Goal: Task Accomplishment & Management: Manage account settings

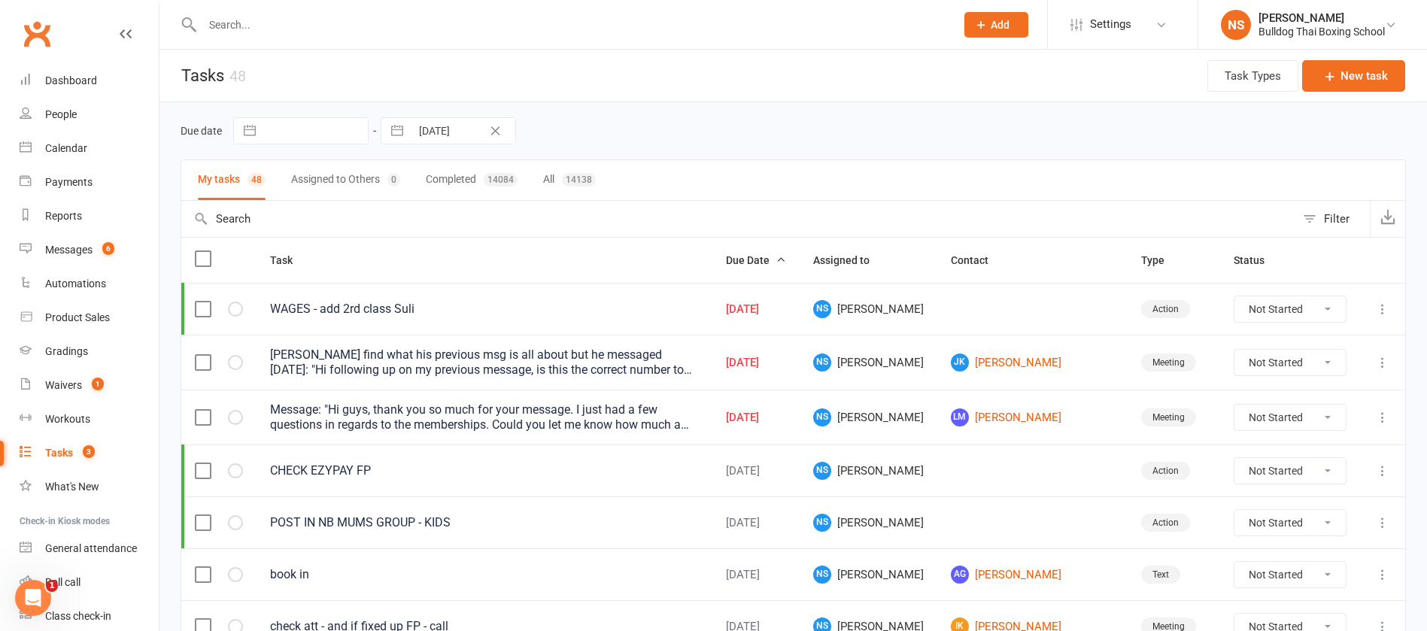
click at [275, 14] on input "text" at bounding box center [571, 24] width 747 height 21
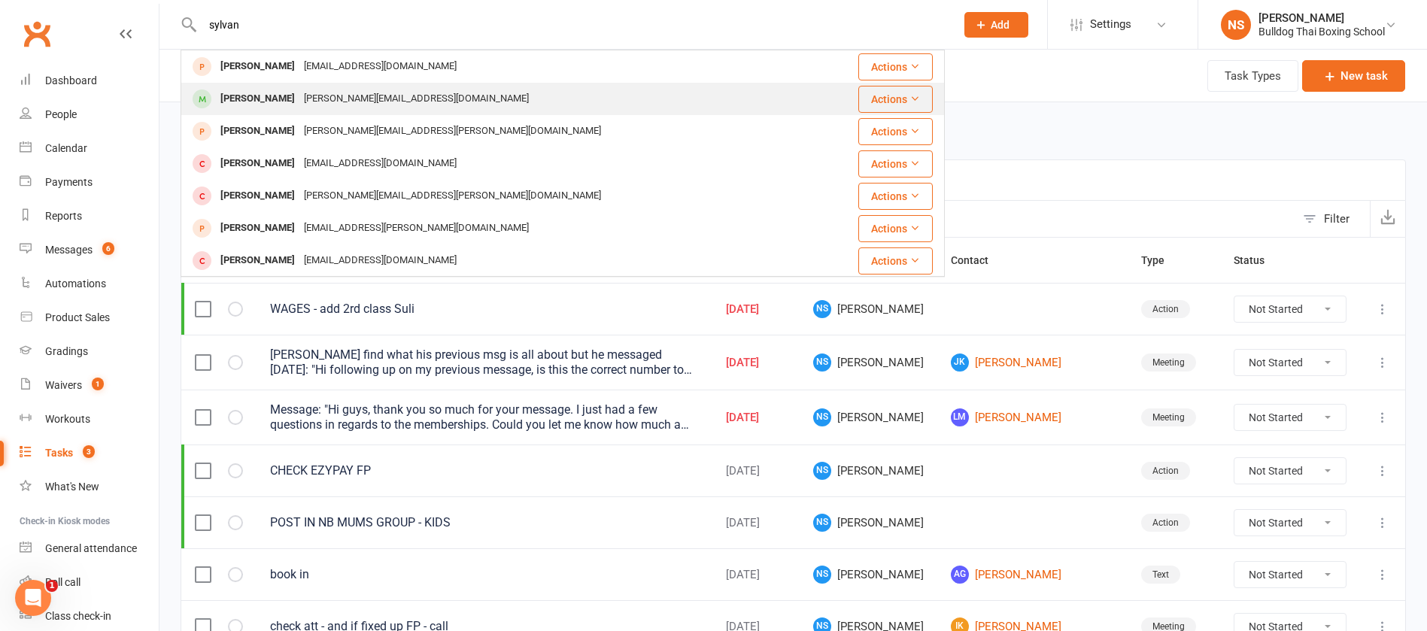
type input "sylvan"
click at [338, 98] on div "[PERSON_NAME][EMAIL_ADDRESS][DOMAIN_NAME]" at bounding box center [416, 99] width 234 height 22
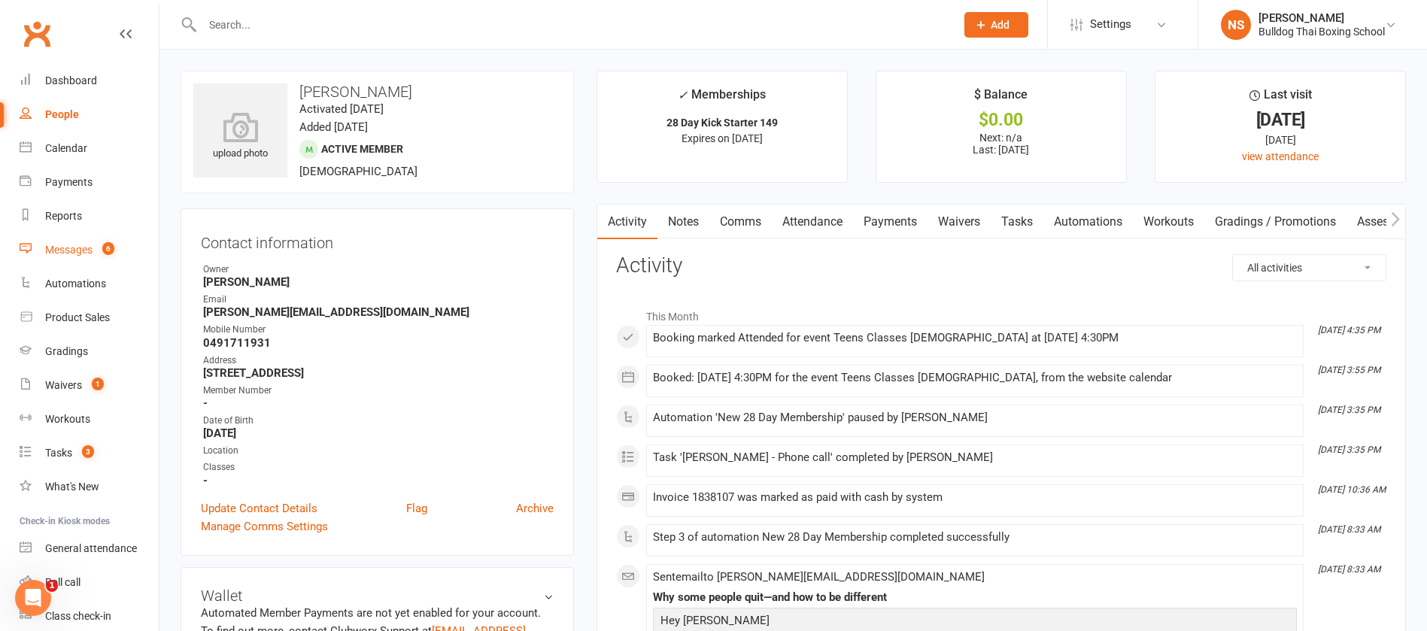
click at [73, 251] on div "Messages" at bounding box center [68, 250] width 47 height 12
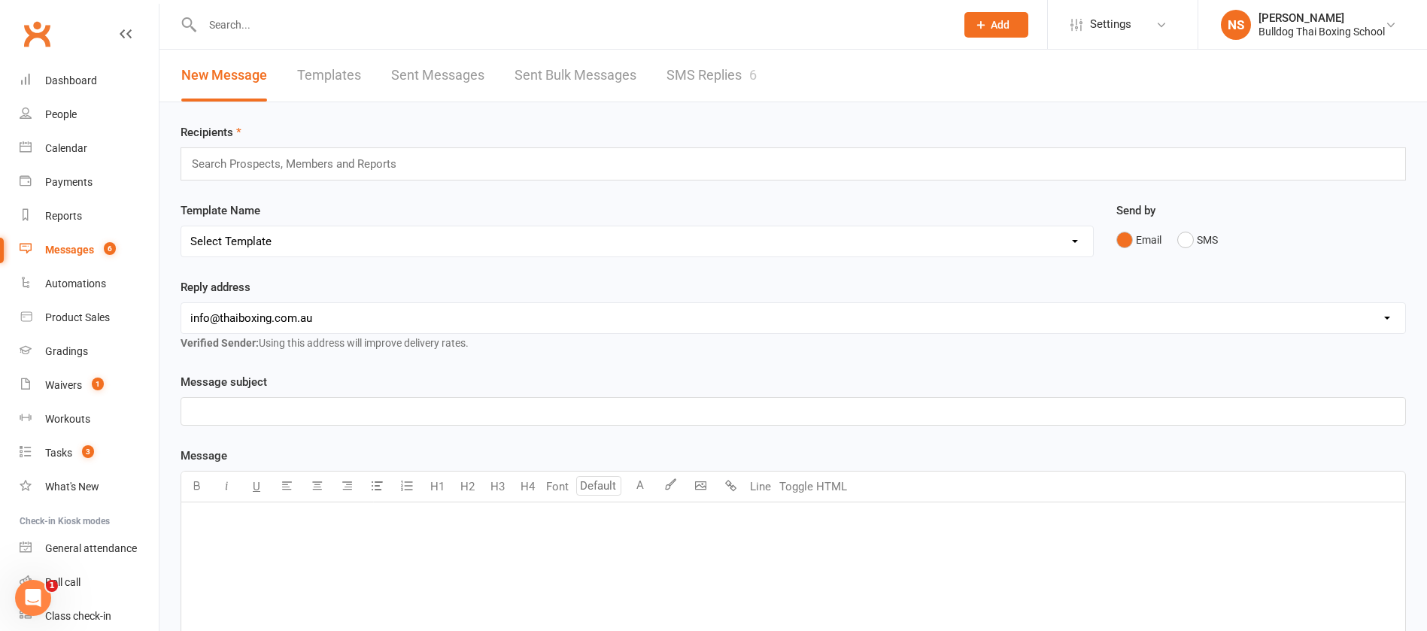
click at [701, 66] on link "SMS Replies 6" at bounding box center [711, 76] width 90 height 52
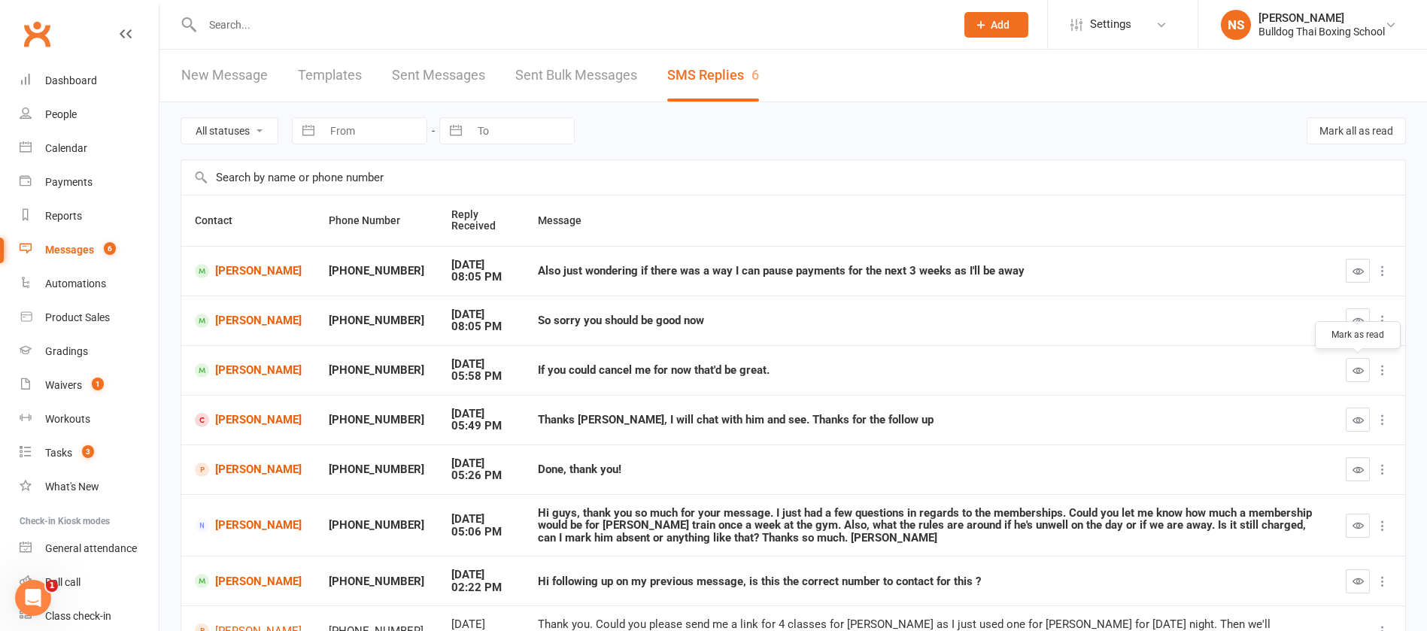
click at [1360, 368] on icon "button" at bounding box center [1357, 370] width 11 height 11
click at [232, 368] on link "[PERSON_NAME]" at bounding box center [248, 370] width 107 height 14
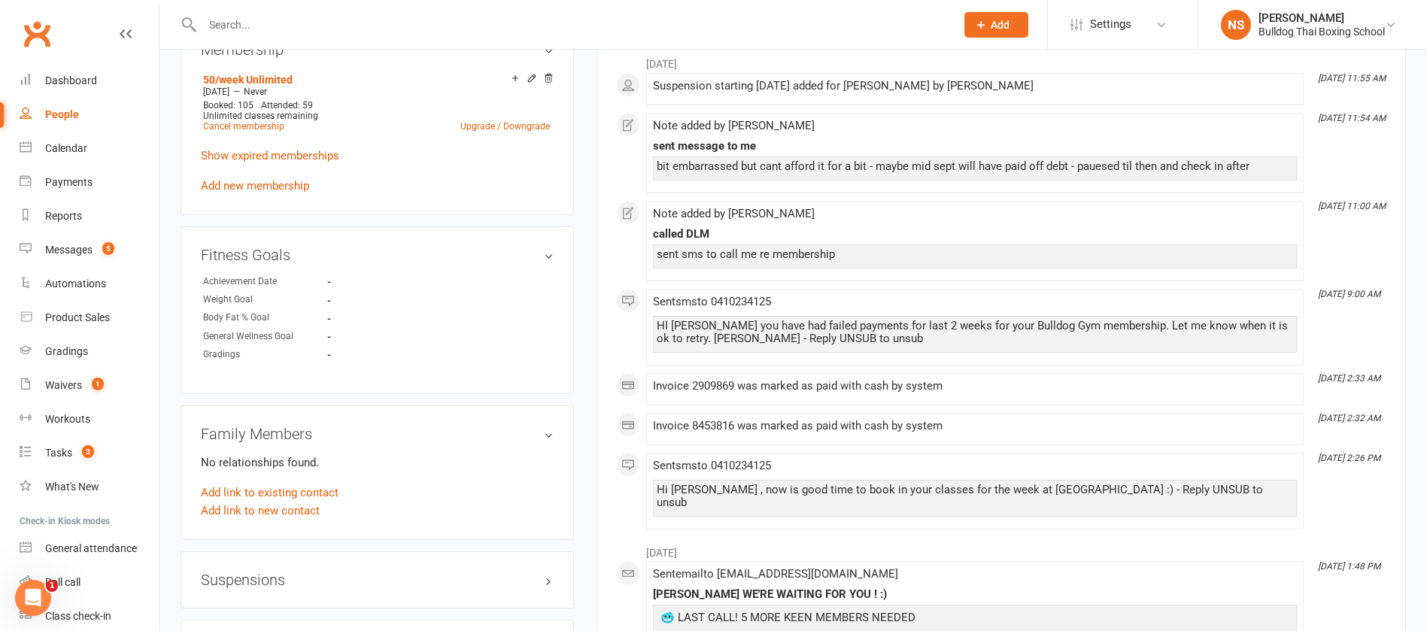
scroll to position [790, 0]
click at [250, 129] on link "Cancel membership" at bounding box center [243, 125] width 81 height 11
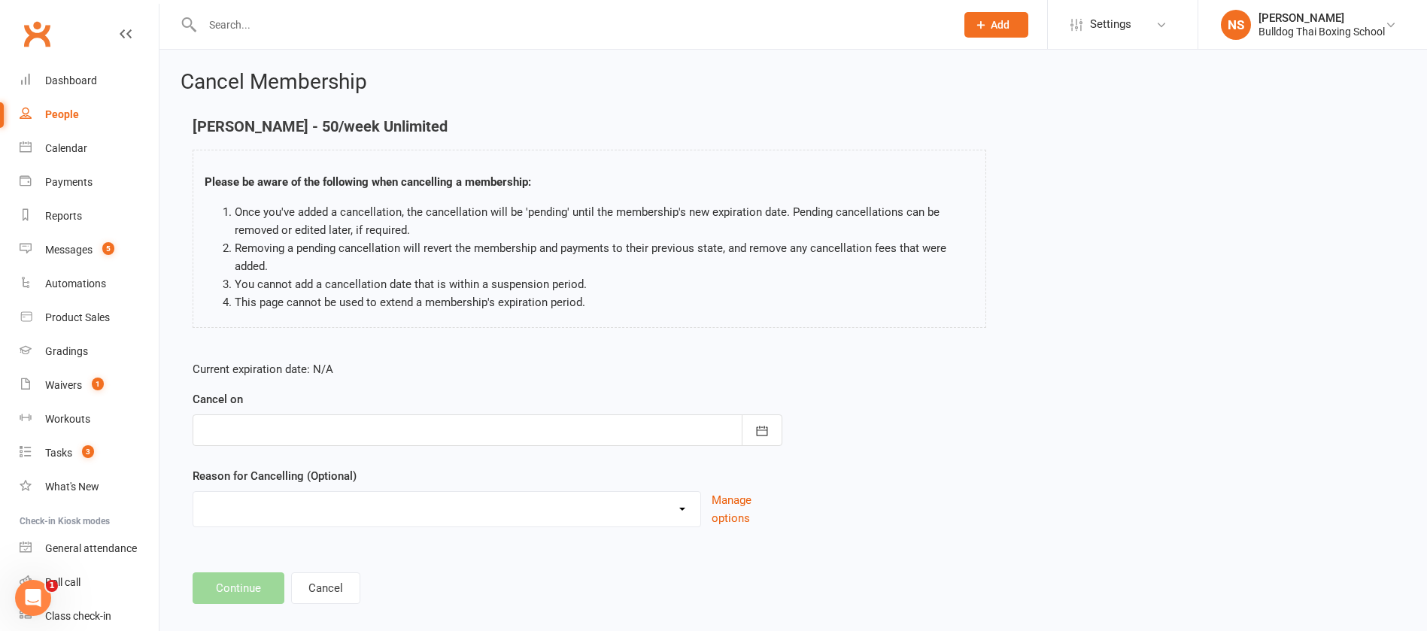
click at [267, 438] on div at bounding box center [488, 430] width 590 height 32
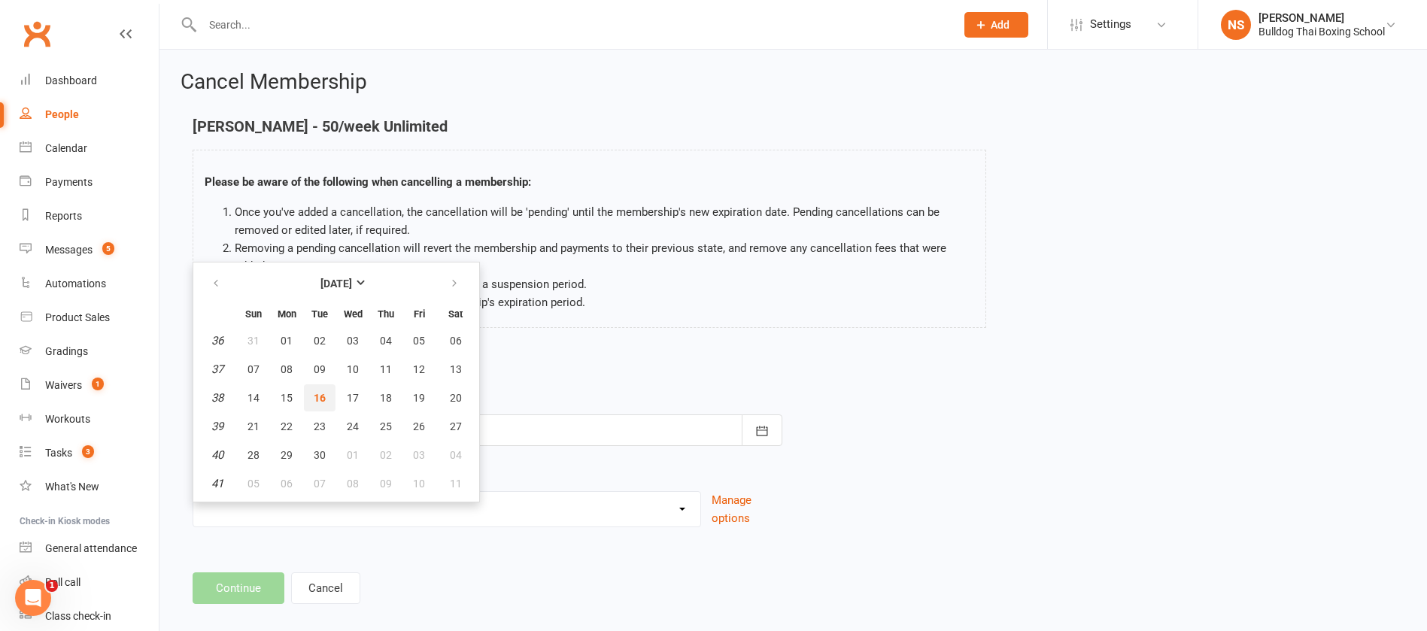
click at [315, 394] on span "16" at bounding box center [320, 398] width 12 height 12
type input "[DATE]"
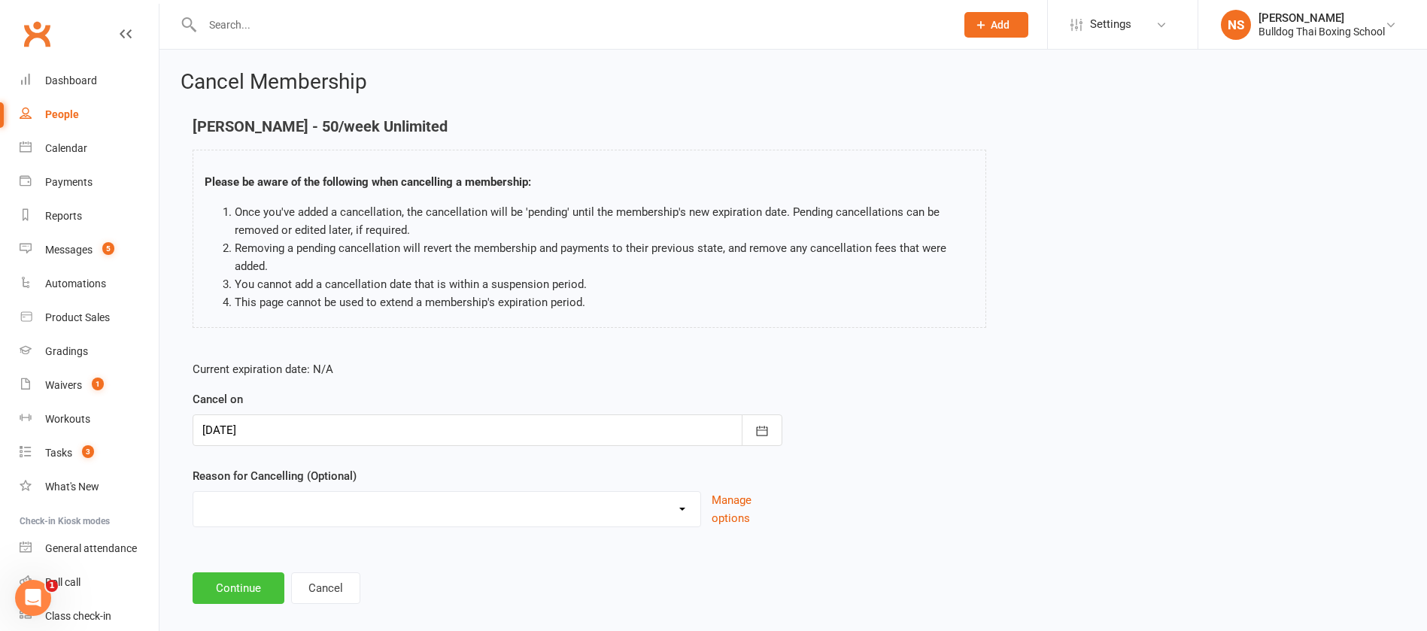
click at [240, 583] on button "Continue" at bounding box center [239, 588] width 92 height 32
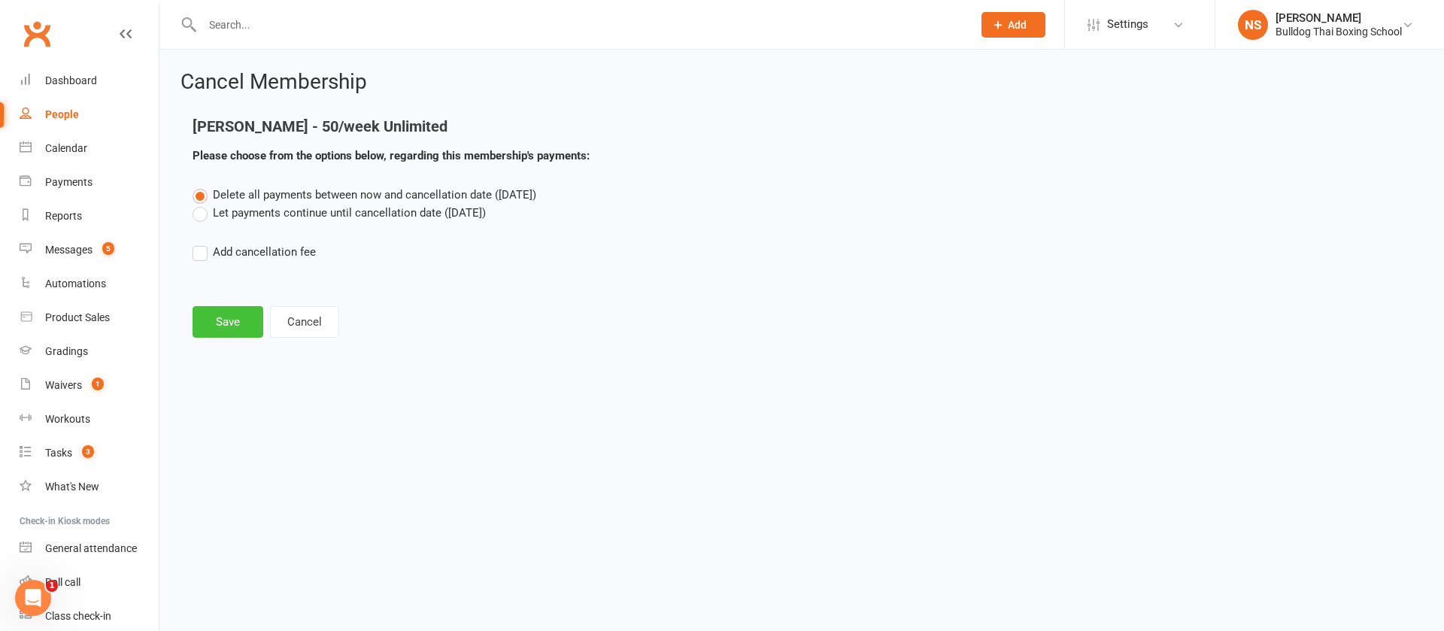
click at [229, 322] on button "Save" at bounding box center [228, 322] width 71 height 32
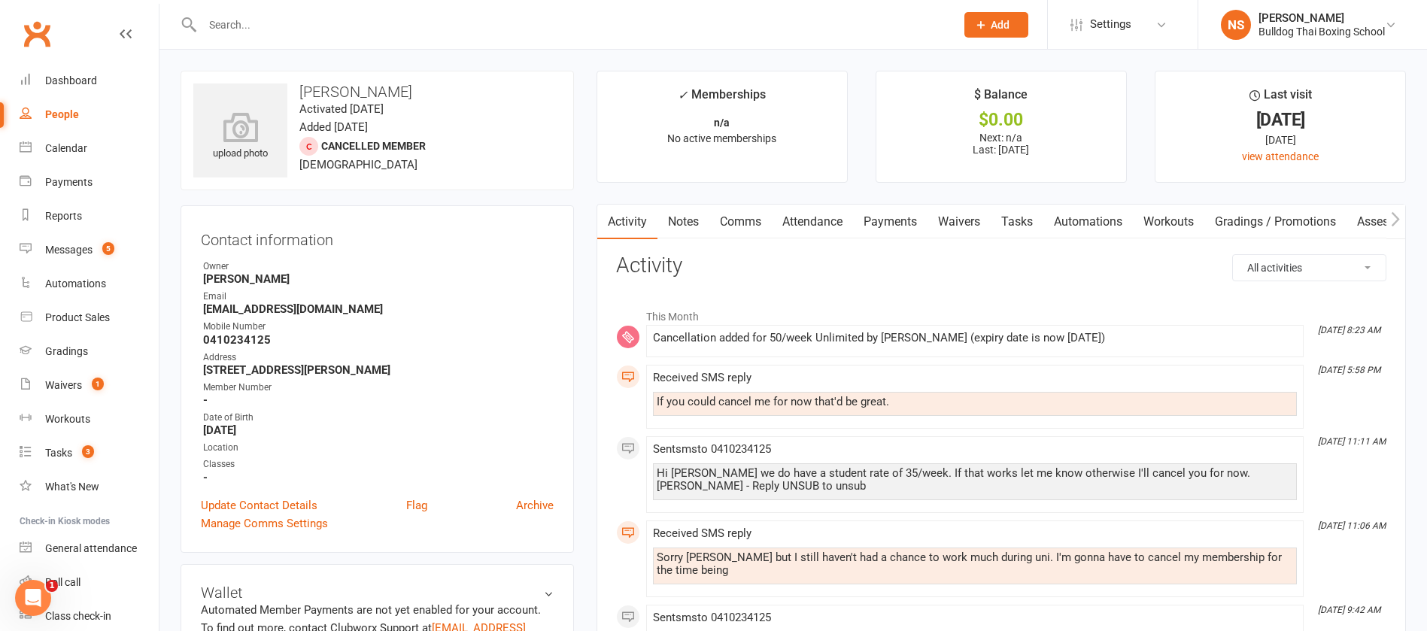
click at [744, 221] on link "Comms" at bounding box center [740, 222] width 62 height 35
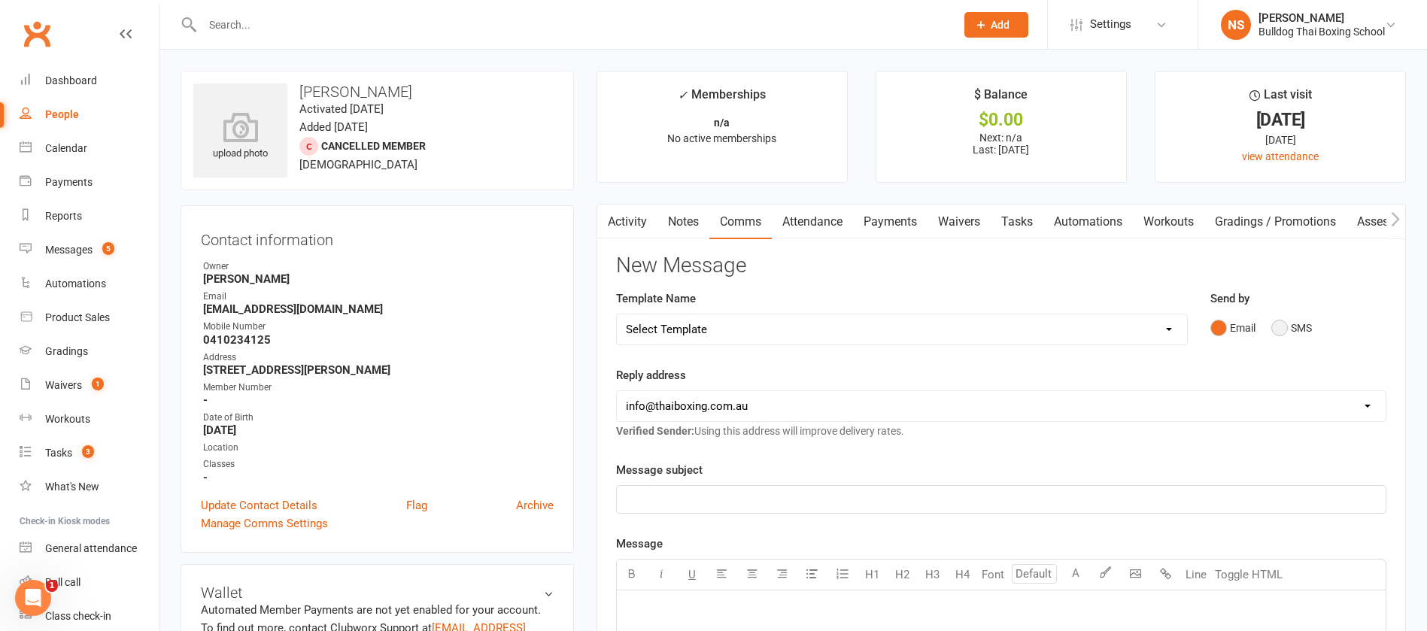
click at [1285, 330] on button "SMS" at bounding box center [1291, 328] width 41 height 29
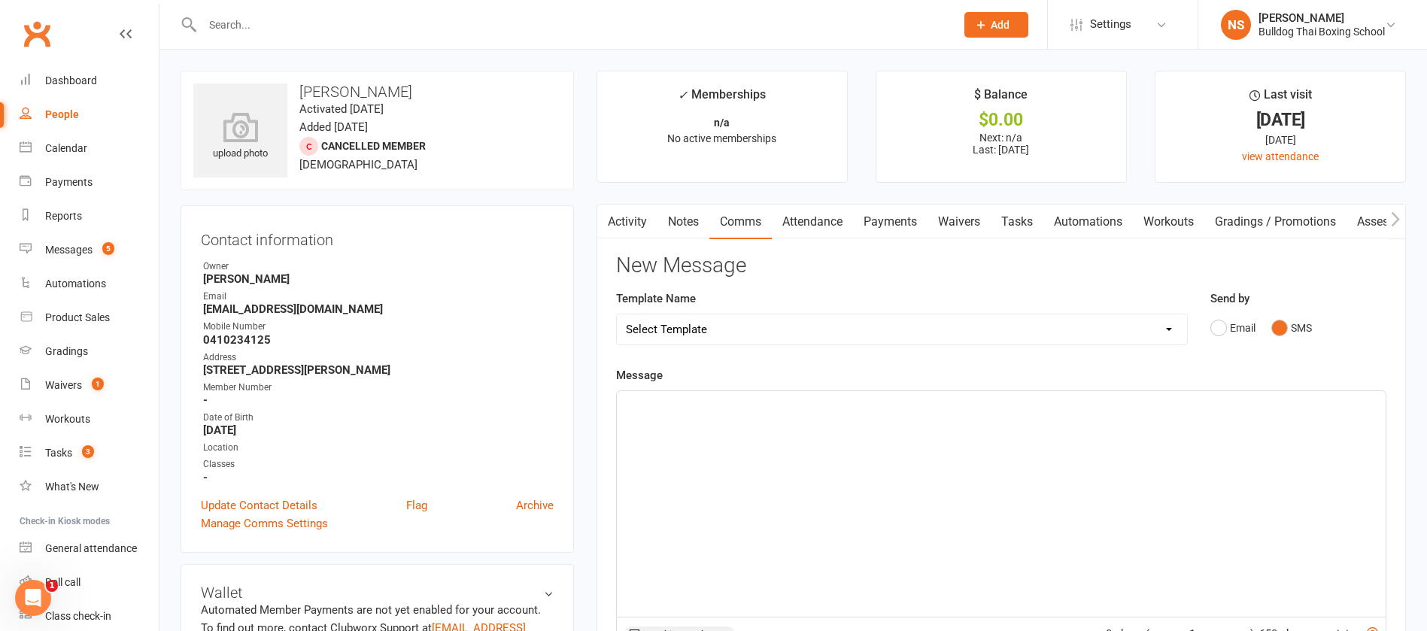
drag, startPoint x: 652, startPoint y: 412, endPoint x: 663, endPoint y: 399, distance: 16.6
click at [660, 407] on p "﻿" at bounding box center [1001, 405] width 751 height 18
drag, startPoint x: 904, startPoint y: 409, endPoint x: 705, endPoint y: 401, distance: 199.5
click at [705, 401] on p "Ok that's done. Hope to see toy back one day soon. Ca" at bounding box center [1001, 405] width 751 height 18
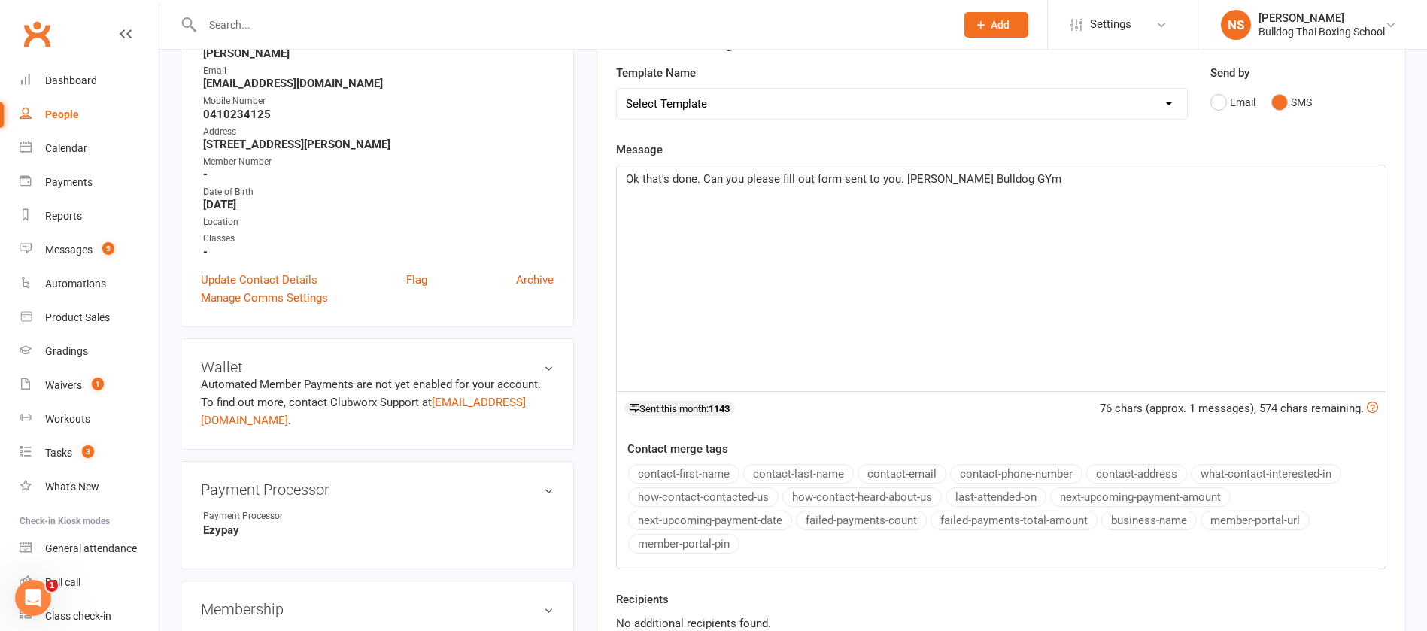
click at [777, 174] on span "Ok that's done. Can you please fill out form sent to you. [PERSON_NAME] Bulldog…" at bounding box center [843, 179] width 435 height 14
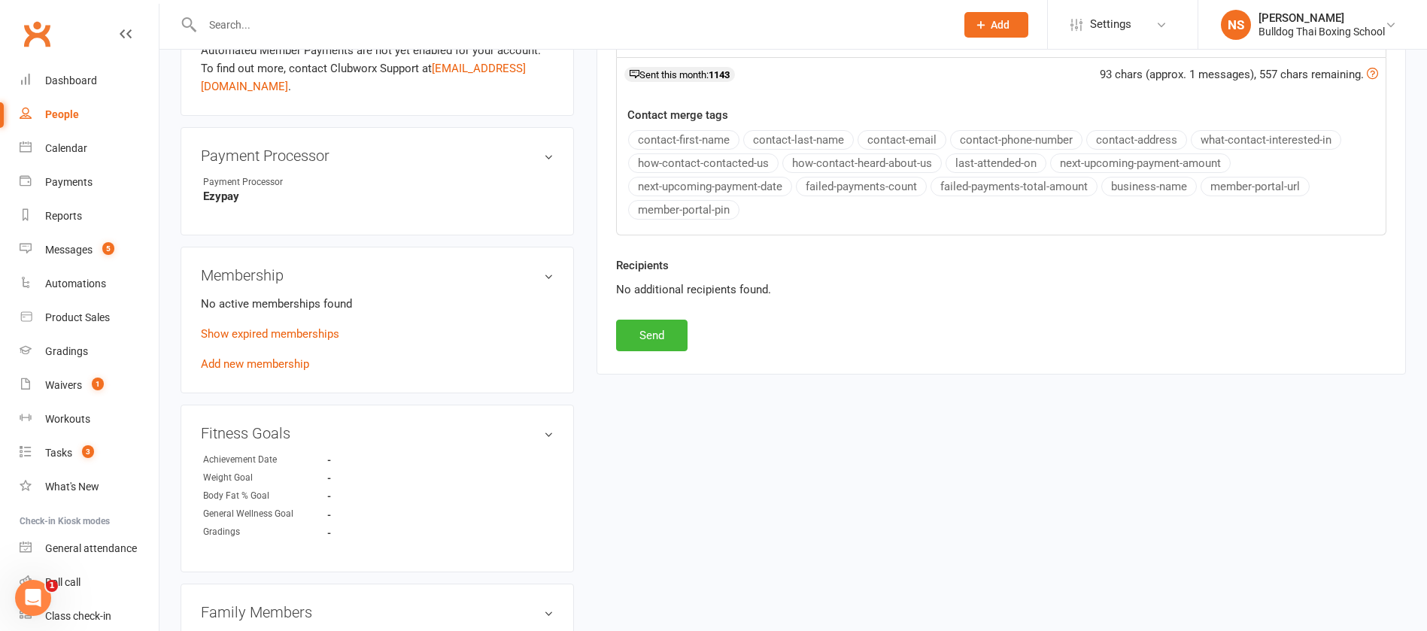
scroll to position [564, 0]
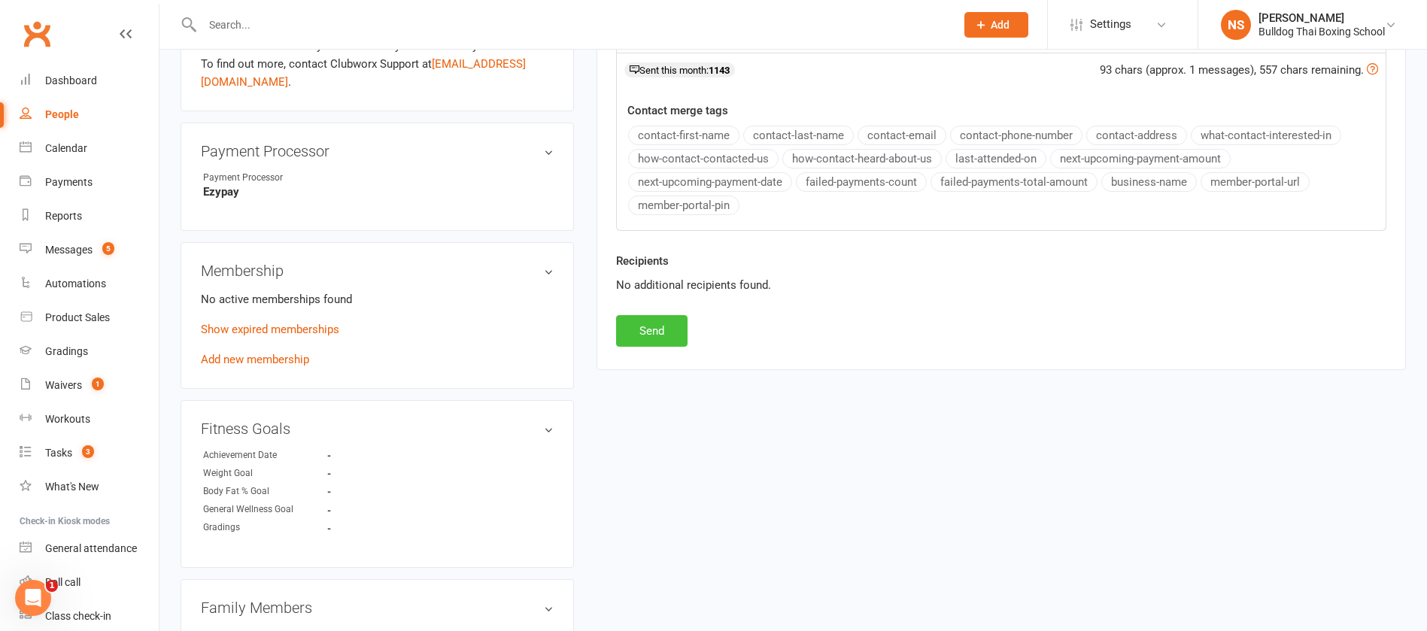
click at [642, 329] on button "Send" at bounding box center [651, 331] width 71 height 32
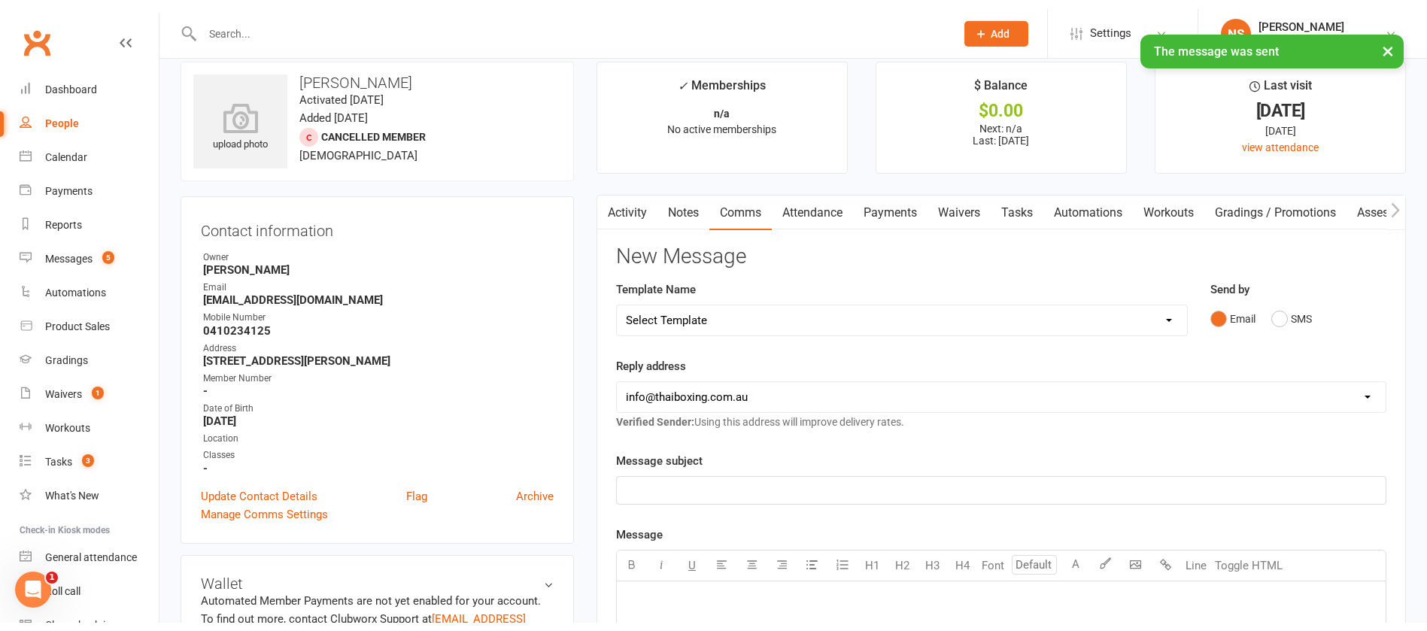
scroll to position [0, 0]
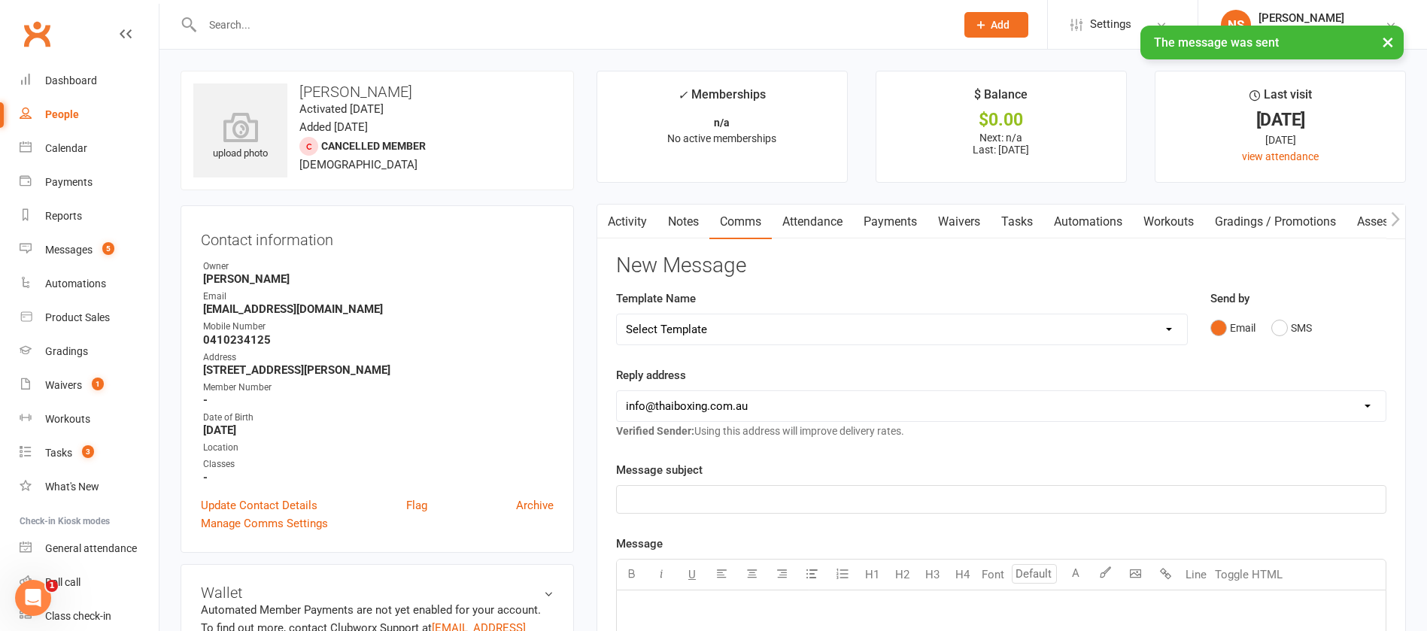
click at [741, 329] on select "Select Template [Email] Price Increase 28 Day Kick starter [SMS] 10 Pass Check …" at bounding box center [902, 329] width 570 height 30
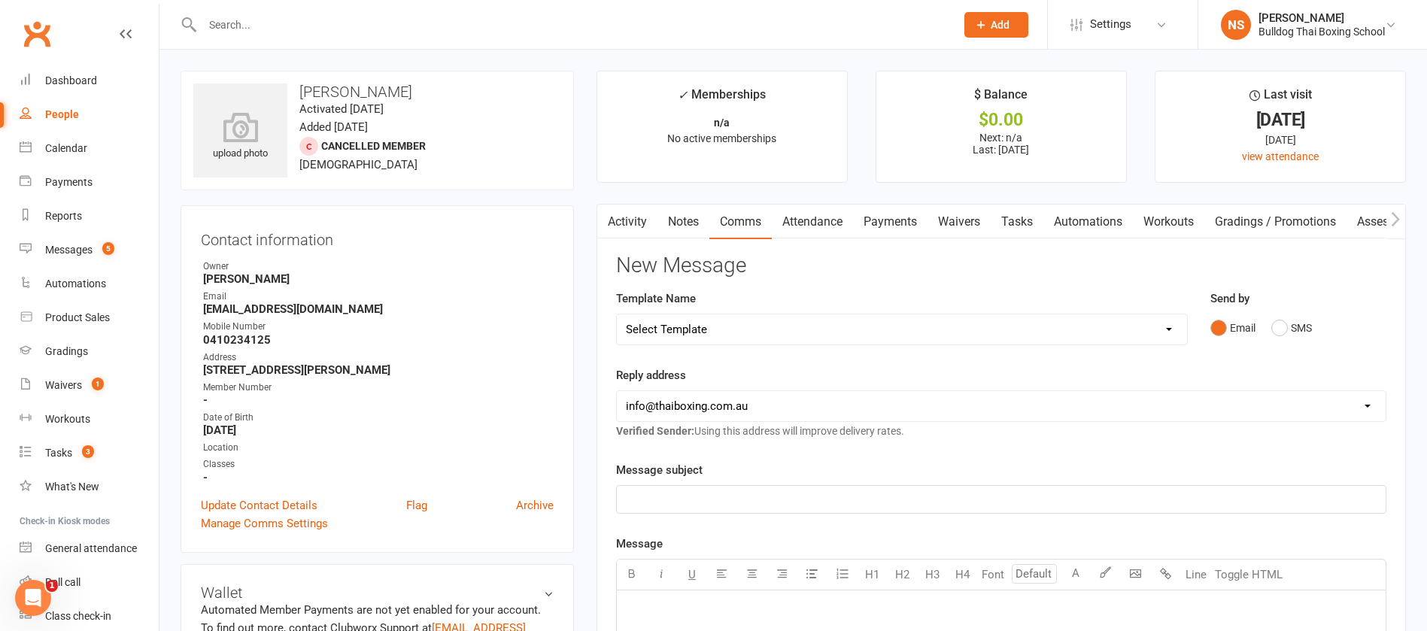
select select "50"
click at [617, 314] on select "Select Template [Email] Price Increase 28 Day Kick starter [SMS] 10 Pass Check …" at bounding box center [902, 329] width 570 height 30
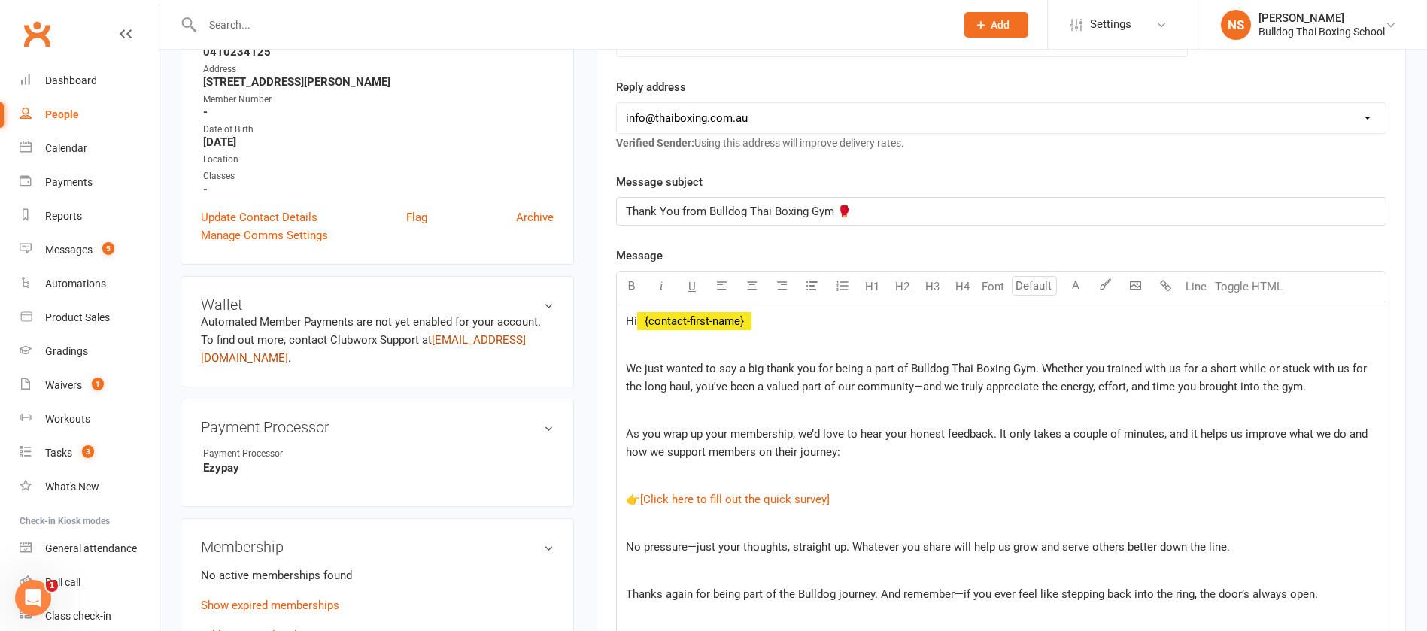
scroll to position [451, 0]
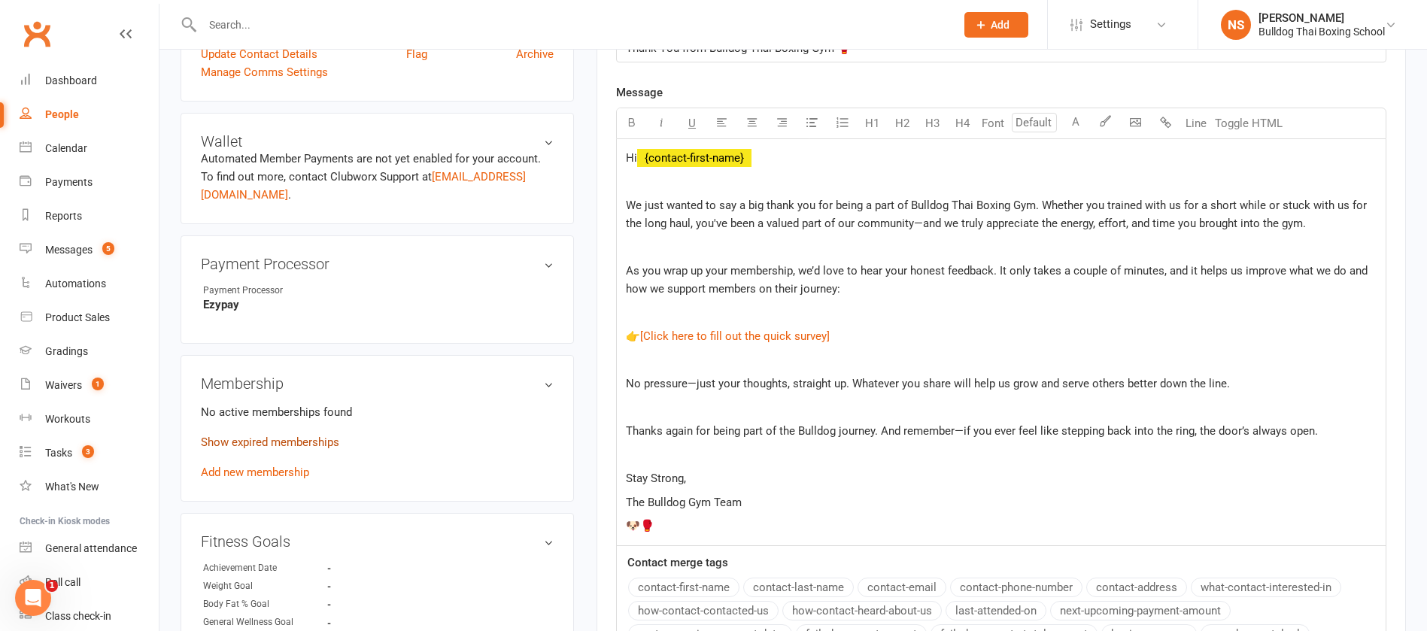
click at [266, 441] on link "Show expired memberships" at bounding box center [270, 442] width 138 height 14
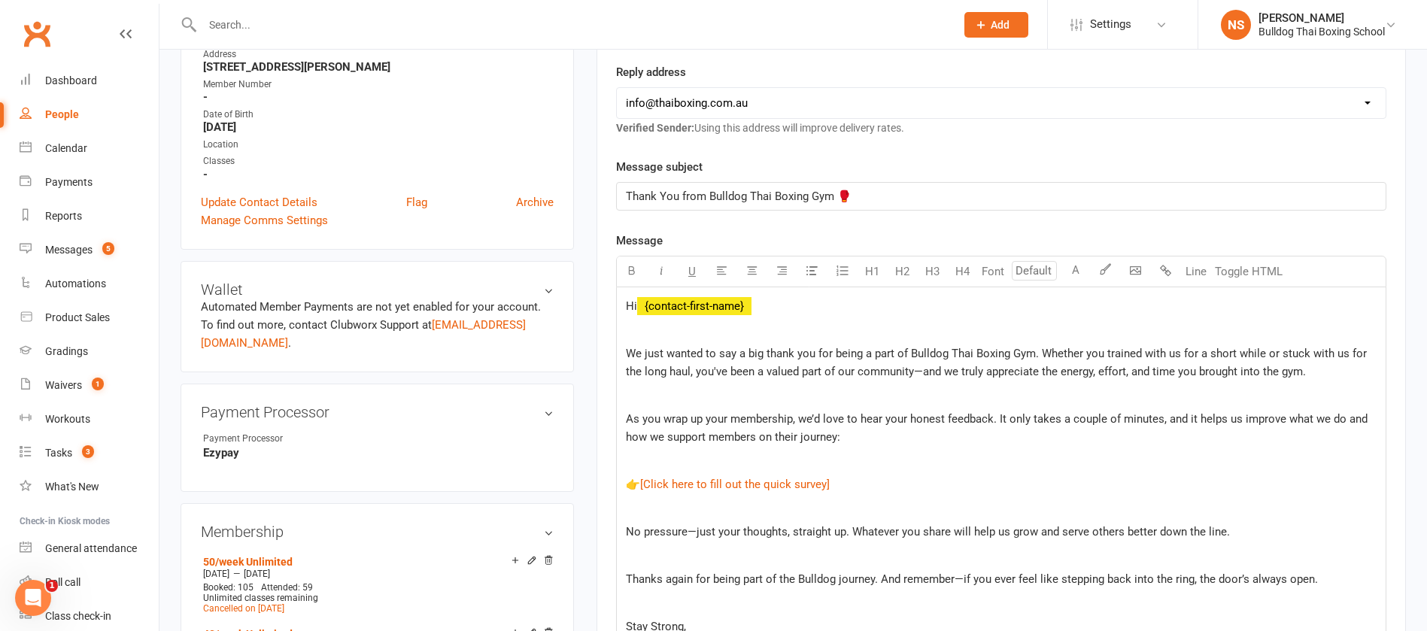
scroll to position [338, 0]
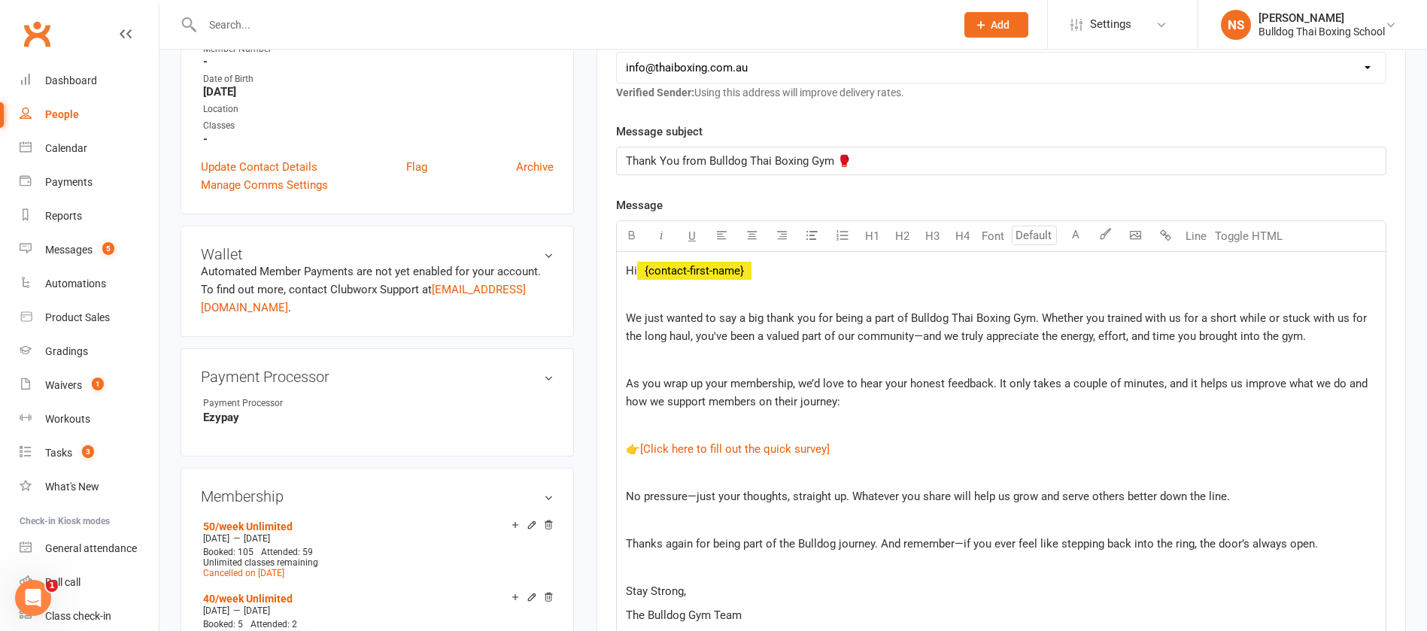
click at [1035, 317] on span "We just wanted to say a big thank you for being a part of Bulldog Thai Boxing G…" at bounding box center [998, 327] width 744 height 32
drag, startPoint x: 1035, startPoint y: 315, endPoint x: 695, endPoint y: 341, distance: 340.9
click at [695, 341] on span "We just wanted to say a big thank you for being a part of Bulldog Thai Boxing G…" at bounding box center [998, 327] width 744 height 32
drag, startPoint x: 1124, startPoint y: 317, endPoint x: 1155, endPoint y: 351, distance: 46.3
click at [1157, 359] on p at bounding box center [1001, 360] width 751 height 18
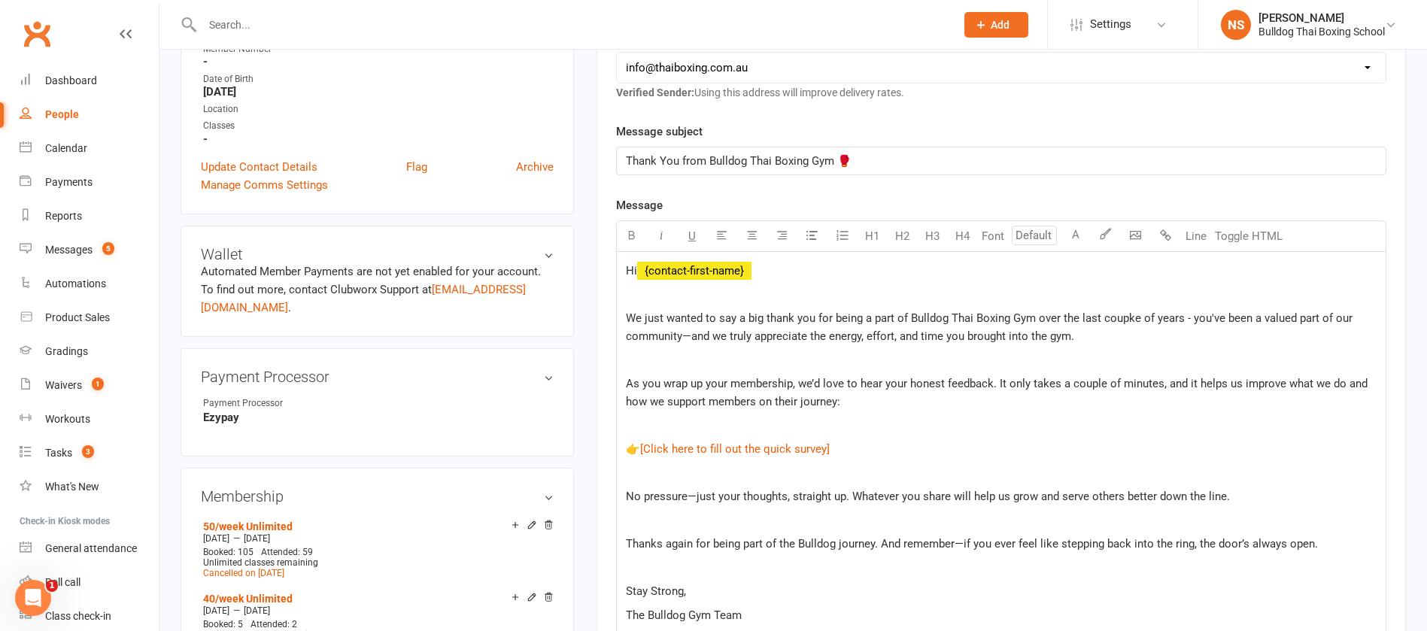
click at [1133, 315] on span "We just wanted to say a big thank you for being a part of Bulldog Thai Boxing G…" at bounding box center [990, 327] width 729 height 32
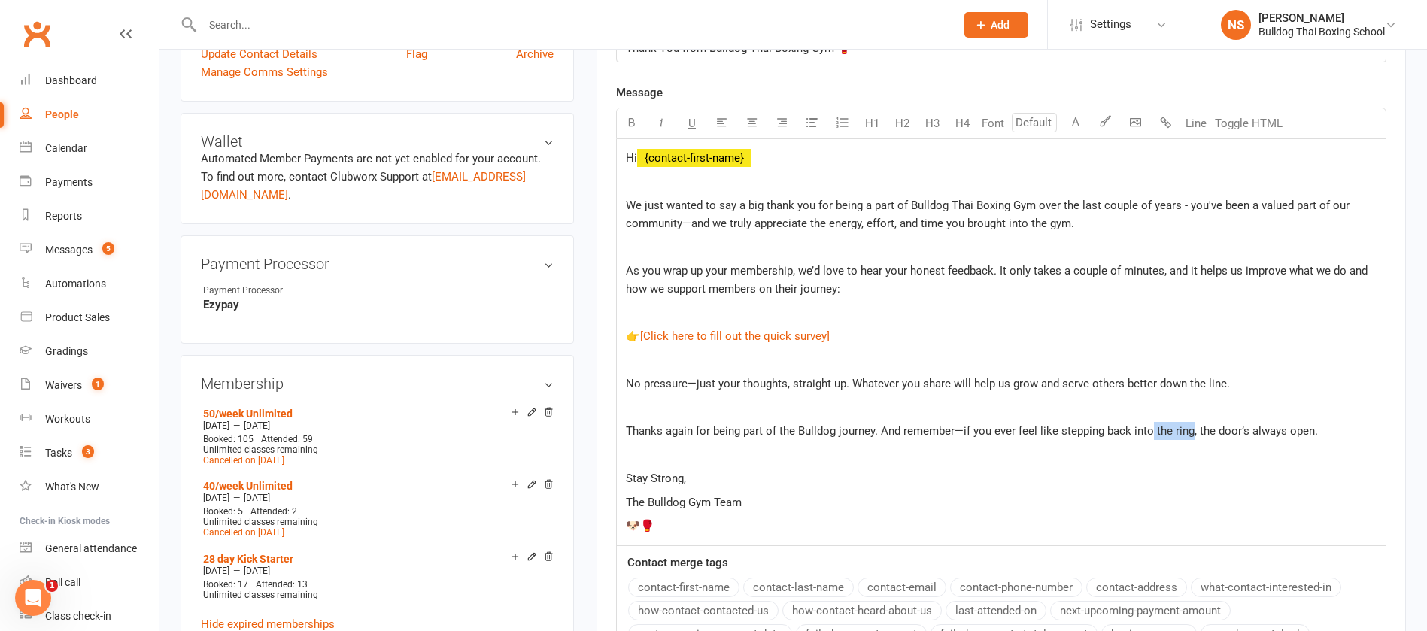
drag, startPoint x: 1191, startPoint y: 429, endPoint x: 1151, endPoint y: 424, distance: 40.9
click at [1151, 425] on span "Thanks again for being part of the Bulldog journey. And remember—if you ever fe…" at bounding box center [972, 431] width 692 height 14
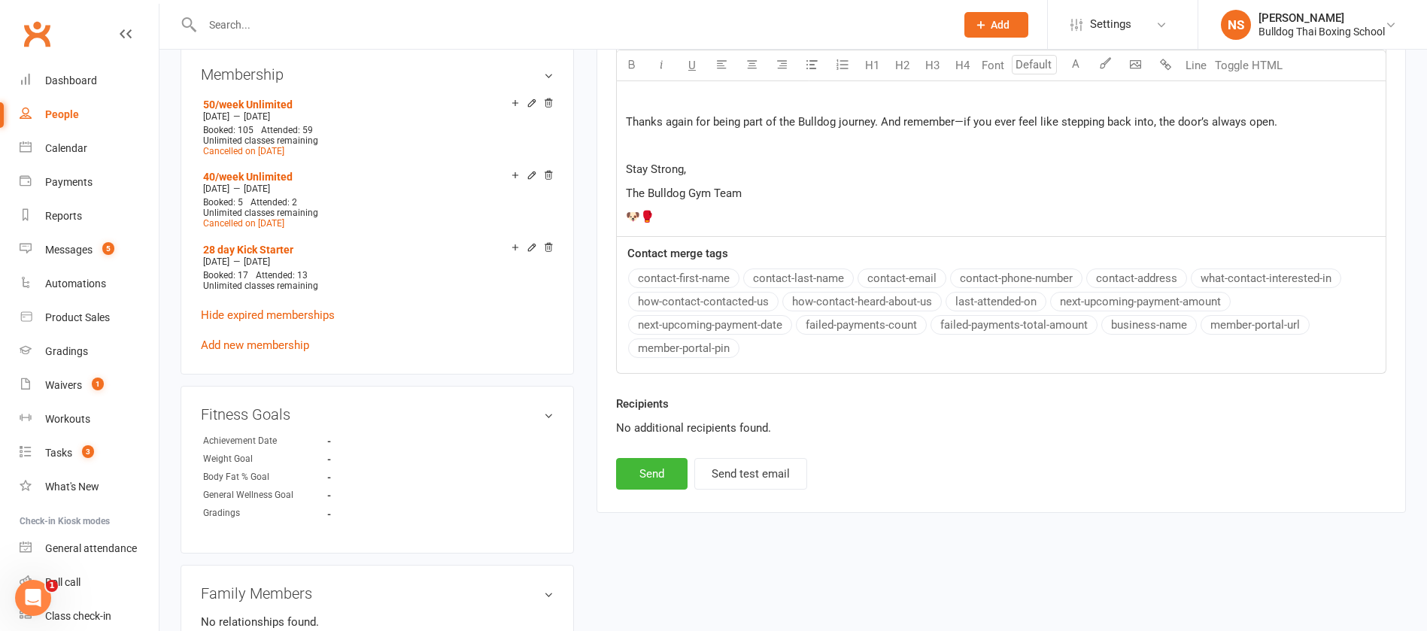
scroll to position [790, 0]
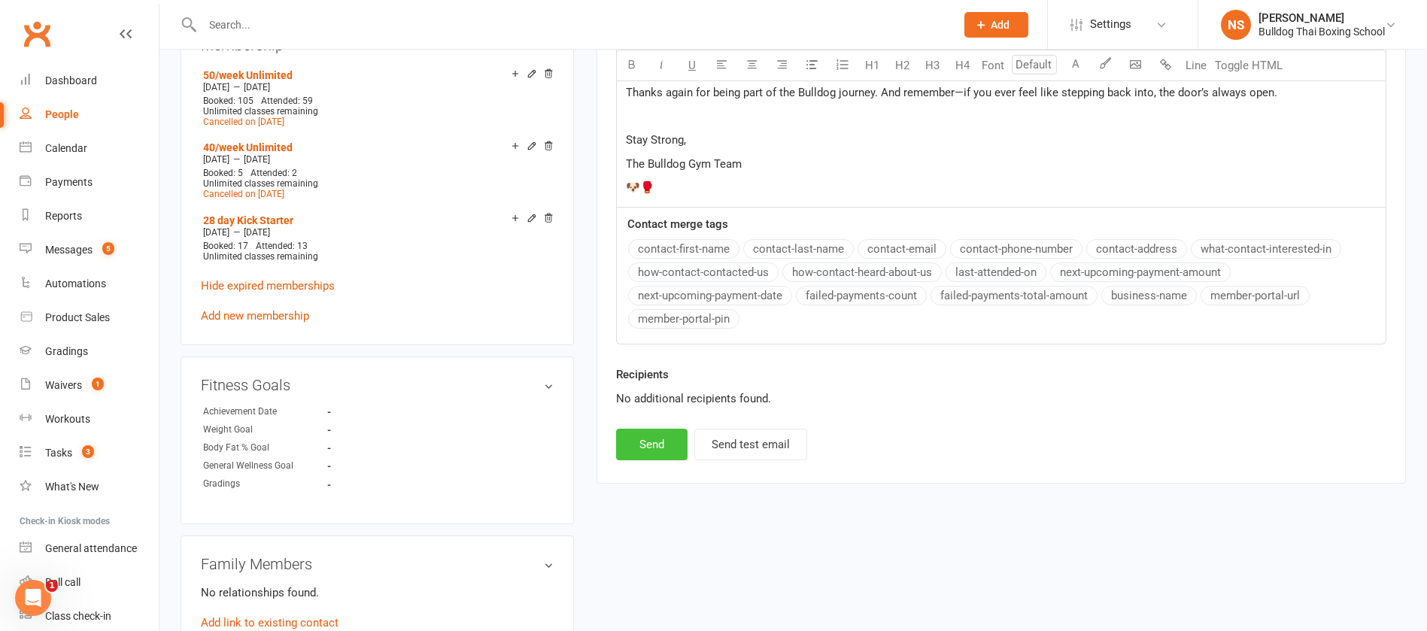
click at [659, 435] on button "Send" at bounding box center [651, 445] width 71 height 32
select select
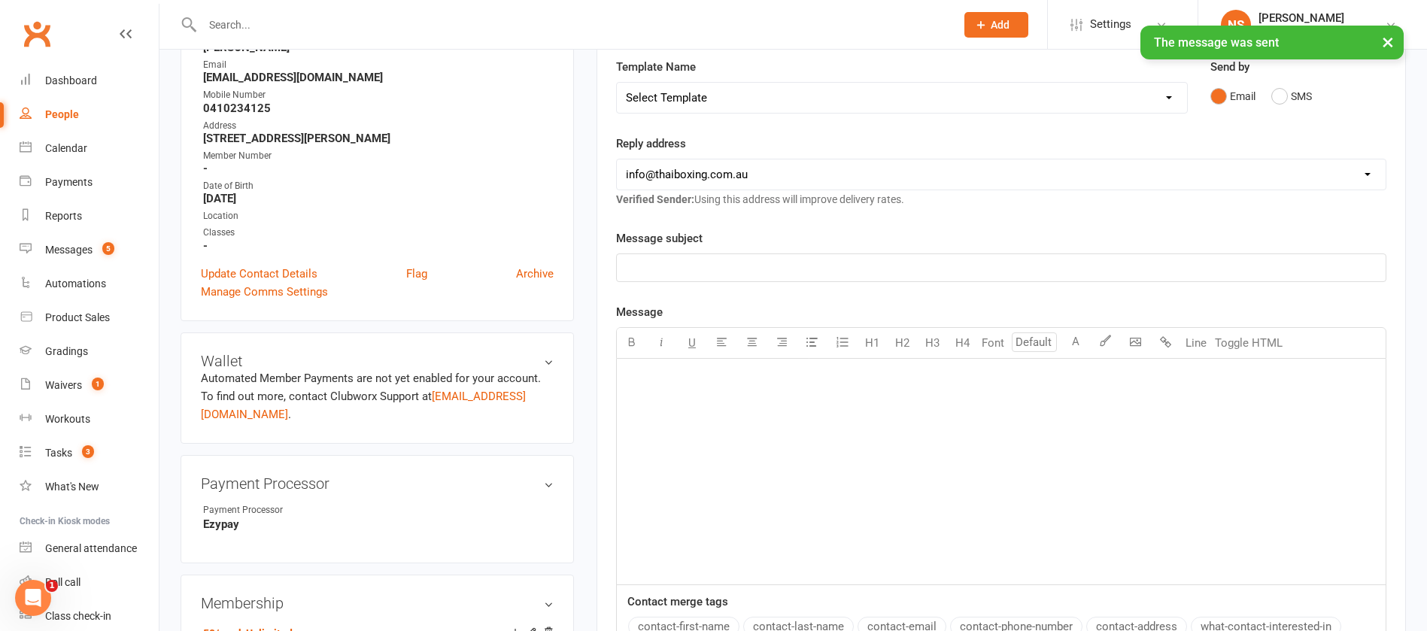
scroll to position [113, 0]
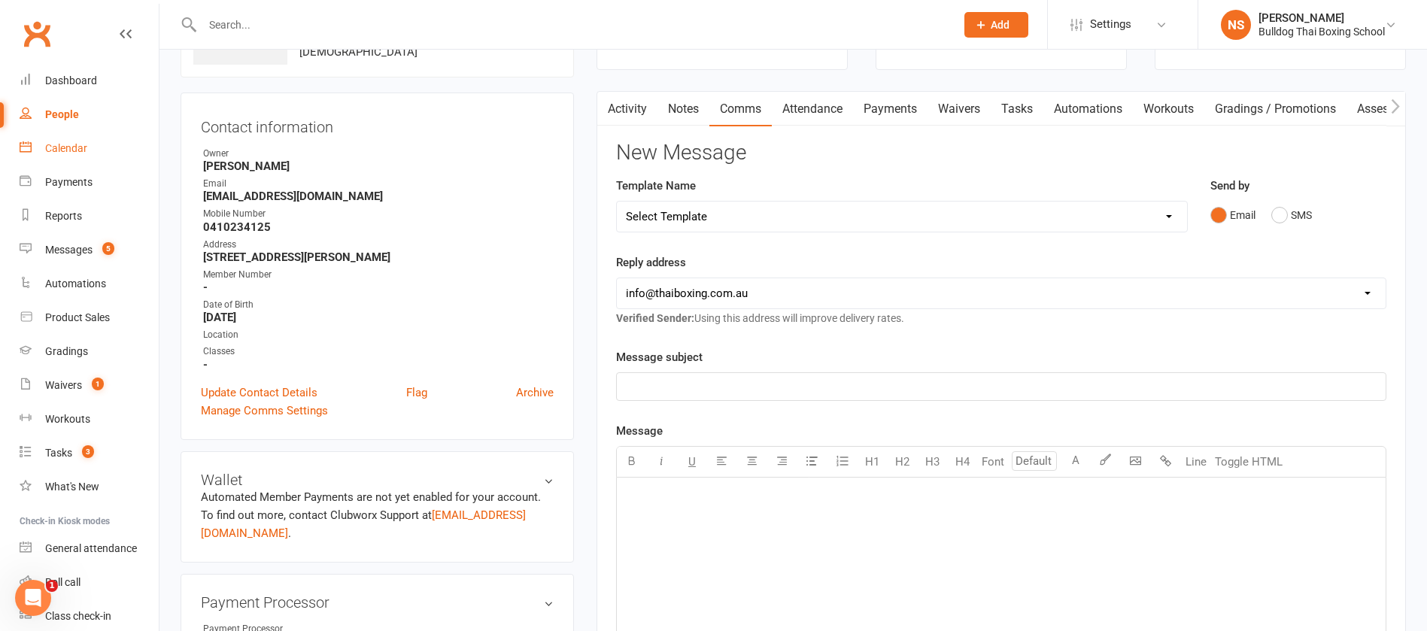
click at [61, 150] on div "Calendar" at bounding box center [66, 148] width 42 height 12
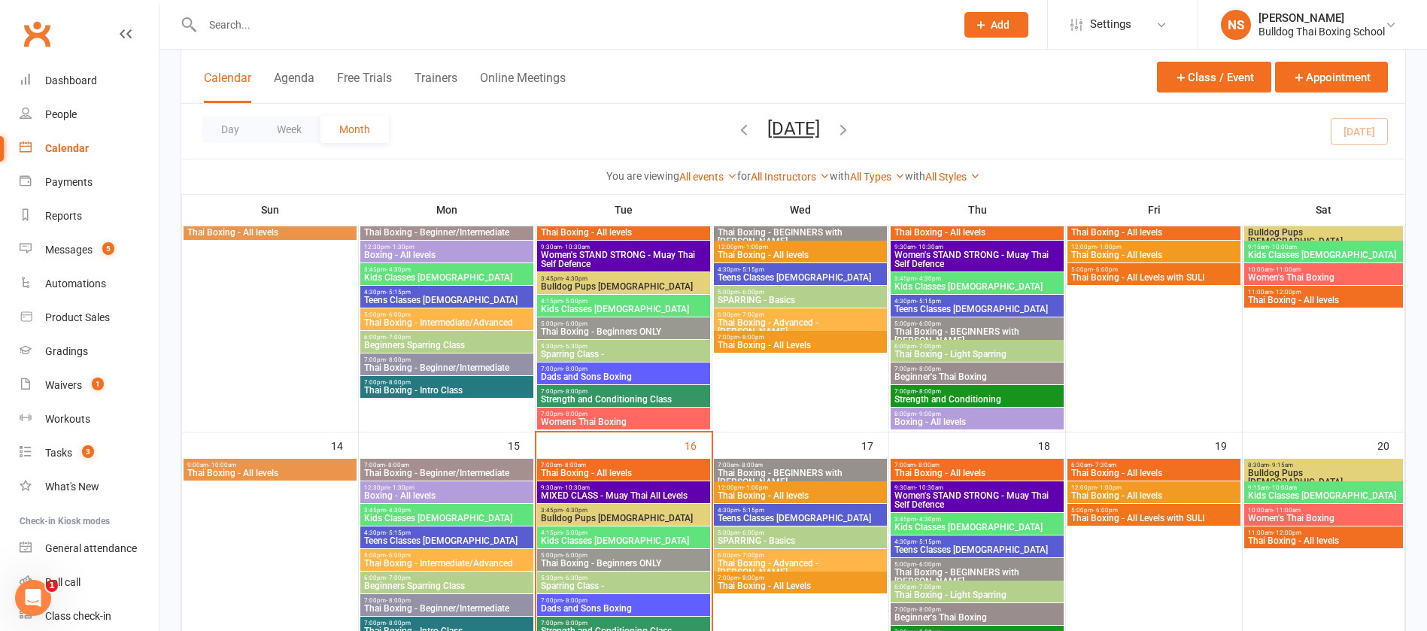
scroll to position [451, 0]
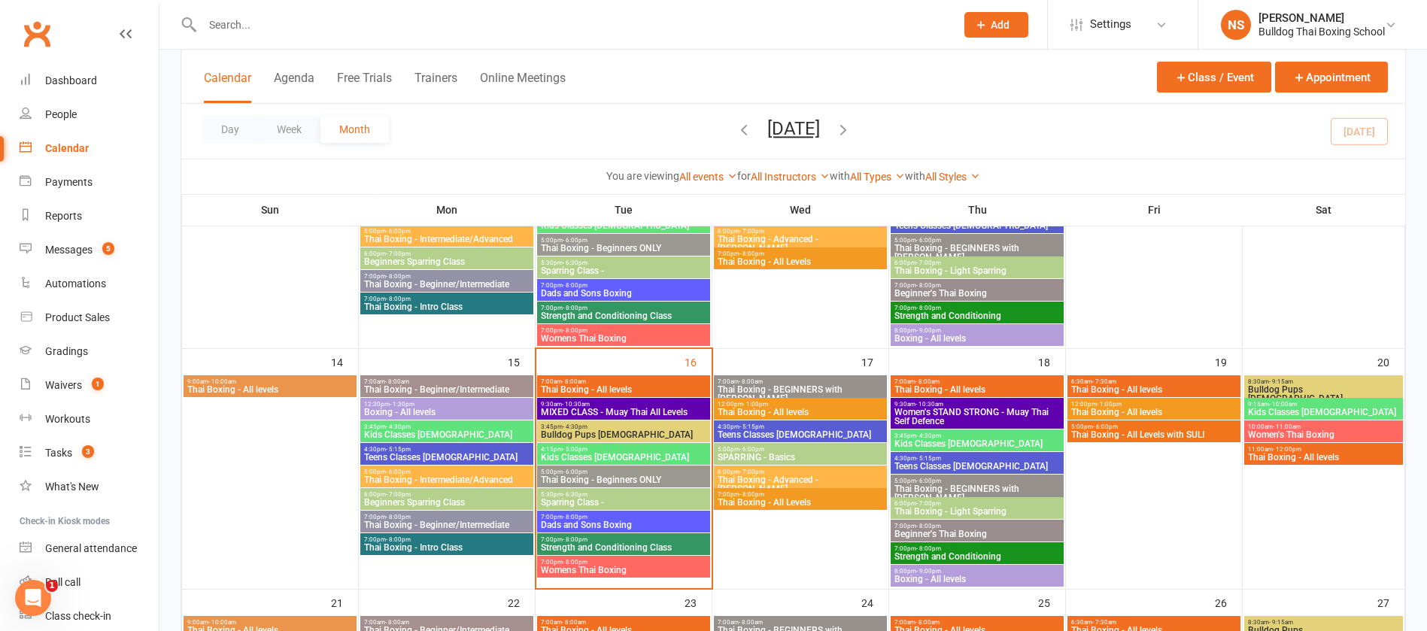
click at [615, 408] on span "MIXED CLASS - Muay Thai All Levels" at bounding box center [623, 412] width 167 height 9
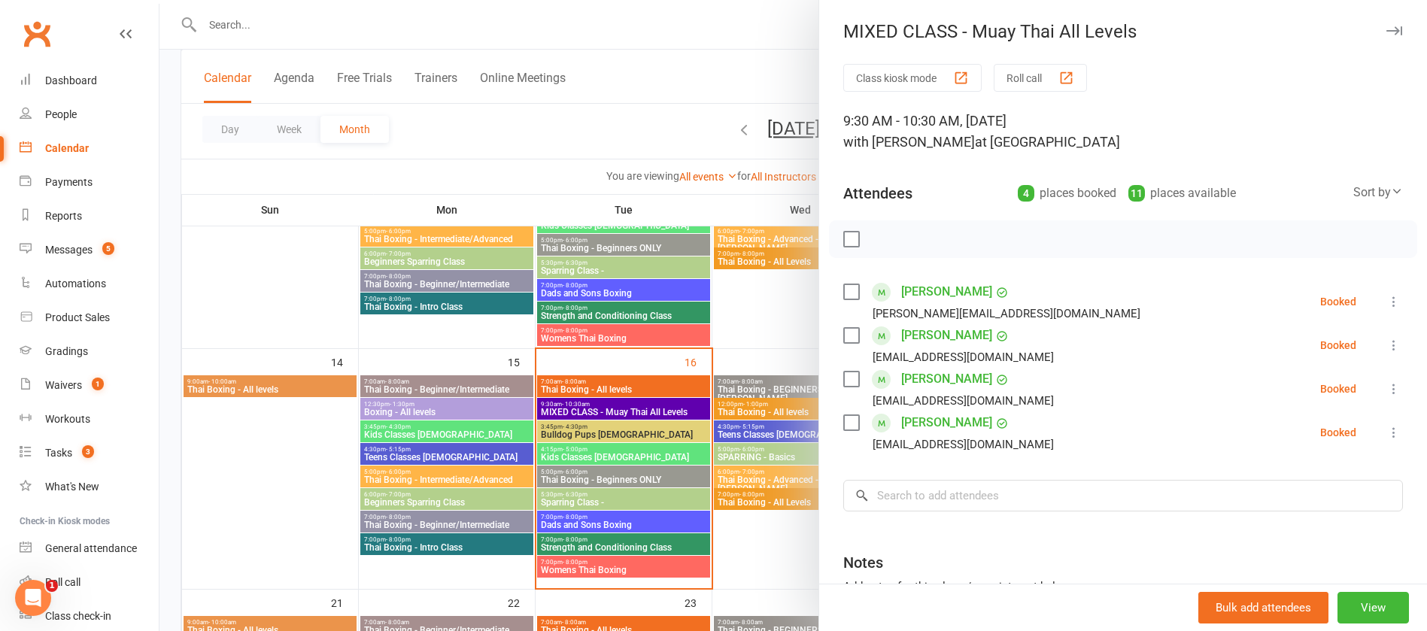
click at [623, 118] on div at bounding box center [792, 315] width 1267 height 631
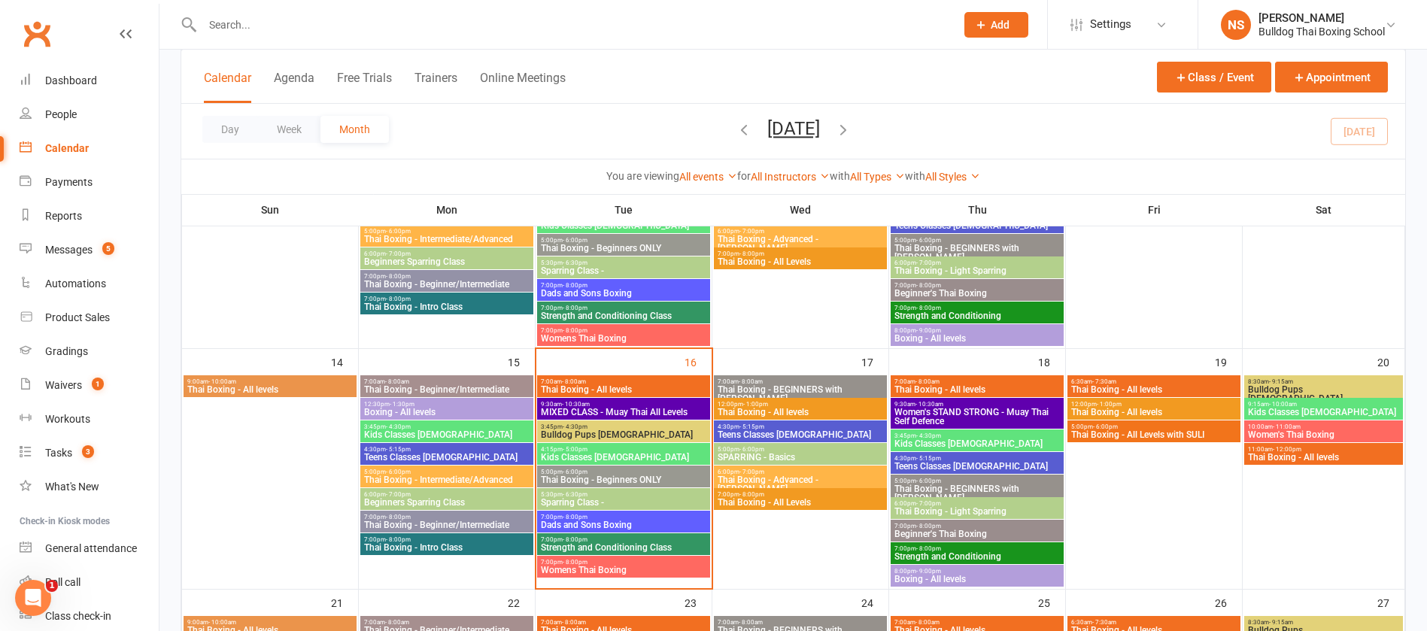
click at [64, 148] on div "Calendar" at bounding box center [67, 148] width 44 height 12
click at [58, 147] on div "Calendar" at bounding box center [67, 148] width 44 height 12
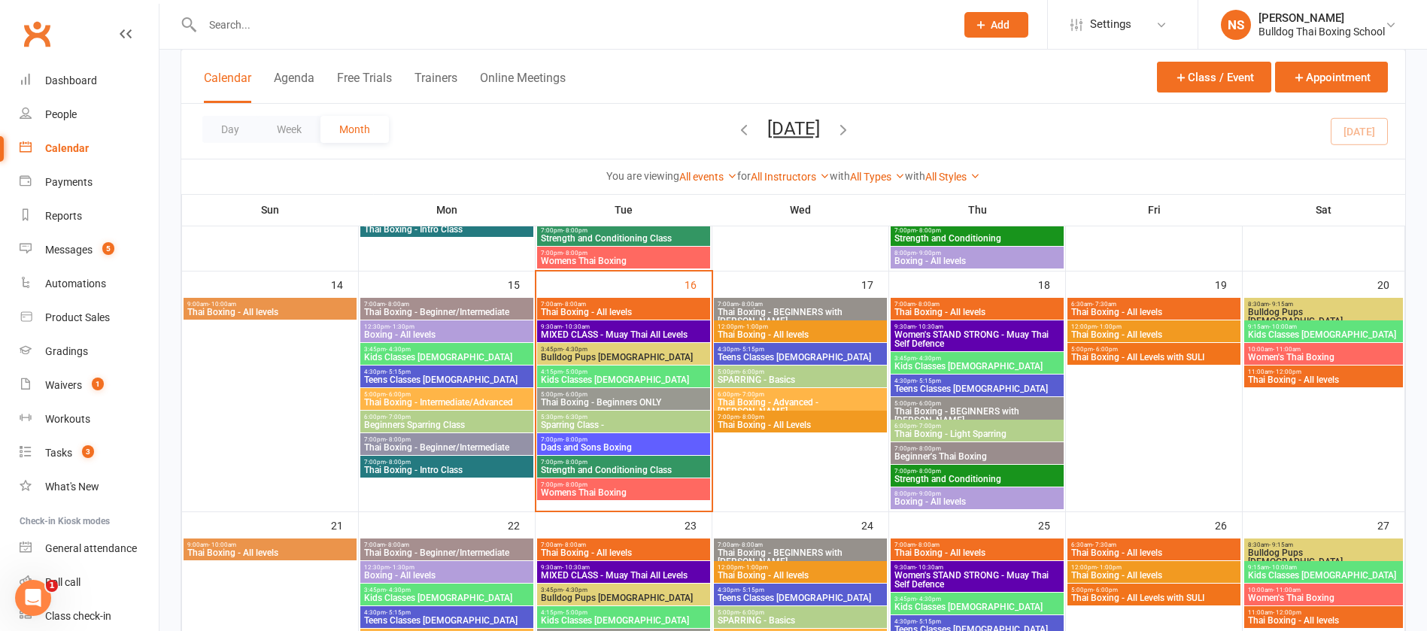
scroll to position [564, 0]
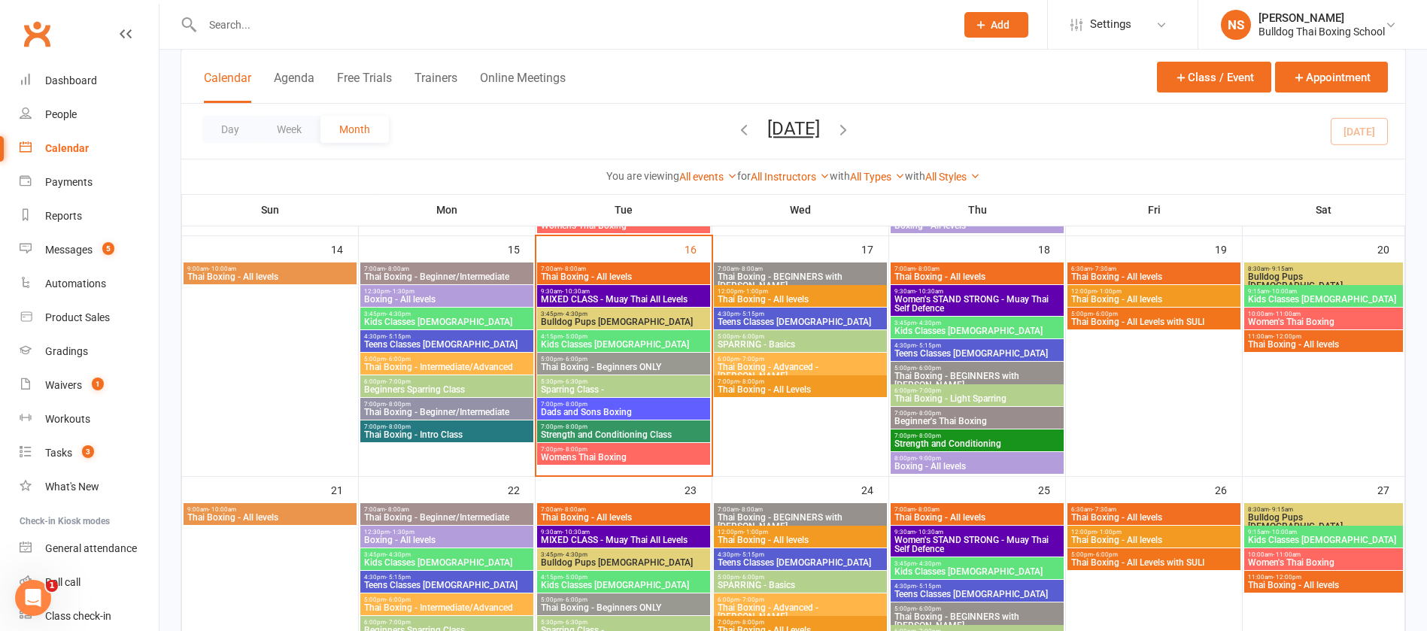
click at [598, 410] on span "Dads and Sons Boxing" at bounding box center [623, 412] width 167 height 9
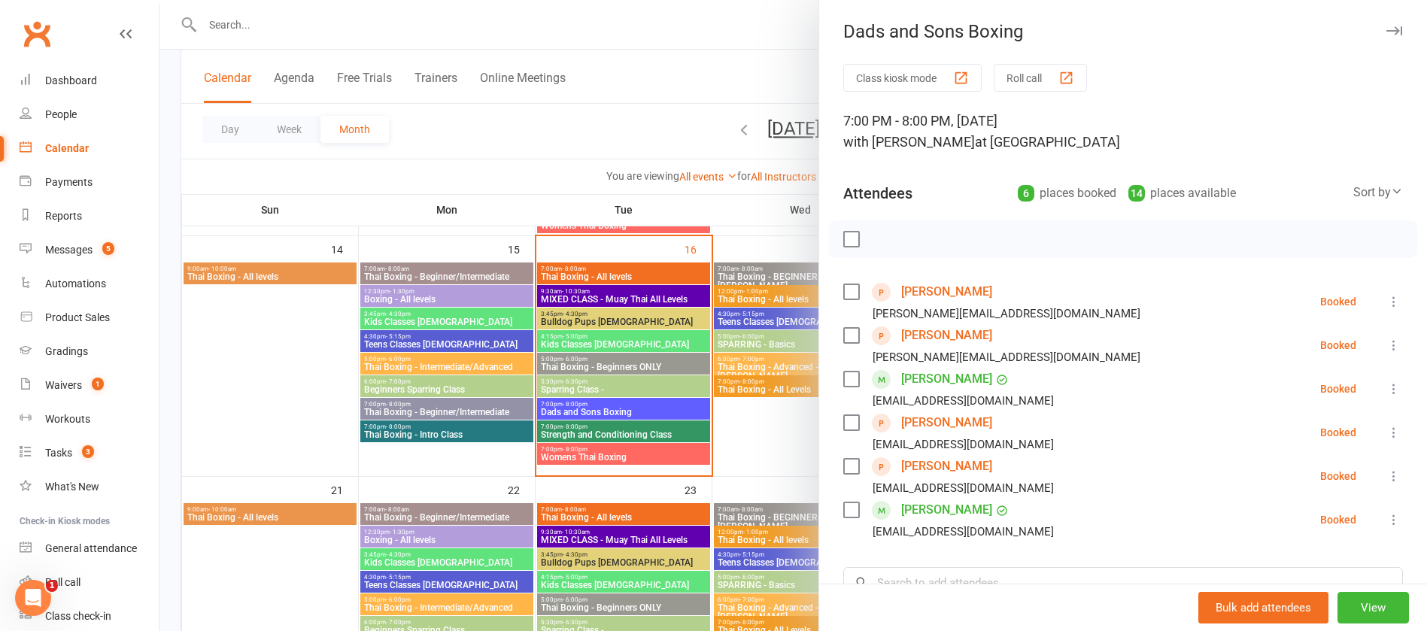
click at [914, 295] on link "[PERSON_NAME]" at bounding box center [946, 292] width 91 height 24
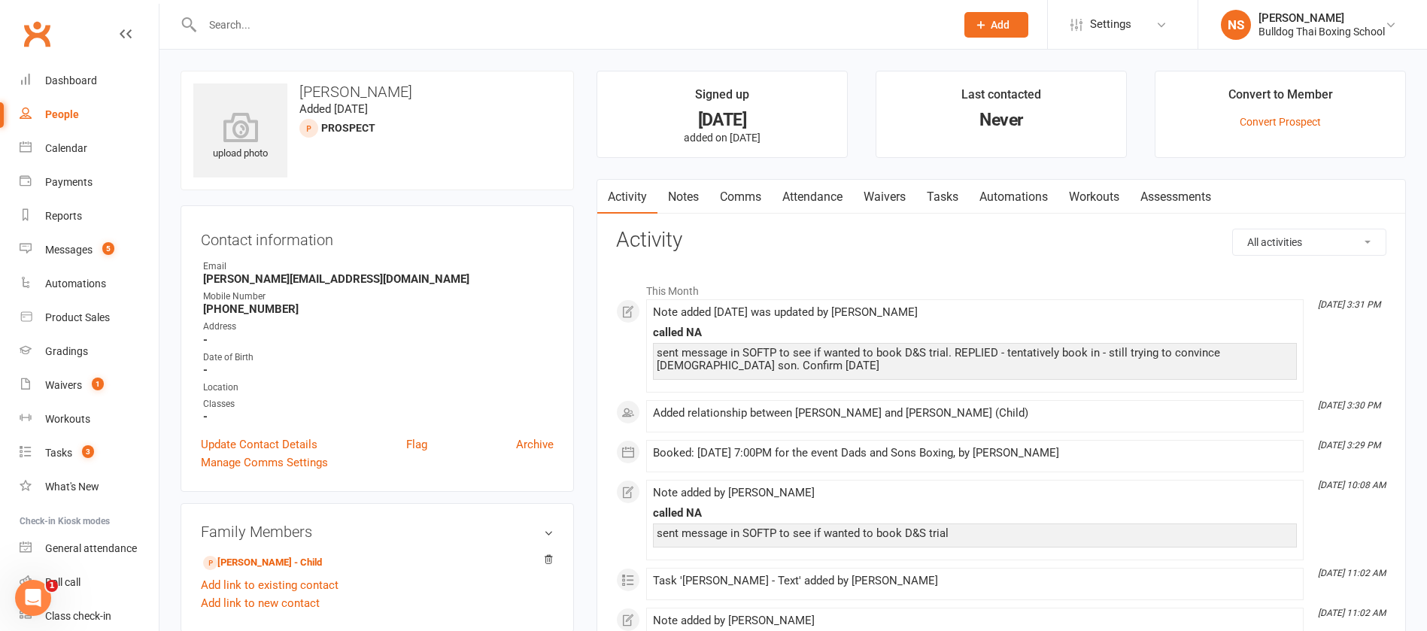
click at [825, 190] on link "Attendance" at bounding box center [812, 197] width 81 height 35
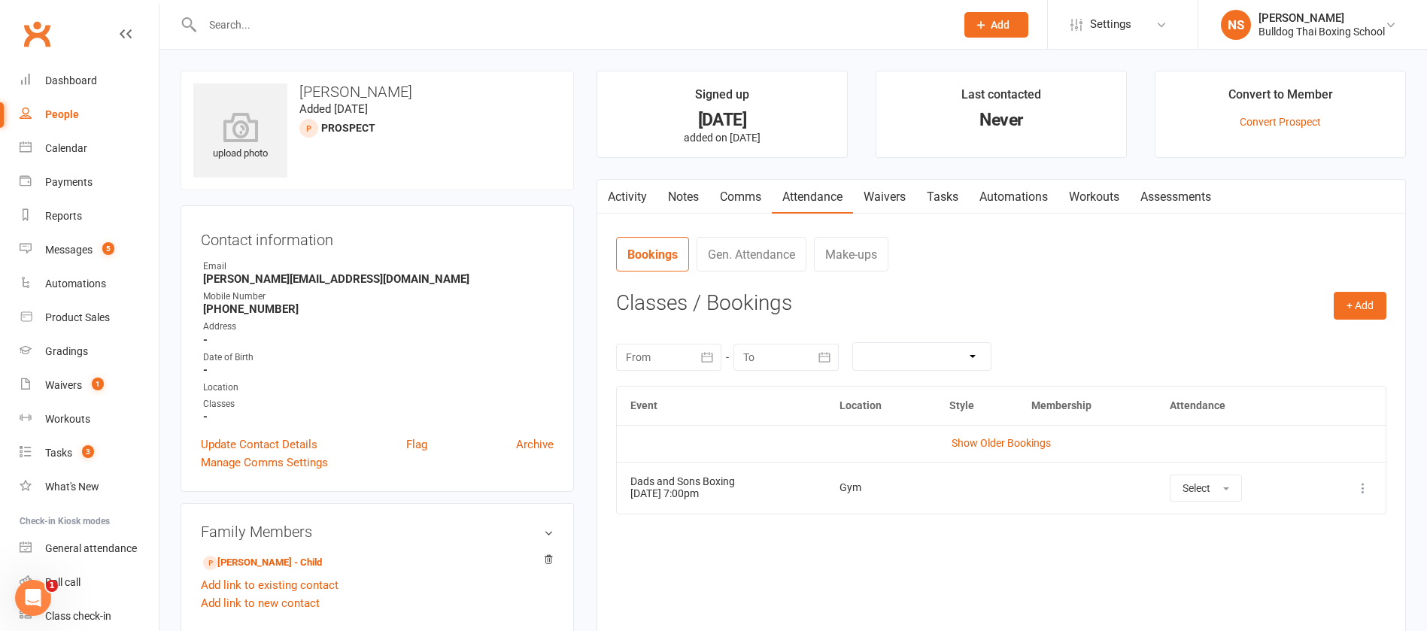
click at [1358, 484] on icon at bounding box center [1362, 488] width 15 height 15
click at [1282, 578] on link "Remove booking" at bounding box center [1296, 578] width 149 height 30
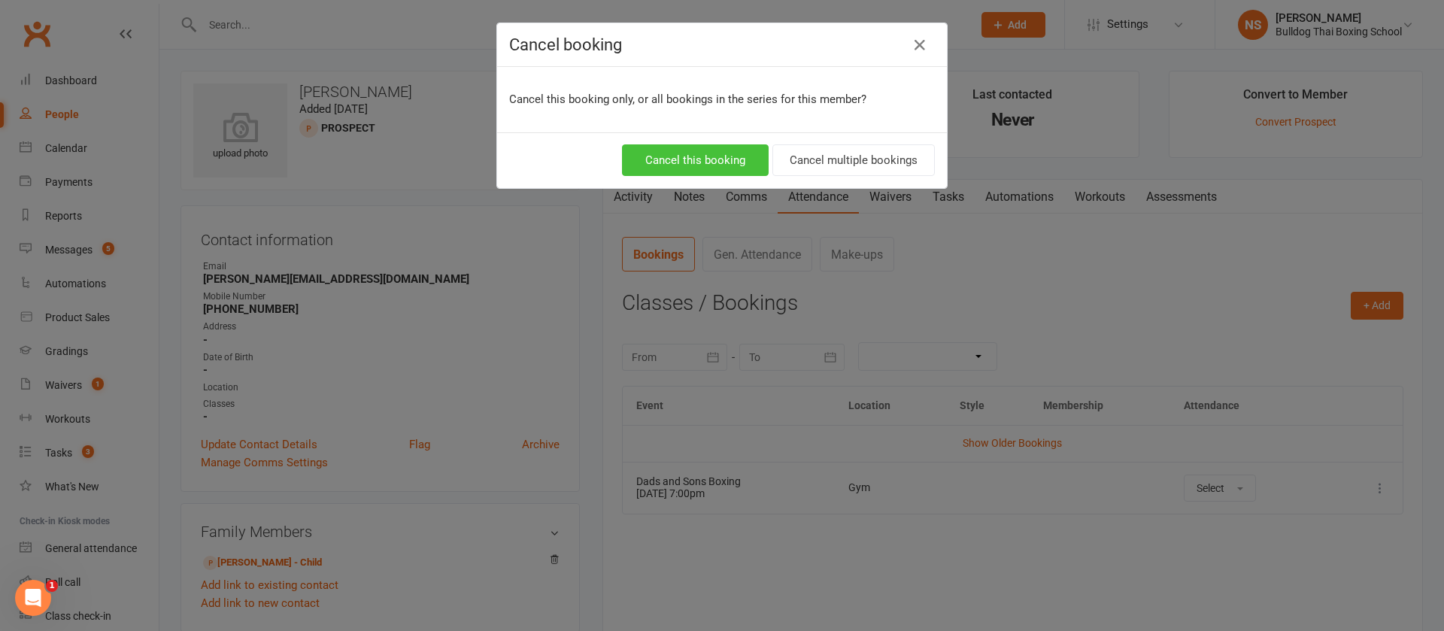
click at [681, 154] on button "Cancel this booking" at bounding box center [695, 160] width 147 height 32
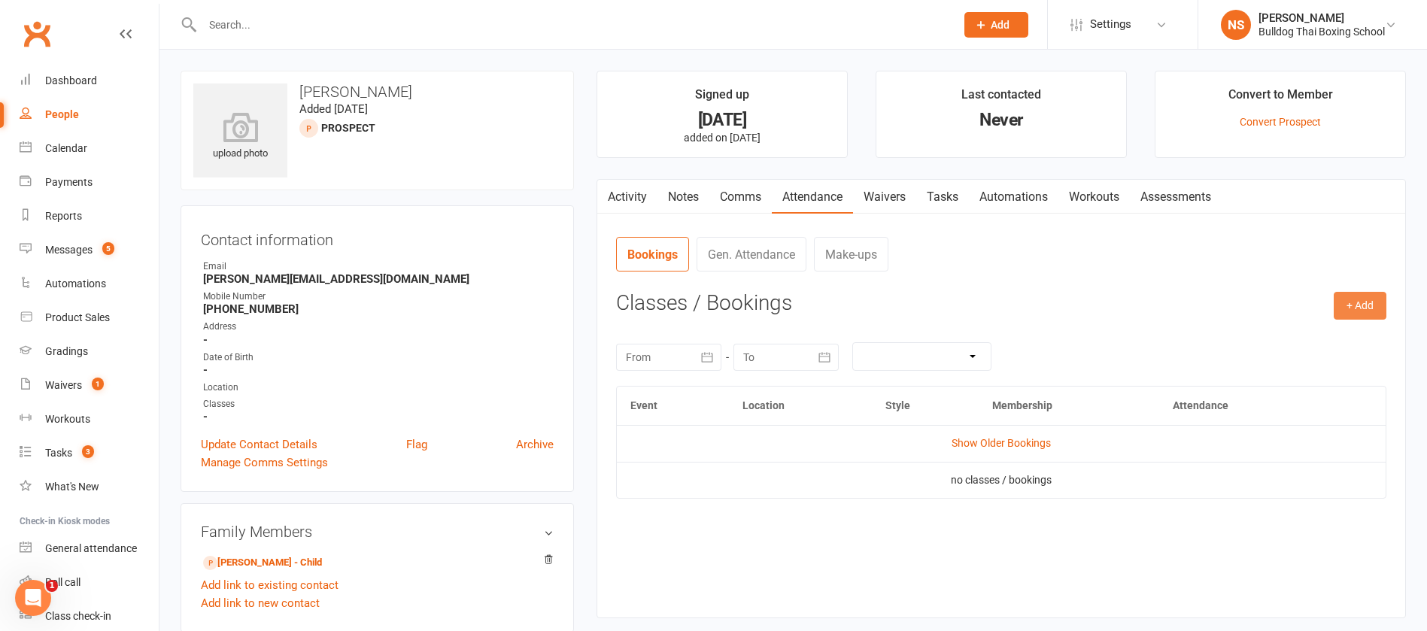
click at [1361, 299] on button "+ Add" at bounding box center [1359, 305] width 53 height 27
click at [1305, 341] on link "Book Event" at bounding box center [1310, 340] width 149 height 30
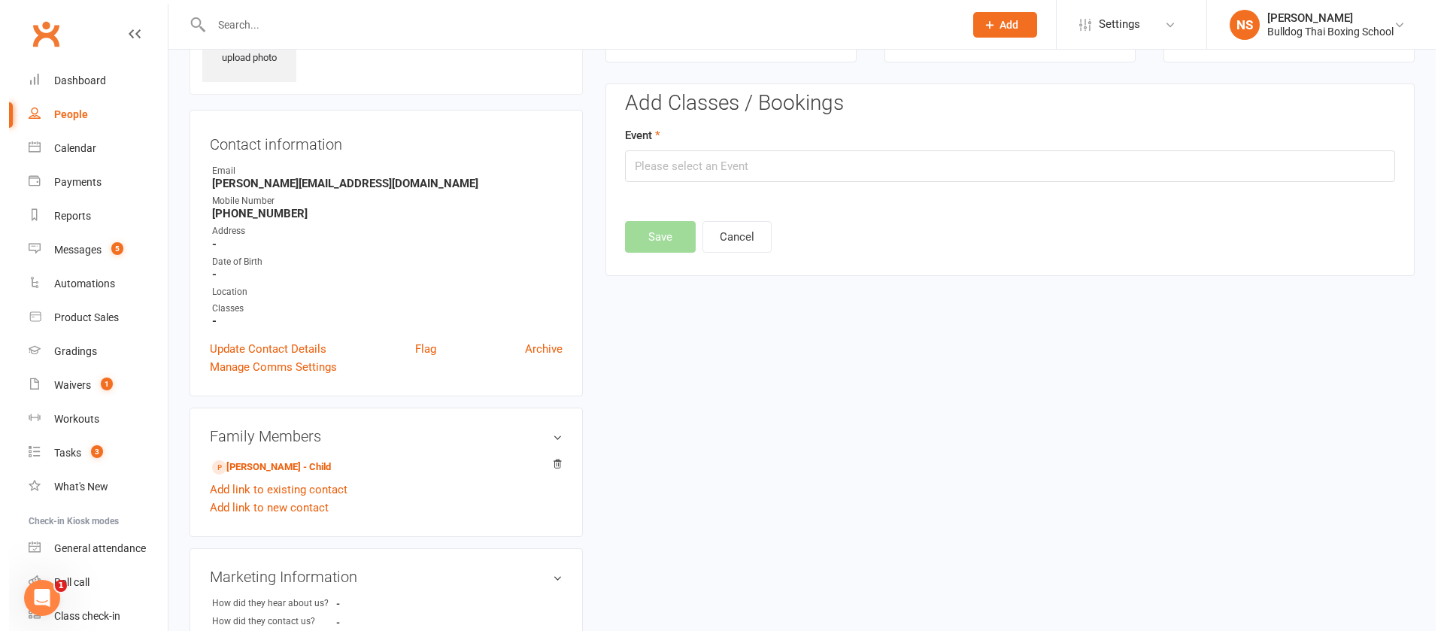
scroll to position [104, 0]
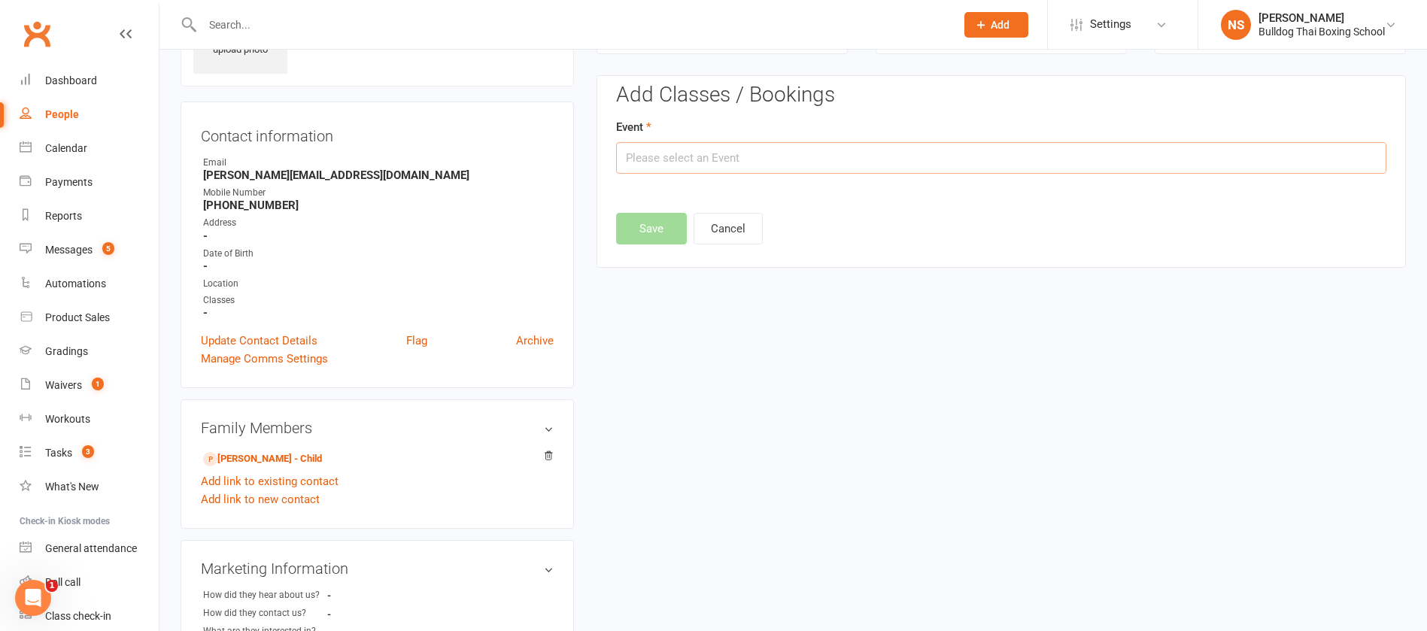
click at [736, 153] on input "text" at bounding box center [1001, 158] width 770 height 32
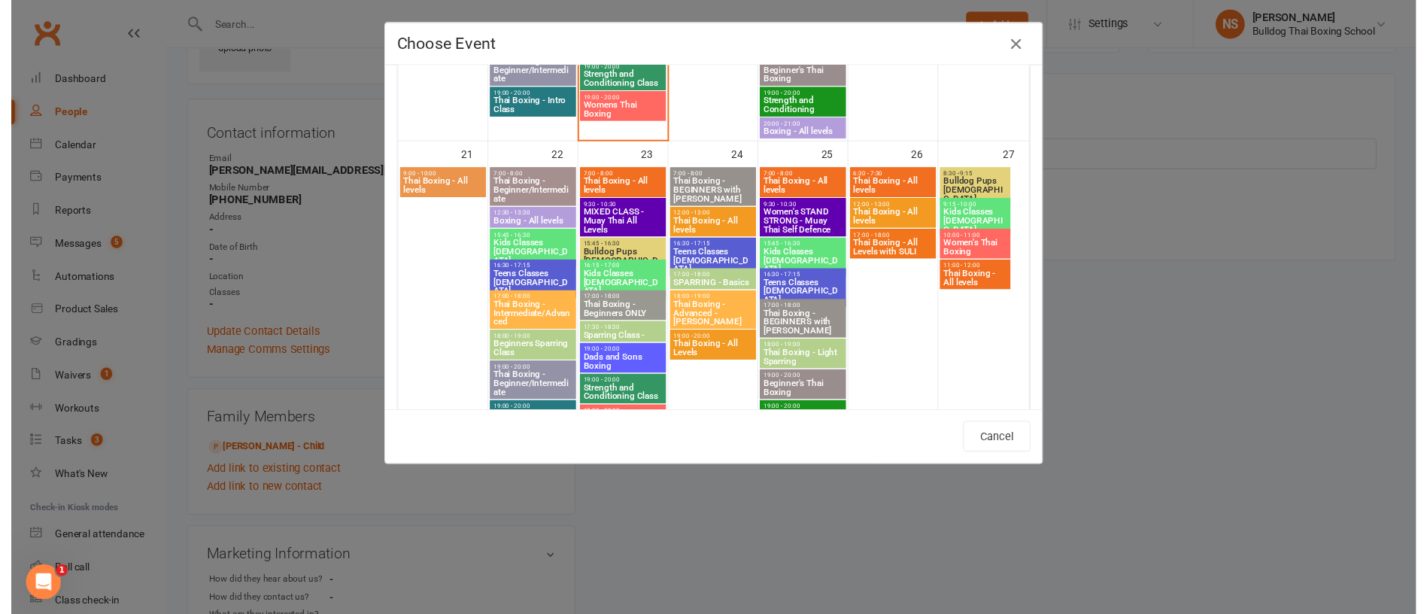
scroll to position [1015, 0]
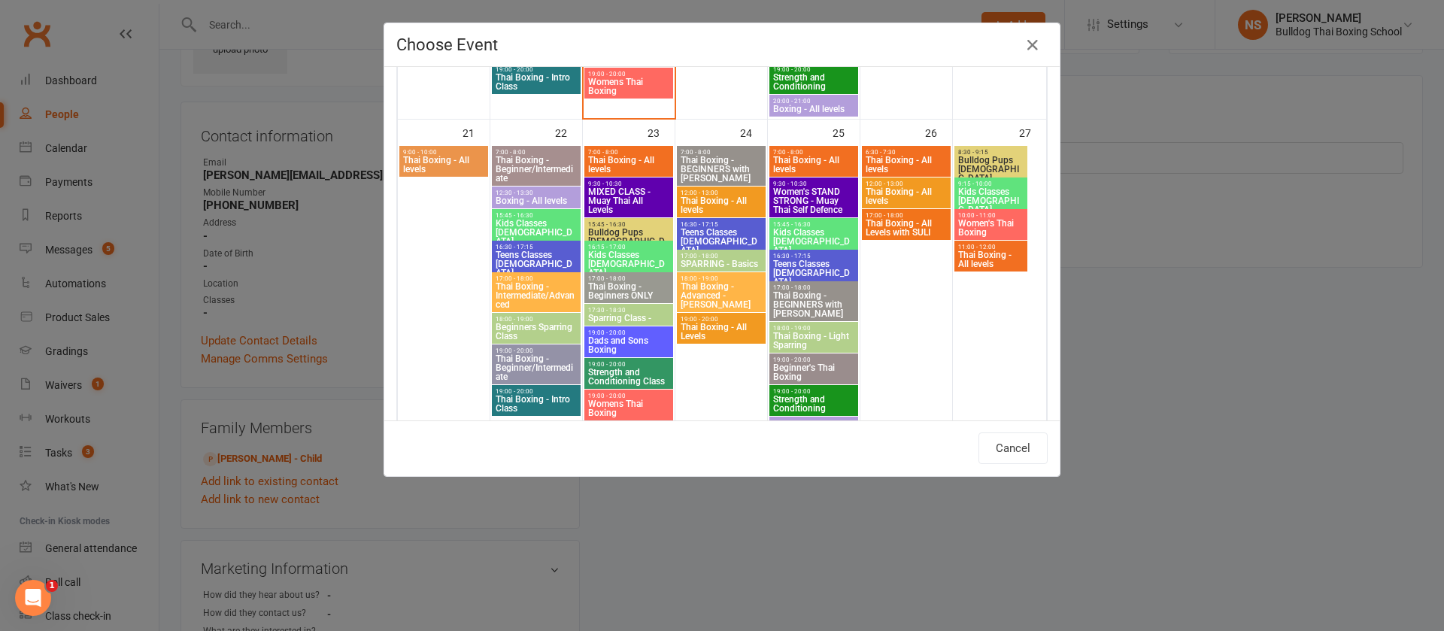
click at [638, 342] on span "Dads and Sons Boxing" at bounding box center [628, 345] width 83 height 18
type input "Dads and Sons Boxing - [DATE] 7:00:00 PM"
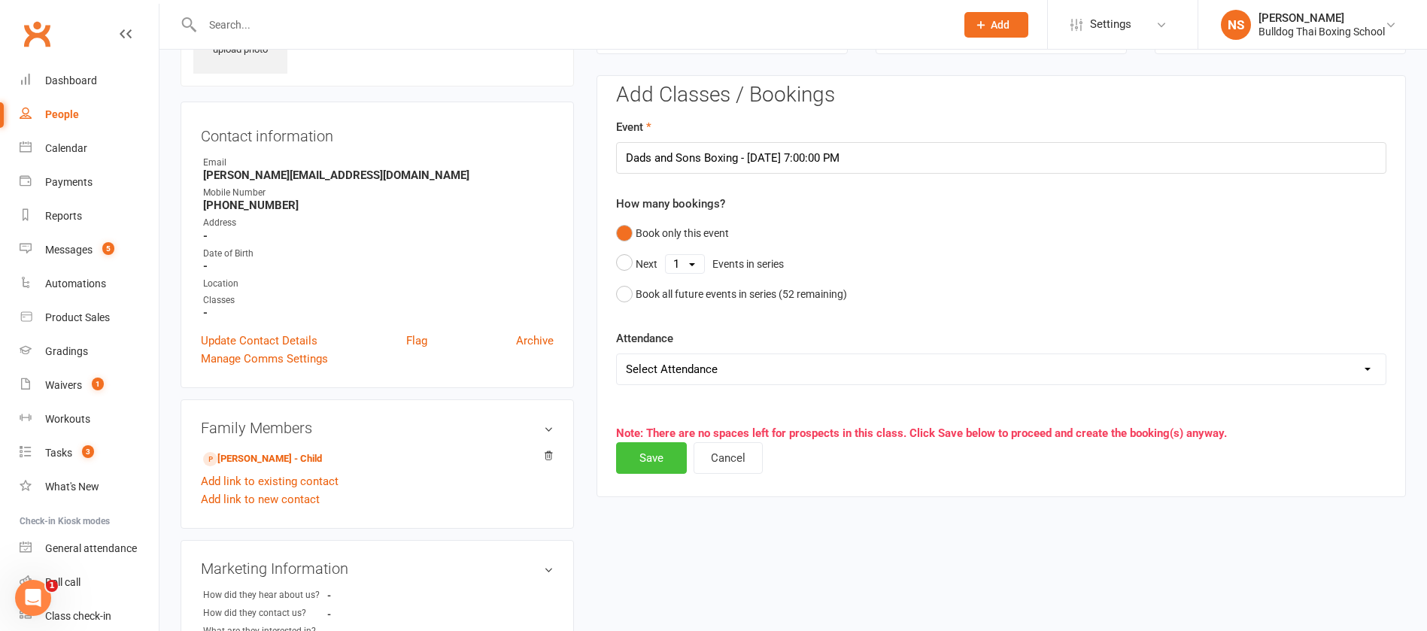
click at [642, 460] on button "Save" at bounding box center [651, 458] width 71 height 32
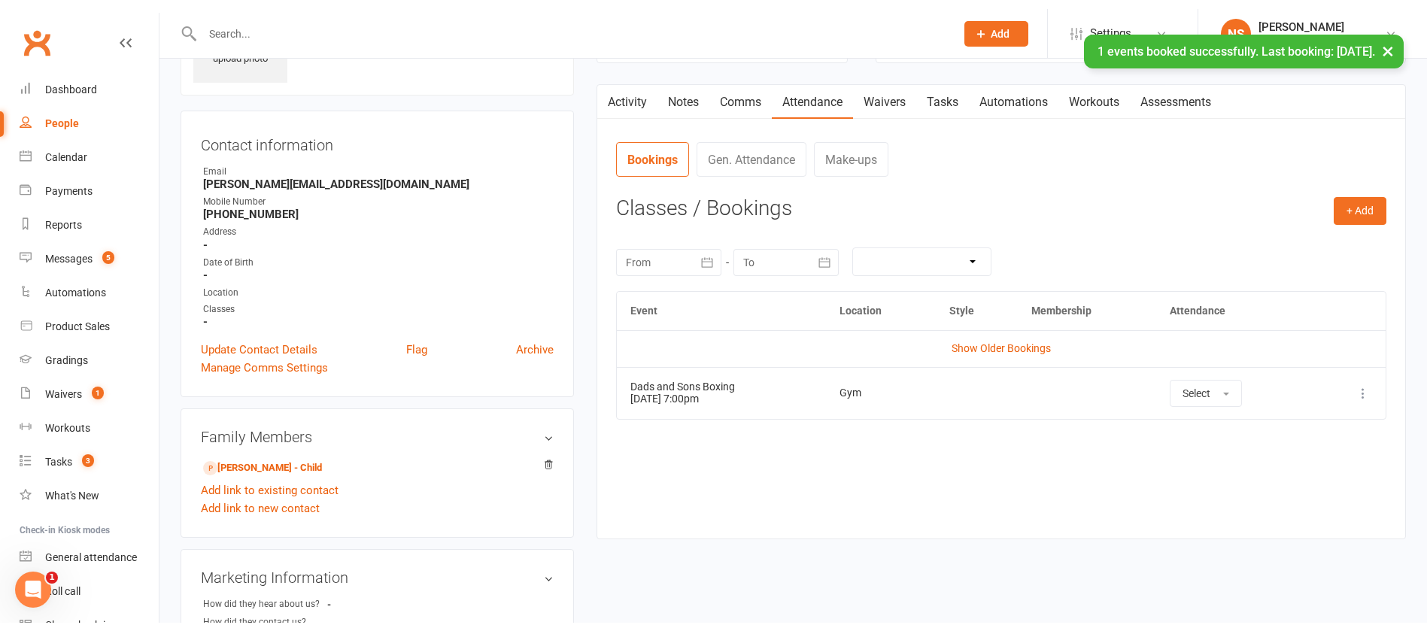
scroll to position [0, 0]
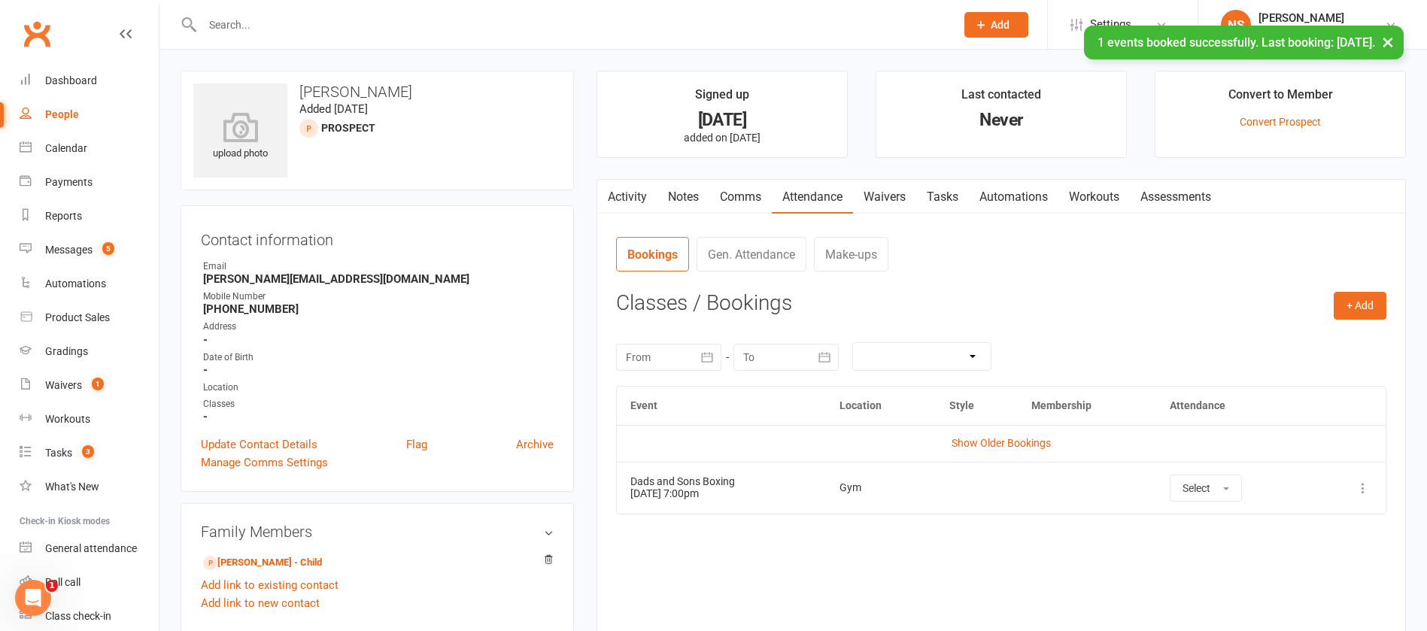
click at [942, 193] on link "Tasks" at bounding box center [942, 197] width 53 height 35
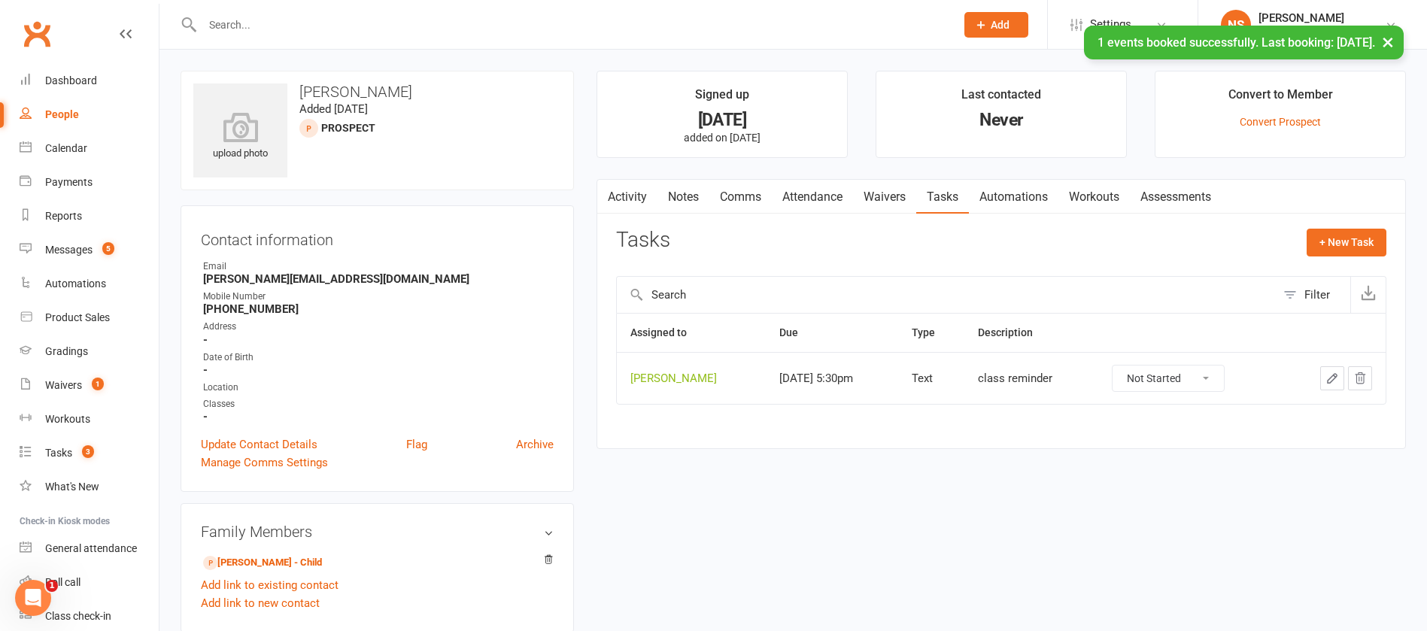
click at [1330, 381] on icon "button" at bounding box center [1332, 378] width 14 height 14
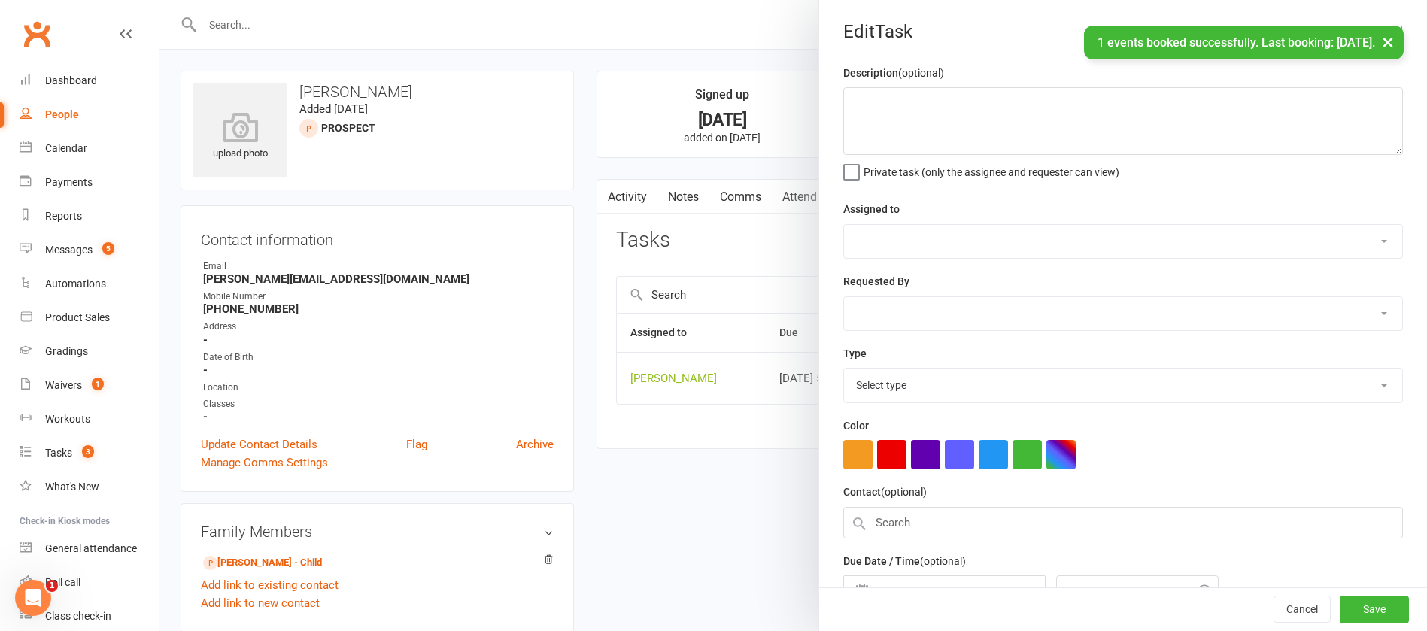
type textarea "class reminder"
select select "12940"
select select "45795"
type input "[DATE]"
type input "5:30pm"
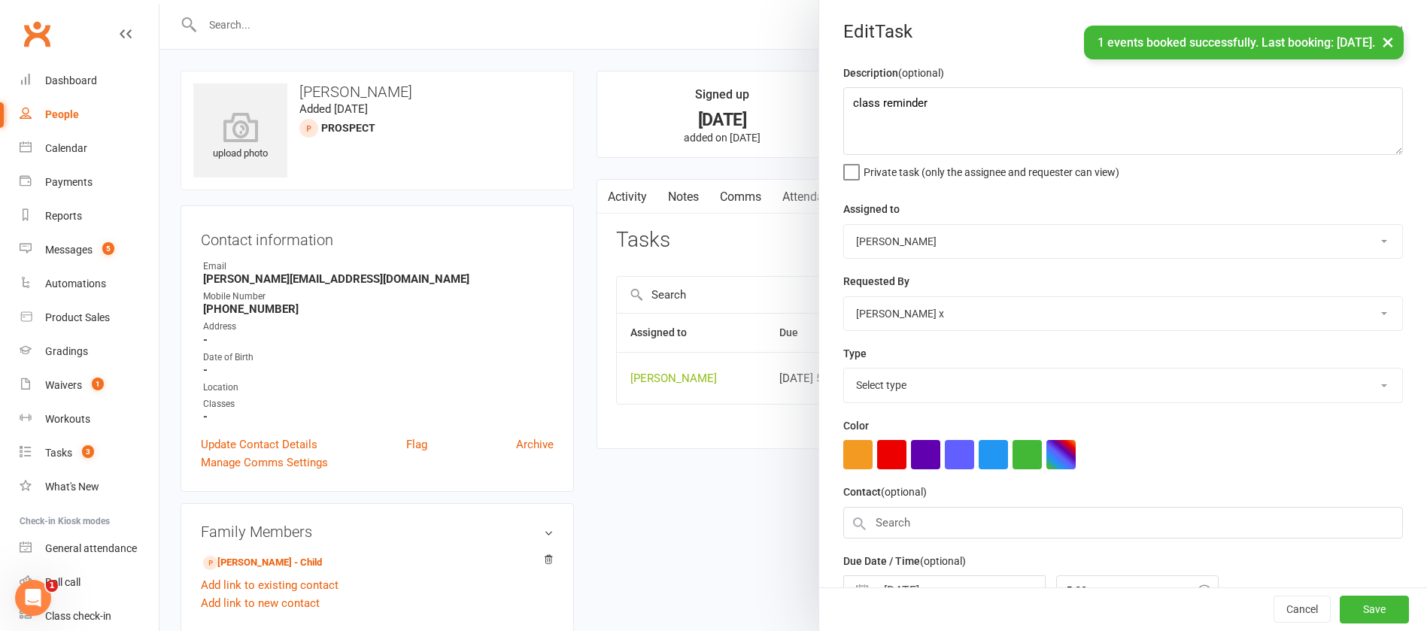
select select "13825"
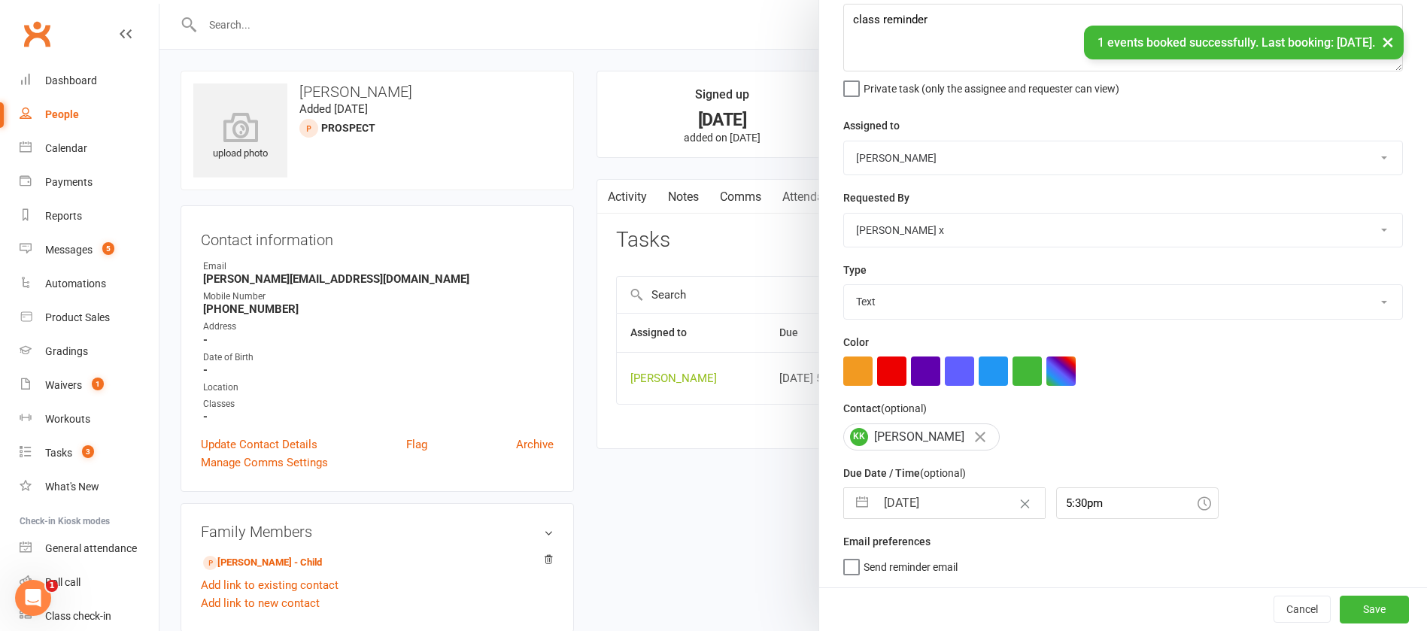
click at [945, 495] on input "[DATE]" at bounding box center [959, 503] width 169 height 30
select select "7"
select select "2025"
select select "8"
select select "2025"
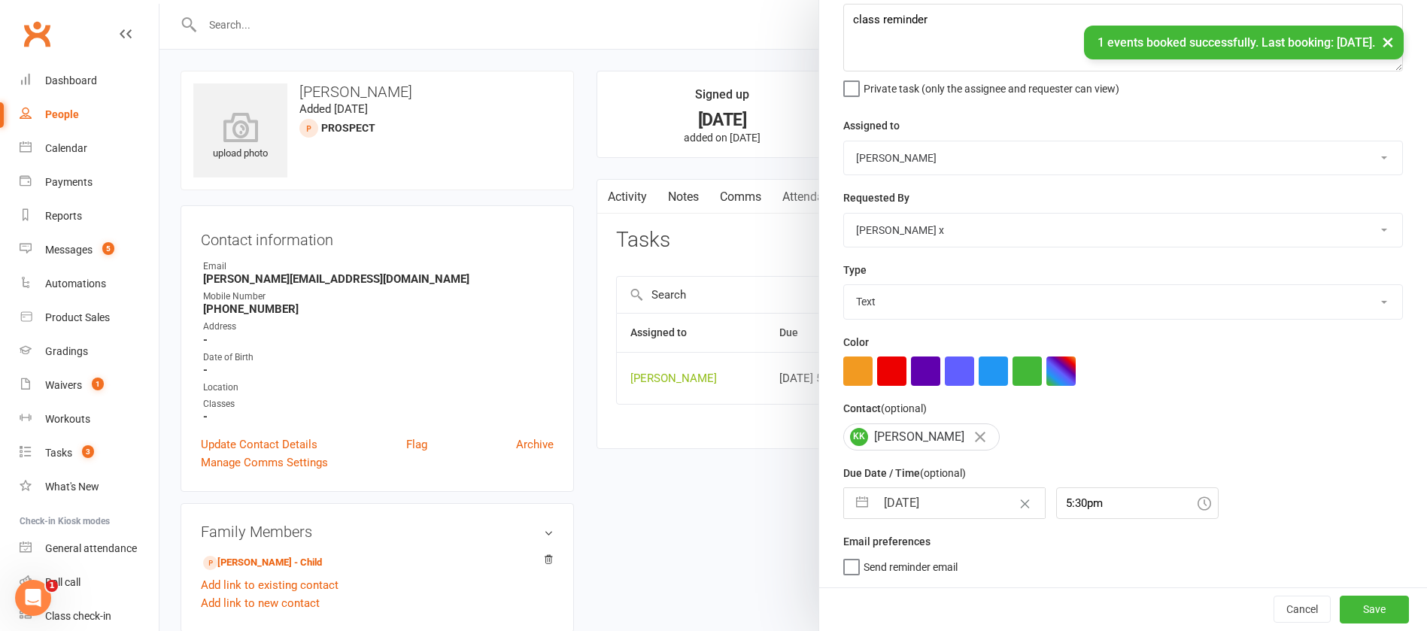
select select "9"
select select "2025"
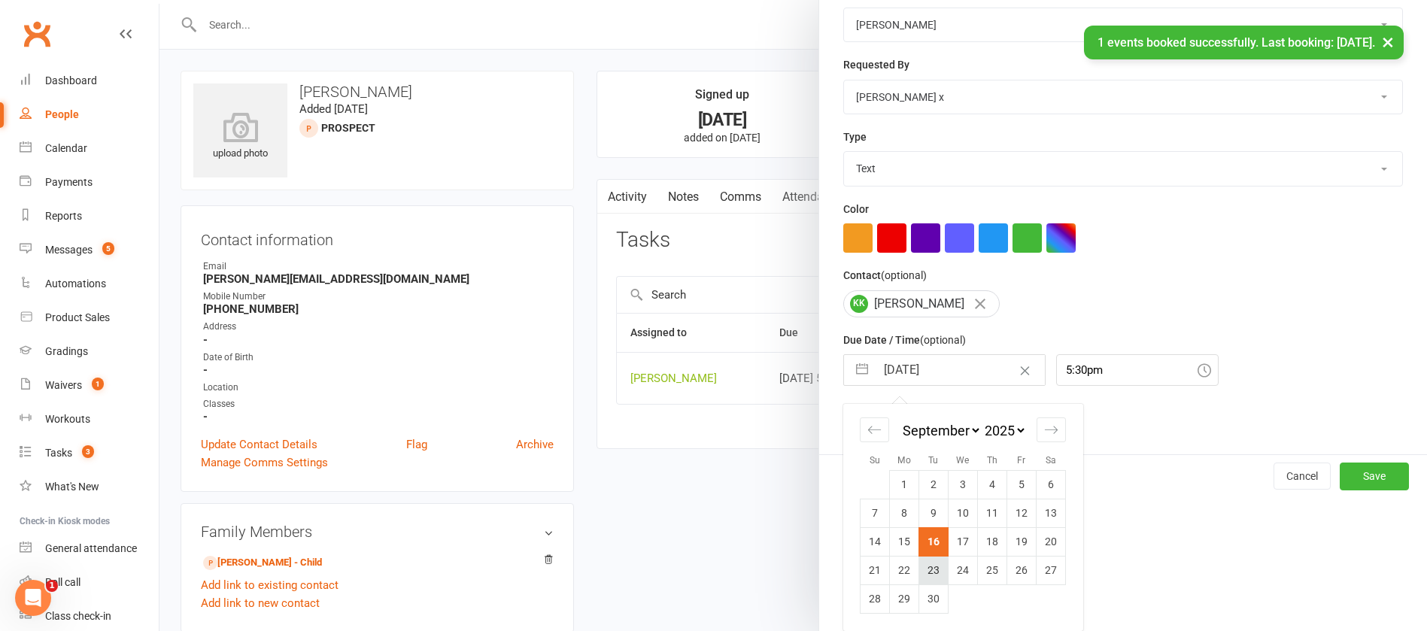
click at [923, 566] on td "23" at bounding box center [933, 570] width 29 height 29
type input "[DATE]"
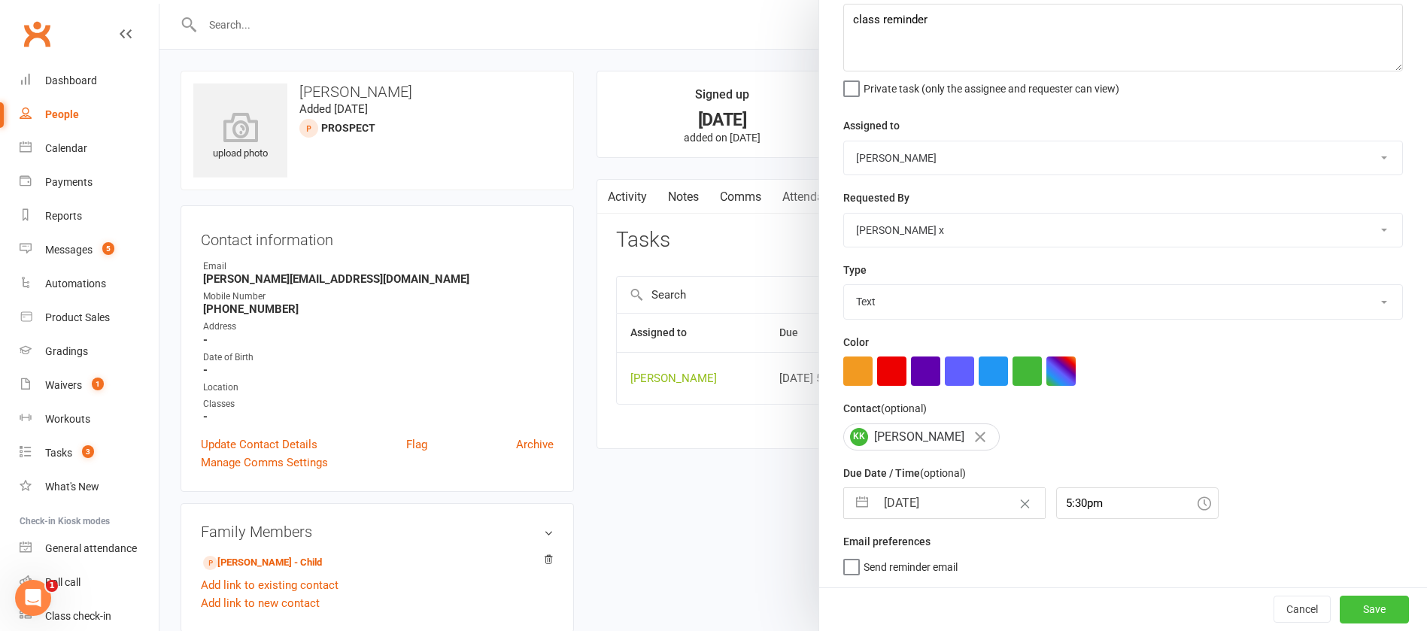
click at [1339, 611] on button "Save" at bounding box center [1373, 609] width 69 height 27
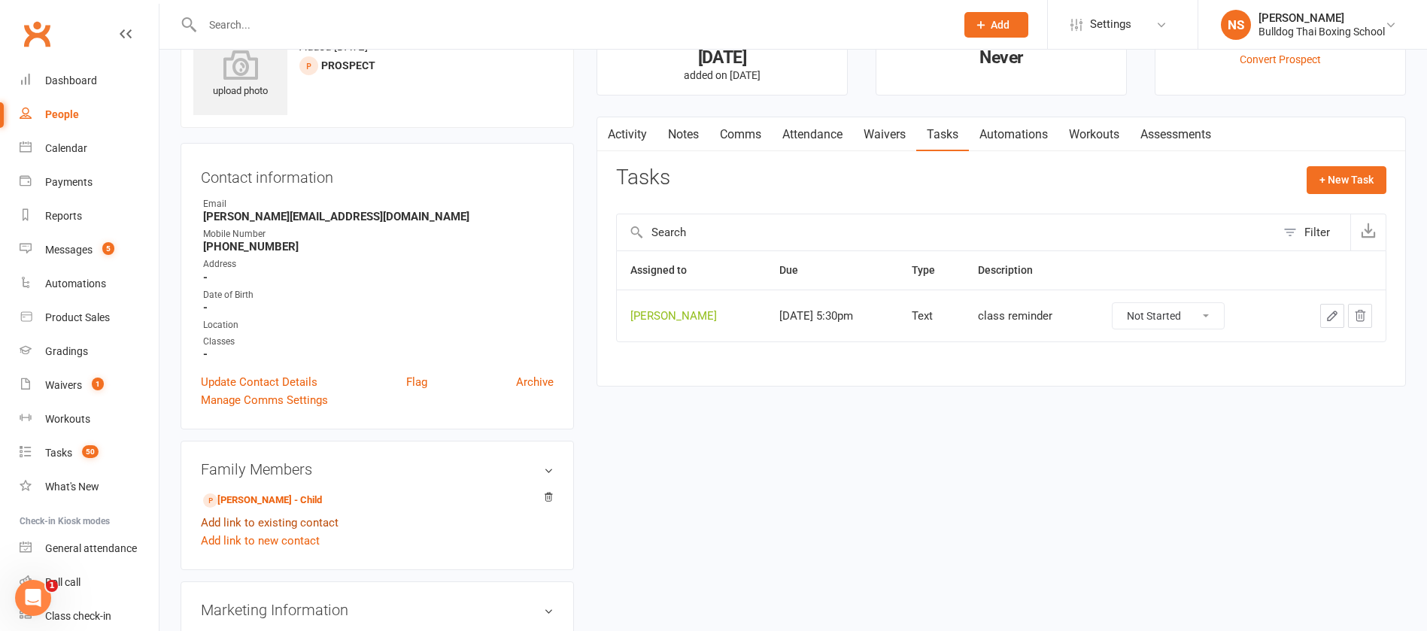
scroll to position [113, 0]
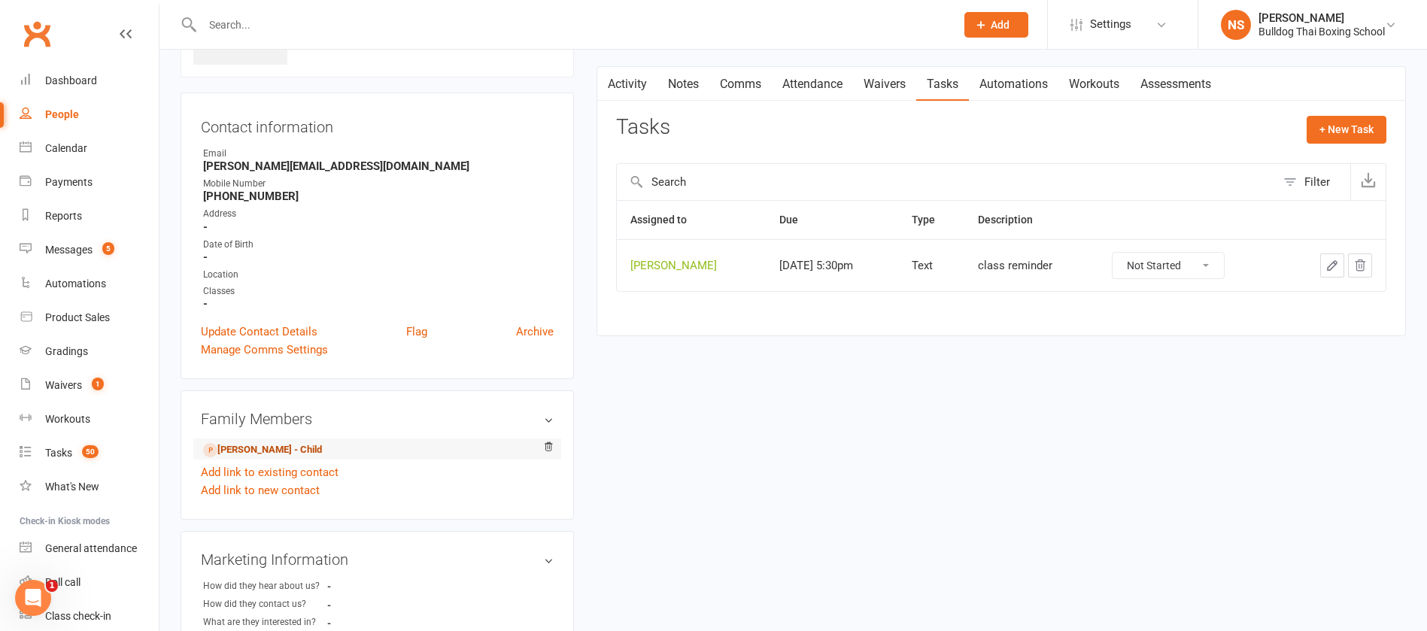
click at [269, 447] on link "[PERSON_NAME] - Child" at bounding box center [262, 450] width 119 height 16
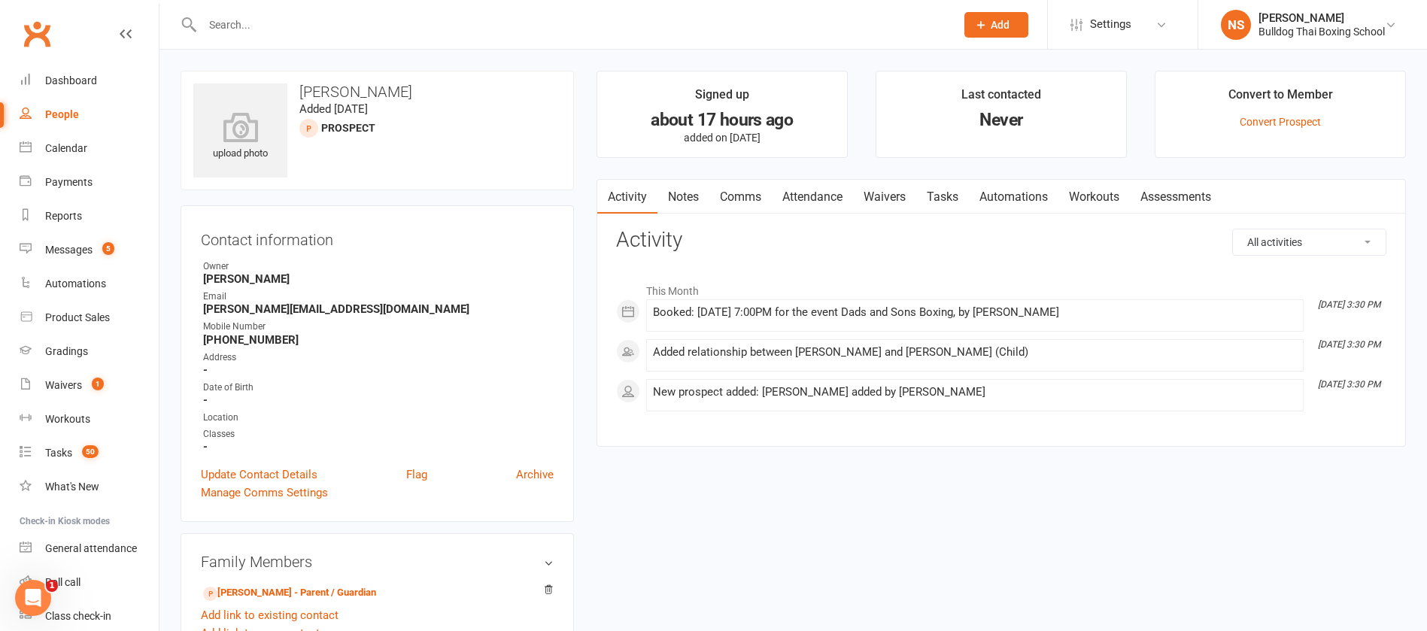
click at [826, 196] on link "Attendance" at bounding box center [812, 197] width 81 height 35
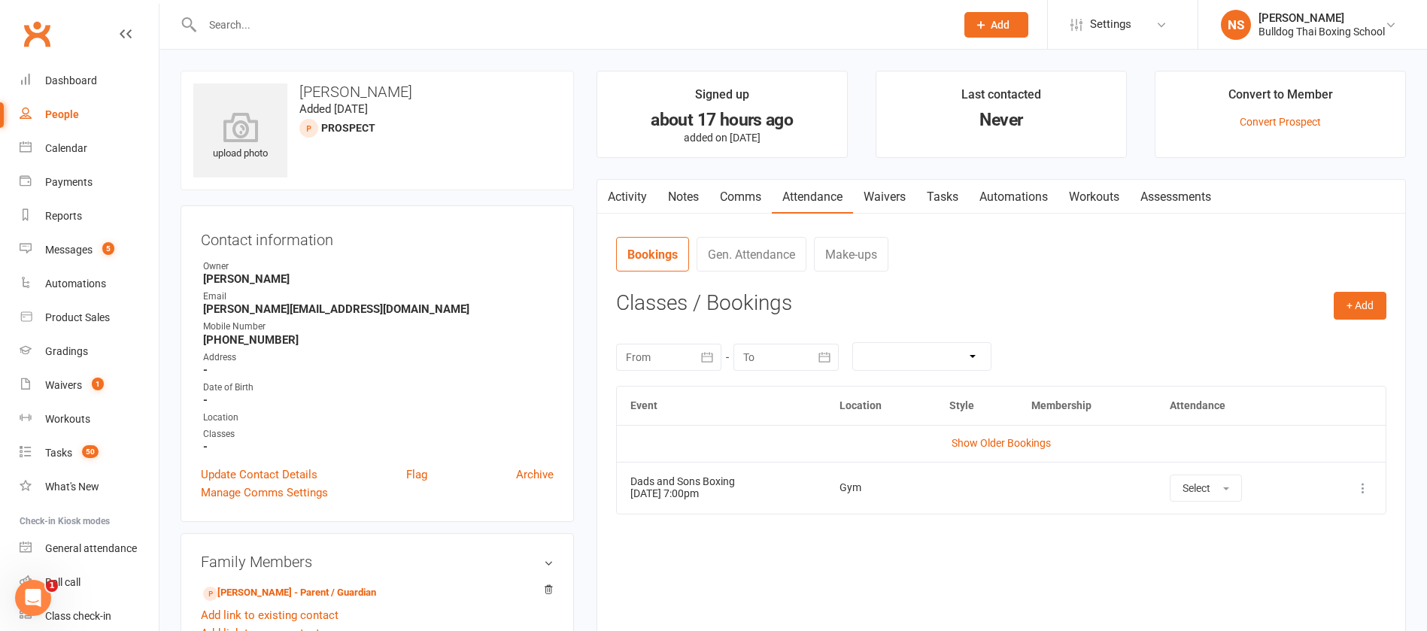
click at [1362, 485] on icon at bounding box center [1362, 488] width 15 height 15
click at [1275, 575] on link "Remove booking" at bounding box center [1296, 578] width 149 height 30
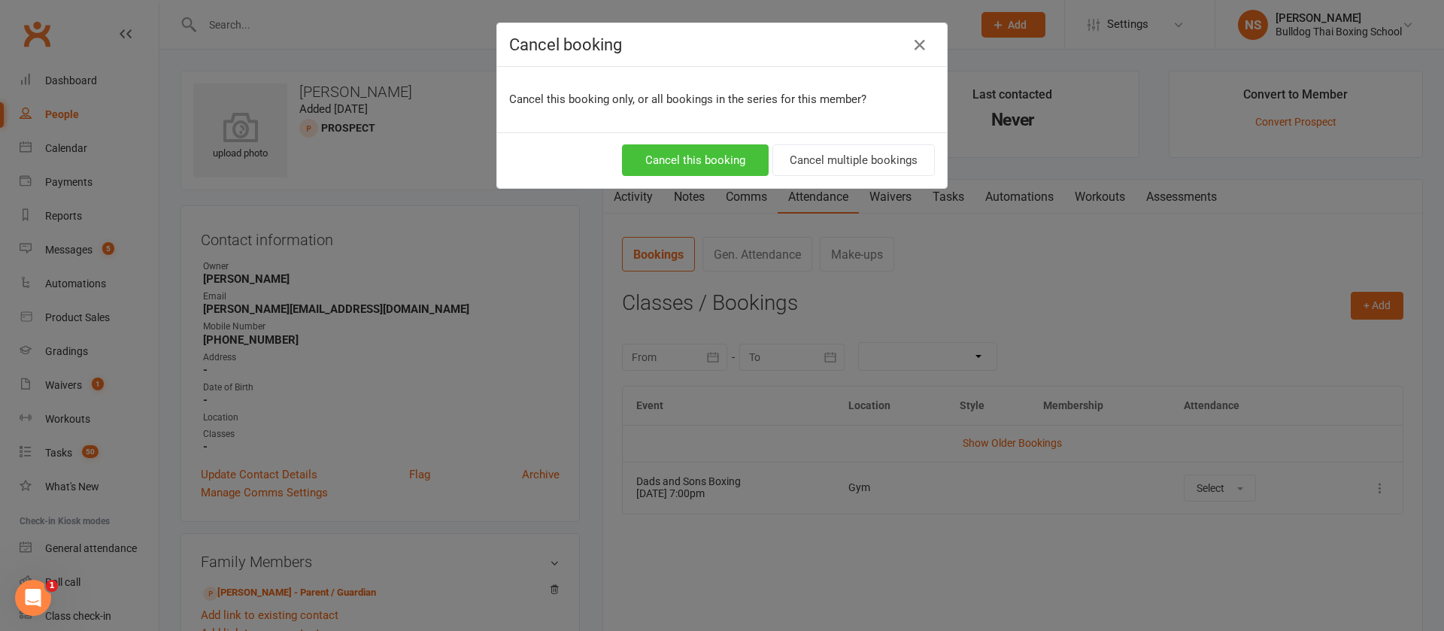
click at [702, 159] on button "Cancel this booking" at bounding box center [695, 160] width 147 height 32
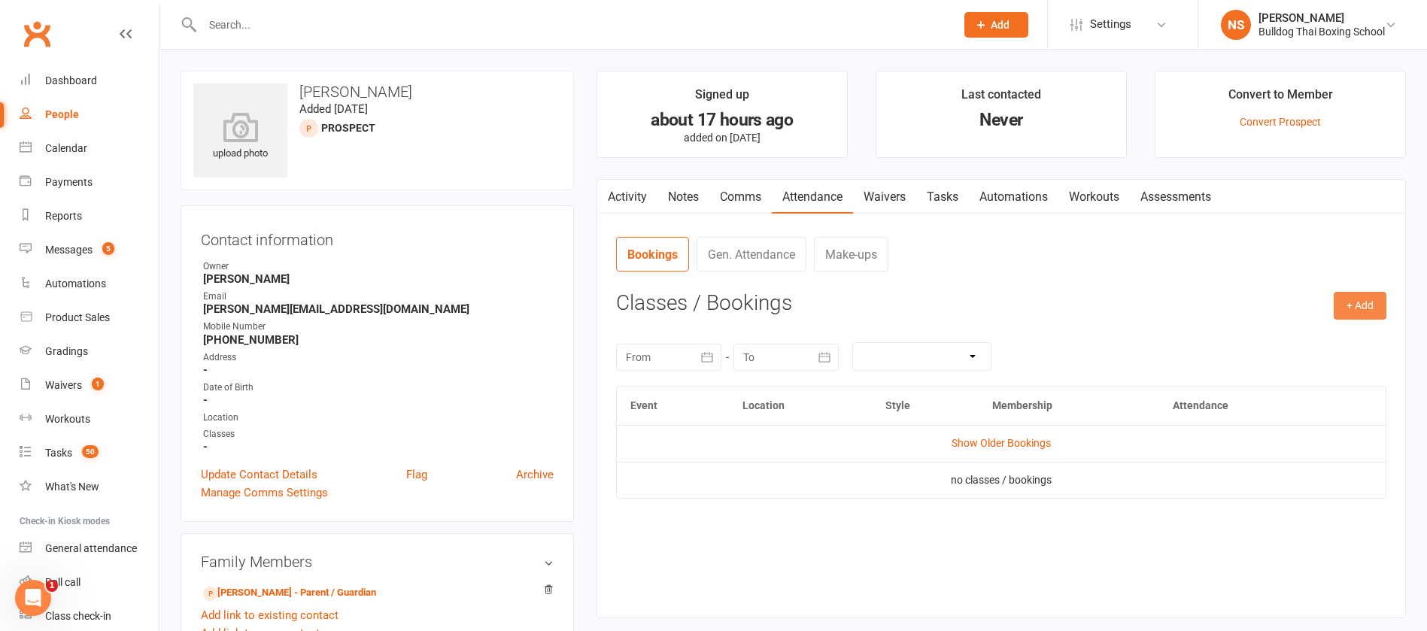
click at [1367, 308] on button "+ Add" at bounding box center [1359, 305] width 53 height 27
click at [1272, 337] on link "Book Event" at bounding box center [1310, 340] width 149 height 30
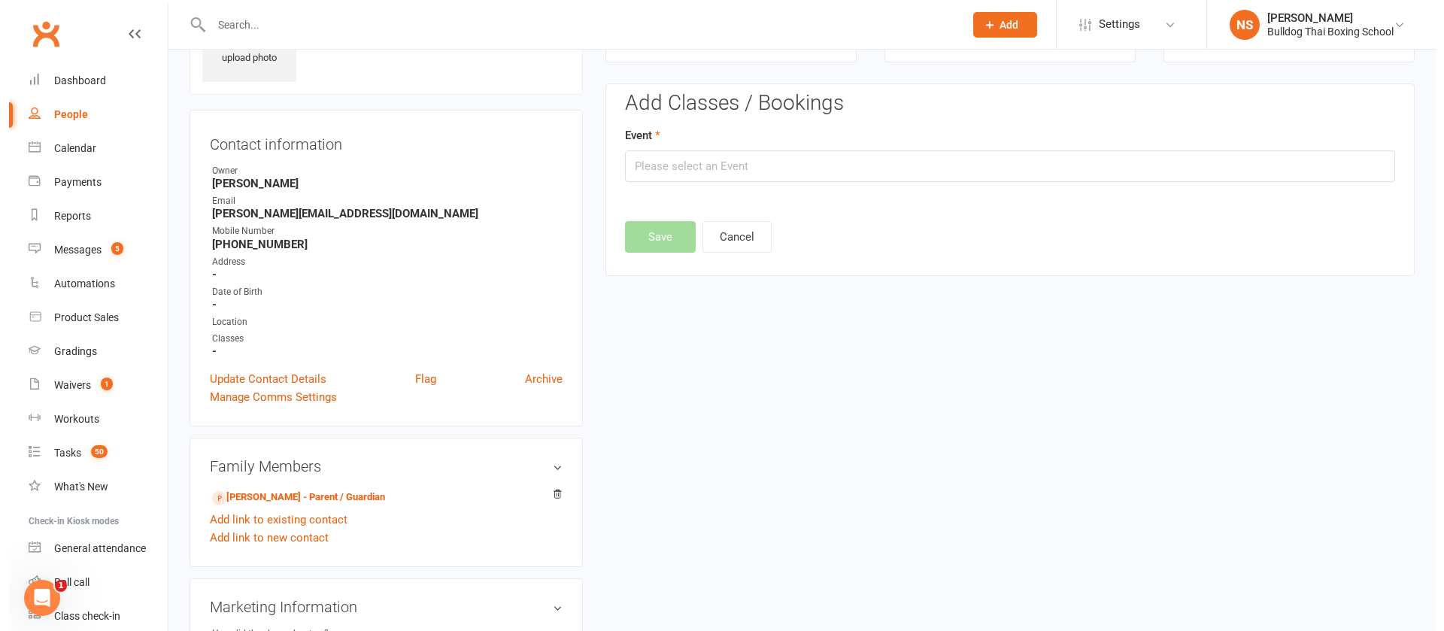
scroll to position [104, 0]
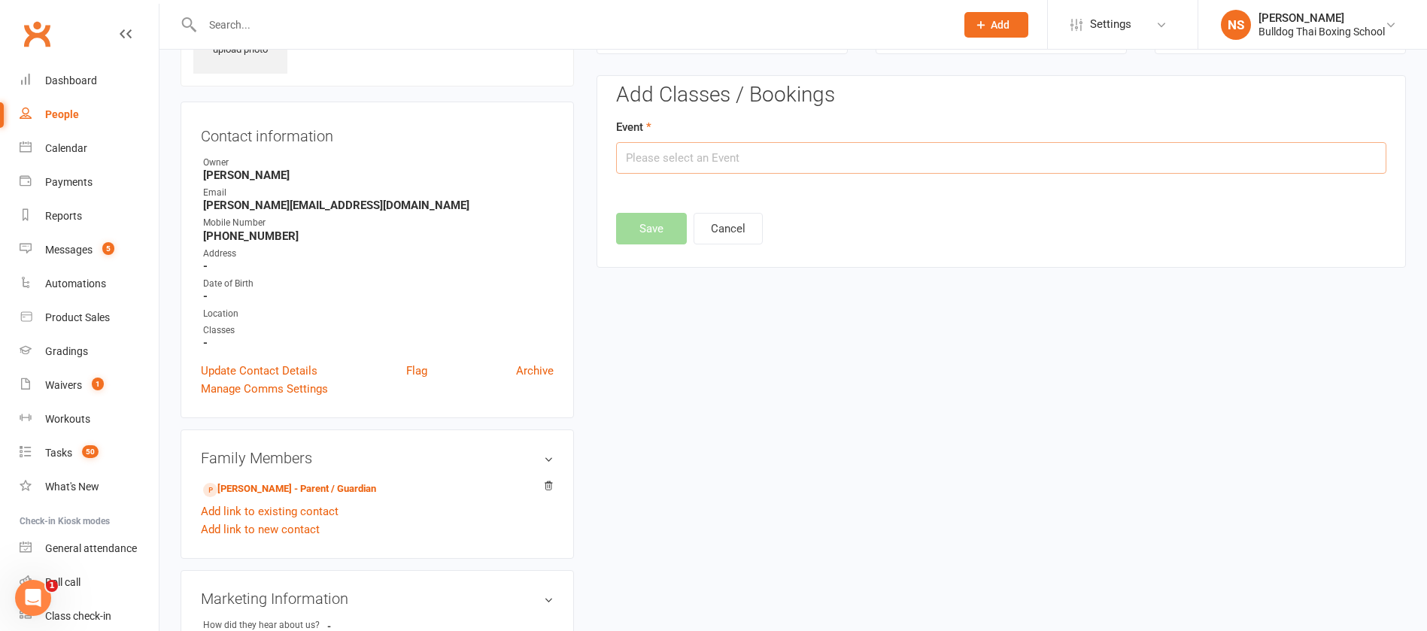
click at [788, 152] on input "text" at bounding box center [1001, 158] width 770 height 32
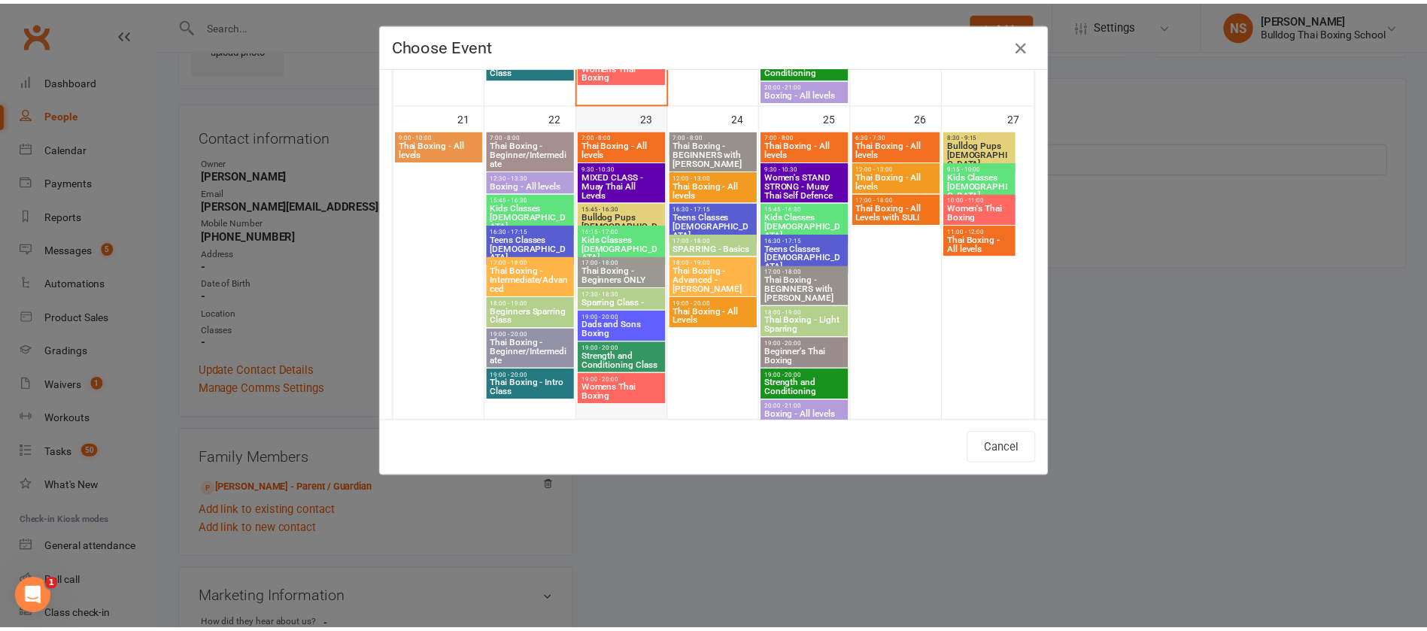
scroll to position [1128, 0]
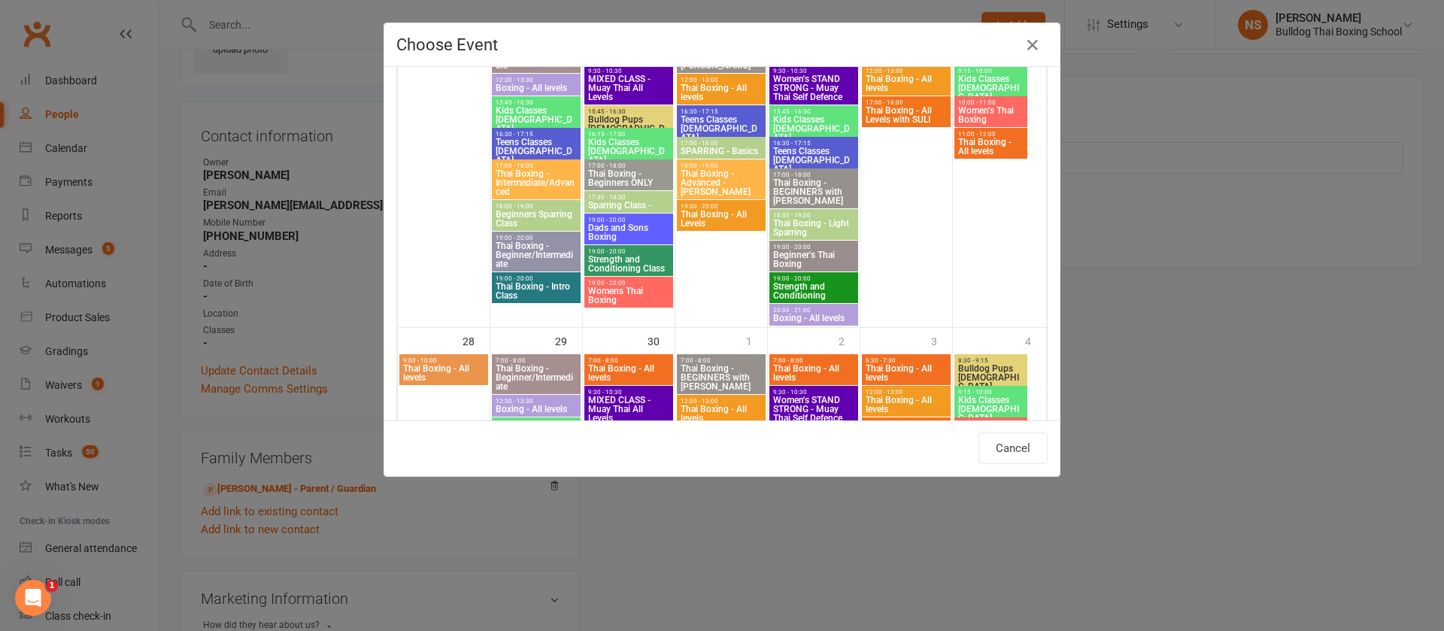
click at [623, 220] on span "19:00 - 20:00" at bounding box center [628, 220] width 83 height 7
type input "Dads and Sons Boxing - [DATE] 7:00:00 PM"
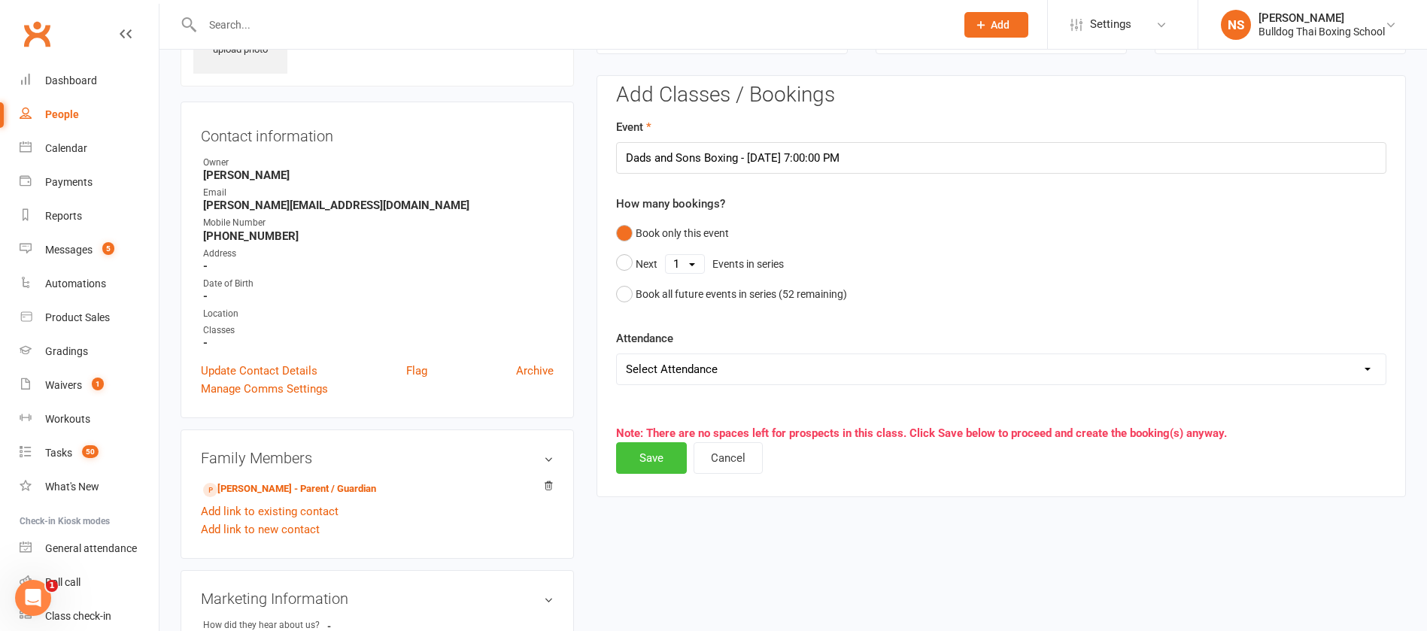
click at [645, 461] on button "Save" at bounding box center [651, 458] width 71 height 32
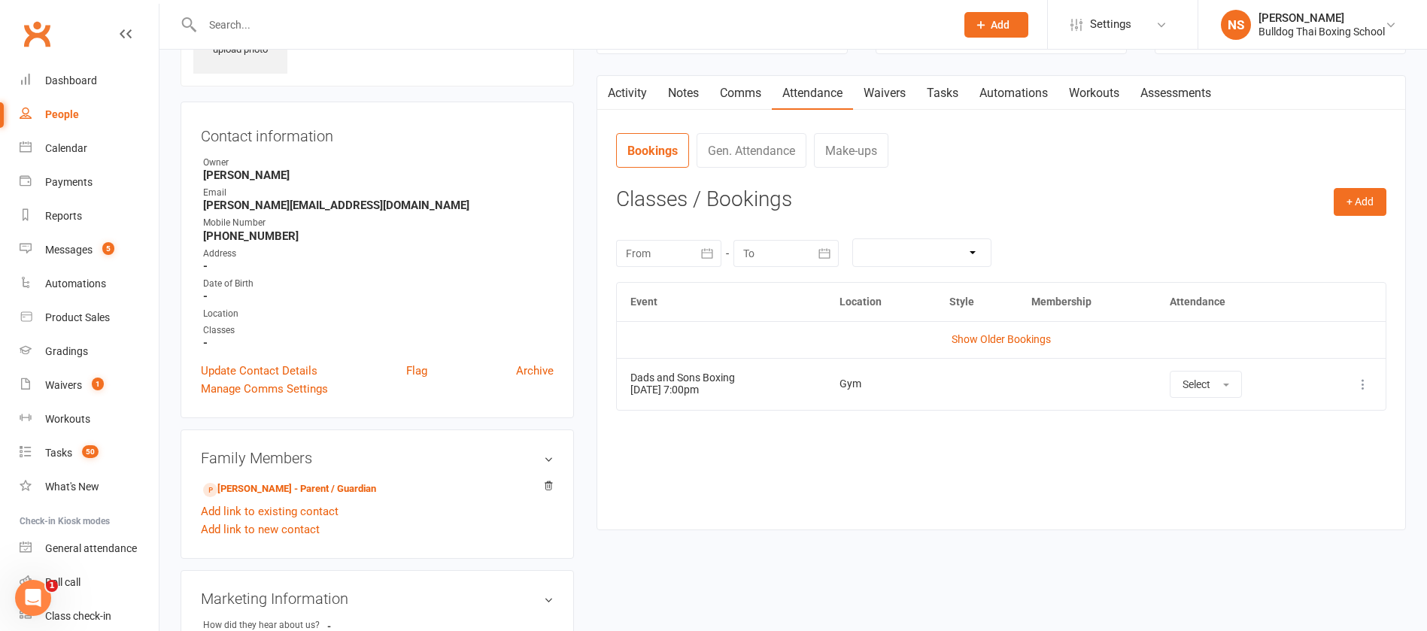
scroll to position [0, 0]
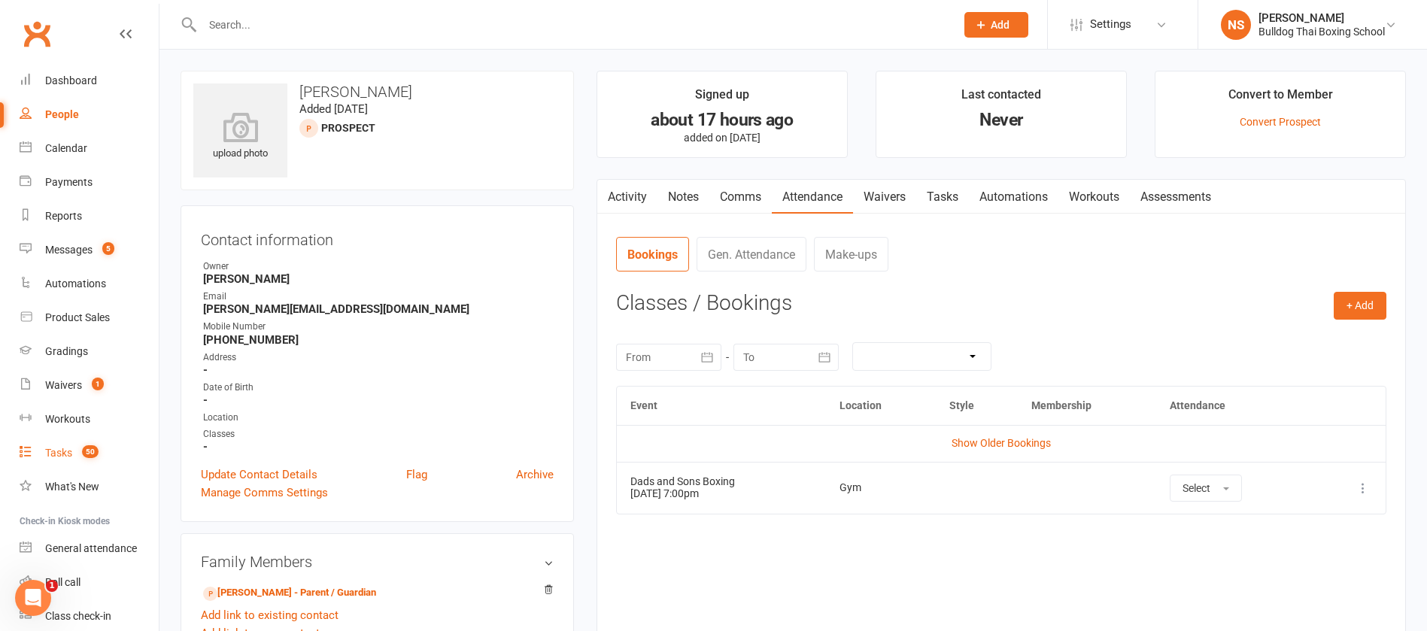
click at [50, 450] on div "Tasks" at bounding box center [58, 453] width 27 height 12
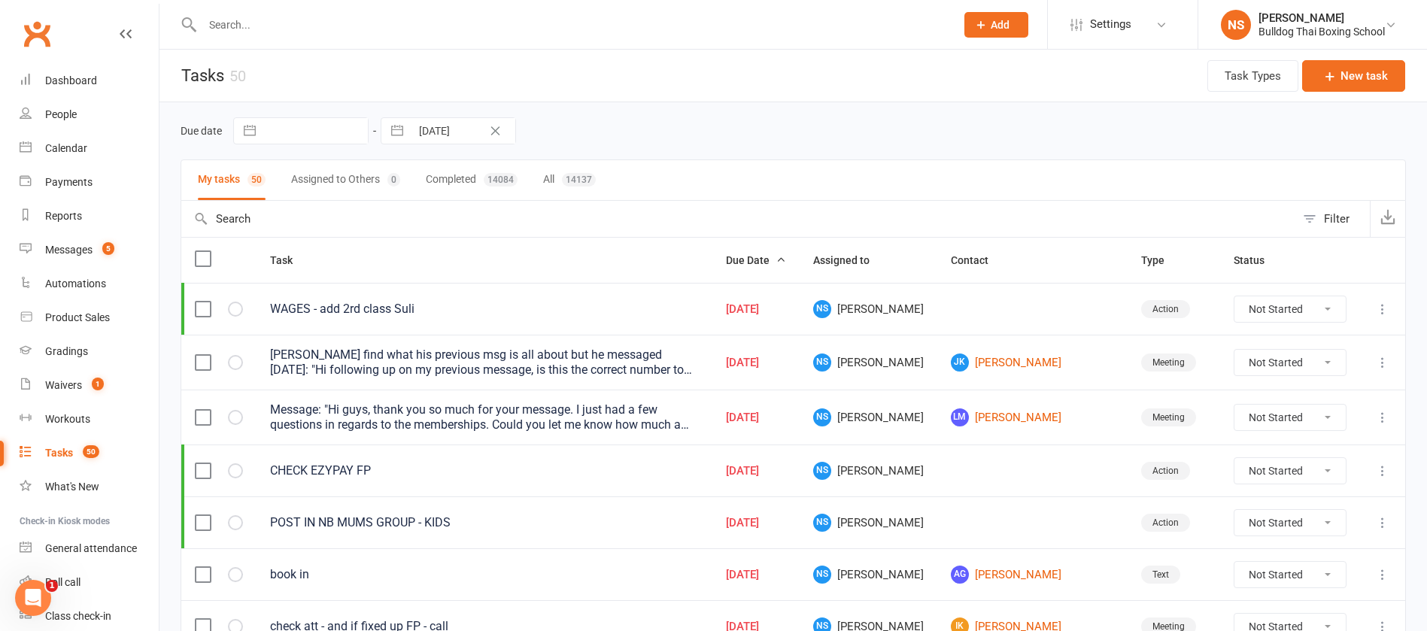
click at [1383, 305] on icon at bounding box center [1382, 309] width 15 height 15
click at [1311, 365] on link "Edit" at bounding box center [1298, 368] width 149 height 30
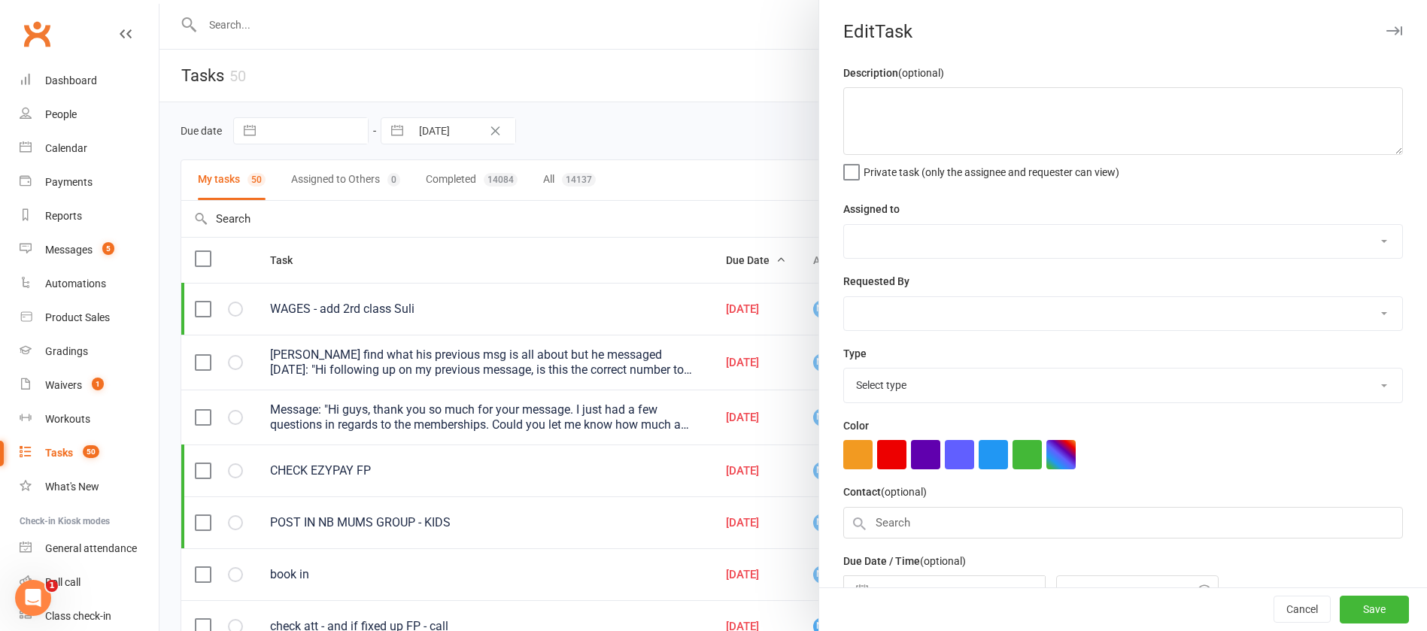
type textarea "WAGES - add 2rd class Suli"
select select "12940"
type input "[DATE]"
type input "6:30am"
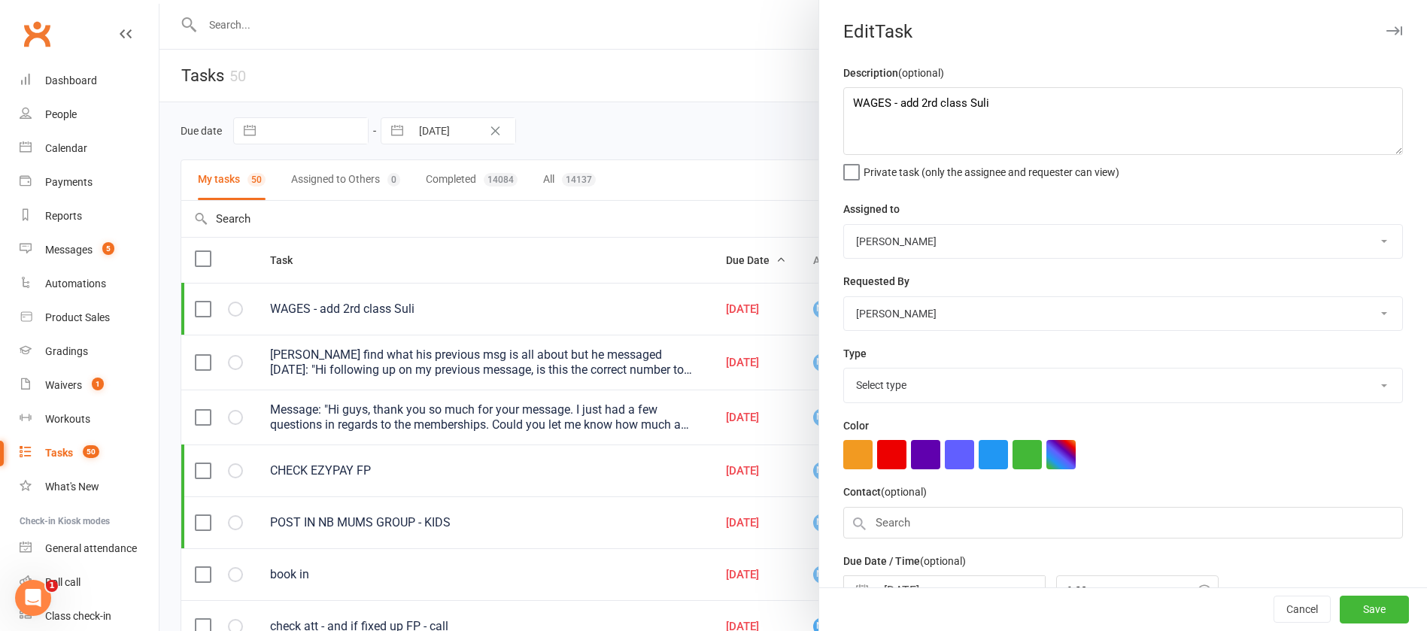
select select "26436"
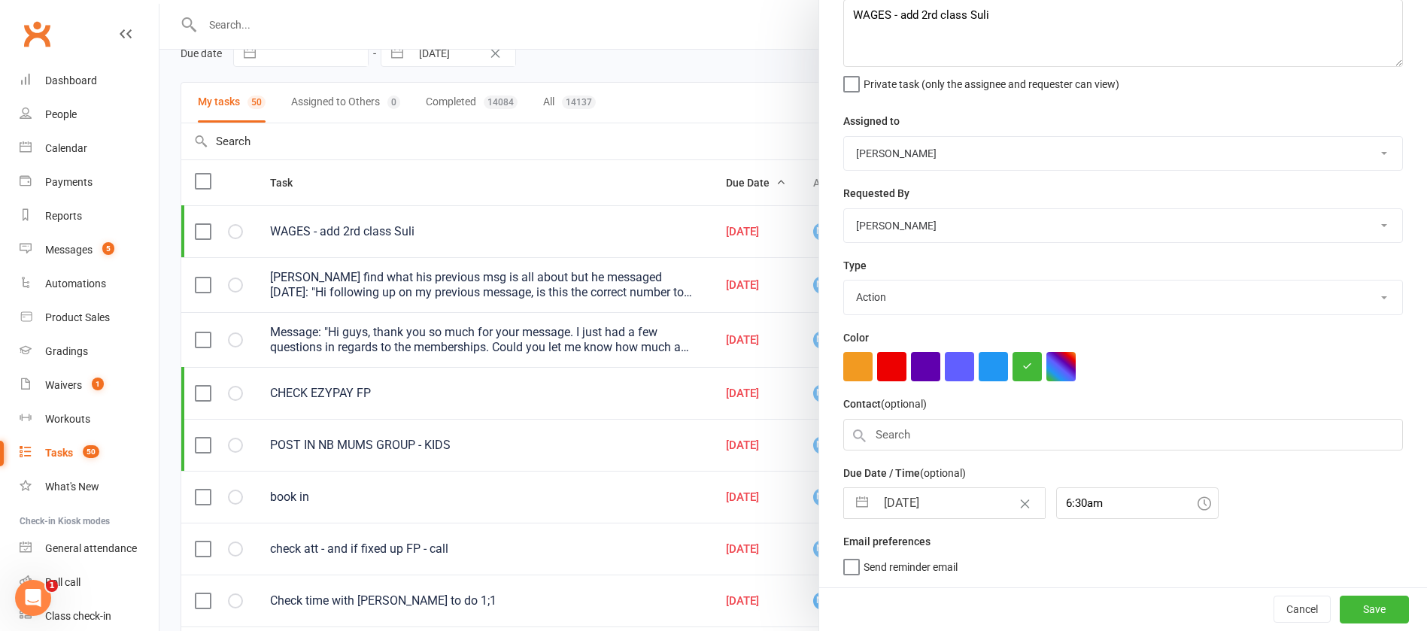
scroll to position [113, 0]
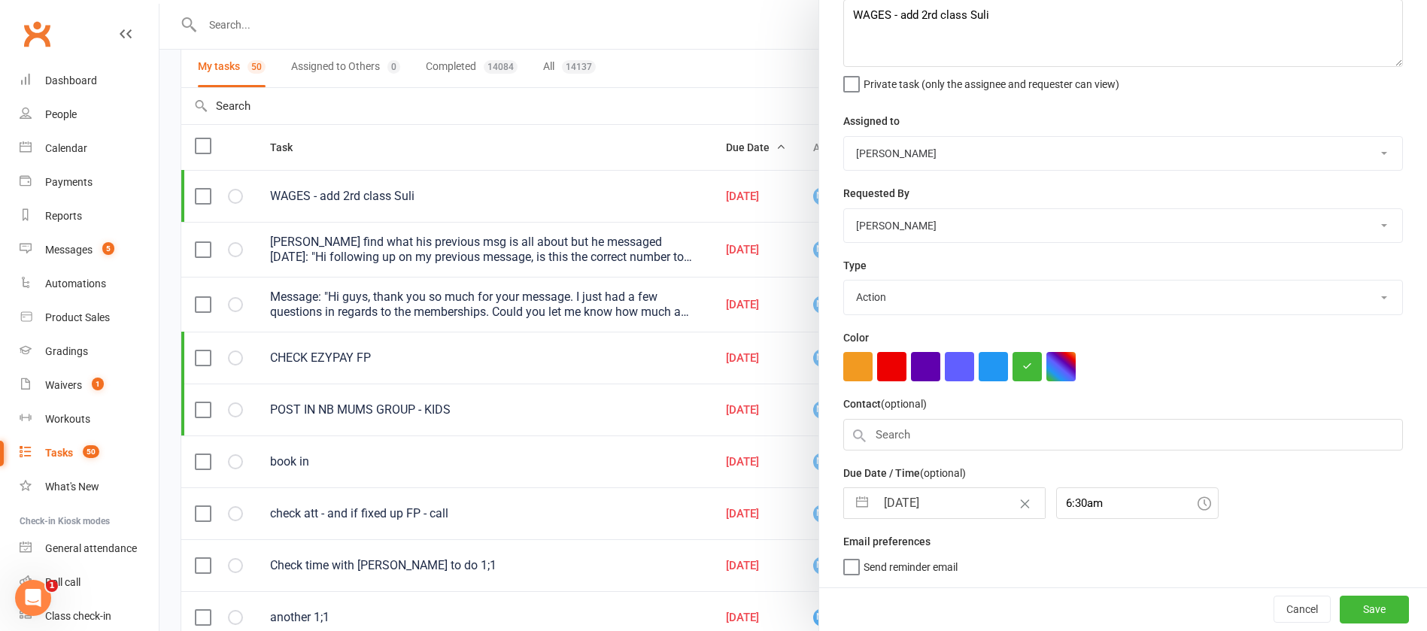
select select "7"
select select "2025"
select select "8"
select select "2025"
select select "9"
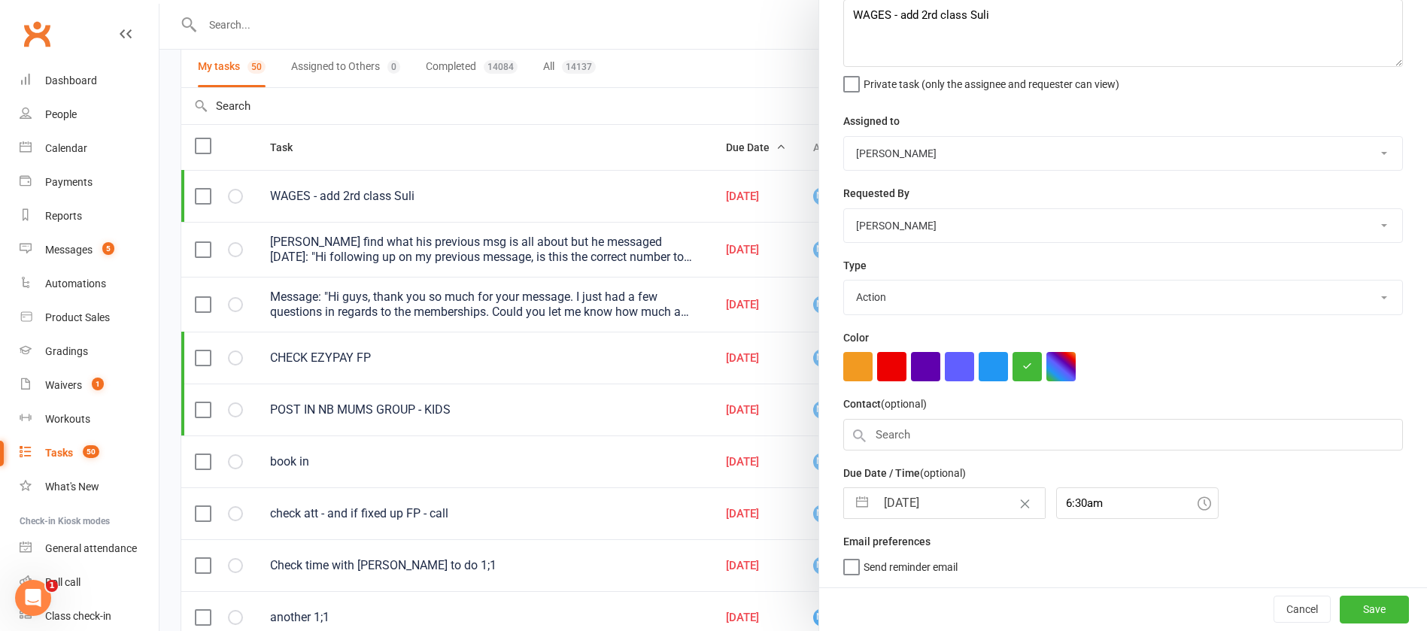
select select "2025"
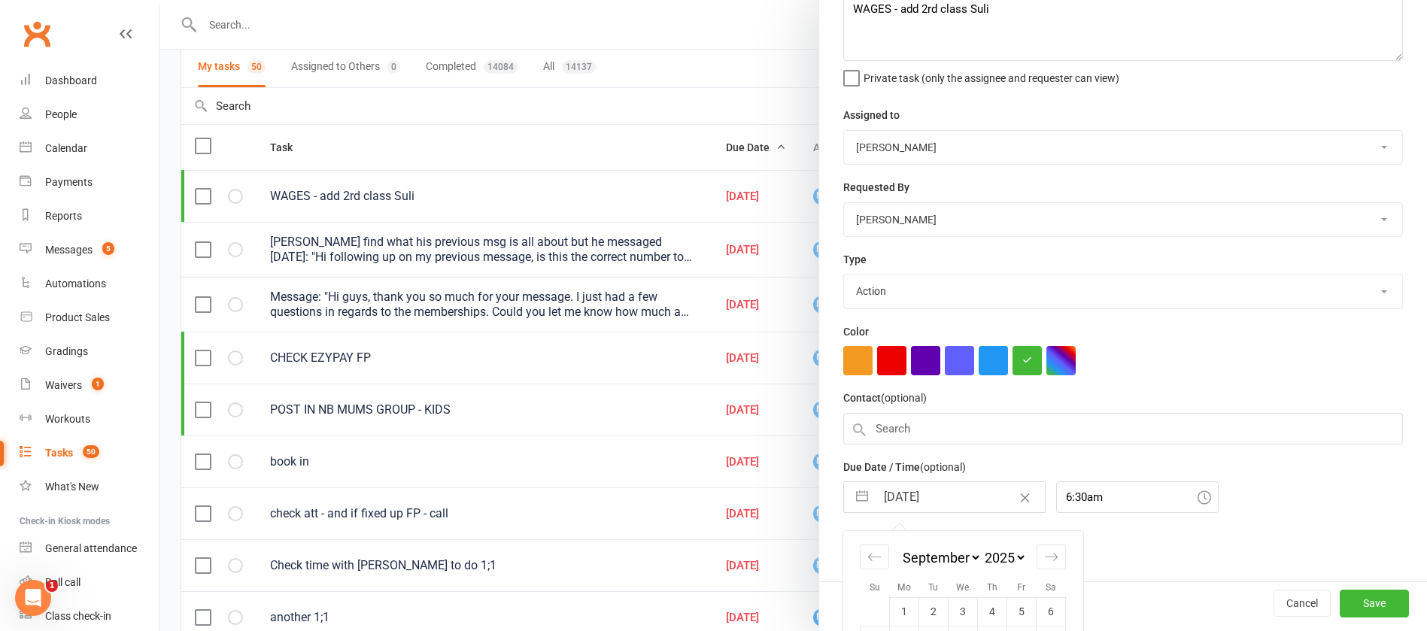
click at [955, 491] on input "[DATE]" at bounding box center [959, 497] width 169 height 30
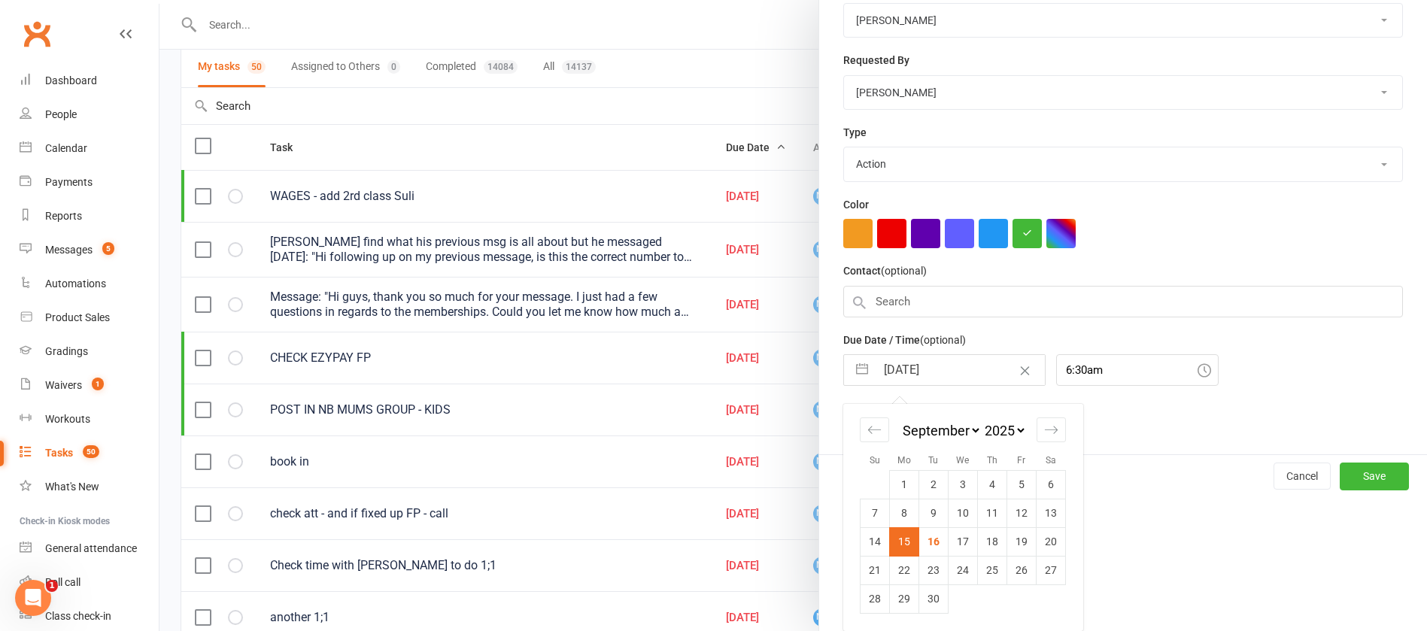
click at [895, 568] on td "22" at bounding box center [904, 570] width 29 height 29
type input "[DATE]"
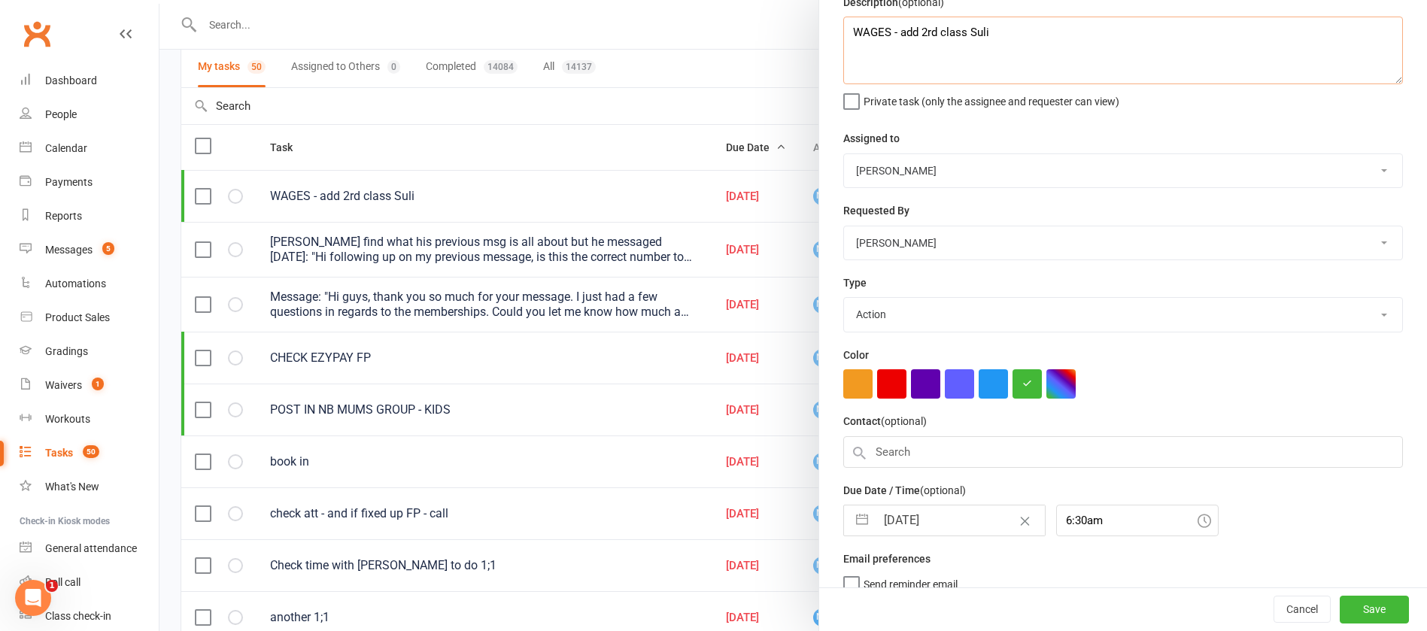
scroll to position [63, 0]
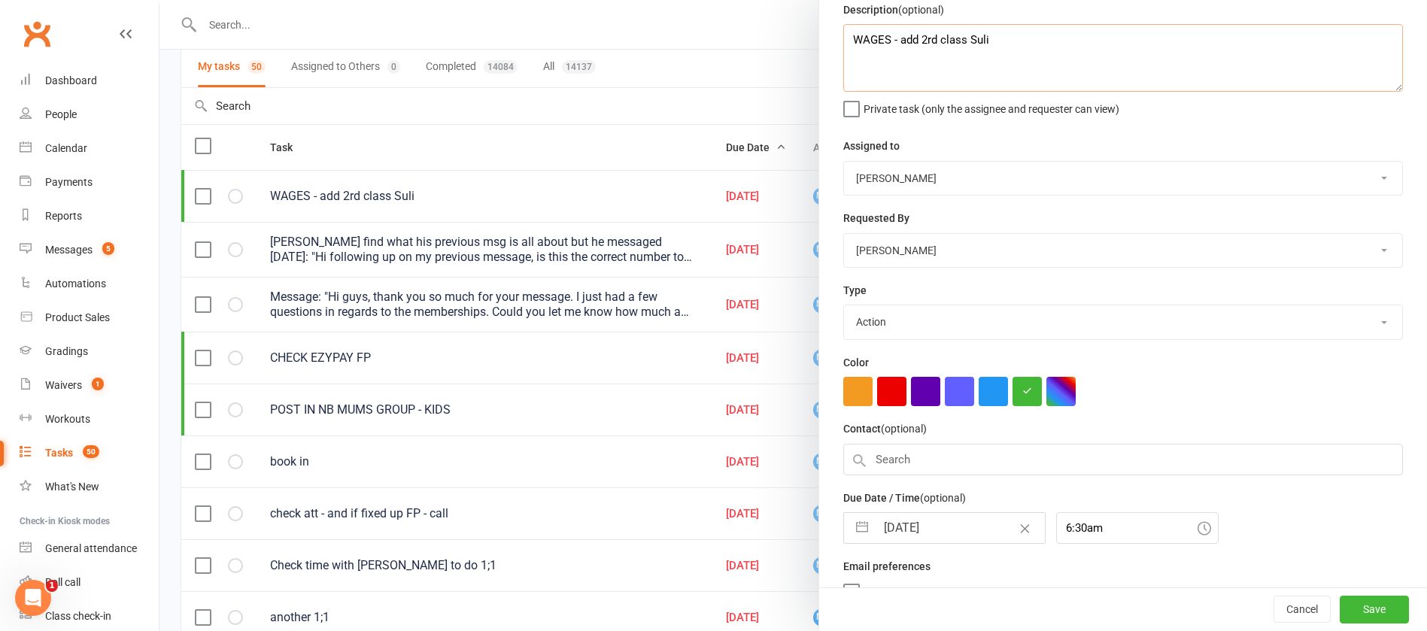
drag, startPoint x: 973, startPoint y: 11, endPoint x: 893, endPoint y: 38, distance: 83.9
click at [893, 38] on textarea "WAGES - add 2rd class Suli" at bounding box center [1122, 58] width 559 height 68
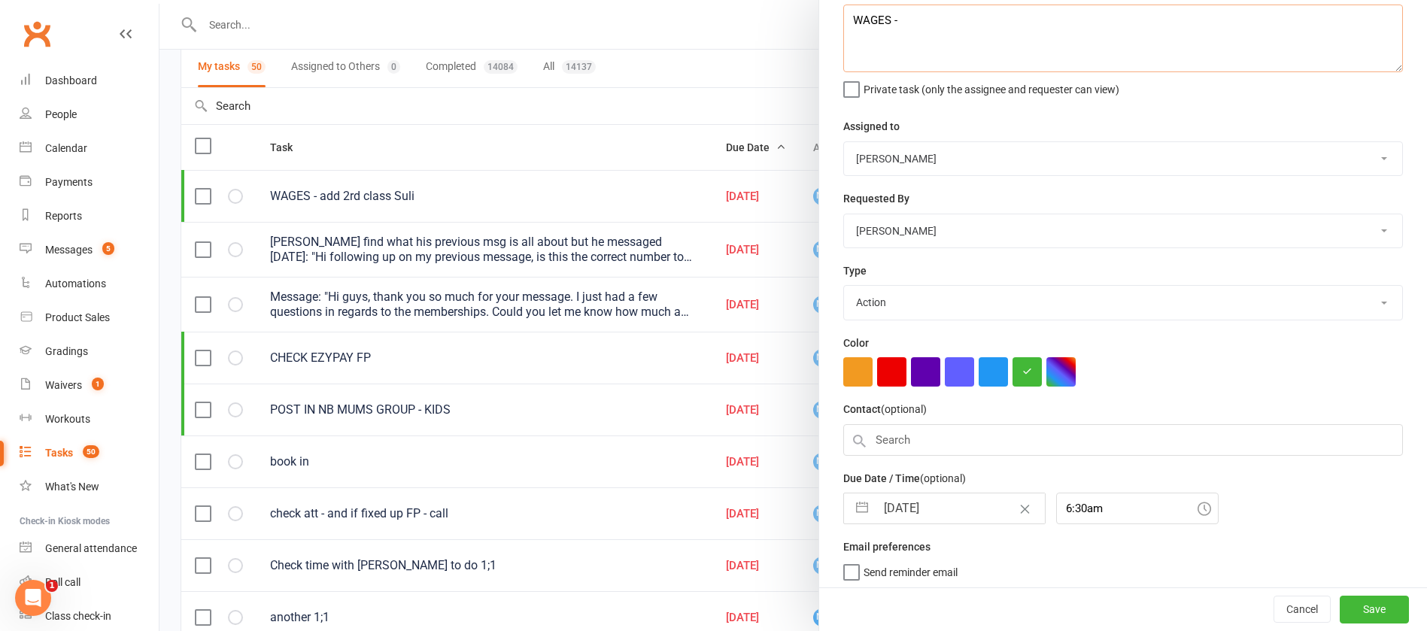
scroll to position [94, 0]
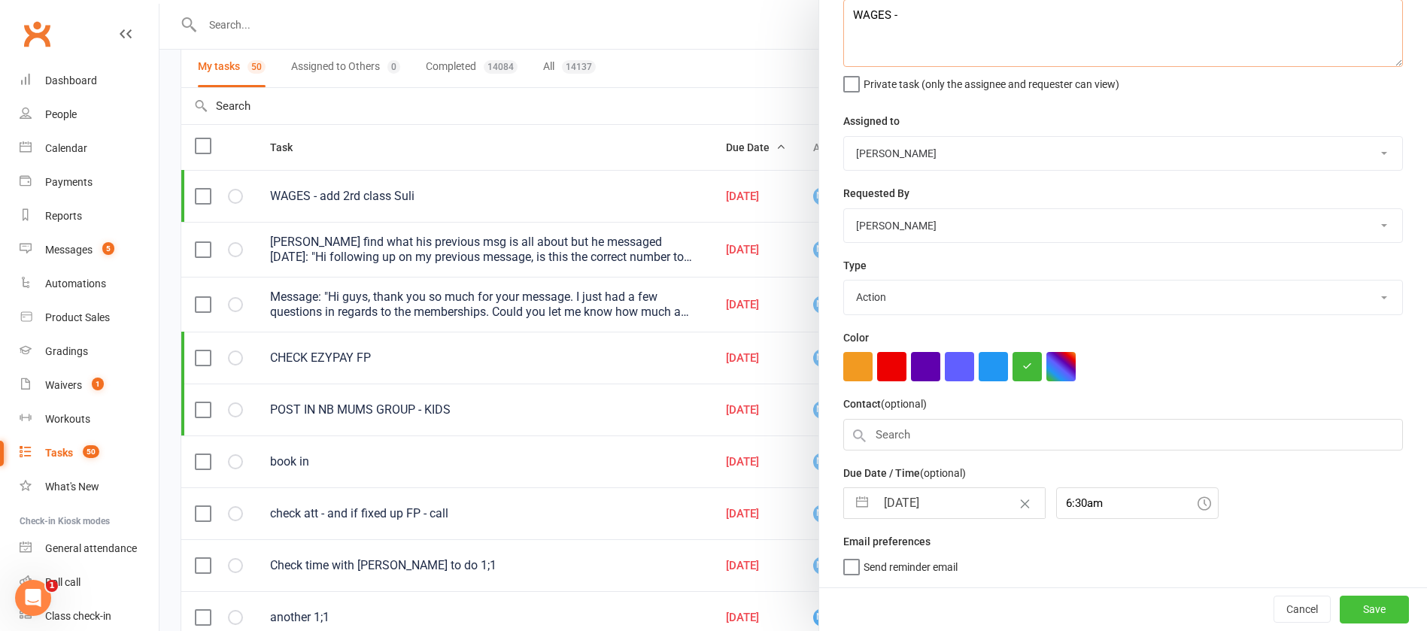
type textarea "WAGES -"
click at [1339, 605] on button "Save" at bounding box center [1373, 609] width 69 height 27
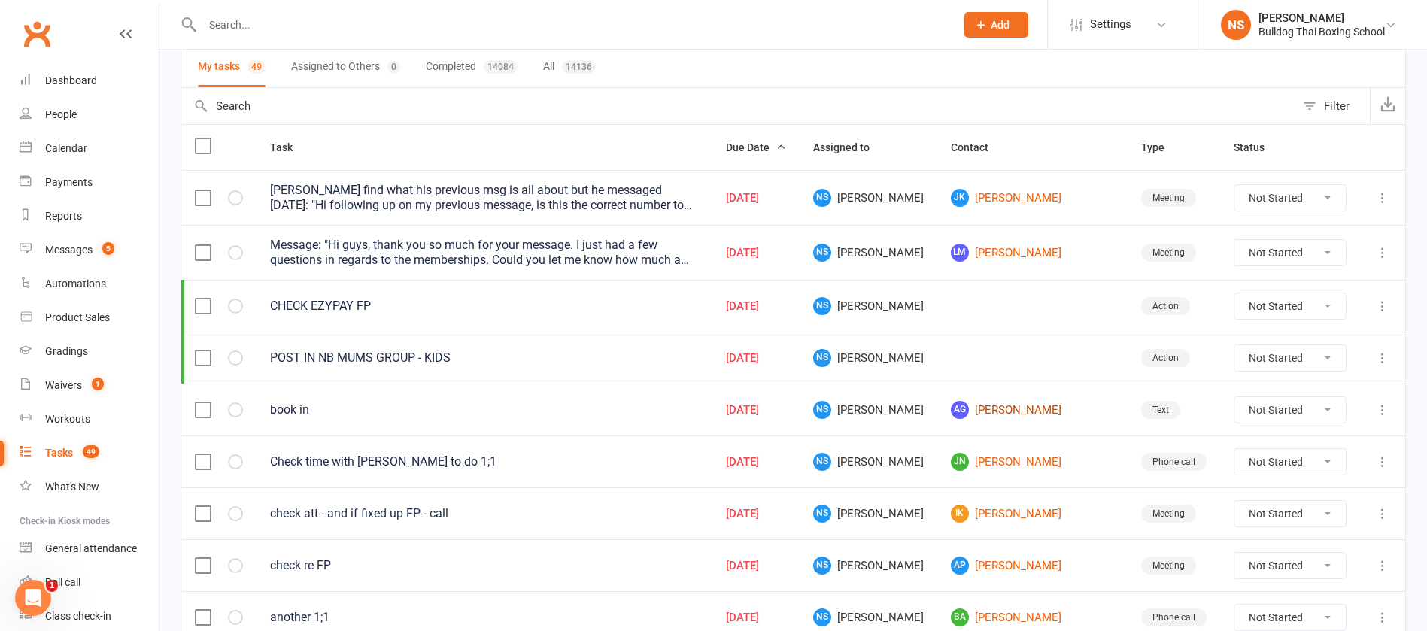
click at [1011, 412] on link "AG [PERSON_NAME]" at bounding box center [1032, 410] width 163 height 18
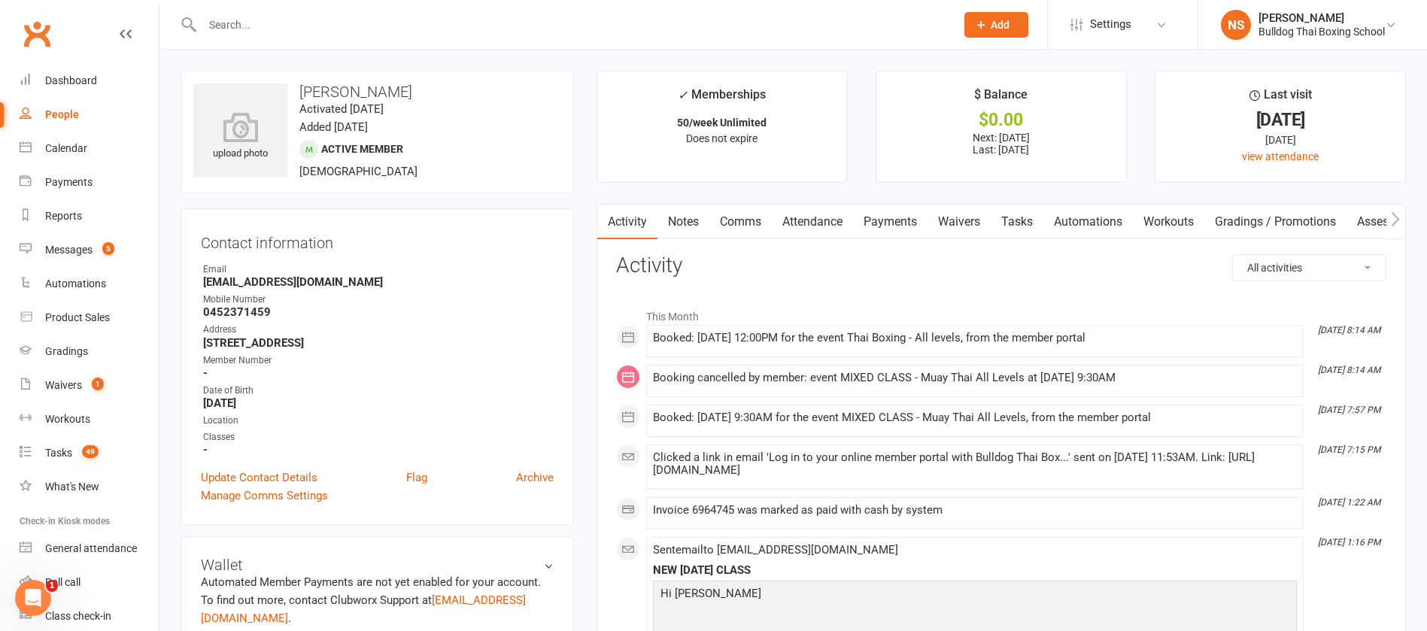
click at [1024, 220] on link "Tasks" at bounding box center [1016, 222] width 53 height 35
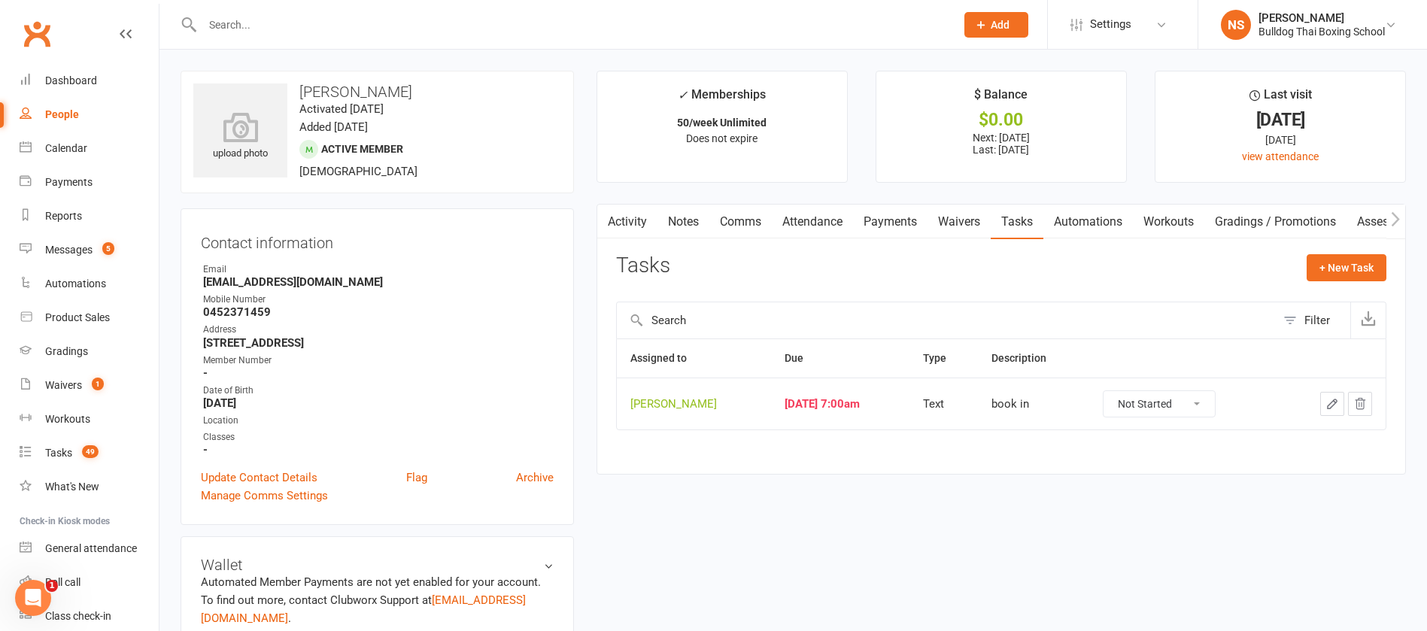
click at [1336, 399] on icon "button" at bounding box center [1331, 403] width 9 height 9
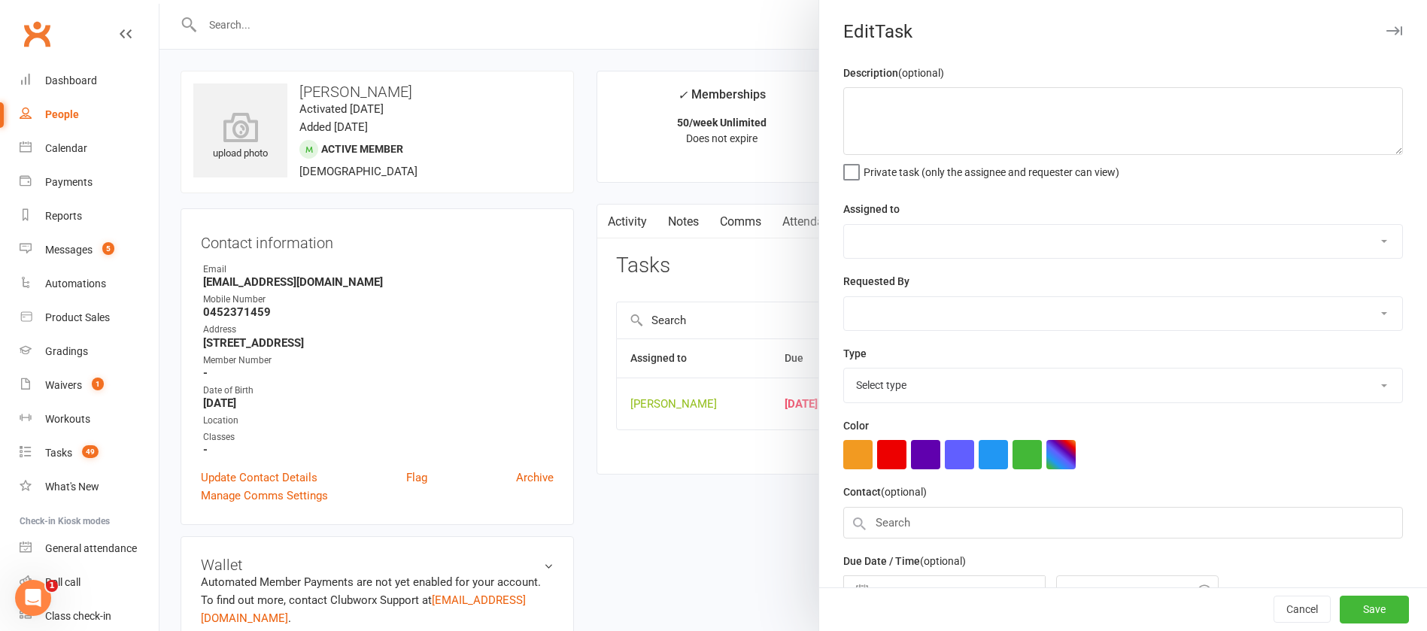
type textarea "book in"
select select "12940"
type input "[DATE]"
type input "7:00am"
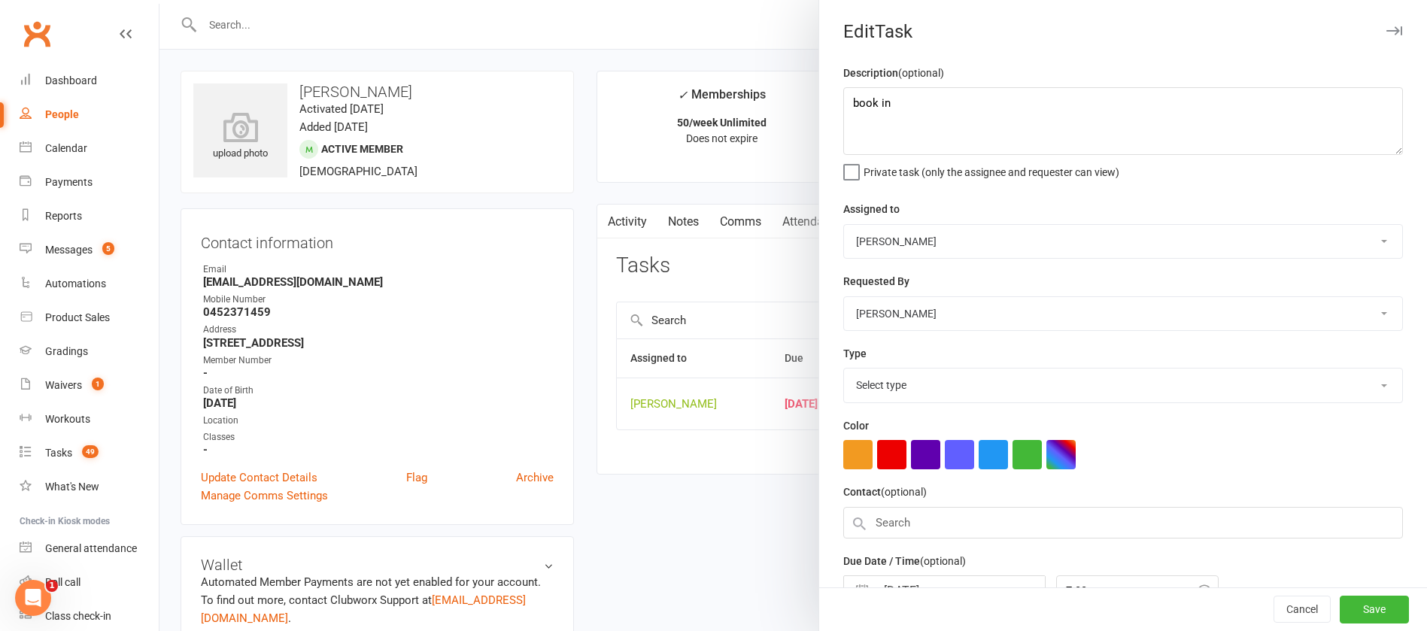
select select "13825"
drag, startPoint x: 864, startPoint y: 96, endPoint x: 813, endPoint y: 90, distance: 51.5
click at [819, 90] on div "Description (optional) book in Private task (only the assignee and requester ca…" at bounding box center [1123, 367] width 608 height 607
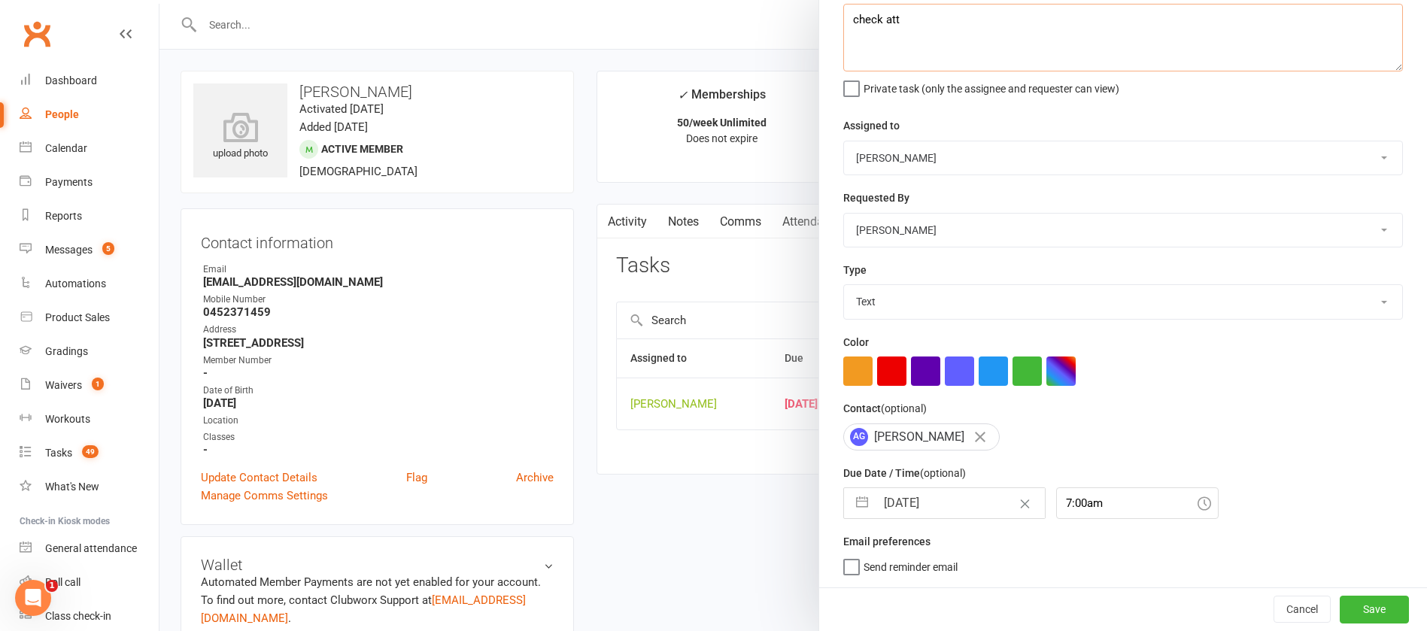
type textarea "check att"
click at [950, 502] on input "[DATE]" at bounding box center [959, 503] width 169 height 30
select select "7"
select select "2025"
select select "8"
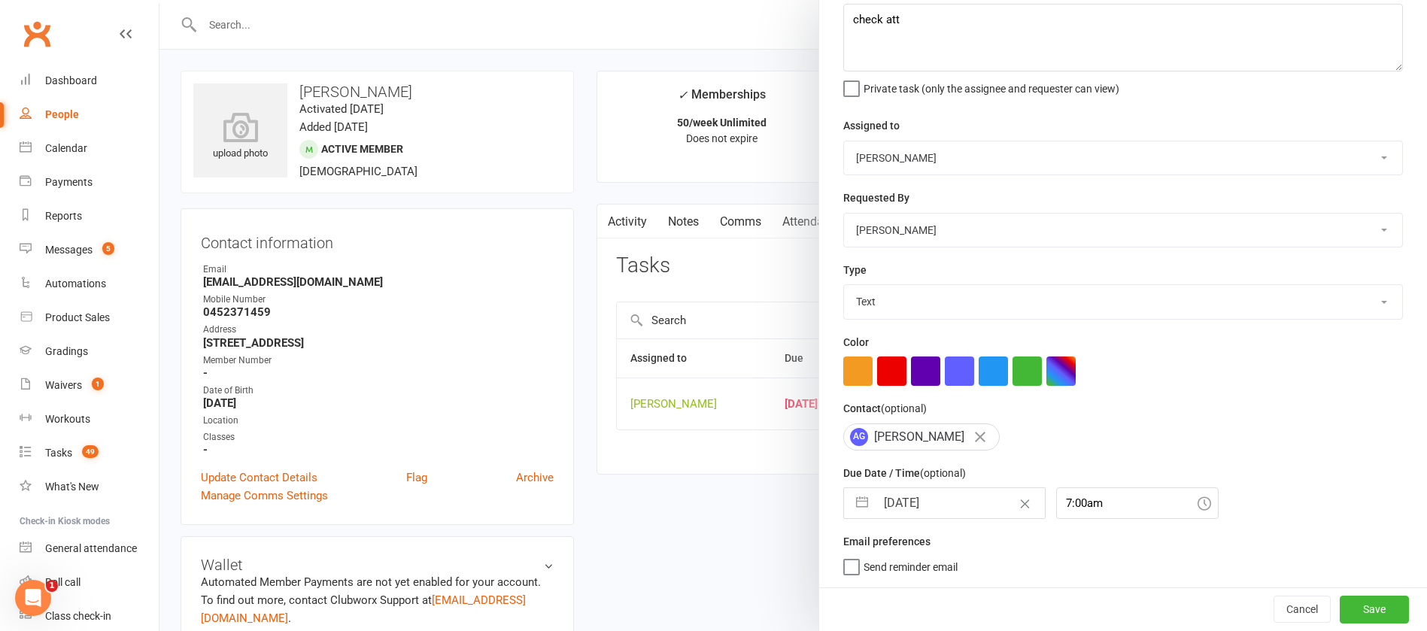
select select "2025"
select select "9"
select select "2025"
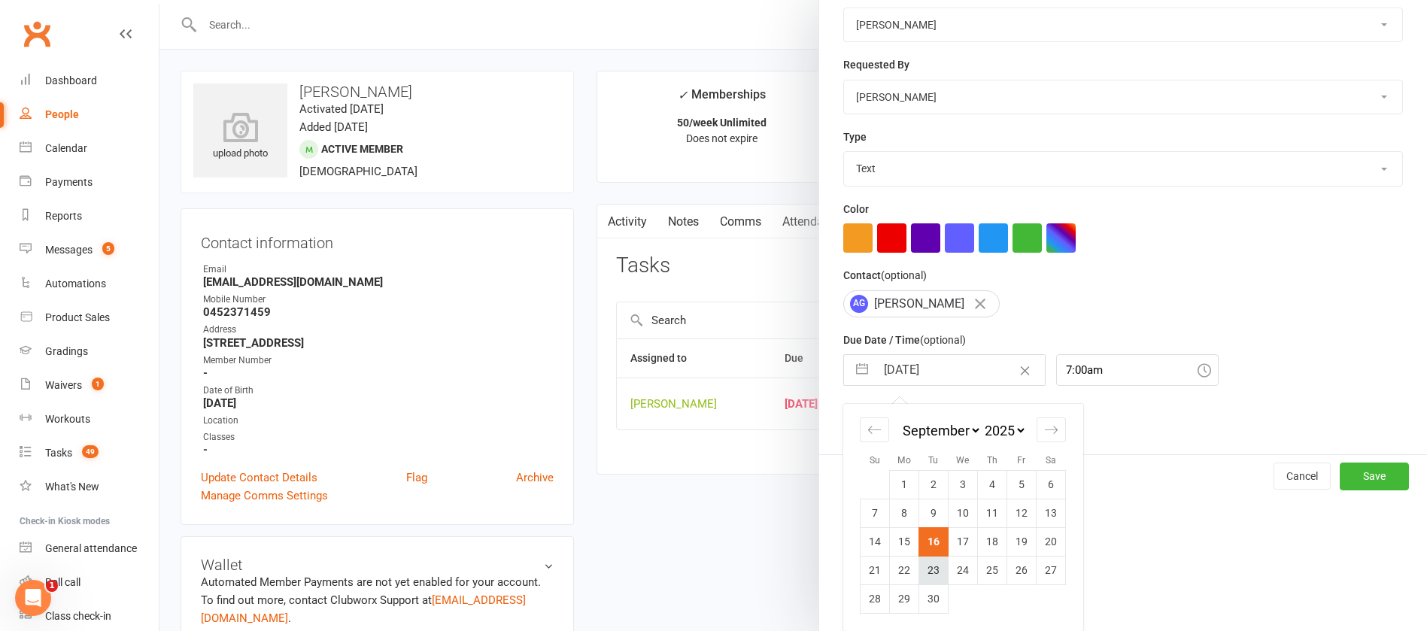
click at [923, 569] on td "23" at bounding box center [933, 570] width 29 height 29
type input "[DATE]"
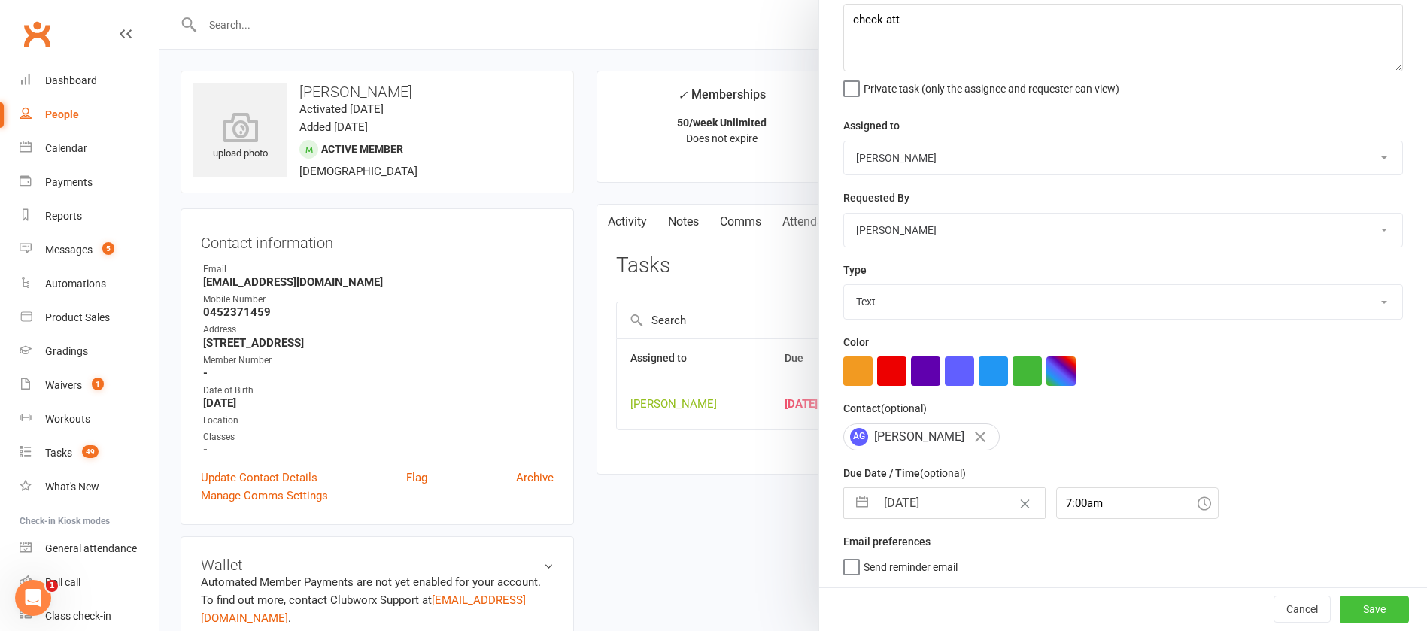
click at [1339, 614] on button "Save" at bounding box center [1373, 609] width 69 height 27
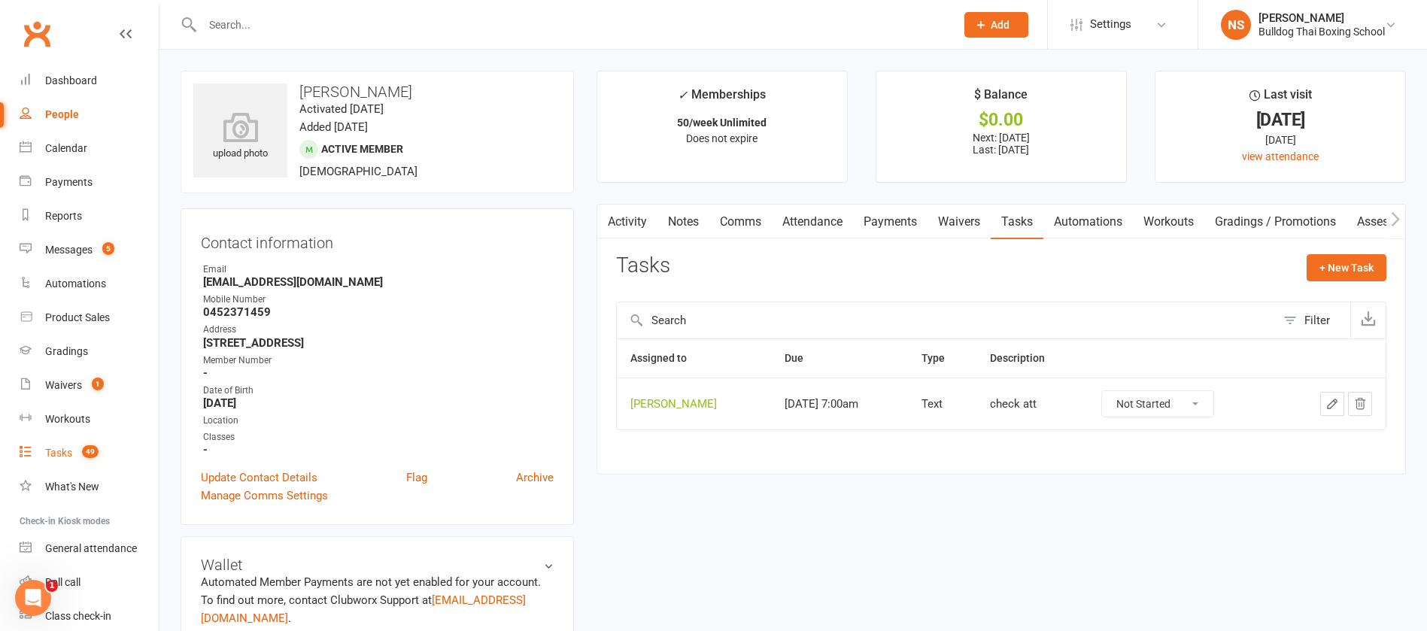
click at [74, 453] on link "Tasks 49" at bounding box center [89, 453] width 139 height 34
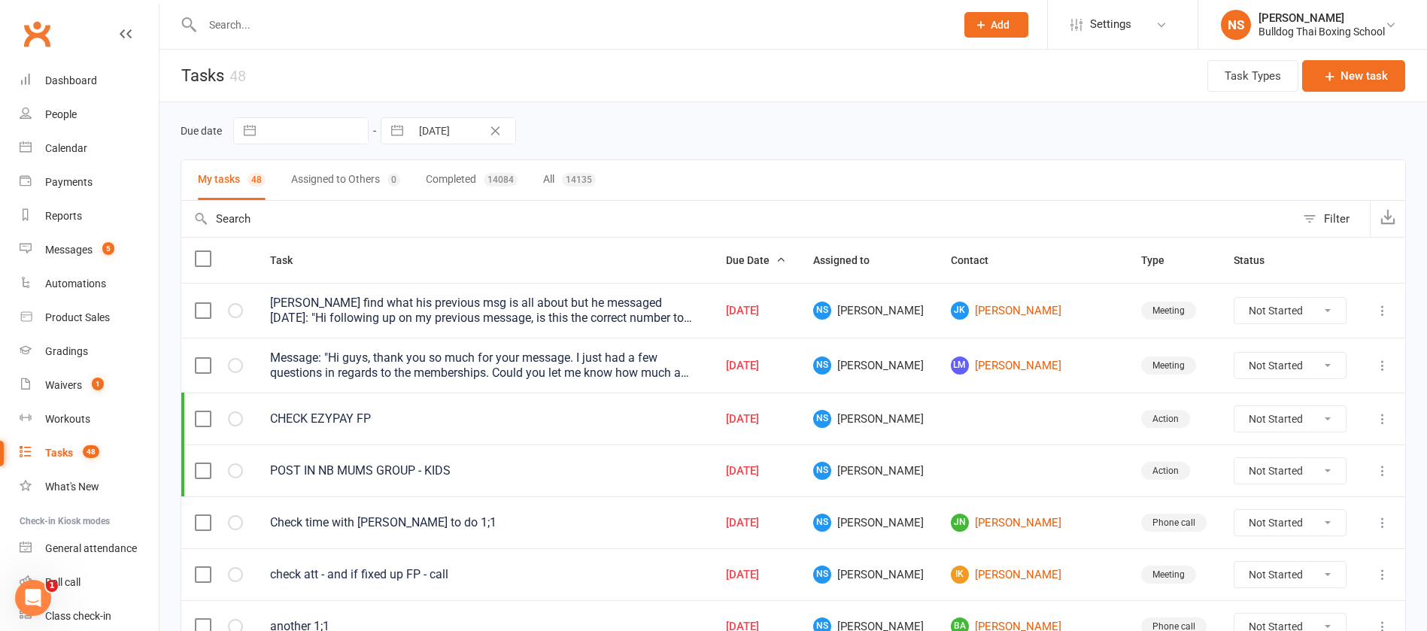
scroll to position [226, 0]
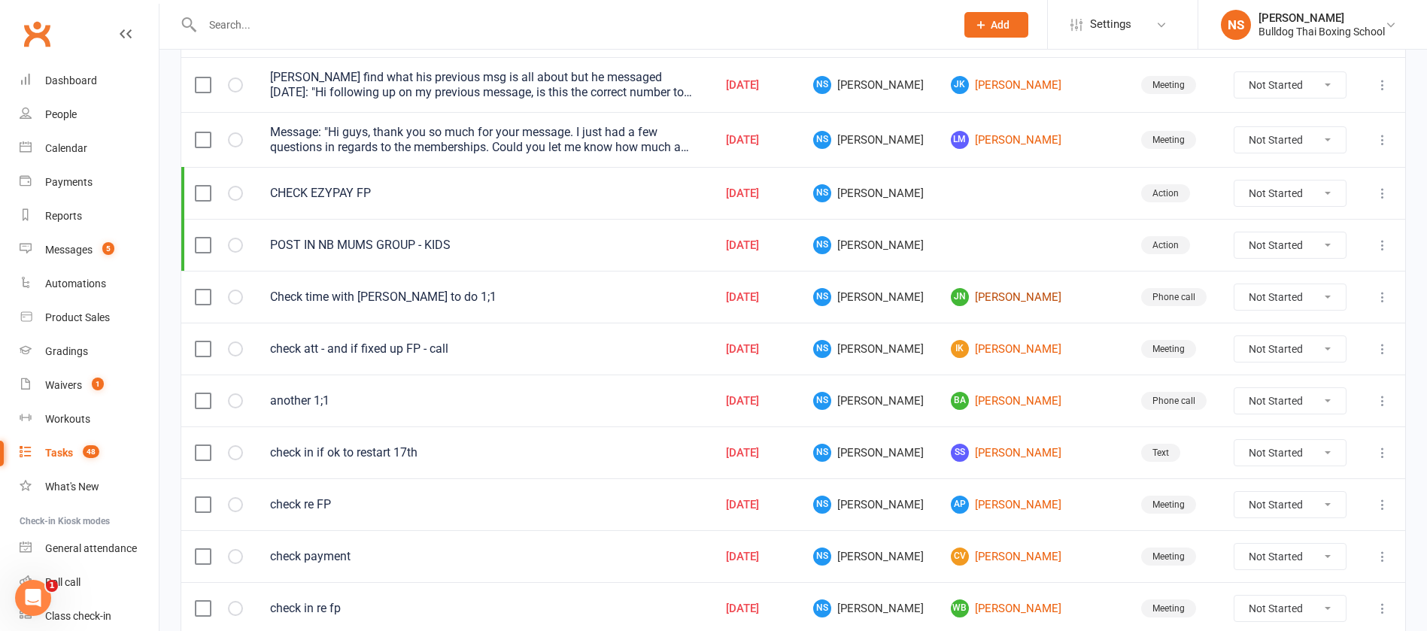
click at [1017, 299] on link "JN [PERSON_NAME]" at bounding box center [1032, 297] width 163 height 18
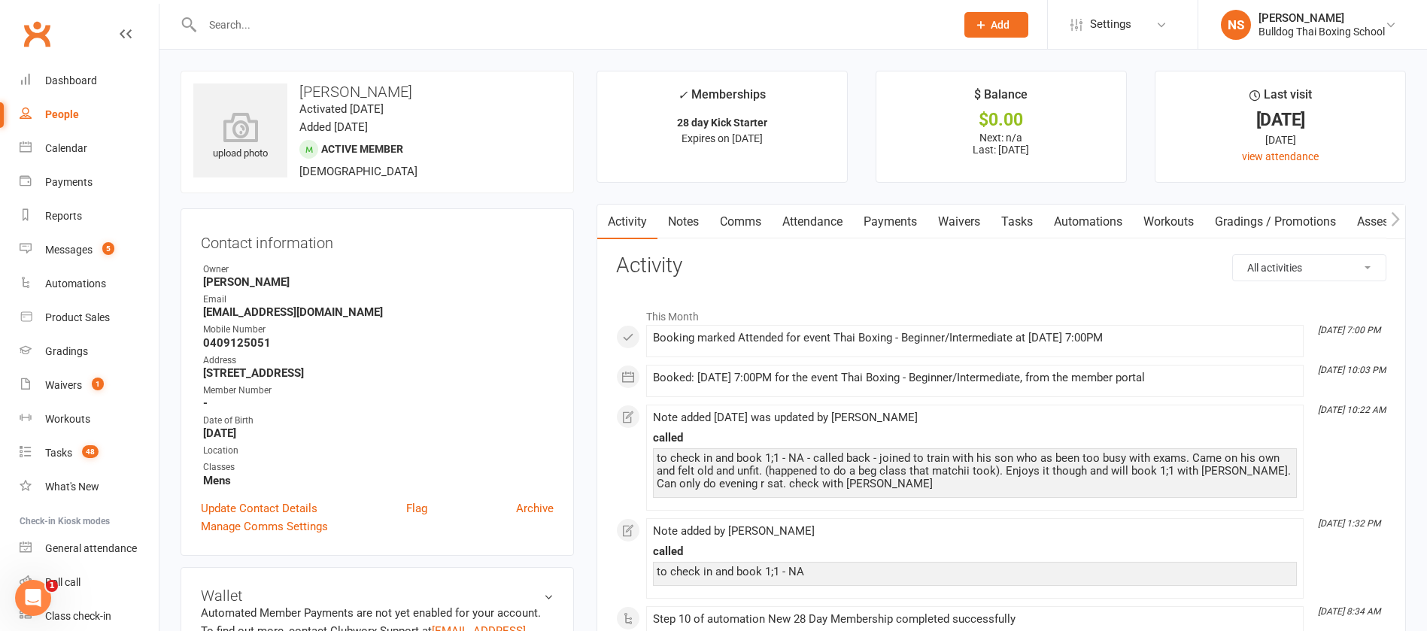
click at [75, 251] on div "Messages" at bounding box center [68, 250] width 47 height 12
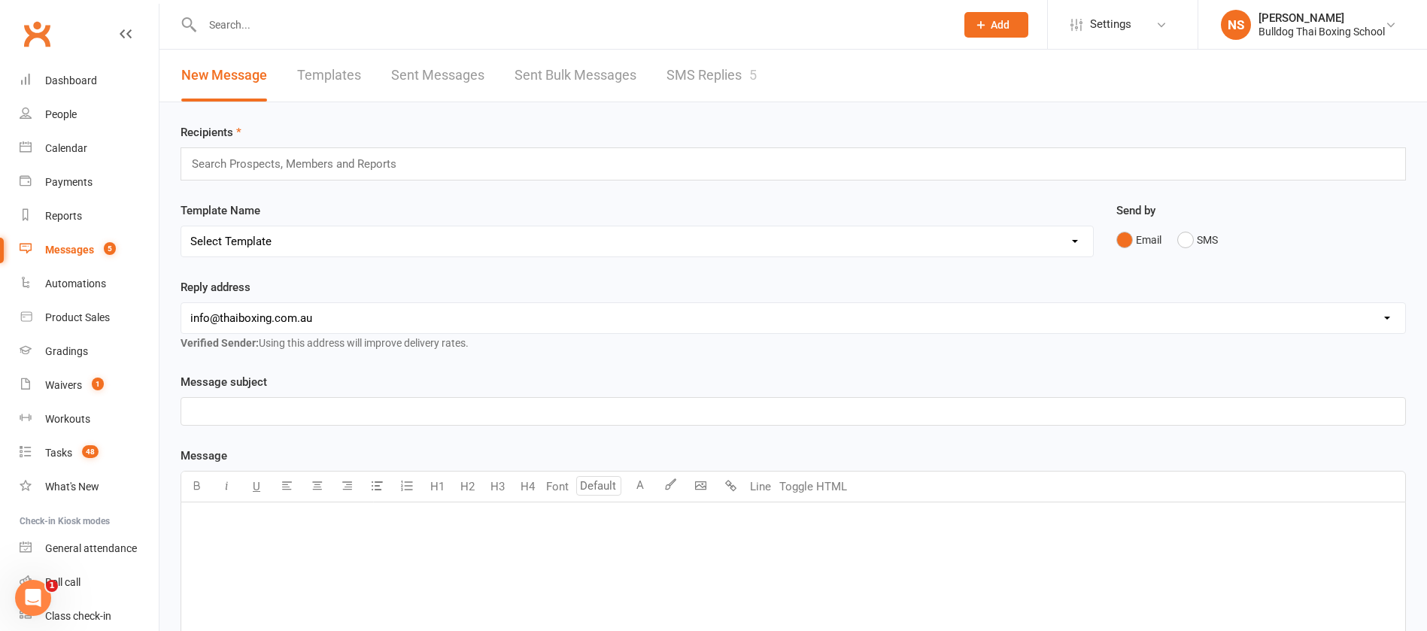
click at [679, 76] on link "SMS Replies 5" at bounding box center [711, 76] width 90 height 52
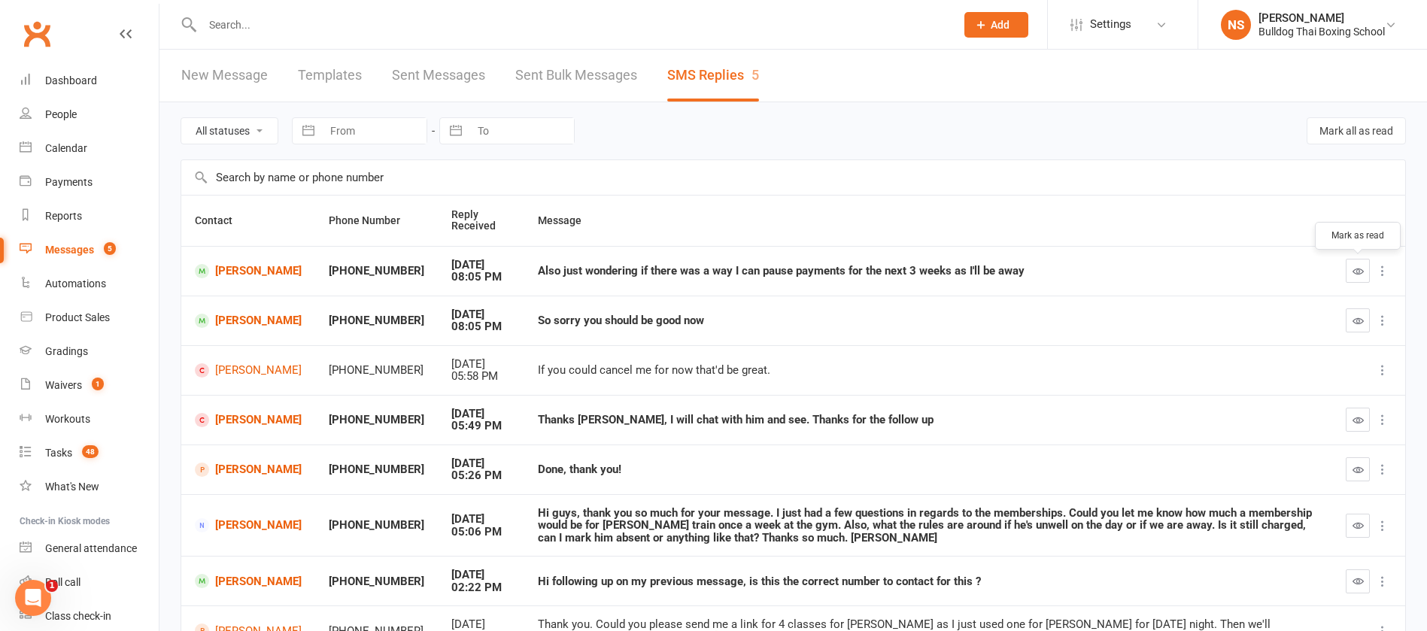
click at [1360, 267] on icon "button" at bounding box center [1357, 270] width 11 height 11
click at [1361, 314] on button "button" at bounding box center [1357, 320] width 24 height 24
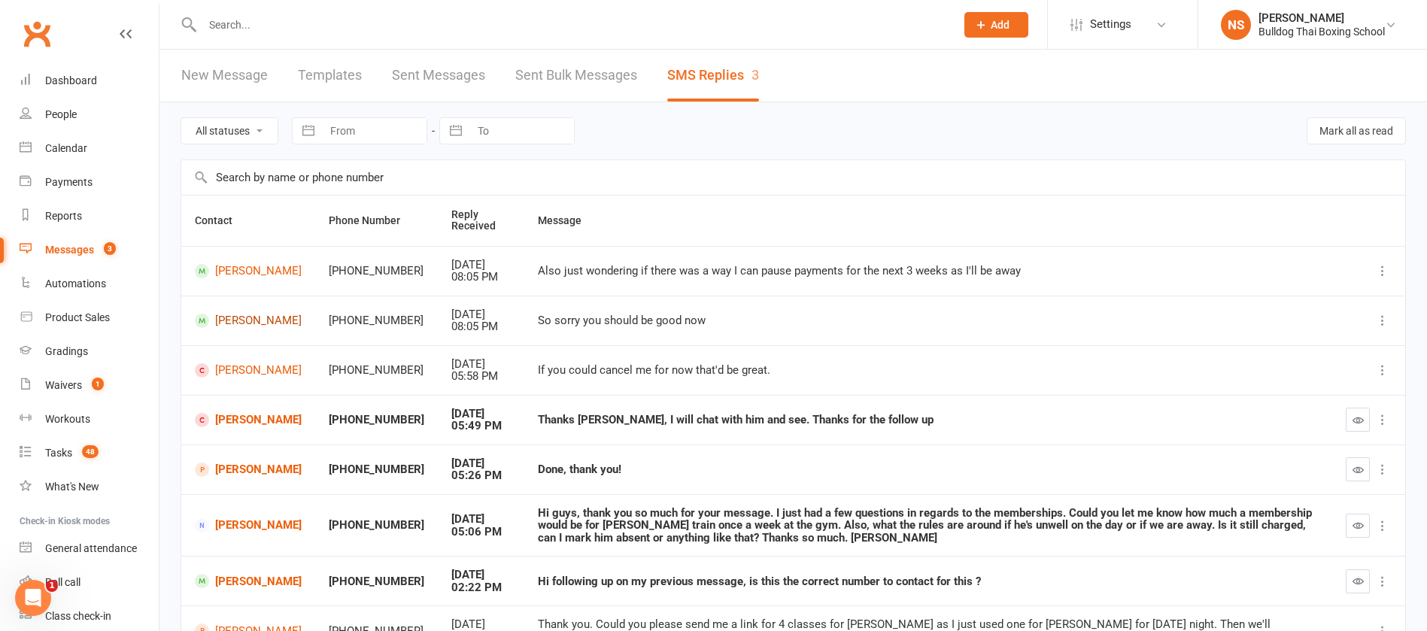
click at [244, 320] on link "[PERSON_NAME]" at bounding box center [248, 321] width 107 height 14
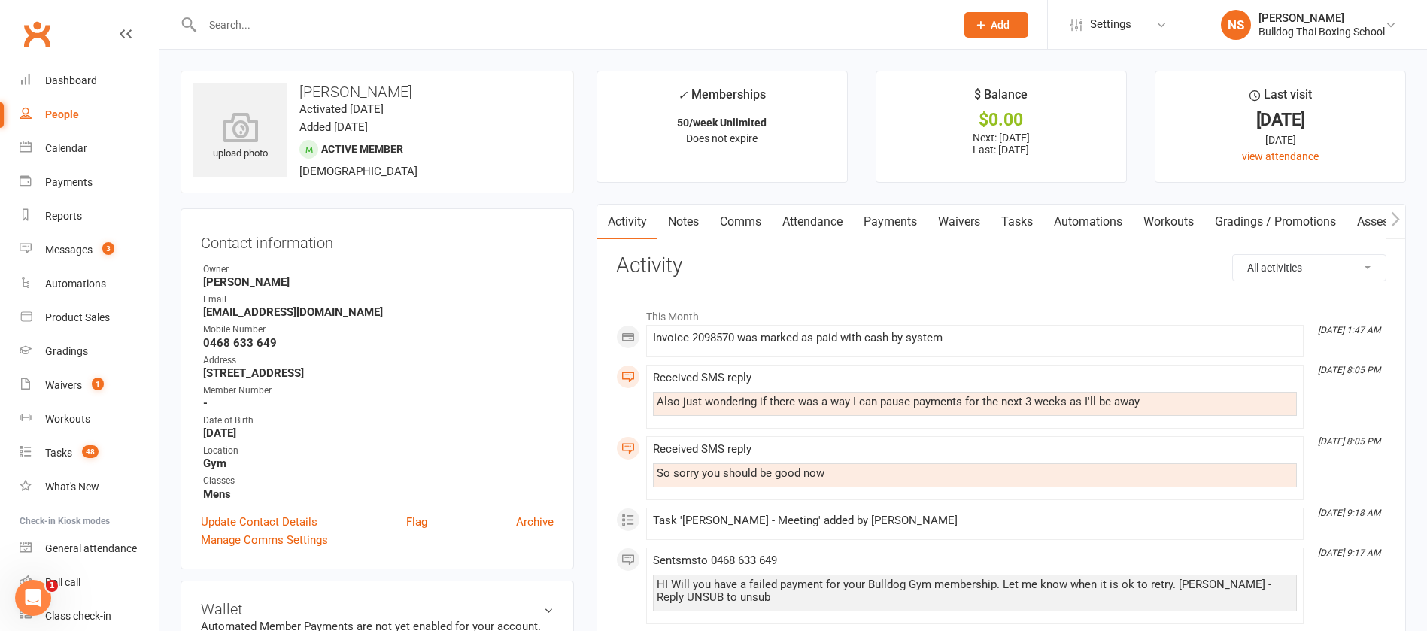
click at [748, 218] on link "Comms" at bounding box center [740, 222] width 62 height 35
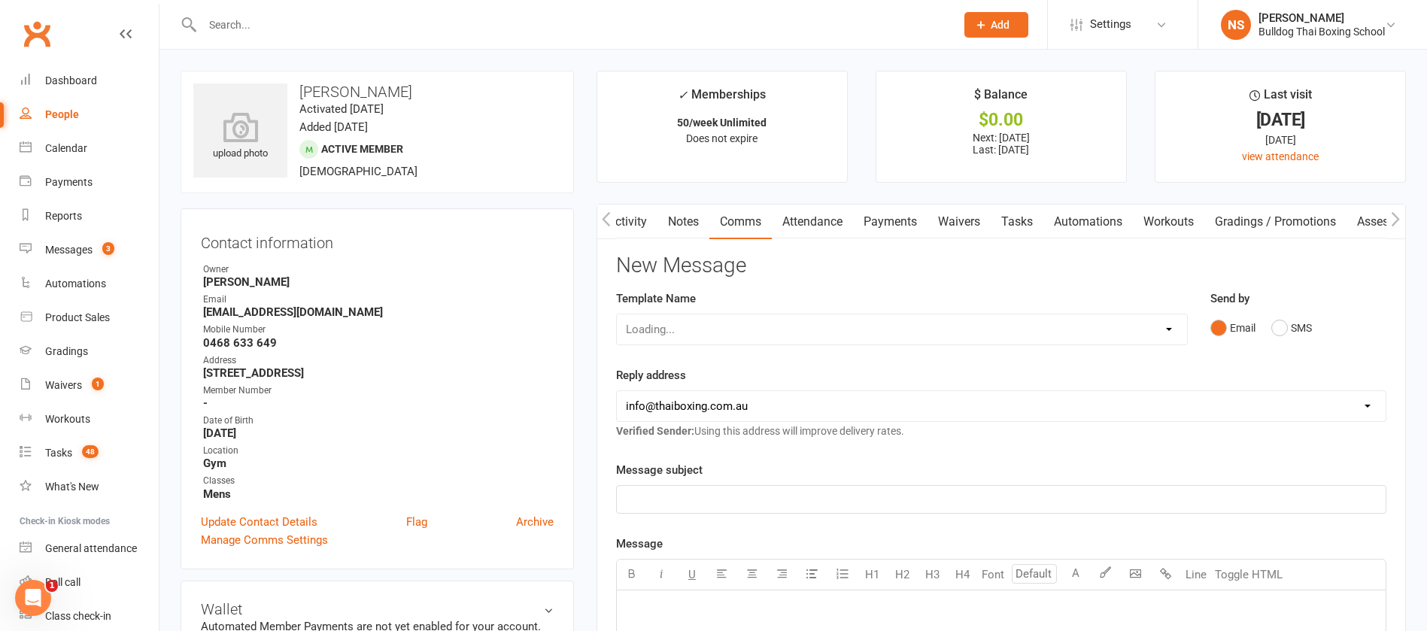
scroll to position [0, 2]
click at [1283, 327] on button "SMS" at bounding box center [1291, 328] width 41 height 29
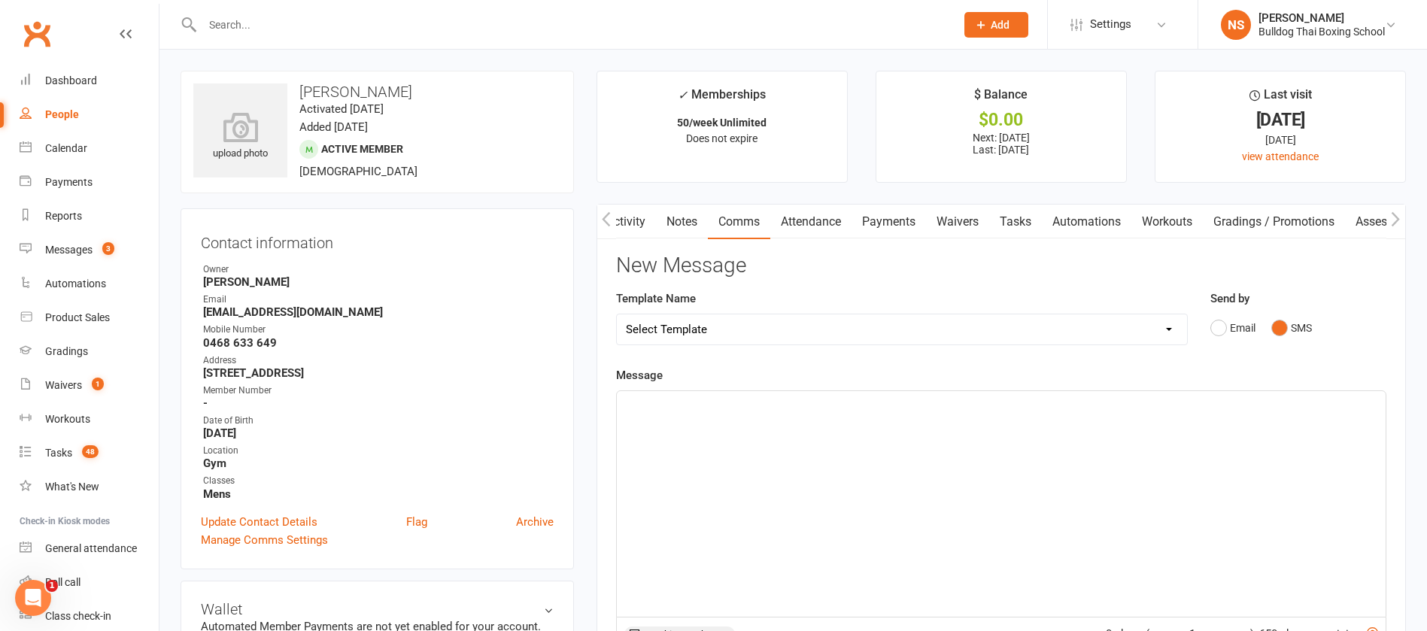
click at [710, 426] on div "﻿" at bounding box center [1001, 504] width 769 height 226
click at [903, 408] on p "Thanks. And that is done so next payment is [DATE]" at bounding box center [1001, 405] width 751 height 18
click at [899, 404] on span "Thanks. And that is done so next payment is [DATE]. have a grea t break :)" at bounding box center [811, 405] width 370 height 14
click at [895, 401] on span "Thanks. And that is done so next payment is [DATE]. have a grea t break :)" at bounding box center [811, 405] width 370 height 14
click at [948, 402] on span "Thanks. And that is done so next payment is [DATE]. Have a grea t break :)" at bounding box center [812, 405] width 372 height 14
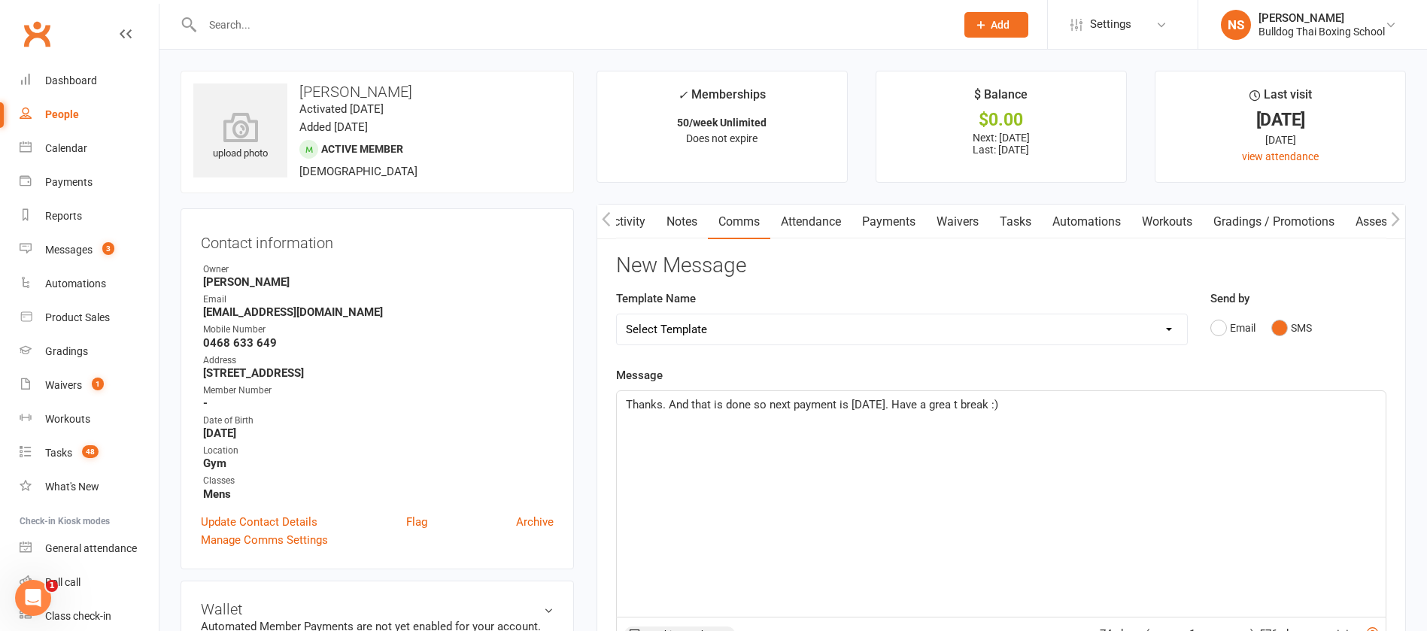
click at [952, 397] on p "Thanks. And that is done so next payment is [DATE]. Have a grea t break :)" at bounding box center [1001, 405] width 751 height 18
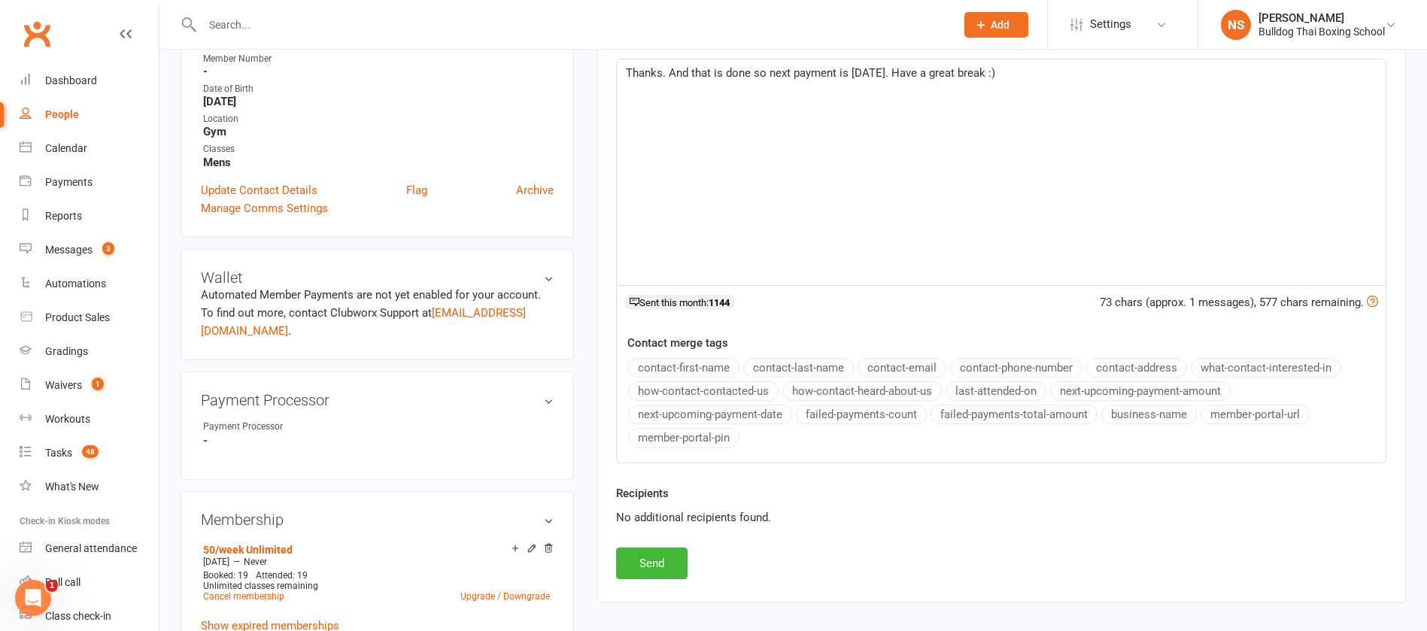
scroll to position [338, 0]
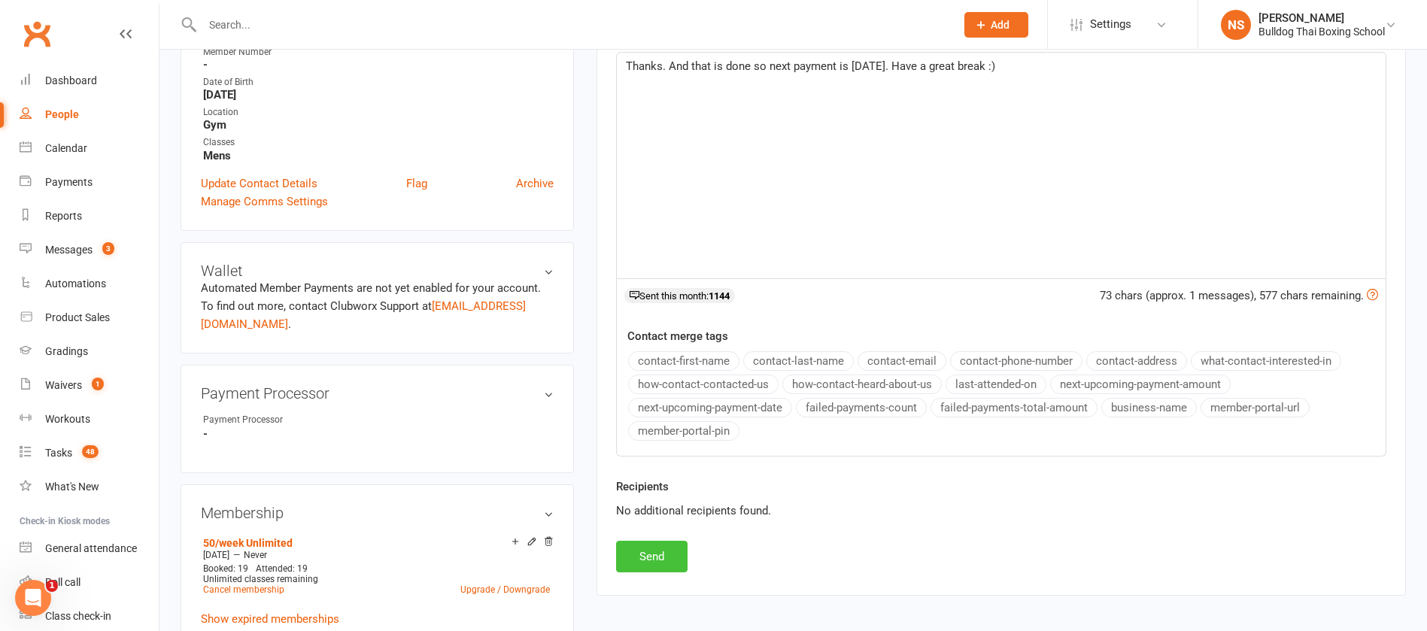
click at [655, 561] on button "Send" at bounding box center [651, 557] width 71 height 32
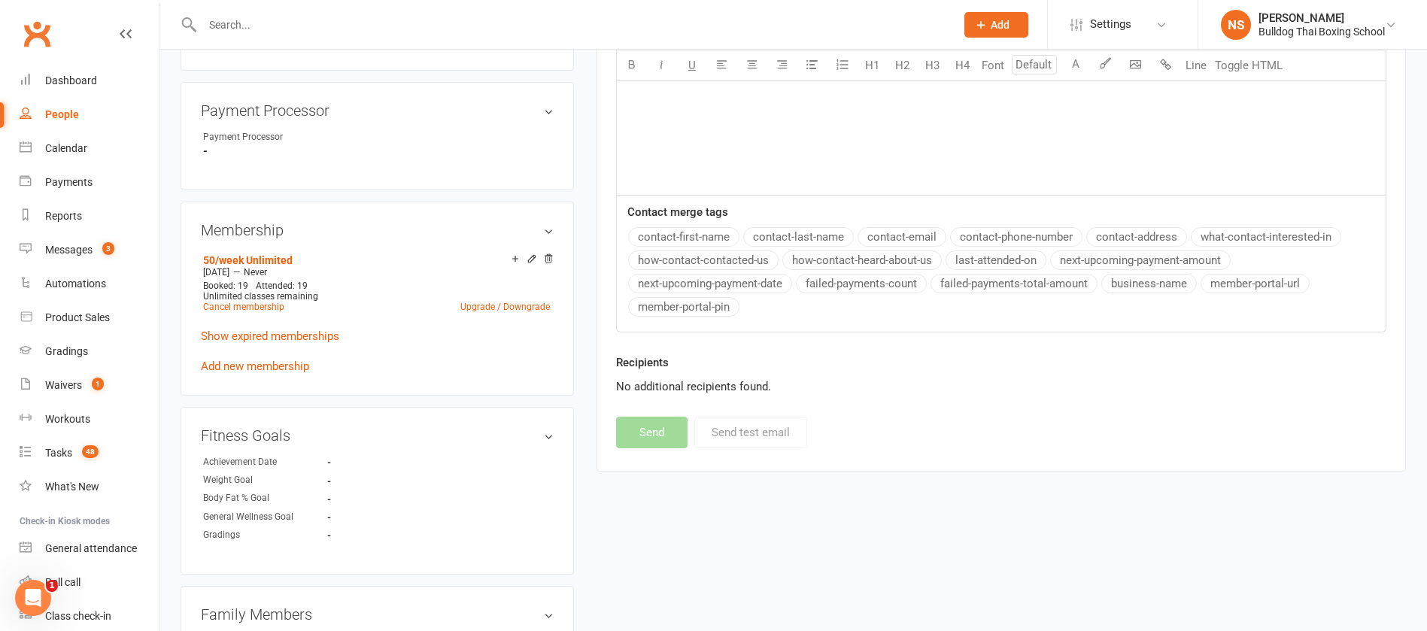
scroll to position [790, 0]
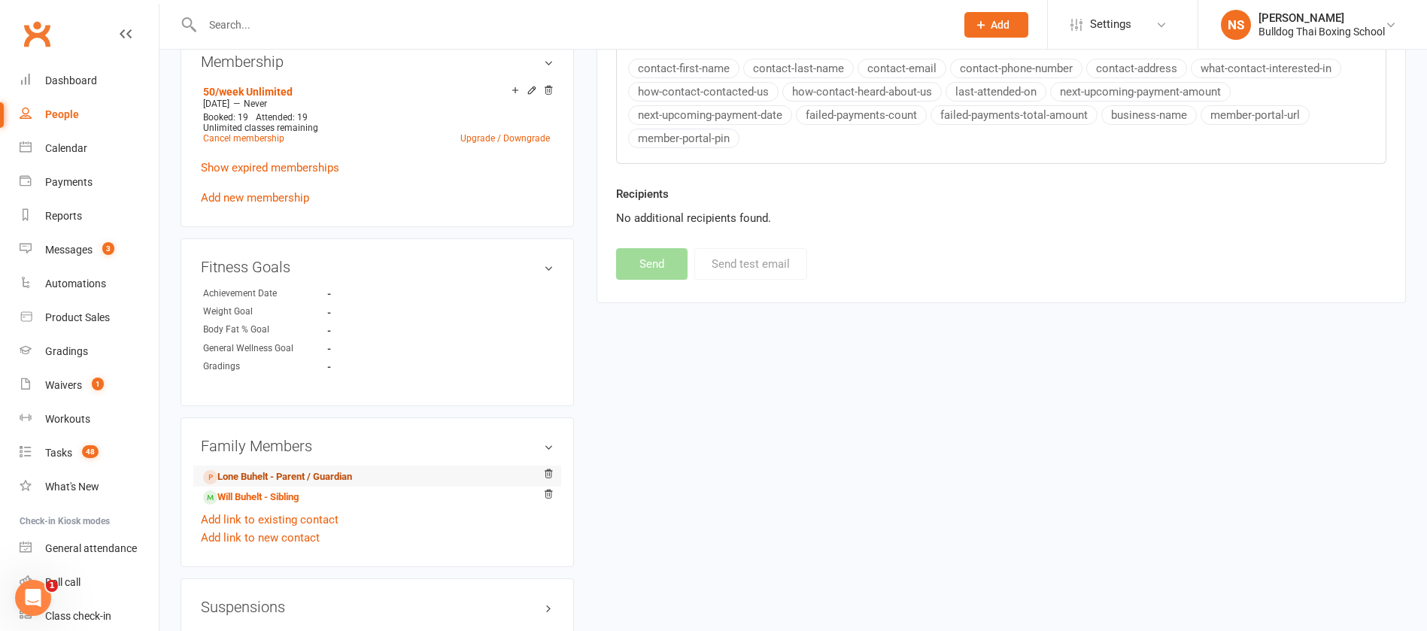
click at [281, 469] on link "Lone Buhelt - Parent / Guardian" at bounding box center [277, 477] width 149 height 16
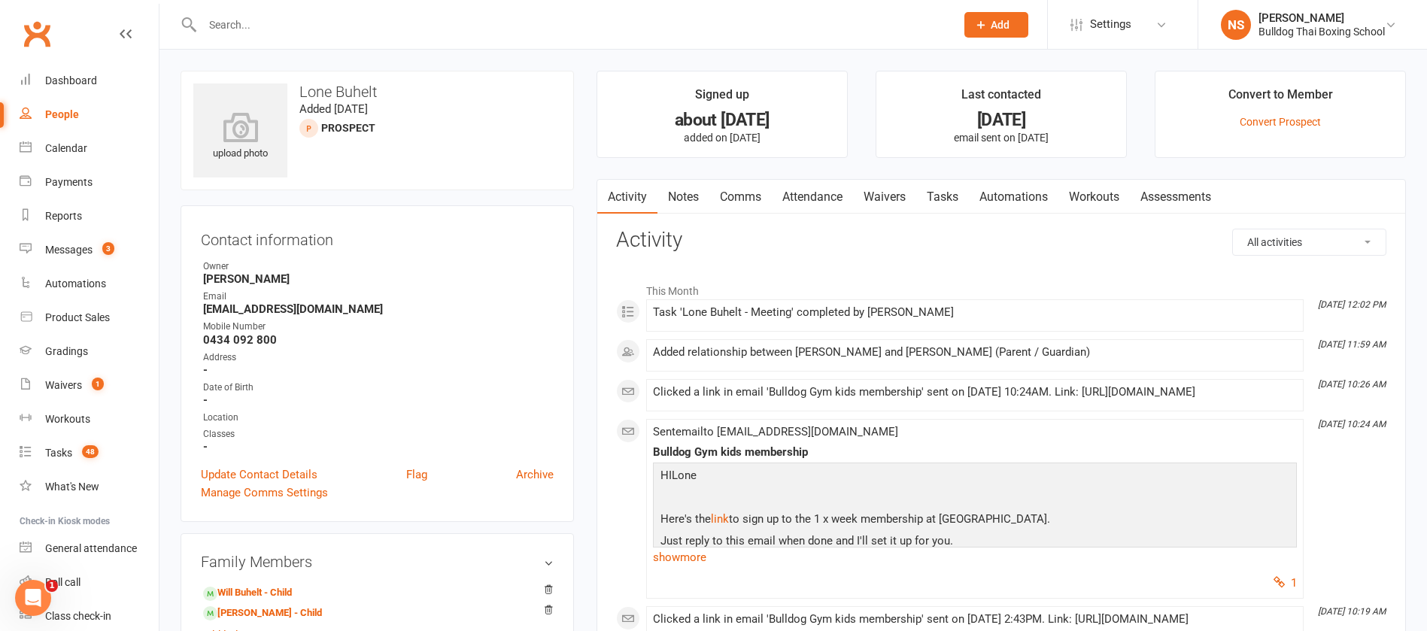
scroll to position [338, 0]
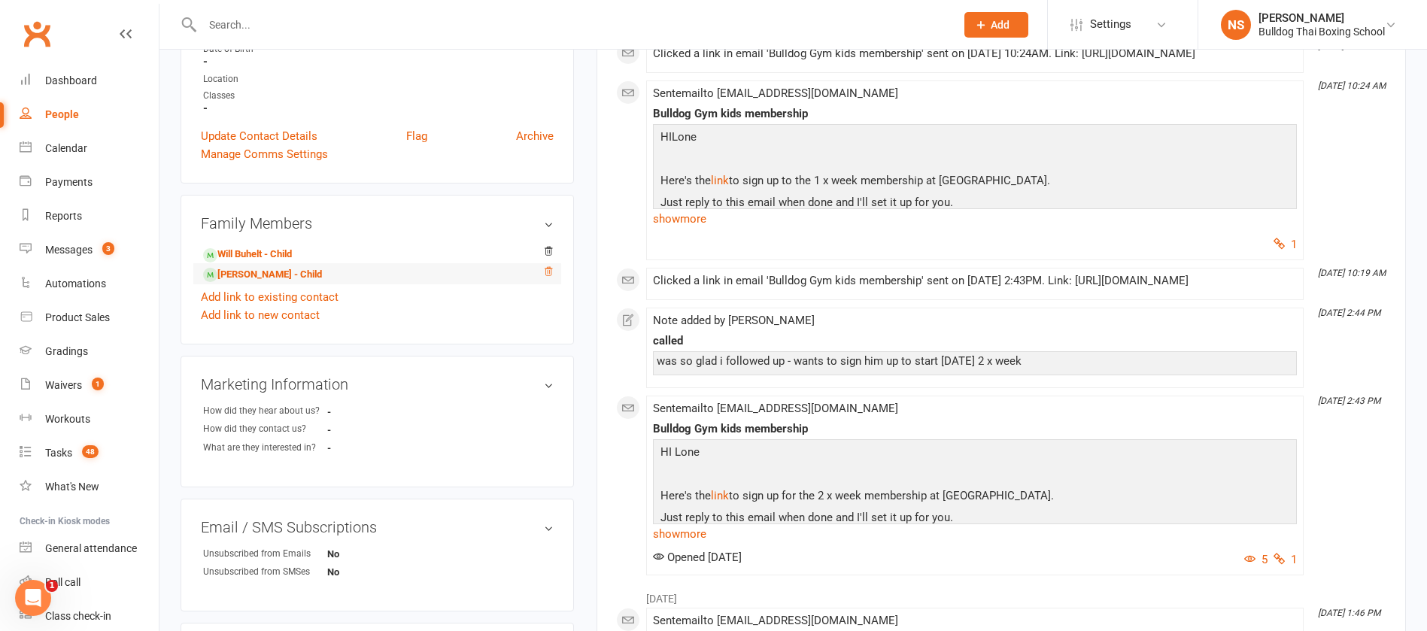
click at [544, 275] on icon at bounding box center [548, 271] width 11 height 11
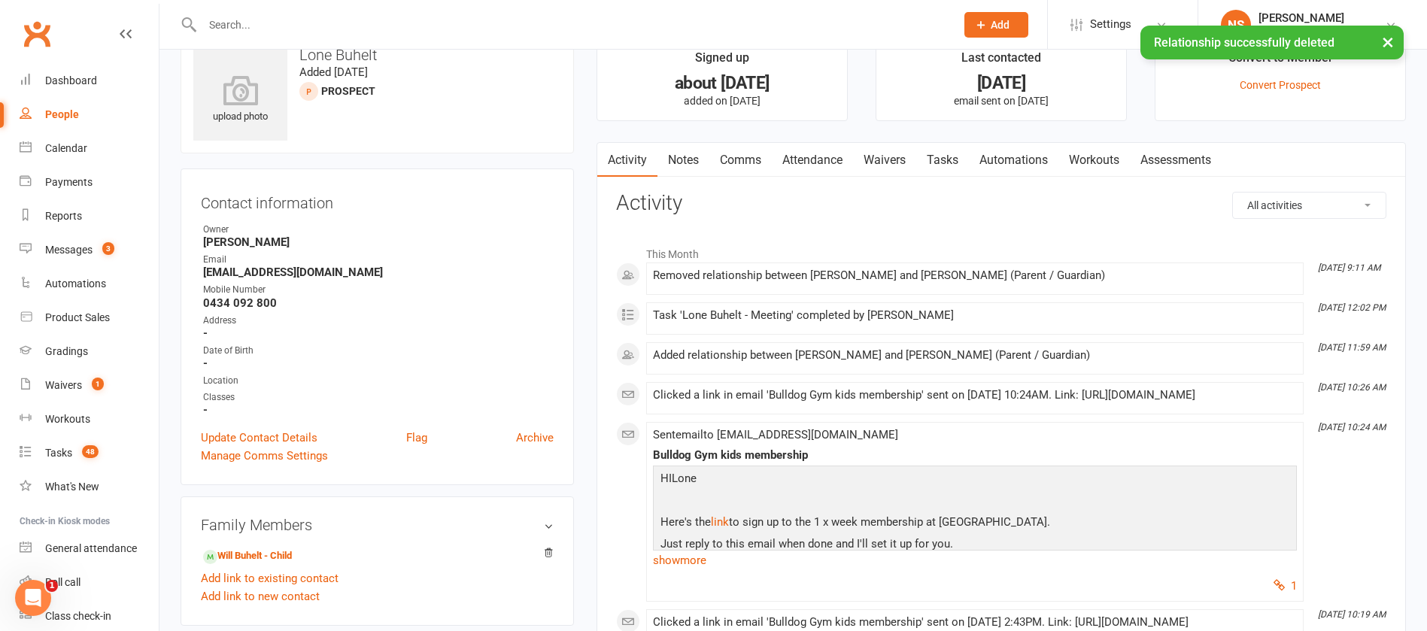
scroll to position [0, 0]
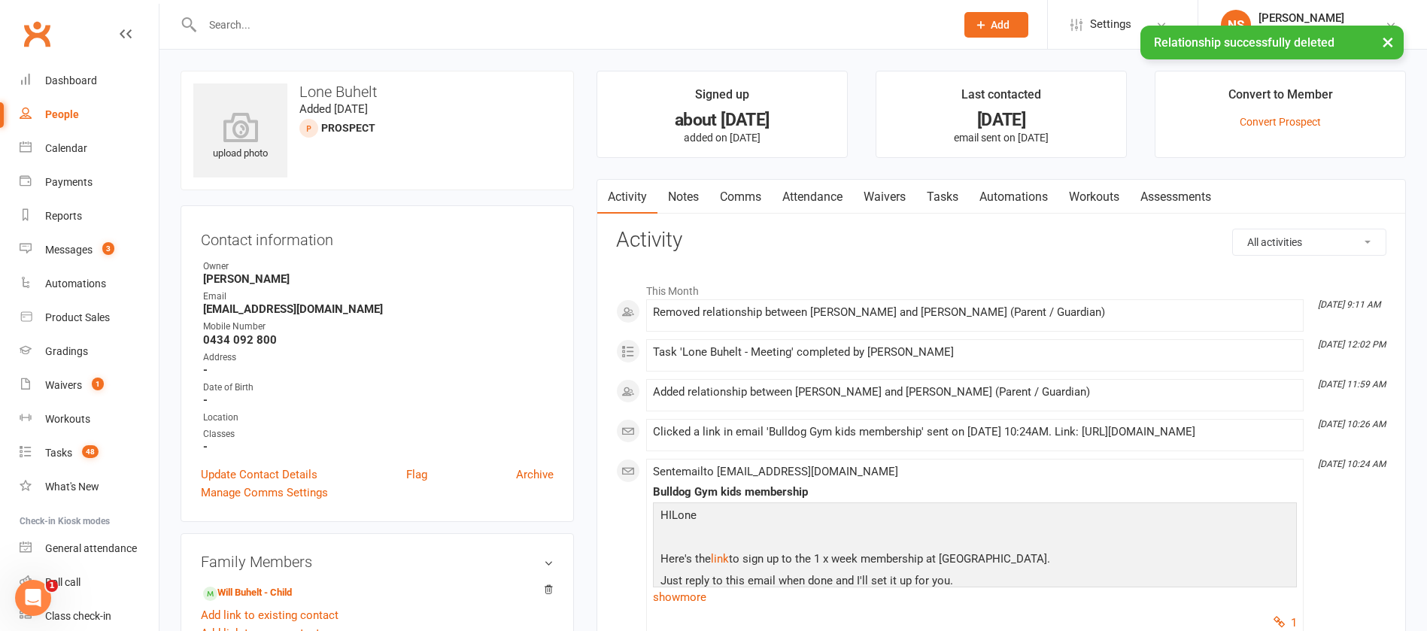
click at [235, 15] on input "text" at bounding box center [571, 24] width 747 height 21
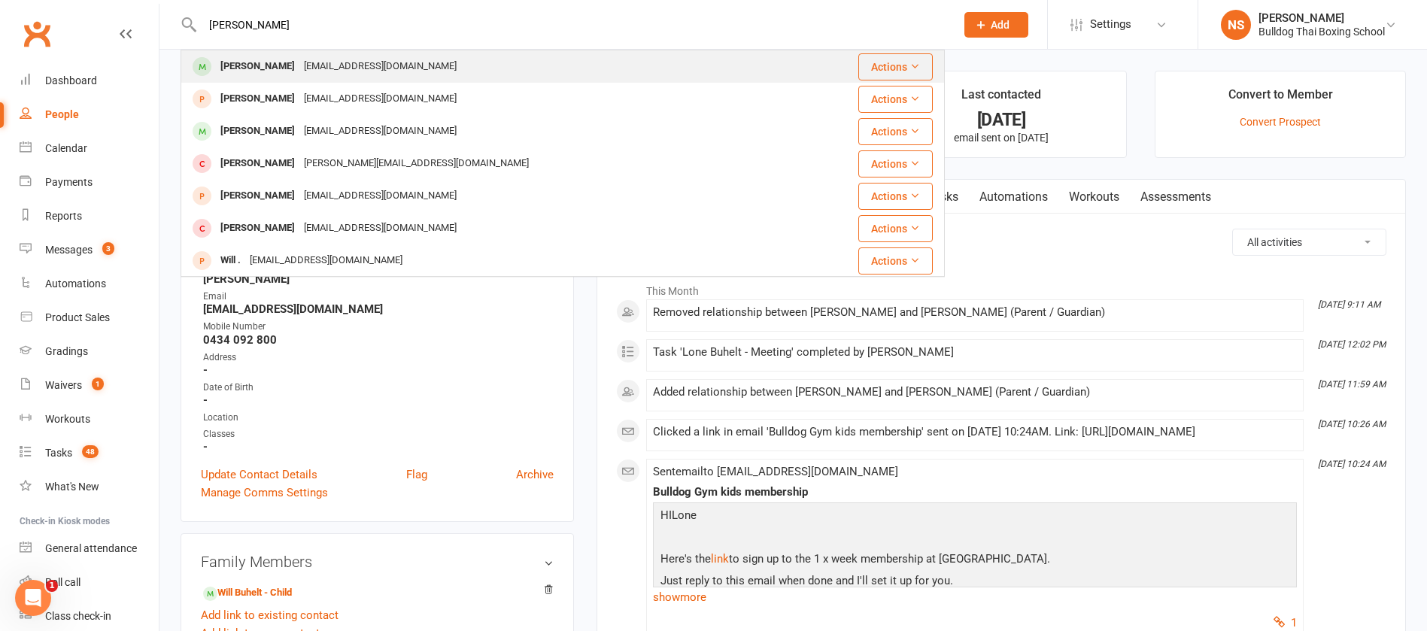
type input "[PERSON_NAME]"
click at [320, 66] on div "[EMAIL_ADDRESS][DOMAIN_NAME]" at bounding box center [380, 67] width 162 height 22
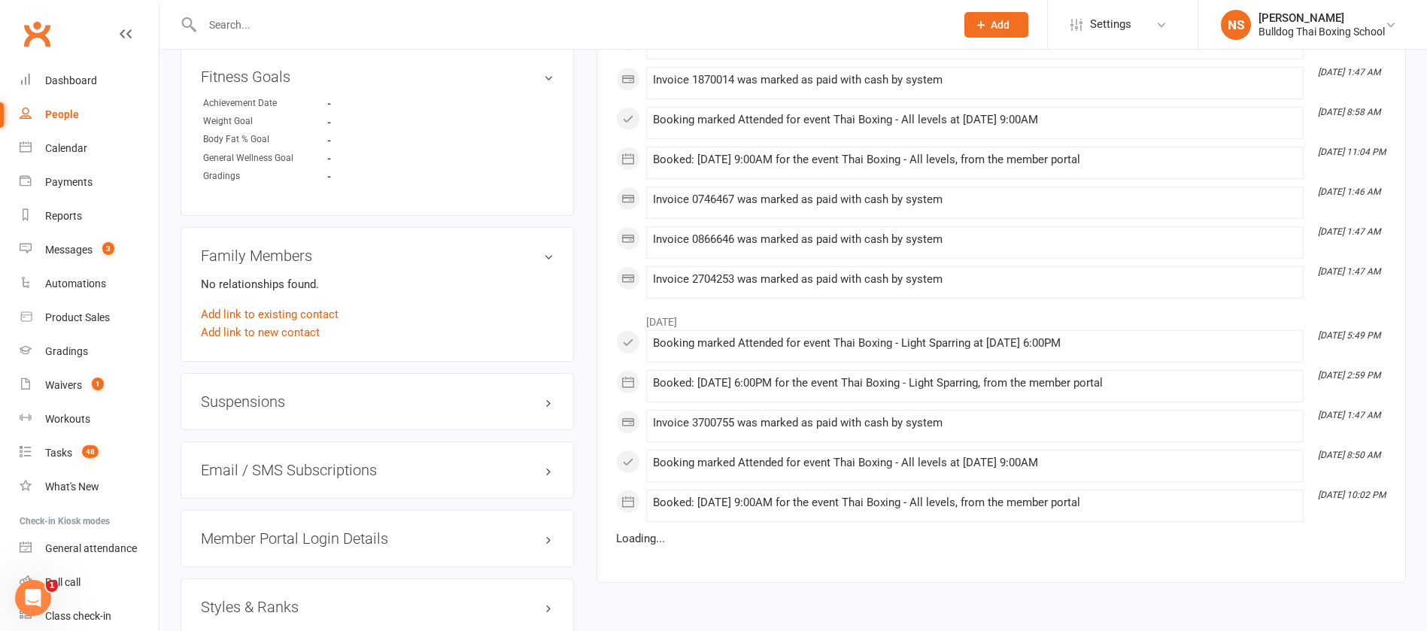
scroll to position [1015, 0]
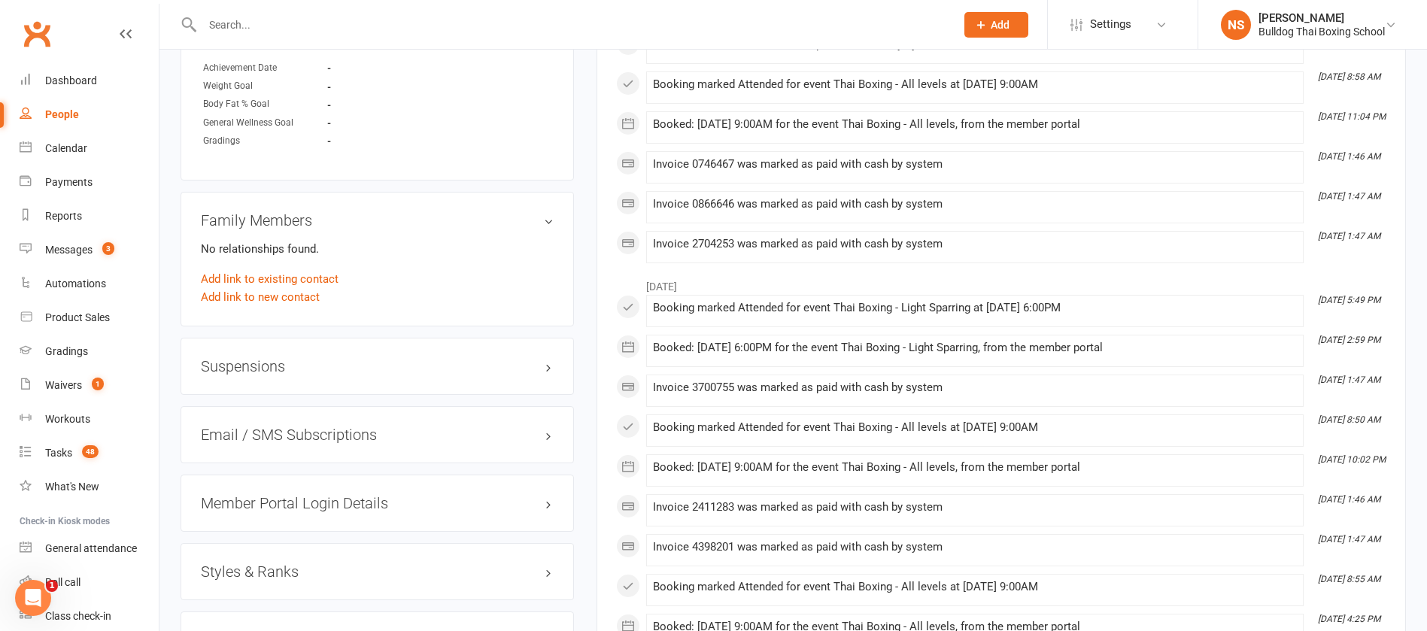
click at [271, 368] on h3 "Suspensions" at bounding box center [377, 366] width 353 height 17
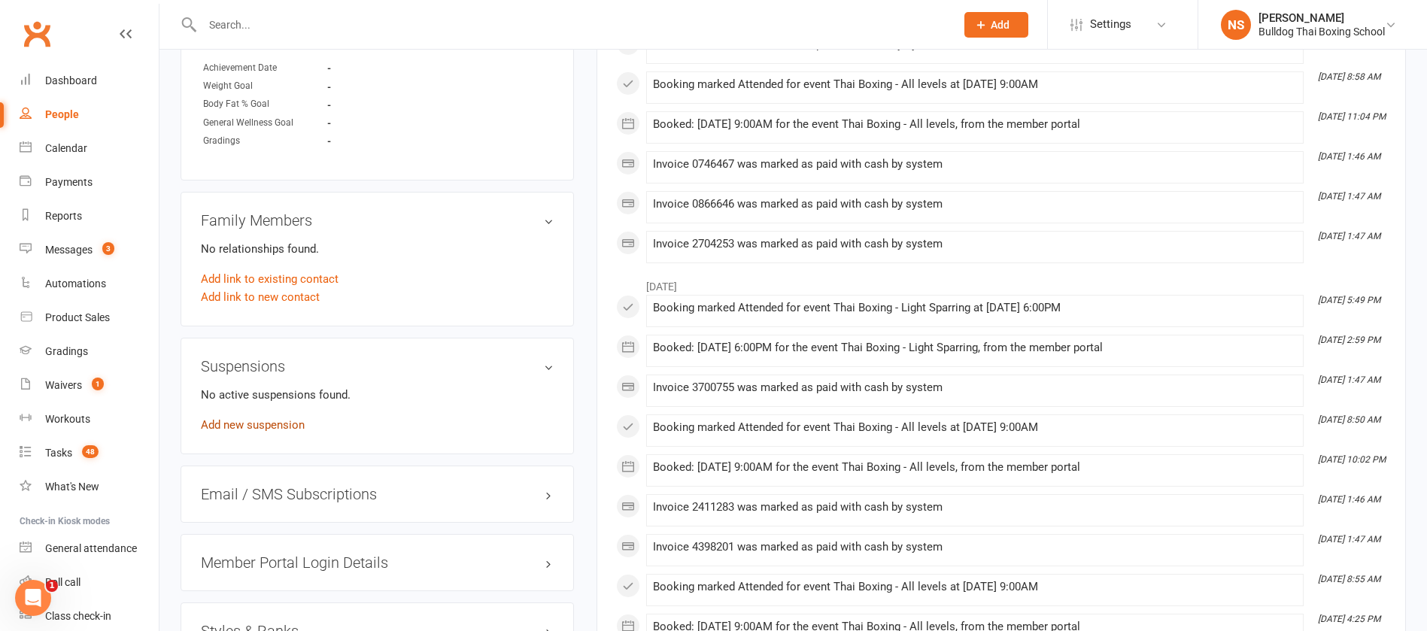
click at [285, 426] on link "Add new suspension" at bounding box center [253, 425] width 104 height 14
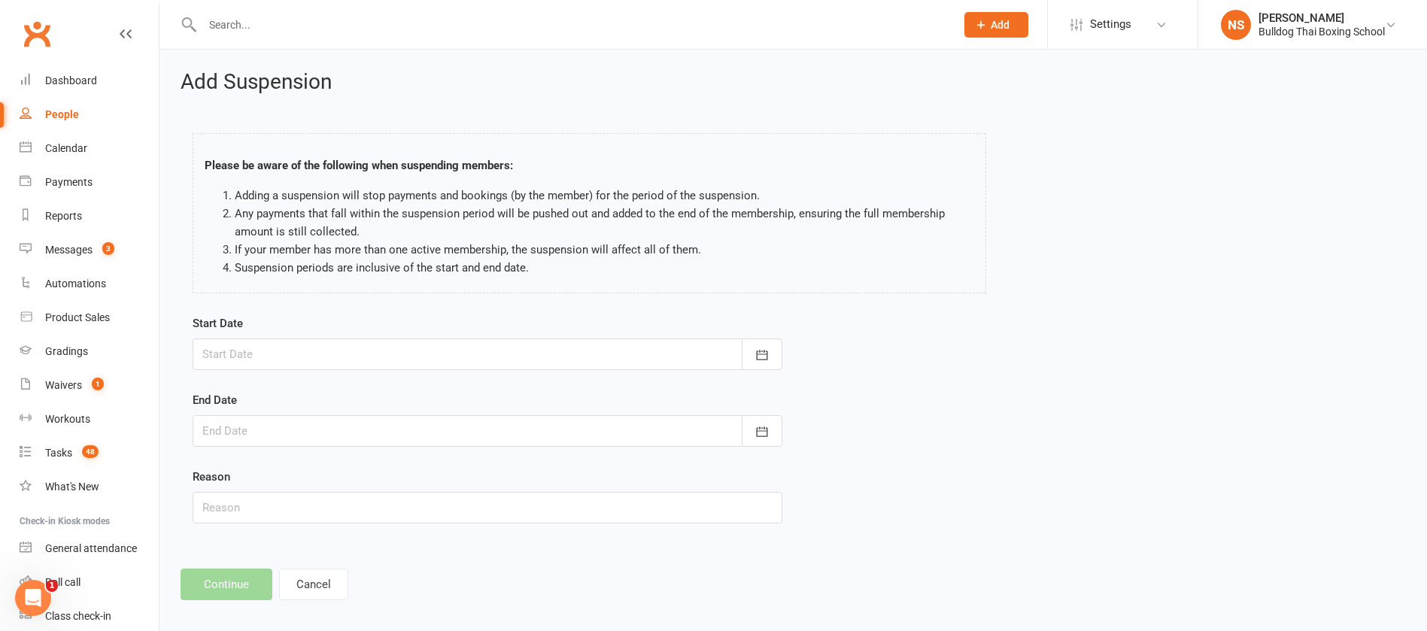
click at [308, 363] on div at bounding box center [488, 354] width 590 height 32
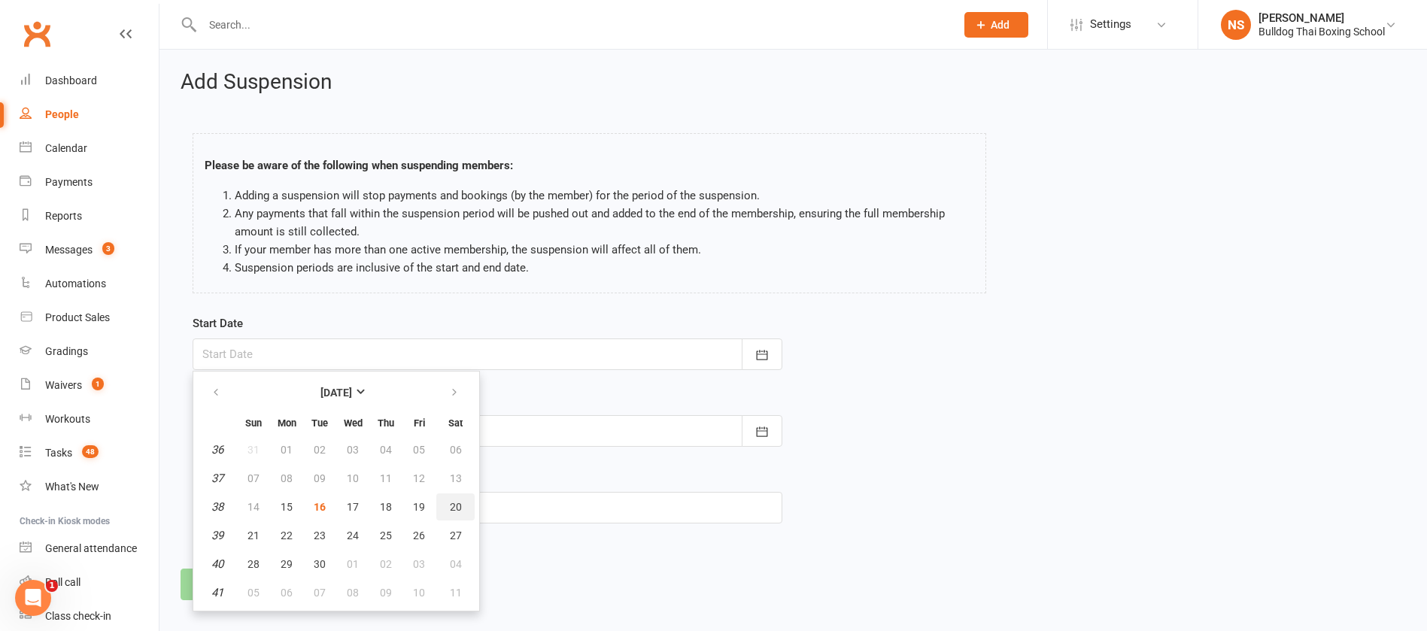
click at [455, 505] on span "20" at bounding box center [456, 507] width 12 height 12
type input "[DATE]"
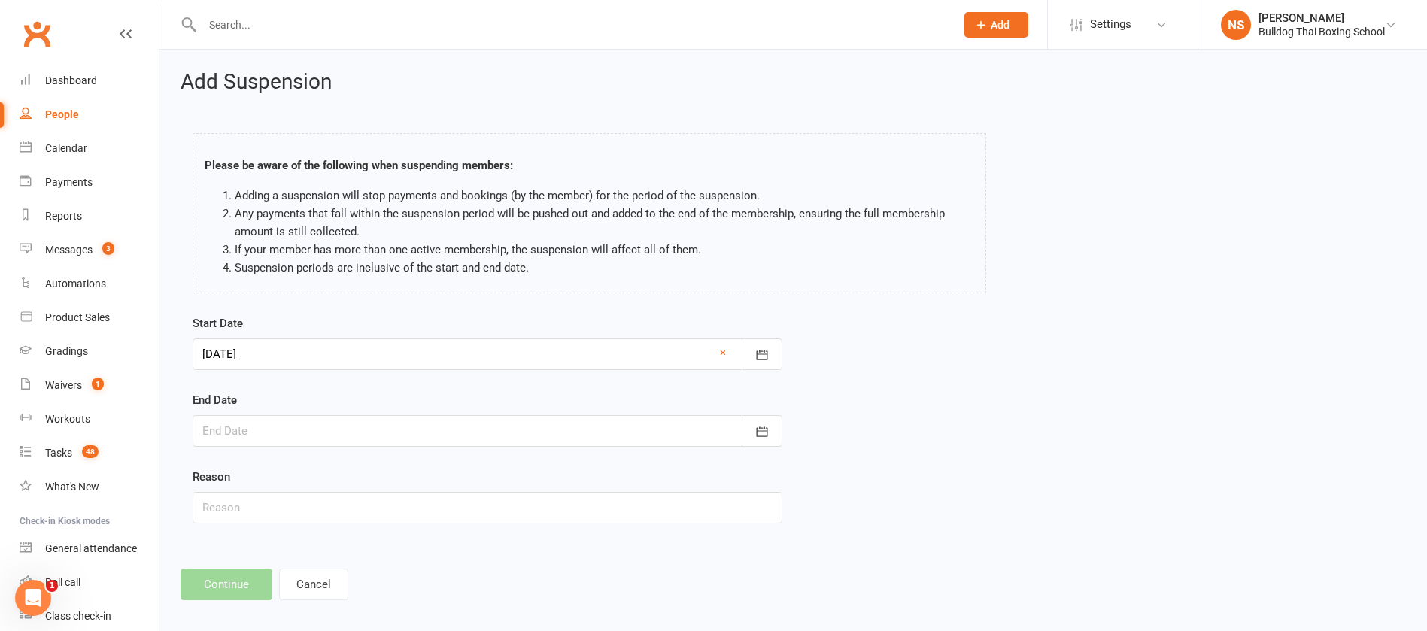
click at [230, 438] on div at bounding box center [488, 431] width 590 height 32
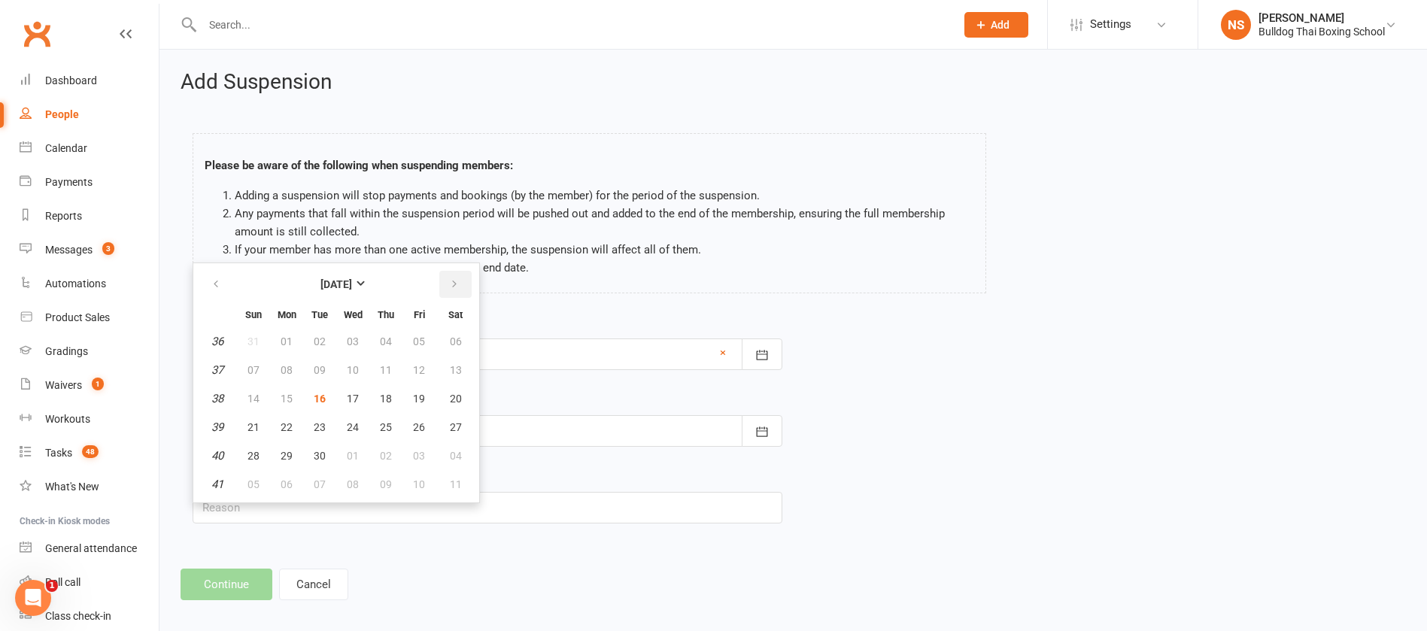
click at [455, 280] on icon "button" at bounding box center [454, 284] width 11 height 12
click at [321, 368] on span "07" at bounding box center [320, 370] width 12 height 12
type input "[DATE]"
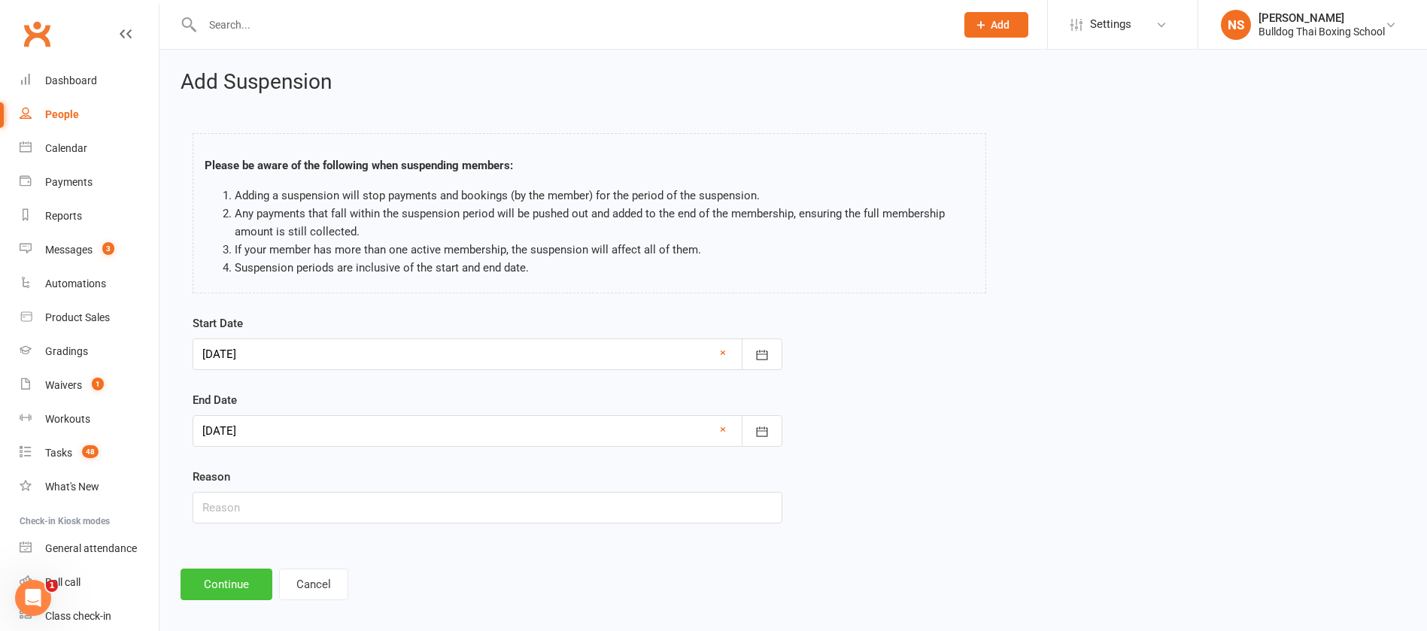
click at [209, 596] on button "Continue" at bounding box center [226, 585] width 92 height 32
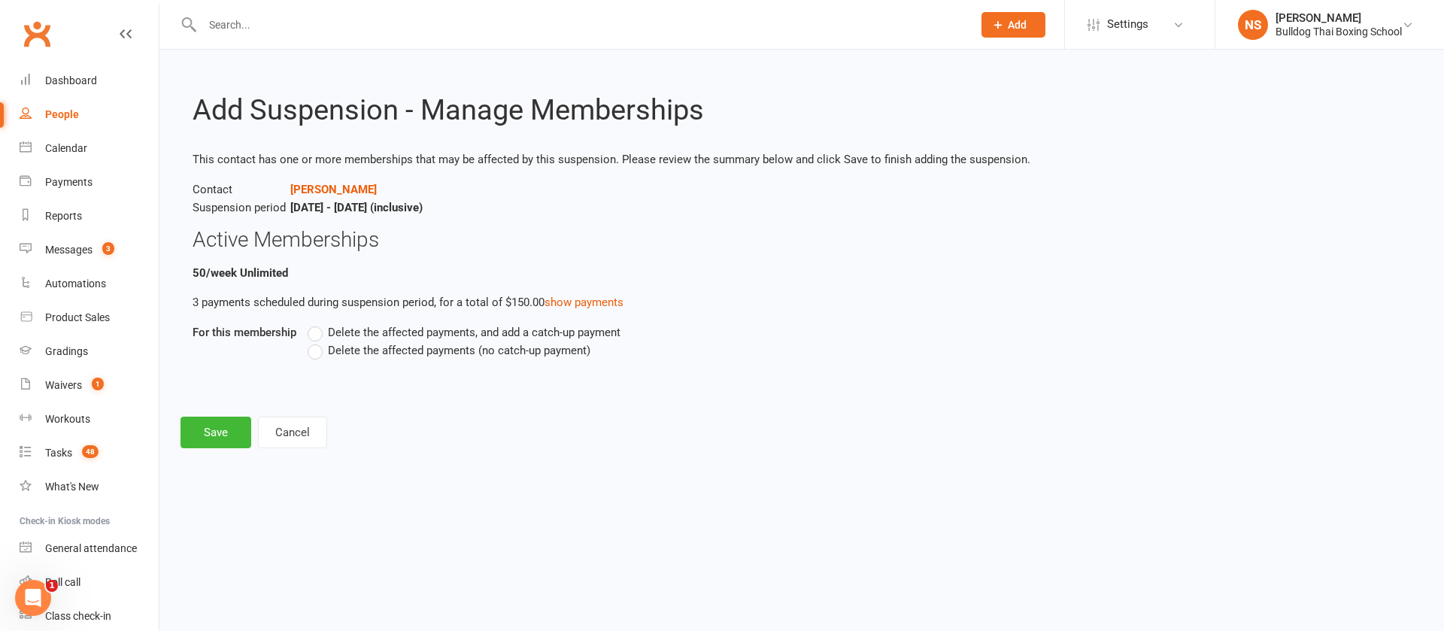
click at [318, 346] on label "Delete the affected payments (no catch-up payment)" at bounding box center [449, 350] width 283 height 18
click at [317, 341] on input "Delete the affected payments (no catch-up payment)" at bounding box center [313, 341] width 10 height 0
click at [226, 423] on button "Save" at bounding box center [215, 433] width 71 height 32
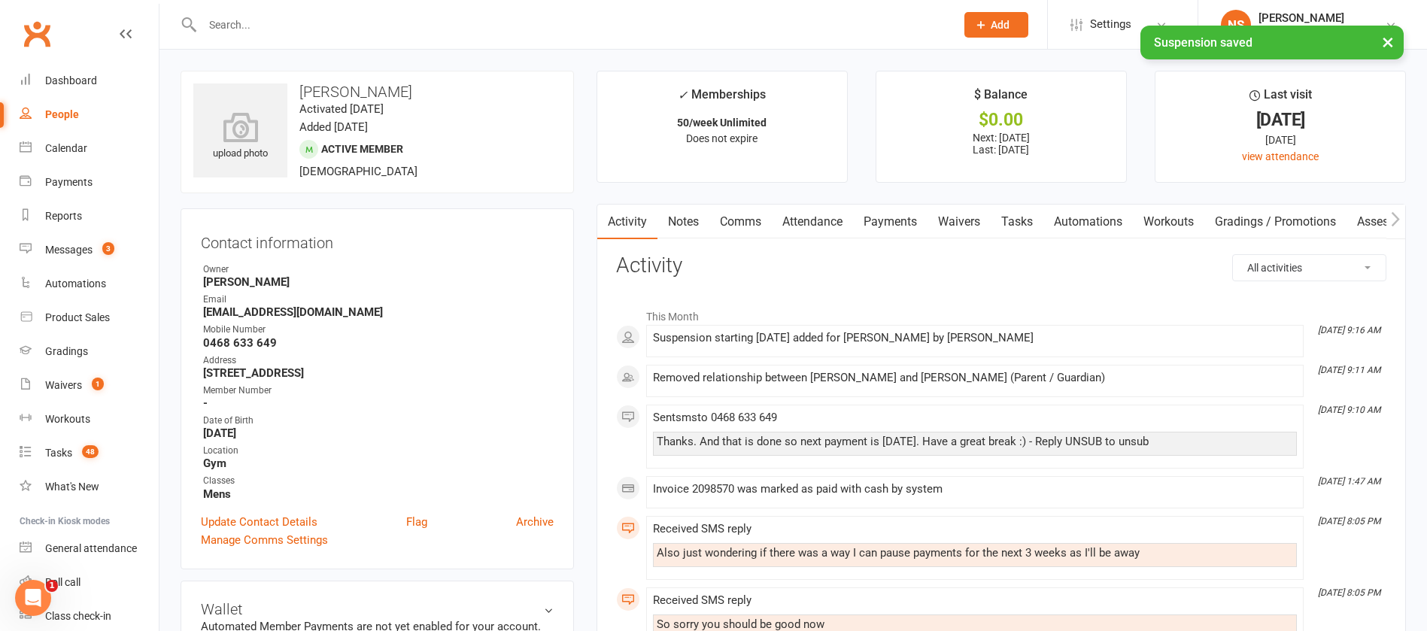
click at [1022, 216] on link "Tasks" at bounding box center [1016, 222] width 53 height 35
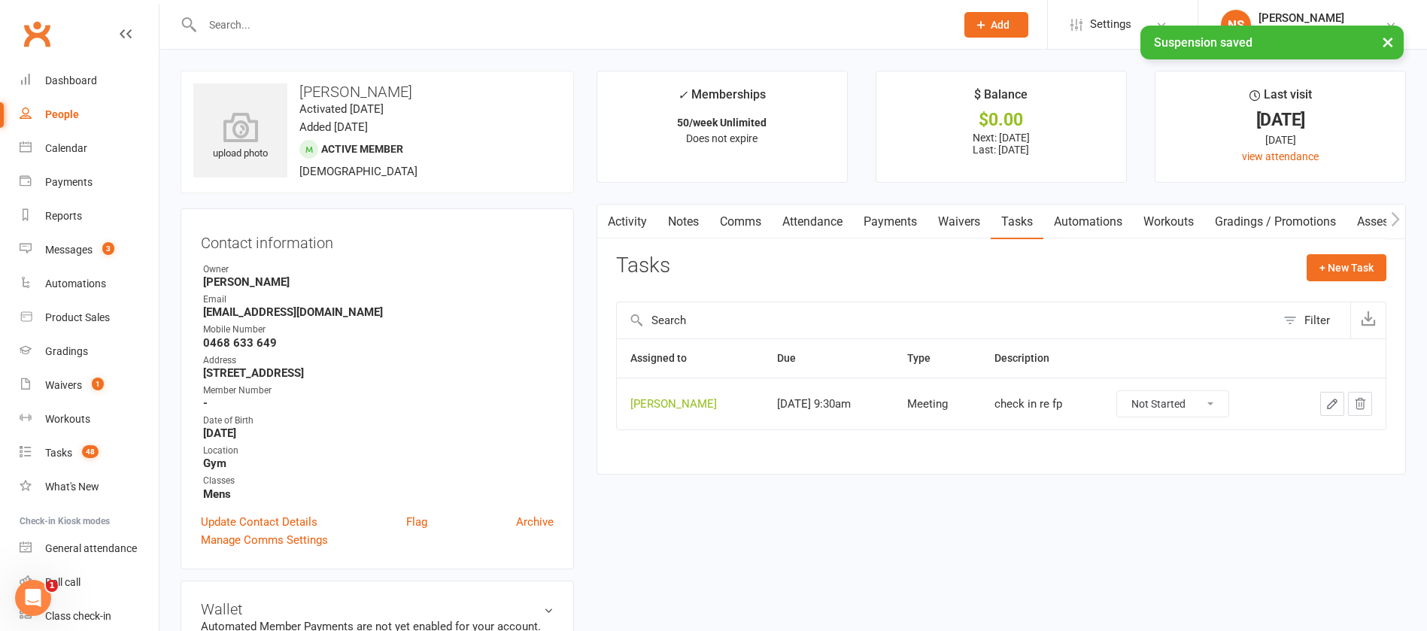
click at [1327, 405] on icon "button" at bounding box center [1331, 403] width 9 height 9
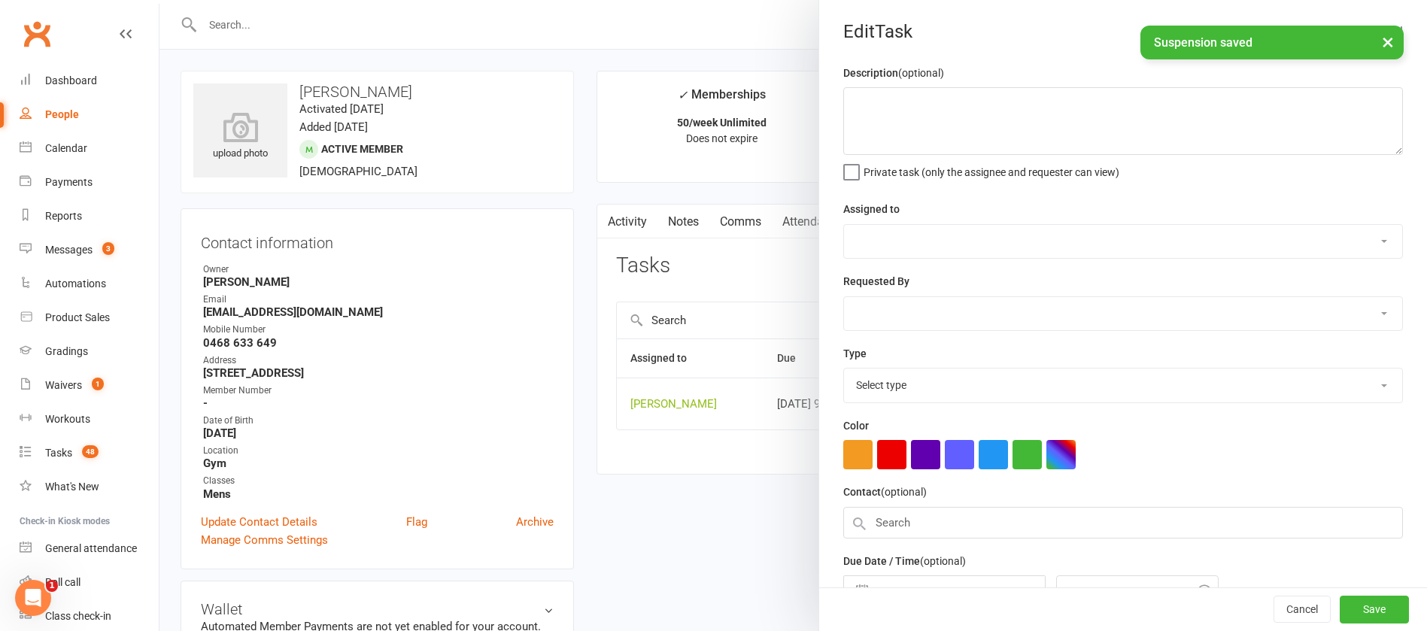
type textarea "check in re fp"
select select "12940"
type input "[DATE]"
type input "9:30am"
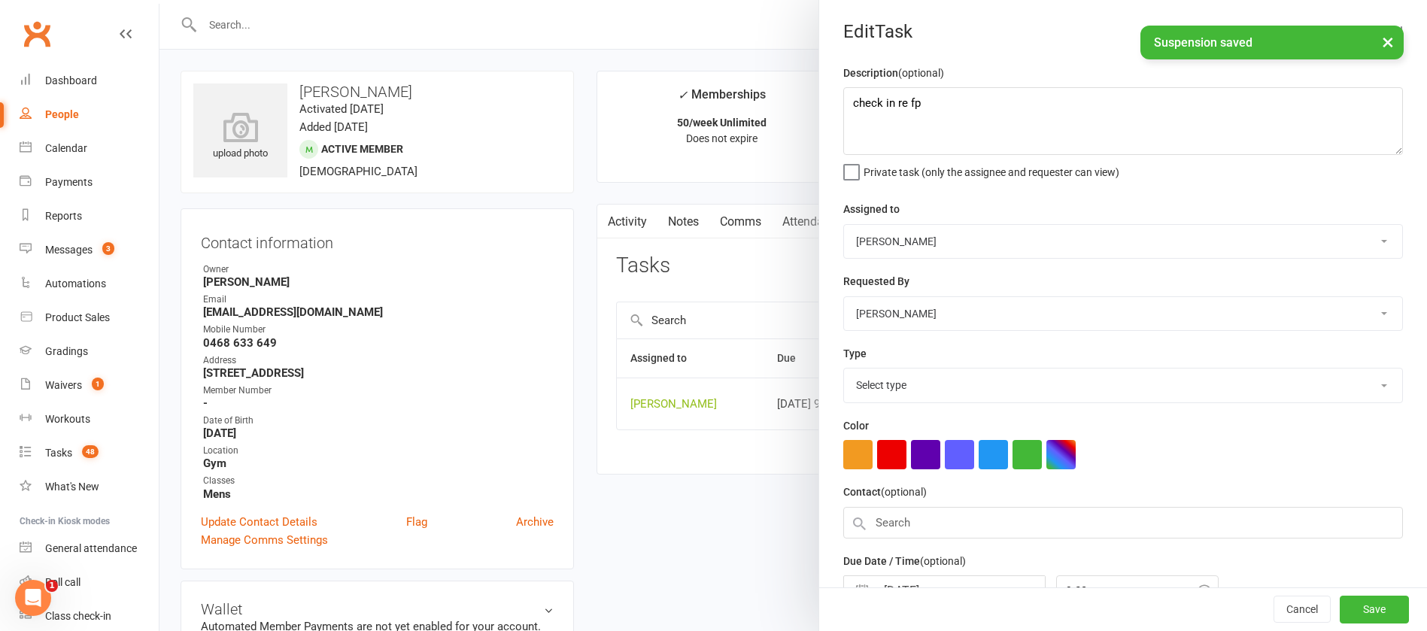
select select "12049"
drag, startPoint x: 910, startPoint y: 101, endPoint x: 808, endPoint y: 99, distance: 102.3
click at [818, 99] on div "Edit Task Description (optional) check in re fp Private task (only the assignee…" at bounding box center [1122, 315] width 608 height 631
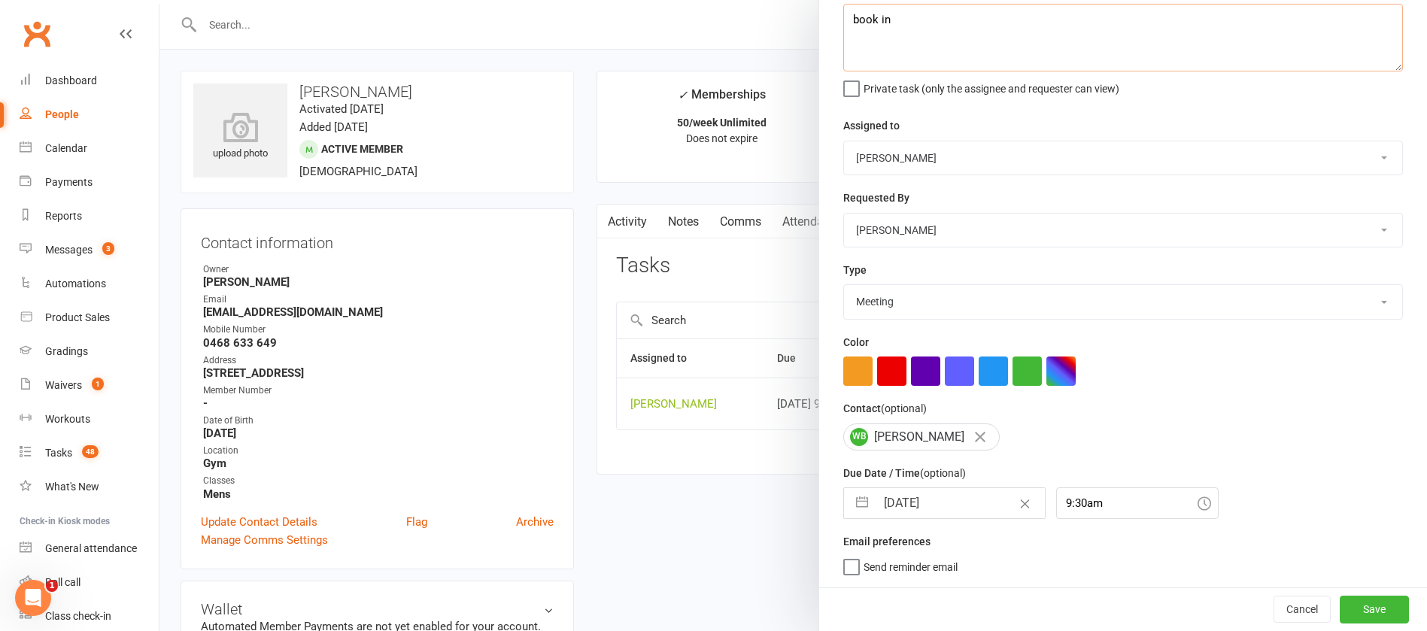
type textarea "book in"
click at [927, 493] on input "[DATE]" at bounding box center [959, 503] width 169 height 30
select select "7"
select select "2025"
select select "8"
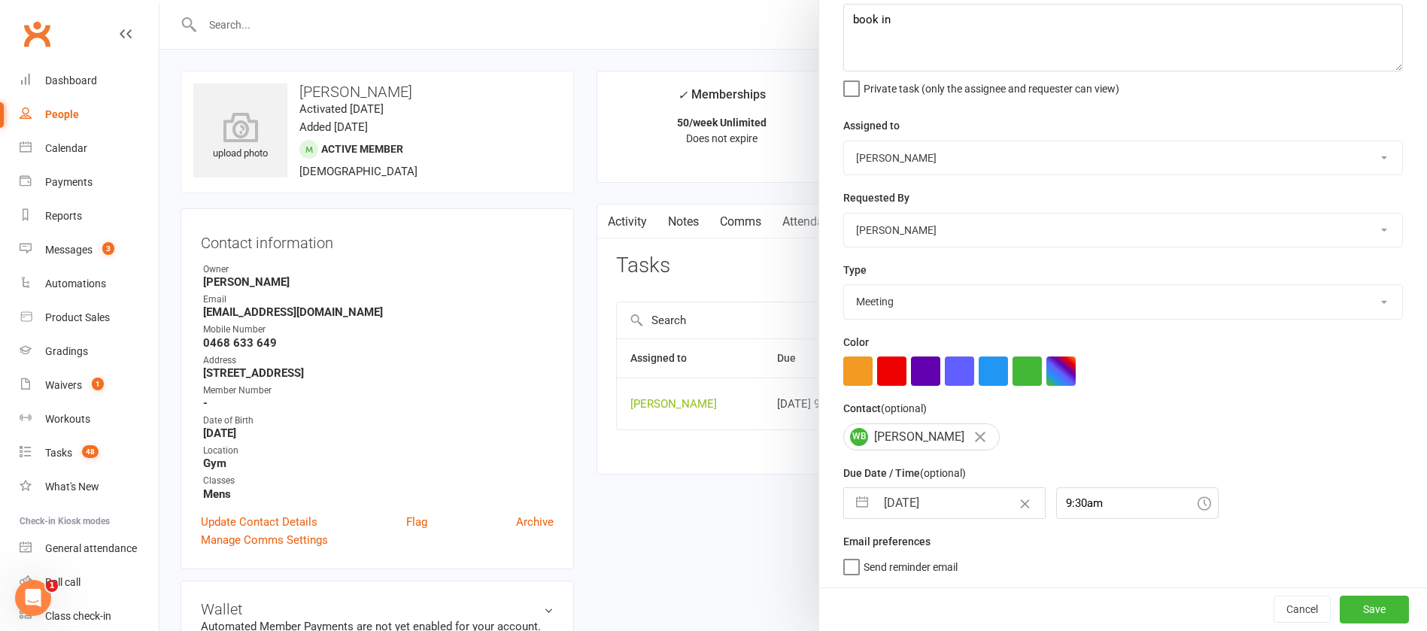
select select "2025"
select select "9"
select select "2025"
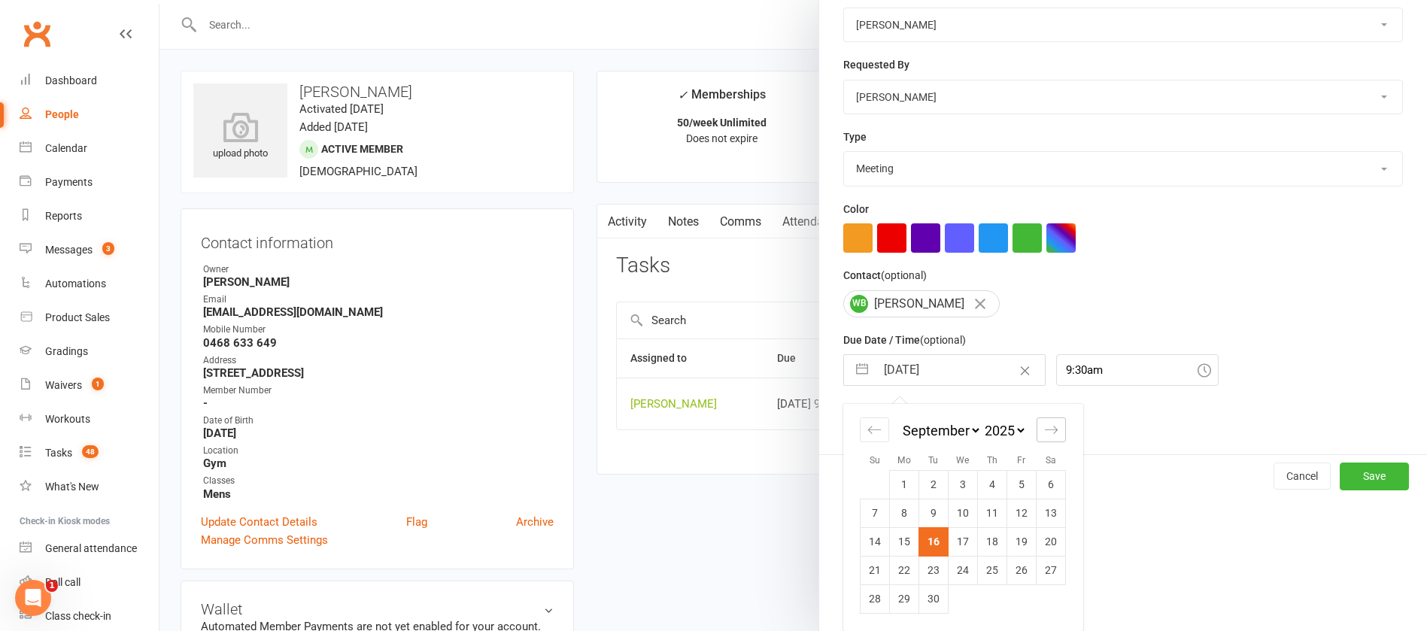
scroll to position [222, 0]
click at [1044, 423] on icon "Move forward to switch to the next month." at bounding box center [1051, 430] width 14 height 14
select select "10"
select select "2025"
click at [958, 508] on td "8" at bounding box center [962, 513] width 29 height 29
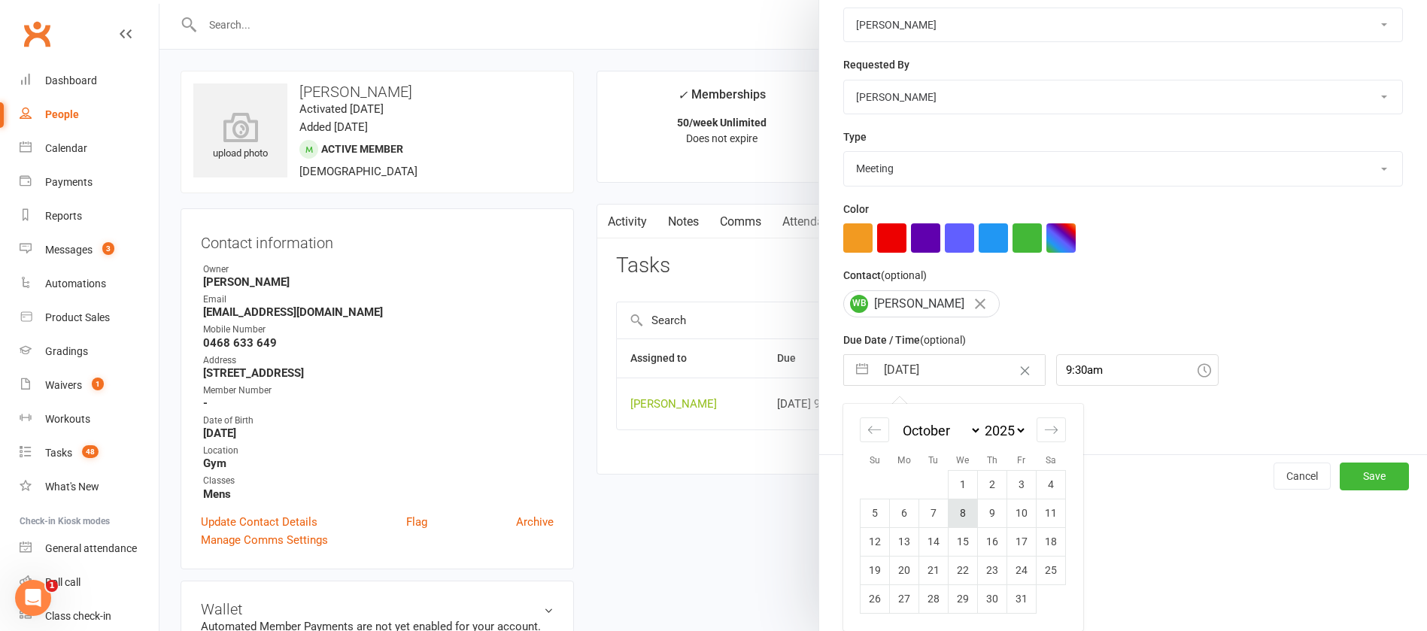
type input "[DATE]"
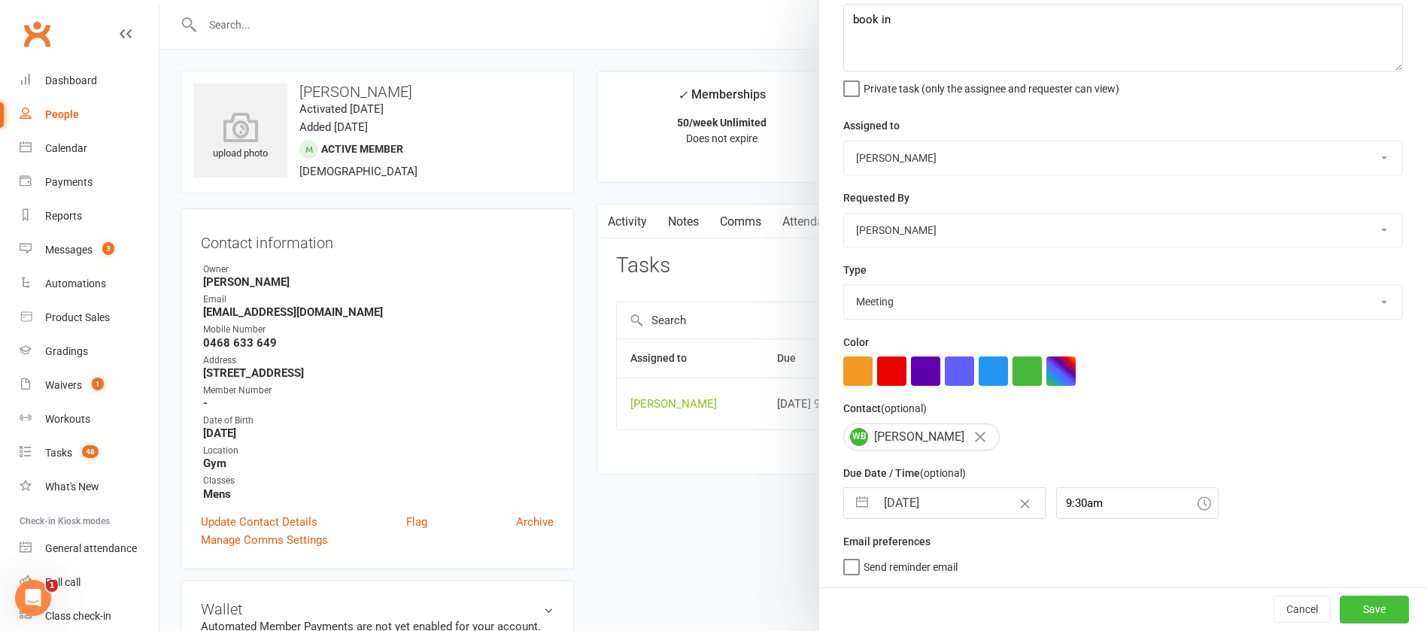
click at [1339, 607] on button "Save" at bounding box center [1373, 609] width 69 height 27
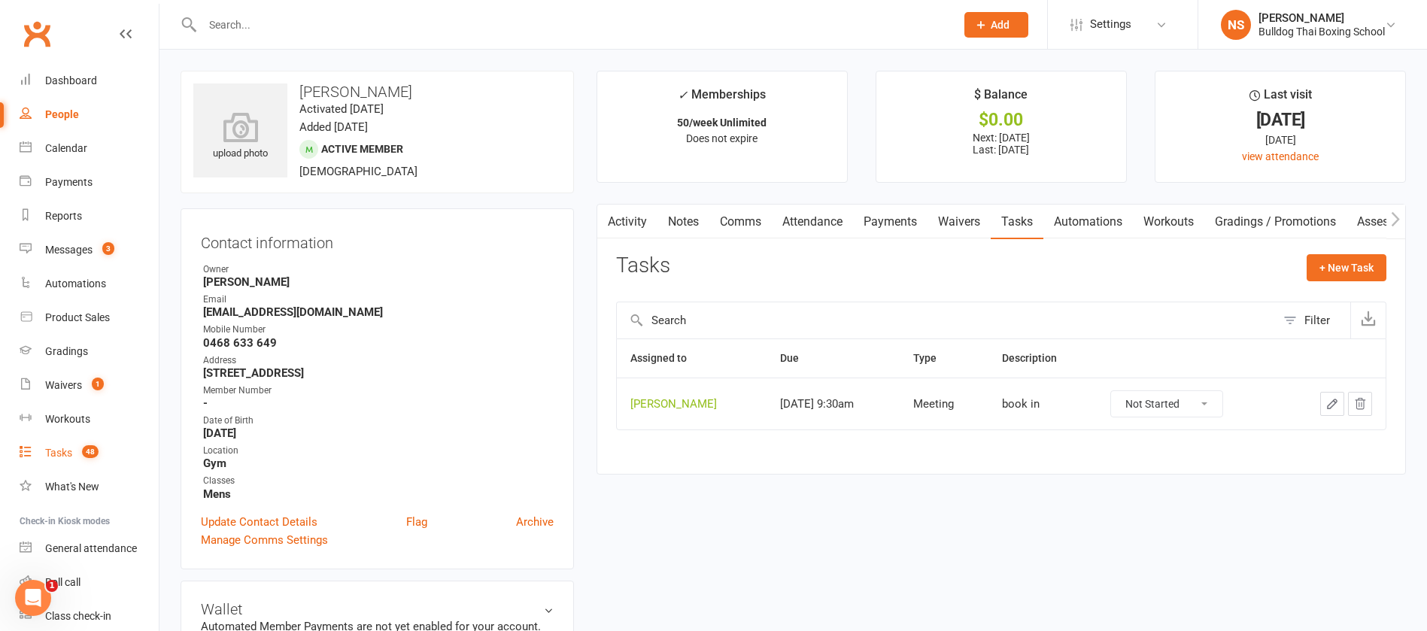
click at [76, 456] on count-badge "48" at bounding box center [86, 453] width 24 height 12
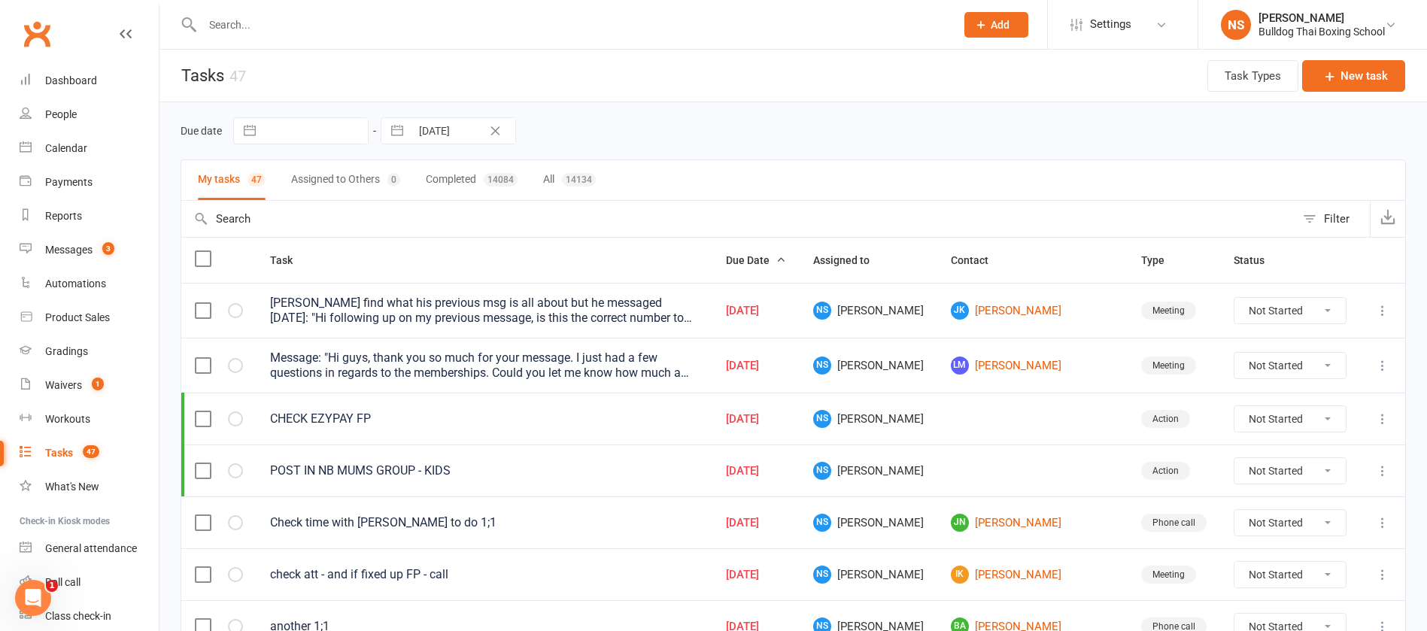
scroll to position [113, 0]
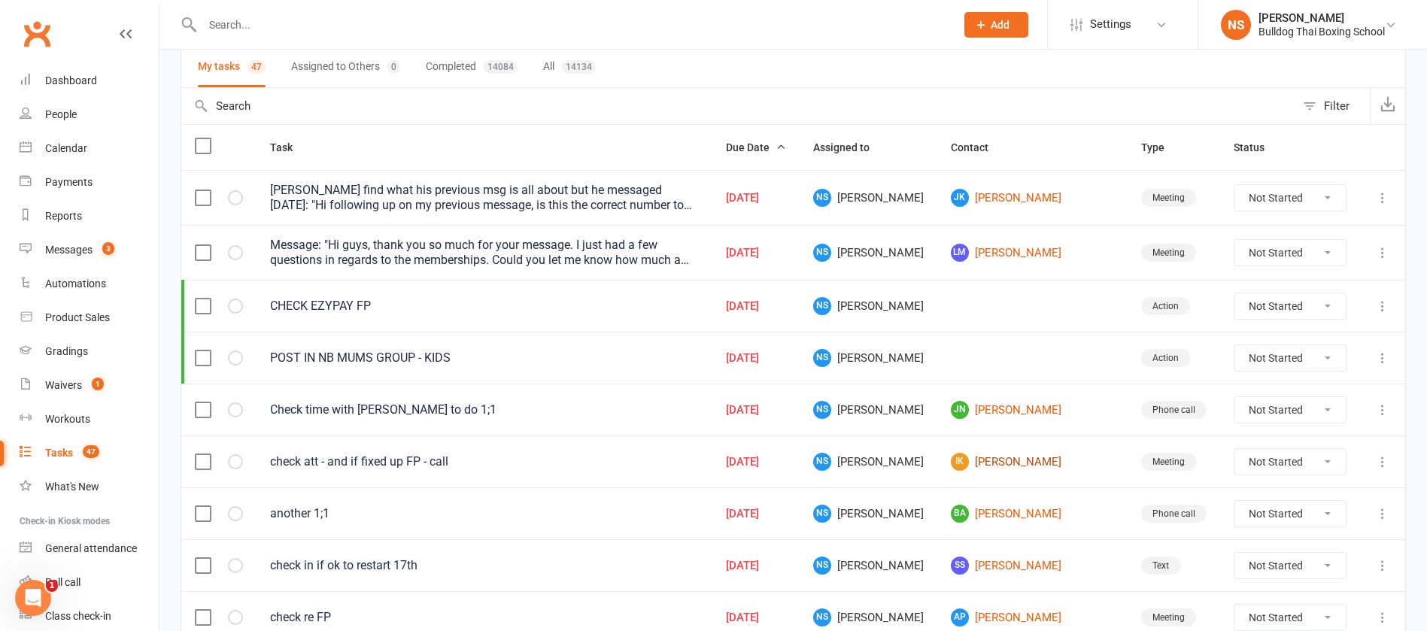
click at [1033, 461] on link "IK [PERSON_NAME]" at bounding box center [1032, 462] width 163 height 18
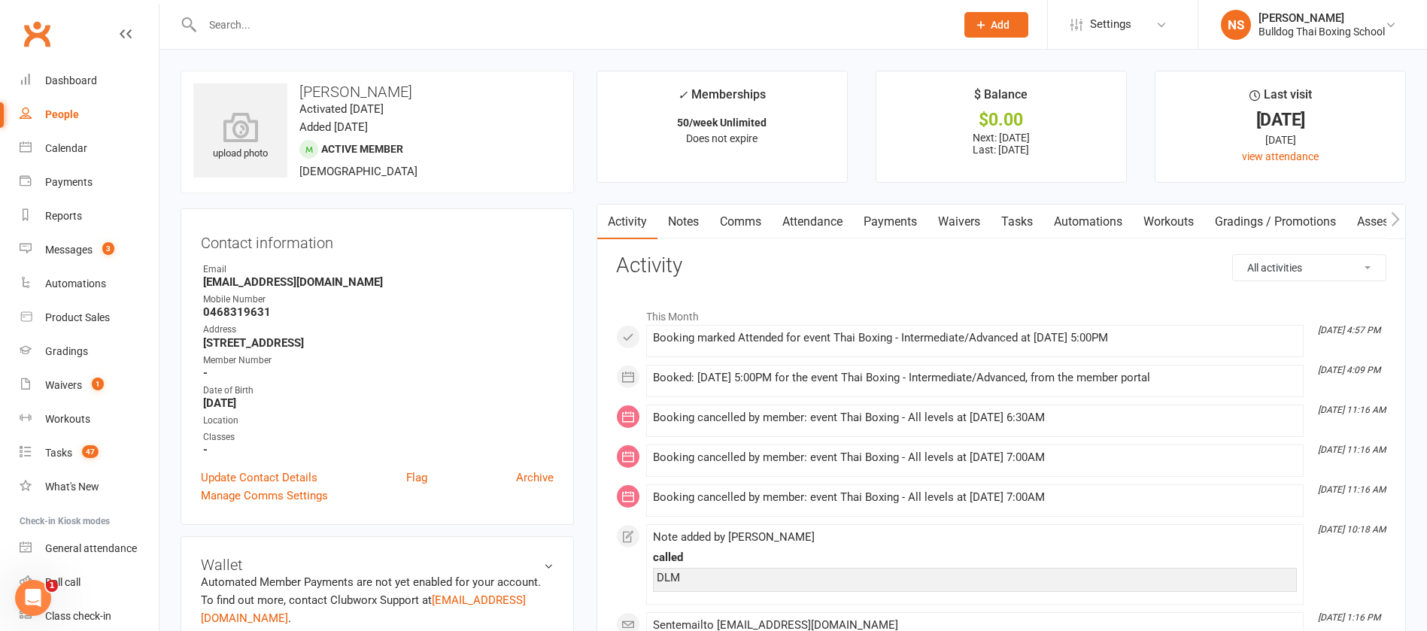
click at [1011, 219] on link "Tasks" at bounding box center [1016, 222] width 53 height 35
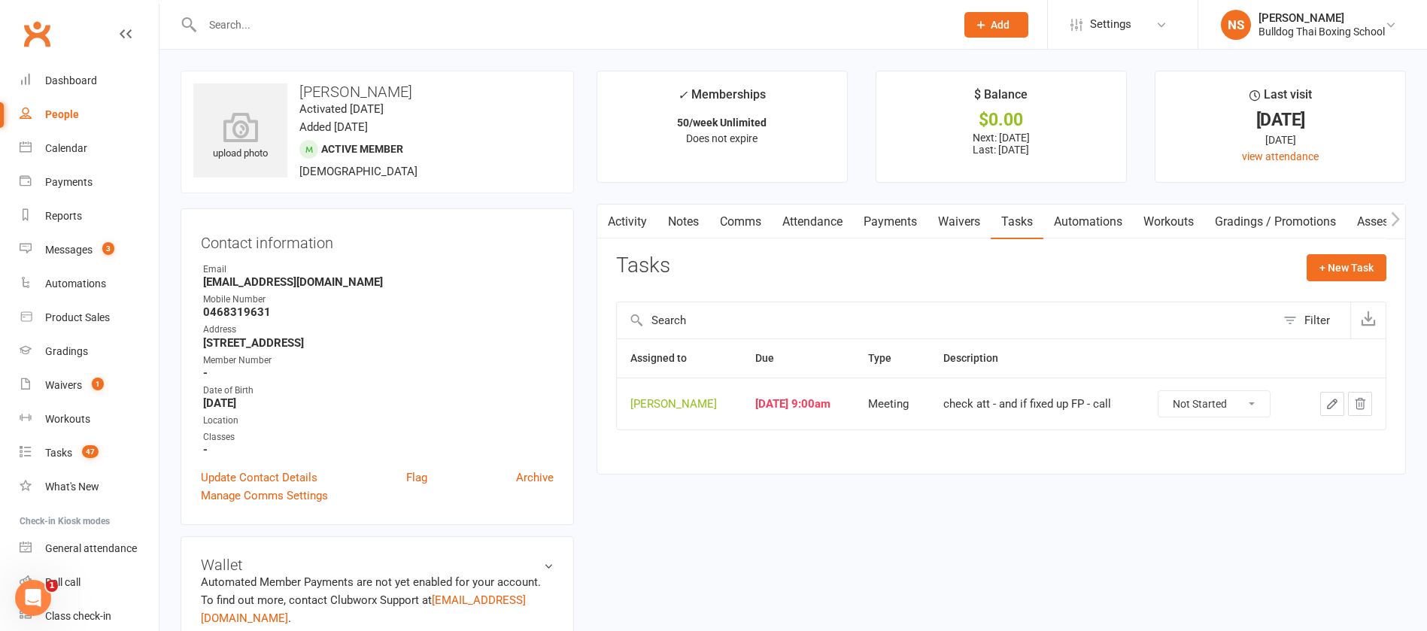
click at [1334, 403] on icon "button" at bounding box center [1331, 403] width 9 height 9
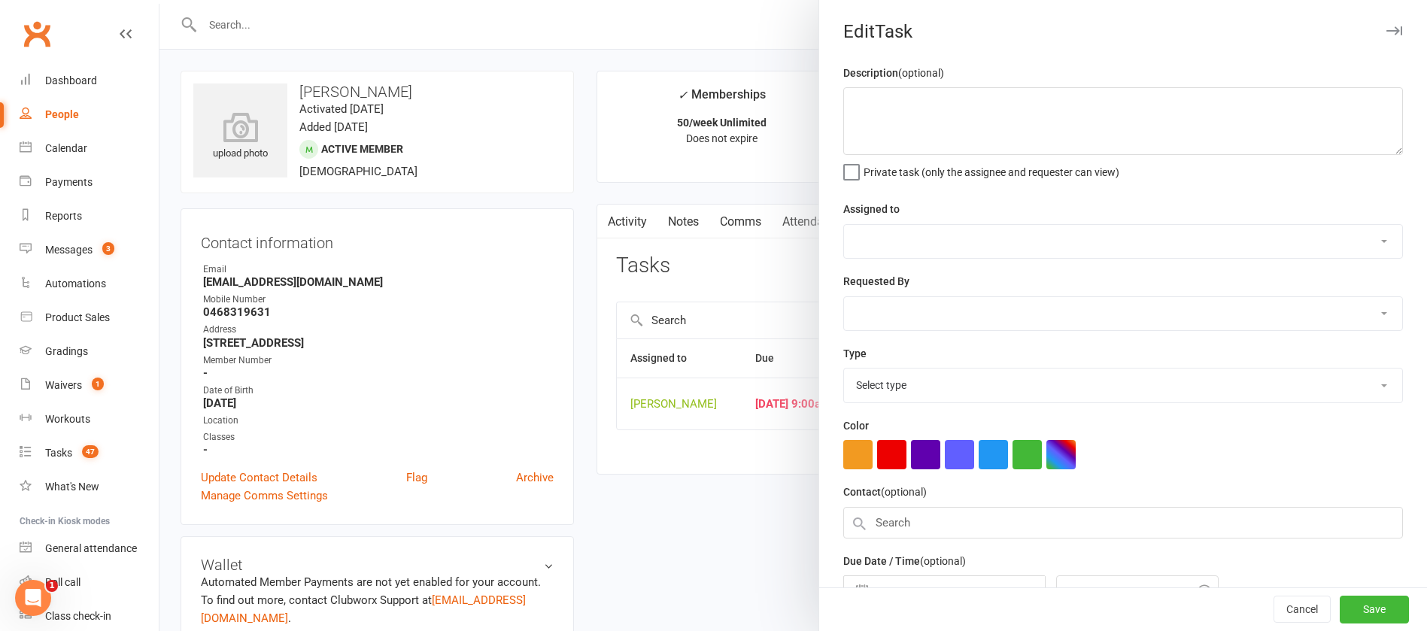
type textarea "check att - and if fixed up FP - call"
select select "12940"
type input "[DATE]"
type input "9:00am"
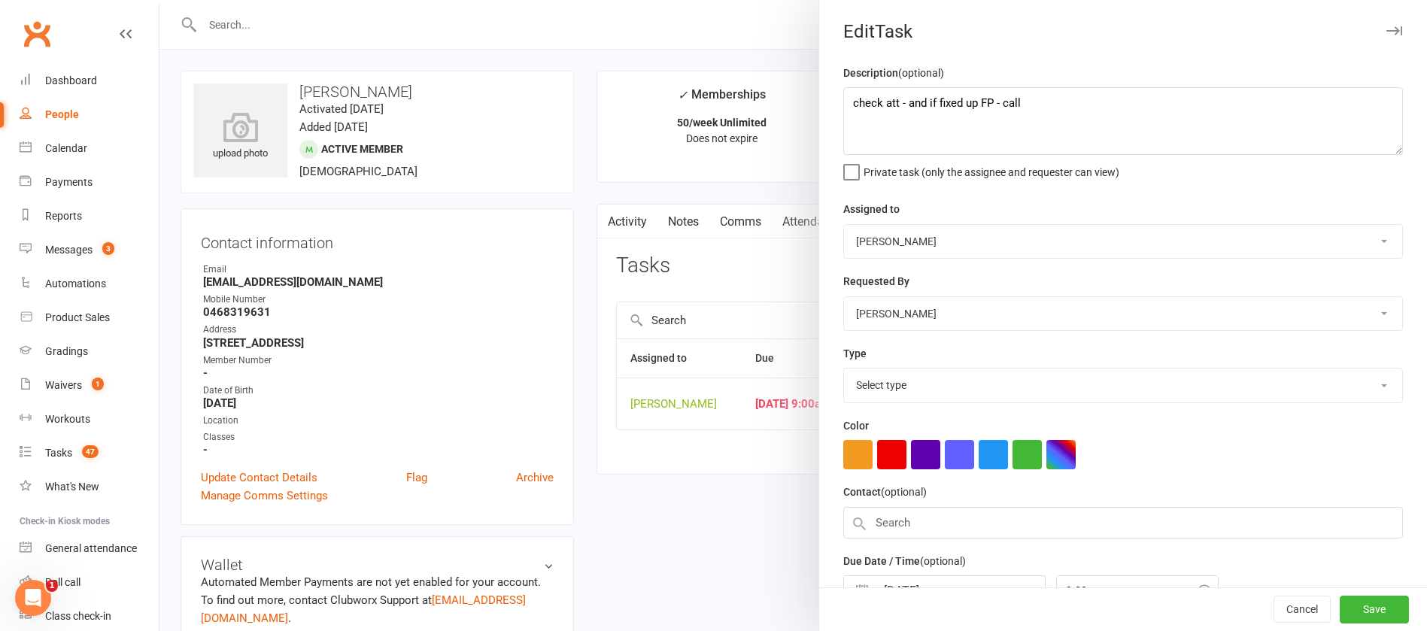
select select "12049"
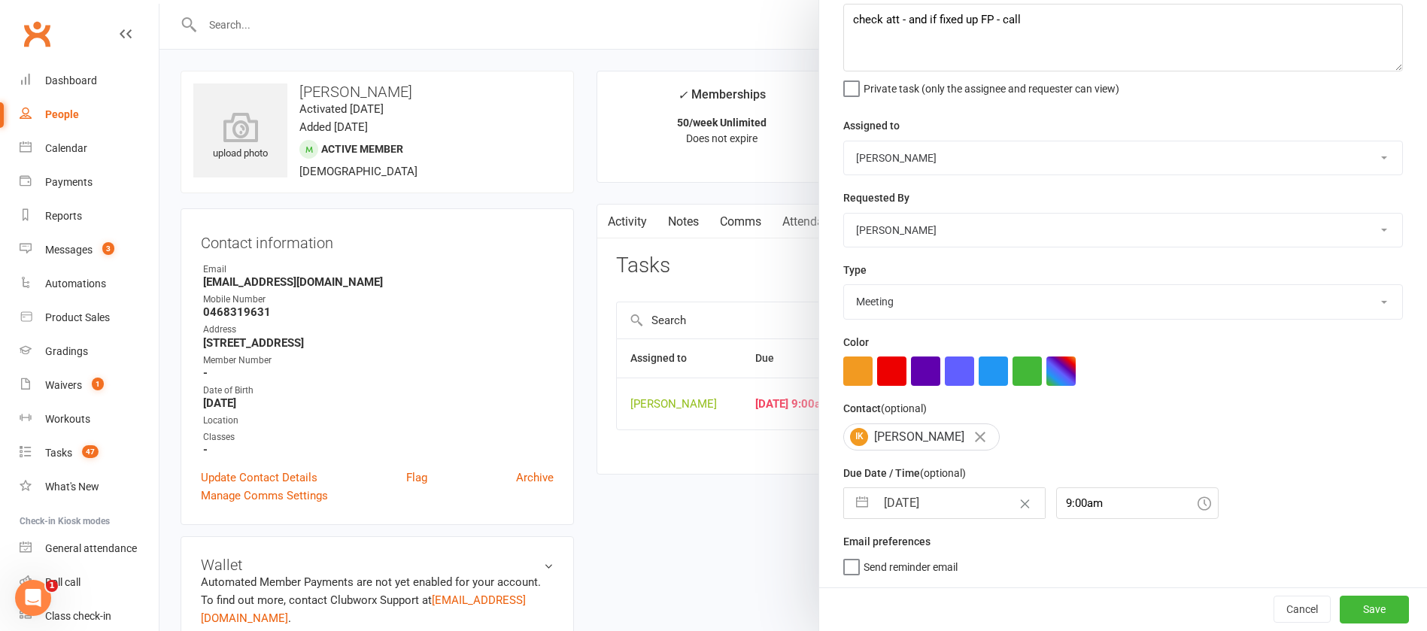
click at [955, 501] on input "[DATE]" at bounding box center [959, 503] width 169 height 30
select select "7"
select select "2025"
select select "8"
select select "2025"
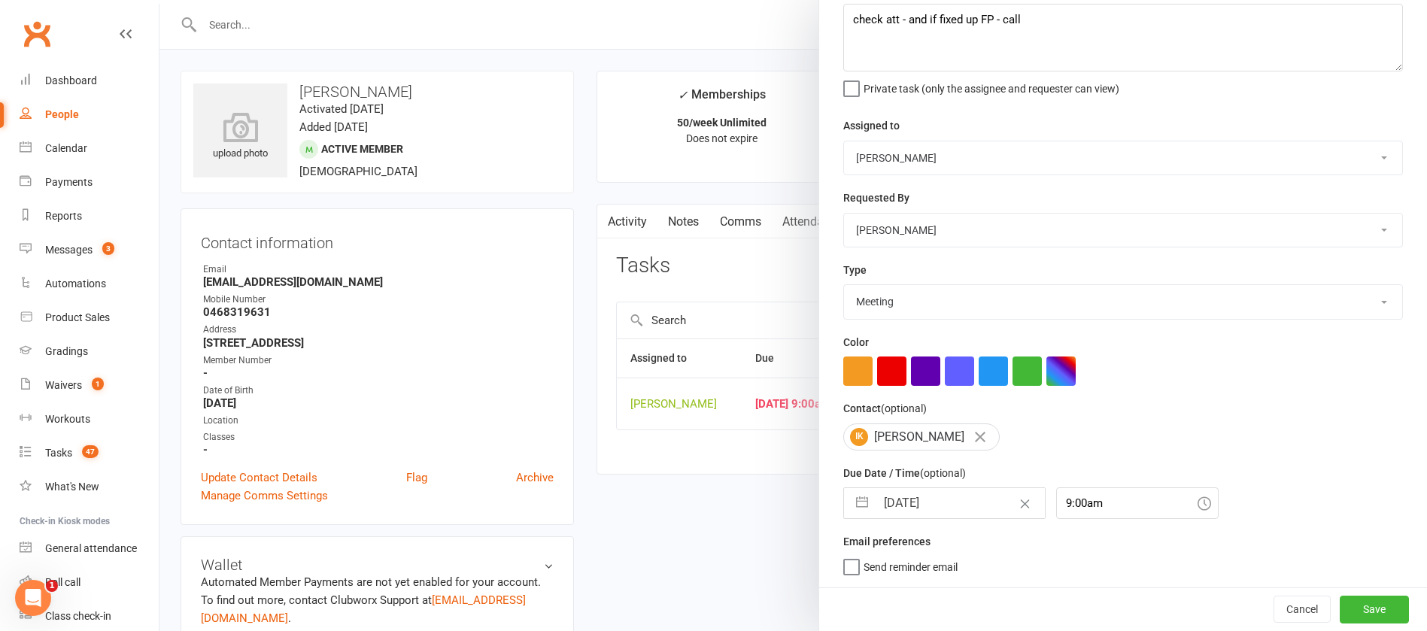
select select "9"
select select "2025"
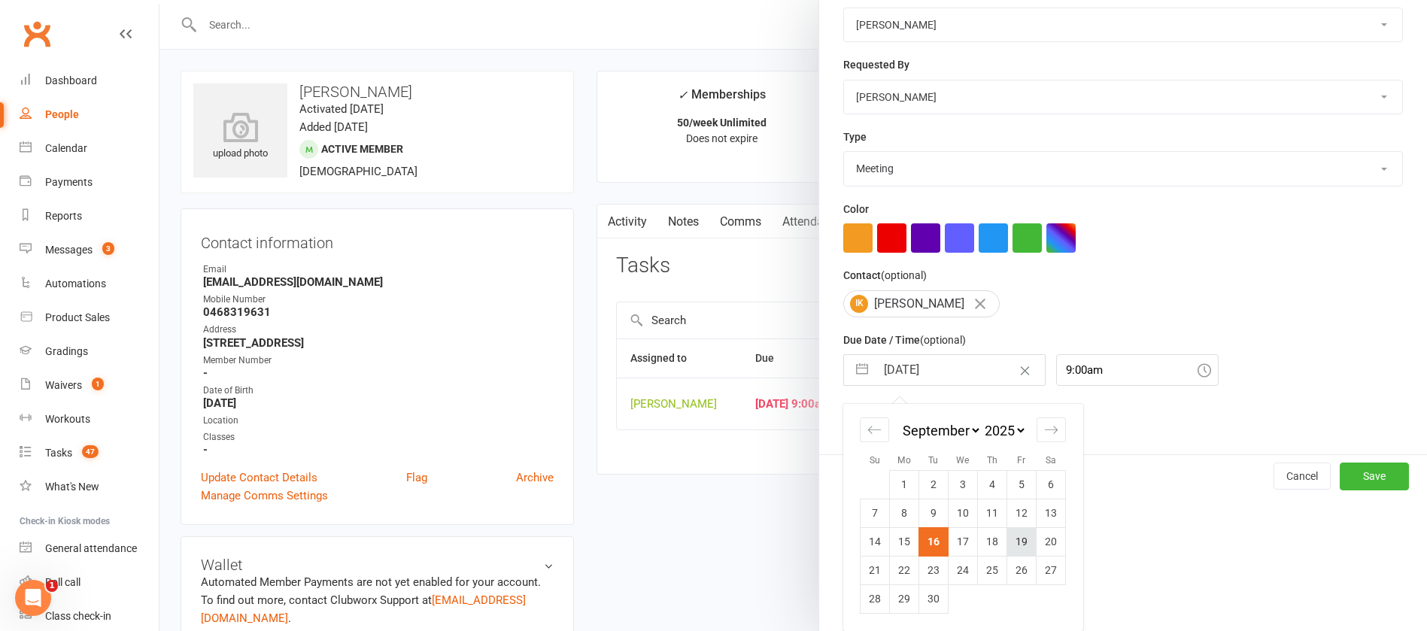
click at [1018, 538] on td "19" at bounding box center [1021, 541] width 29 height 29
type input "[DATE]"
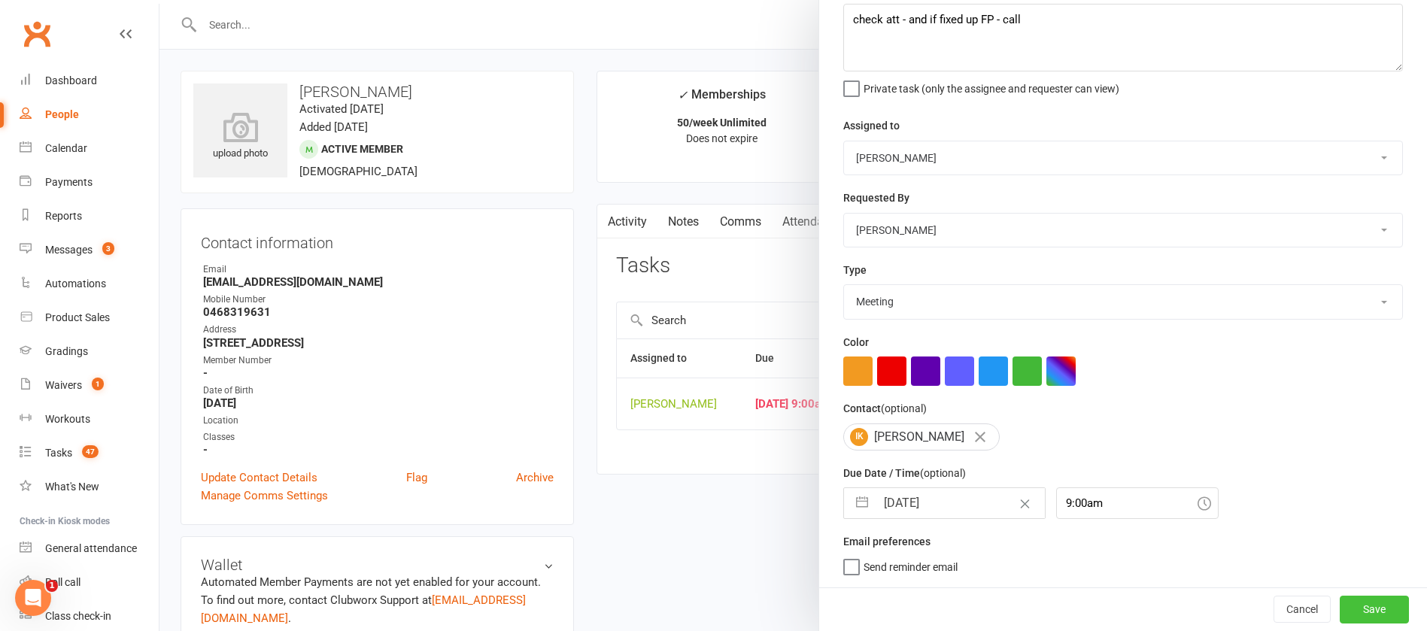
click at [1357, 605] on button "Save" at bounding box center [1373, 609] width 69 height 27
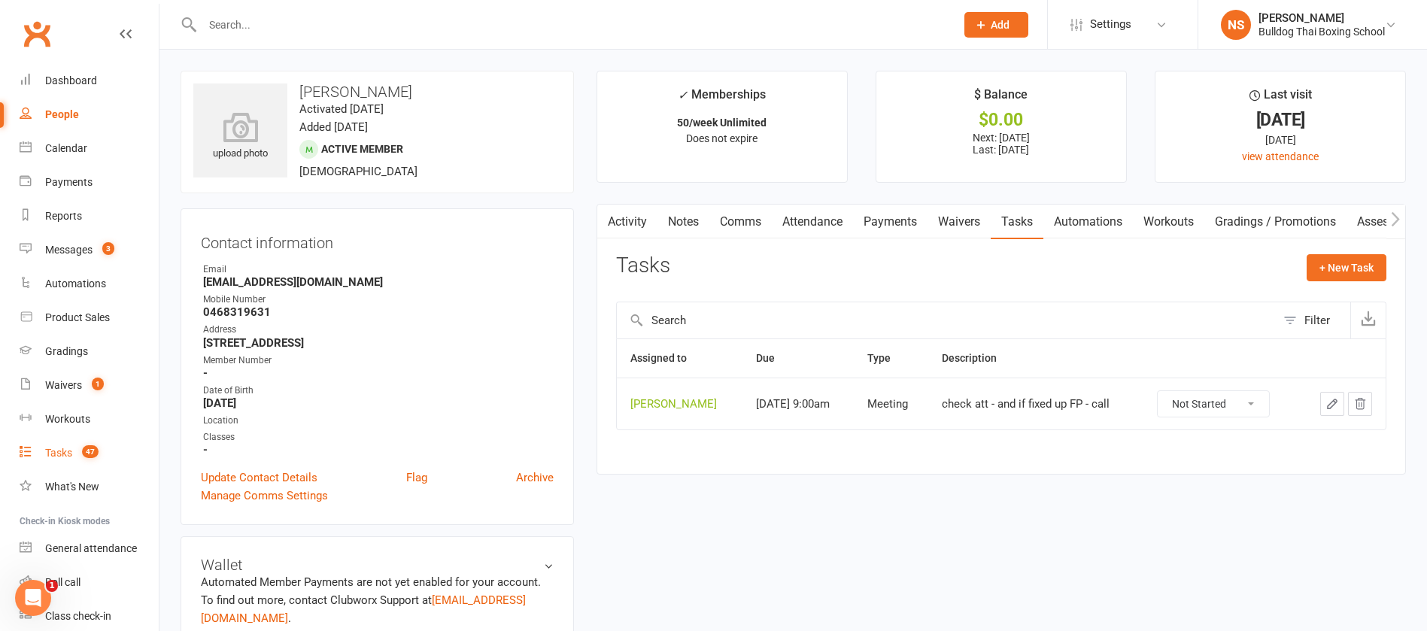
click at [67, 441] on link "Tasks 47" at bounding box center [89, 453] width 139 height 34
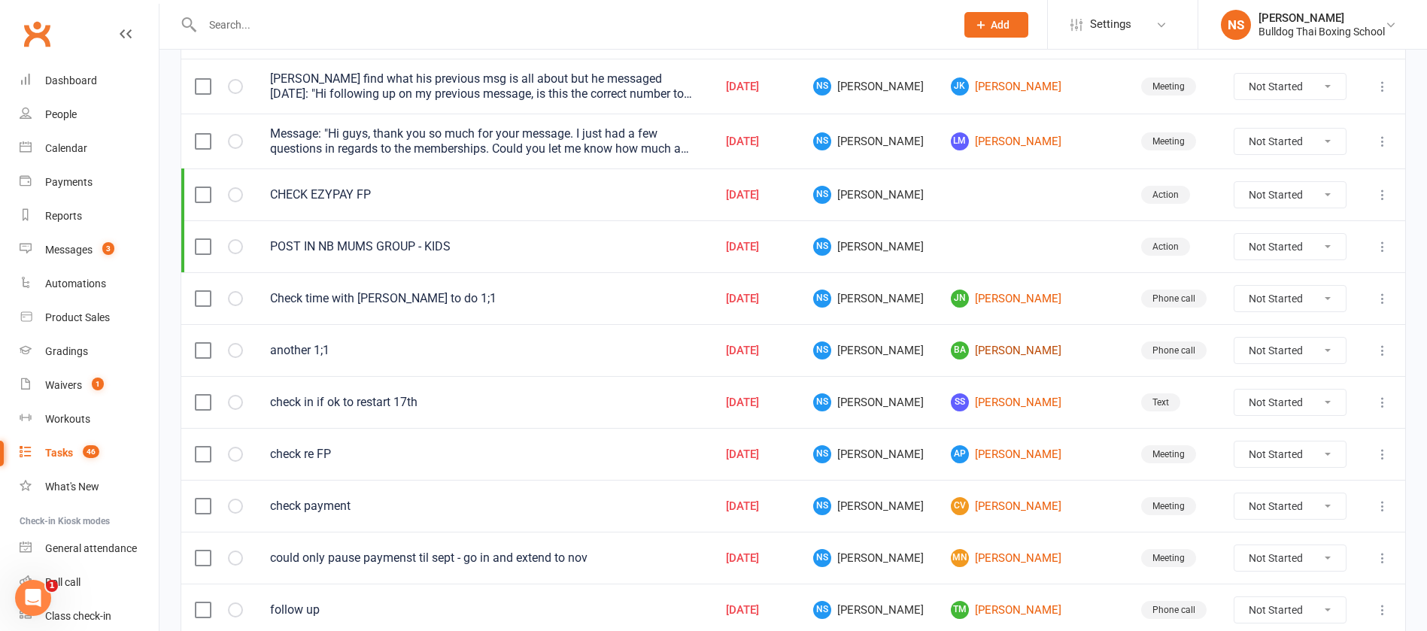
scroll to position [226, 0]
click at [1017, 393] on link "SS [PERSON_NAME]" at bounding box center [1032, 401] width 163 height 18
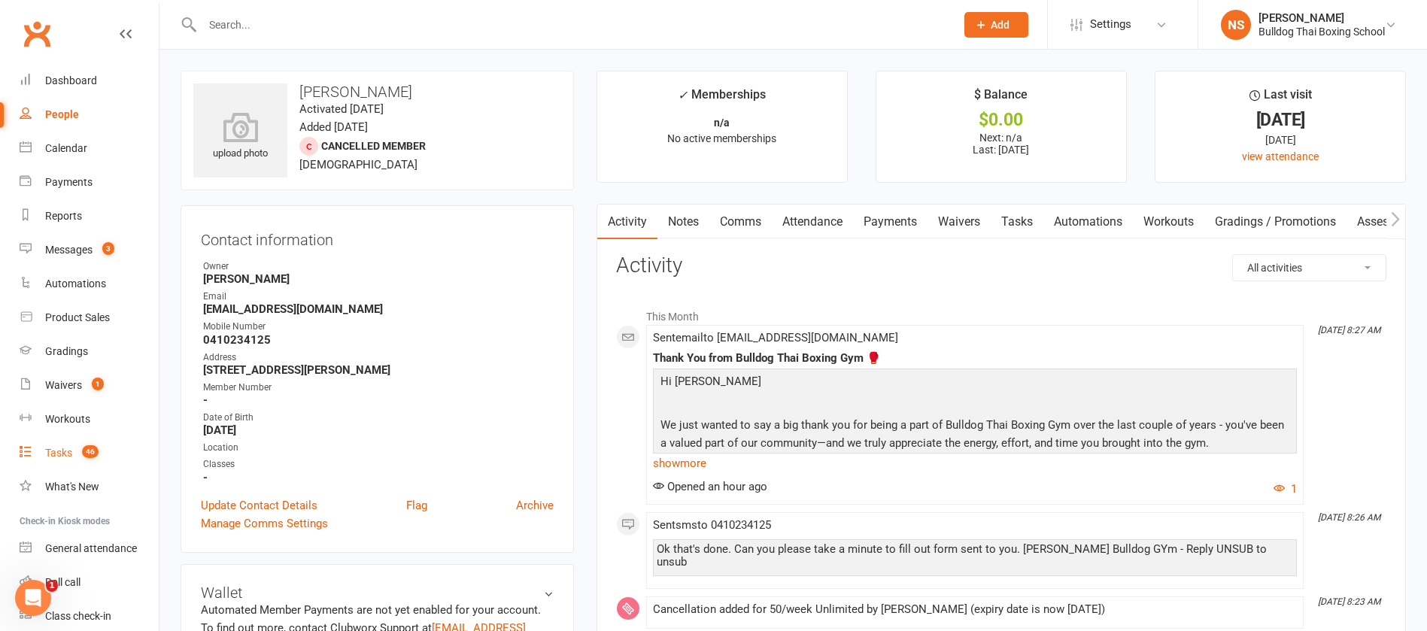
click at [59, 451] on div "Tasks" at bounding box center [58, 453] width 27 height 12
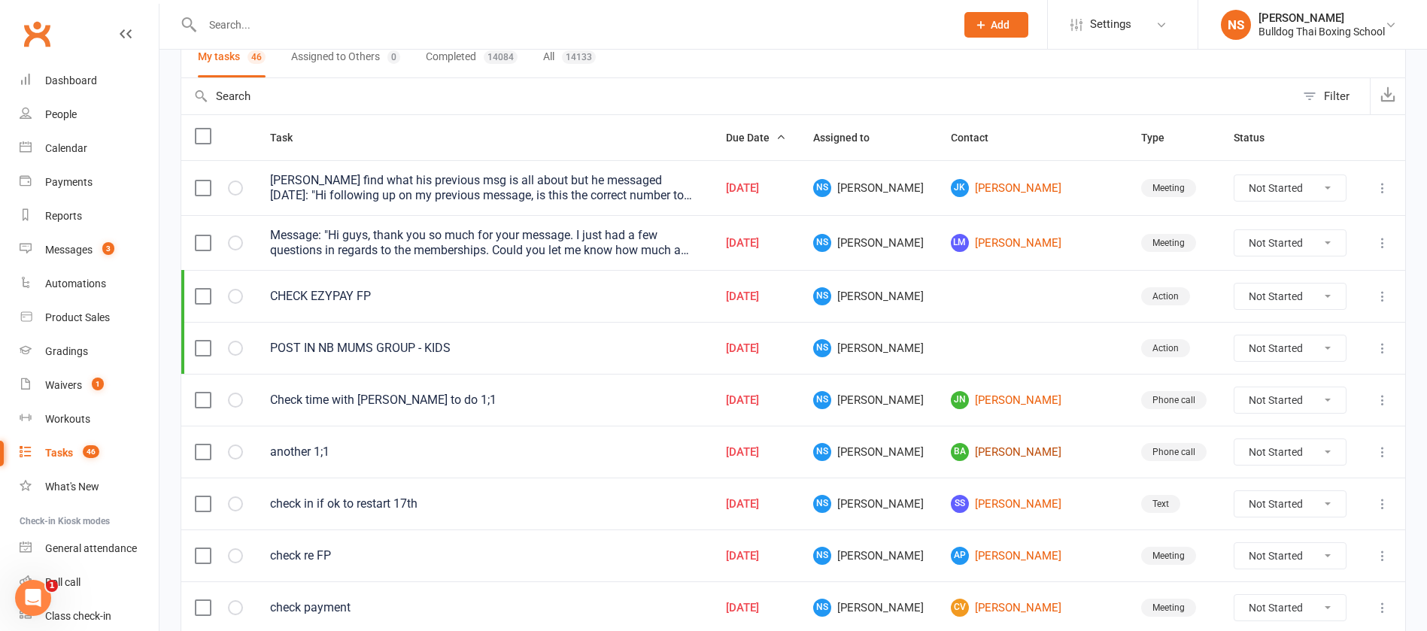
scroll to position [226, 0]
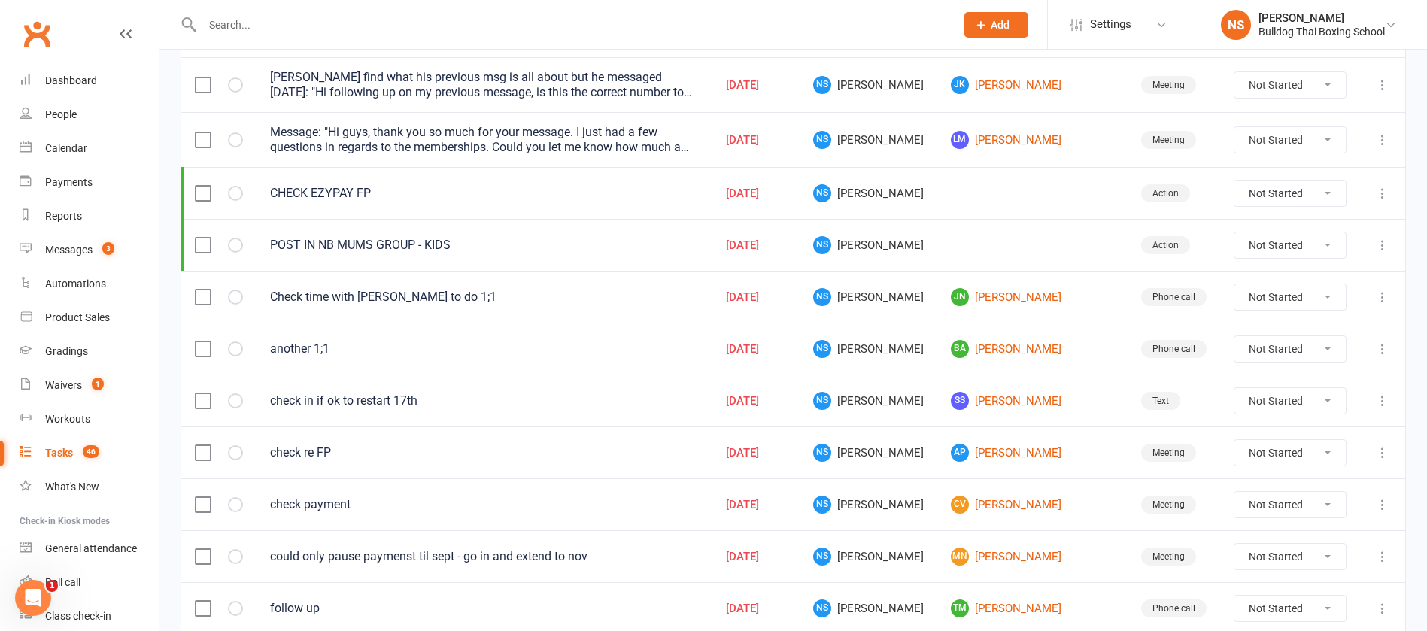
click at [1381, 401] on icon at bounding box center [1382, 400] width 15 height 15
click at [1278, 465] on link "Edit" at bounding box center [1298, 459] width 149 height 30
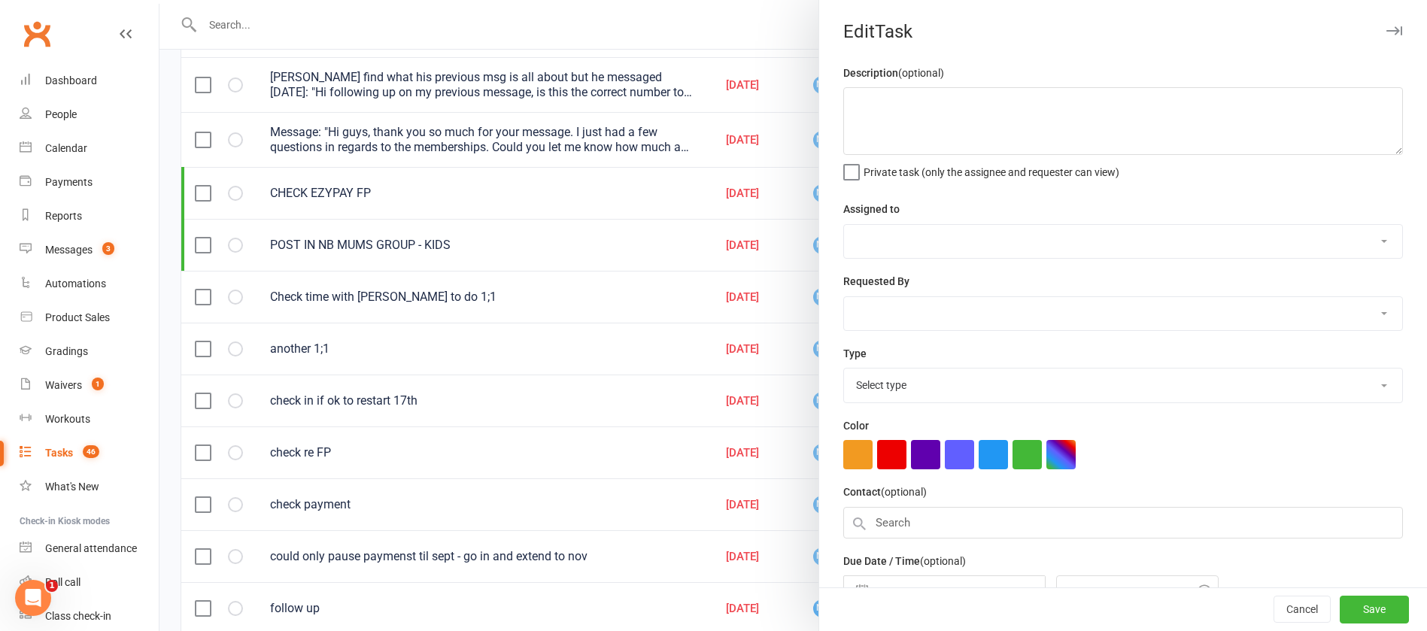
type textarea "check in if ok to restart 17th"
select select "12940"
select select "45795"
type input "[DATE]"
type input "9:15am"
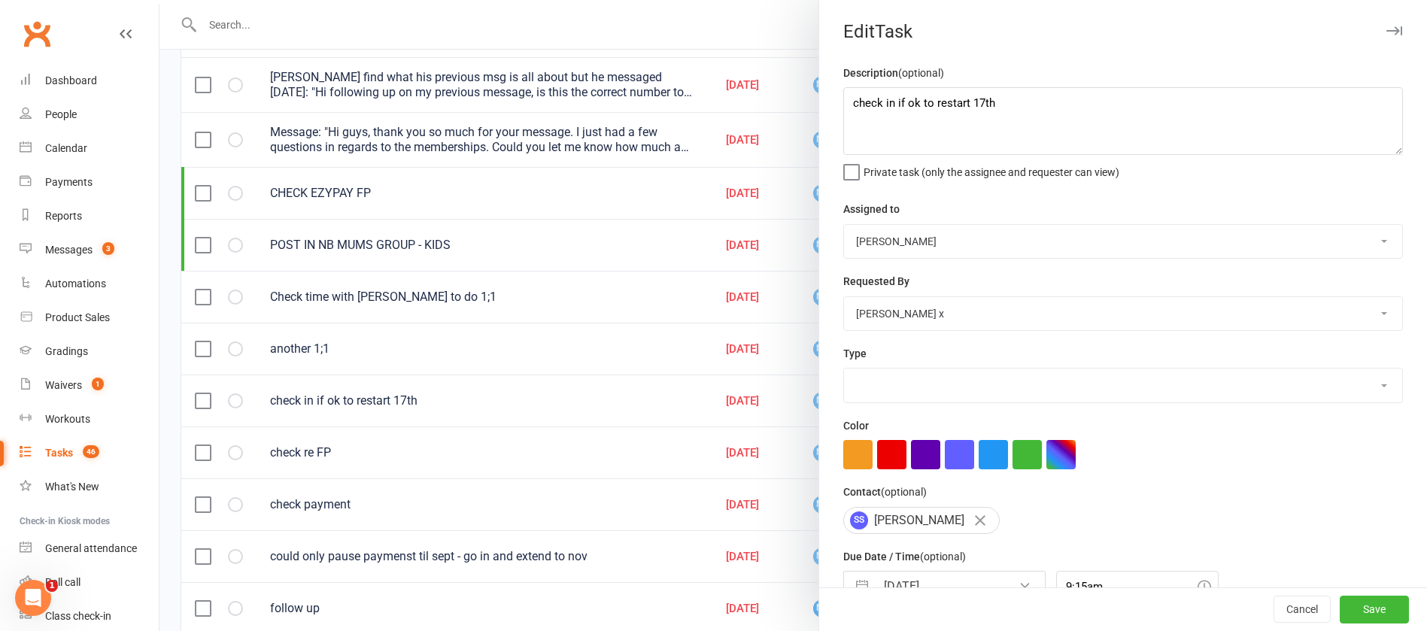
select select "13825"
drag, startPoint x: 1003, startPoint y: 102, endPoint x: 805, endPoint y: 56, distance: 203.8
click at [159, 0] on react-component "Edit Task Description (optional) check in if ok to restart 17th Private task (o…" at bounding box center [159, 0] width 0 height 0
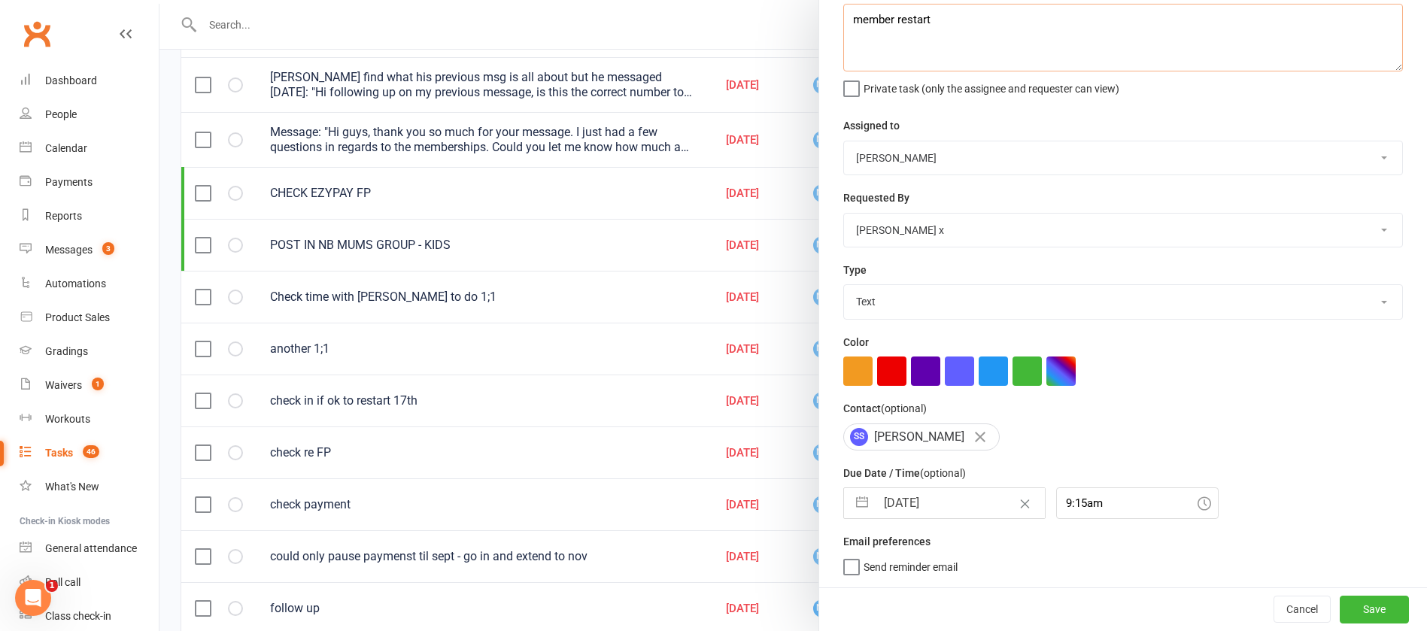
type textarea "member restart"
click at [940, 505] on input "[DATE]" at bounding box center [959, 503] width 169 height 30
select select "7"
select select "2025"
select select "8"
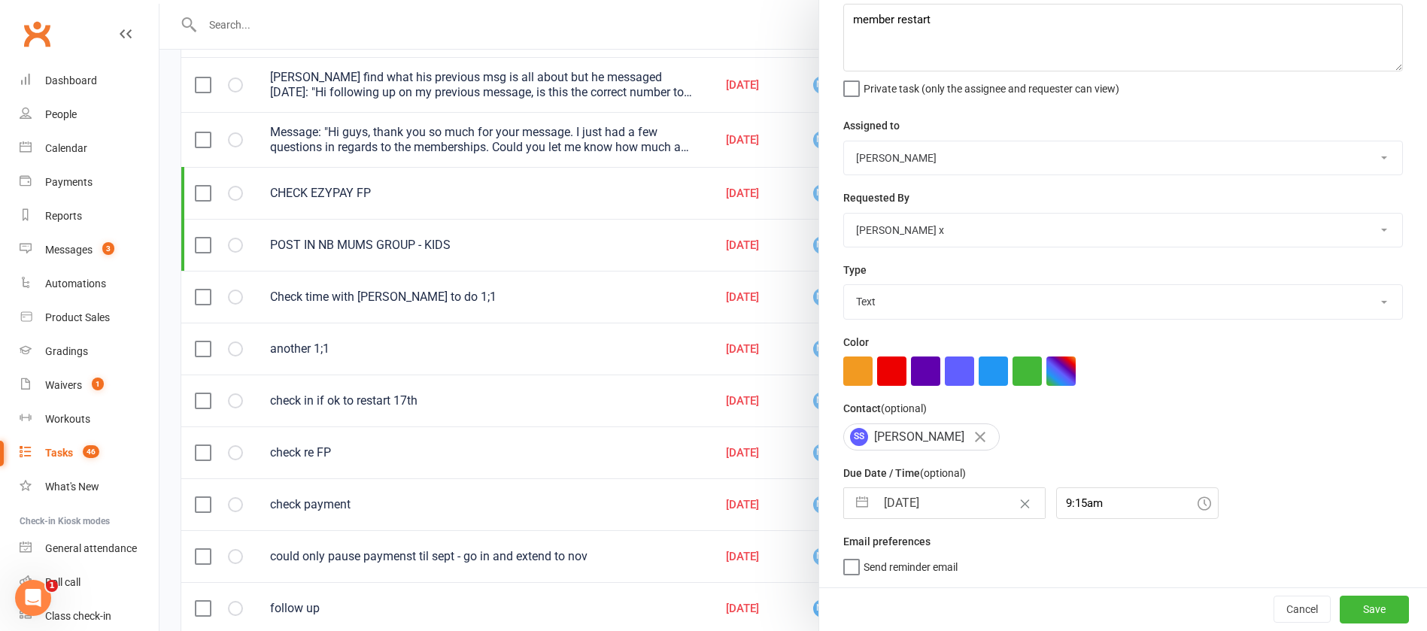
select select "2025"
select select "9"
select select "2025"
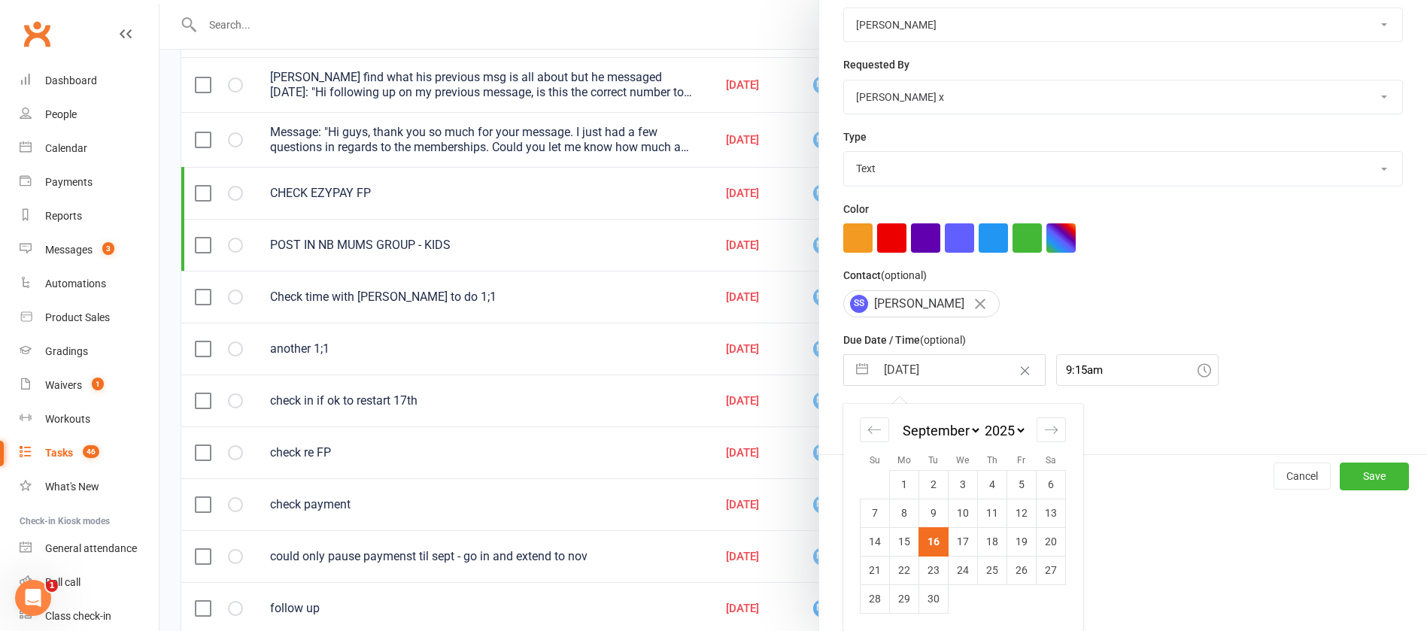
scroll to position [222, 0]
click at [1044, 428] on icon "Move forward to switch to the next month." at bounding box center [1051, 430] width 14 height 14
select select "10"
select select "2025"
click at [1045, 432] on icon "Move forward to switch to the next month." at bounding box center [1051, 430] width 14 height 14
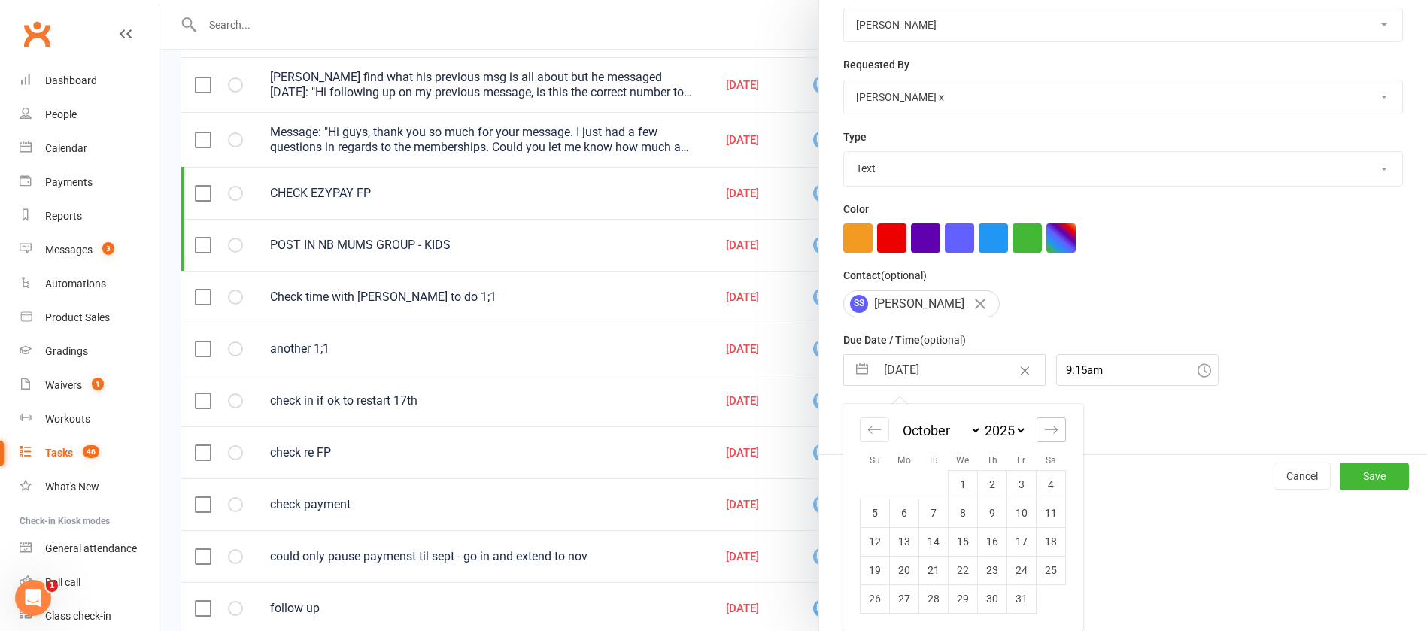
select select "11"
select select "2025"
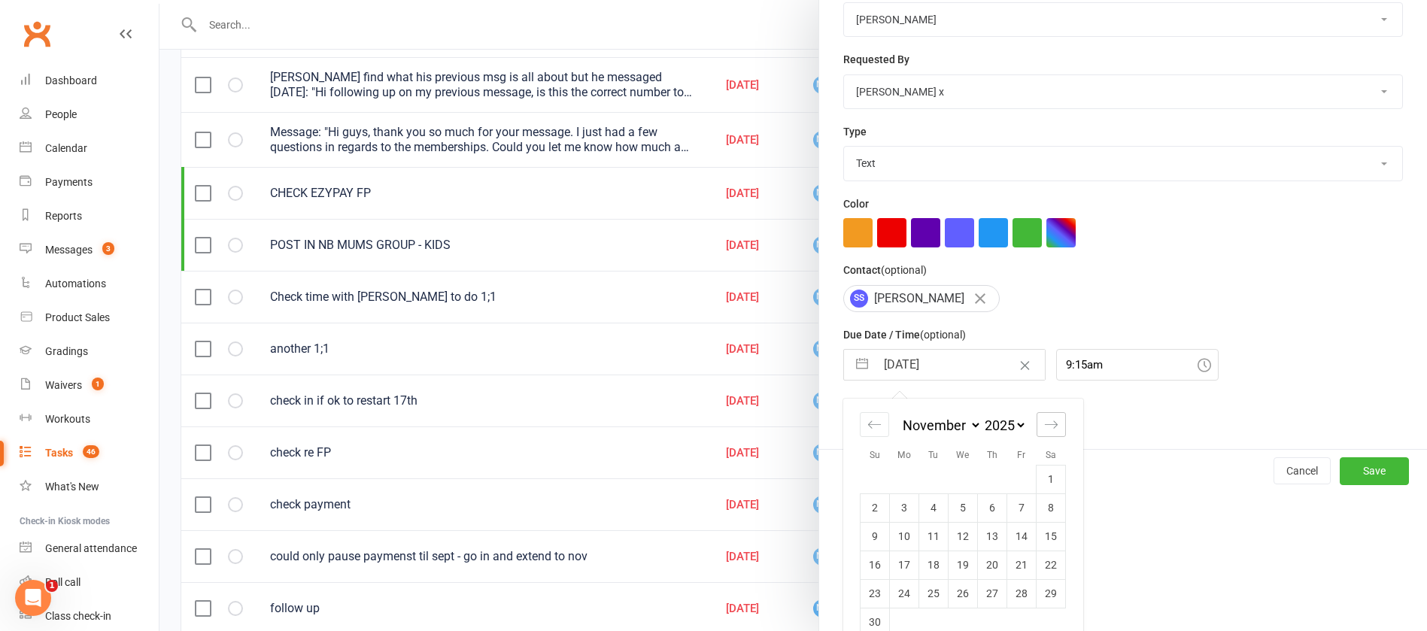
click at [1045, 428] on icon "Move forward to switch to the next month." at bounding box center [1051, 424] width 13 height 8
select select "2026"
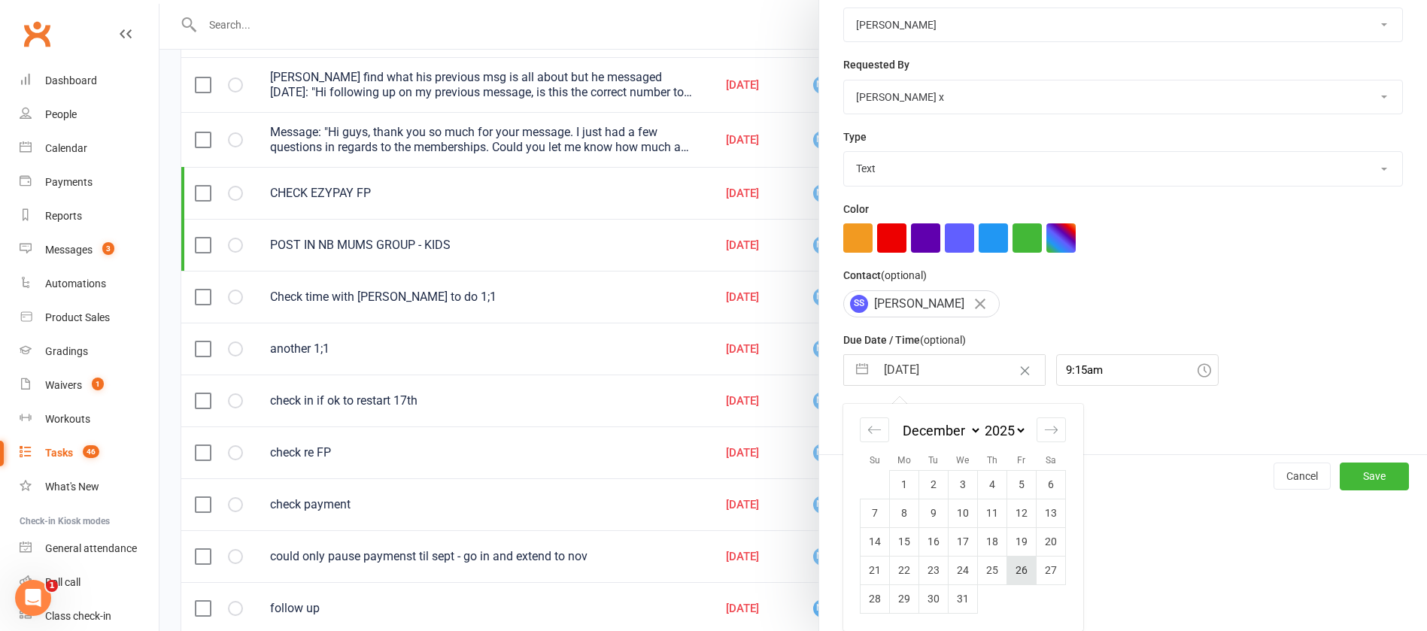
click at [1012, 566] on td "26" at bounding box center [1021, 570] width 29 height 29
type input "[DATE]"
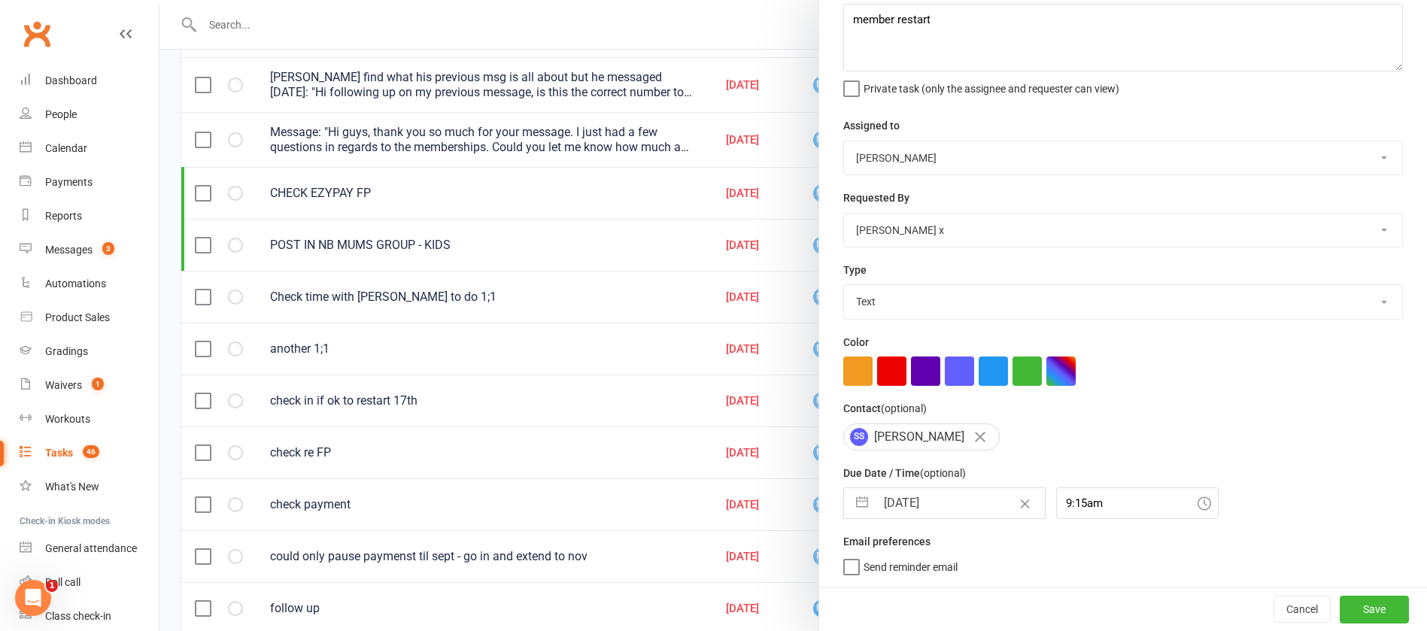
scroll to position [89, 0]
select select "10"
select select "2025"
select select "11"
select select "2025"
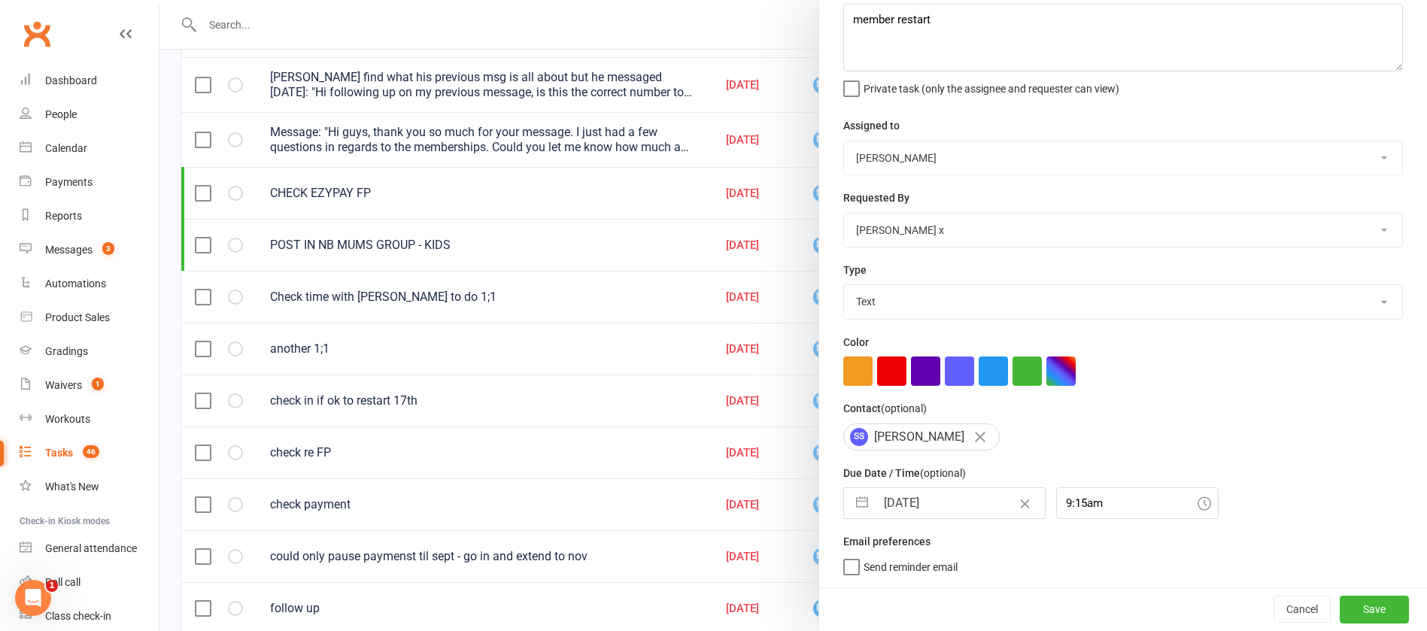
select select "2026"
click at [926, 509] on input "[DATE]" at bounding box center [959, 503] width 169 height 30
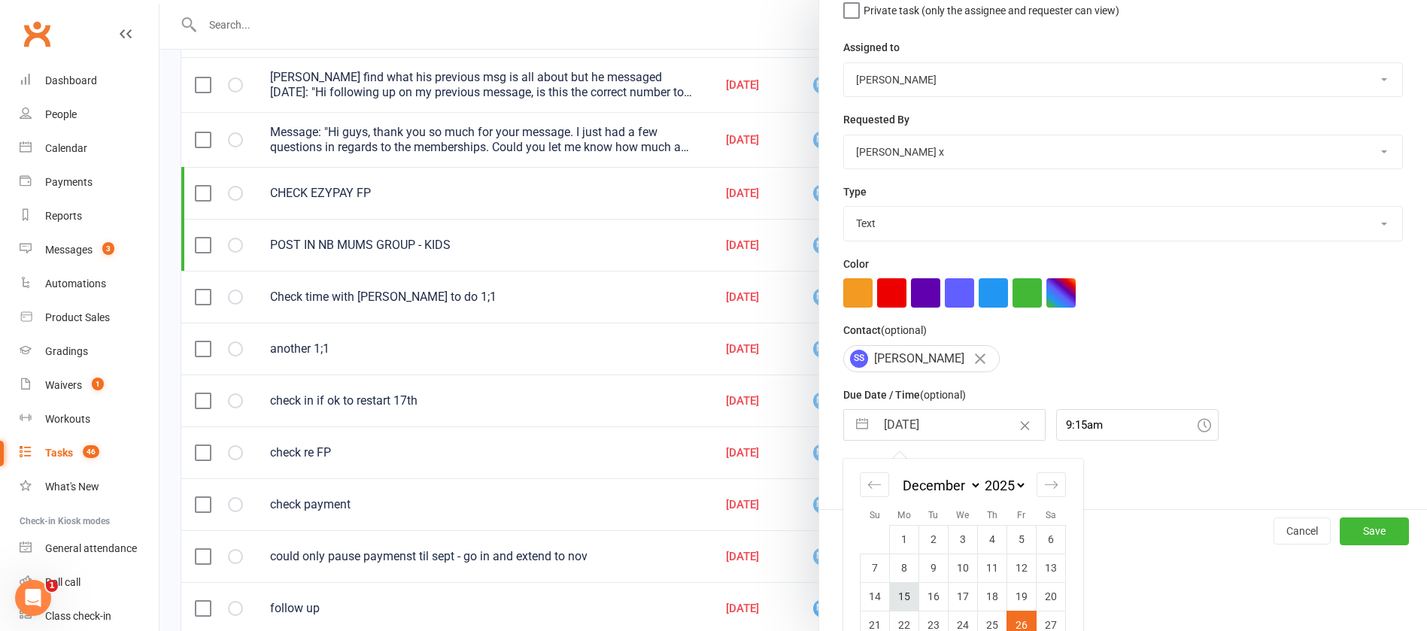
scroll to position [222, 0]
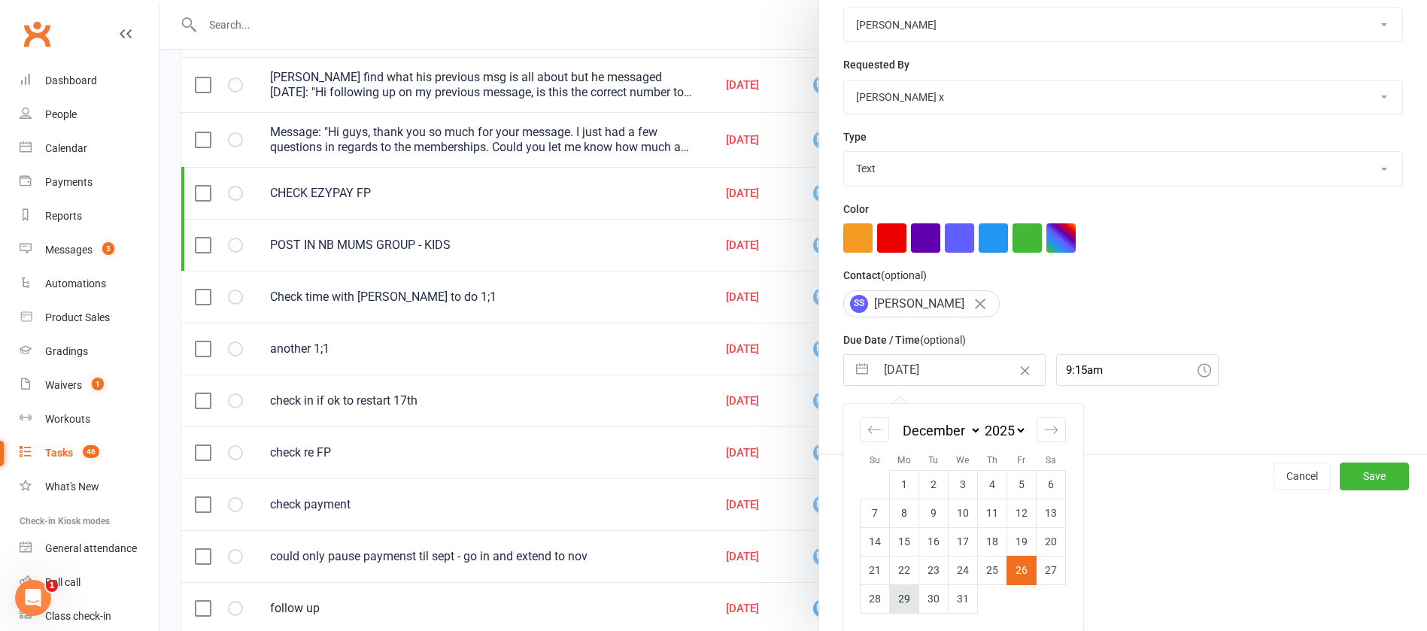
click at [894, 595] on td "29" at bounding box center [904, 598] width 29 height 29
type input "[DATE]"
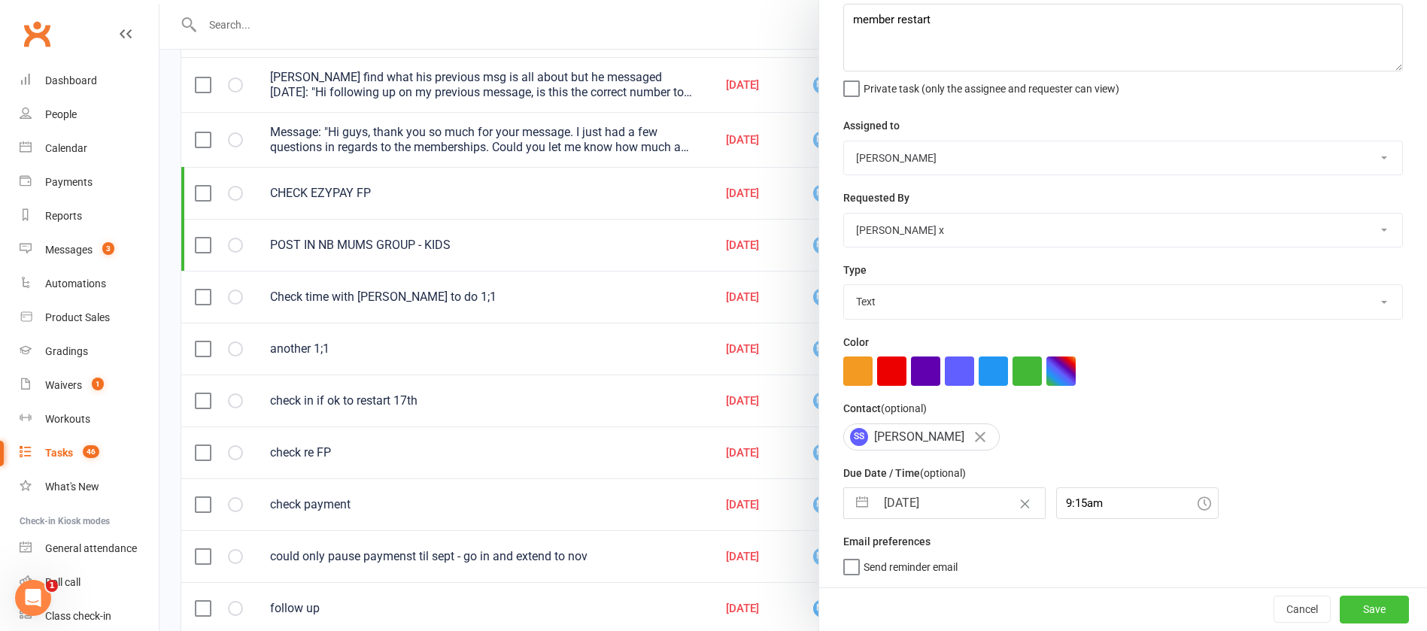
click at [1339, 600] on button "Save" at bounding box center [1373, 609] width 69 height 27
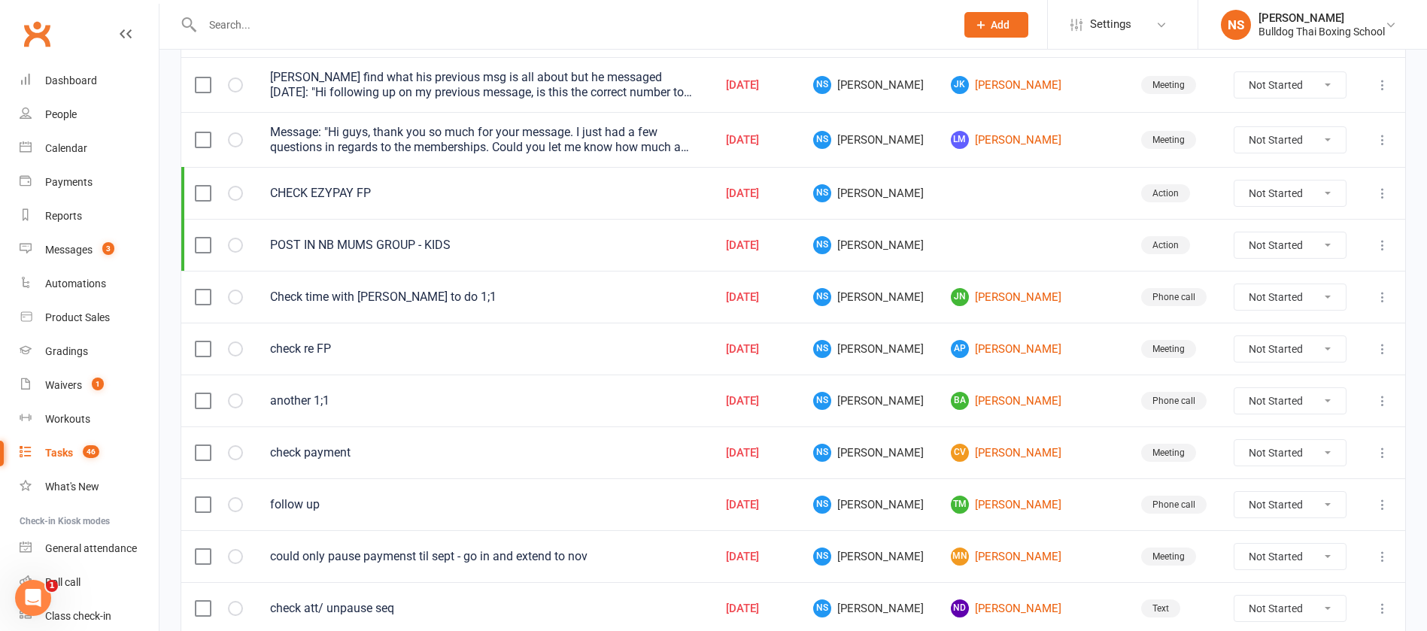
click at [58, 452] on div "Tasks" at bounding box center [59, 453] width 28 height 12
click at [65, 453] on div "Tasks" at bounding box center [59, 453] width 28 height 12
click at [1005, 350] on link "AP [PERSON_NAME]" at bounding box center [1032, 349] width 163 height 18
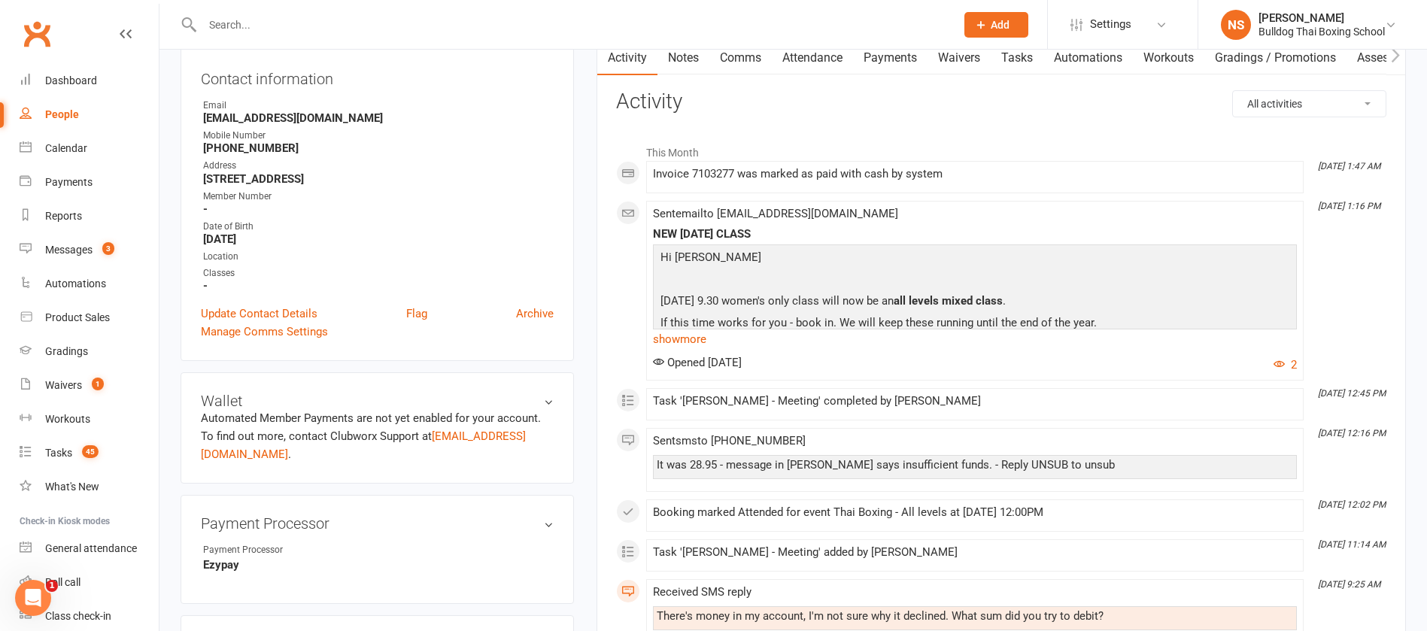
scroll to position [113, 0]
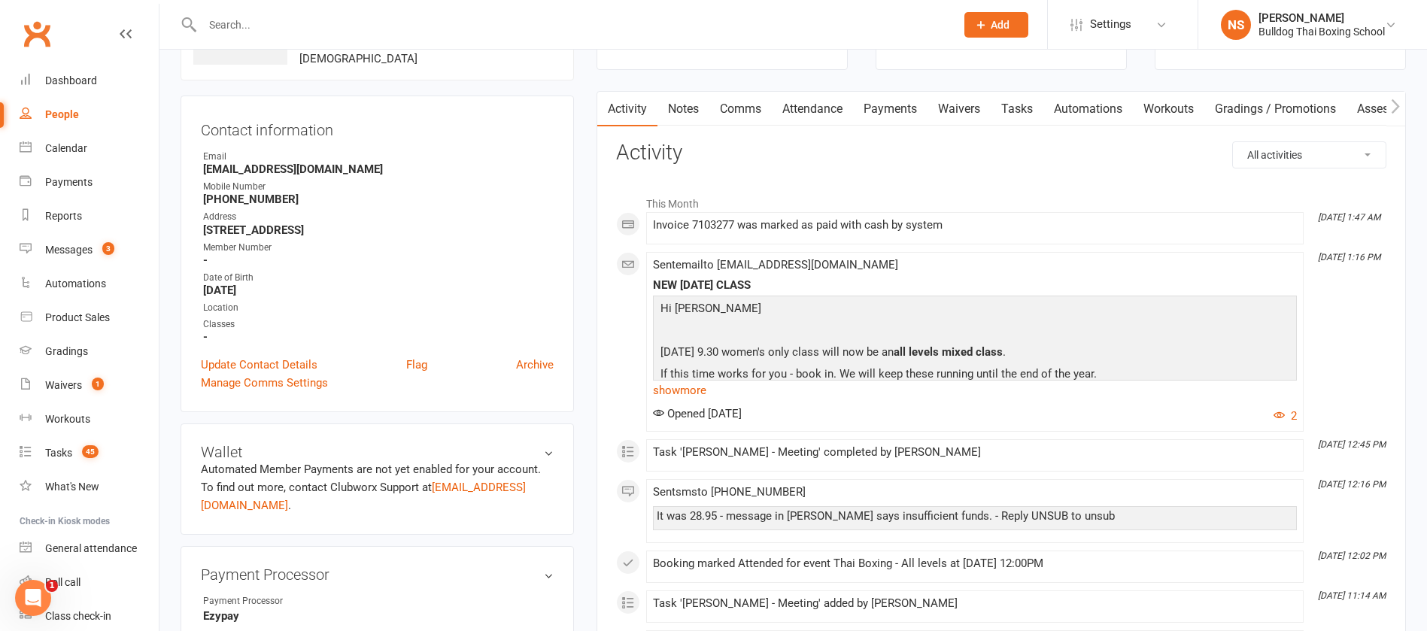
click at [1023, 112] on link "Tasks" at bounding box center [1016, 109] width 53 height 35
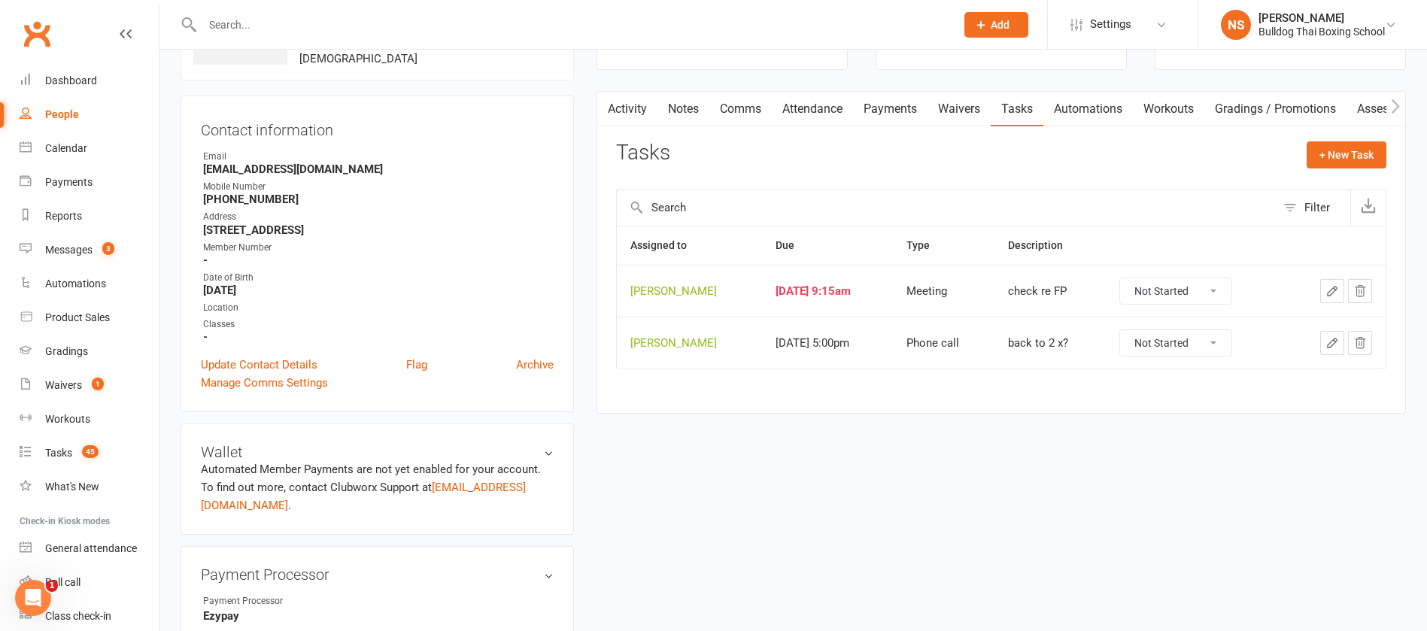
click at [1336, 292] on icon "button" at bounding box center [1332, 291] width 14 height 14
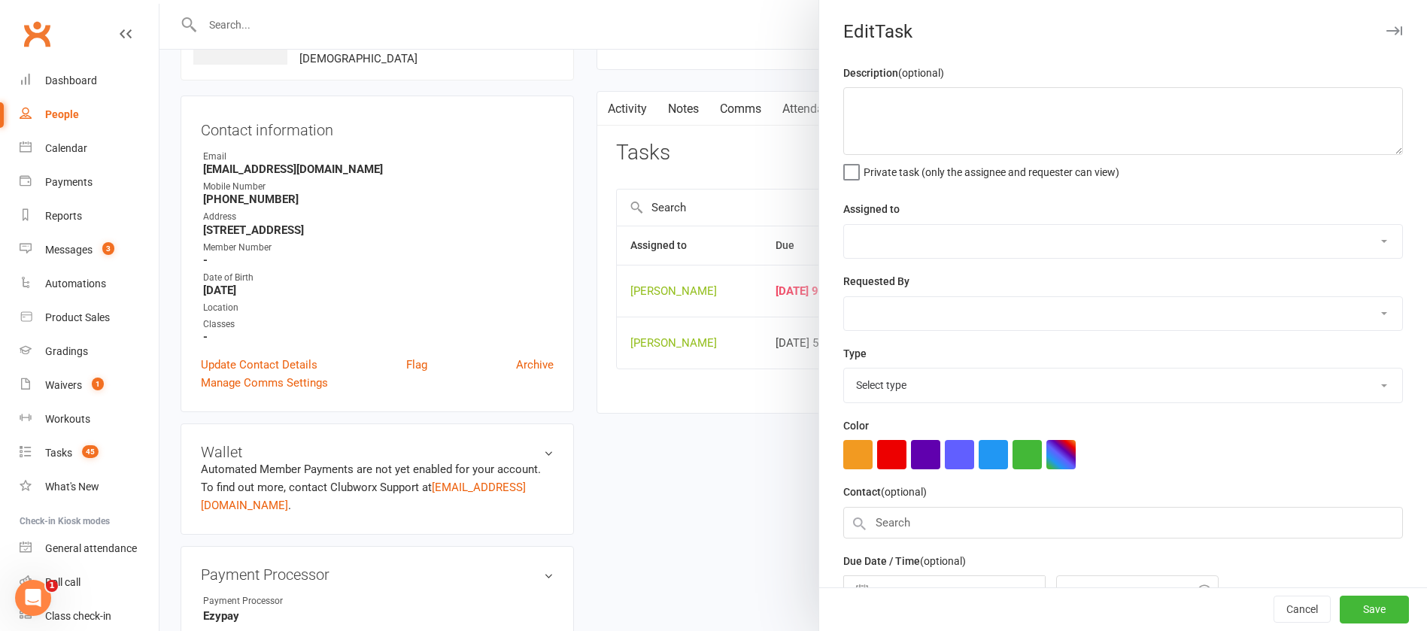
type textarea "check re FP"
select select "12940"
type input "[DATE]"
type input "9:15am"
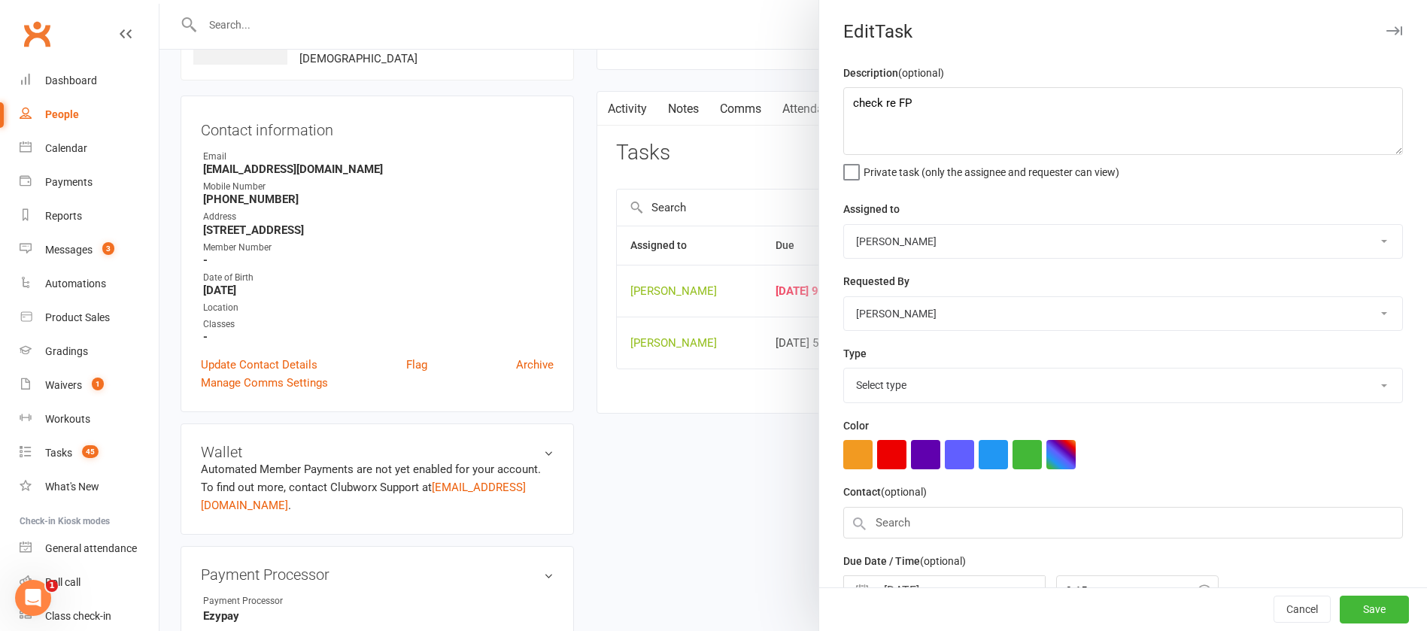
select select "12049"
click at [843, 98] on textarea "check re FP" at bounding box center [1122, 121] width 559 height 68
drag, startPoint x: 1142, startPoint y: 104, endPoint x: 1075, endPoint y: 108, distance: 66.3
click at [1075, 108] on textarea "see if been in and the add FP to next payment check re FP" at bounding box center [1122, 121] width 559 height 68
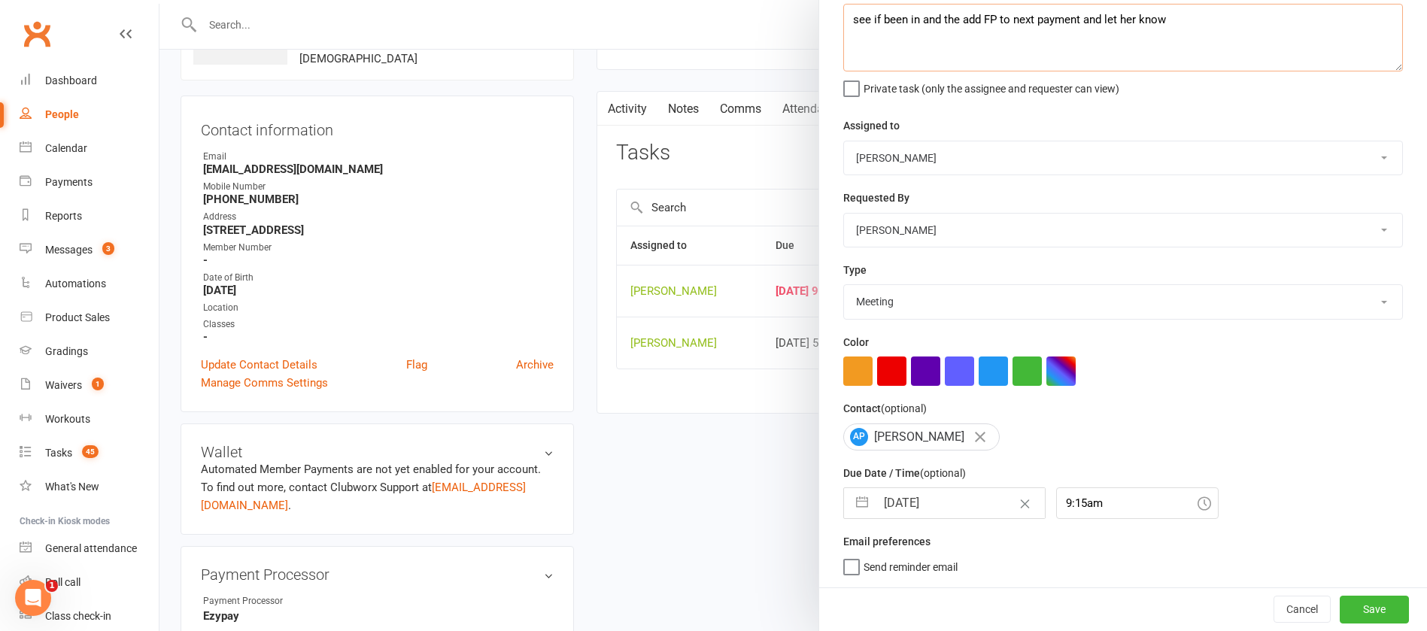
type textarea "see if been in and the add FP to next payment and let her know"
select select "7"
select select "2025"
select select "8"
select select "2025"
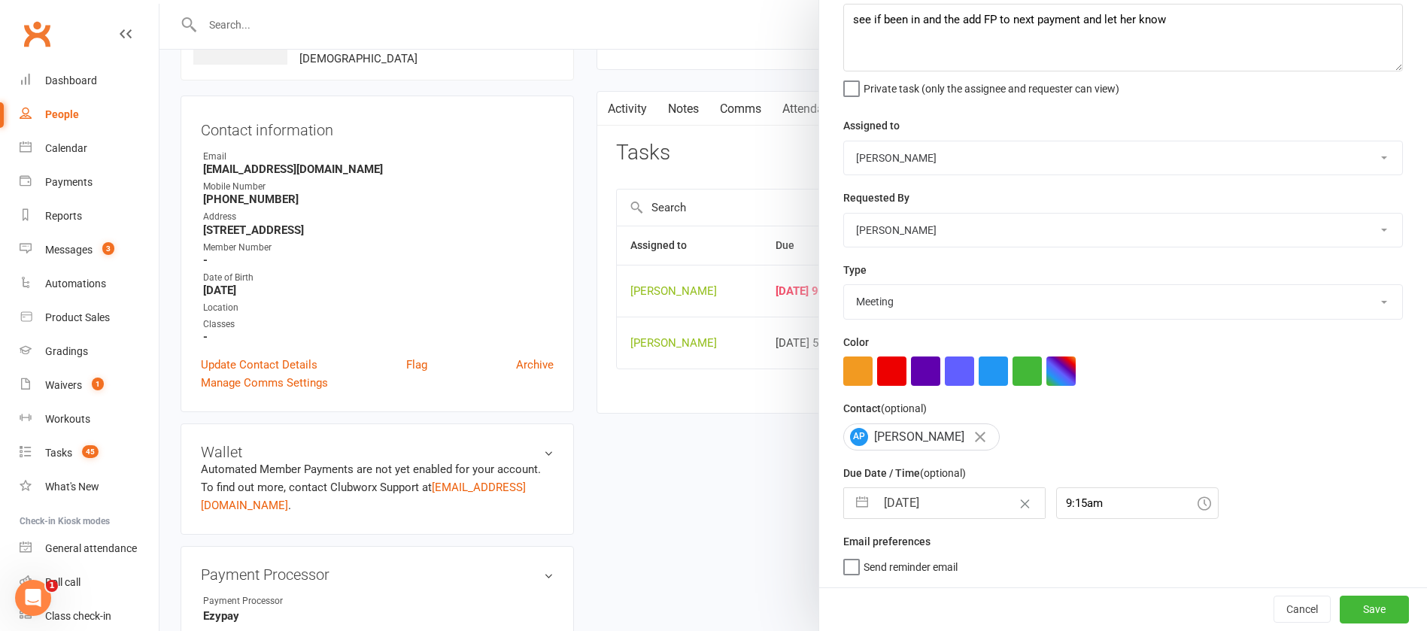
select select "9"
select select "2025"
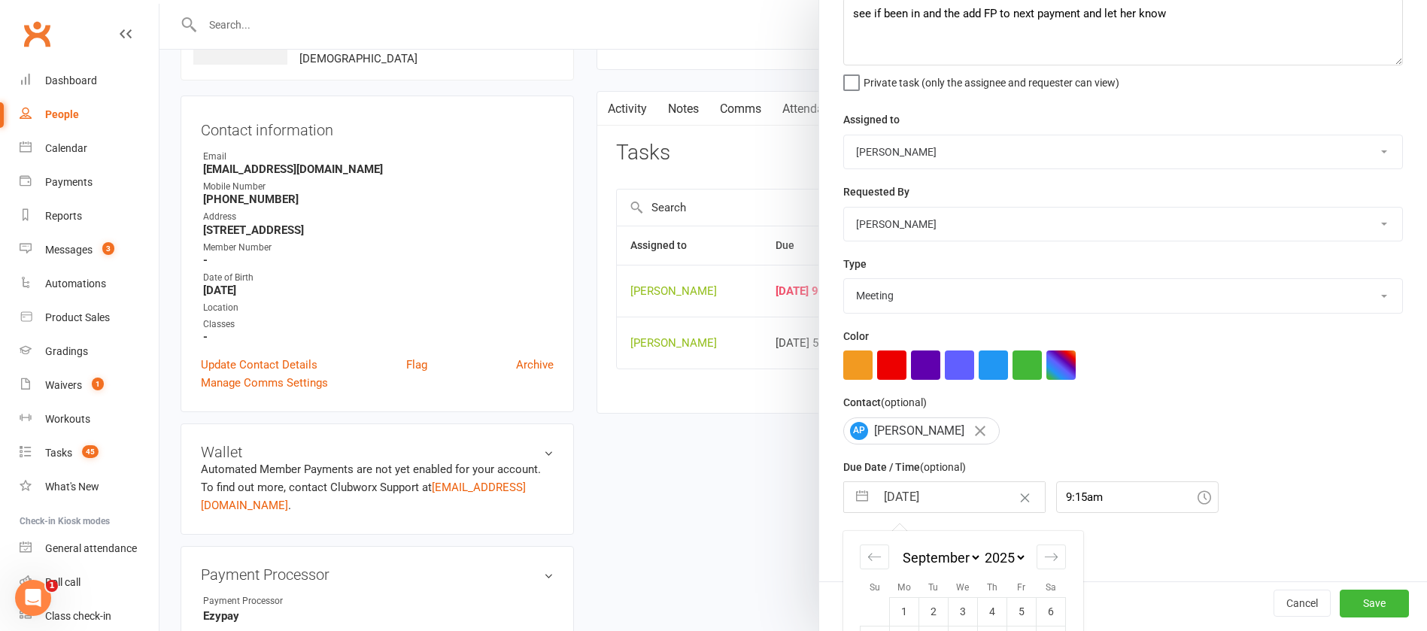
click at [944, 505] on input "[DATE]" at bounding box center [959, 497] width 169 height 30
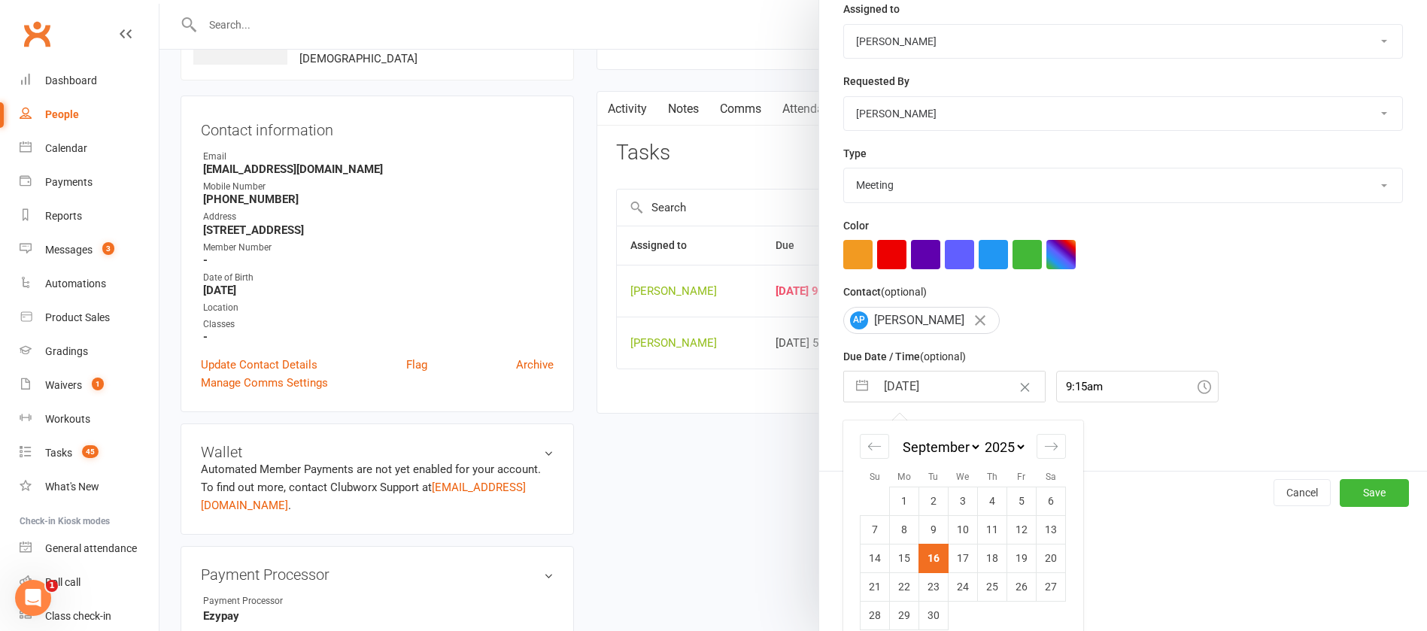
scroll to position [222, 0]
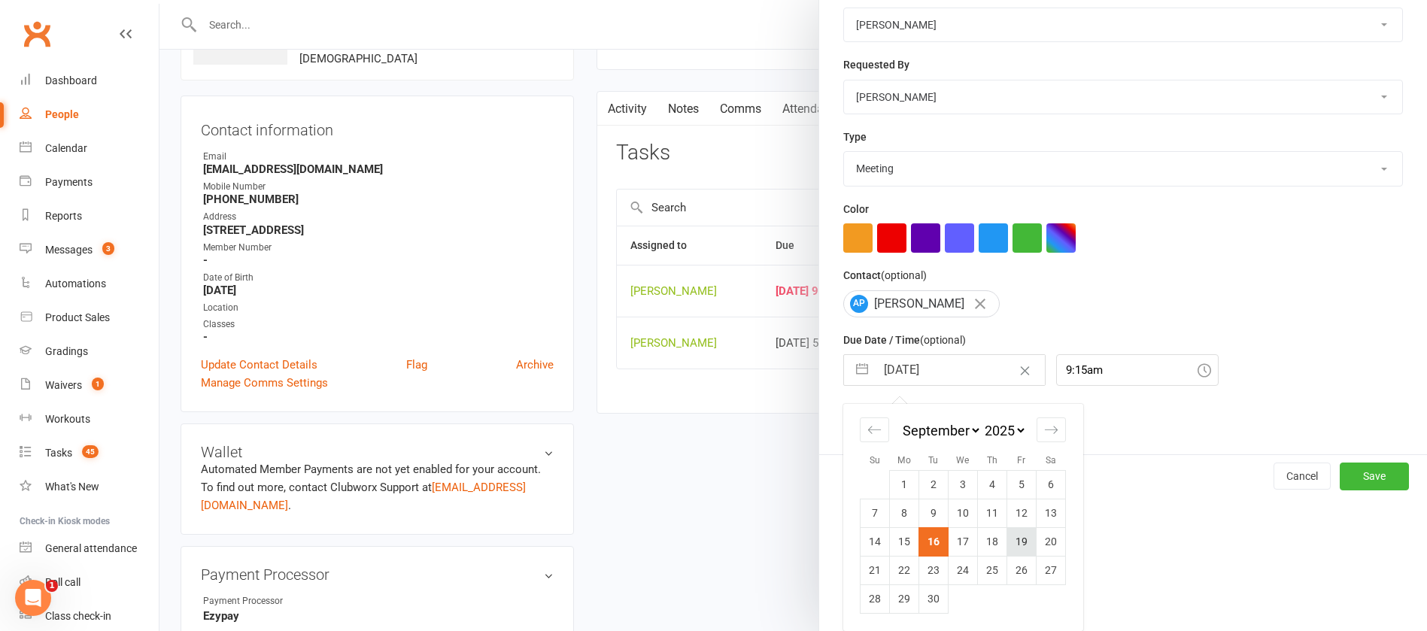
click at [1013, 535] on td "19" at bounding box center [1021, 541] width 29 height 29
type input "[DATE]"
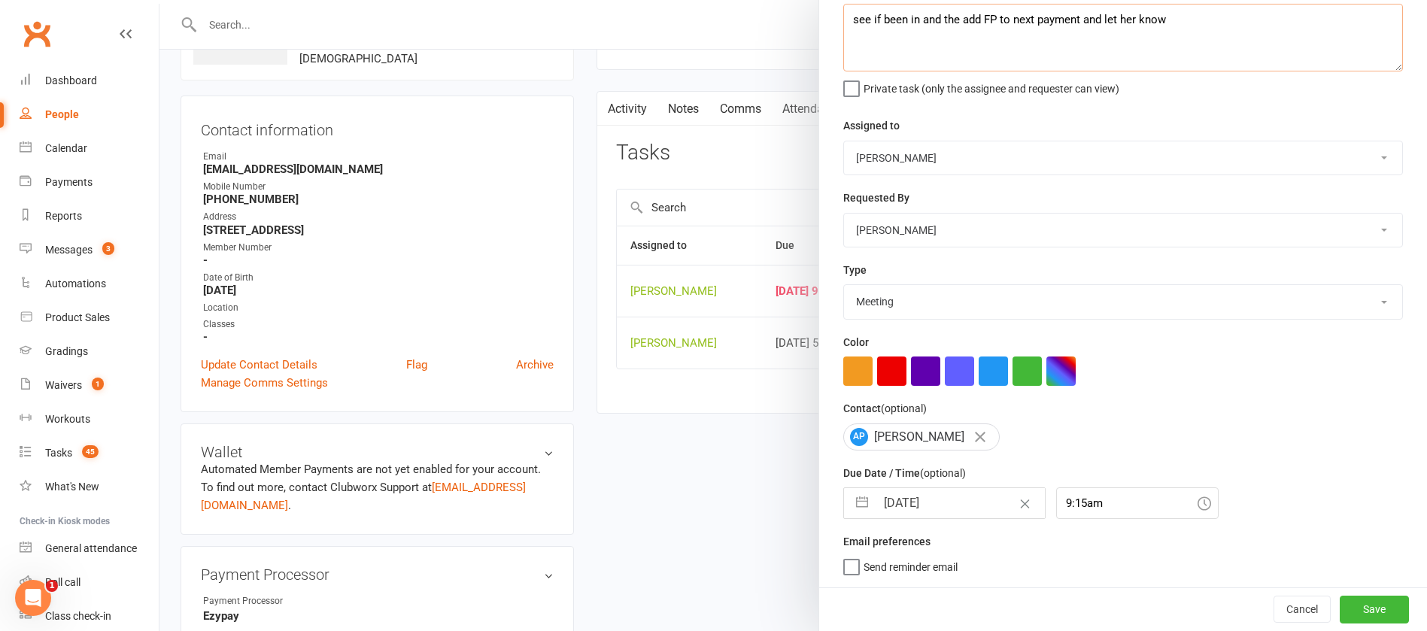
click at [1190, 11] on textarea "see if been in and the add FP to next payment and let her know" at bounding box center [1122, 38] width 559 height 68
type textarea "see if been in and the add FP to next payment and let her know - 20th"
click at [1346, 607] on button "Save" at bounding box center [1373, 609] width 69 height 27
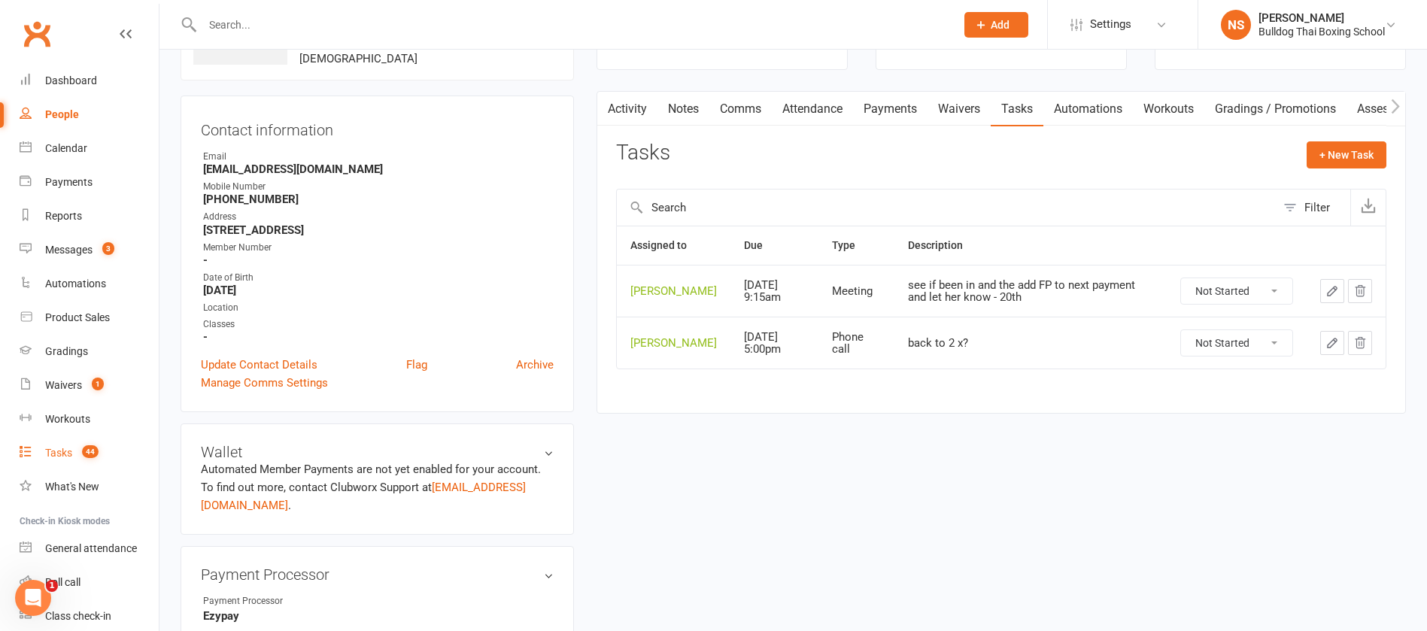
click at [56, 450] on div "Tasks" at bounding box center [58, 453] width 27 height 12
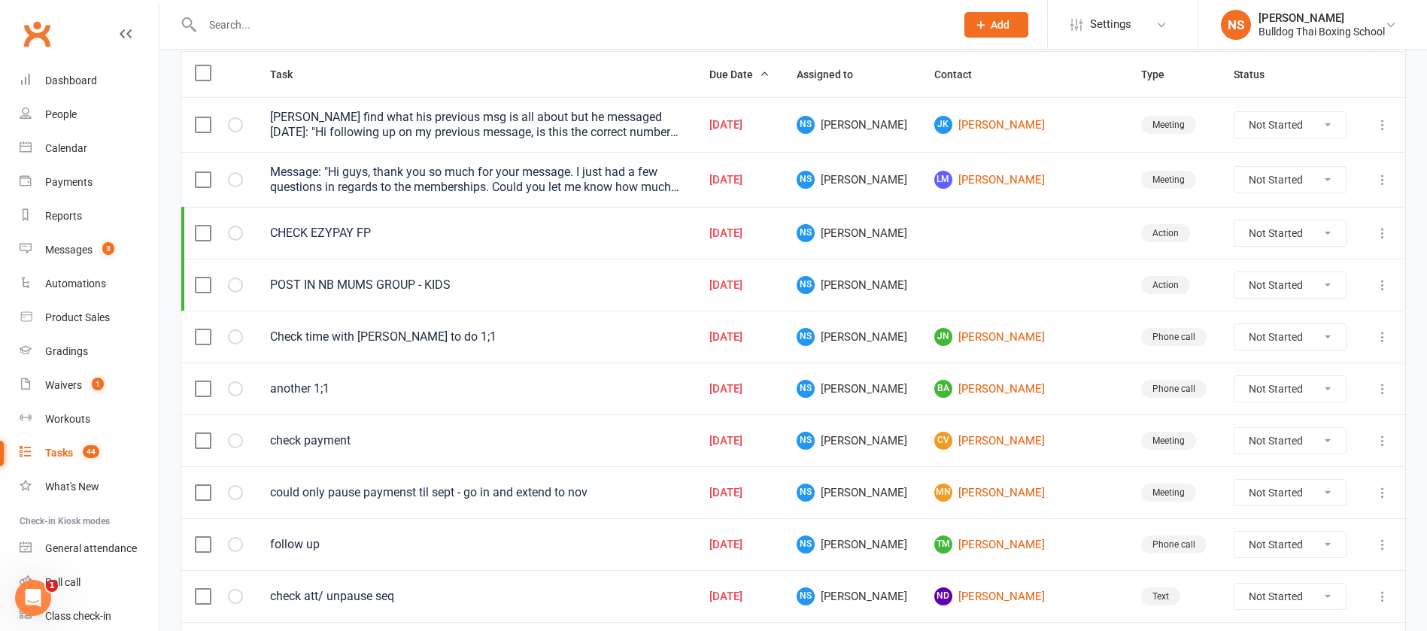
scroll to position [338, 0]
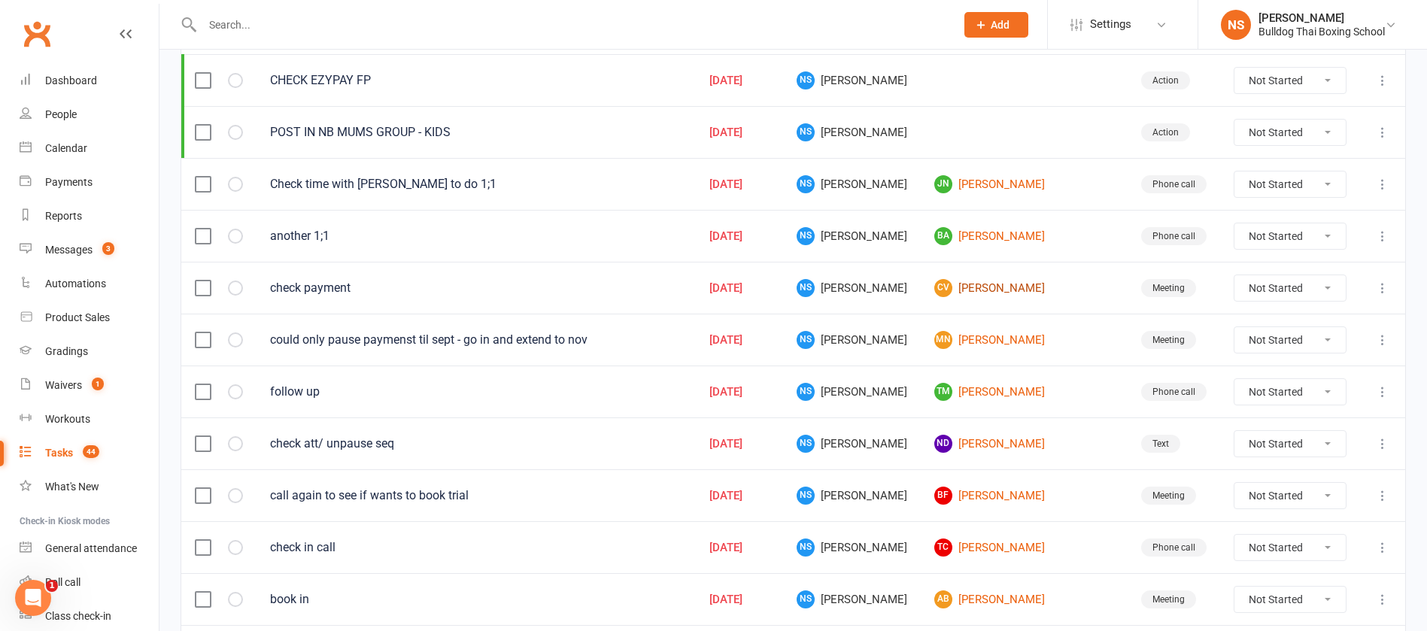
click at [994, 290] on link "CV [PERSON_NAME]" at bounding box center [1024, 288] width 180 height 18
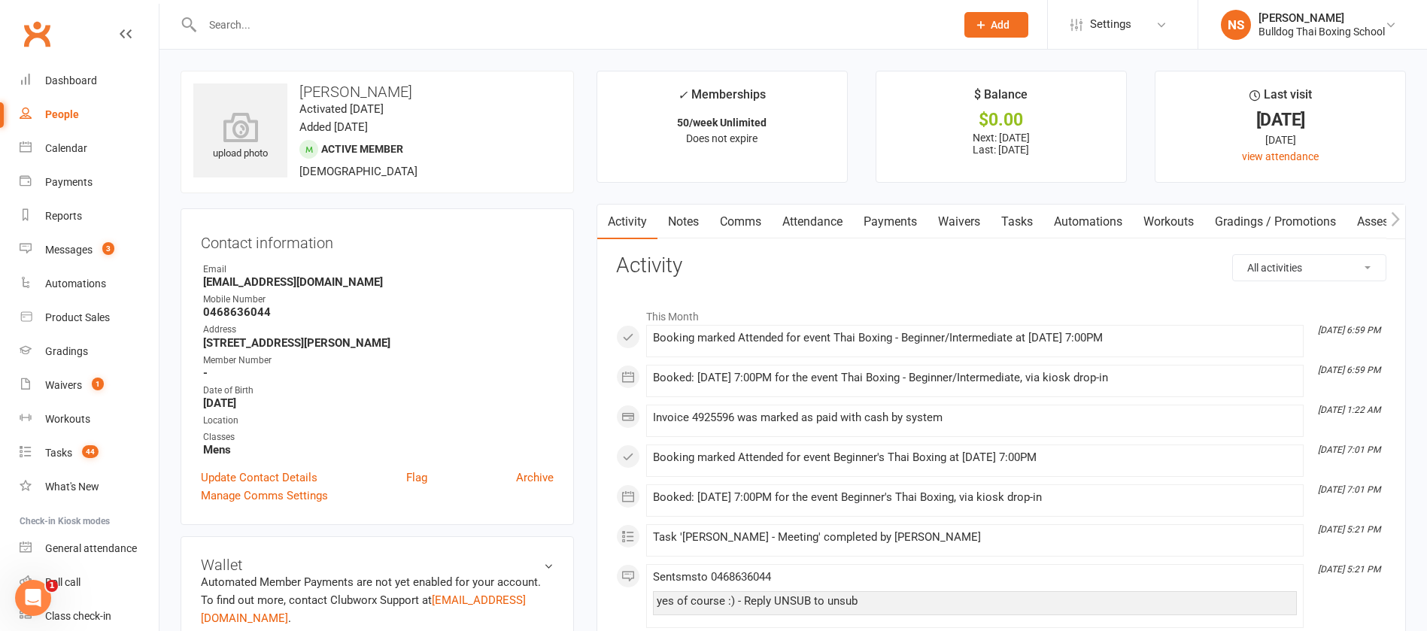
click at [1018, 217] on link "Tasks" at bounding box center [1016, 222] width 53 height 35
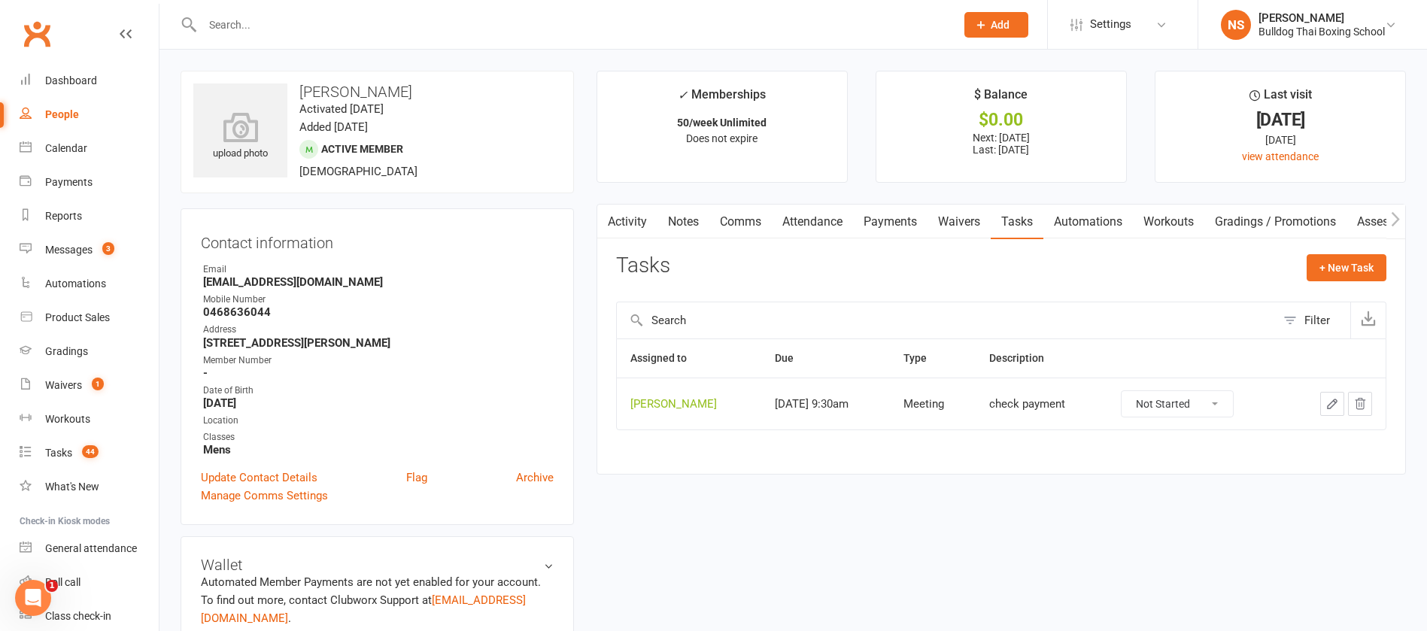
click at [1328, 402] on icon "button" at bounding box center [1332, 404] width 14 height 14
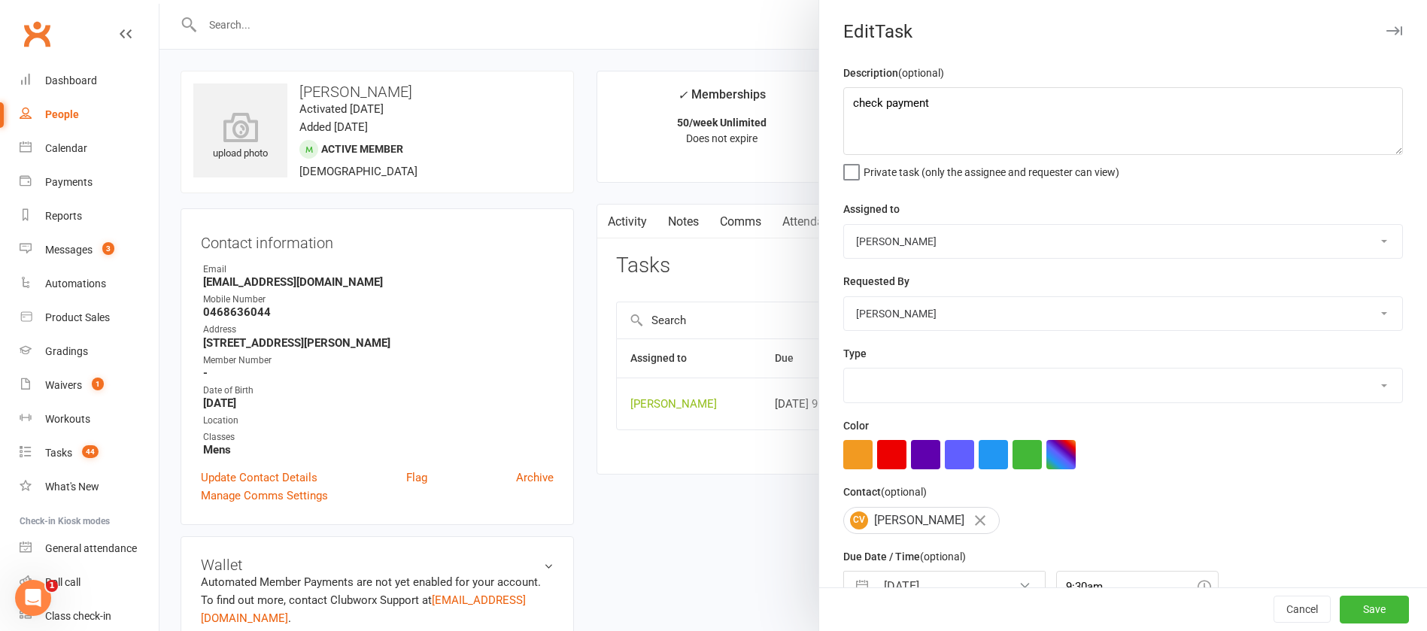
select select "12049"
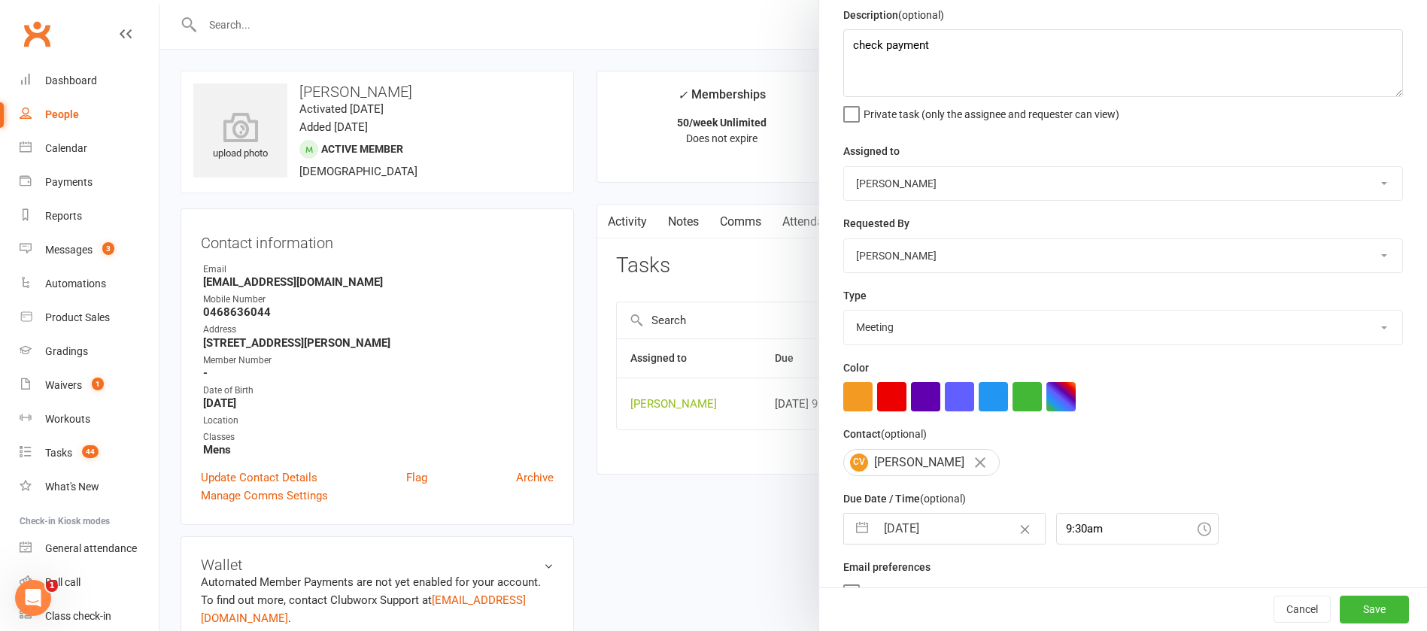
scroll to position [89, 0]
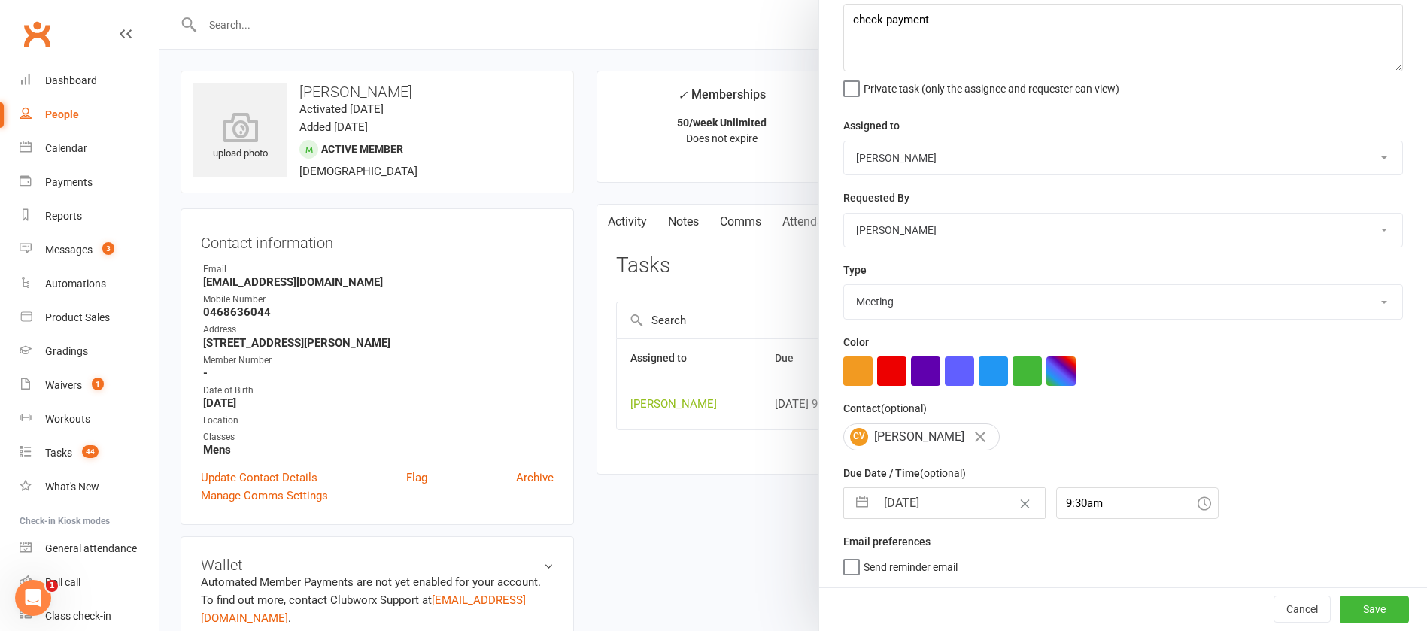
click at [948, 506] on input "[DATE]" at bounding box center [959, 503] width 169 height 30
select select "7"
select select "2025"
select select "8"
select select "2025"
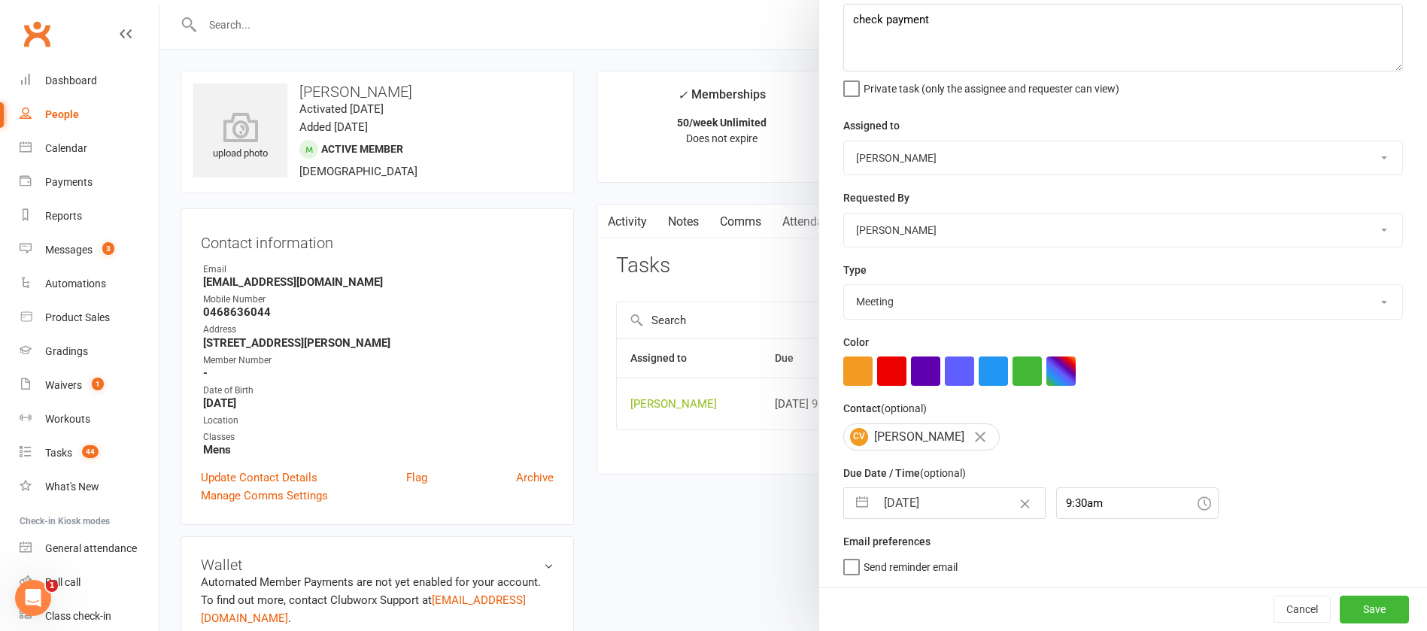
select select "9"
select select "2025"
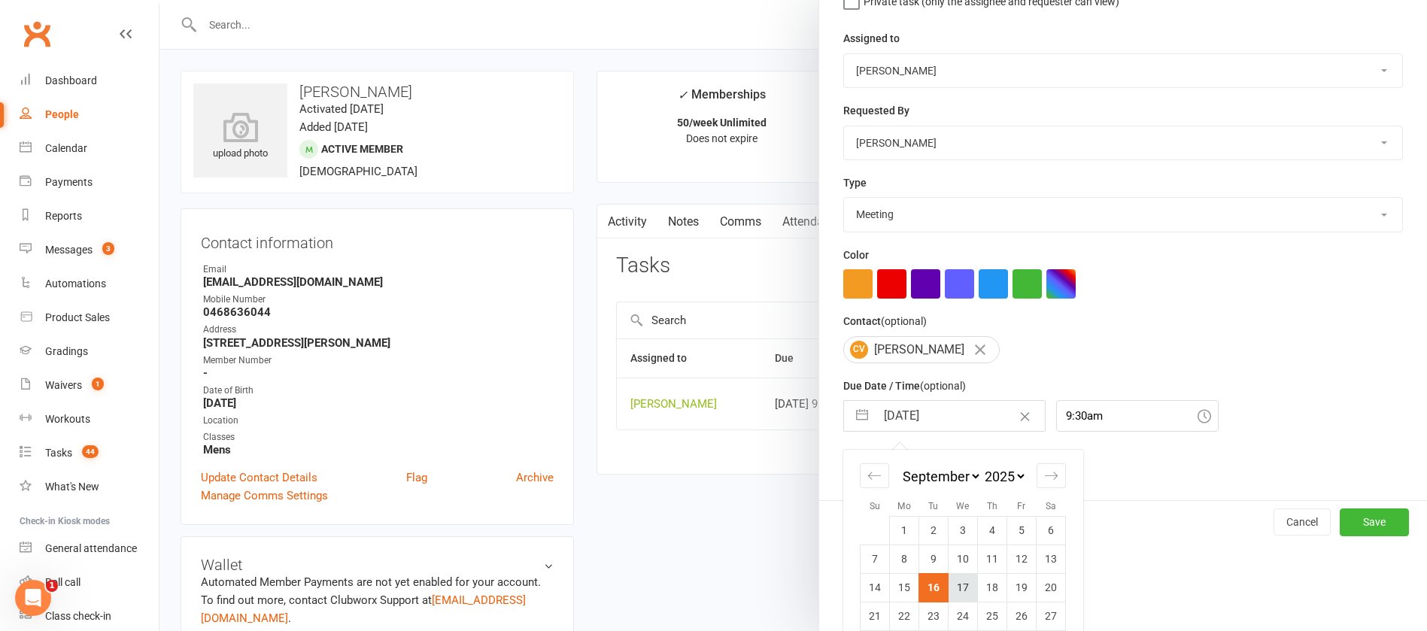
scroll to position [222, 0]
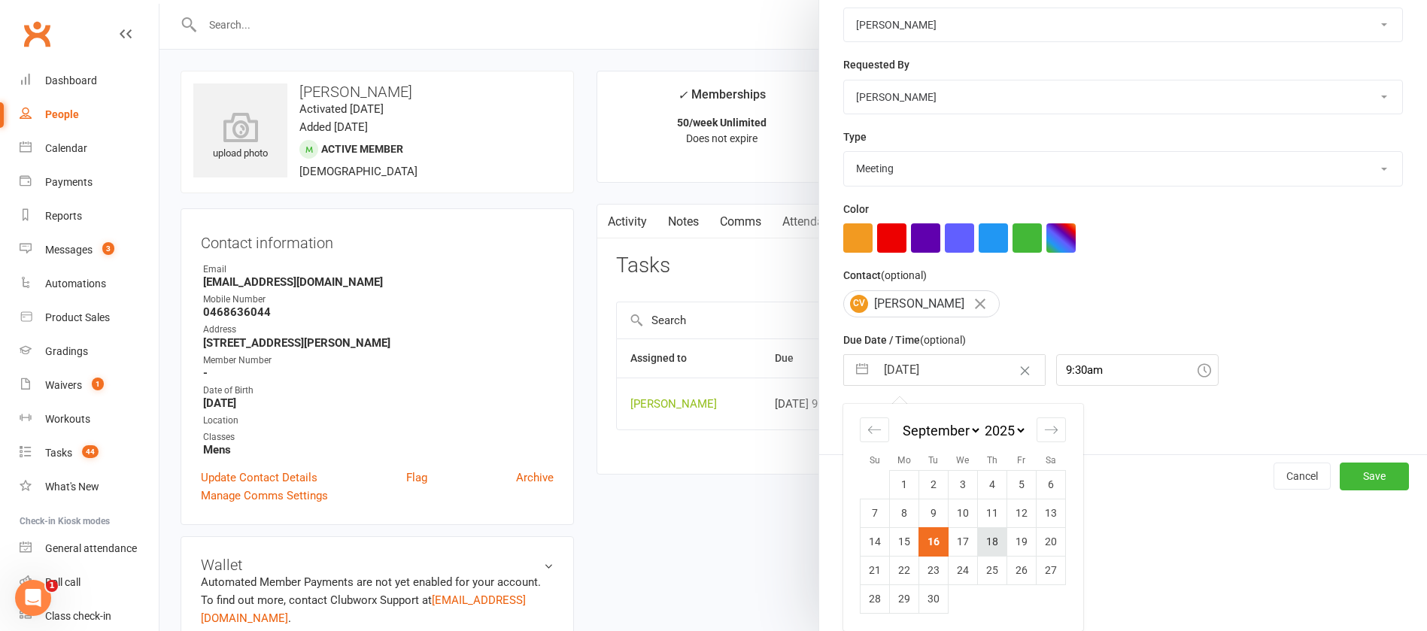
click at [987, 543] on td "18" at bounding box center [992, 541] width 29 height 29
type input "[DATE]"
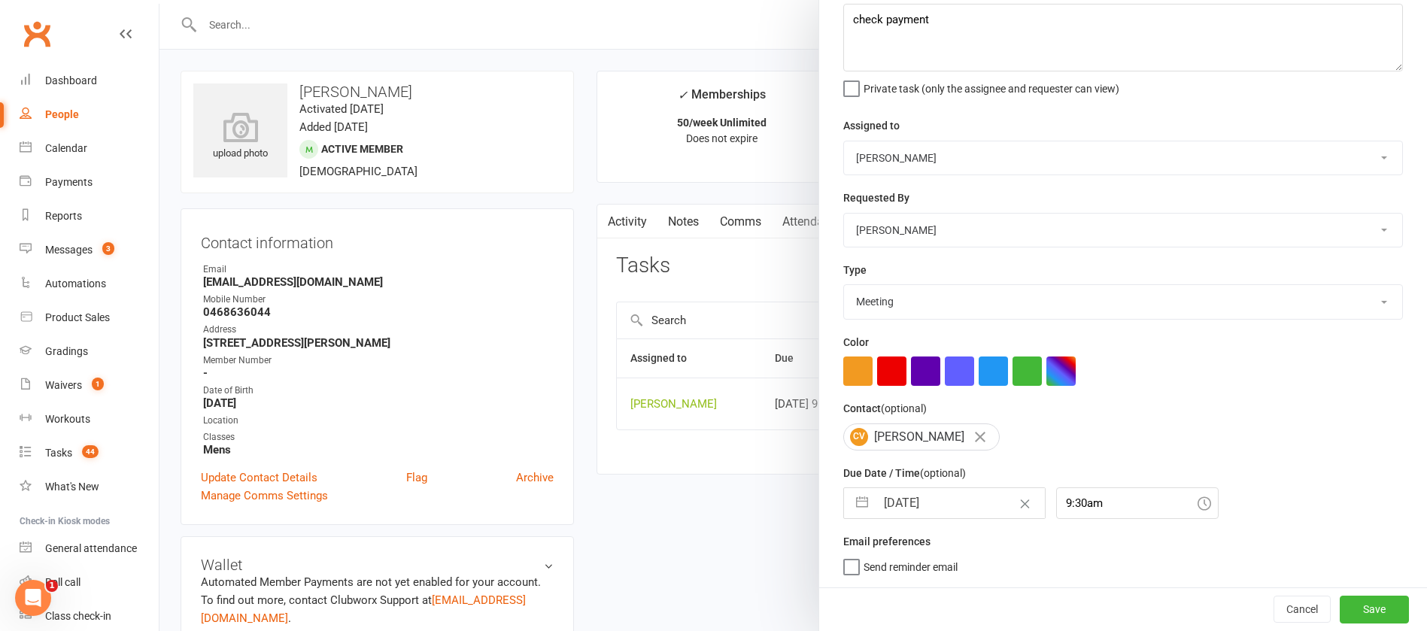
scroll to position [89, 0]
click at [1339, 603] on button "Save" at bounding box center [1373, 609] width 69 height 27
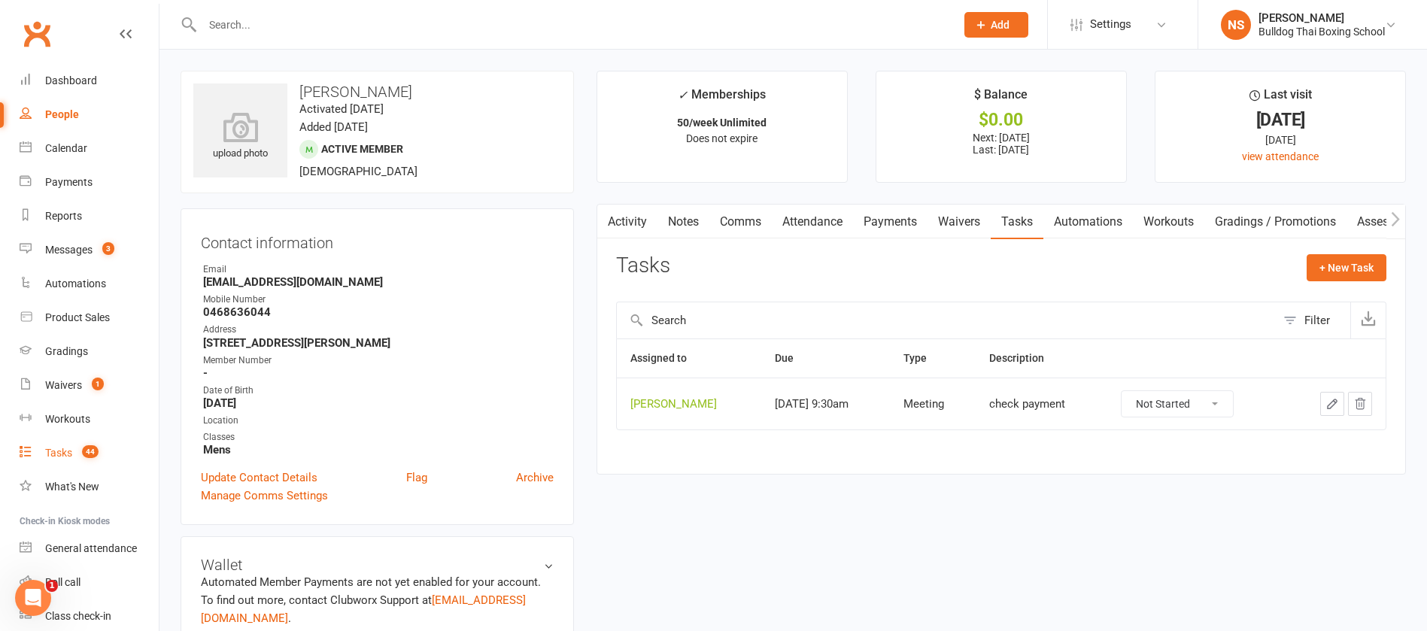
click at [59, 454] on div "Tasks" at bounding box center [58, 453] width 27 height 12
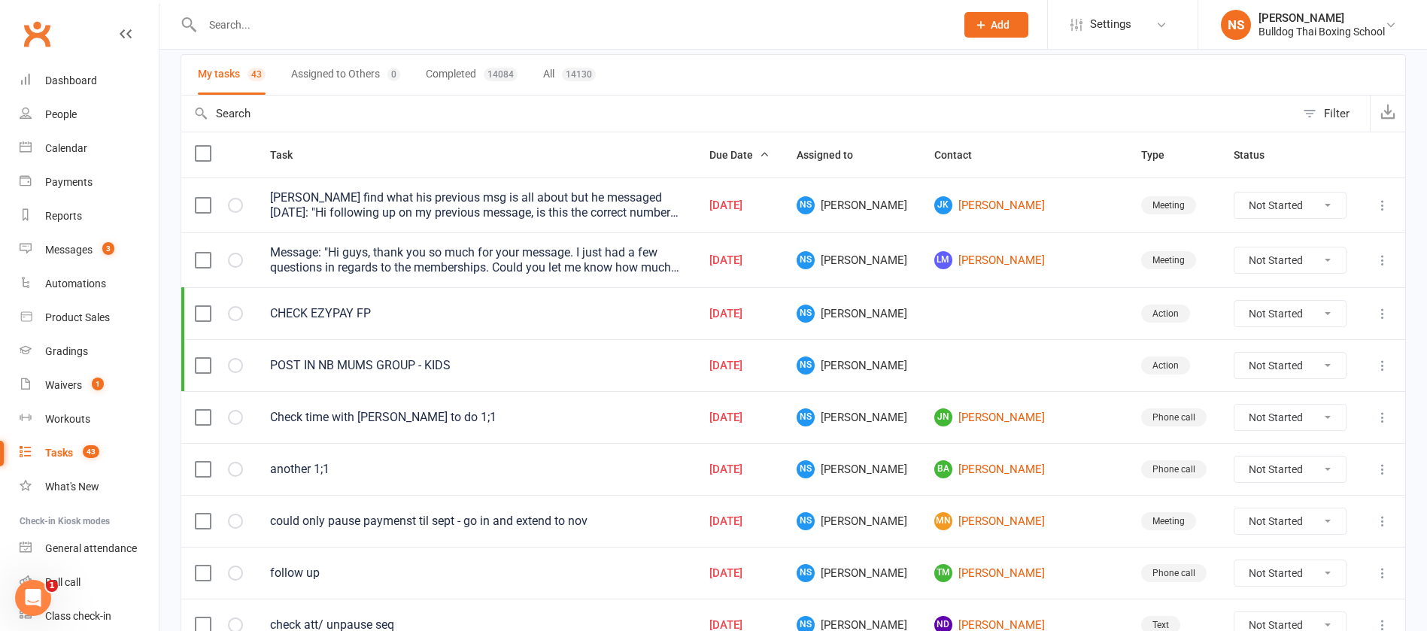
scroll to position [226, 0]
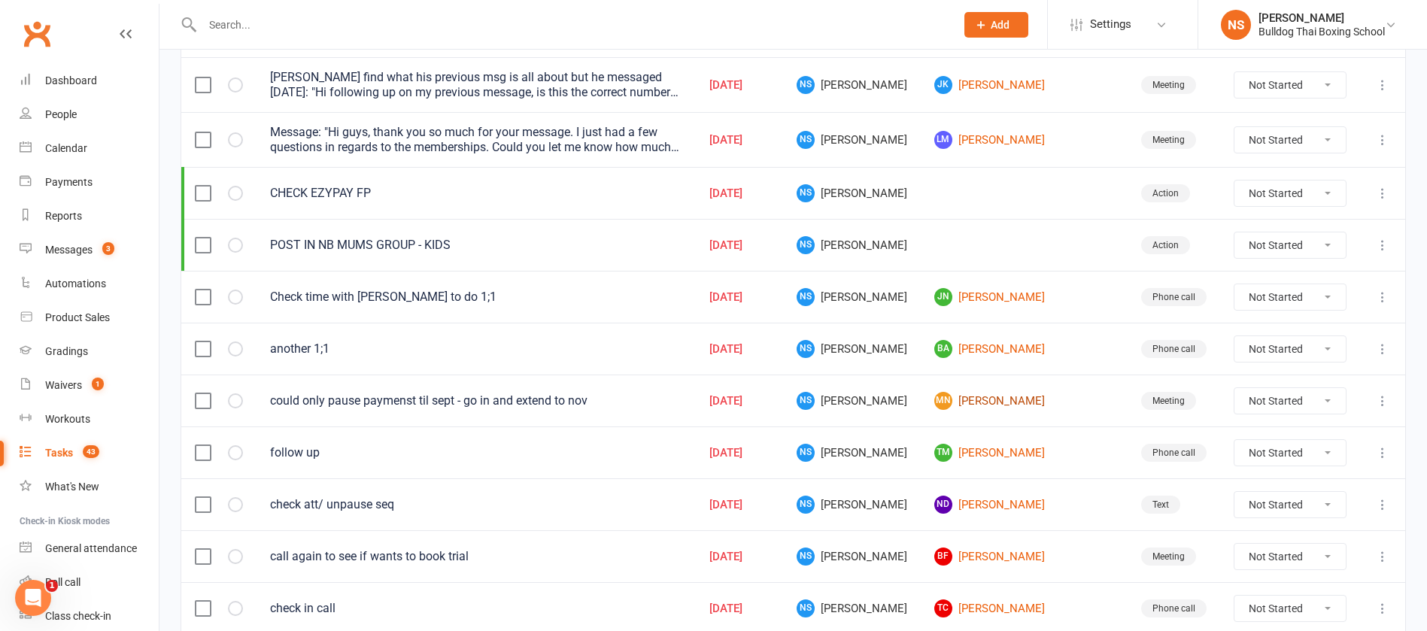
click at [1004, 400] on link "MN [PERSON_NAME]" at bounding box center [1024, 401] width 180 height 18
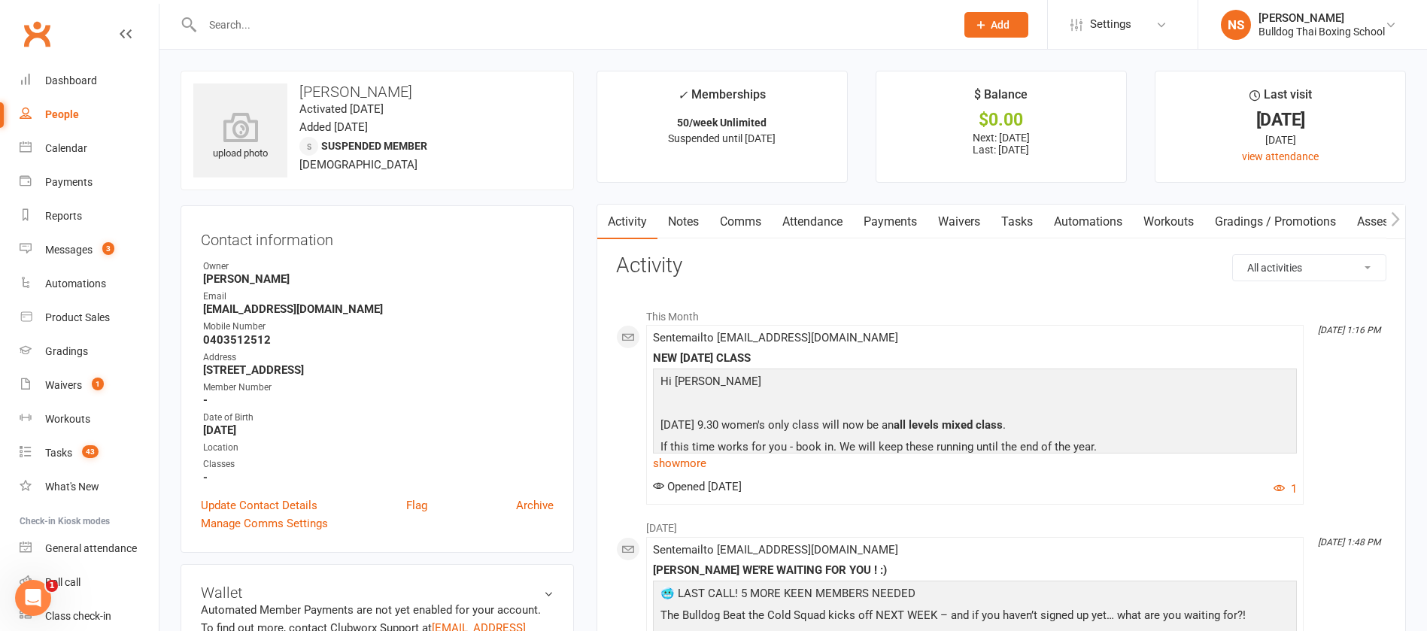
click at [1026, 223] on link "Tasks" at bounding box center [1016, 222] width 53 height 35
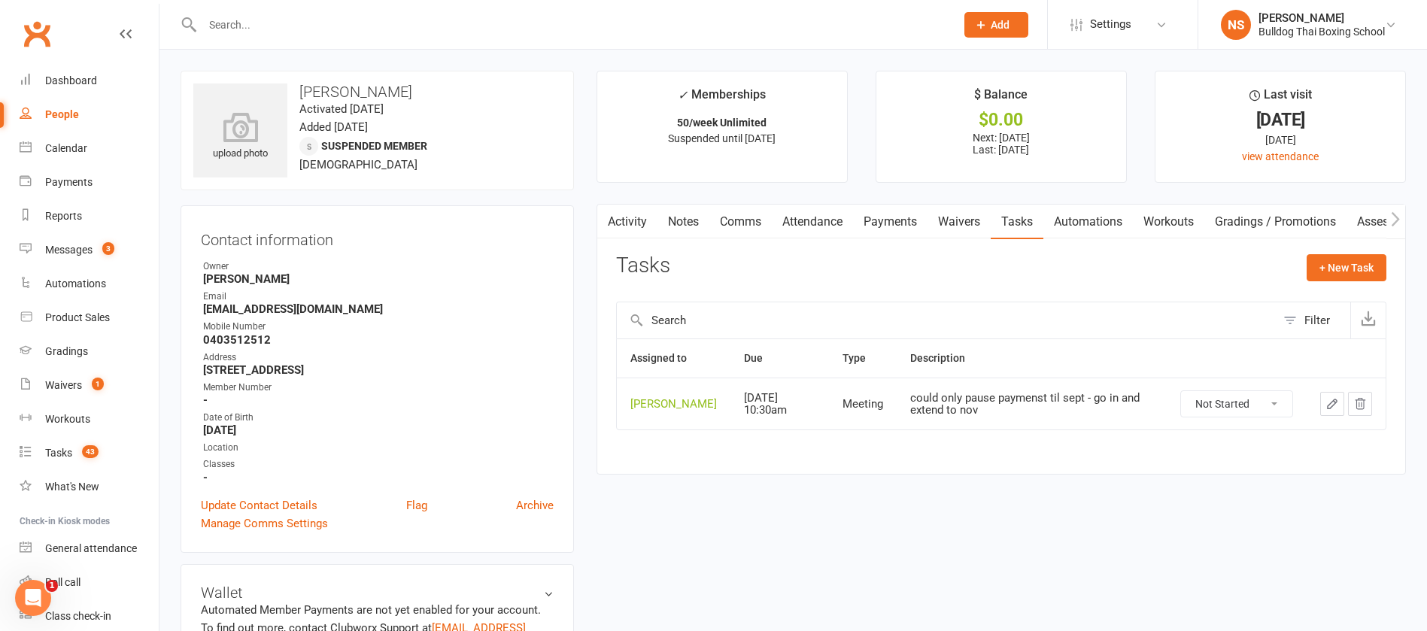
click at [621, 219] on link "Activity" at bounding box center [627, 222] width 60 height 35
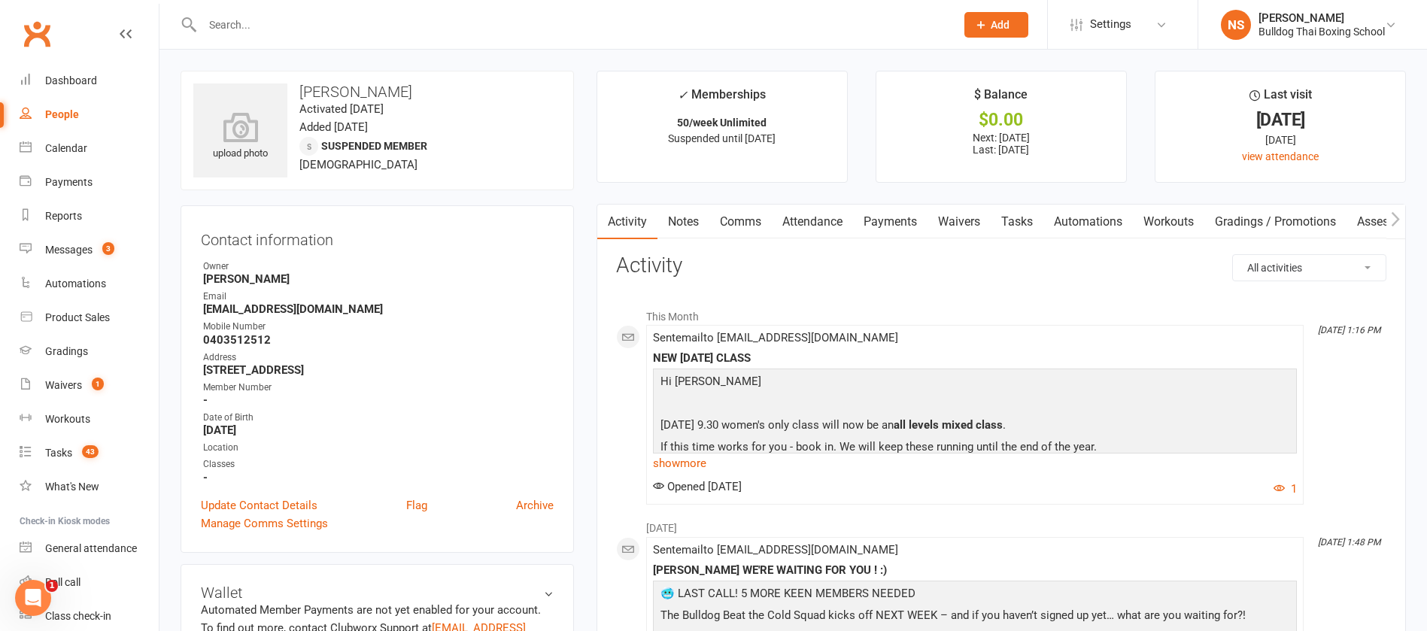
click at [1018, 223] on link "Tasks" at bounding box center [1016, 222] width 53 height 35
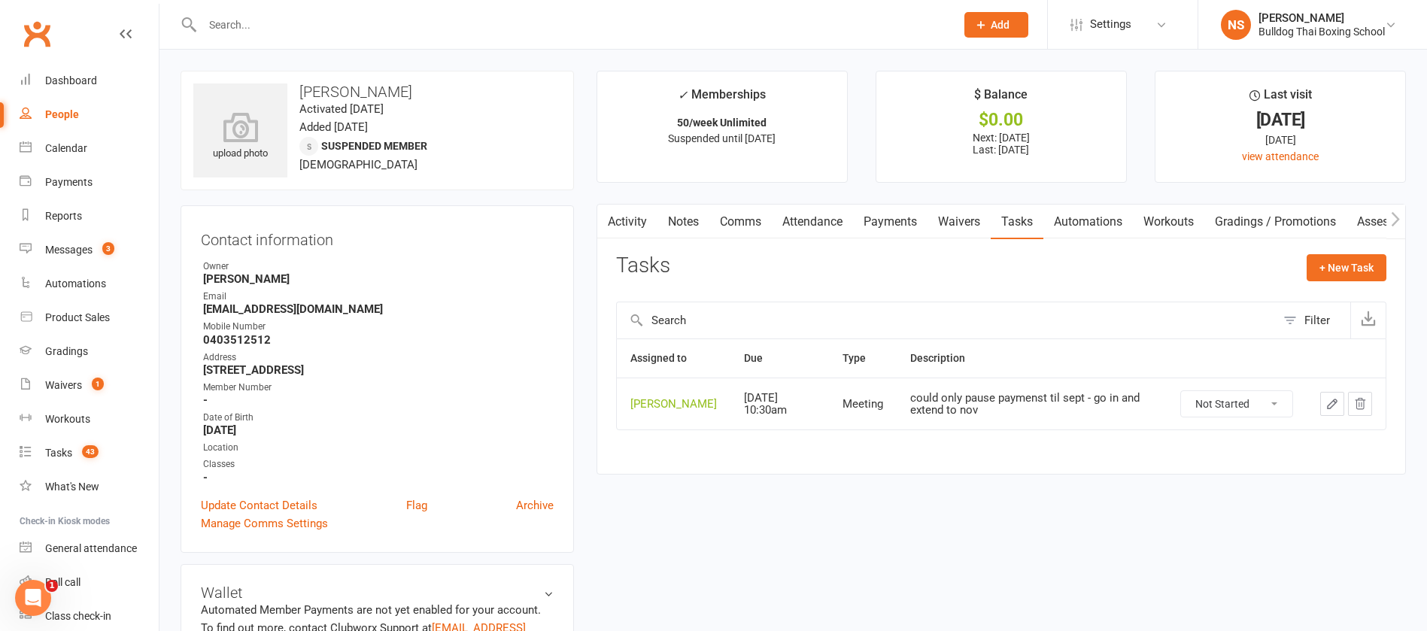
click at [1323, 412] on button "button" at bounding box center [1332, 404] width 24 height 24
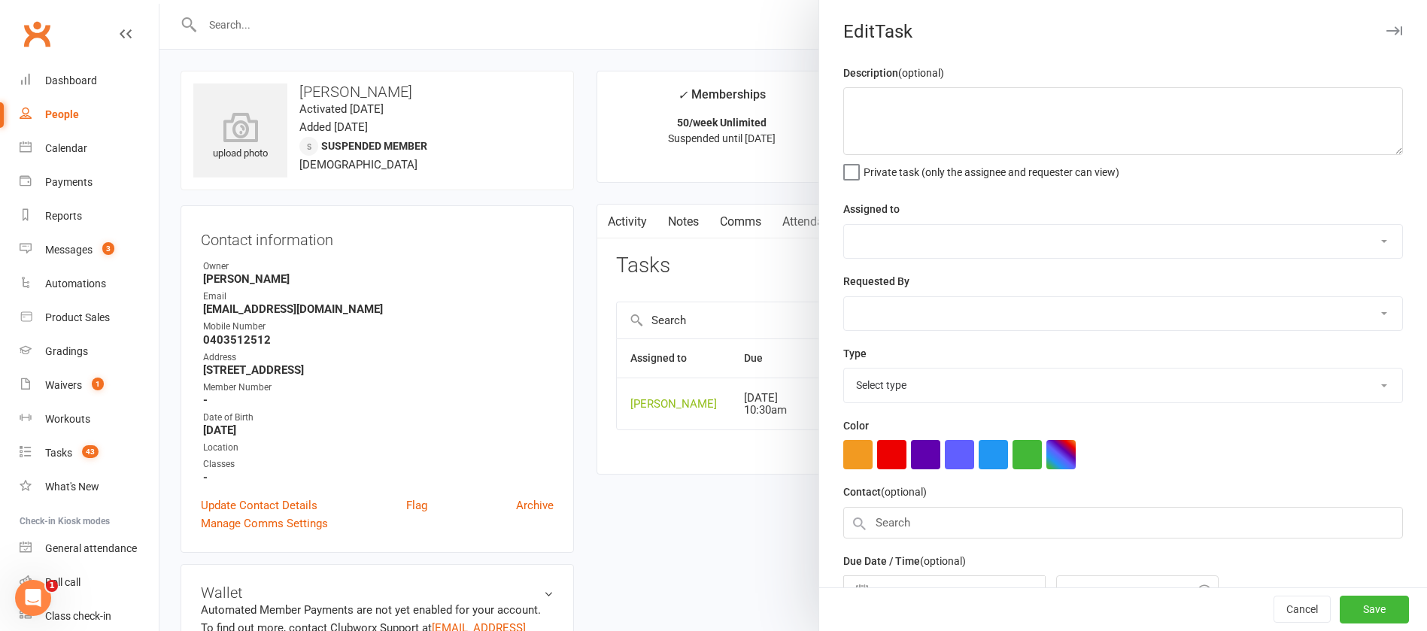
type textarea "could only pause paymenst til sept - go in and extend to nov"
select select "12940"
type input "[DATE]"
type input "10:30am"
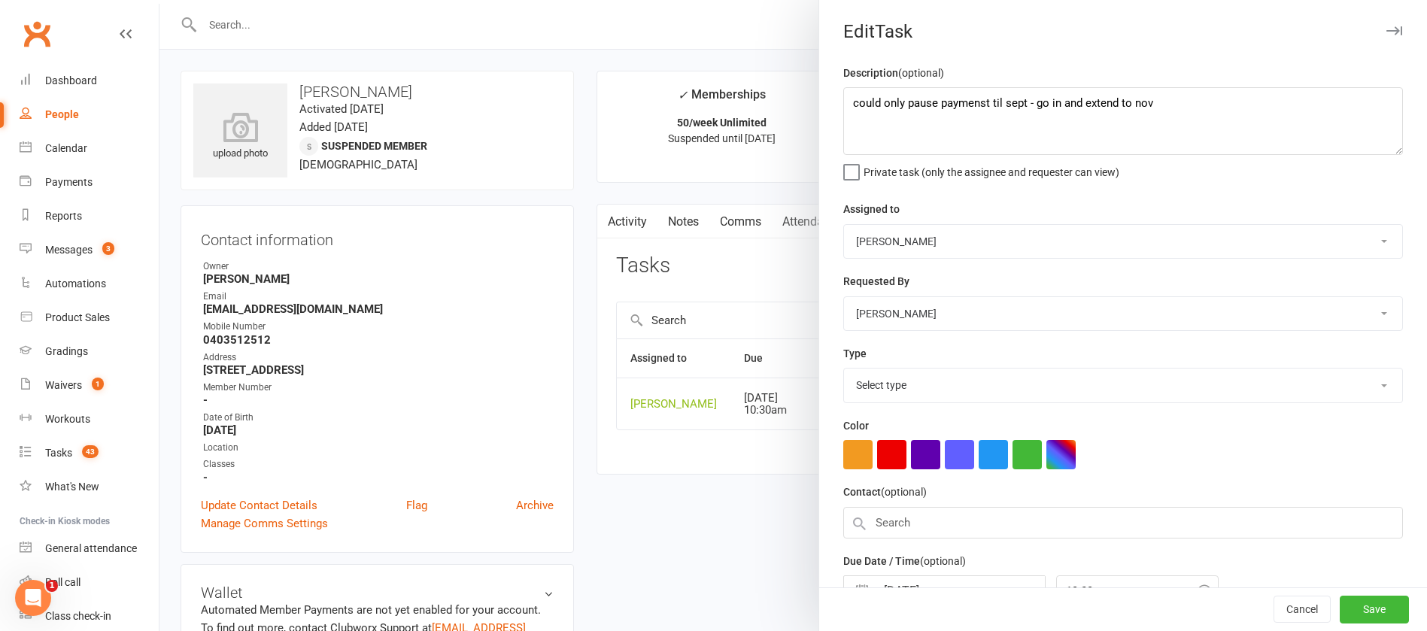
select select "12049"
drag, startPoint x: 1172, startPoint y: 108, endPoint x: 837, endPoint y: 77, distance: 336.0
click at [843, 100] on textarea "could only pause paymenst til sept - go in and extend to nov" at bounding box center [1122, 121] width 559 height 68
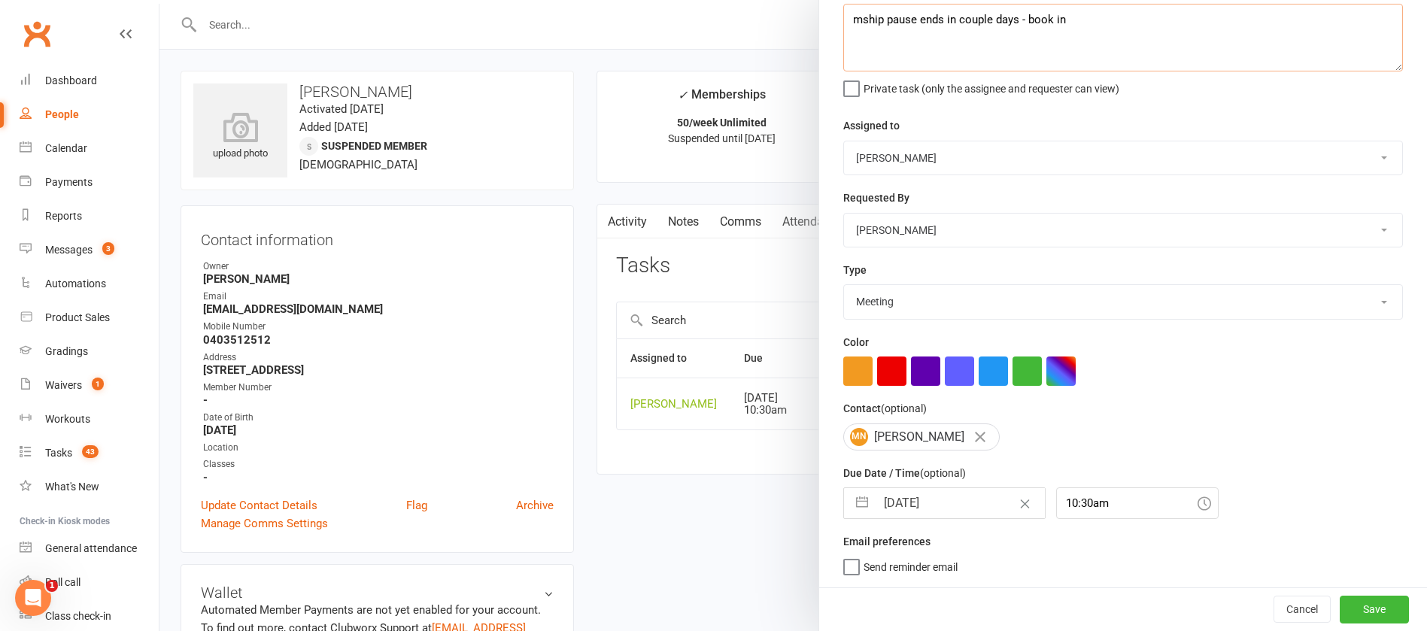
type textarea "mship pause ends in couple days - book in"
click at [939, 501] on input "[DATE]" at bounding box center [959, 503] width 169 height 30
select select "7"
select select "2025"
select select "8"
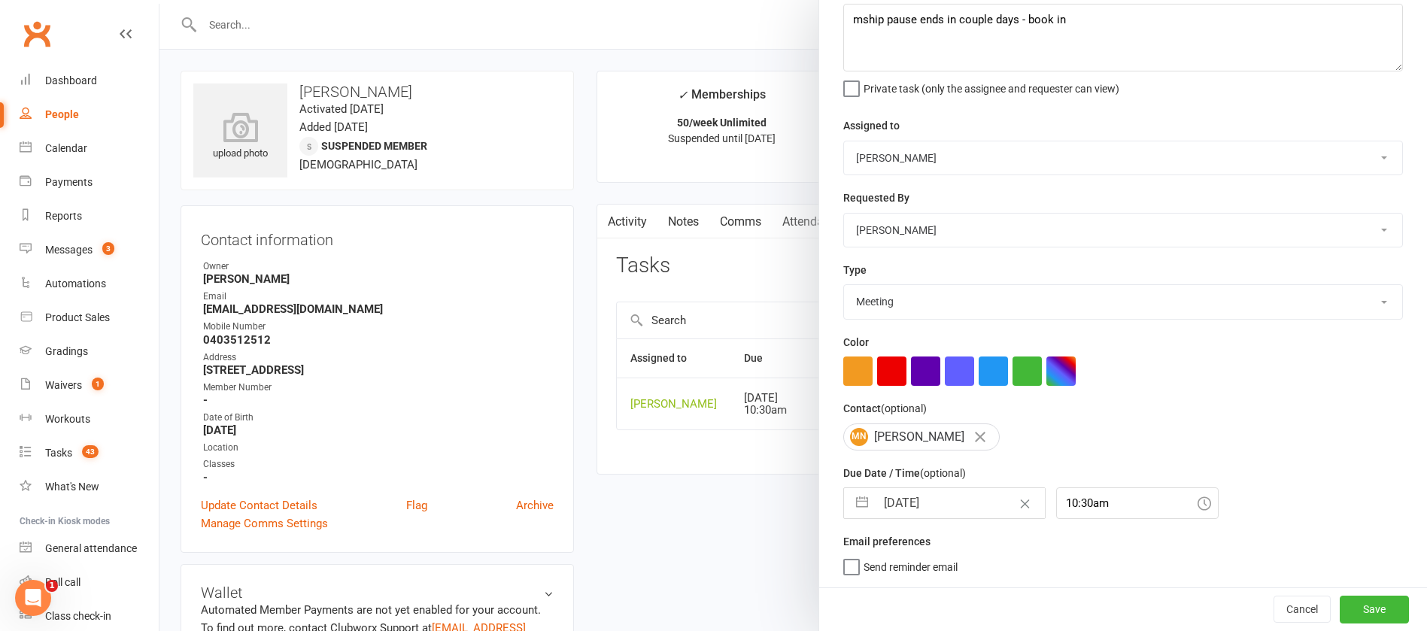
select select "2025"
select select "9"
select select "2025"
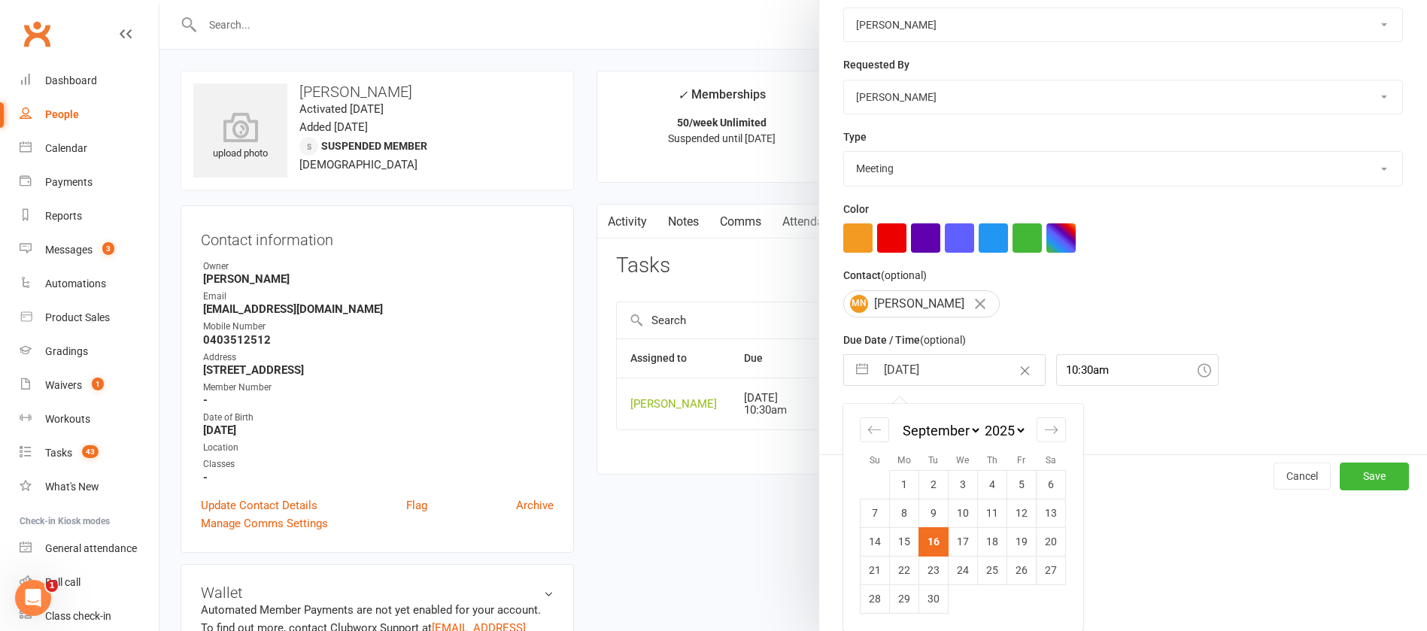
scroll to position [222, 0]
click at [1044, 429] on icon "Move forward to switch to the next month." at bounding box center [1051, 430] width 14 height 14
select select "10"
select select "2025"
click at [1044, 429] on icon "Move forward to switch to the next month." at bounding box center [1051, 430] width 14 height 14
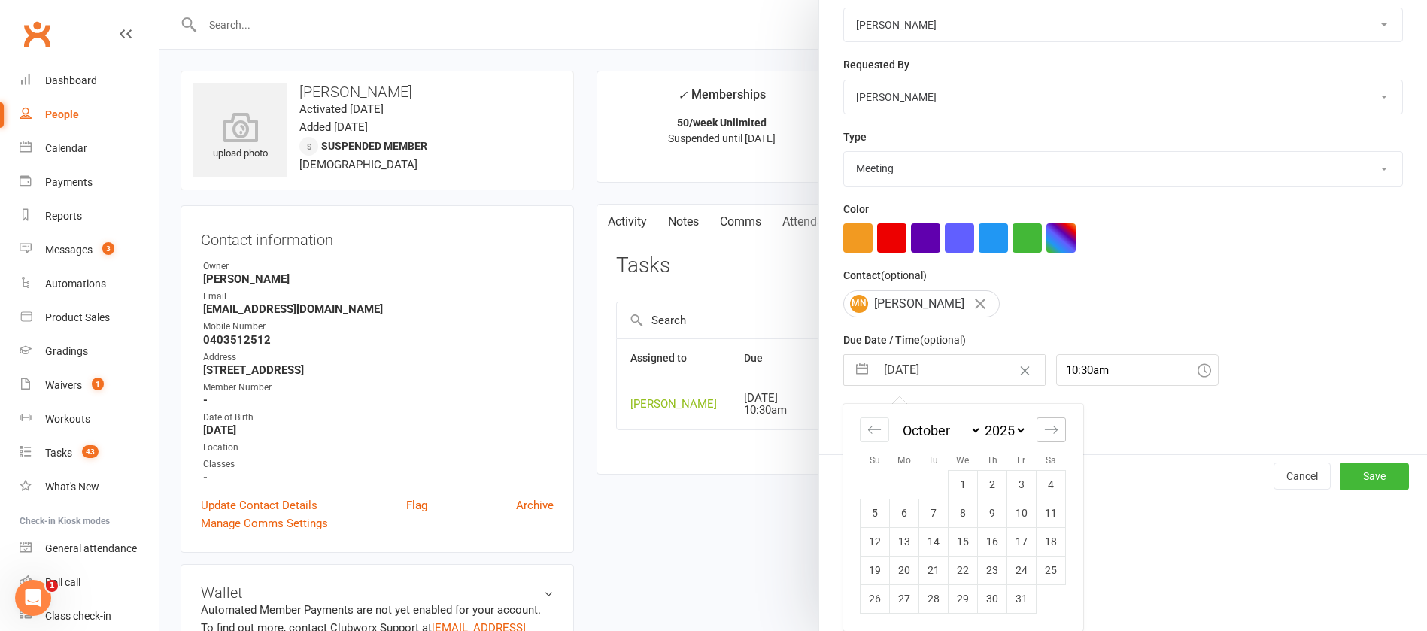
select select "11"
select select "2025"
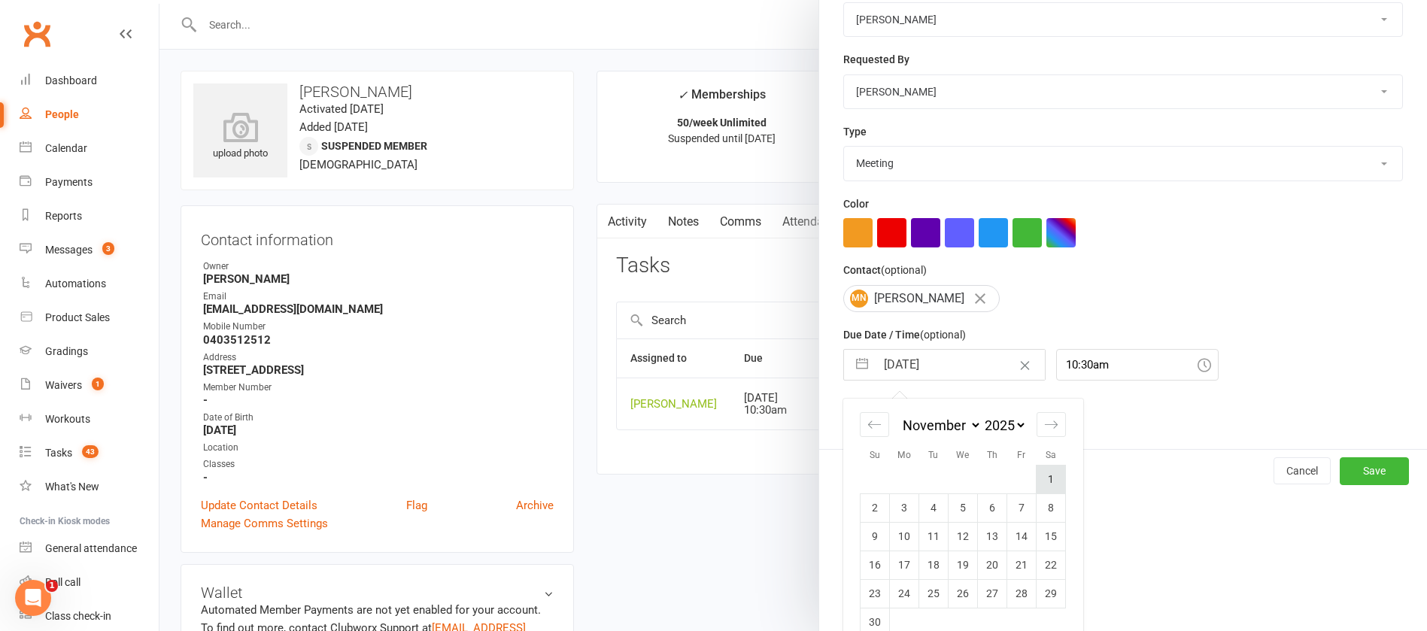
click at [1041, 482] on td "1" at bounding box center [1050, 479] width 29 height 29
type input "[DATE]"
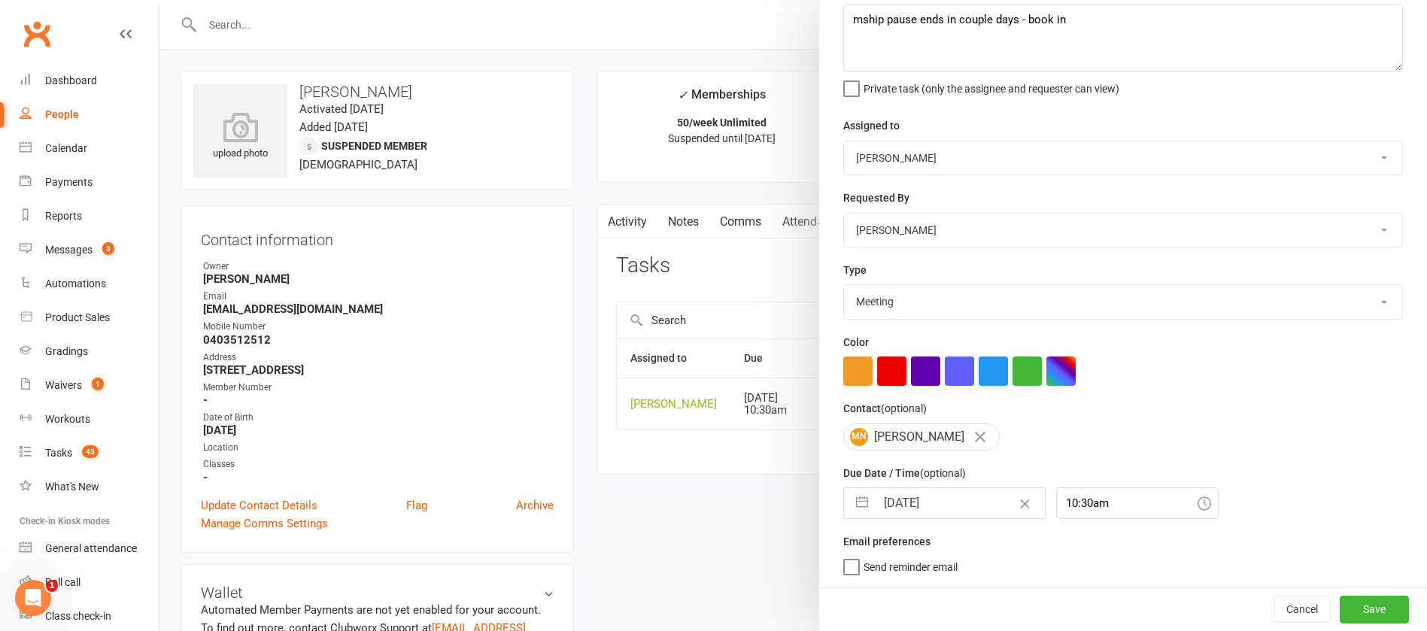
scroll to position [89, 0]
click at [1351, 605] on button "Save" at bounding box center [1373, 609] width 69 height 27
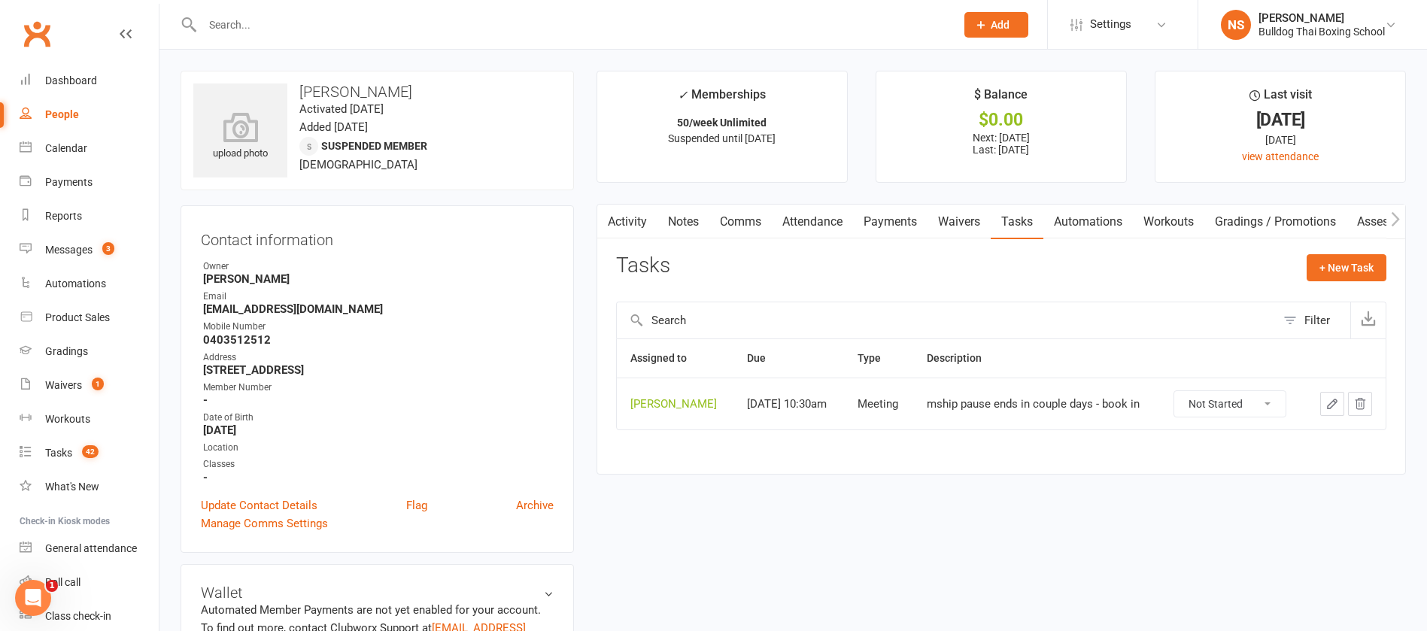
click at [1337, 402] on icon "button" at bounding box center [1332, 404] width 14 height 14
type textarea "mship pause ends in couple days - book in"
select select "12940"
type input "[DATE]"
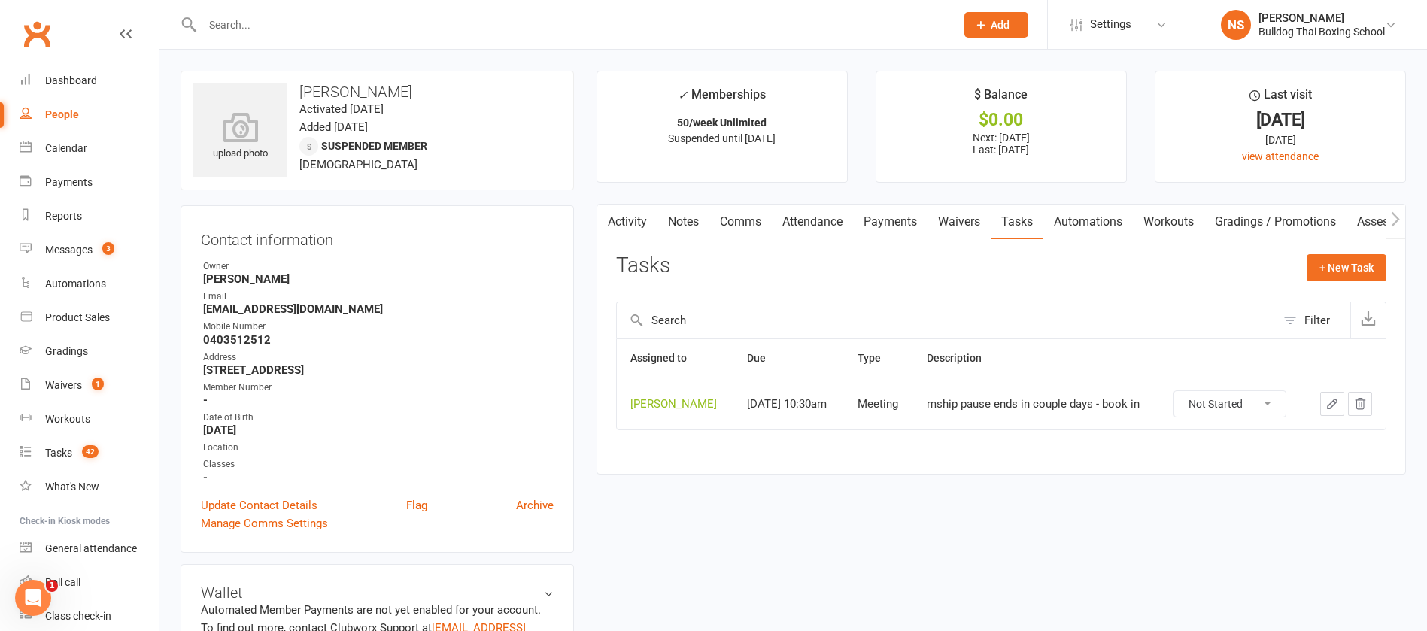
type input "10:30am"
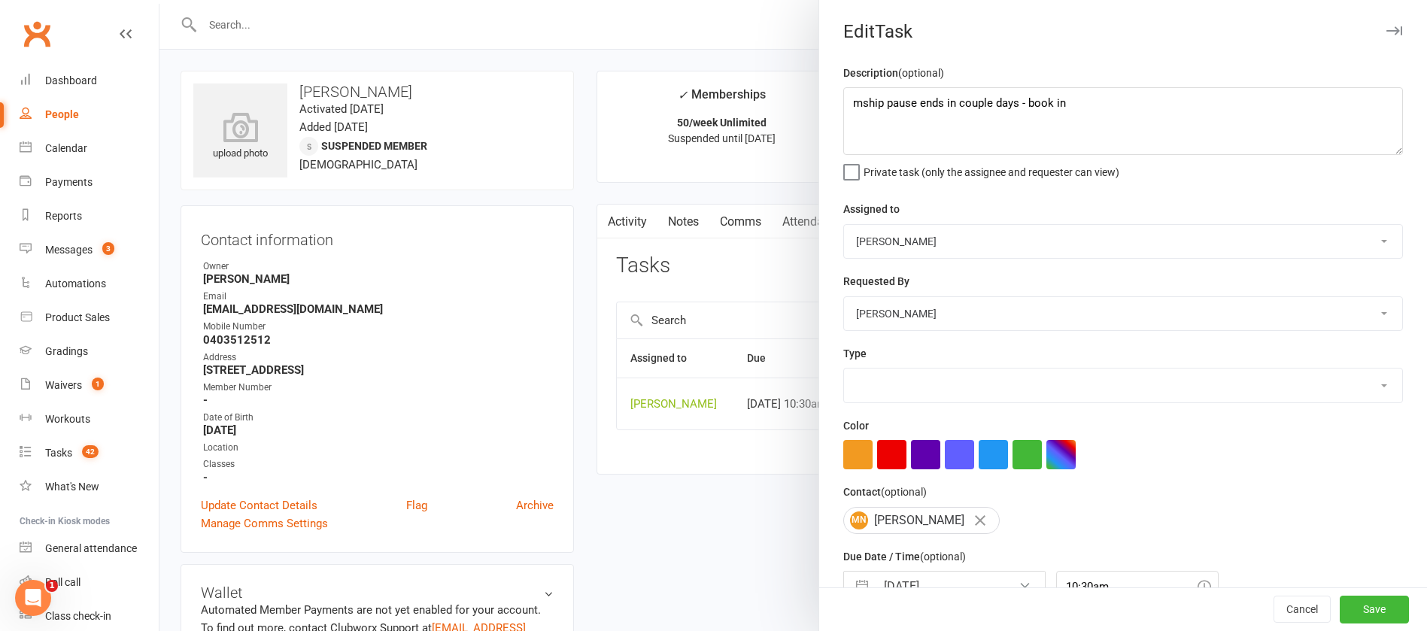
select select "12049"
click at [1014, 103] on textarea "mship pause ends in couple days - book in" at bounding box center [1122, 121] width 559 height 68
type textarea "mship pause ends in couple days -4th - book in"
click at [1339, 608] on button "Save" at bounding box center [1373, 609] width 69 height 27
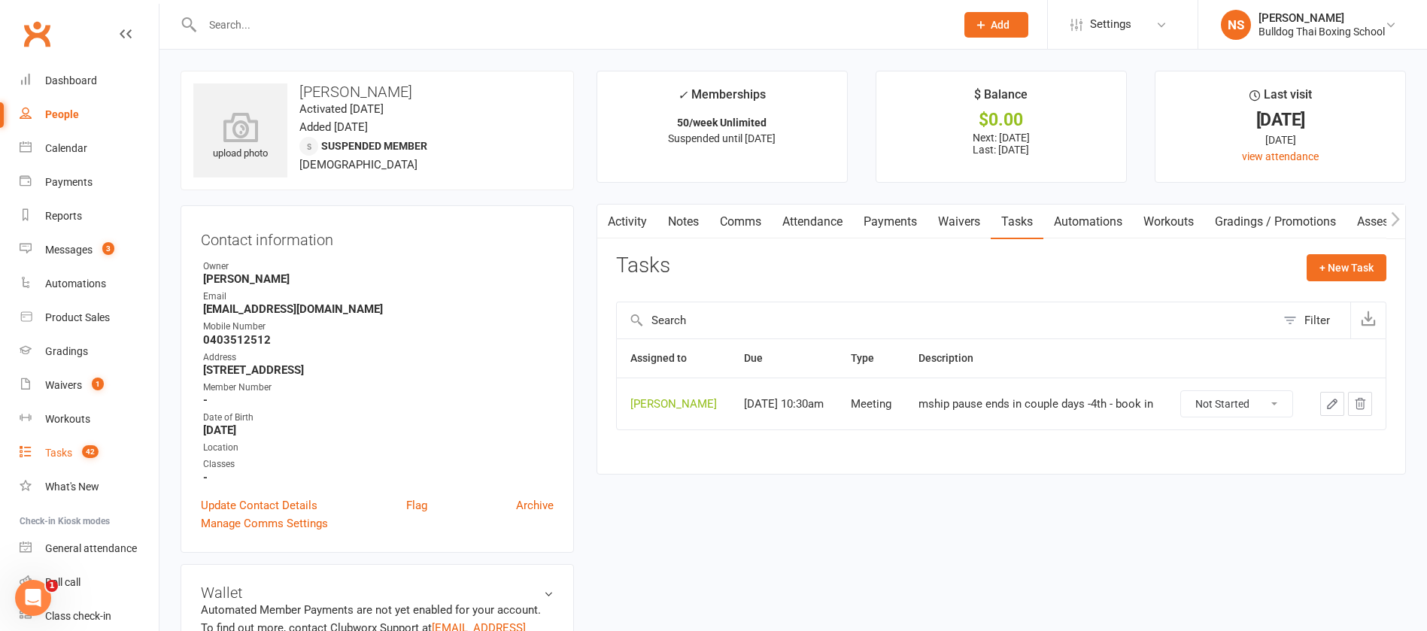
click at [61, 455] on div "Tasks" at bounding box center [58, 453] width 27 height 12
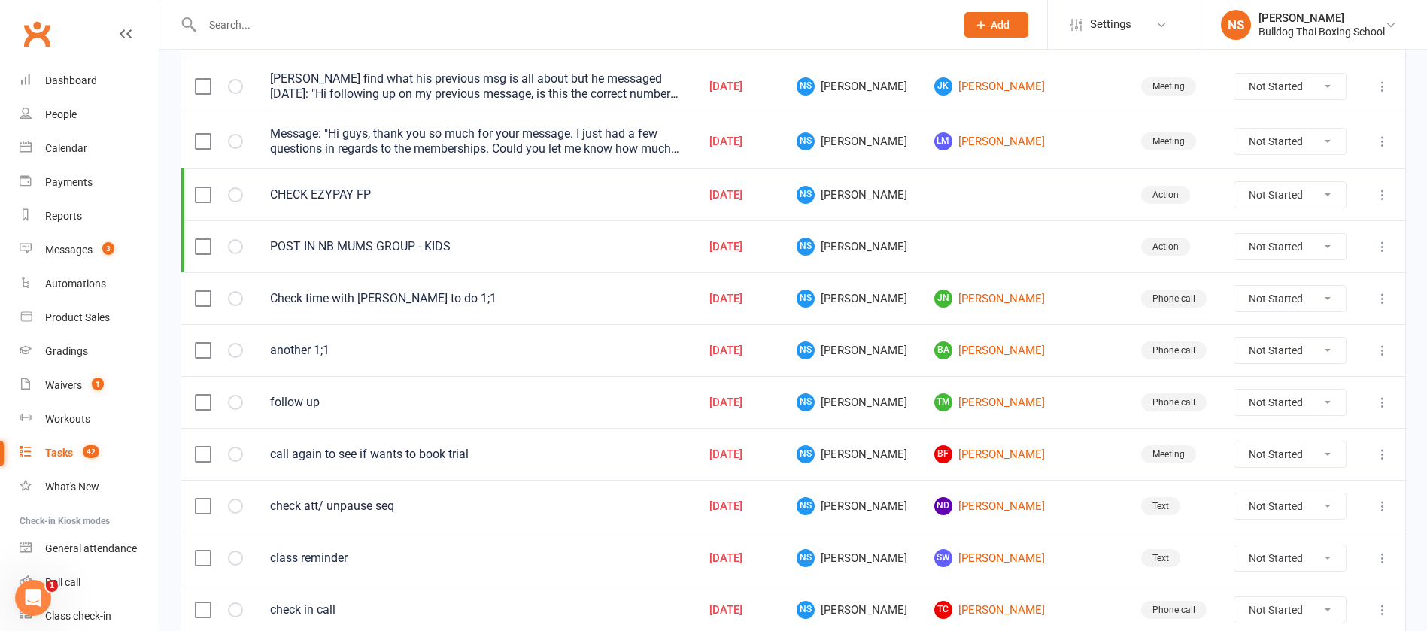
scroll to position [226, 0]
click at [1007, 397] on link "TM [PERSON_NAME]" at bounding box center [1024, 401] width 180 height 18
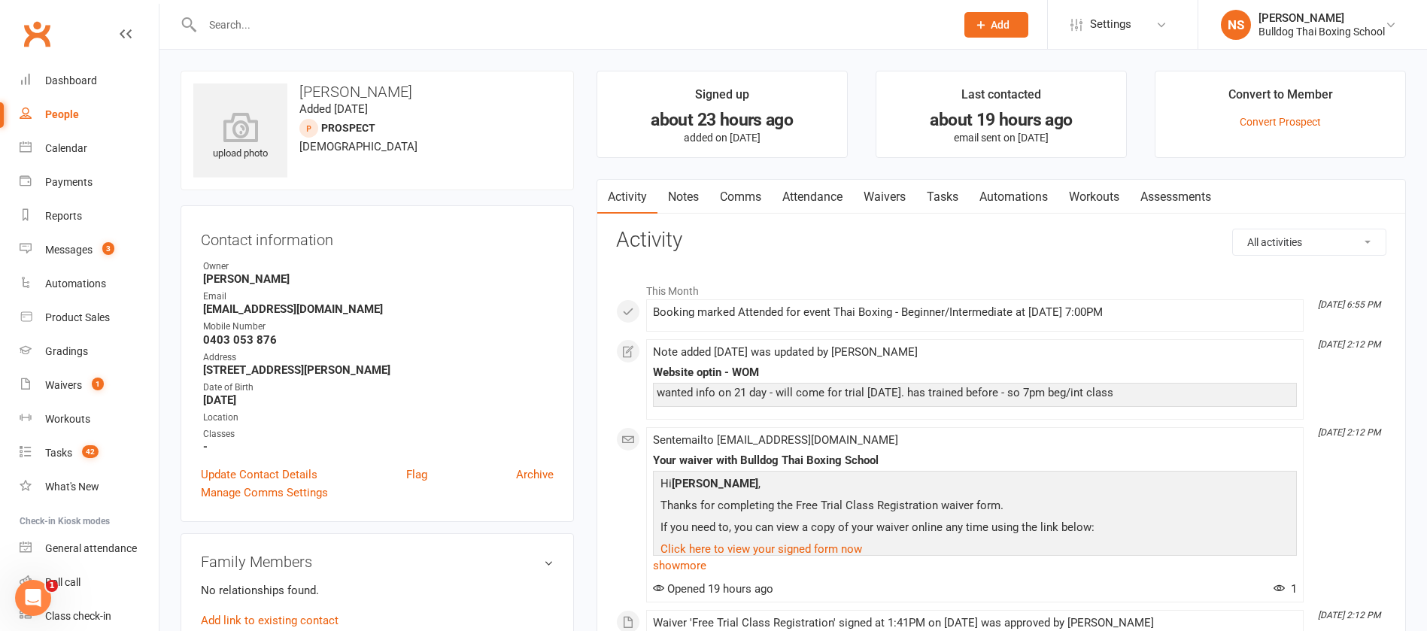
click at [691, 194] on link "Notes" at bounding box center [683, 197] width 52 height 35
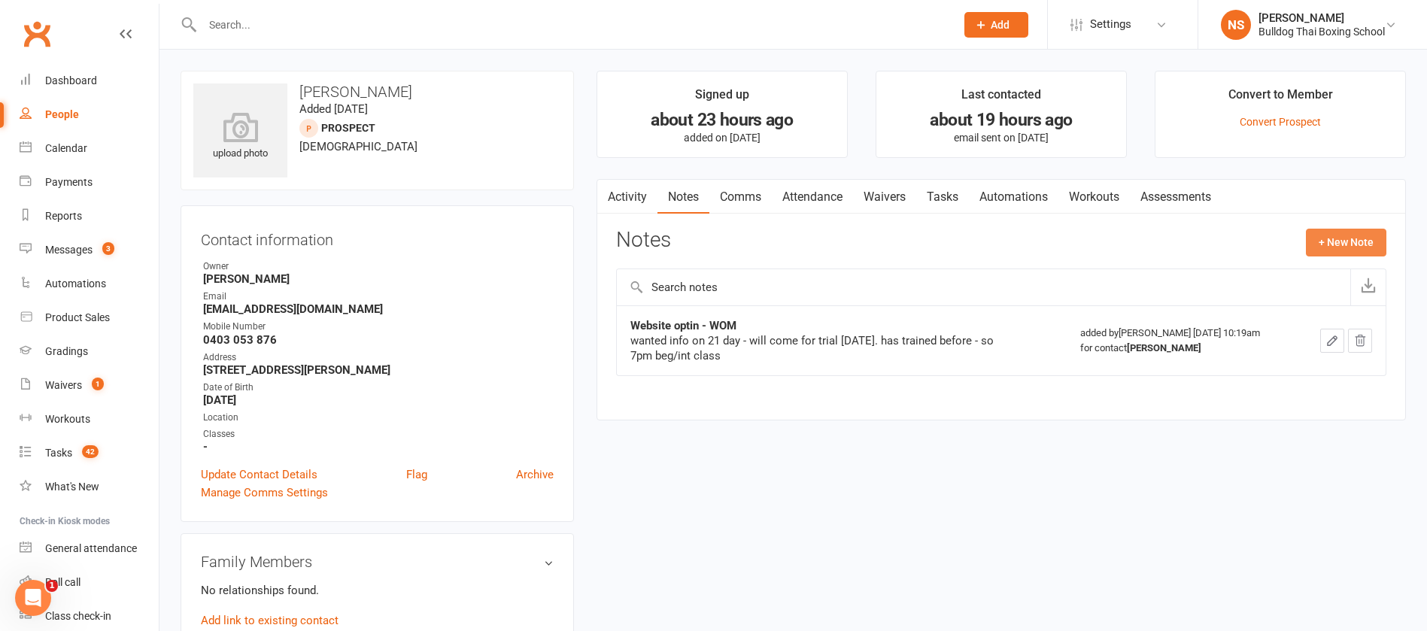
click at [1332, 236] on button "+ New Note" at bounding box center [1345, 242] width 80 height 27
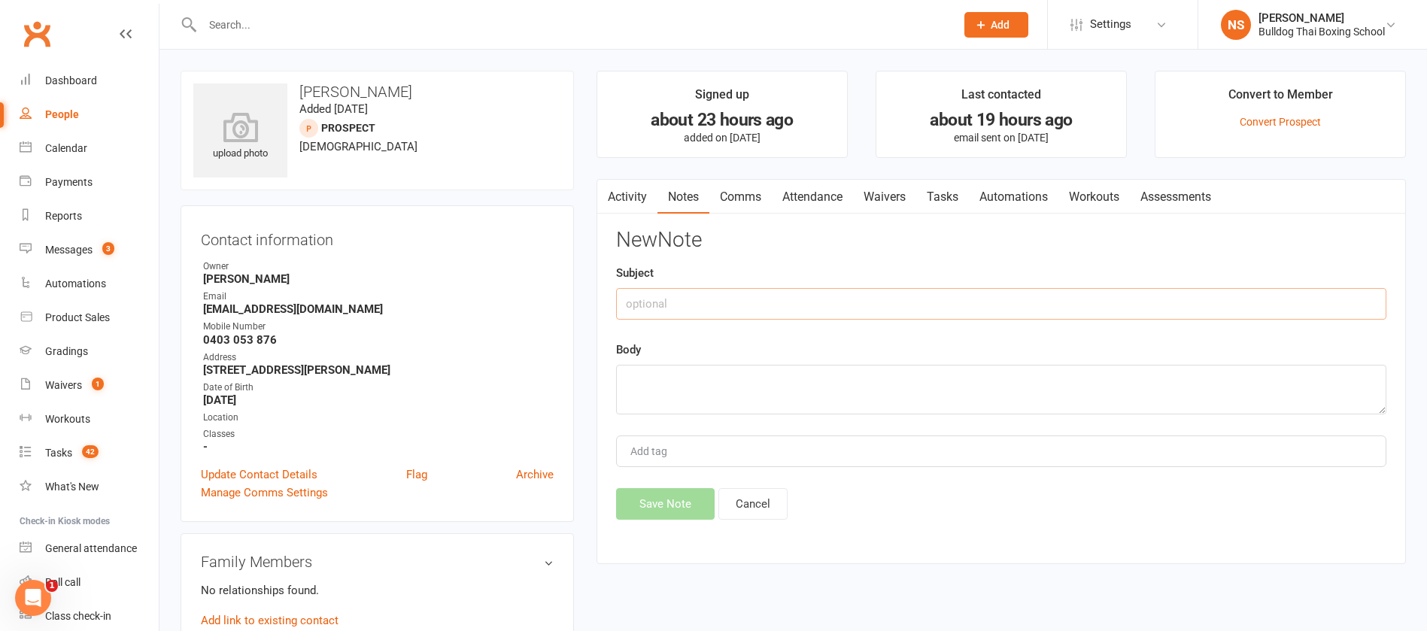
click at [765, 296] on input "text" at bounding box center [1001, 304] width 770 height 32
type input "called DLM"
click at [642, 373] on textarea at bounding box center [1001, 390] width 770 height 50
type textarea "call later"
click at [698, 500] on button "Save Note" at bounding box center [665, 504] width 99 height 32
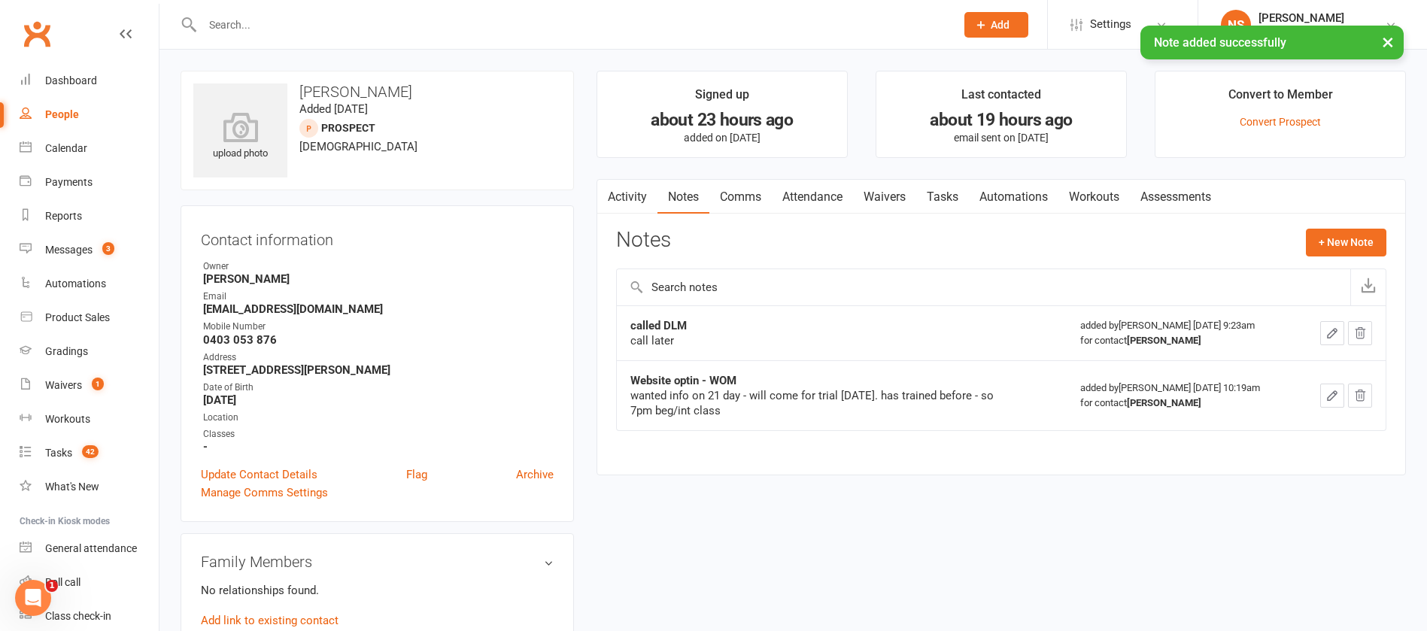
click at [944, 194] on link "Tasks" at bounding box center [942, 197] width 53 height 35
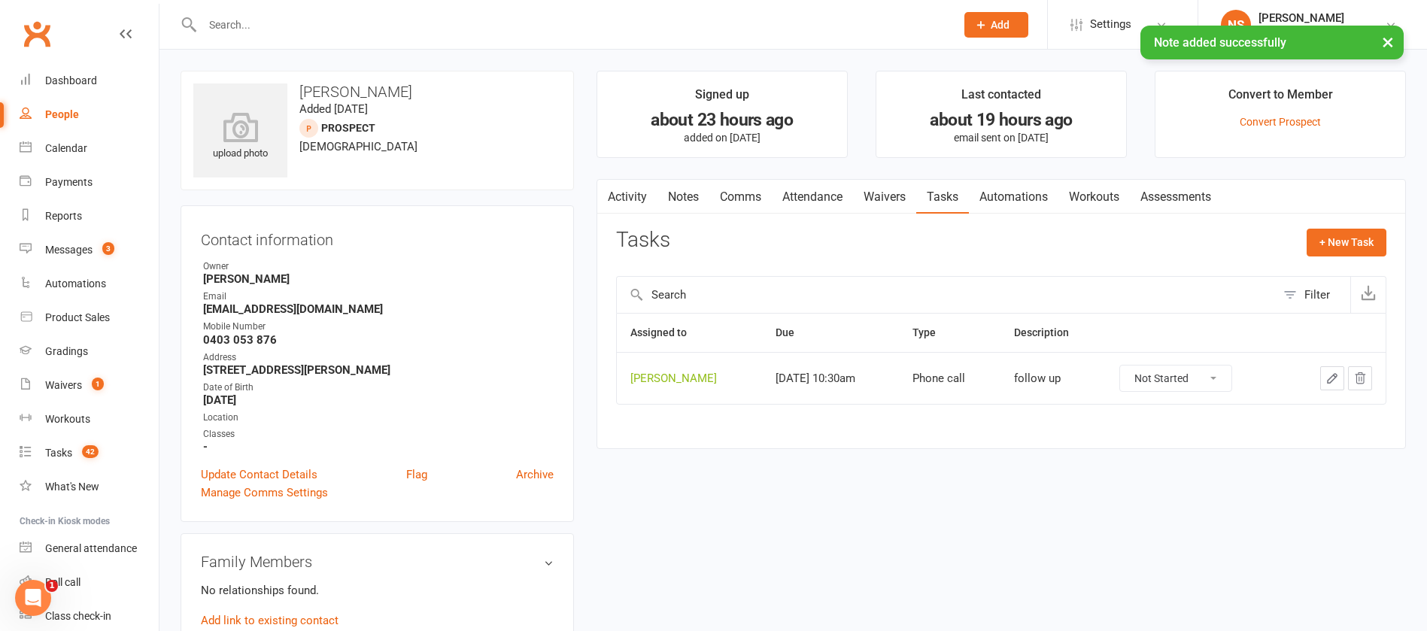
click at [1327, 375] on icon "button" at bounding box center [1332, 378] width 14 height 14
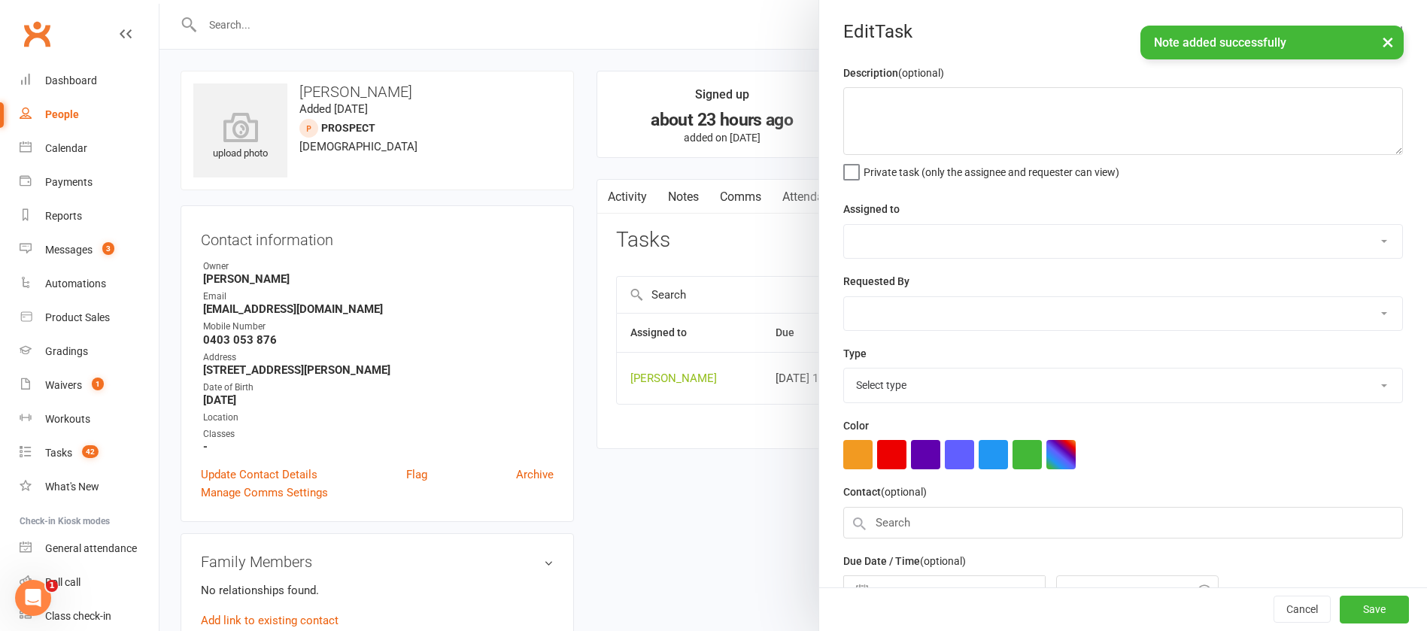
type textarea "follow up"
select select "12940"
type input "[DATE]"
type input "10:30am"
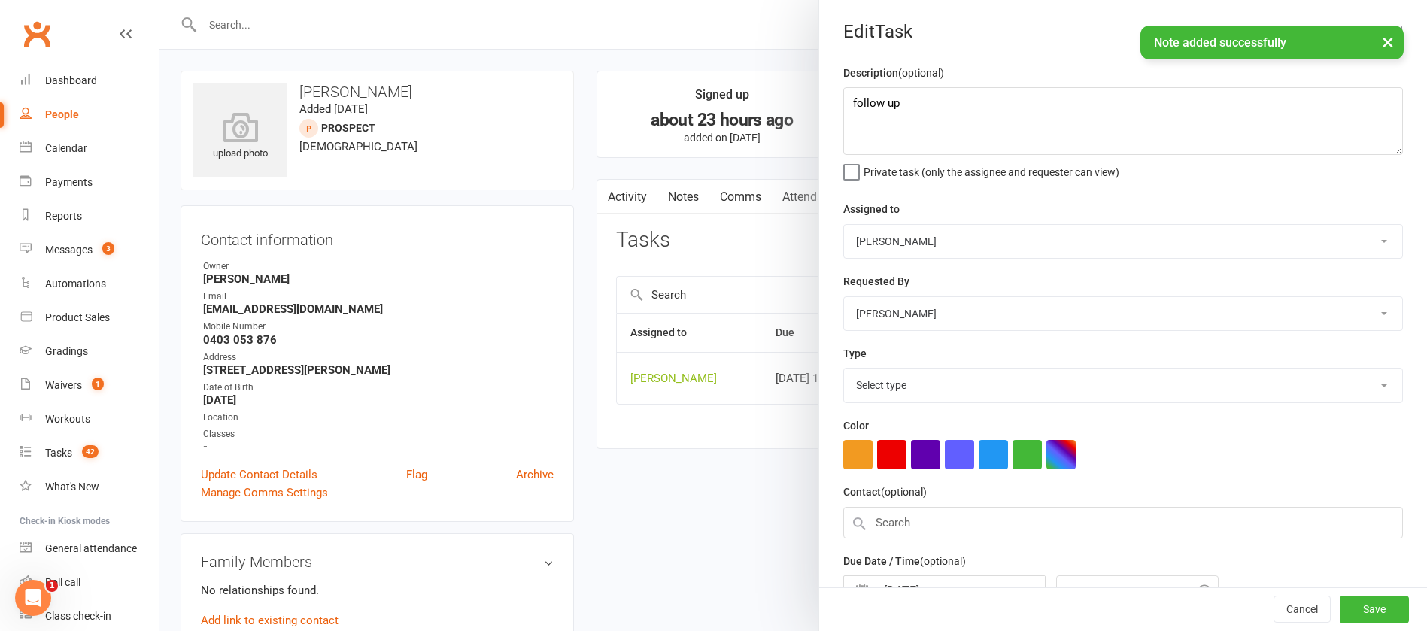
select select "12048"
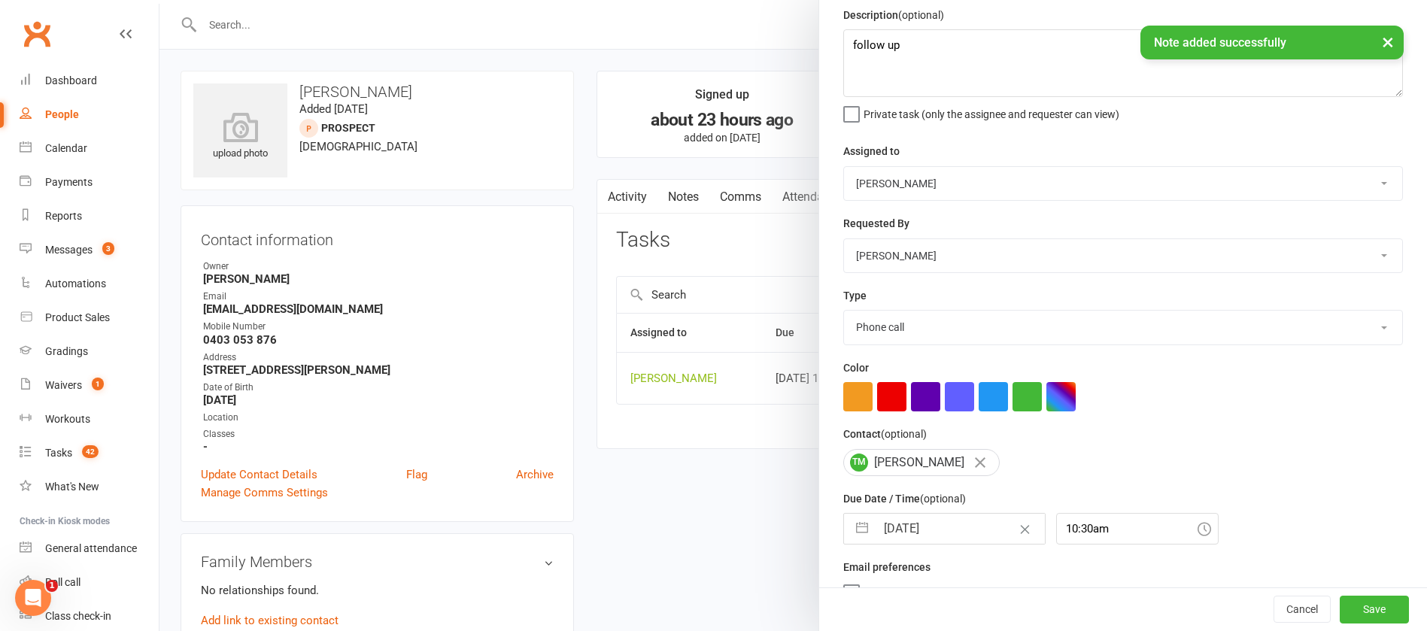
scroll to position [89, 0]
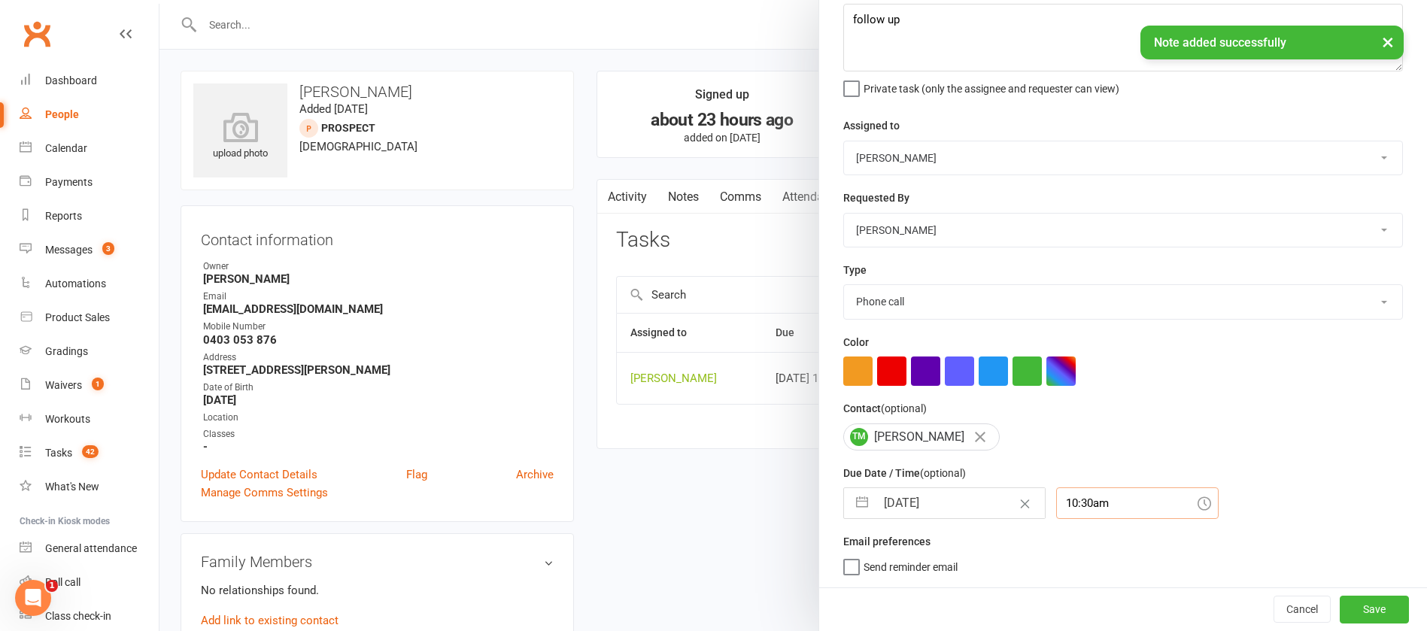
click at [1095, 504] on input "10:30am" at bounding box center [1137, 503] width 162 height 32
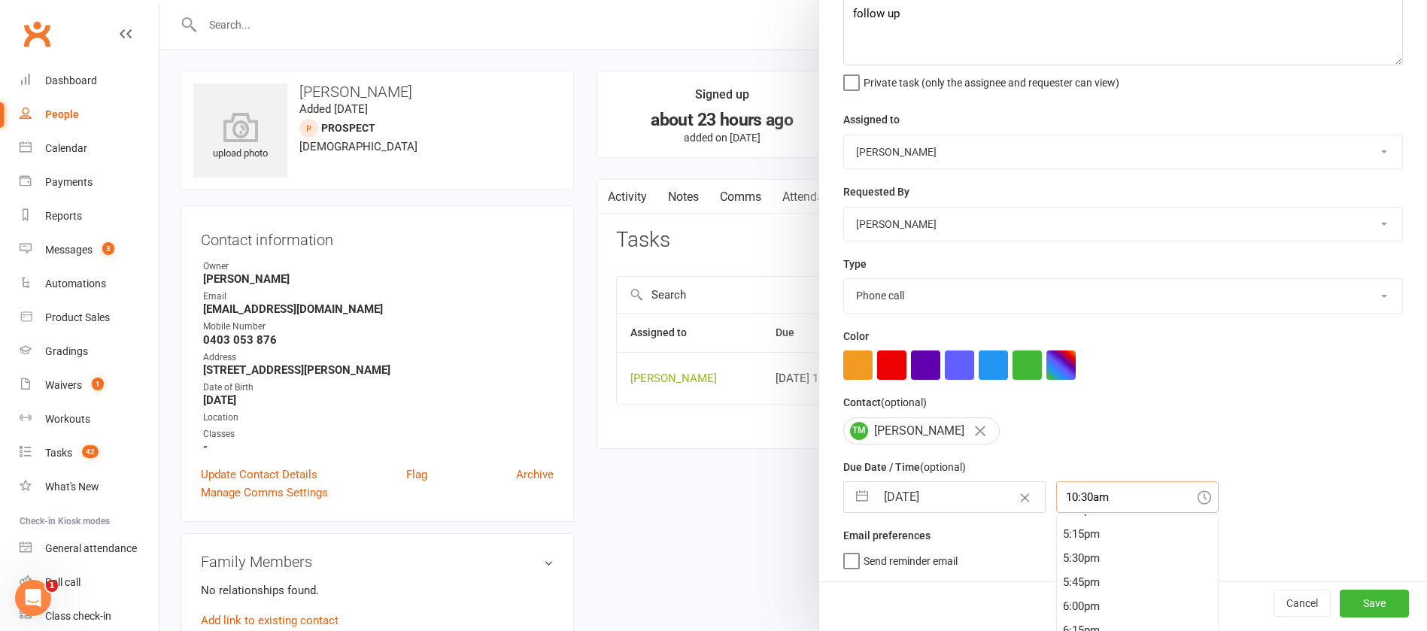
scroll to position [1663, 0]
click at [1064, 596] on div "6:00pm" at bounding box center [1137, 596] width 161 height 24
type input "6:00pm"
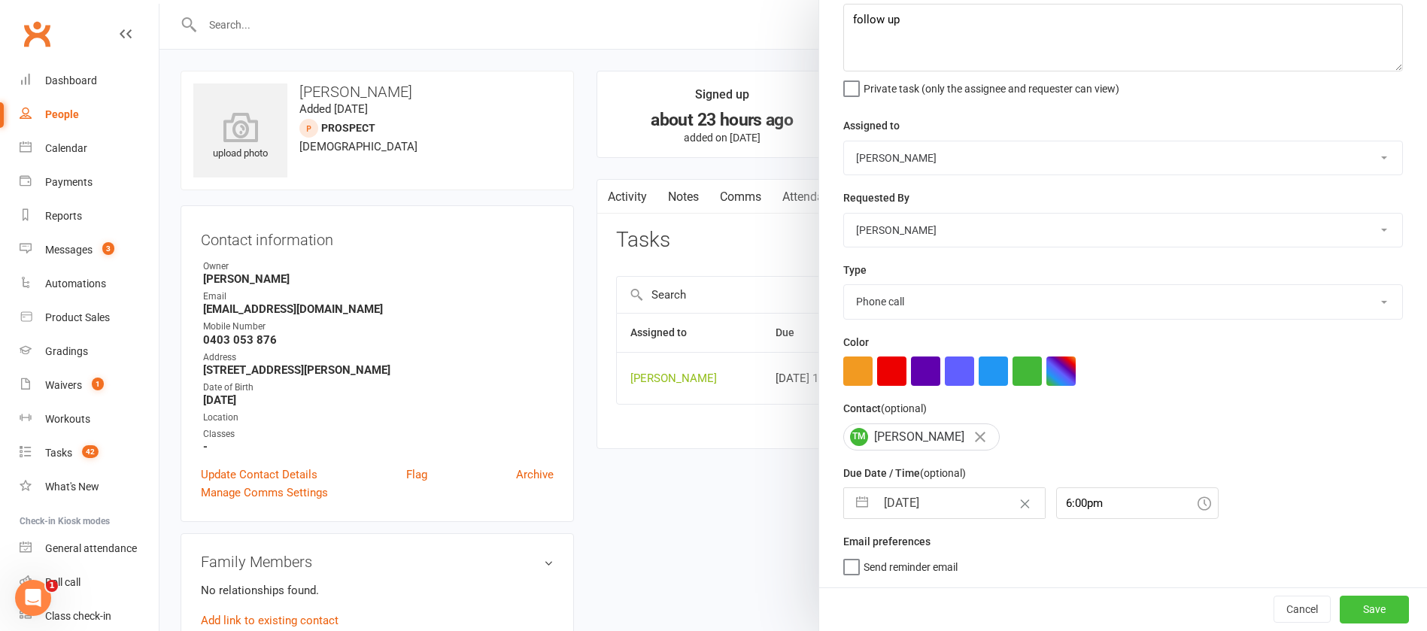
click at [1339, 607] on button "Save" at bounding box center [1373, 609] width 69 height 27
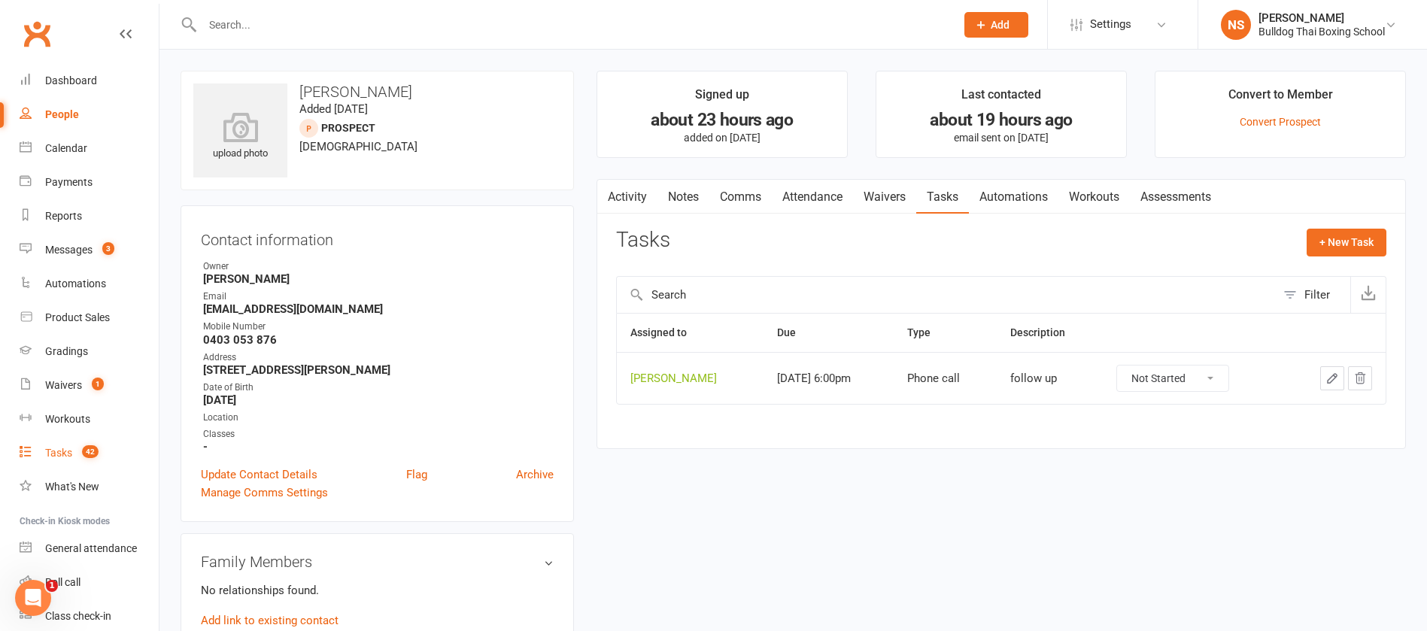
click at [52, 457] on div "Tasks" at bounding box center [58, 453] width 27 height 12
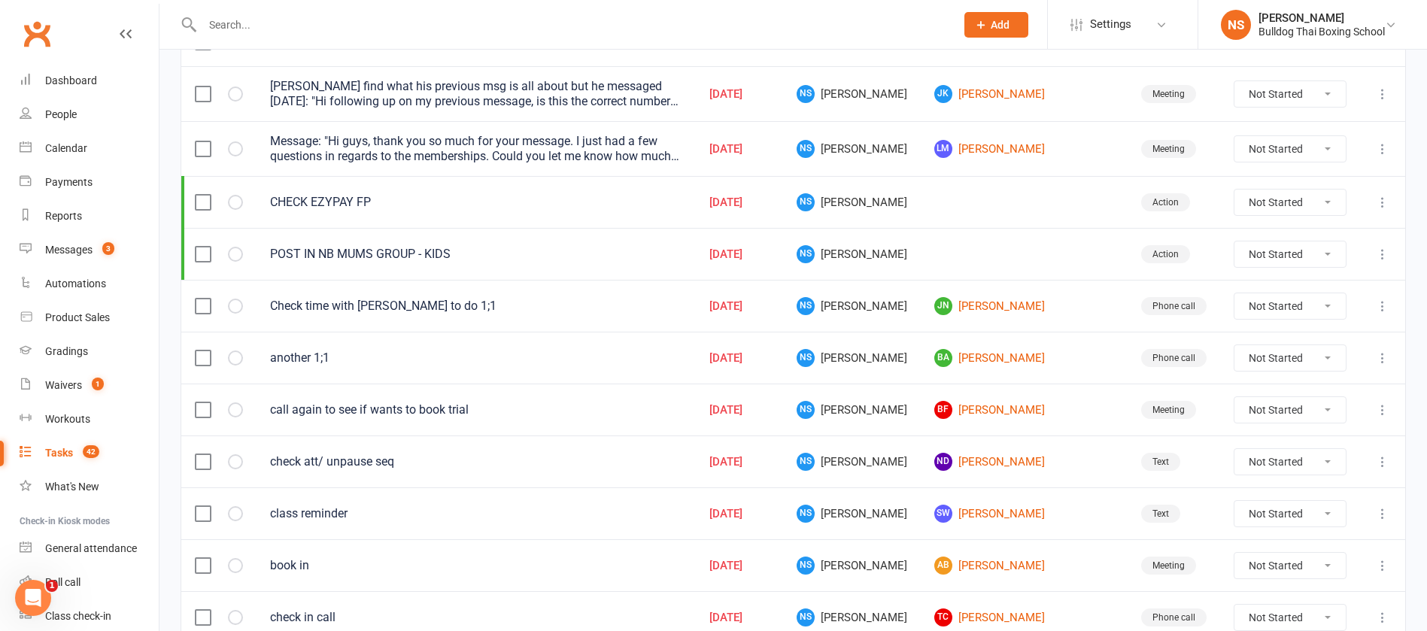
scroll to position [226, 0]
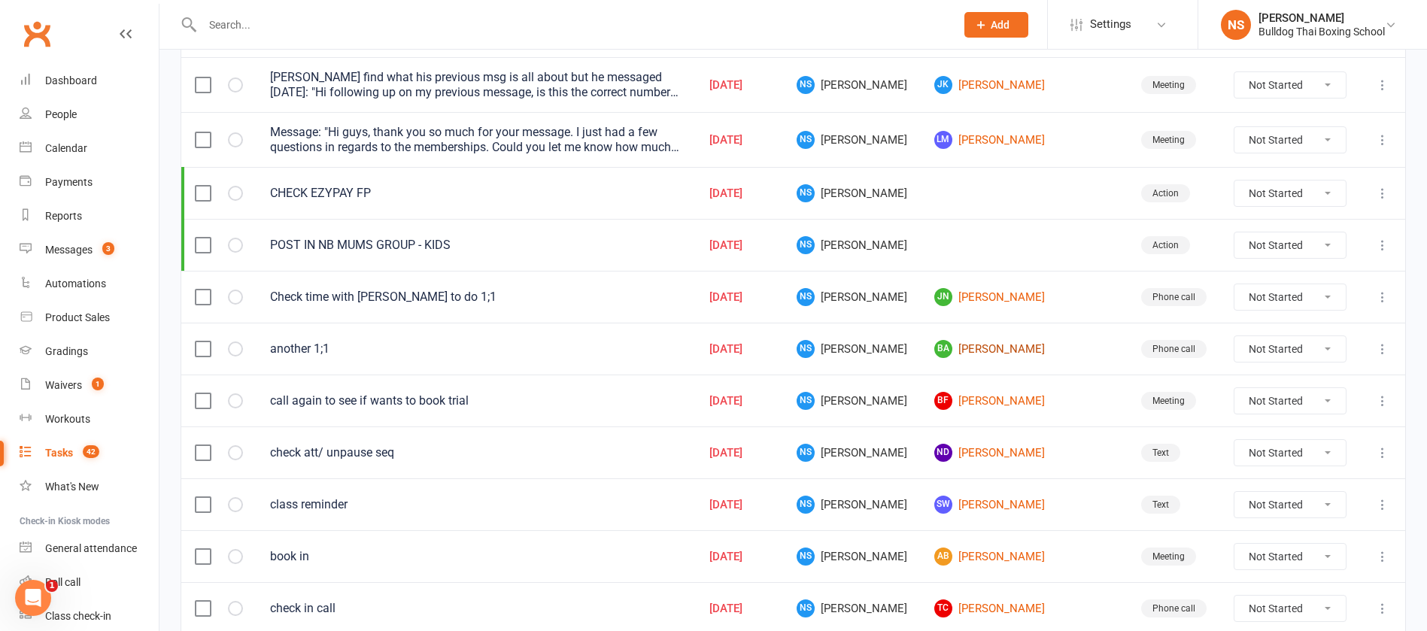
click at [1005, 350] on link "BA [PERSON_NAME]" at bounding box center [1024, 349] width 180 height 18
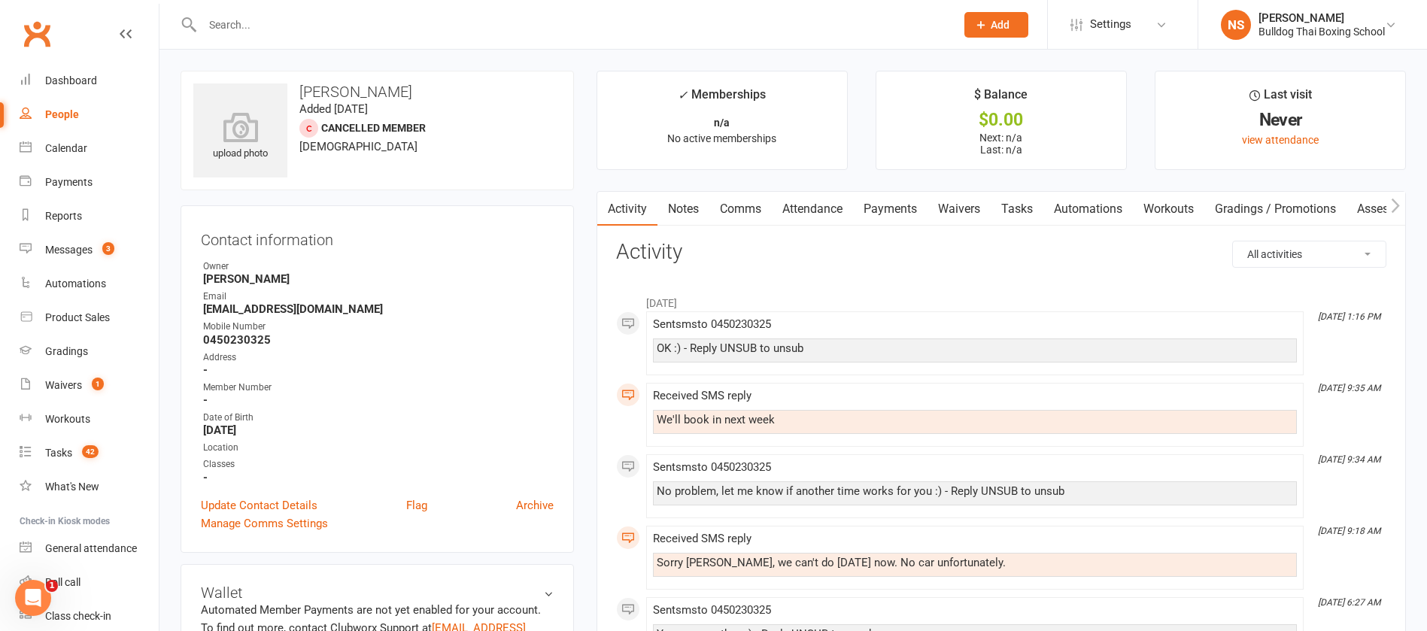
click at [1026, 206] on link "Tasks" at bounding box center [1016, 209] width 53 height 35
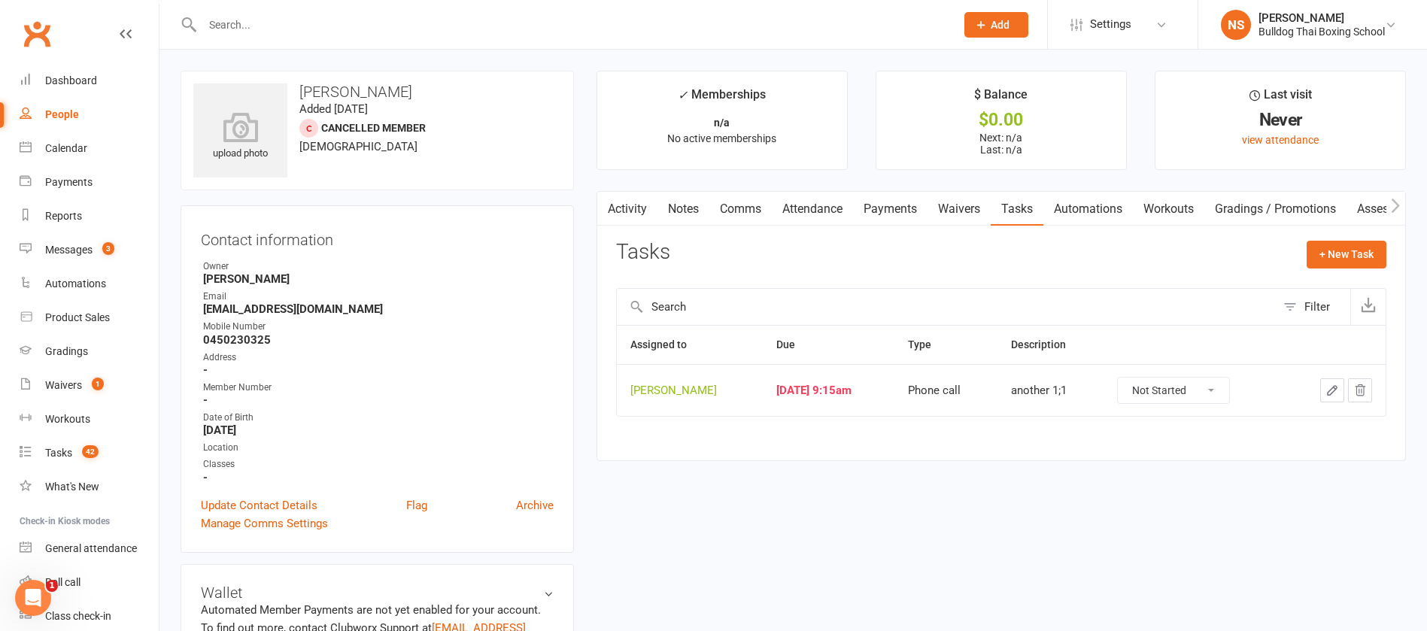
click at [1327, 384] on icon "button" at bounding box center [1332, 391] width 14 height 14
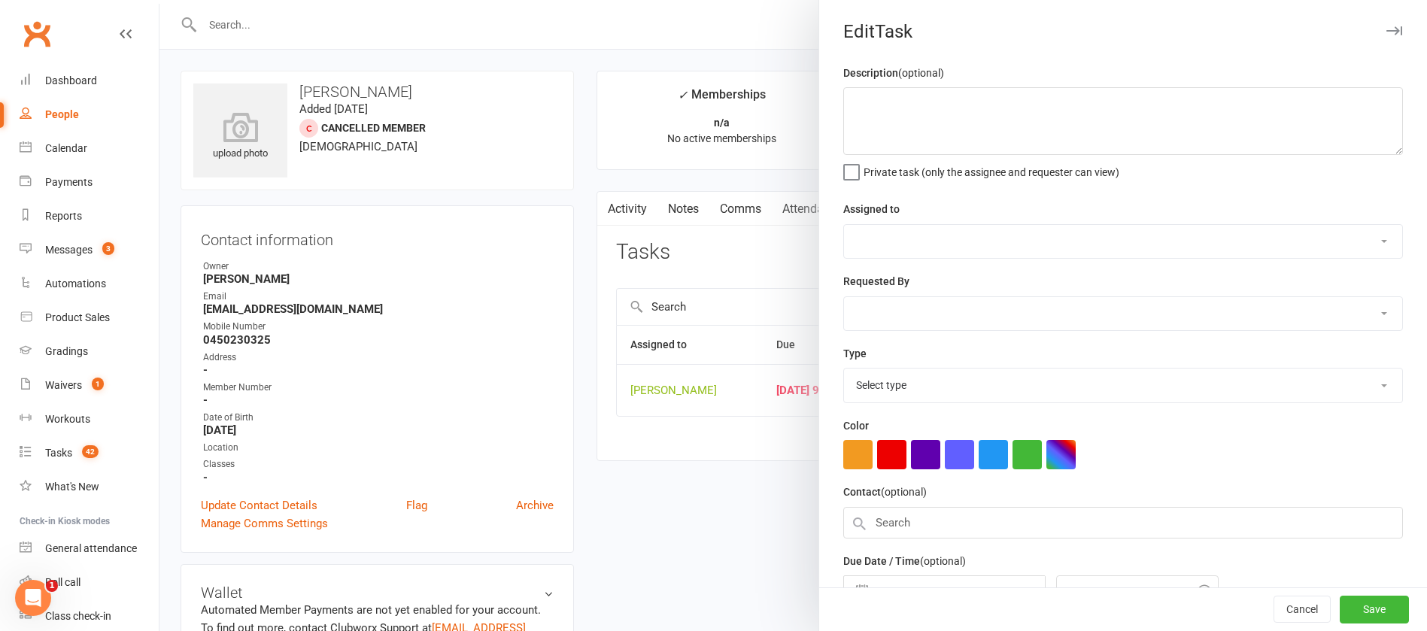
type textarea "another 1;1"
select select "12940"
type input "[DATE]"
type input "9:15am"
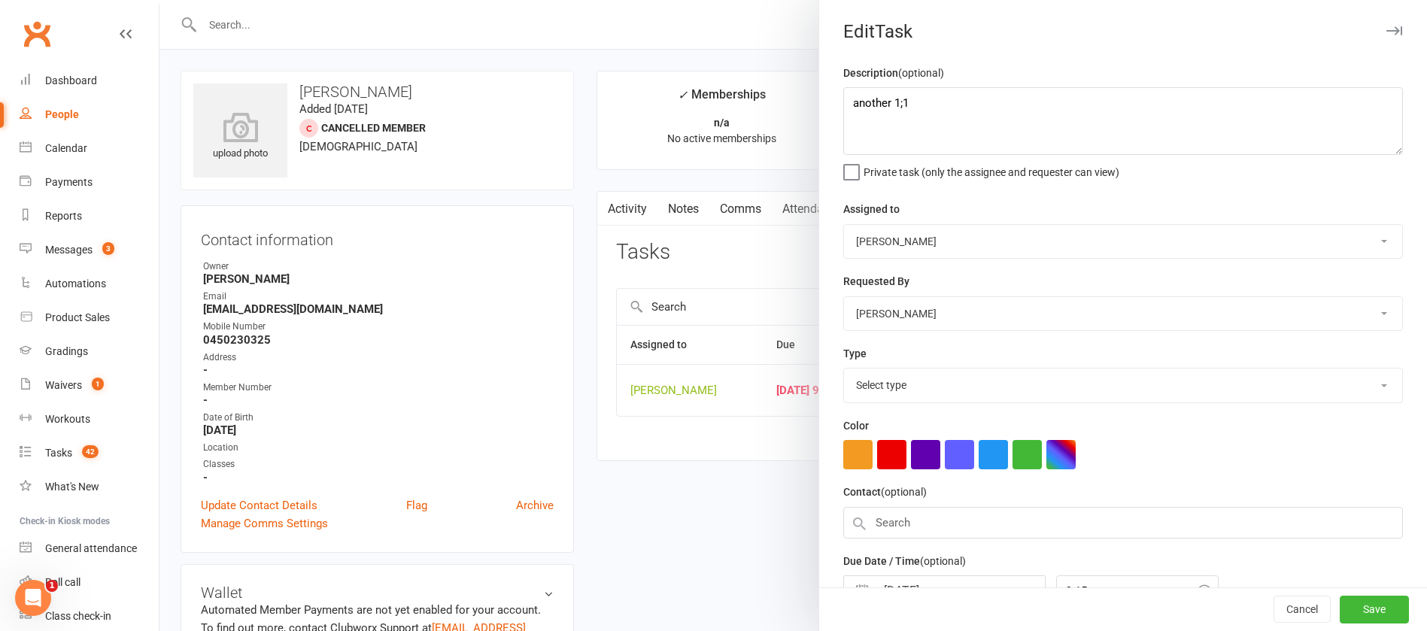
select select "12048"
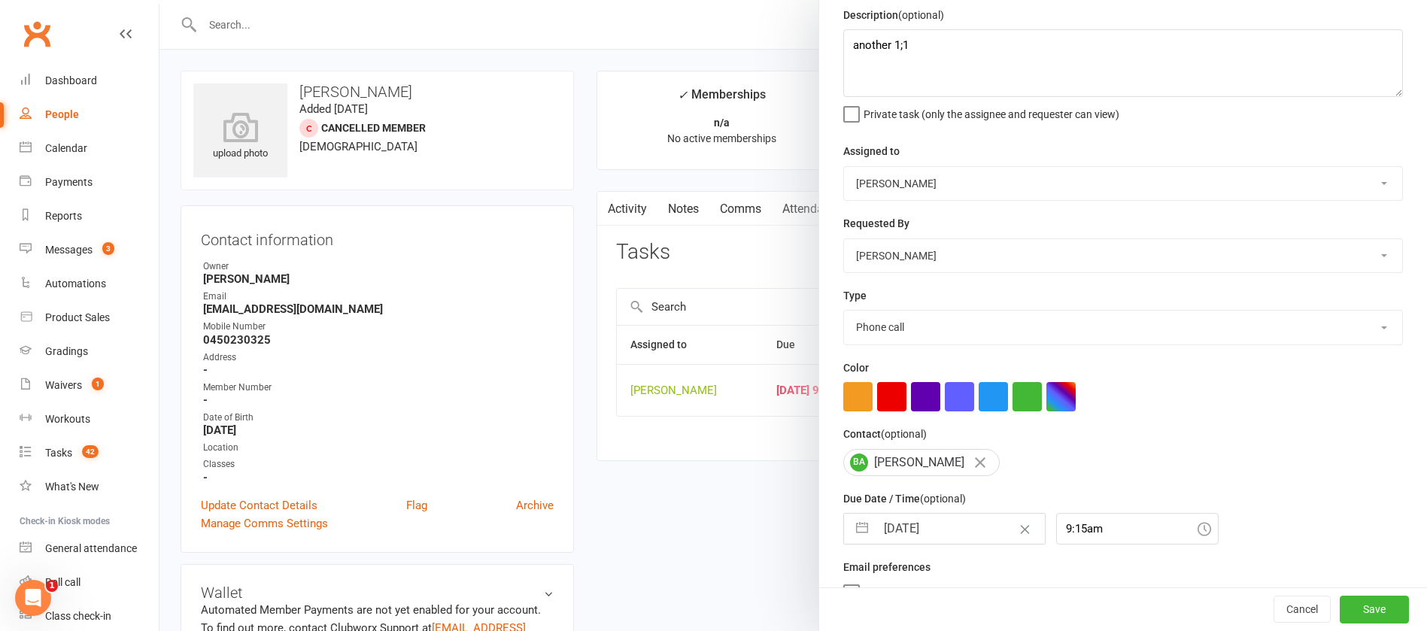
scroll to position [89, 0]
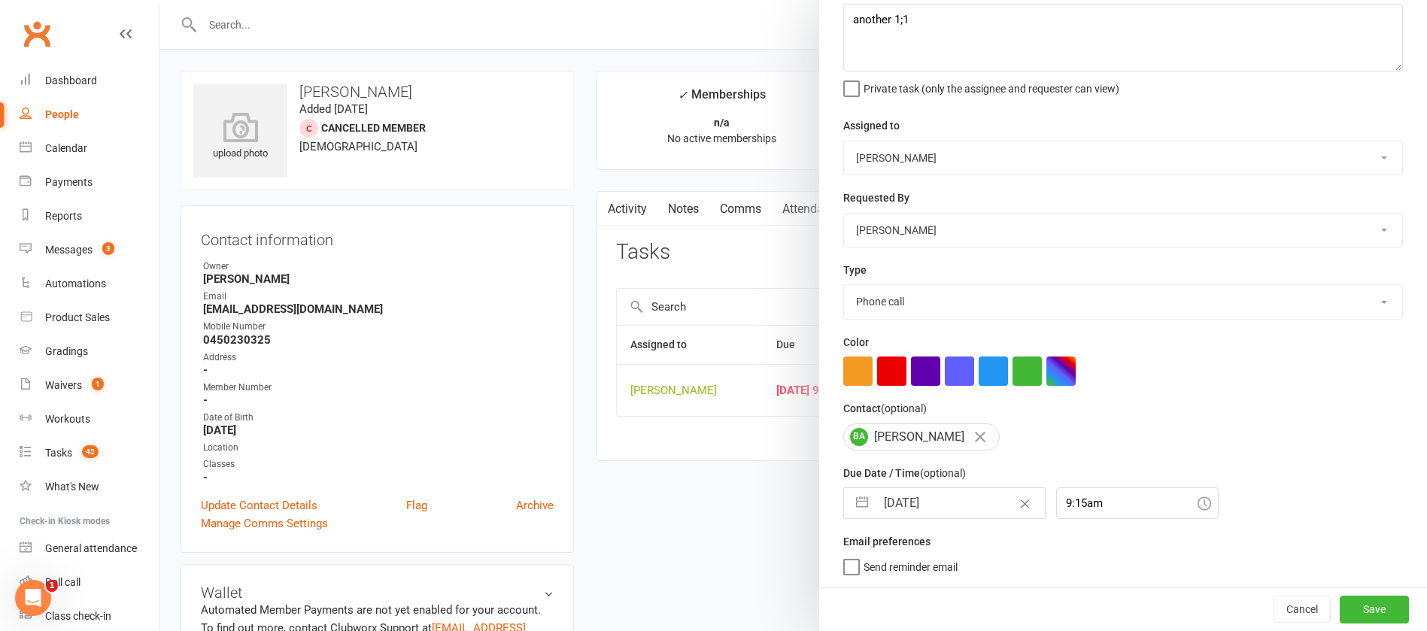
click at [956, 499] on input "[DATE]" at bounding box center [959, 503] width 169 height 30
select select "7"
select select "2025"
select select "8"
select select "2025"
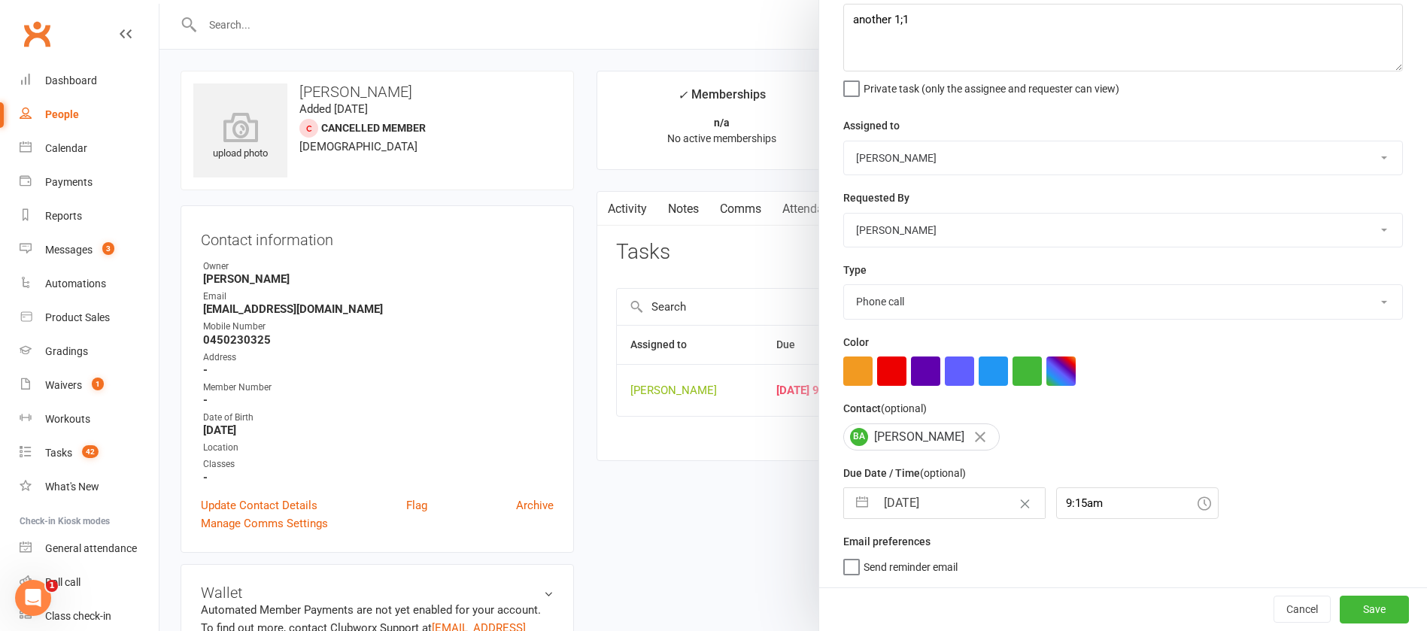
select select "9"
select select "2025"
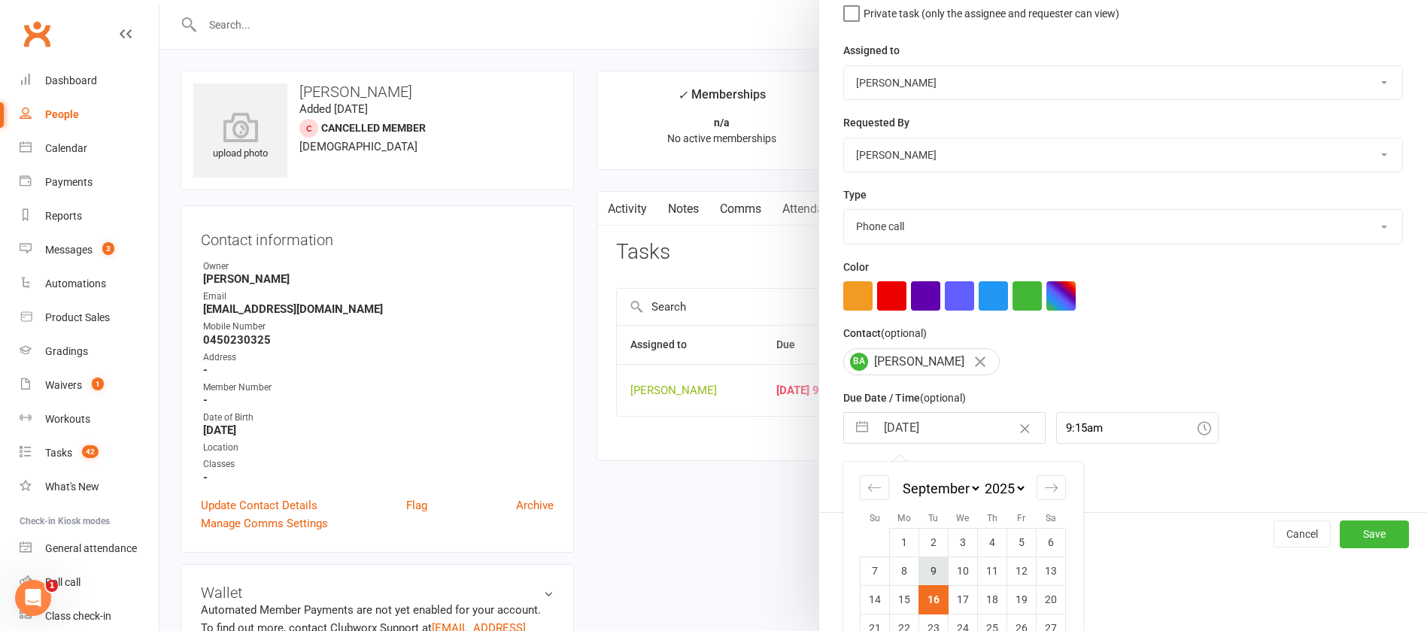
scroll to position [222, 0]
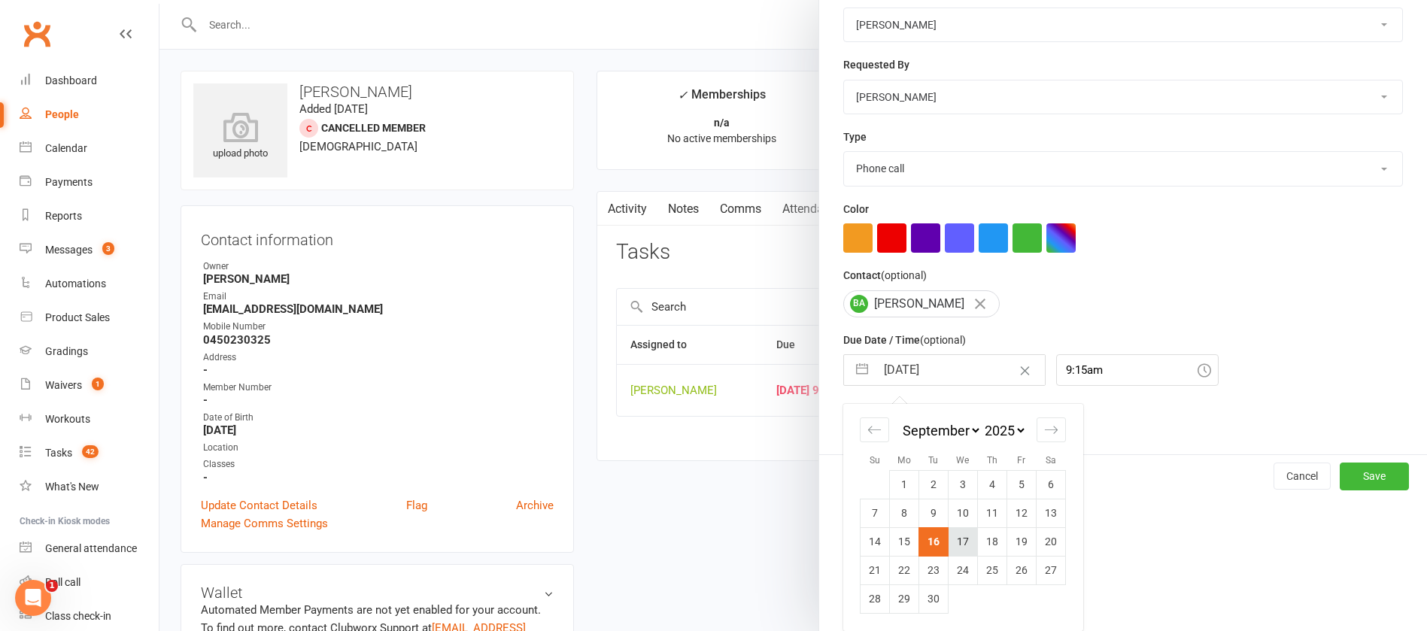
click at [960, 537] on td "17" at bounding box center [962, 541] width 29 height 29
type input "[DATE]"
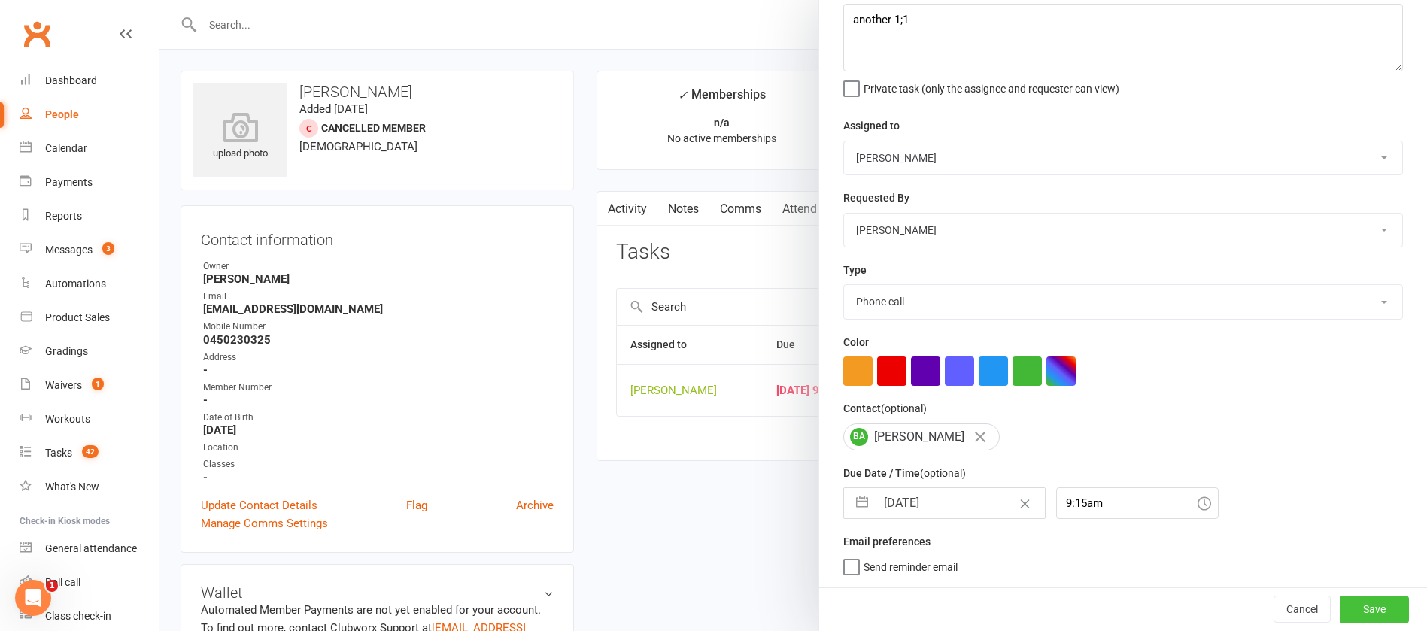
drag, startPoint x: 1343, startPoint y: 602, endPoint x: 1272, endPoint y: 584, distance: 73.1
click at [1343, 603] on button "Save" at bounding box center [1373, 609] width 69 height 27
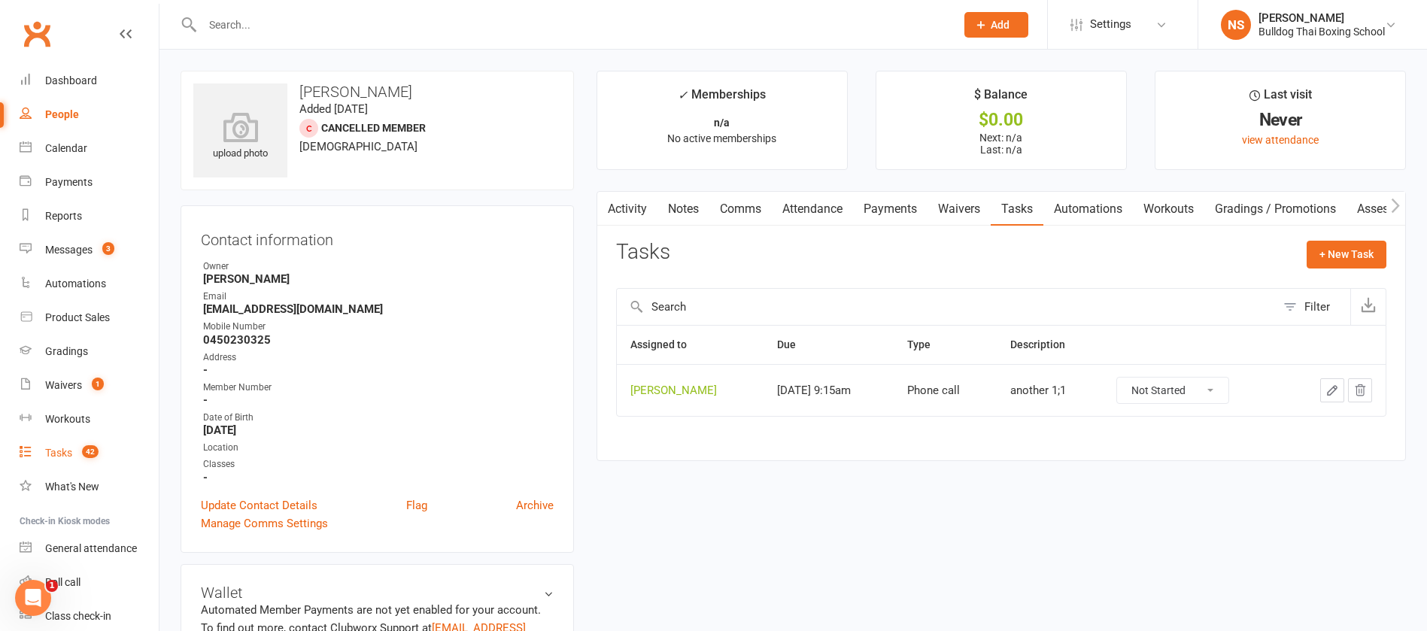
click at [56, 447] on div "Tasks" at bounding box center [58, 453] width 27 height 12
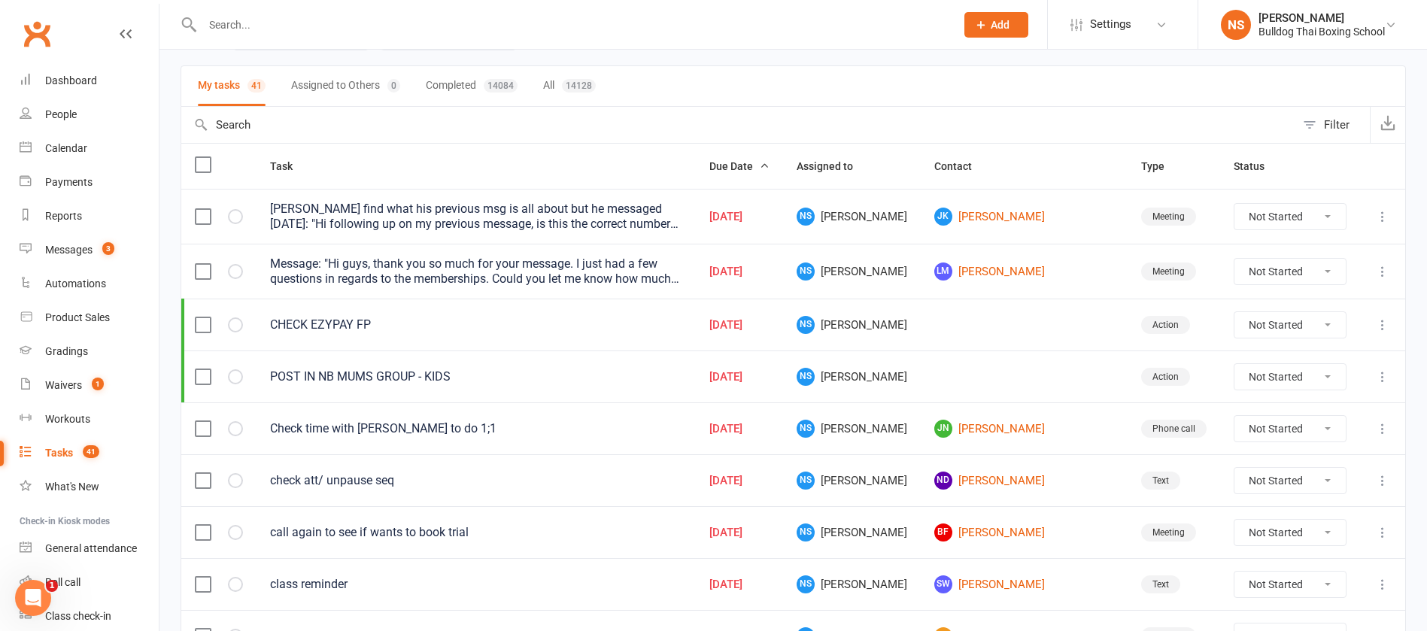
scroll to position [226, 0]
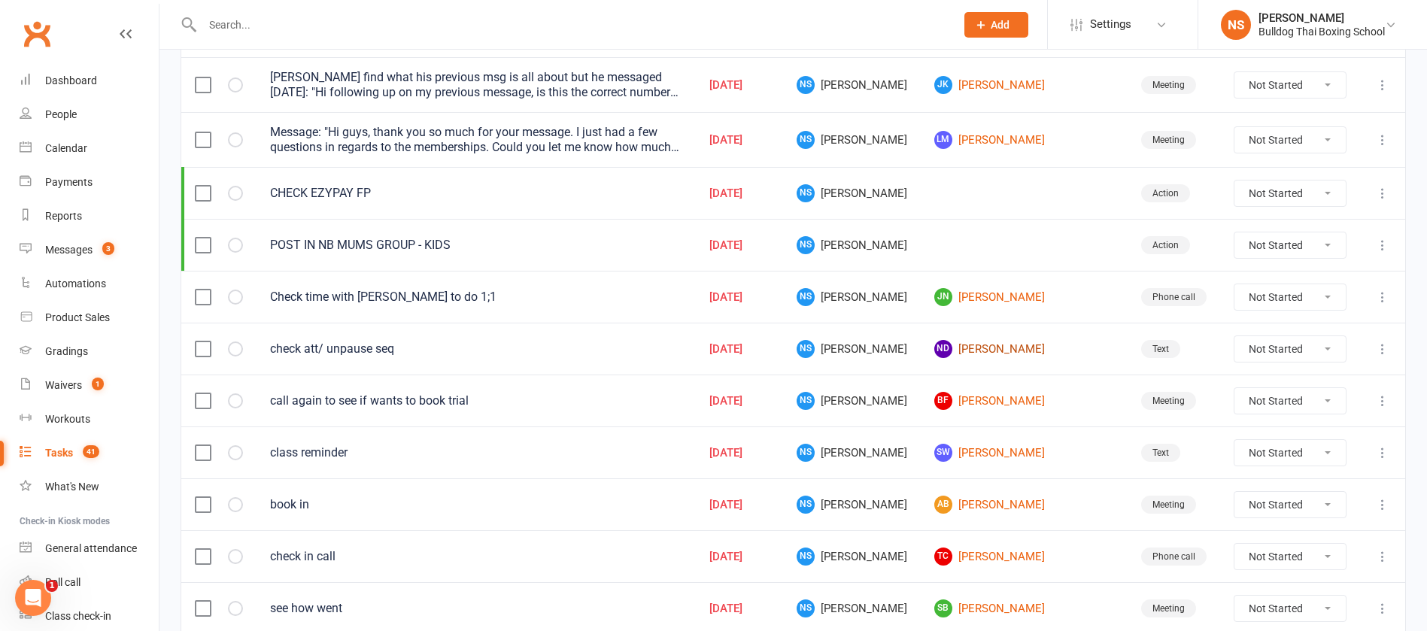
click at [1011, 350] on link "ND [PERSON_NAME]" at bounding box center [1024, 349] width 180 height 18
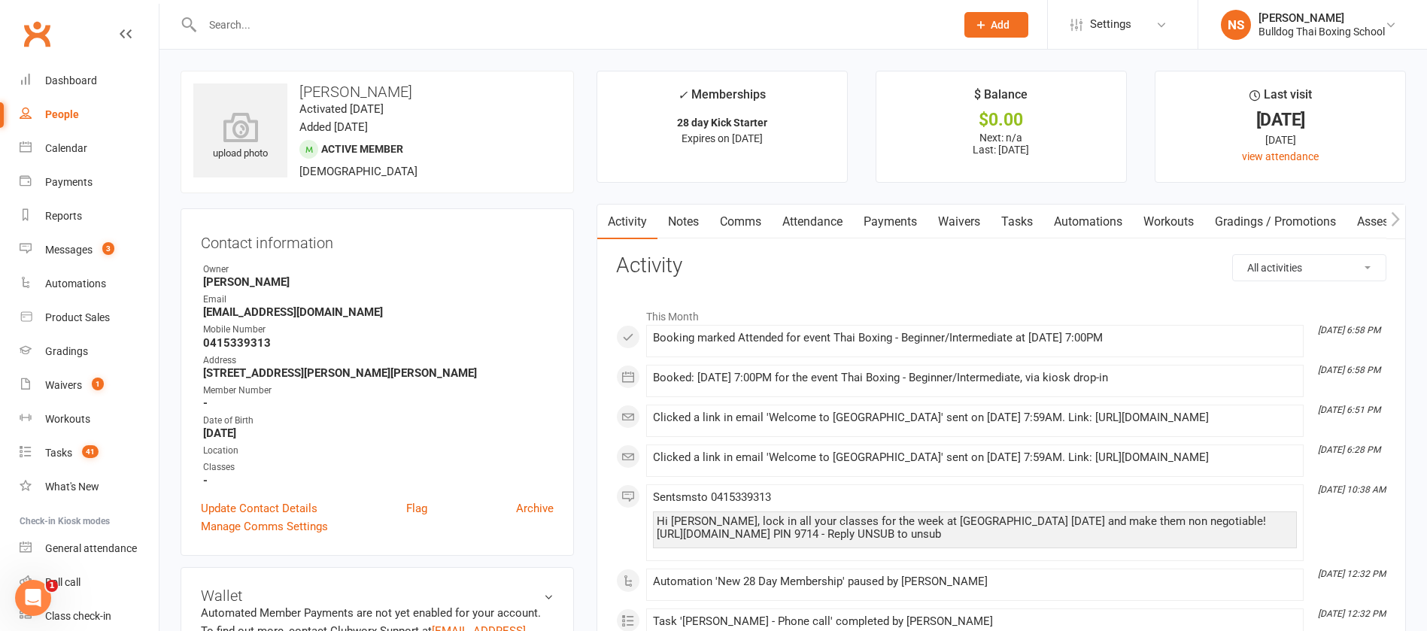
click at [1081, 220] on link "Automations" at bounding box center [1087, 222] width 89 height 35
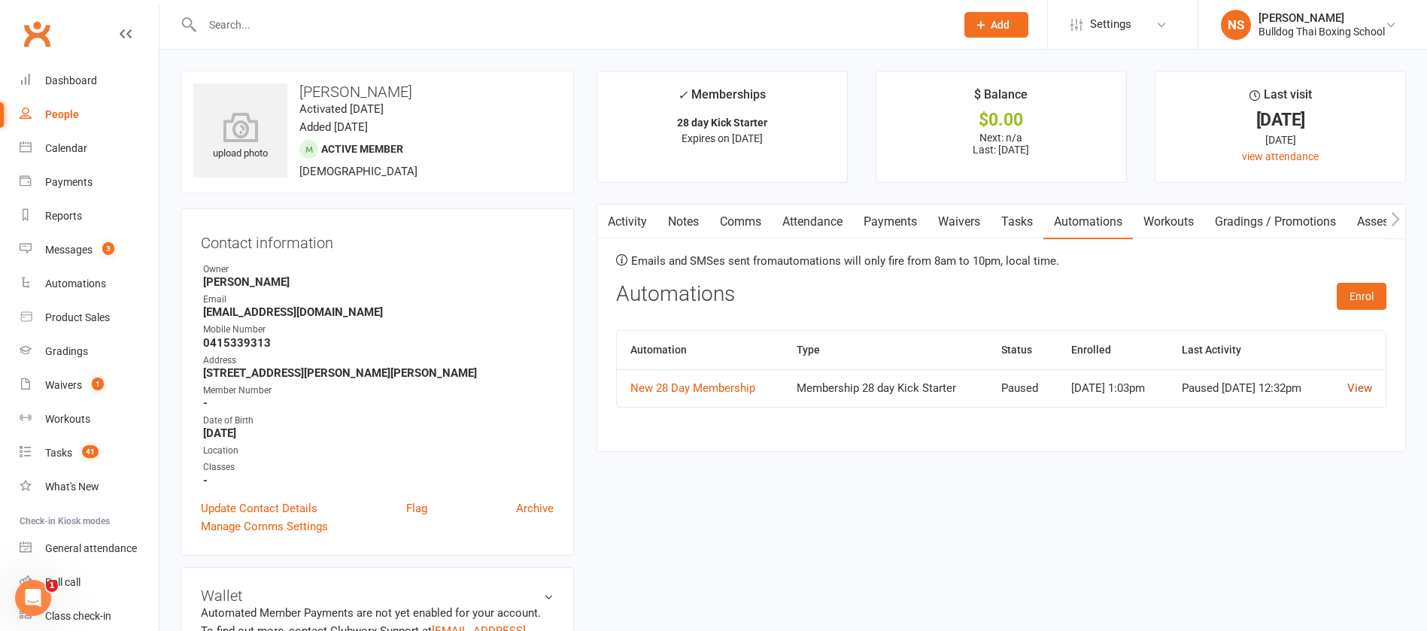
click at [1360, 391] on link "View" at bounding box center [1359, 388] width 25 height 14
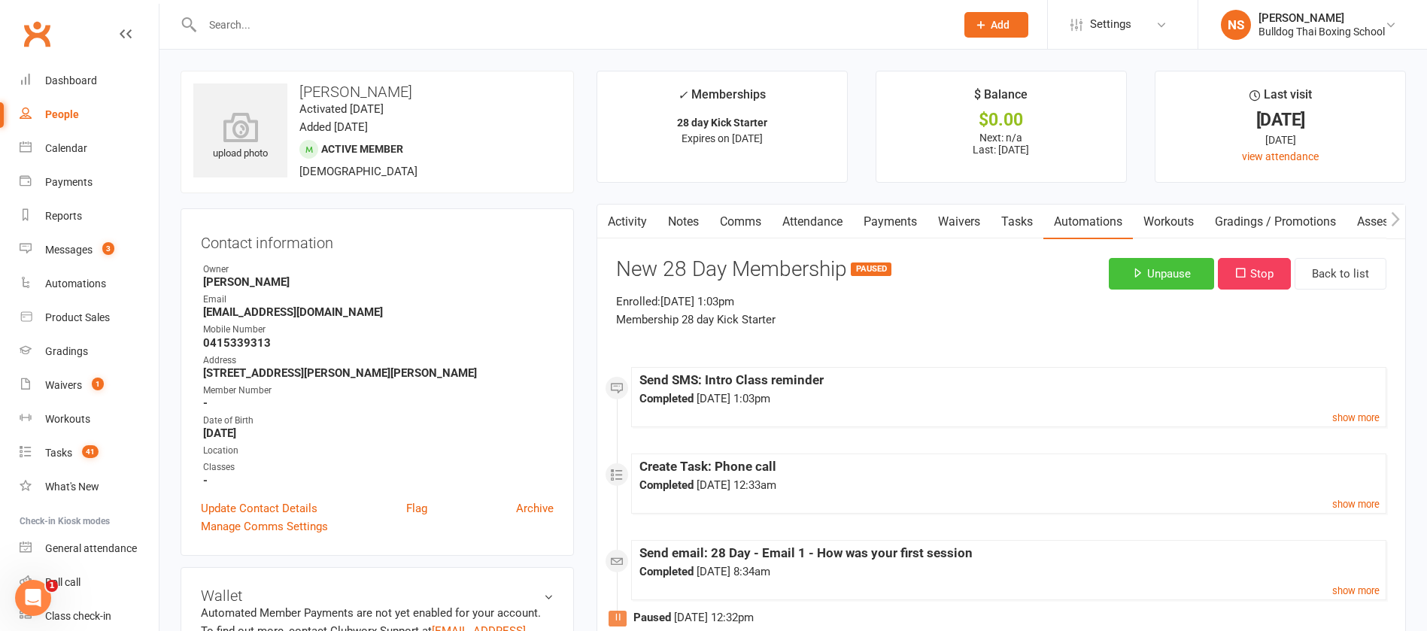
click at [1153, 271] on button "Unpause" at bounding box center [1160, 274] width 105 height 32
click at [1016, 216] on link "Tasks" at bounding box center [1016, 222] width 53 height 35
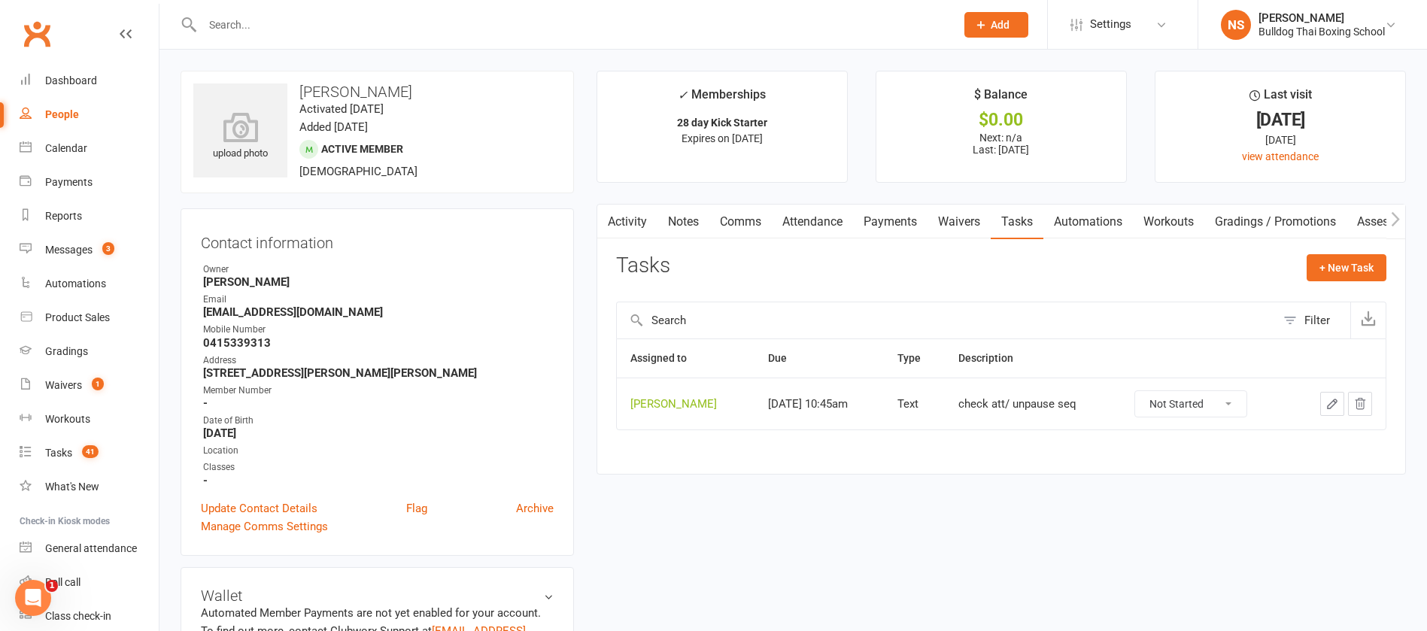
click at [1327, 397] on icon "button" at bounding box center [1332, 404] width 14 height 14
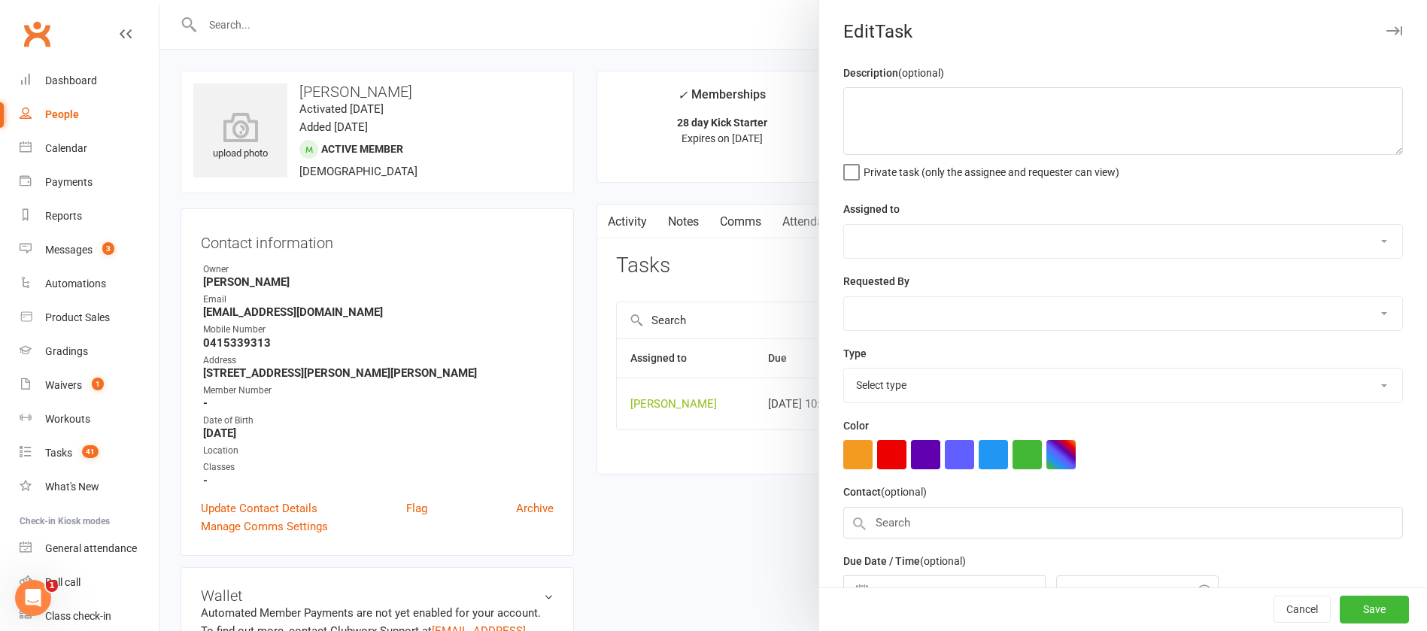
type textarea "check att/ unpause seq"
select select "12940"
type input "[DATE]"
type input "10:45am"
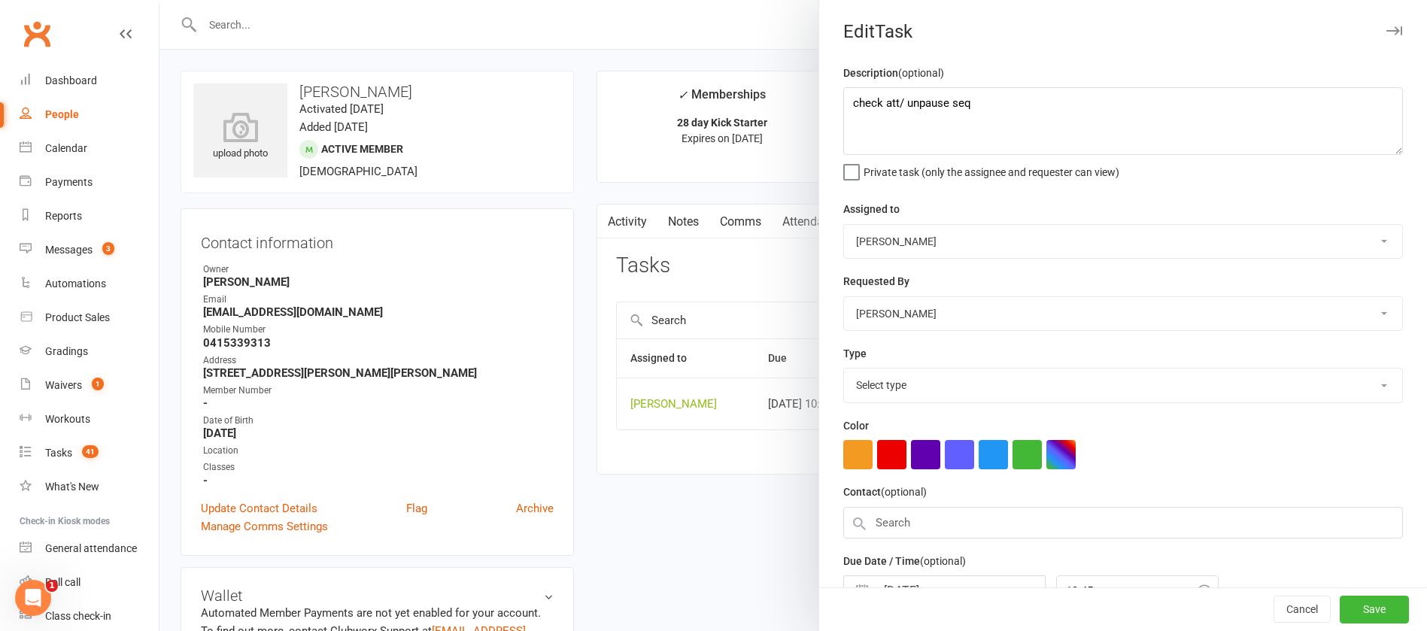
select select "13825"
drag, startPoint x: 940, startPoint y: 103, endPoint x: 899, endPoint y: 105, distance: 40.6
click at [899, 105] on textarea "check att/ unpause seq" at bounding box center [1122, 121] width 559 height 68
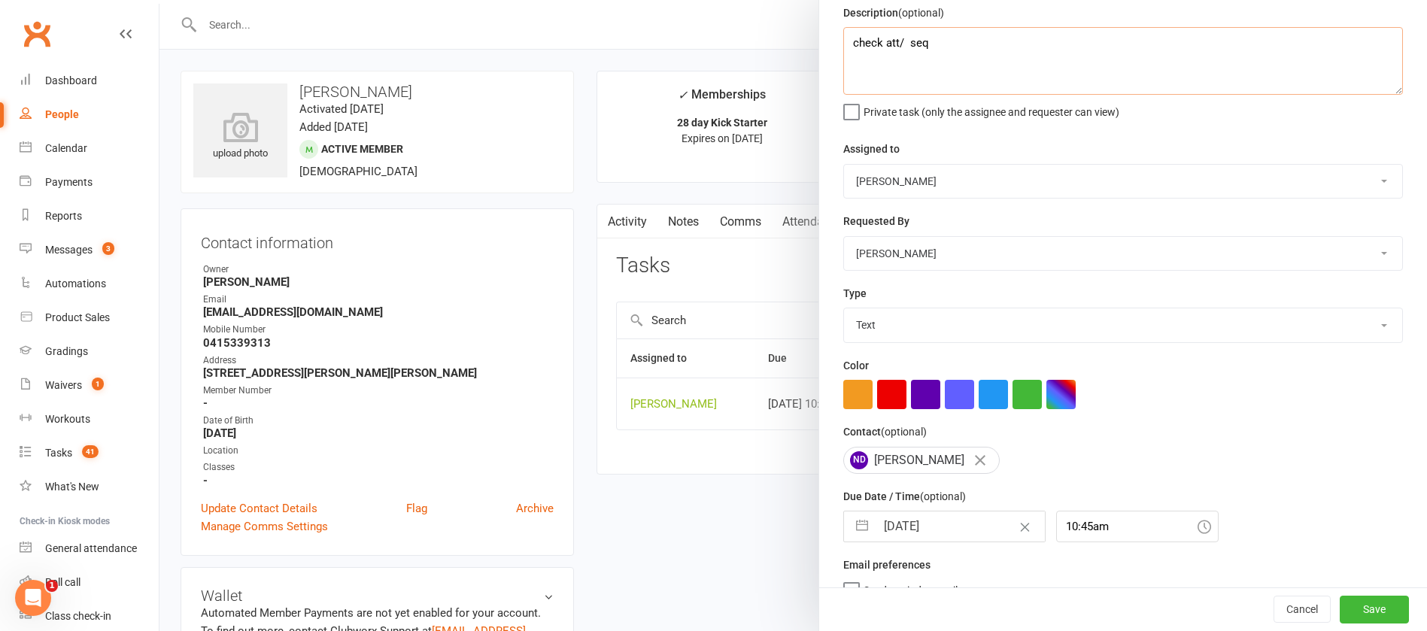
scroll to position [89, 0]
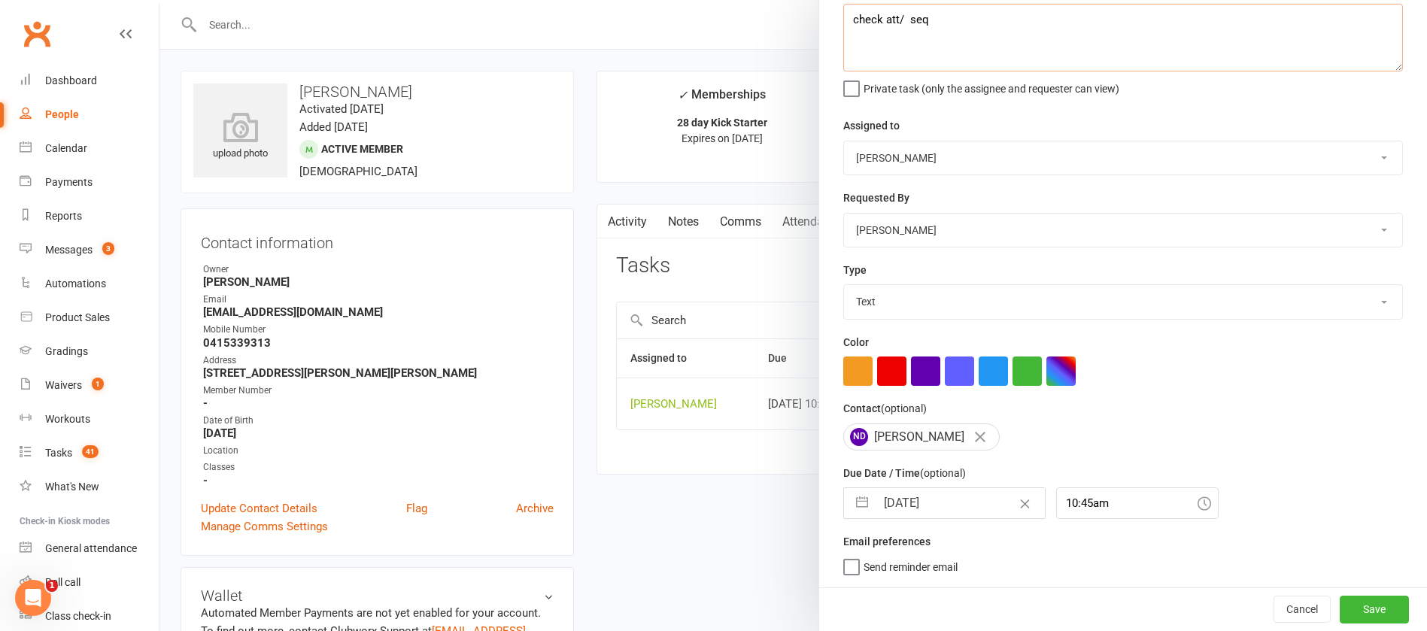
type textarea "check att/ seq"
click at [946, 495] on input "[DATE]" at bounding box center [959, 503] width 169 height 30
select select "7"
select select "2025"
select select "8"
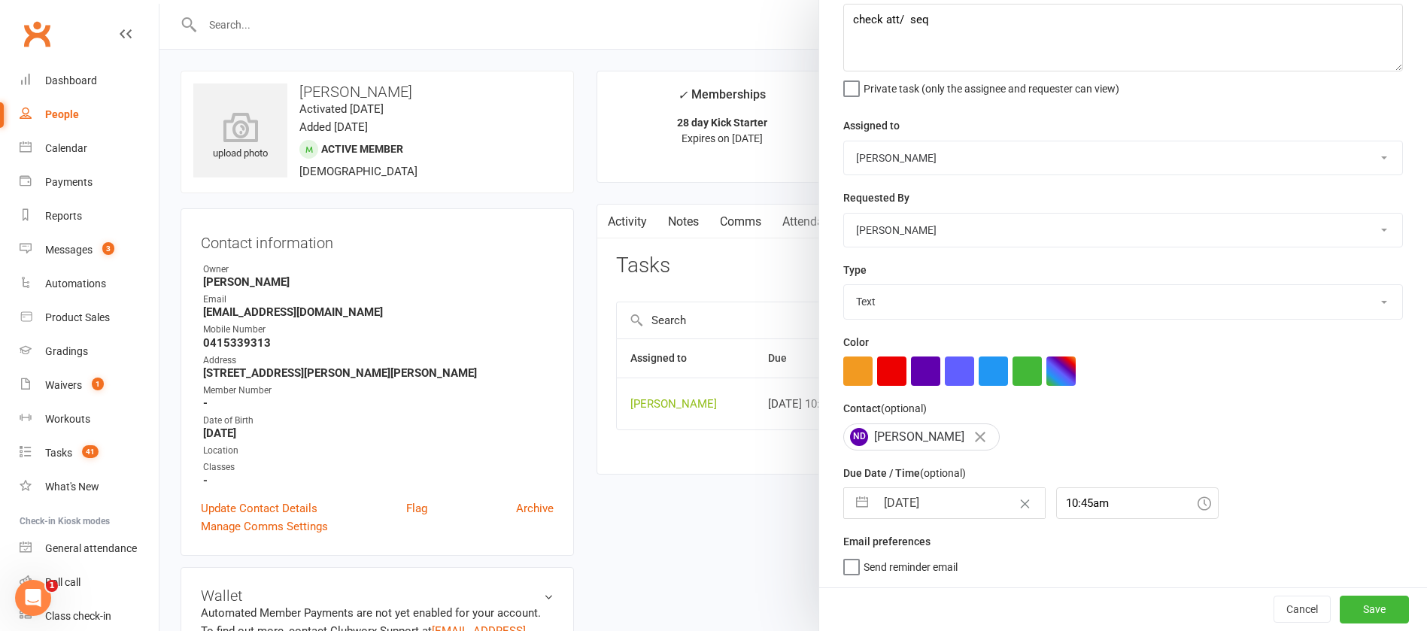
select select "2025"
select select "9"
select select "2025"
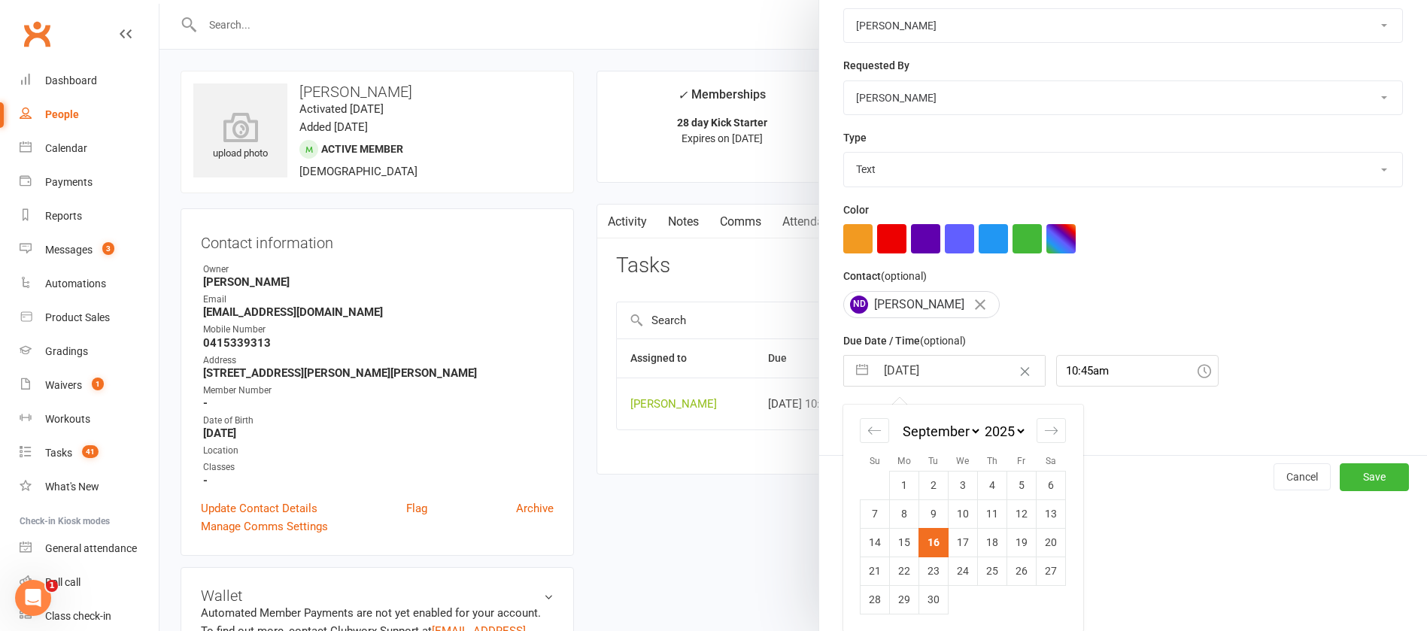
scroll to position [222, 0]
click at [1009, 540] on td "19" at bounding box center [1021, 541] width 29 height 29
type input "[DATE]"
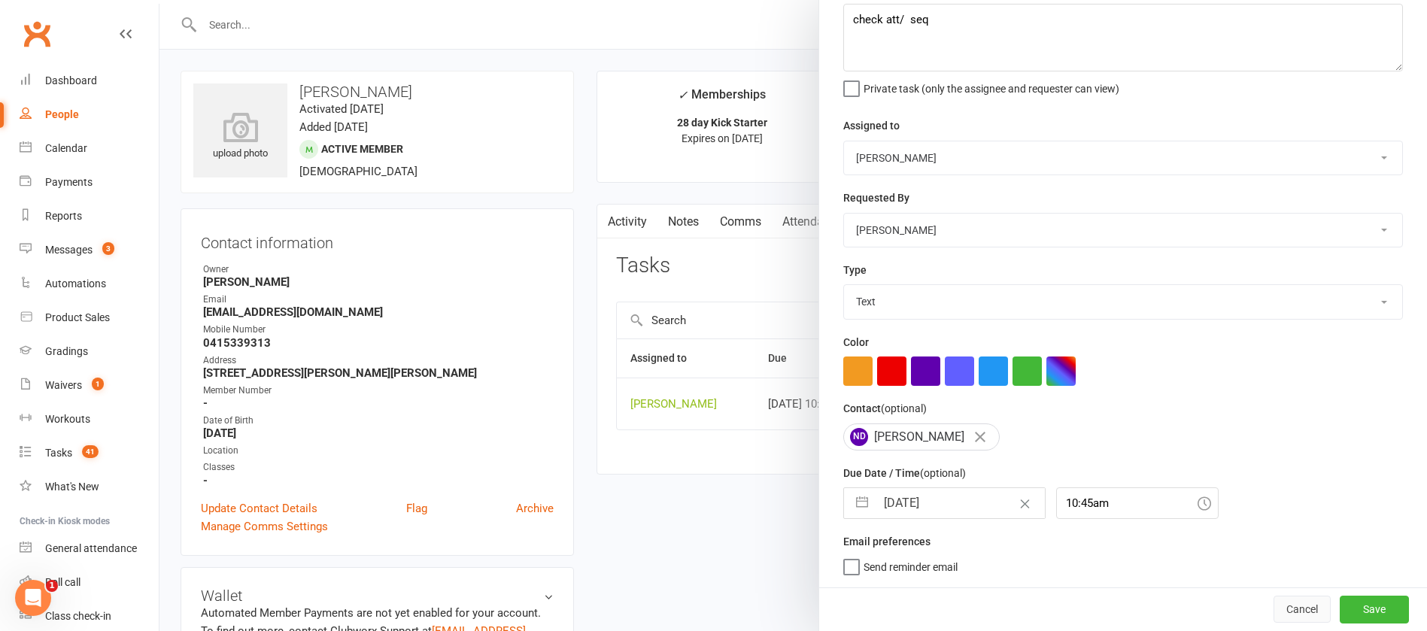
scroll to position [89, 0]
click at [1339, 612] on button "Save" at bounding box center [1373, 609] width 69 height 27
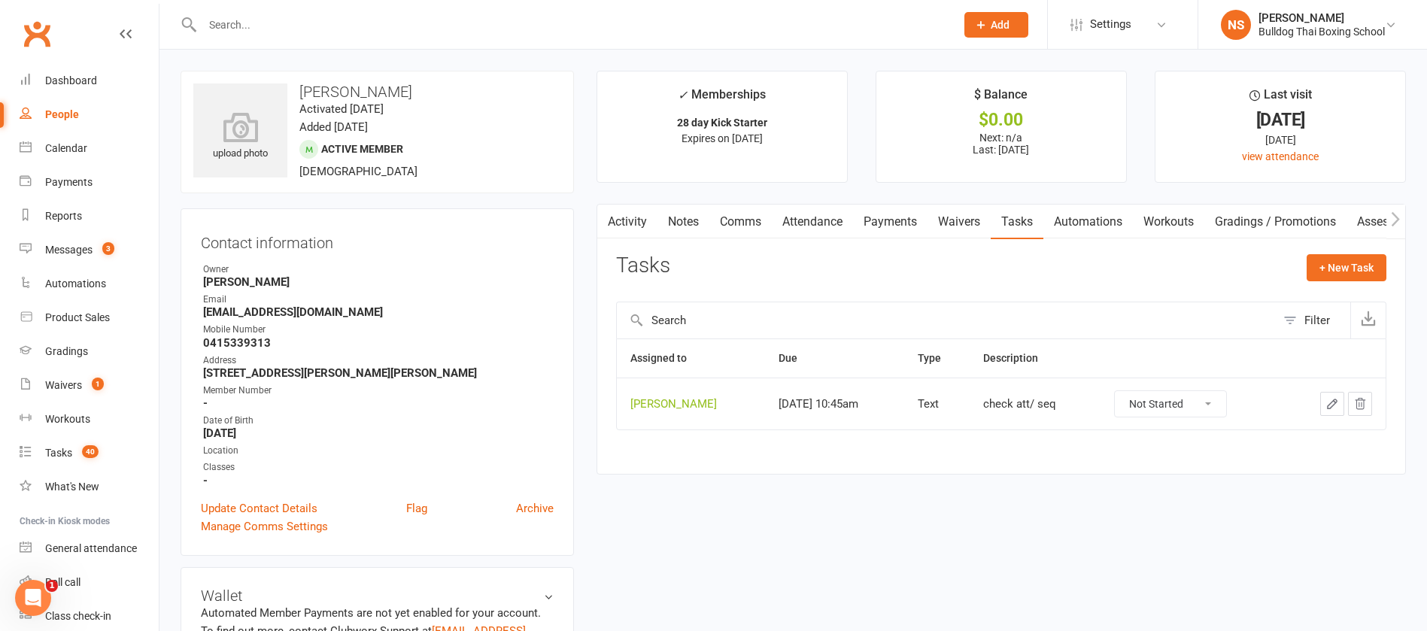
scroll to position [59, 0]
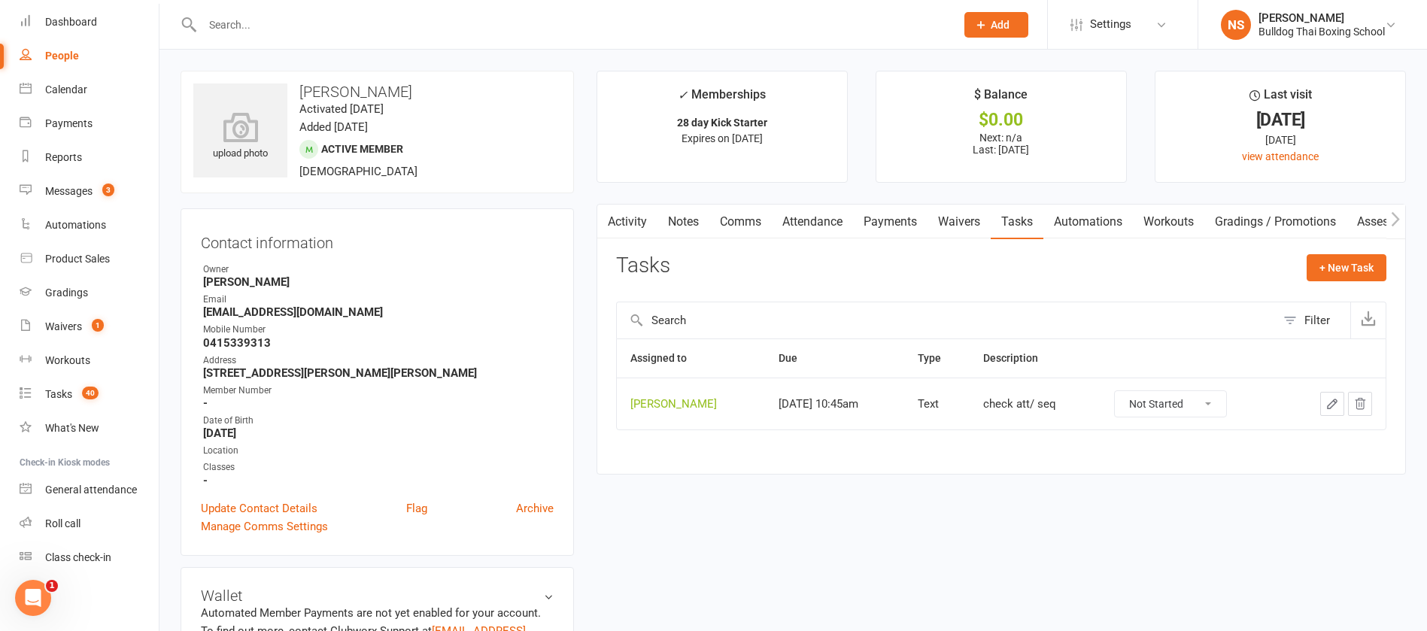
click at [224, 20] on input "text" at bounding box center [571, 24] width 747 height 21
type input "y"
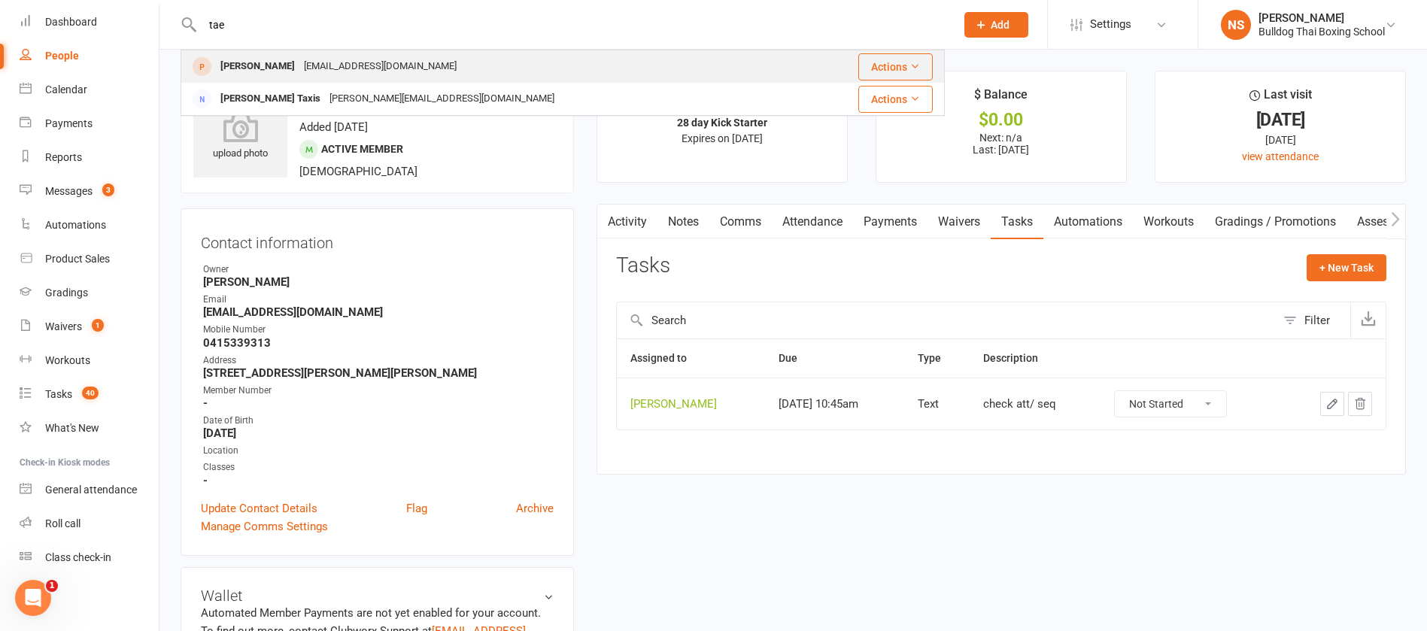
type input "tae"
click at [306, 65] on div "[EMAIL_ADDRESS][DOMAIN_NAME]" at bounding box center [380, 67] width 162 height 22
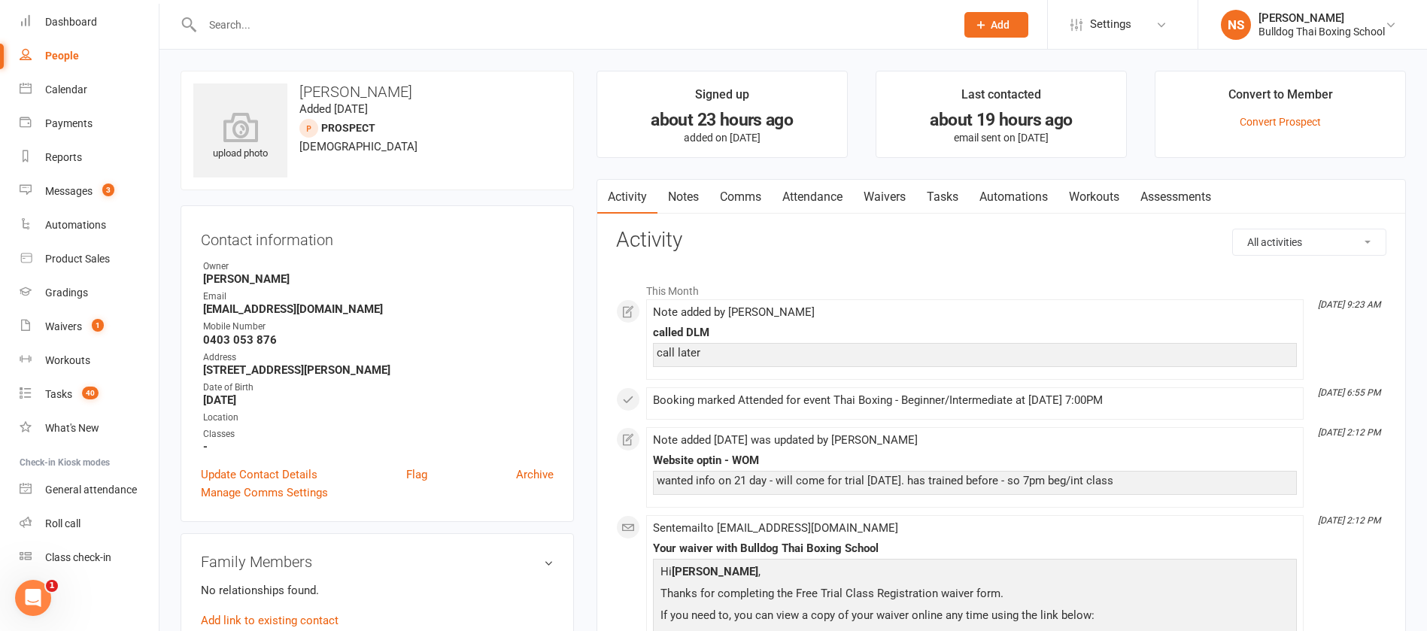
click at [679, 195] on link "Notes" at bounding box center [683, 197] width 52 height 35
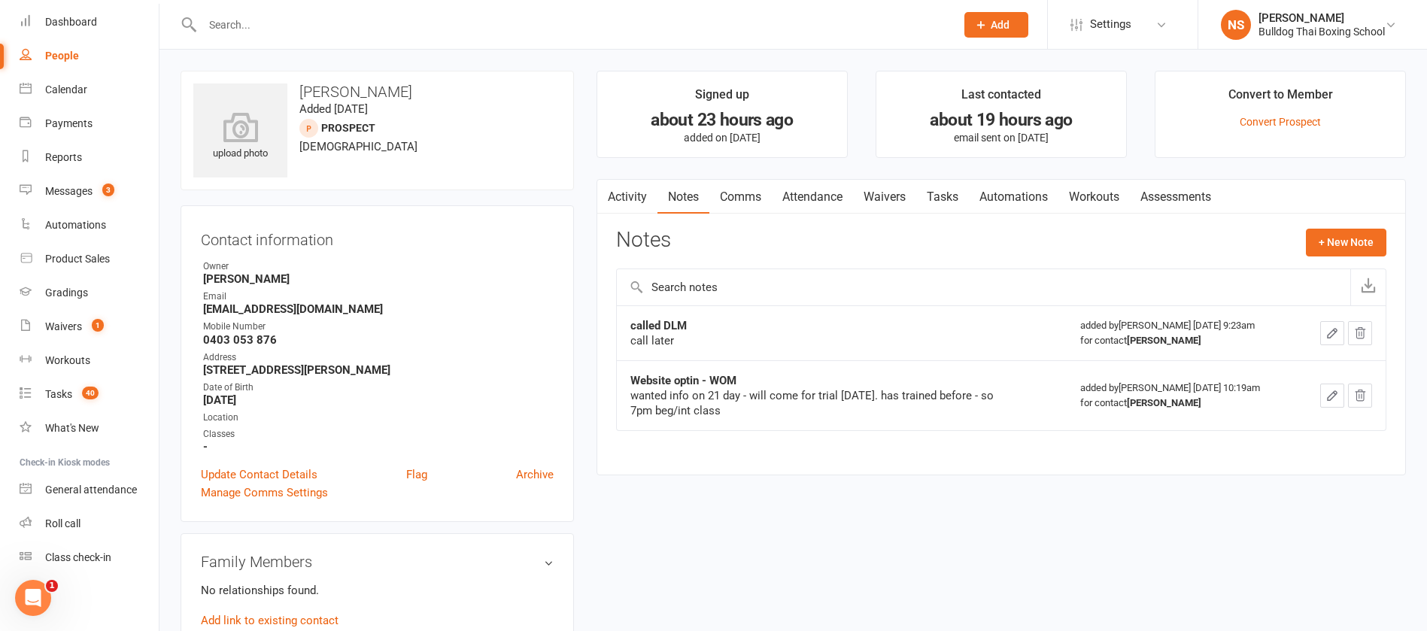
click at [1331, 326] on icon "button" at bounding box center [1332, 333] width 14 height 14
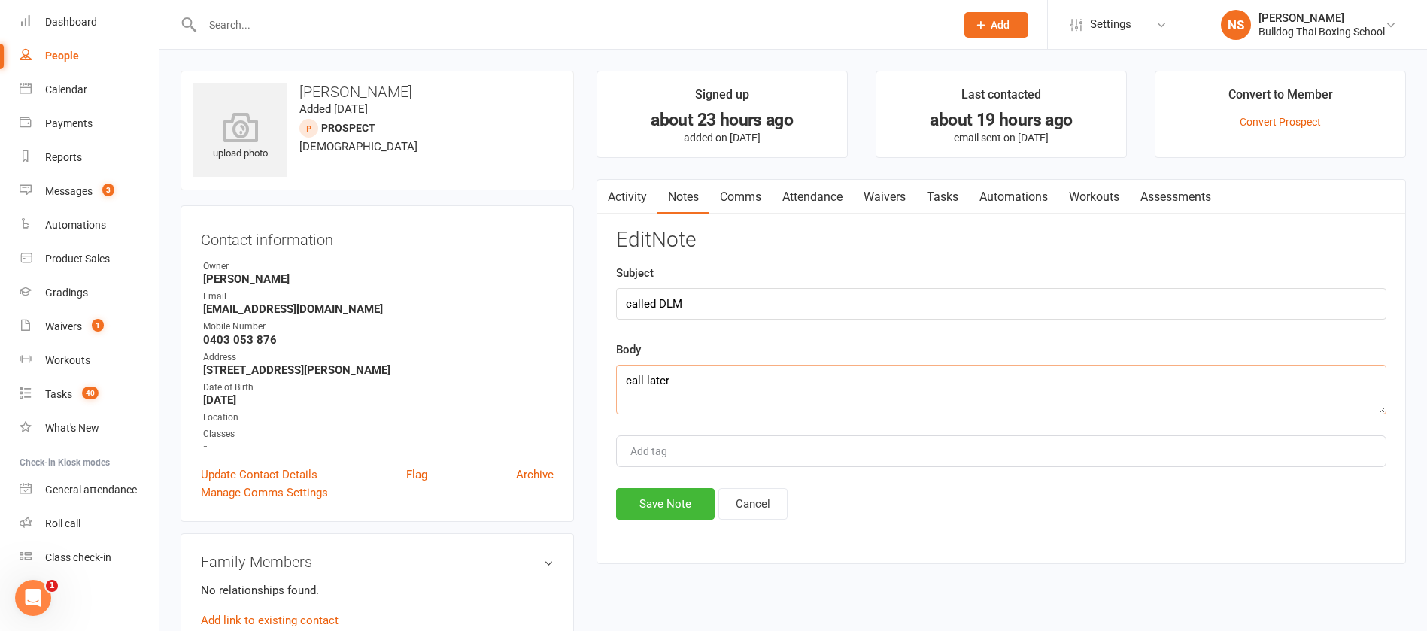
drag, startPoint x: 684, startPoint y: 386, endPoint x: 608, endPoint y: 388, distance: 75.2
click at [608, 388] on div "Activity Notes Comms Attendance Waivers Tasks Automations Workouts Assessments …" at bounding box center [1000, 372] width 809 height 386
click at [785, 371] on textarea "will try 21 days - class was a biut basic" at bounding box center [1001, 390] width 770 height 50
click at [845, 382] on textarea "will try 21 days - class was a bit basic" at bounding box center [1001, 390] width 770 height 50
click at [1020, 378] on textarea "will try 21 days - class was a bit basic fundamentals and looking for higher eb…" at bounding box center [1001, 390] width 770 height 50
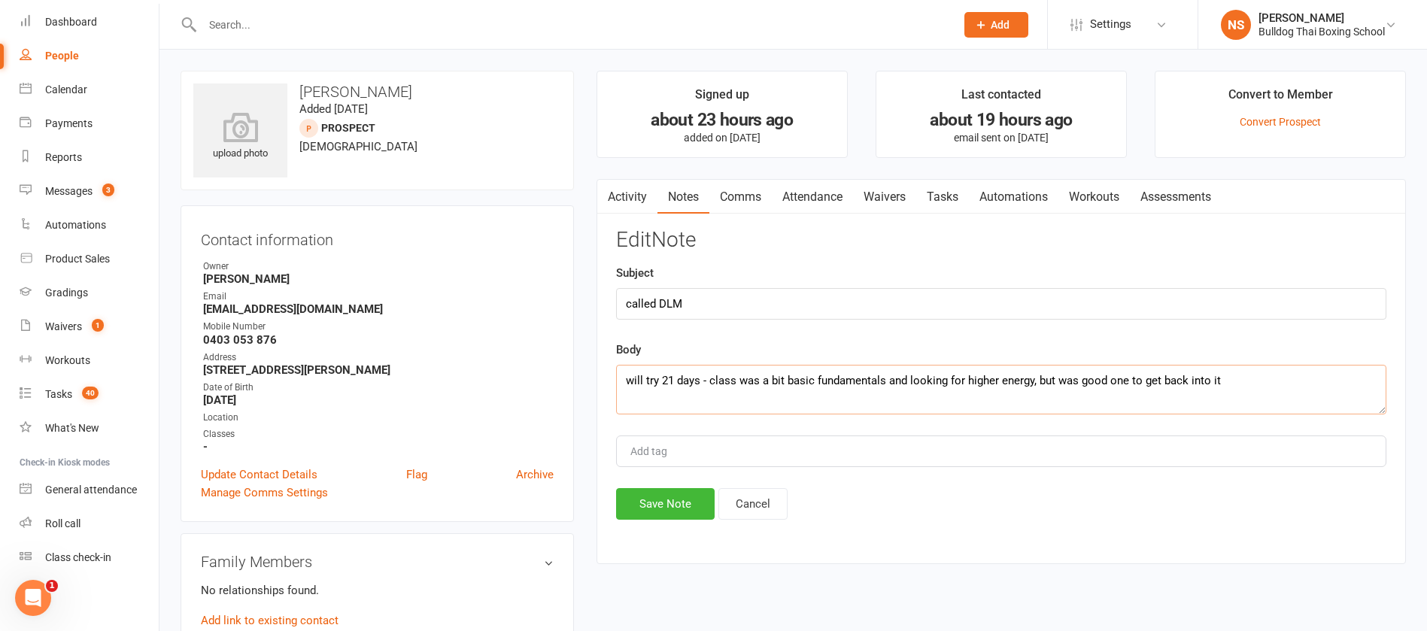
click at [1253, 367] on textarea "will try 21 days - class was a bit basic fundamentals and looking for higher en…" at bounding box center [1001, 390] width 770 height 50
type textarea "will try 21 days - class was a bit basic fundamentals and looking for higher en…"
click at [658, 510] on button "Save Note" at bounding box center [665, 504] width 99 height 32
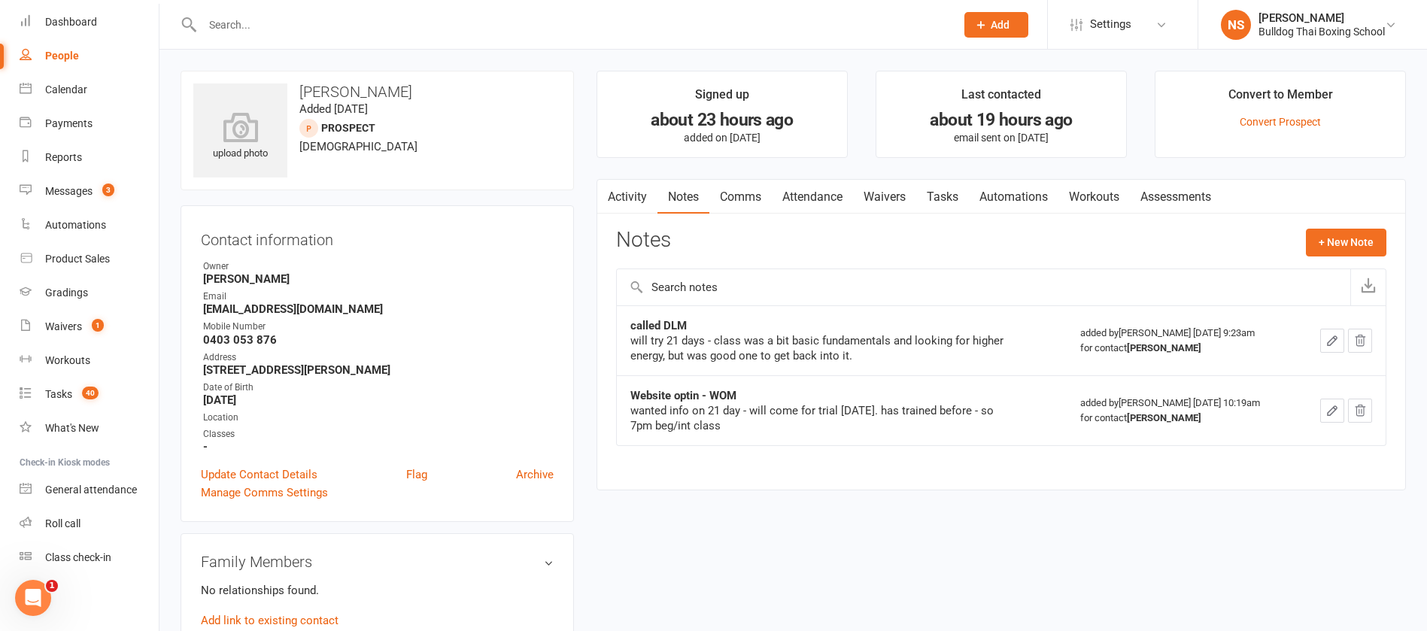
click at [744, 196] on link "Comms" at bounding box center [740, 197] width 62 height 35
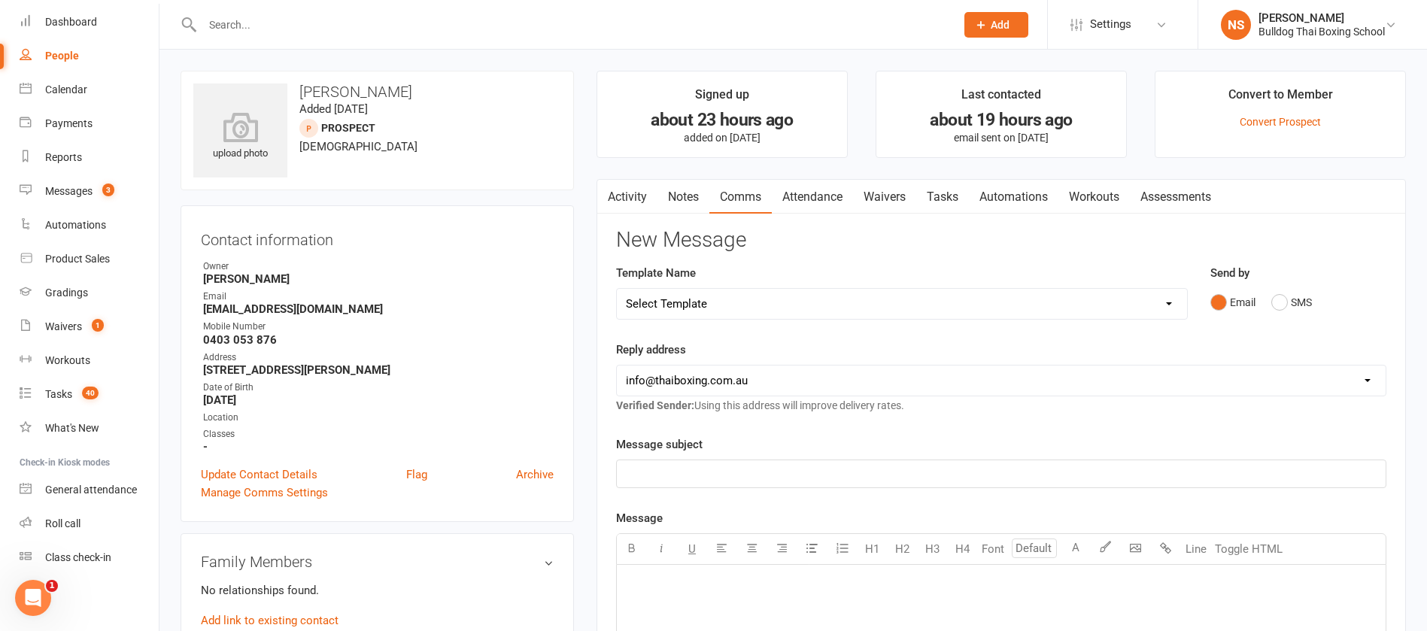
click at [720, 300] on select "Select Template [Email] Price Increase 28 Day Kick starter [SMS] 10 Pass Check …" at bounding box center [902, 304] width 570 height 30
select select "7"
click at [617, 289] on select "Select Template [Email] Price Increase 28 Day Kick starter [SMS] 10 Pass Check …" at bounding box center [902, 304] width 570 height 30
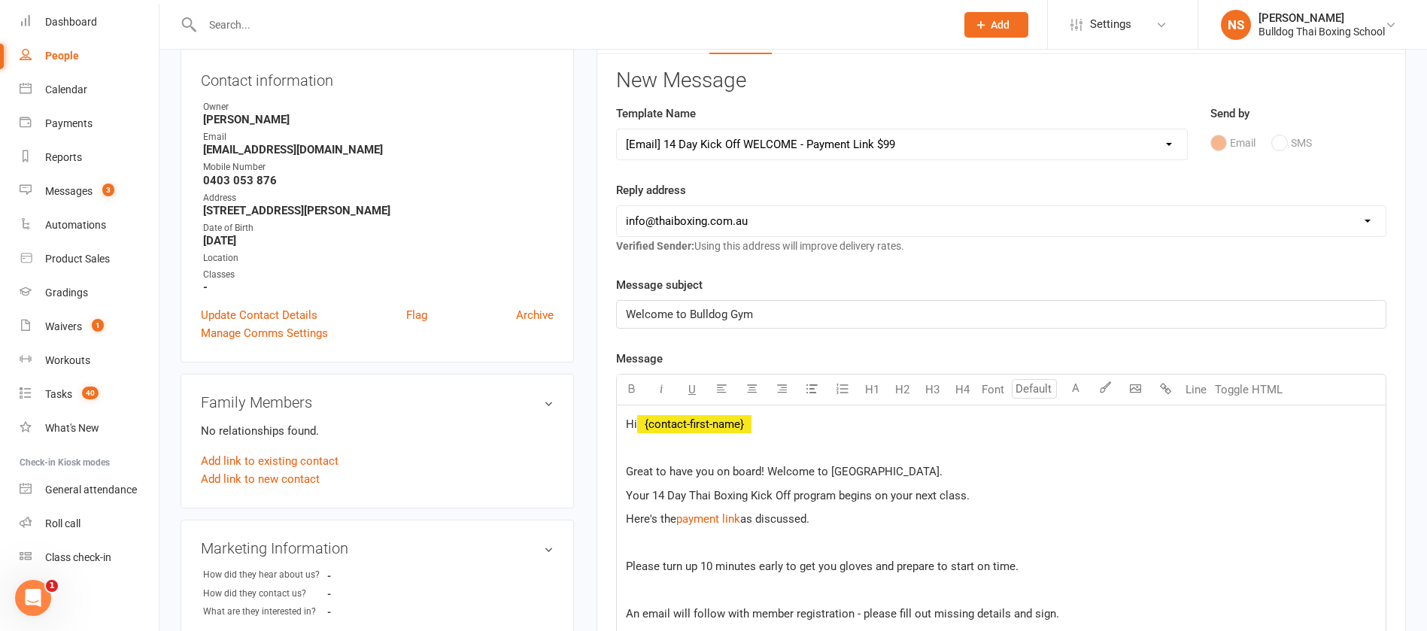
scroll to position [338, 0]
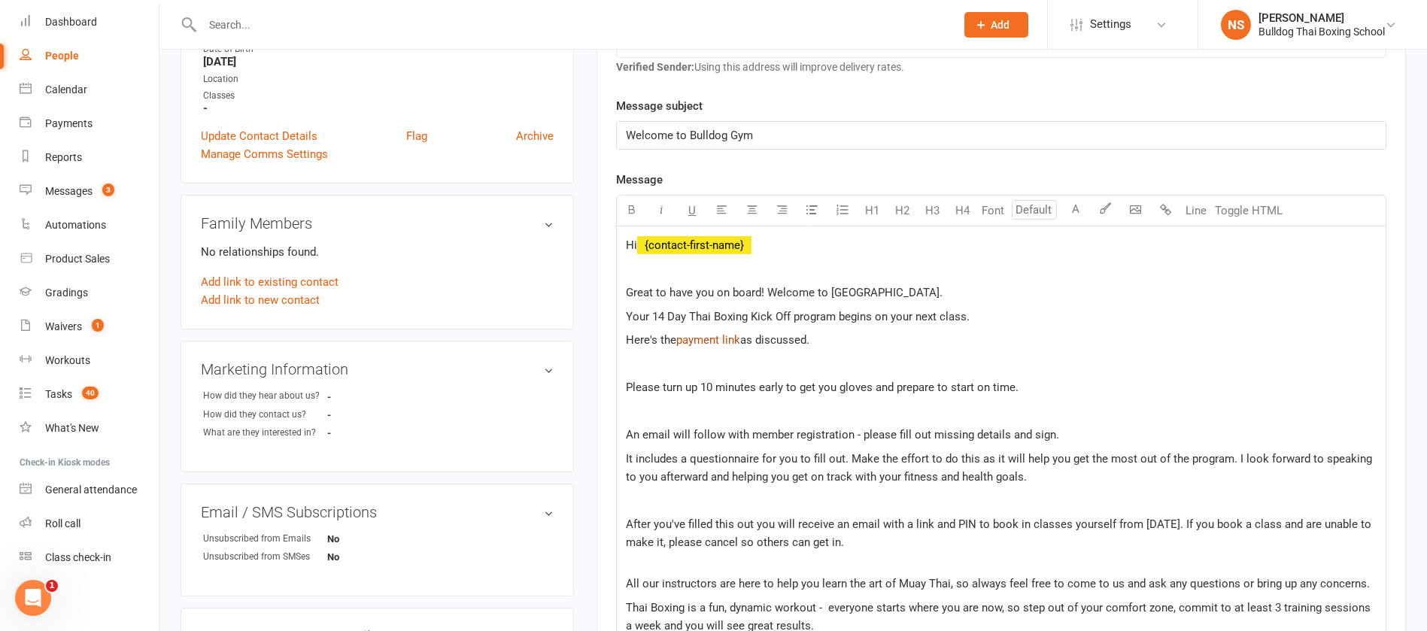
click at [726, 339] on span "payment link" at bounding box center [708, 340] width 64 height 14
click at [702, 346] on span "payment link" at bounding box center [708, 340] width 64 height 14
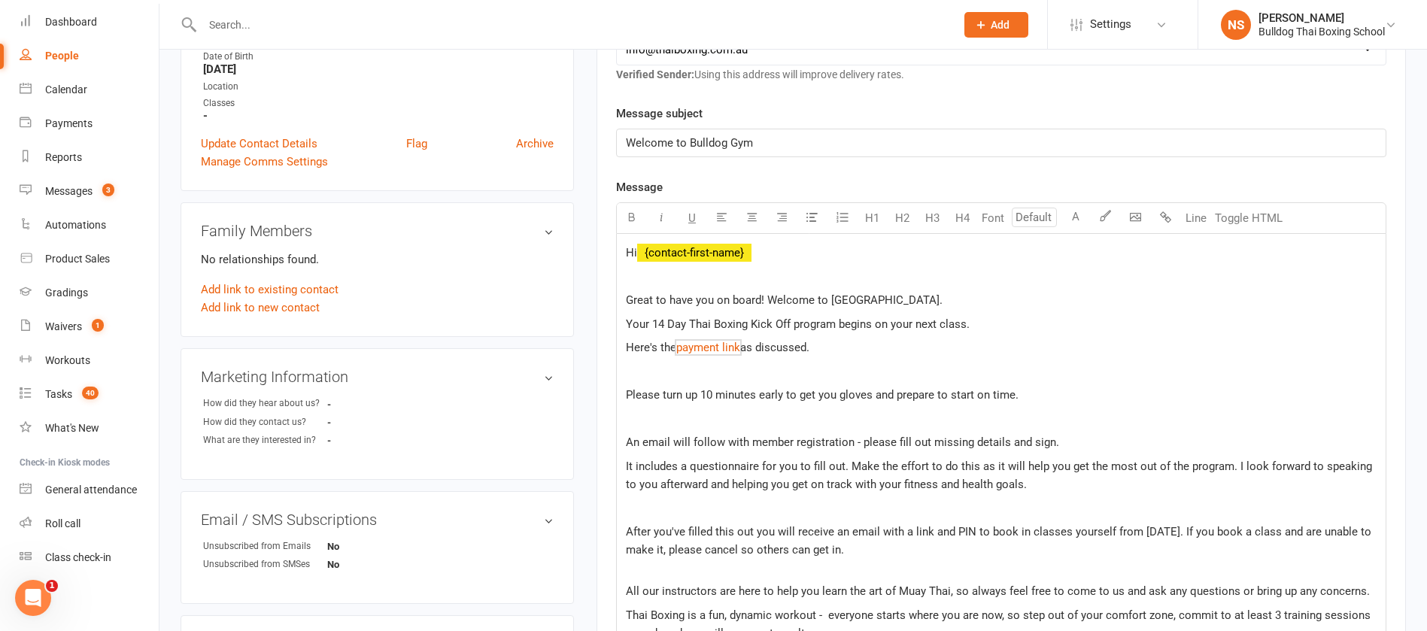
scroll to position [0, 0]
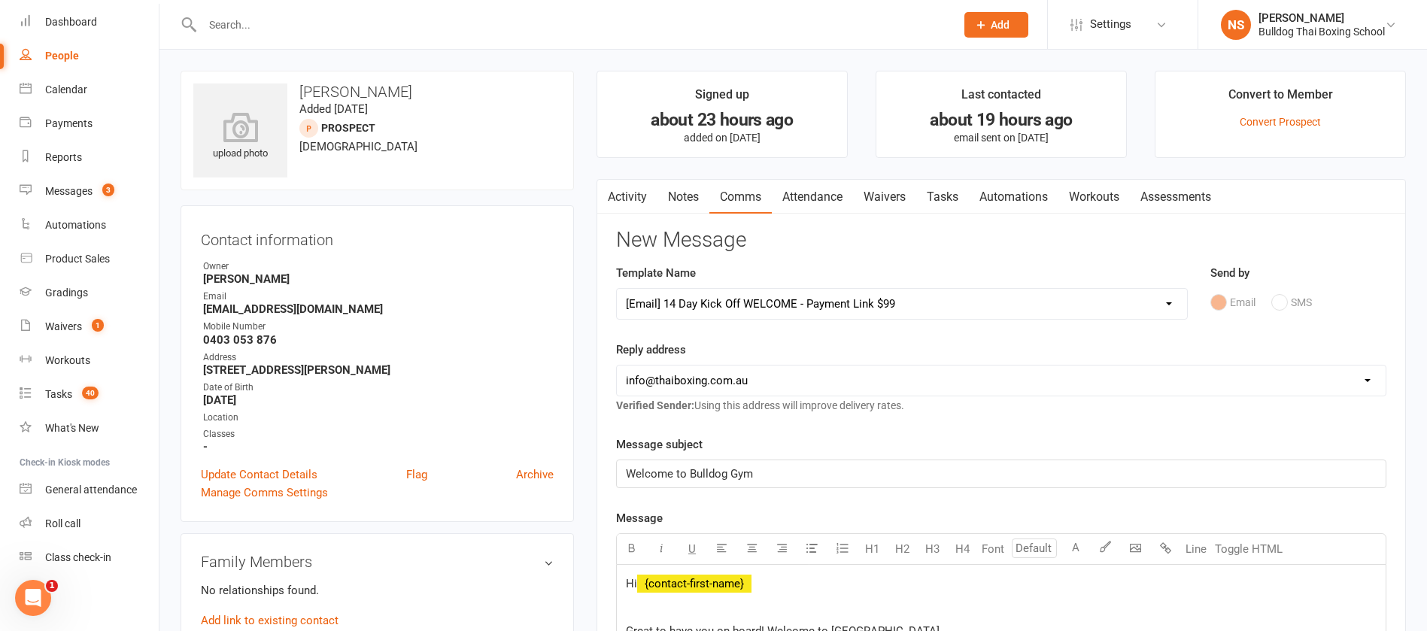
click at [251, 14] on input "text" at bounding box center [571, 24] width 747 height 21
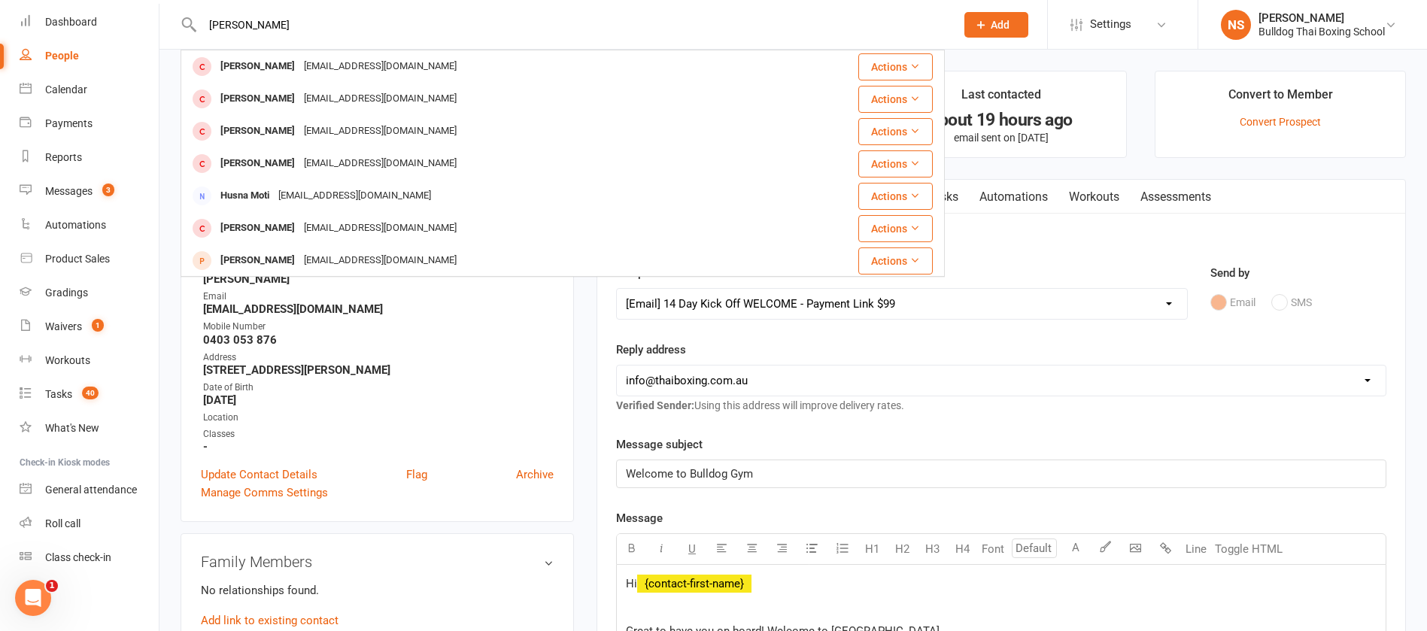
type input "[PERSON_NAME]"
click at [983, 22] on icon at bounding box center [981, 25] width 14 height 14
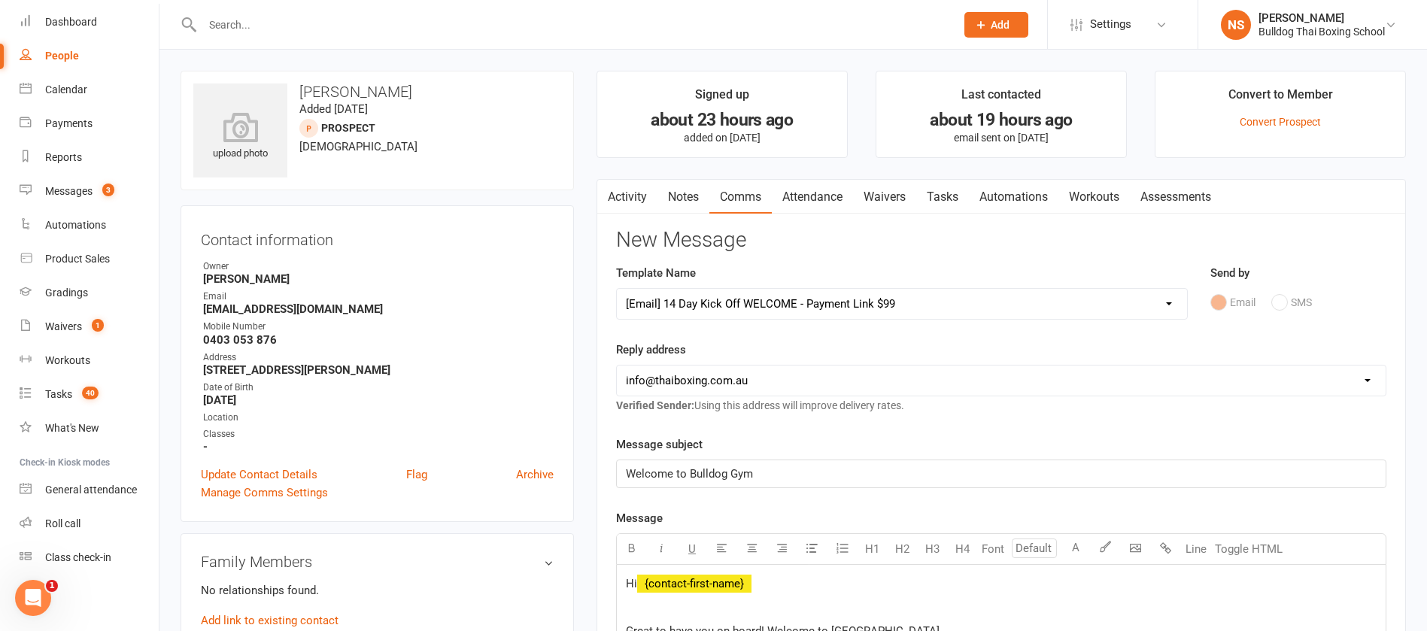
click at [986, 23] on icon at bounding box center [981, 25] width 14 height 14
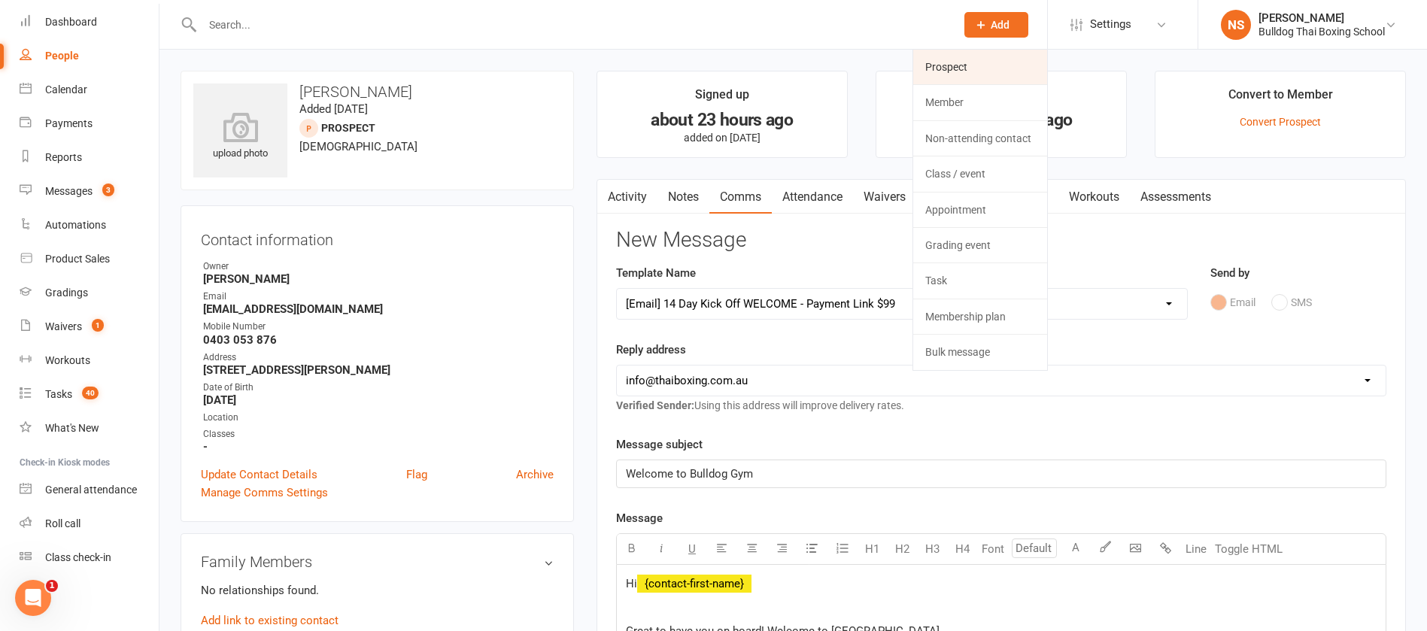
click at [939, 66] on link "Prospect" at bounding box center [980, 67] width 134 height 35
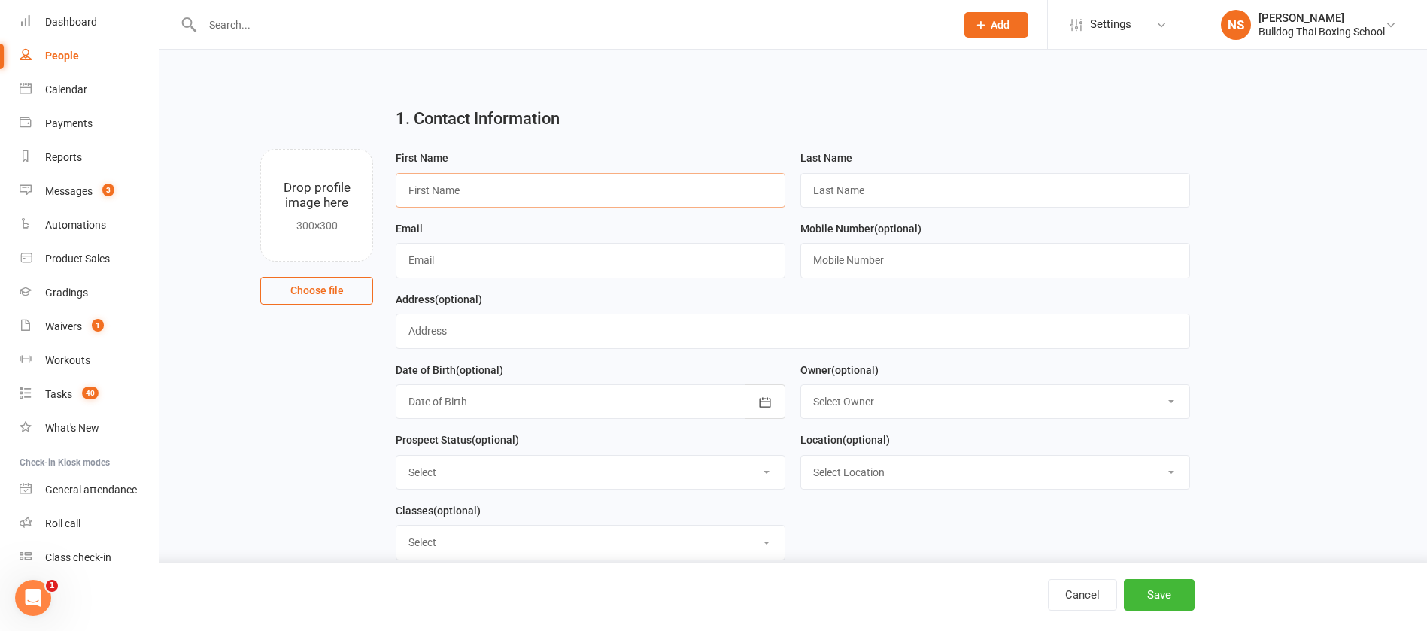
drag, startPoint x: 459, startPoint y: 188, endPoint x: 450, endPoint y: 185, distance: 10.2
click at [459, 188] on input "text" at bounding box center [591, 190] width 390 height 35
click at [856, 183] on input "text" at bounding box center [995, 190] width 390 height 35
paste input "[PERSON_NAME][EMAIL_ADDRESS][DOMAIN_NAME]"
click at [825, 261] on input "text" at bounding box center [995, 260] width 390 height 35
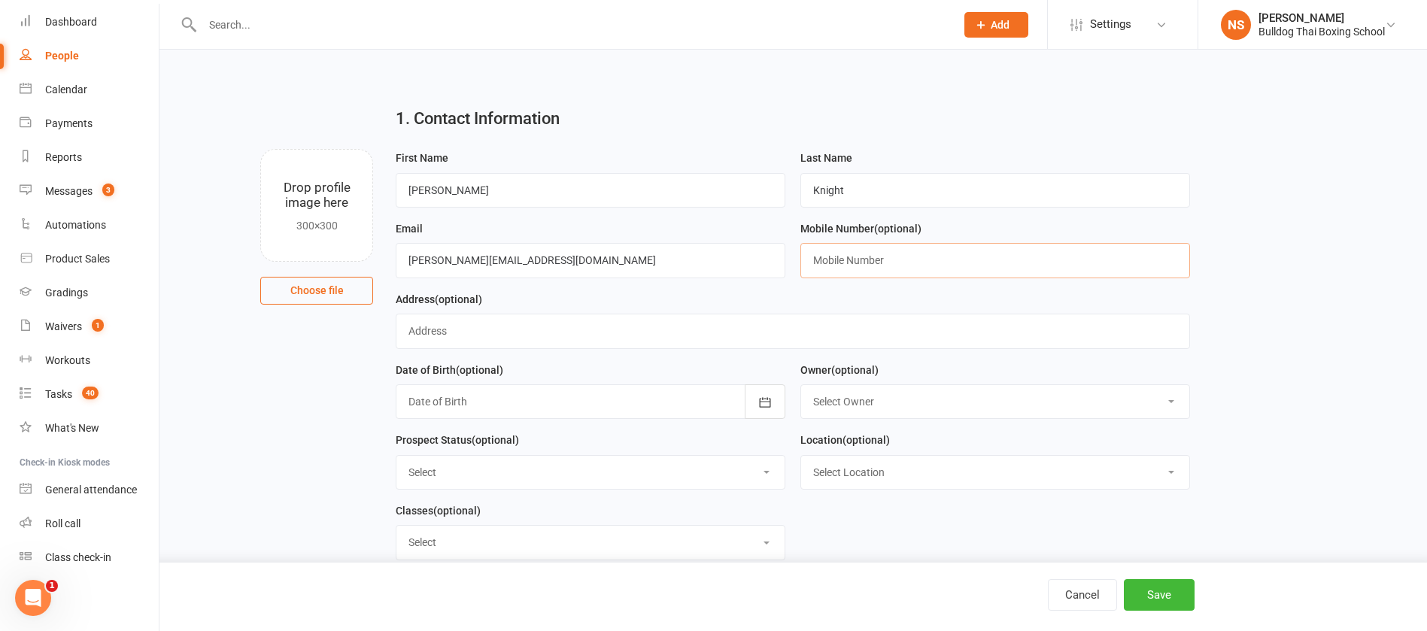
paste input "0404 046 323"
click at [1163, 595] on button "Save" at bounding box center [1159, 595] width 71 height 32
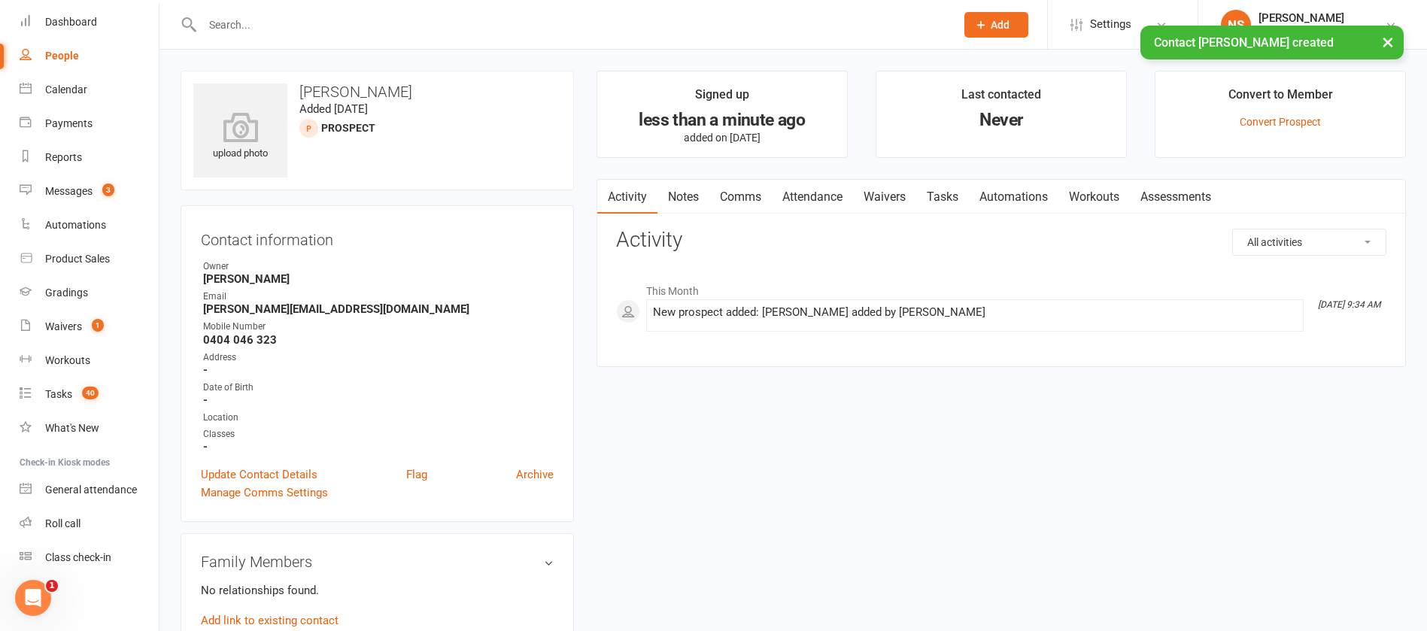
click at [686, 195] on link "Notes" at bounding box center [683, 197] width 52 height 35
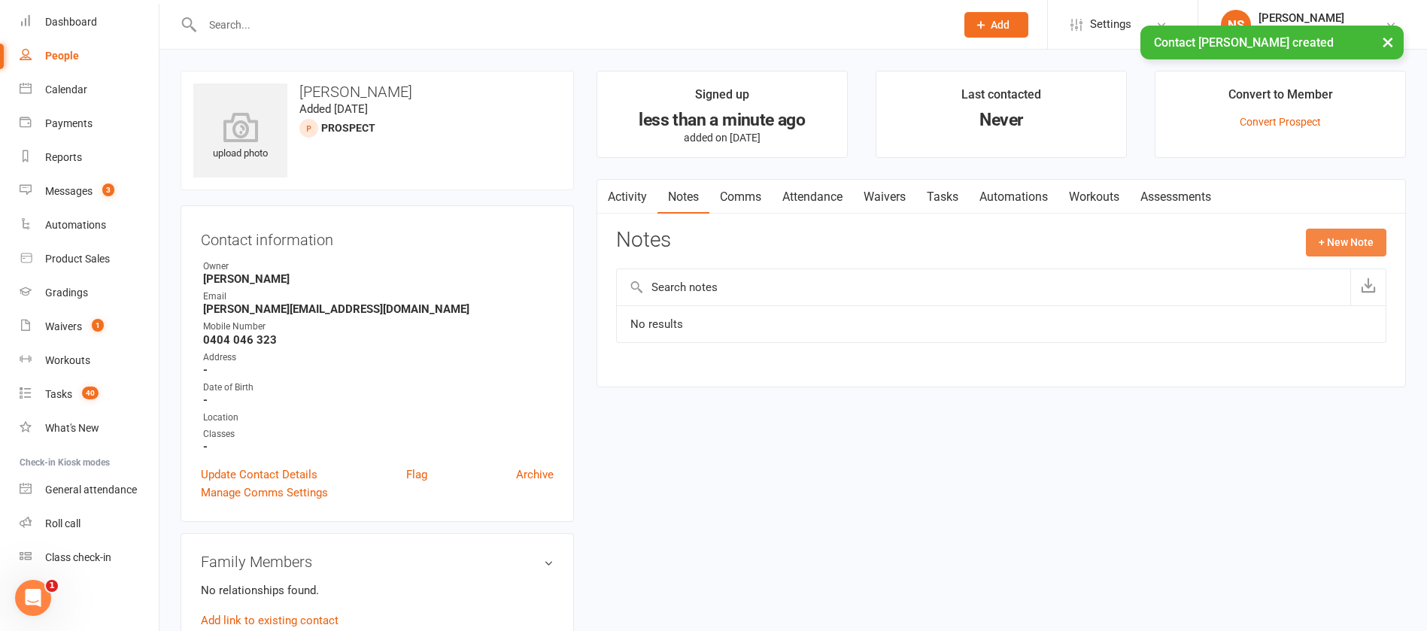
click at [1336, 241] on button "+ New Note" at bounding box center [1345, 242] width 80 height 27
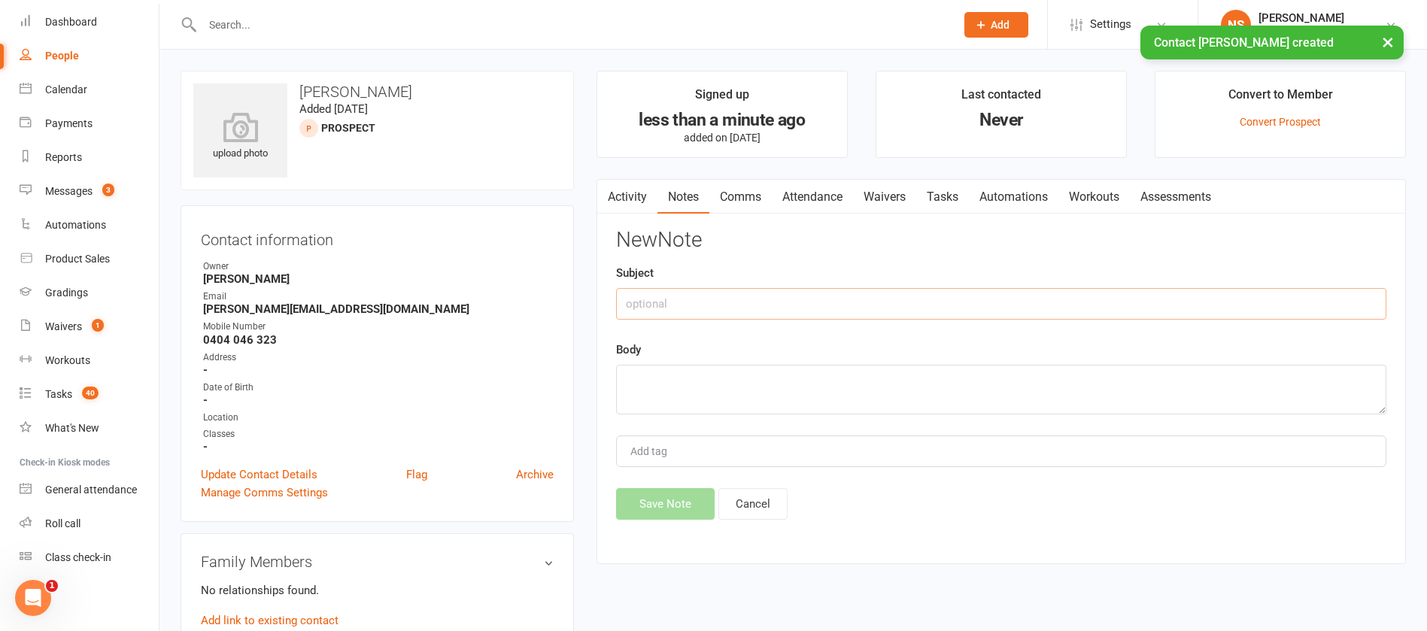
drag, startPoint x: 723, startPoint y: 305, endPoint x: 717, endPoint y: 289, distance: 17.6
click at [722, 304] on input "text" at bounding box center [1001, 304] width 770 height 32
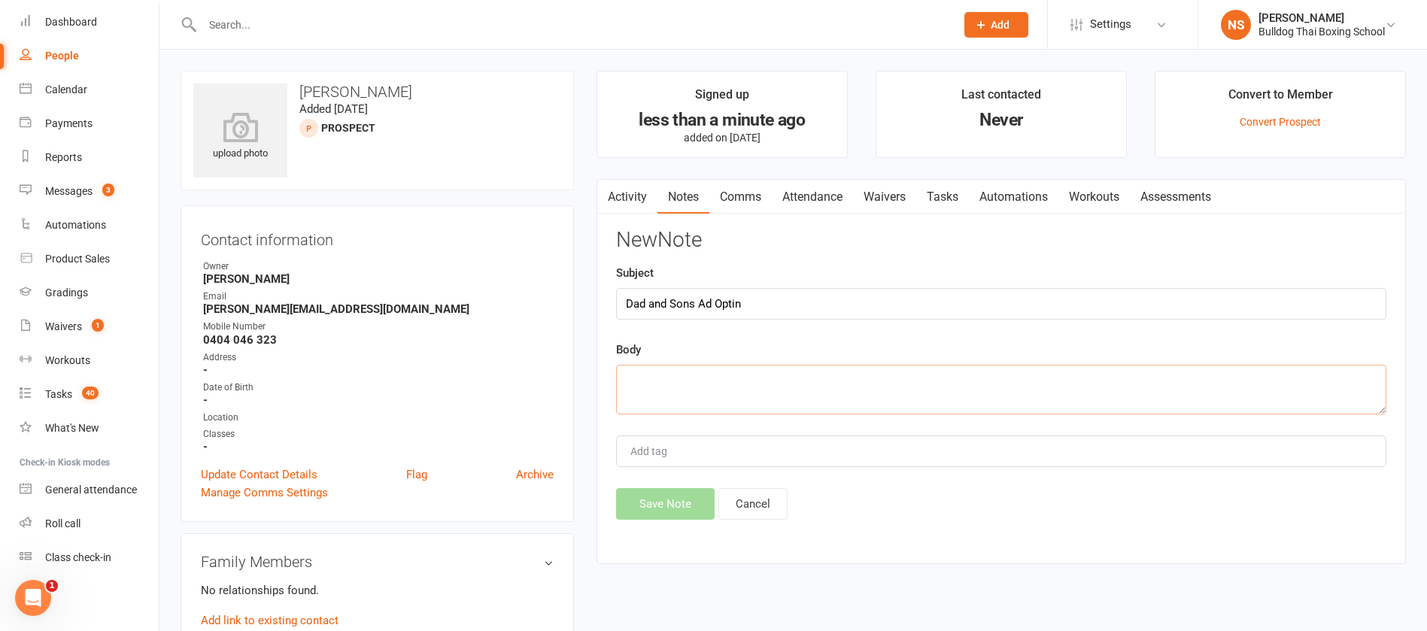
click at [684, 390] on textarea at bounding box center [1001, 390] width 770 height 50
click at [723, 381] on textarea "exchanged masseages a" at bounding box center [1001, 390] width 770 height 50
click at [750, 381] on textarea "exchanged massages a" at bounding box center [1001, 390] width 770 height 50
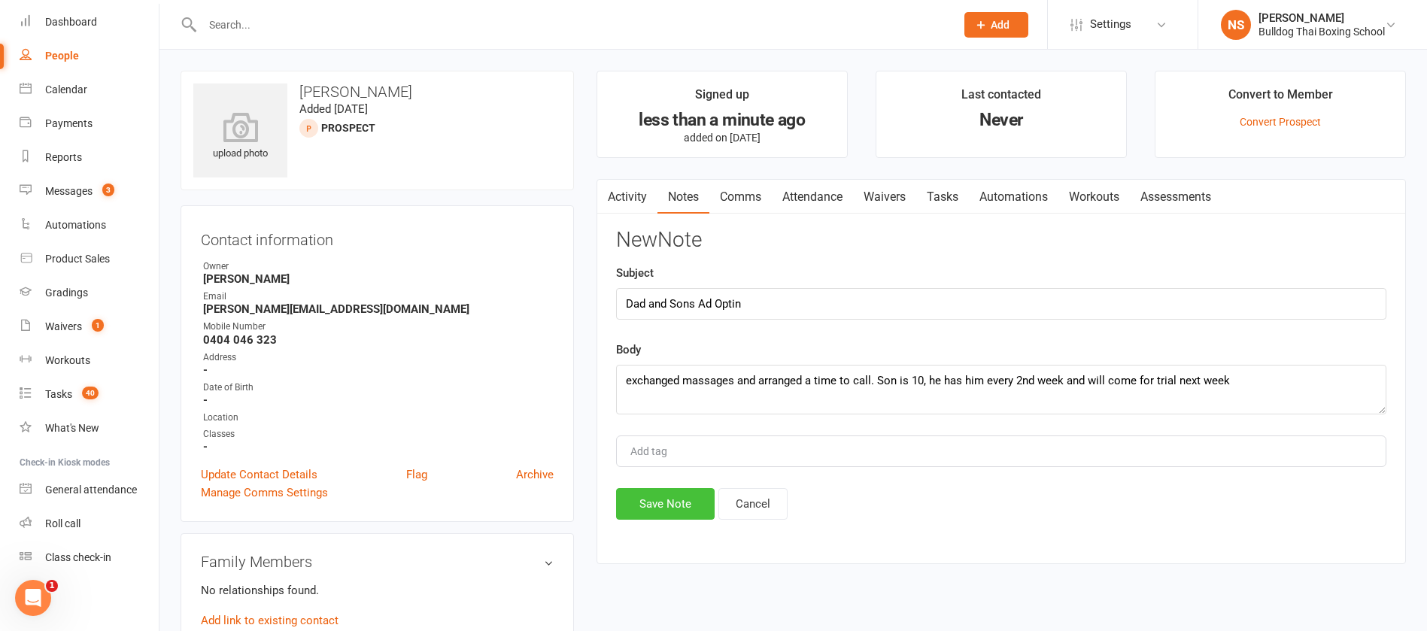
click at [662, 514] on button "Save Note" at bounding box center [665, 504] width 99 height 32
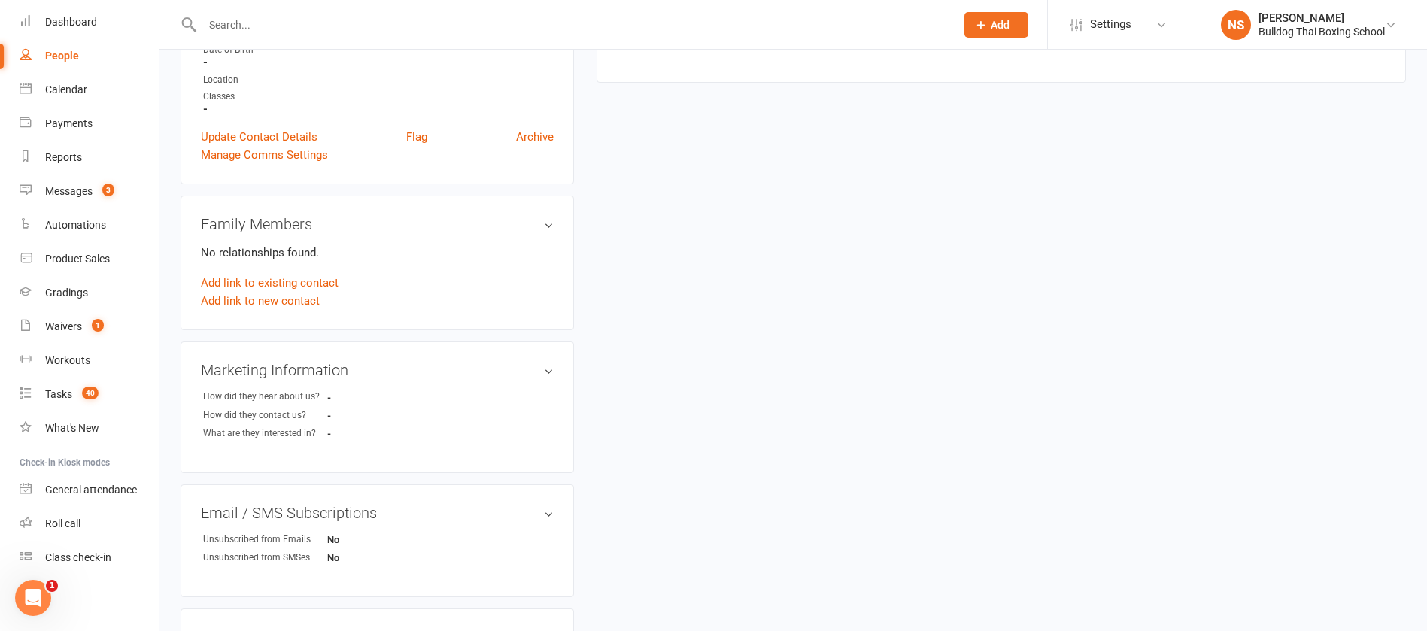
scroll to position [338, 0]
click at [239, 308] on link "Add link to new contact" at bounding box center [260, 300] width 119 height 18
click at [260, 278] on span "Member" at bounding box center [267, 284] width 41 height 14
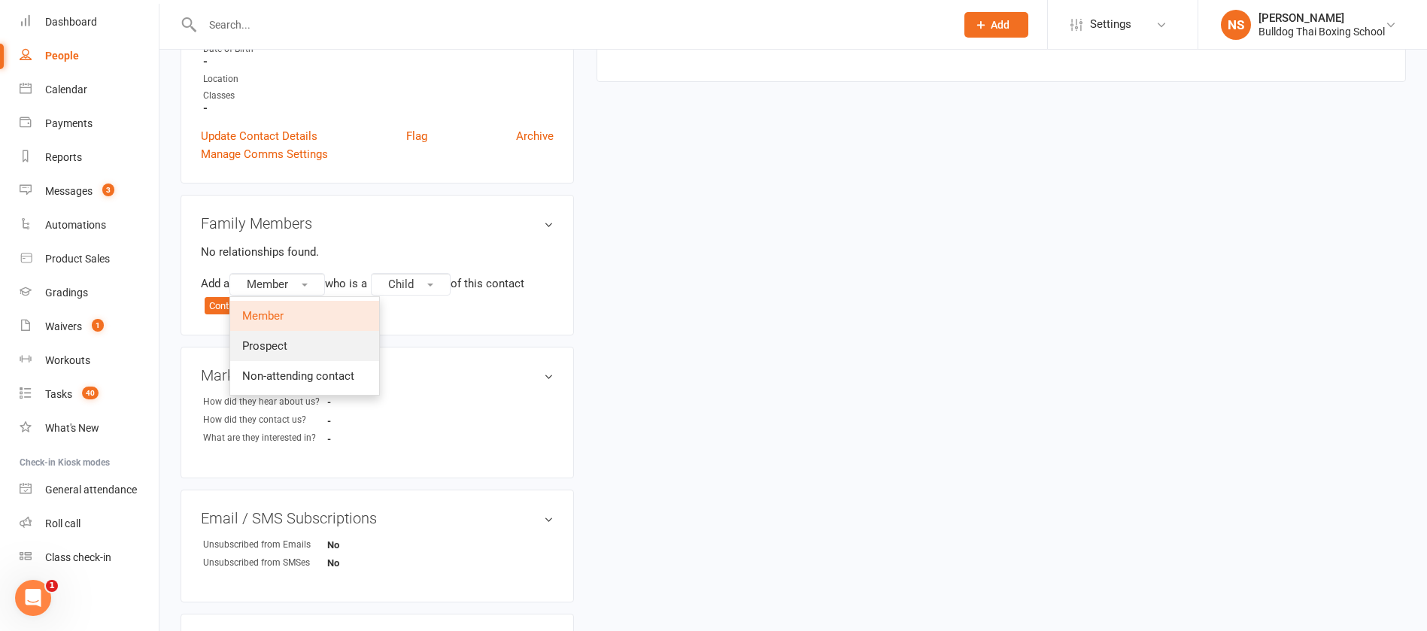
click at [279, 342] on span "Prospect" at bounding box center [264, 346] width 45 height 14
click at [232, 304] on button "Continue" at bounding box center [228, 306] width 47 height 18
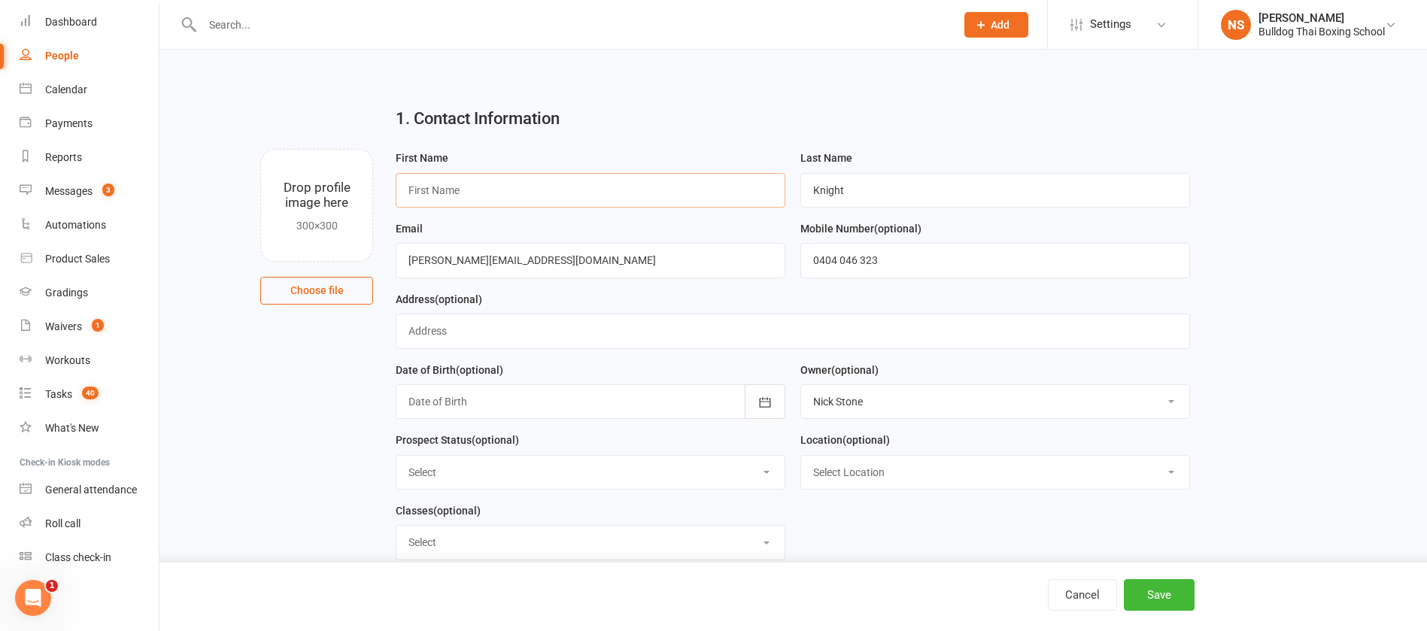
click at [452, 183] on input "text" at bounding box center [591, 190] width 390 height 35
click at [1170, 590] on button "Save" at bounding box center [1159, 595] width 71 height 32
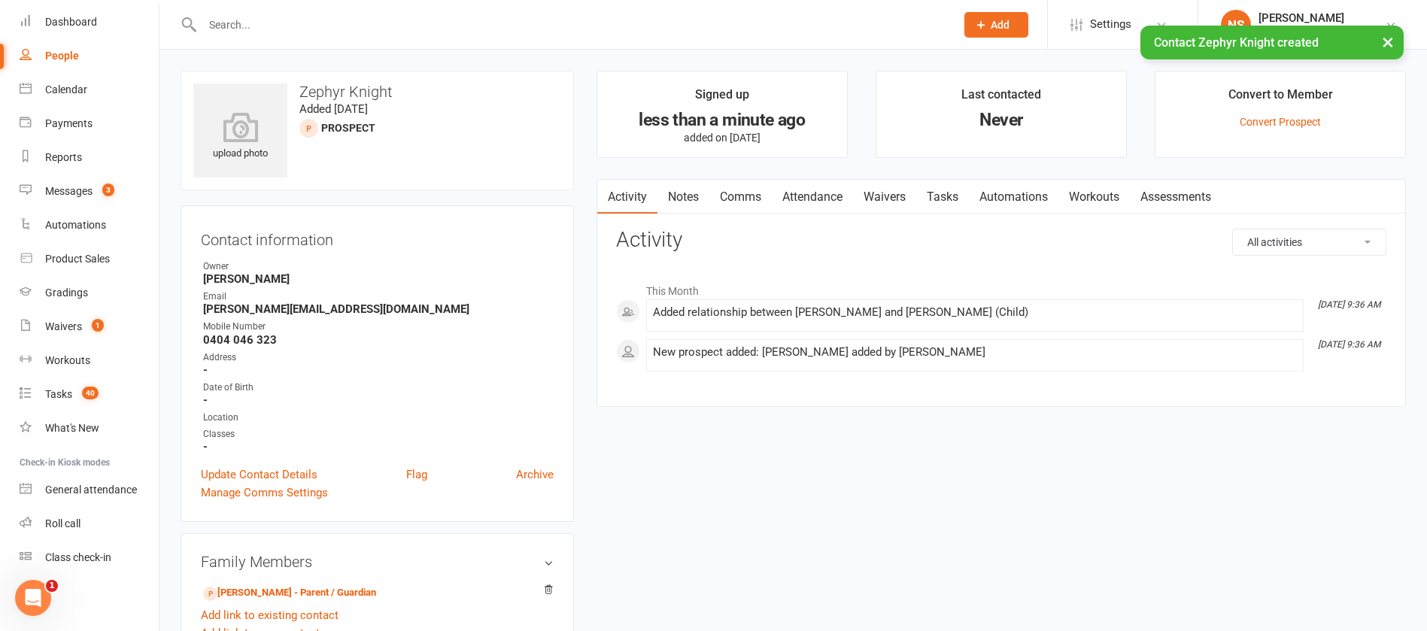
click at [822, 193] on link "Attendance" at bounding box center [812, 197] width 81 height 35
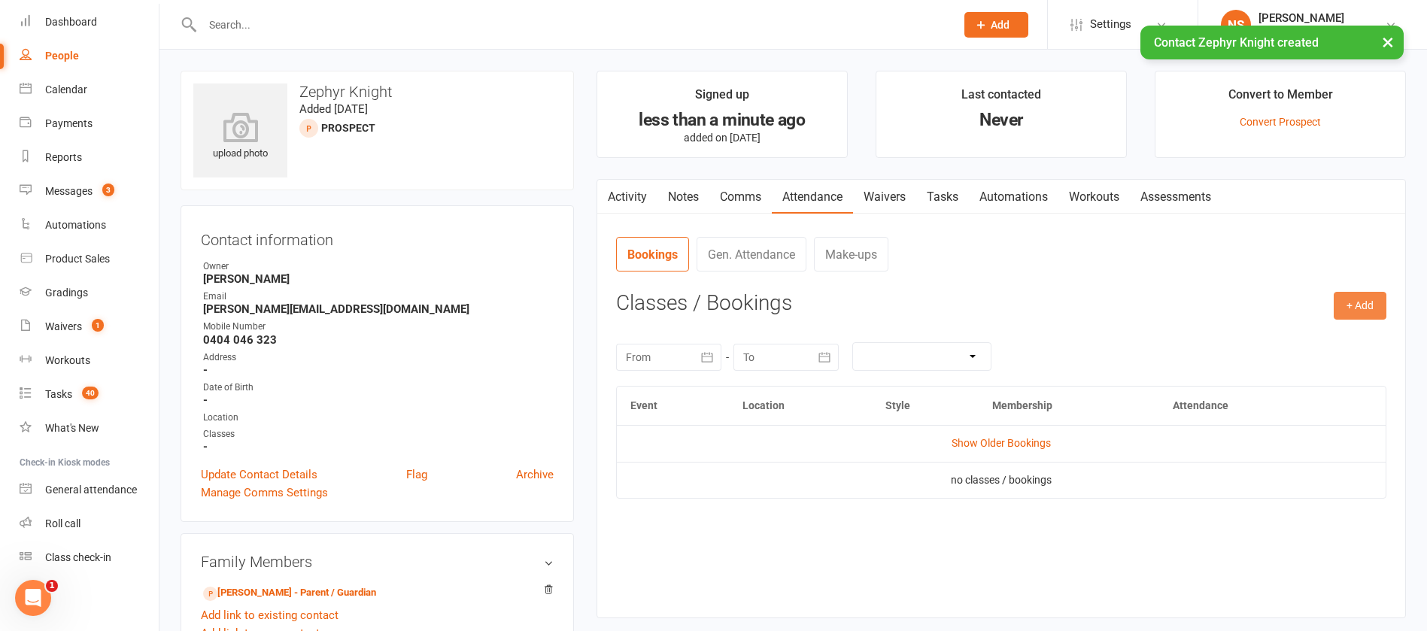
click at [1360, 305] on button "+ Add" at bounding box center [1359, 305] width 53 height 27
click at [1332, 335] on link "Book Event" at bounding box center [1310, 340] width 149 height 30
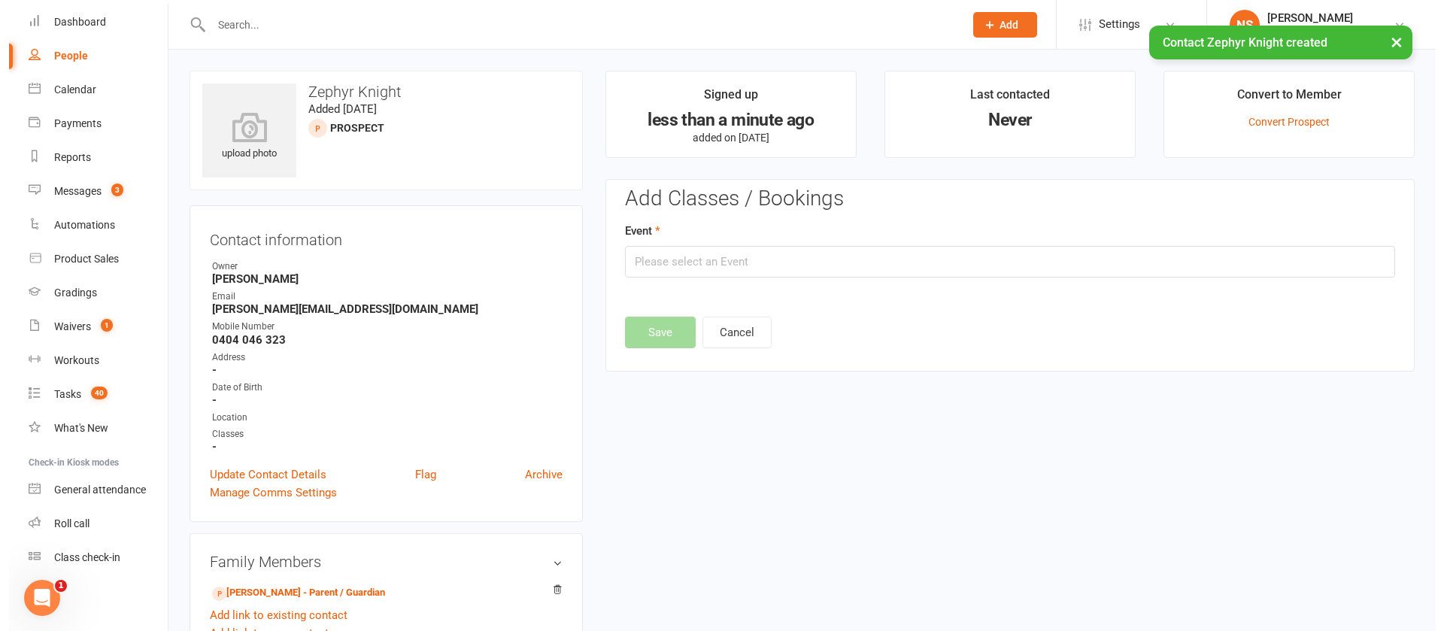
scroll to position [104, 0]
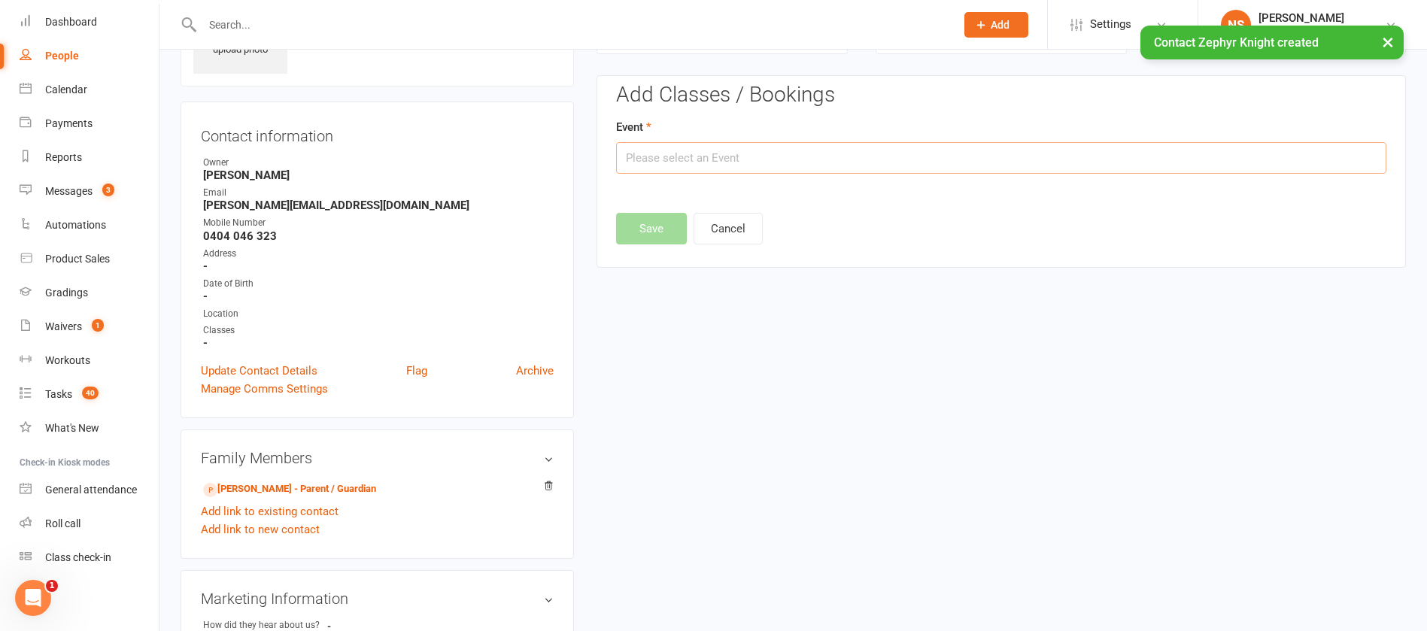
click at [763, 158] on input "text" at bounding box center [1001, 158] width 770 height 32
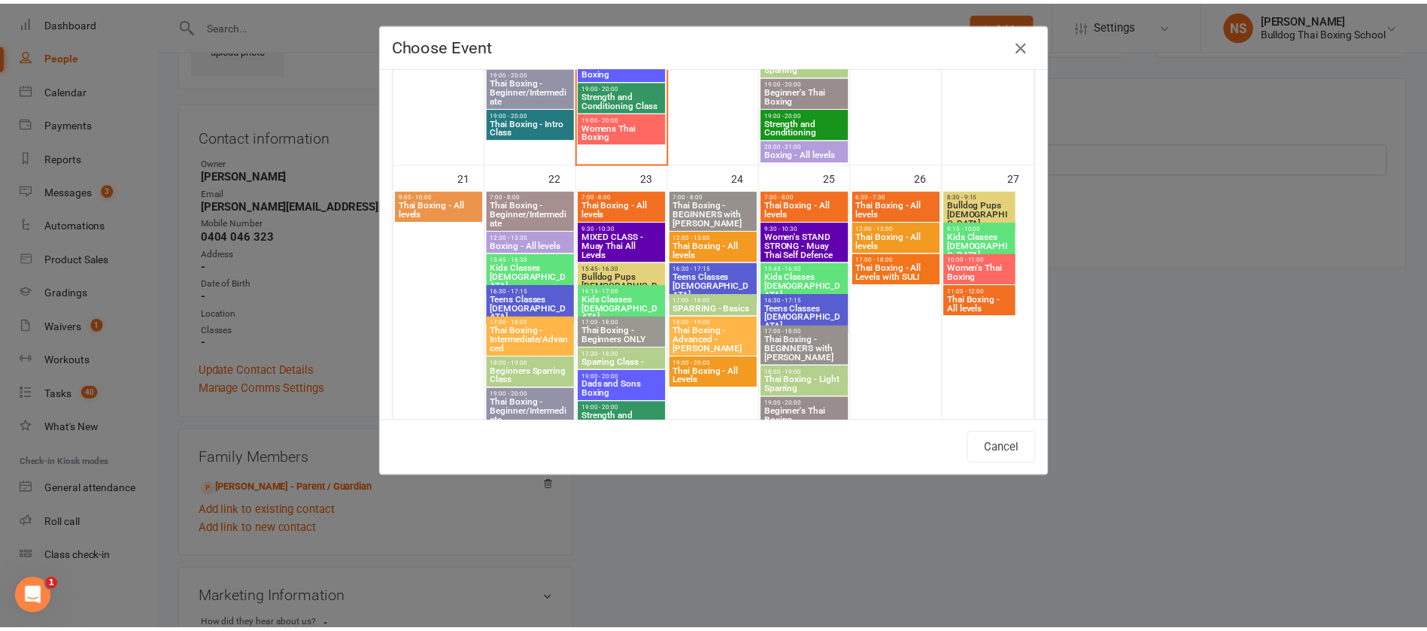
scroll to position [1015, 0]
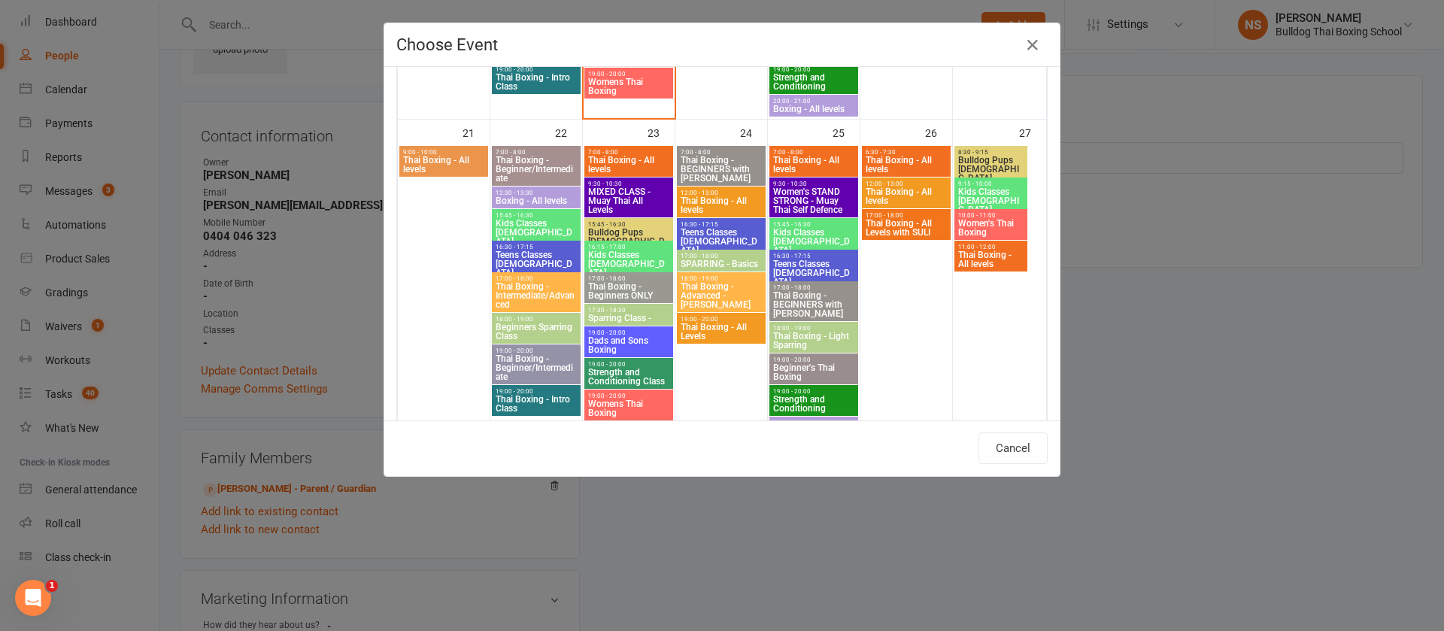
click at [633, 338] on span "Dads and Sons Boxing" at bounding box center [628, 345] width 83 height 18
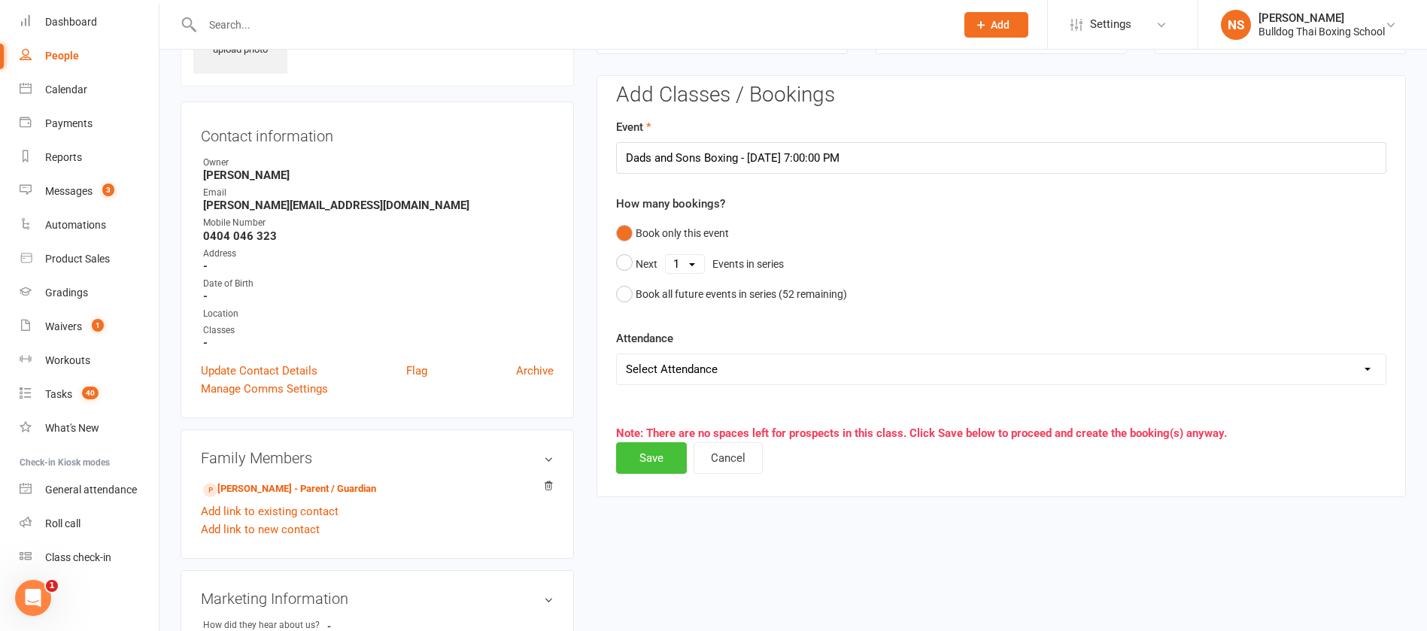
click at [633, 455] on button "Save" at bounding box center [651, 458] width 71 height 32
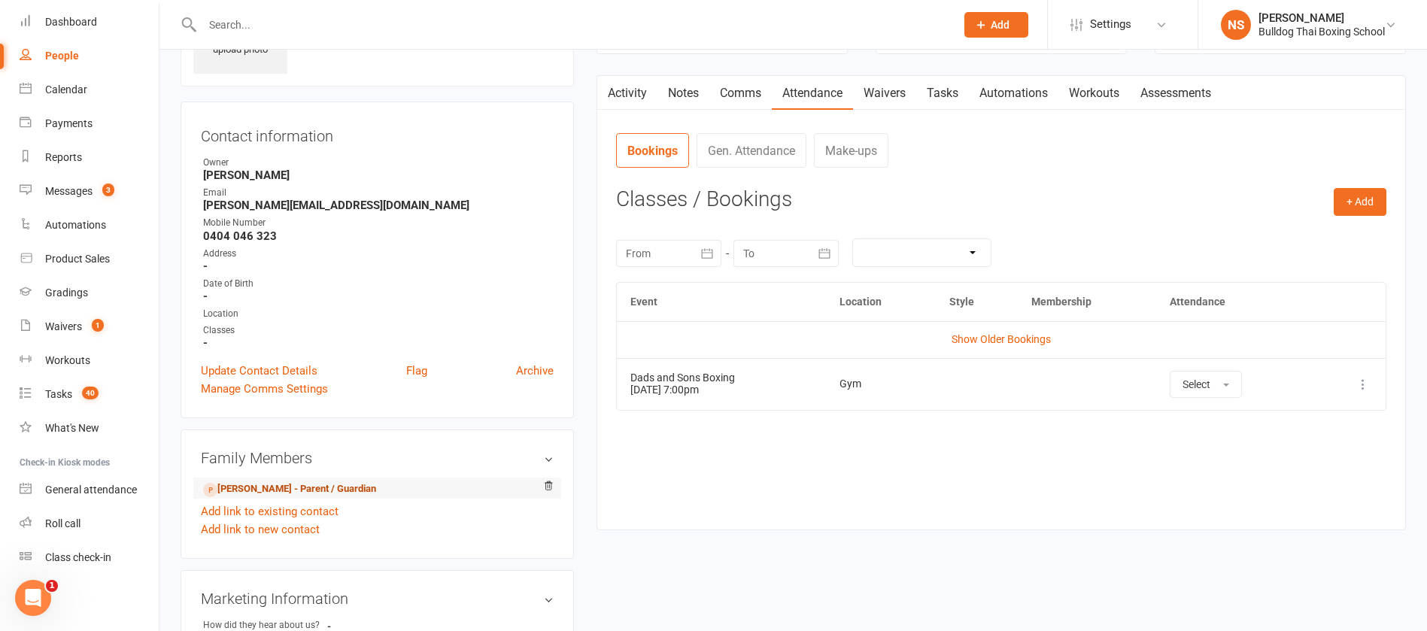
click at [275, 487] on link "[PERSON_NAME] - Parent / Guardian" at bounding box center [289, 489] width 173 height 16
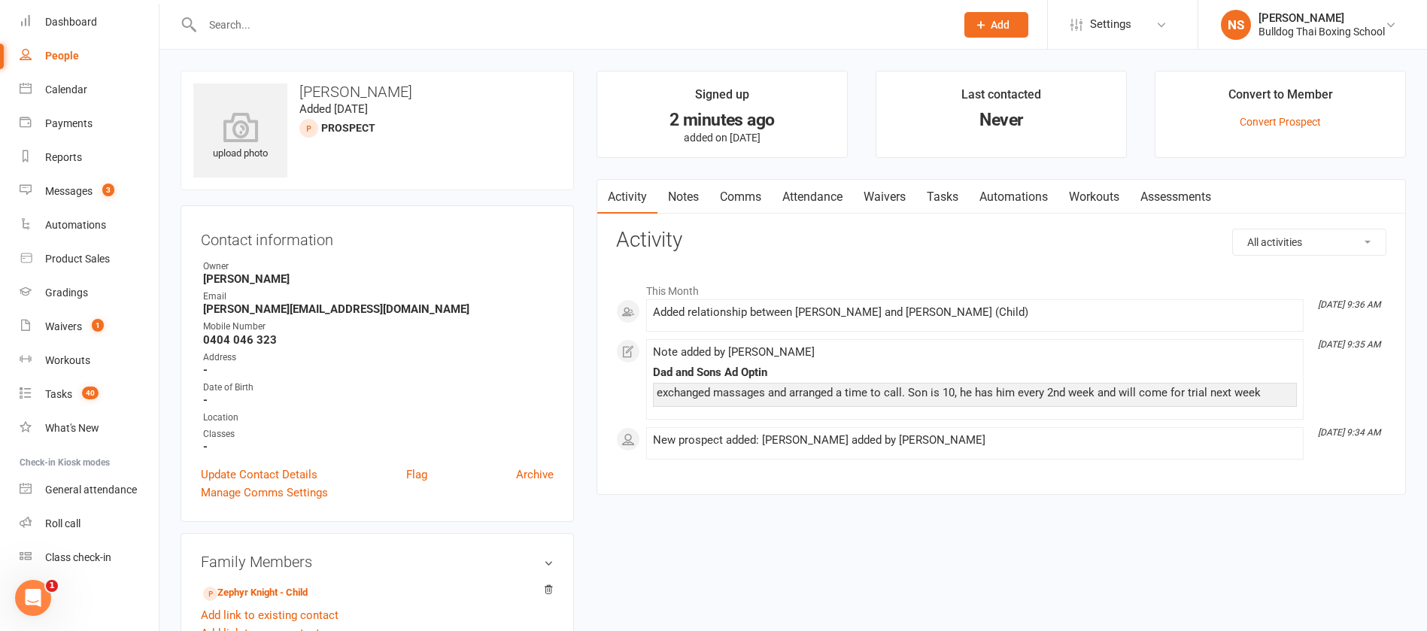
click at [832, 195] on link "Attendance" at bounding box center [812, 197] width 81 height 35
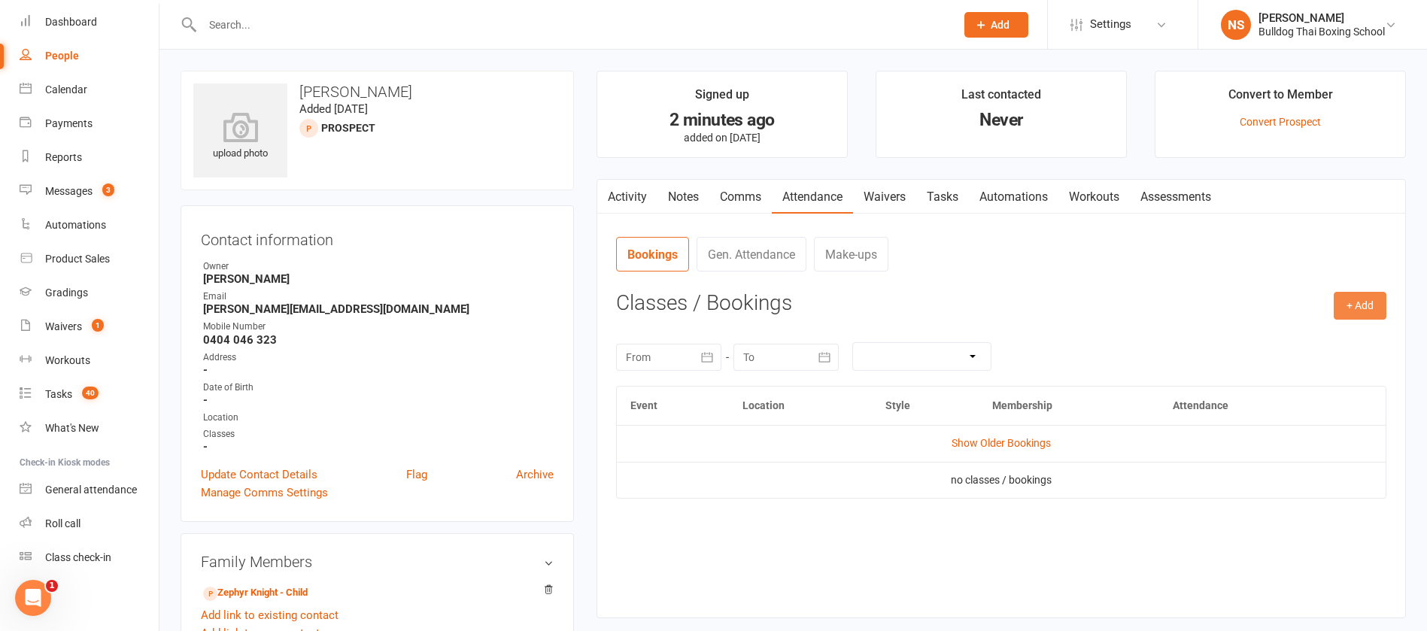
click at [1367, 300] on button "+ Add" at bounding box center [1359, 305] width 53 height 27
click at [1345, 329] on link "Book Event" at bounding box center [1310, 340] width 149 height 30
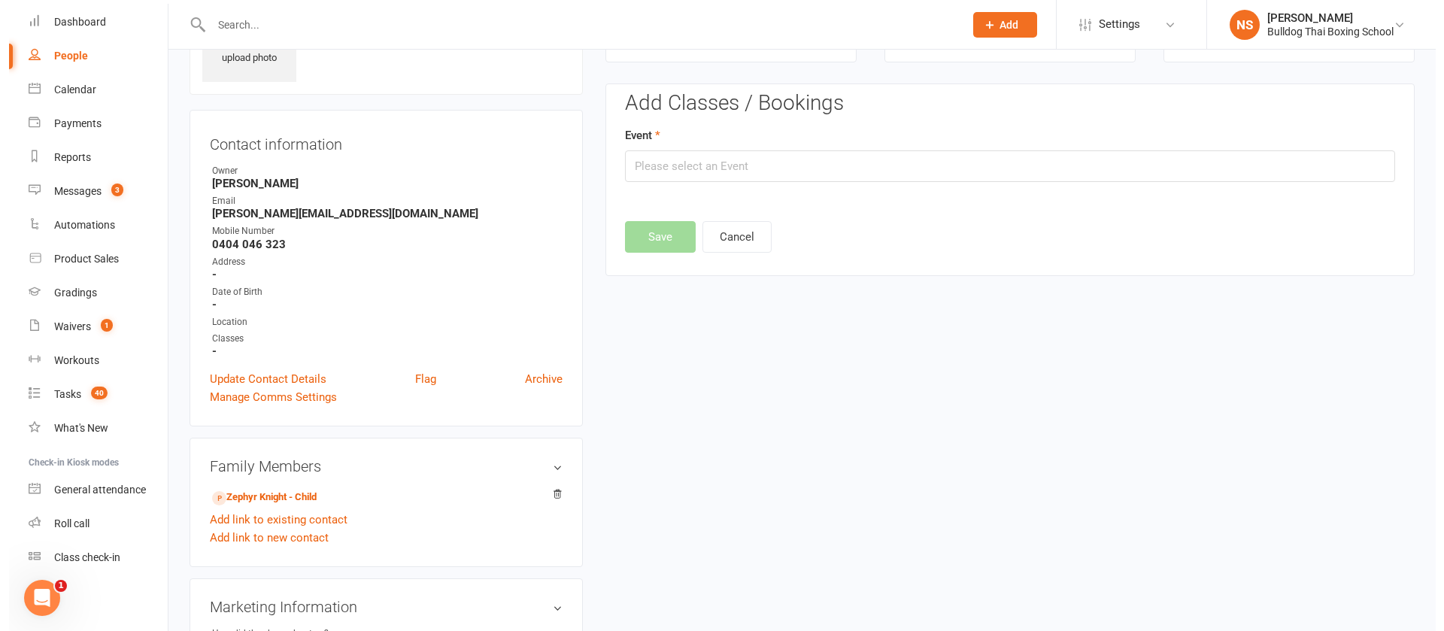
scroll to position [104, 0]
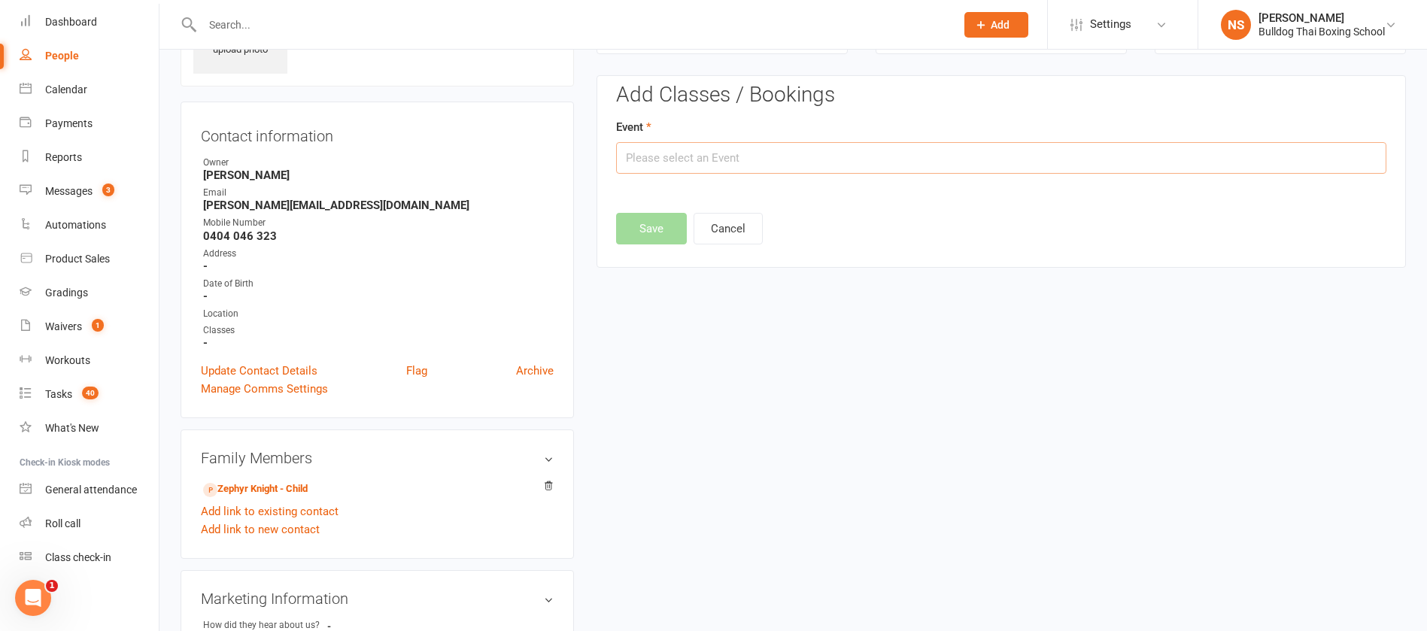
click at [808, 147] on input "text" at bounding box center [1001, 158] width 770 height 32
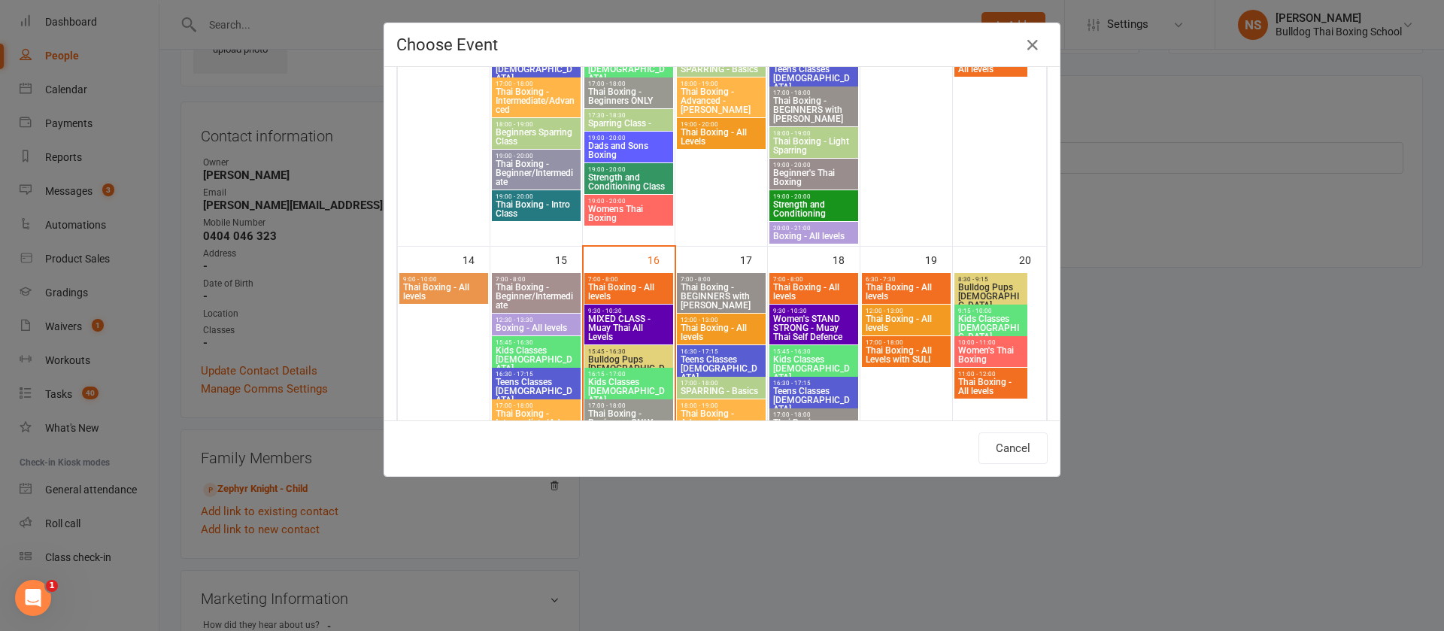
scroll to position [677, 0]
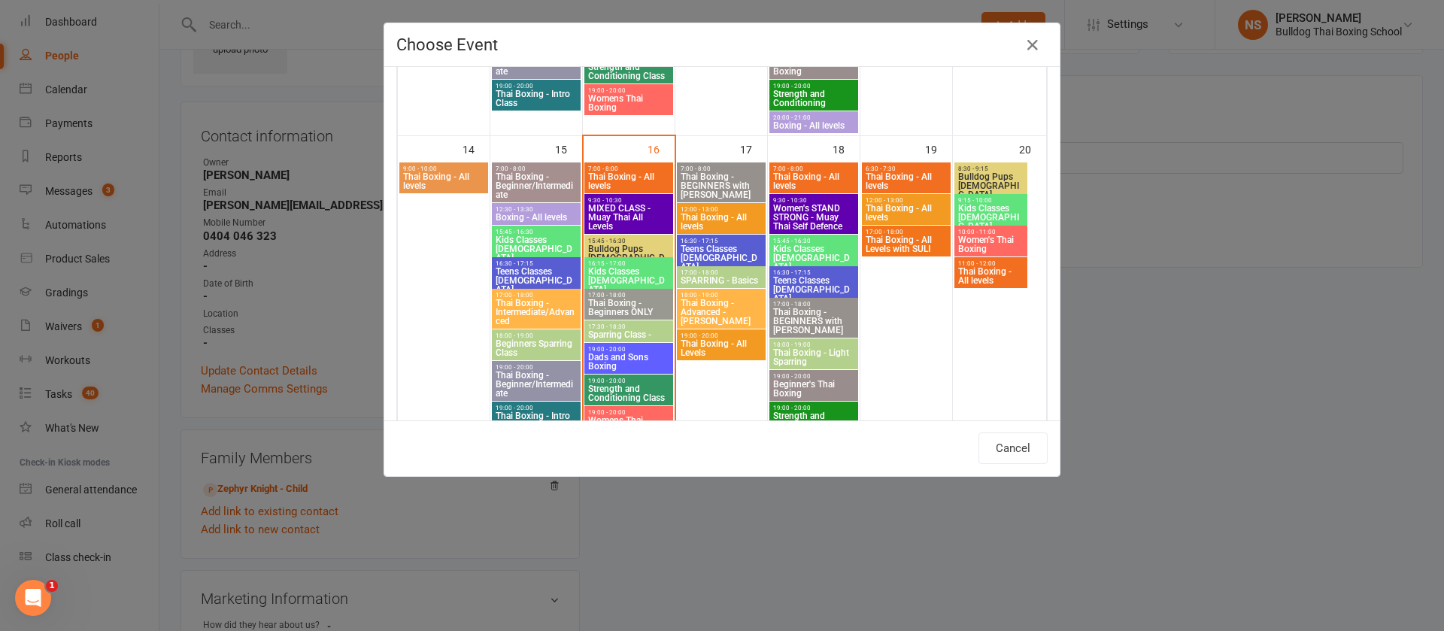
click at [626, 356] on span "Dads and Sons Boxing" at bounding box center [628, 362] width 83 height 18
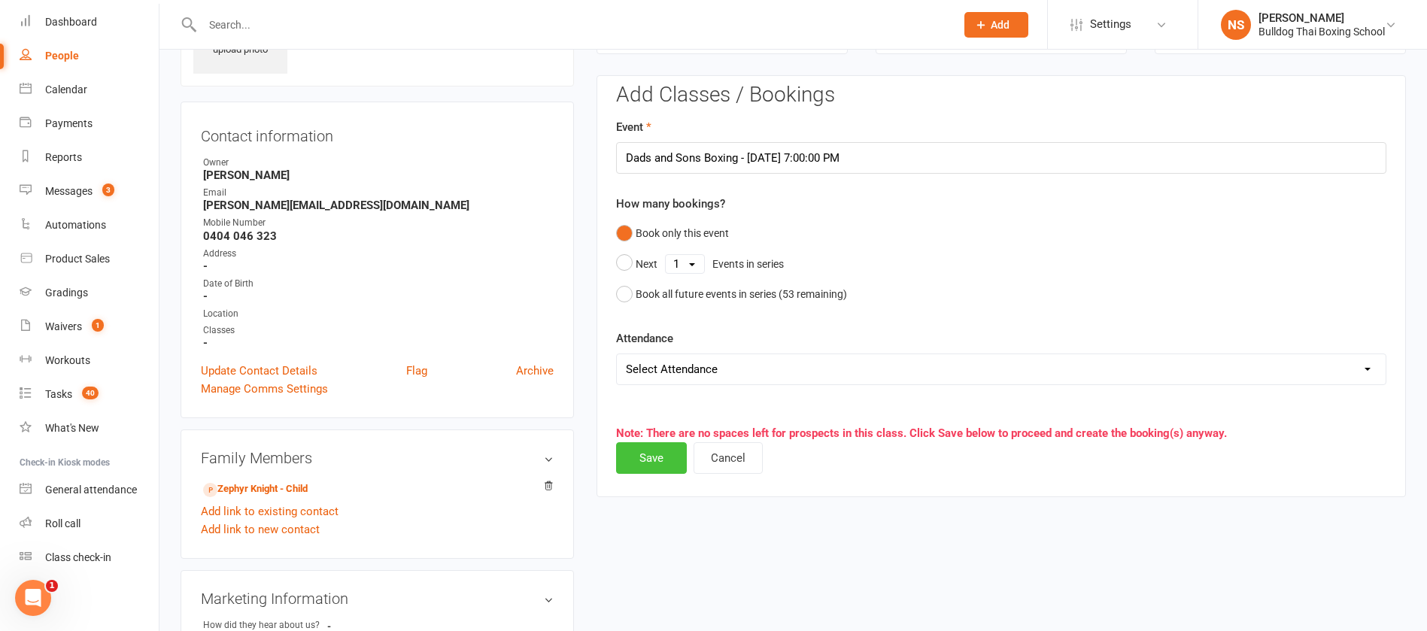
click at [648, 464] on button "Save" at bounding box center [651, 458] width 71 height 32
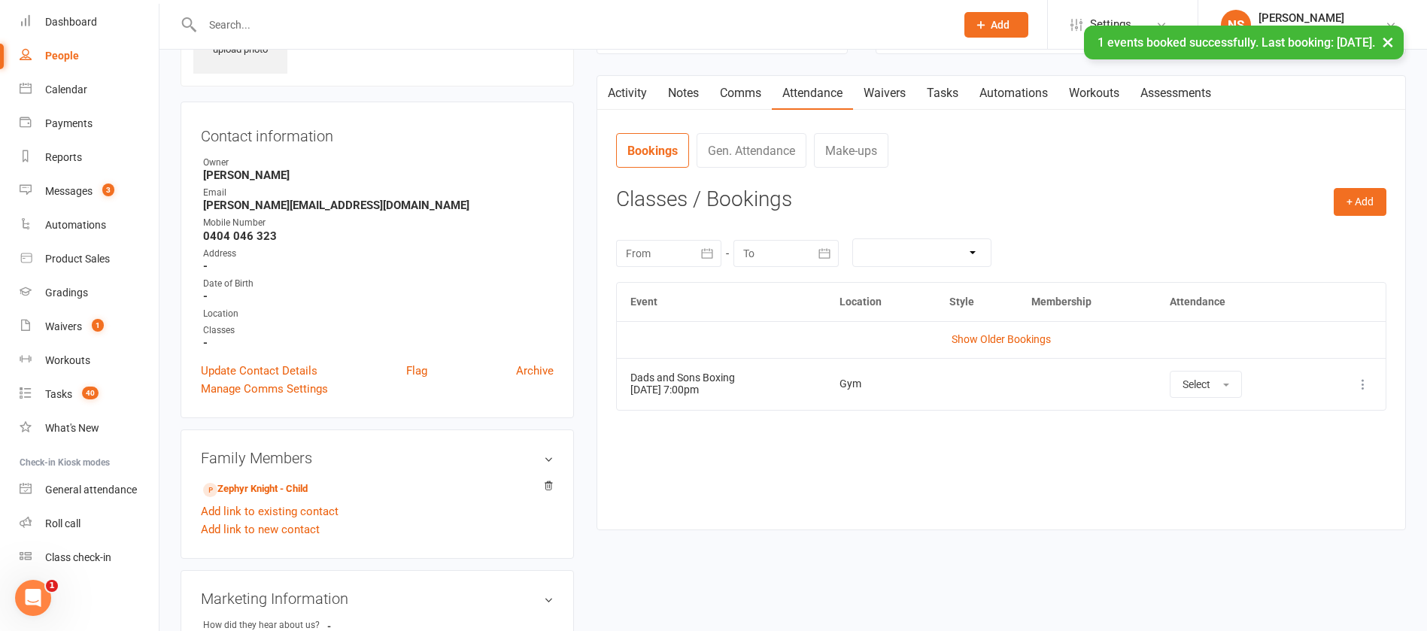
click at [1362, 380] on icon at bounding box center [1362, 384] width 15 height 15
click at [1269, 469] on link "Remove booking" at bounding box center [1296, 474] width 149 height 30
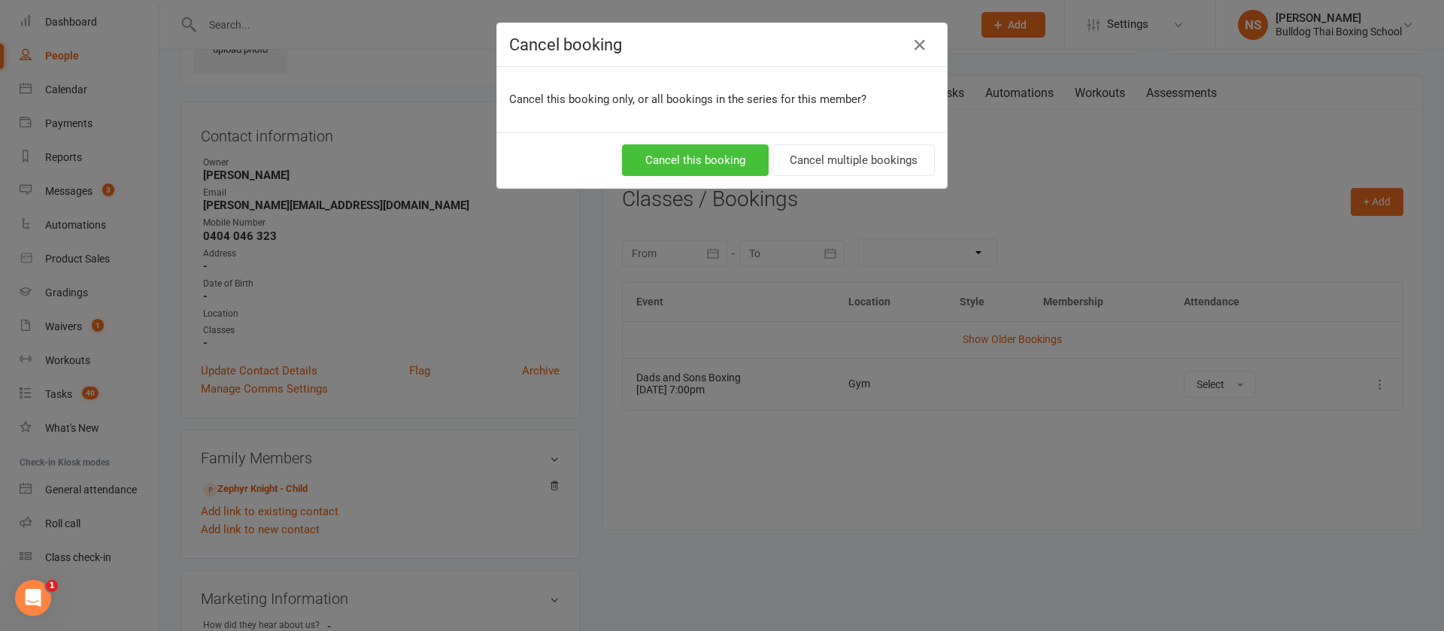
click at [712, 164] on button "Cancel this booking" at bounding box center [695, 160] width 147 height 32
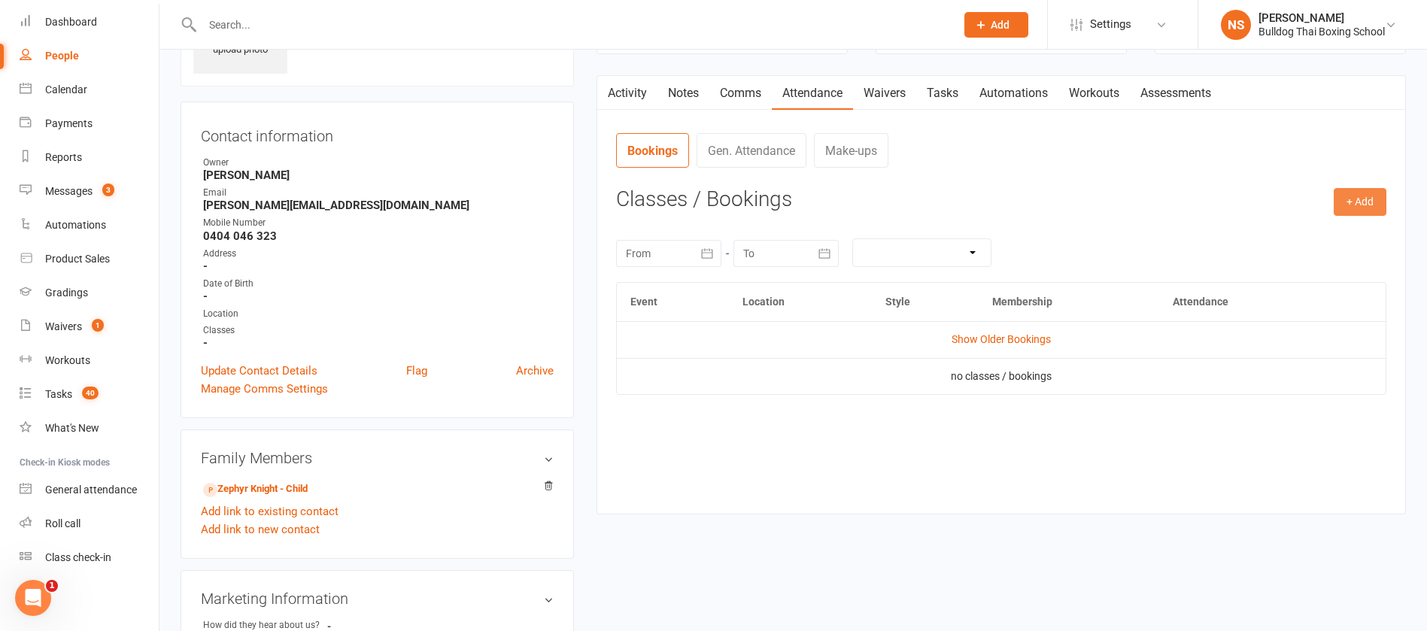
click at [1345, 202] on button "+ Add" at bounding box center [1359, 201] width 53 height 27
click at [1309, 226] on link "Book Event" at bounding box center [1310, 236] width 149 height 30
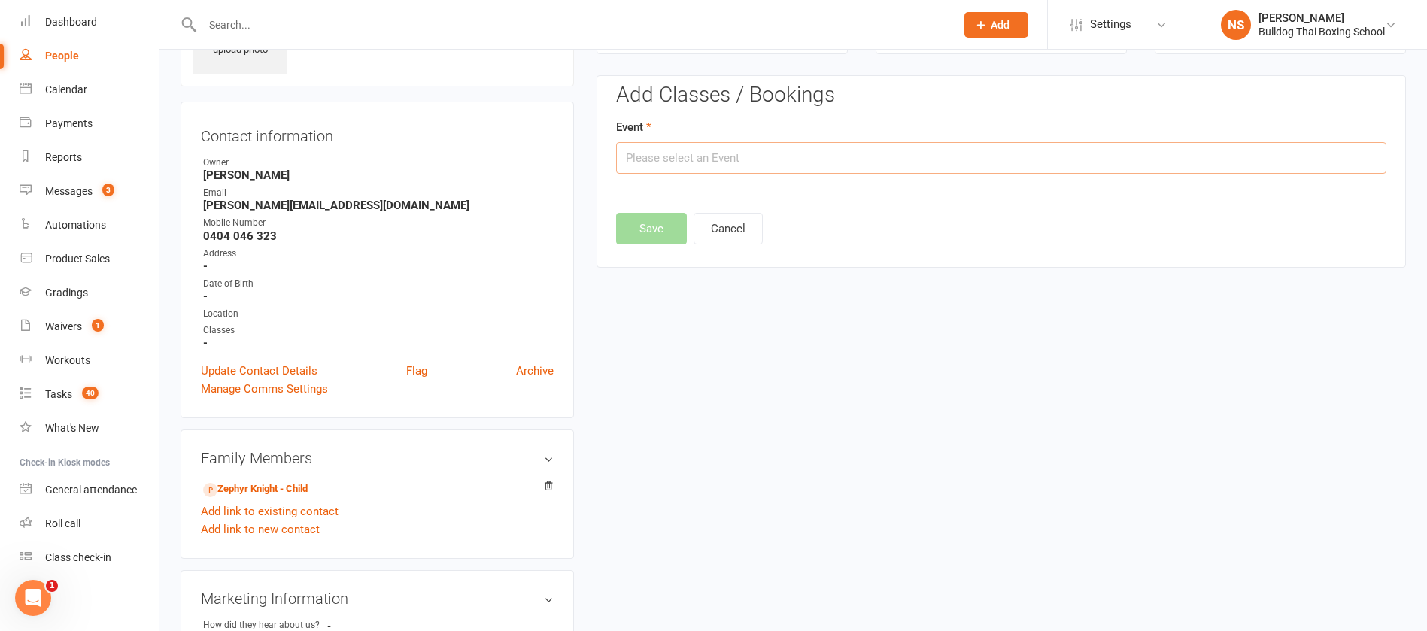
click at [758, 159] on input "text" at bounding box center [1001, 158] width 770 height 32
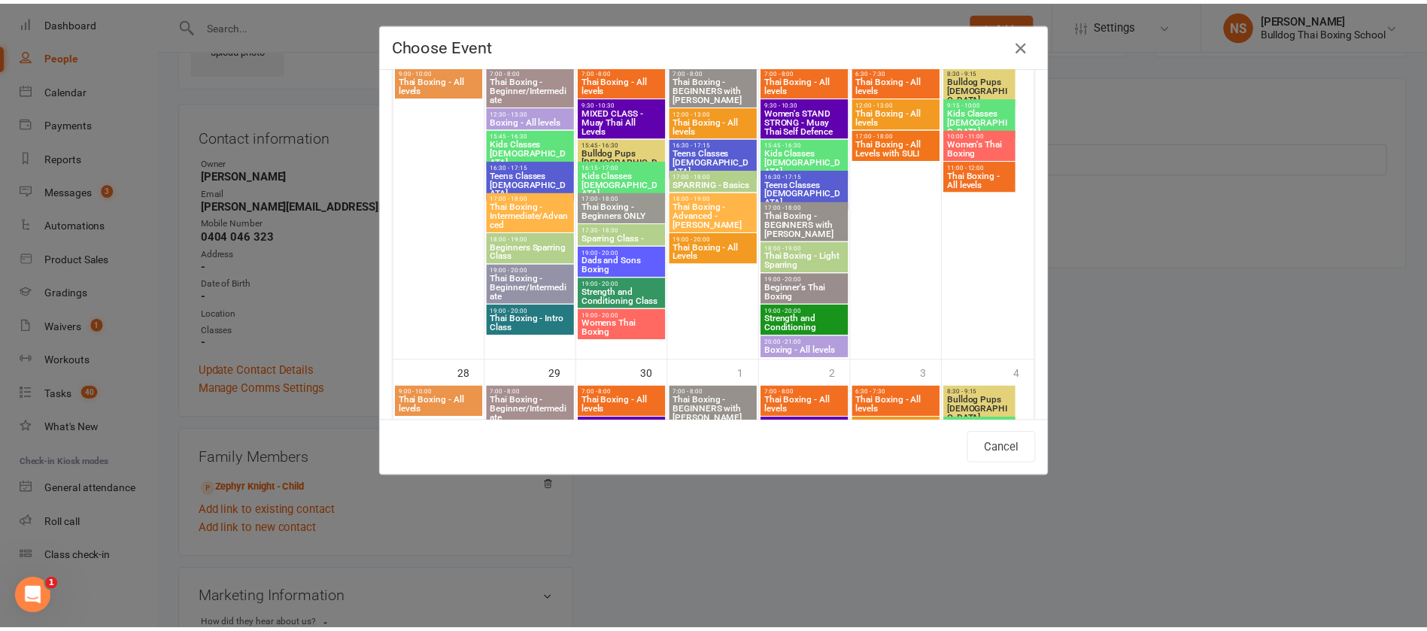
scroll to position [1128, 0]
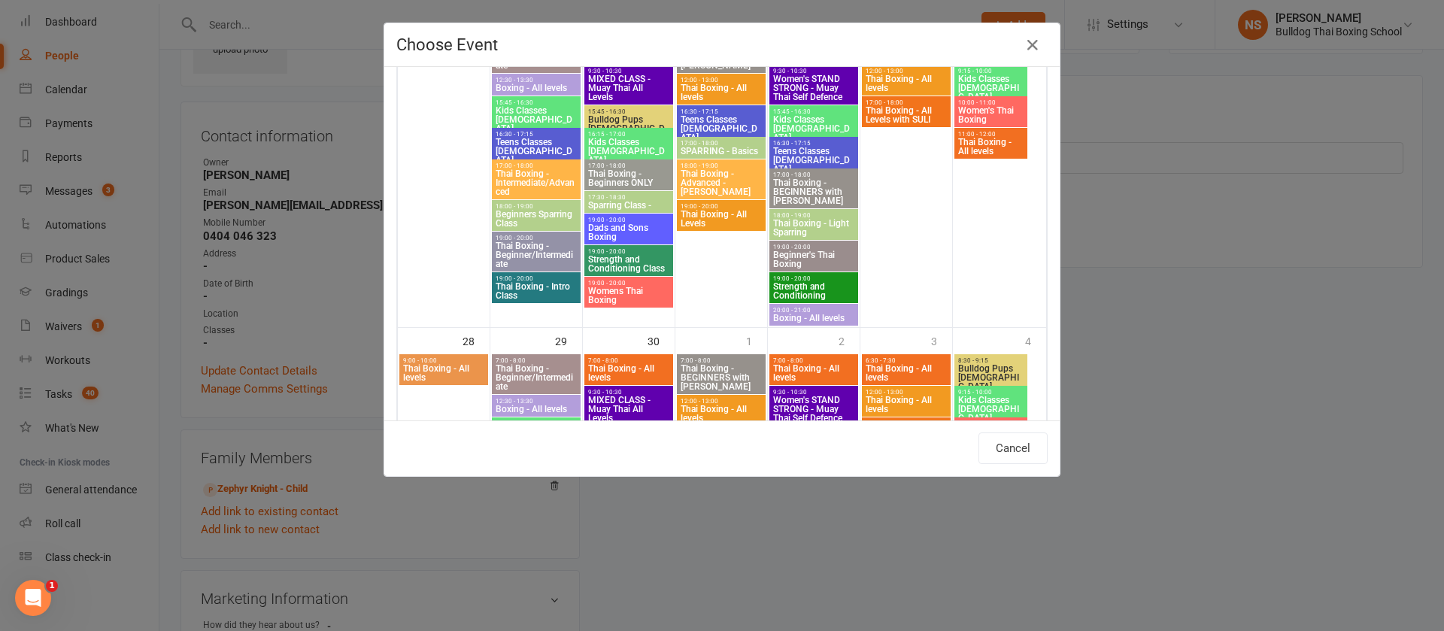
click at [602, 225] on span "Dads and Sons Boxing" at bounding box center [628, 232] width 83 height 18
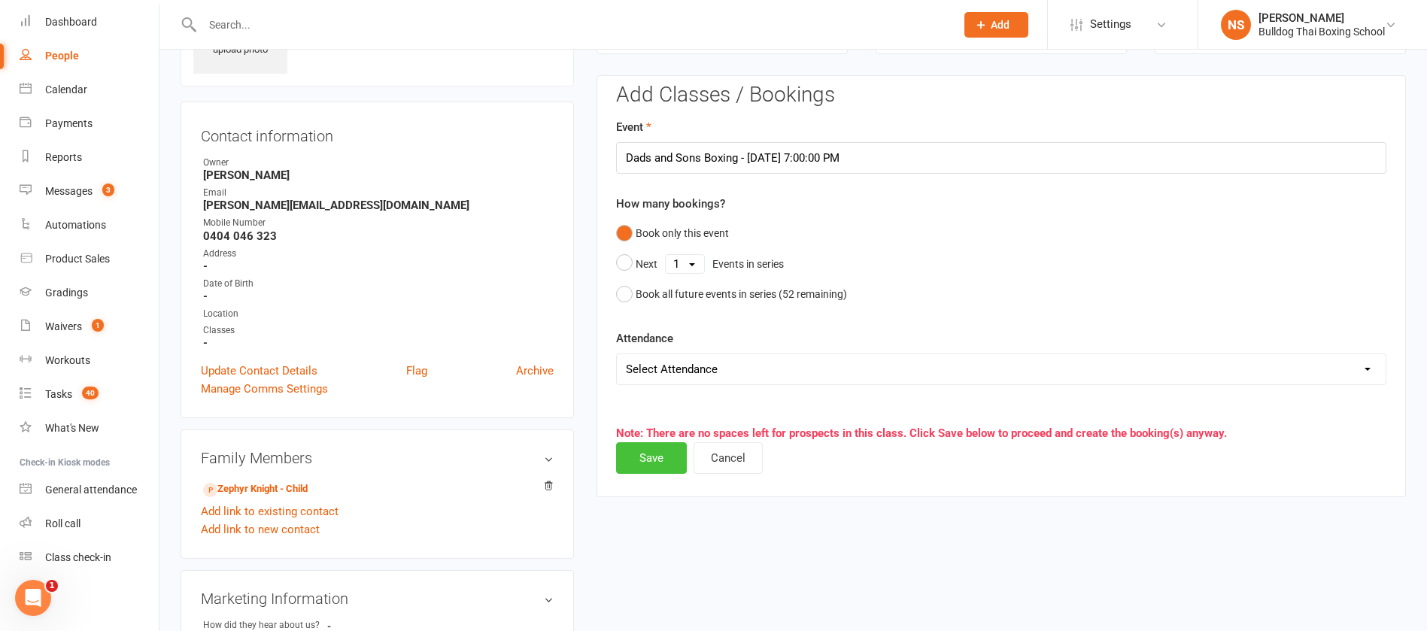
click at [641, 467] on button "Save" at bounding box center [651, 458] width 71 height 32
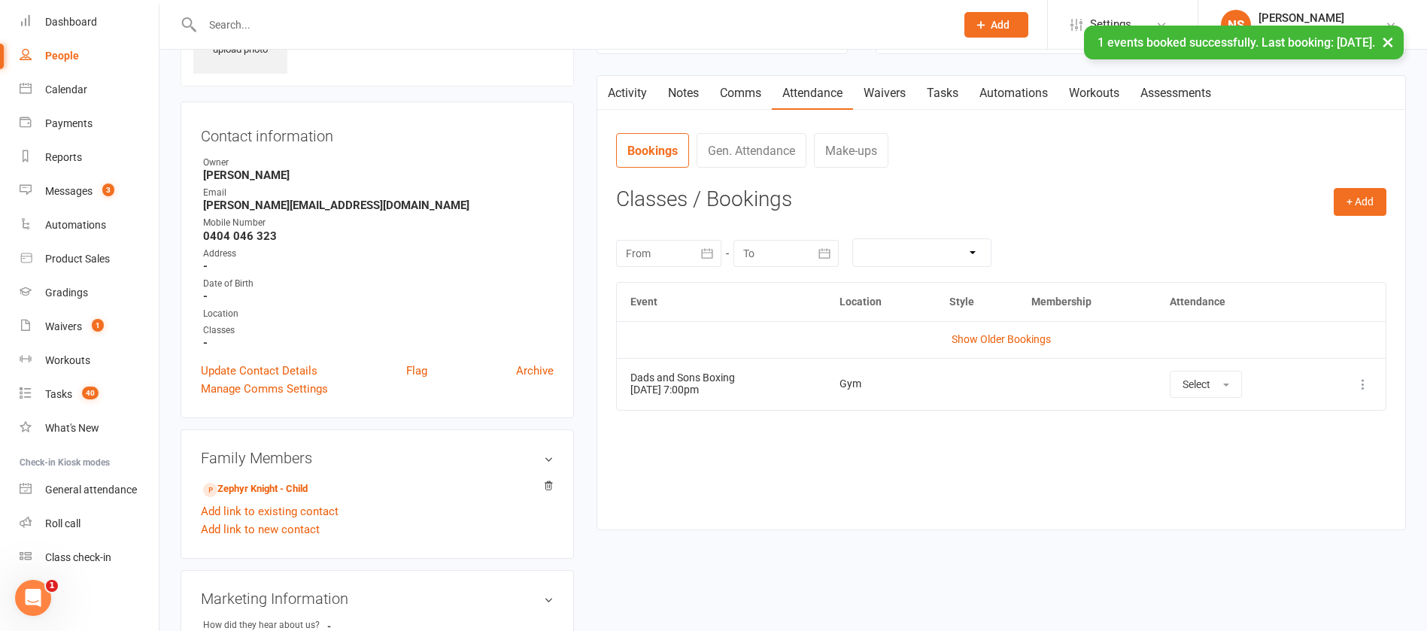
click at [896, 87] on link "Waivers" at bounding box center [884, 93] width 63 height 35
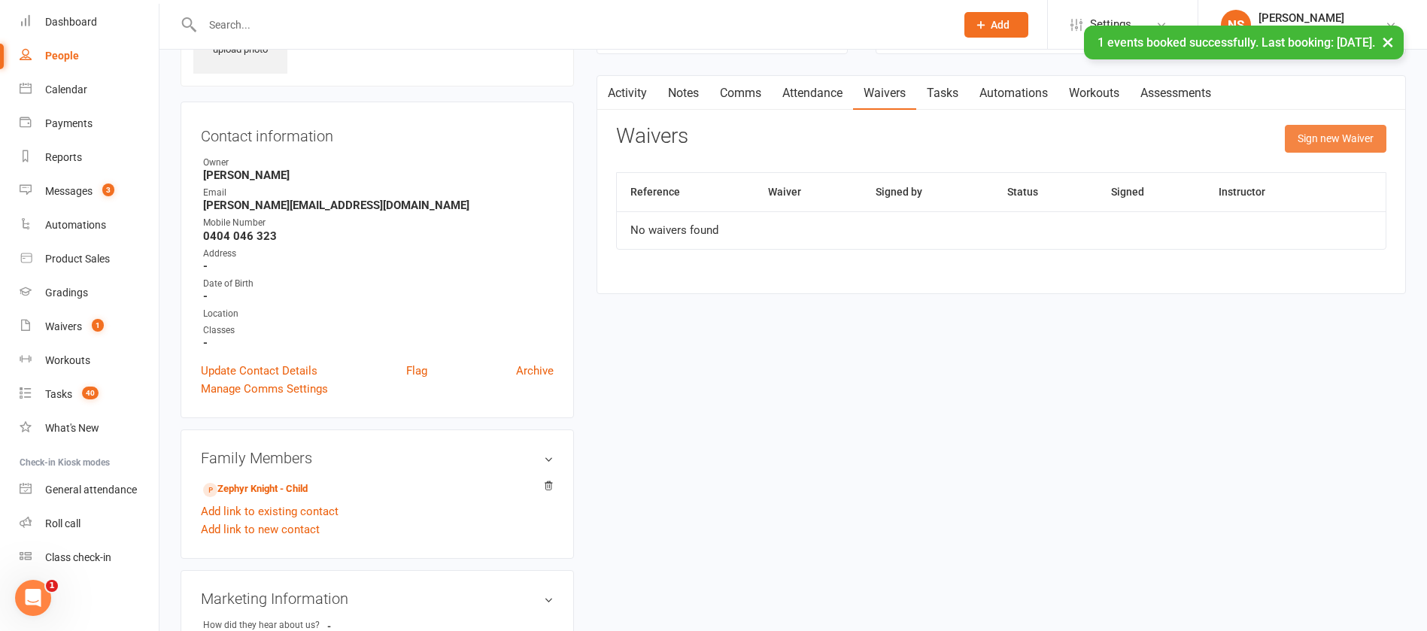
click at [1318, 132] on button "Sign new Waiver" at bounding box center [1335, 138] width 102 height 27
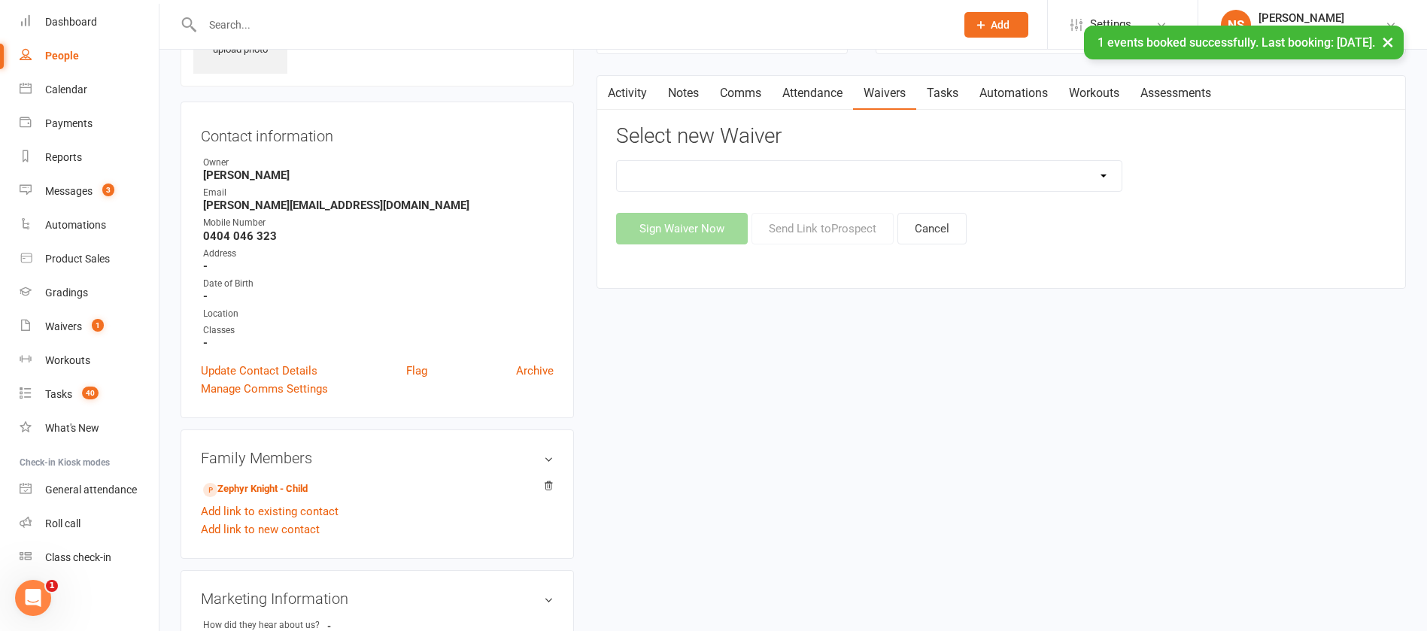
drag, startPoint x: 912, startPoint y: 177, endPoint x: 891, endPoint y: 180, distance: 21.2
click at [911, 177] on select "12 Month Contract 14 Day Kick Off 21 Day Kick Starter 28 Day 99 and RO 35 28 Da…" at bounding box center [869, 176] width 505 height 30
click at [617, 161] on select "12 Month Contract 14 Day Kick Off 21 Day Kick Starter 28 Day 99 and RO 35 28 Da…" at bounding box center [869, 176] width 505 height 30
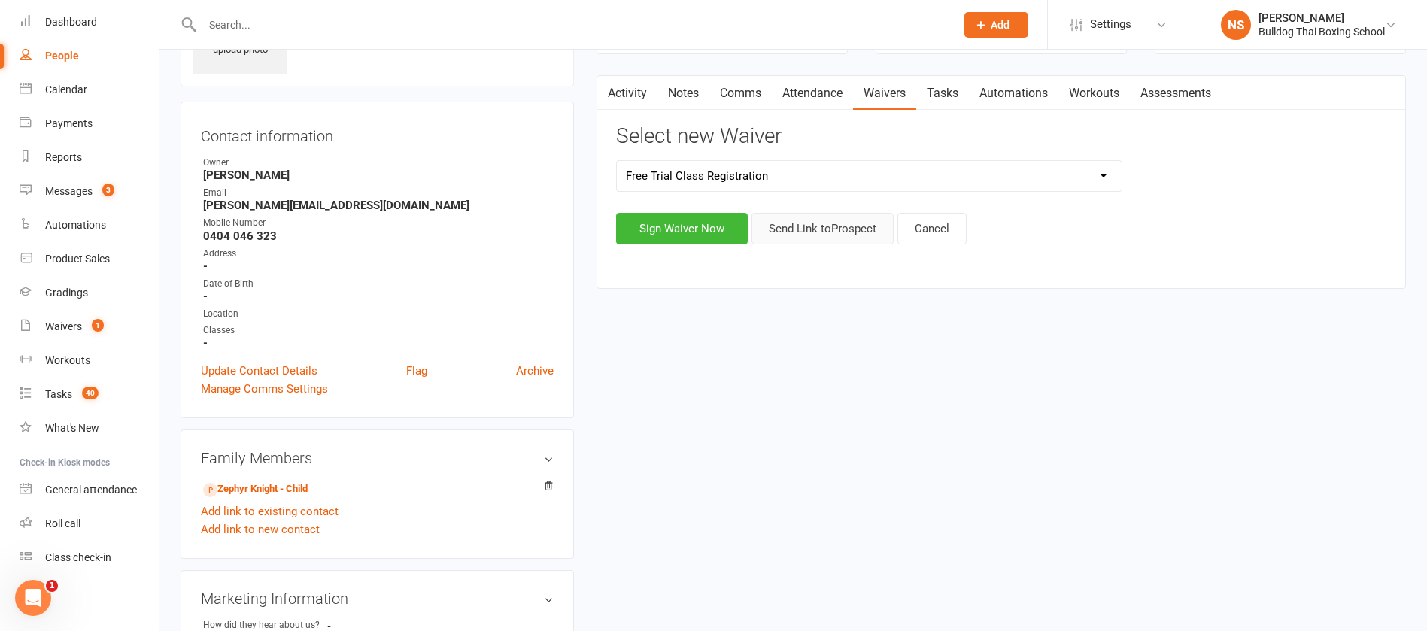
click at [834, 230] on button "Send Link to [GEOGRAPHIC_DATA]" at bounding box center [822, 229] width 142 height 32
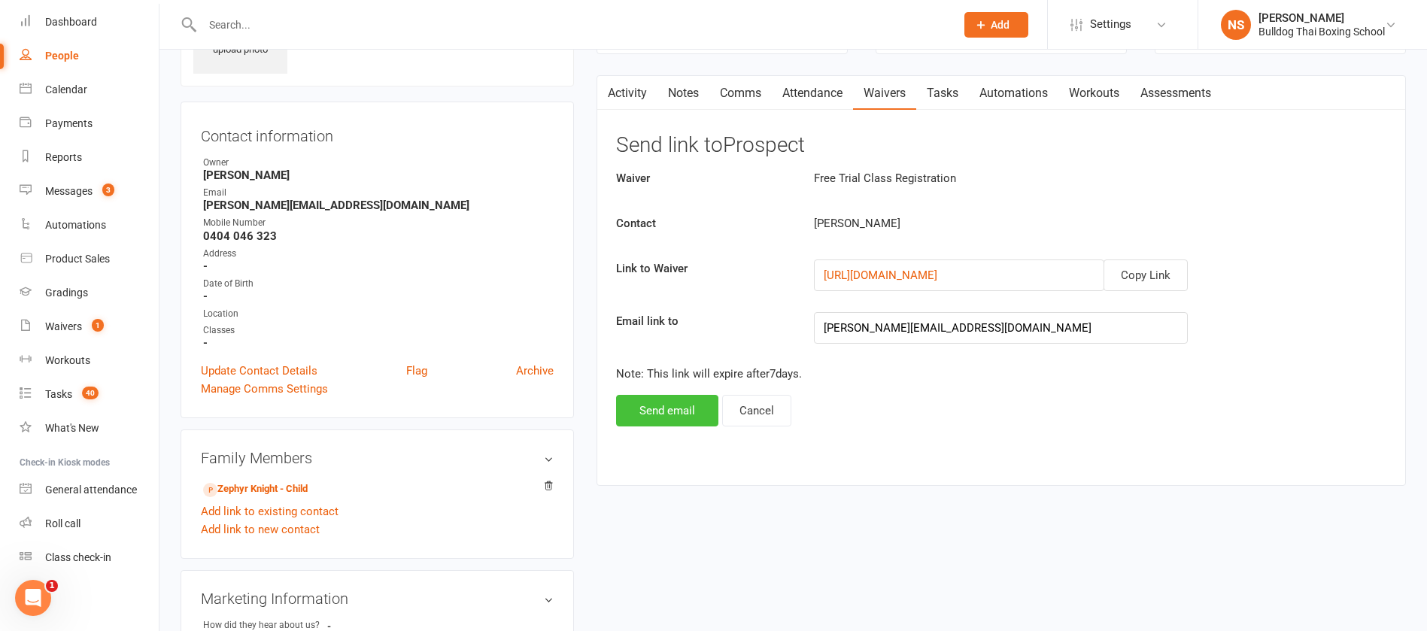
click at [659, 408] on button "Send email" at bounding box center [667, 411] width 102 height 32
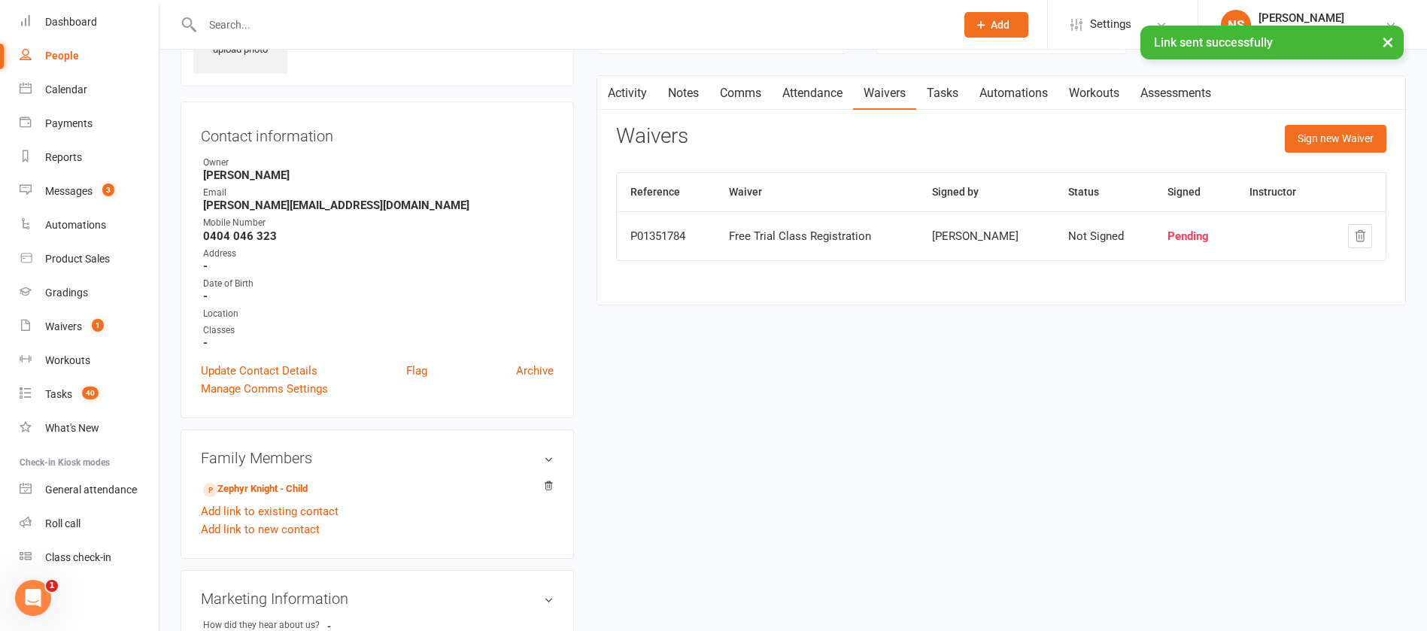
click at [953, 95] on link "Tasks" at bounding box center [942, 93] width 53 height 35
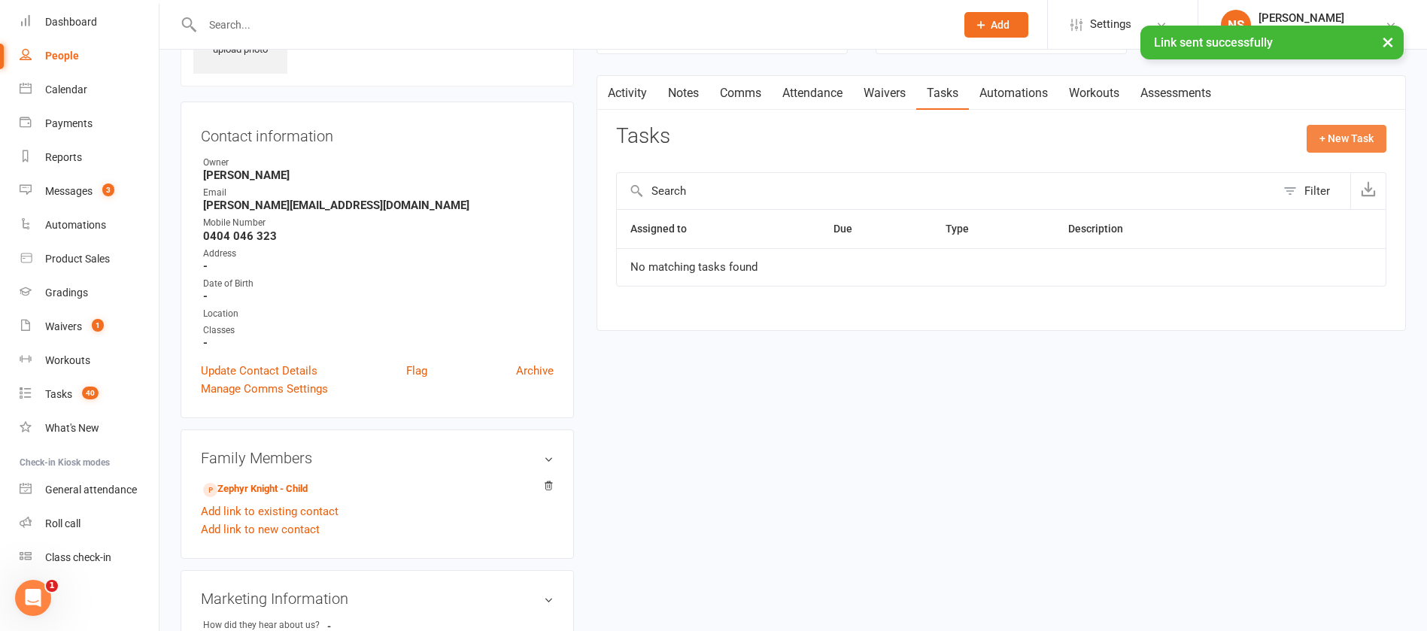
click at [1331, 134] on button "+ New Task" at bounding box center [1346, 138] width 80 height 27
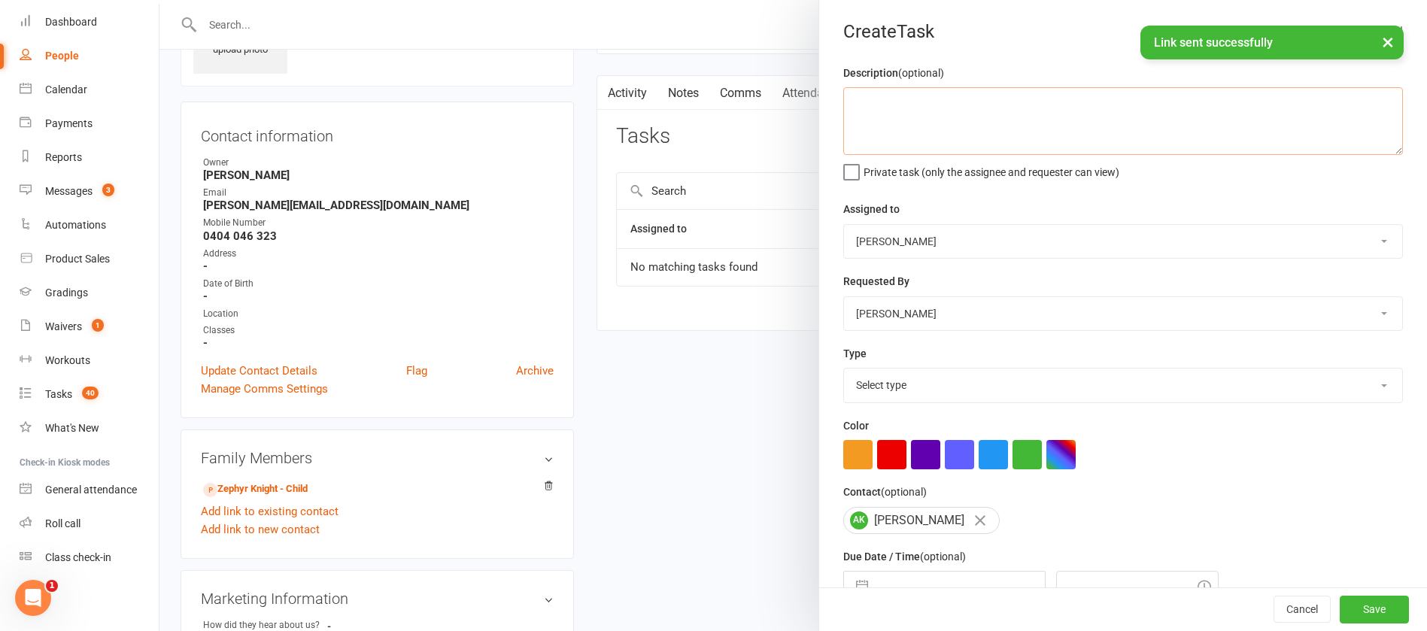
click at [984, 127] on textarea at bounding box center [1122, 121] width 559 height 68
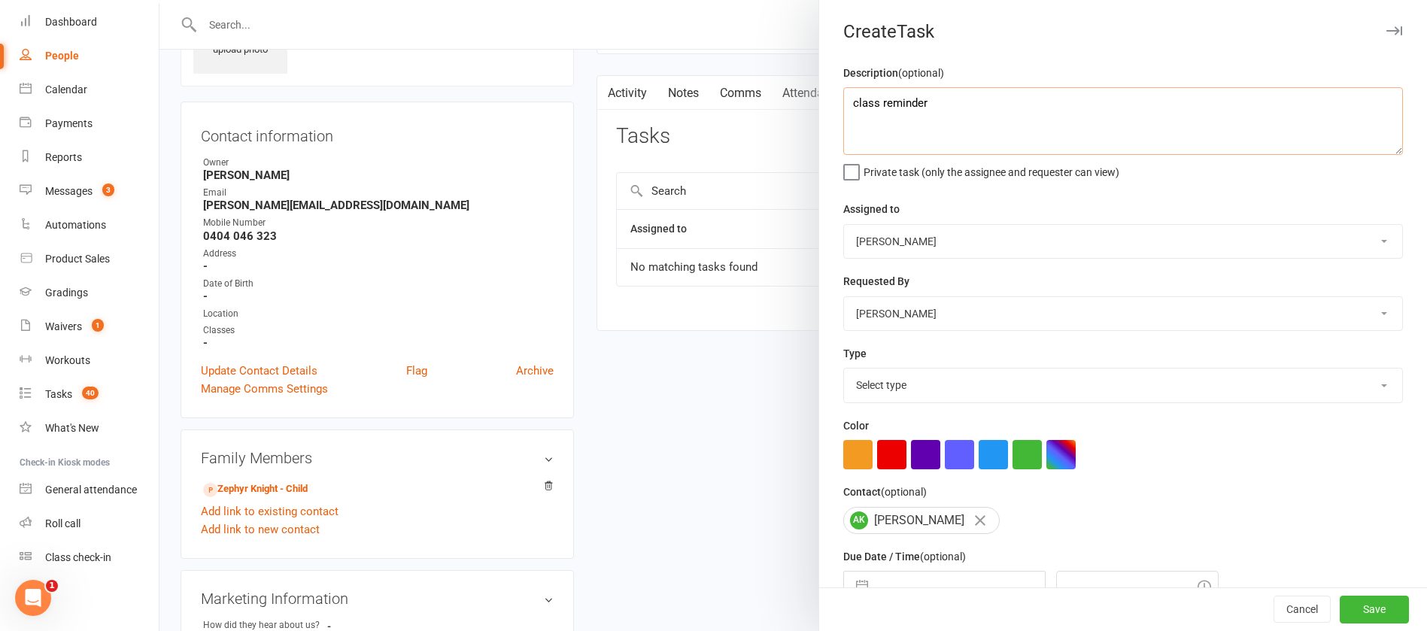
scroll to position [89, 0]
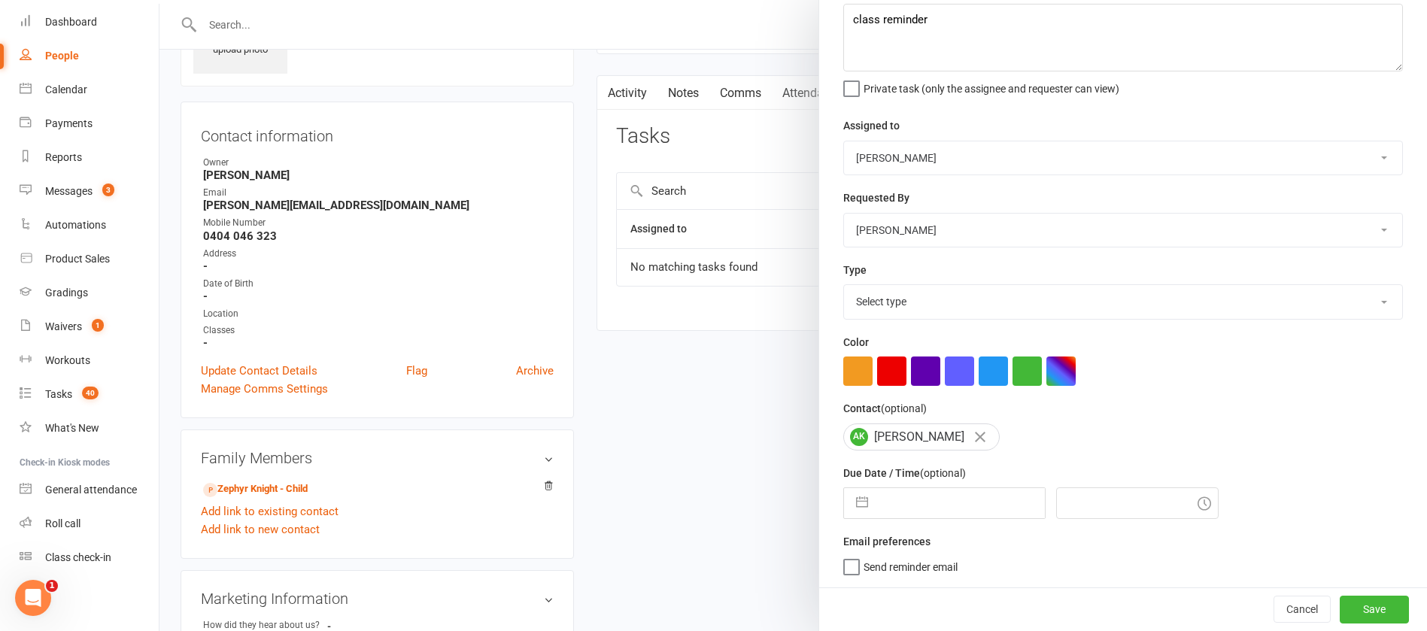
click at [884, 293] on select "Select type Action E-mail Meeting Phone call Text Add new task type" at bounding box center [1123, 301] width 558 height 33
click at [844, 285] on select "Select type Action E-mail Meeting Phone call Text Add new task type" at bounding box center [1123, 301] width 558 height 33
click at [901, 514] on input "text" at bounding box center [959, 503] width 169 height 30
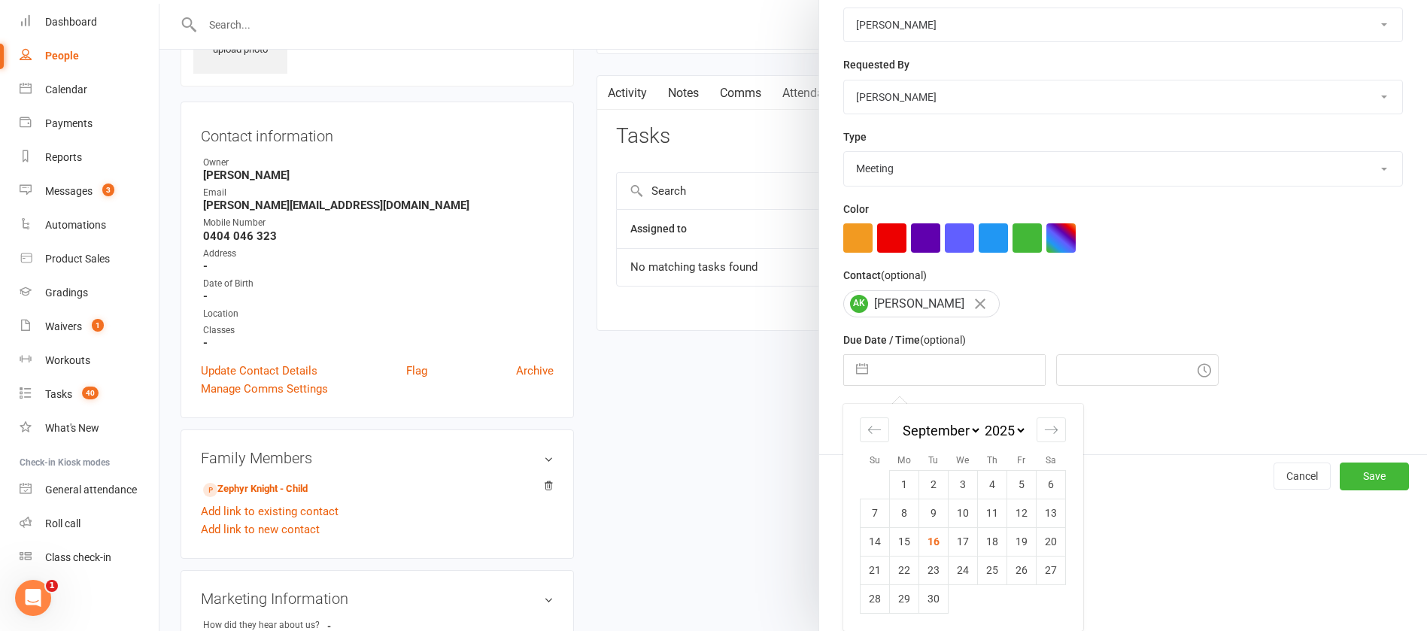
scroll to position [222, 0]
click at [920, 566] on td "23" at bounding box center [933, 570] width 29 height 29
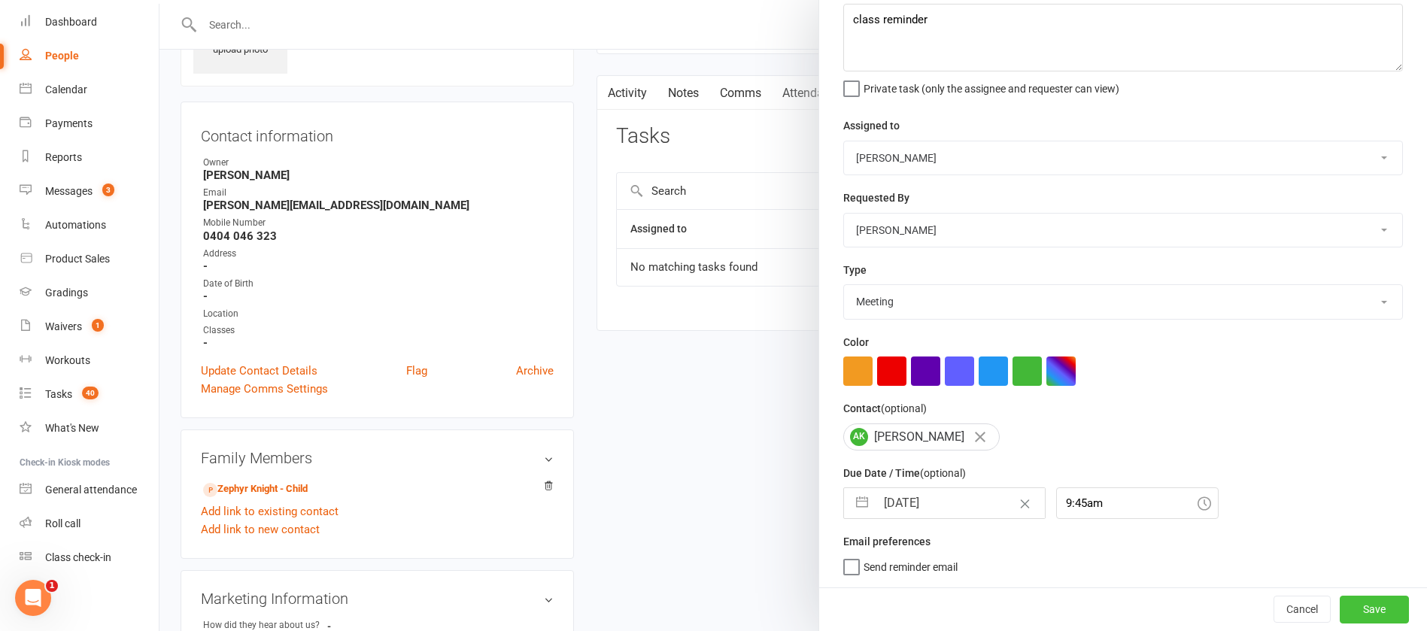
click at [1358, 602] on button "Save" at bounding box center [1373, 609] width 69 height 27
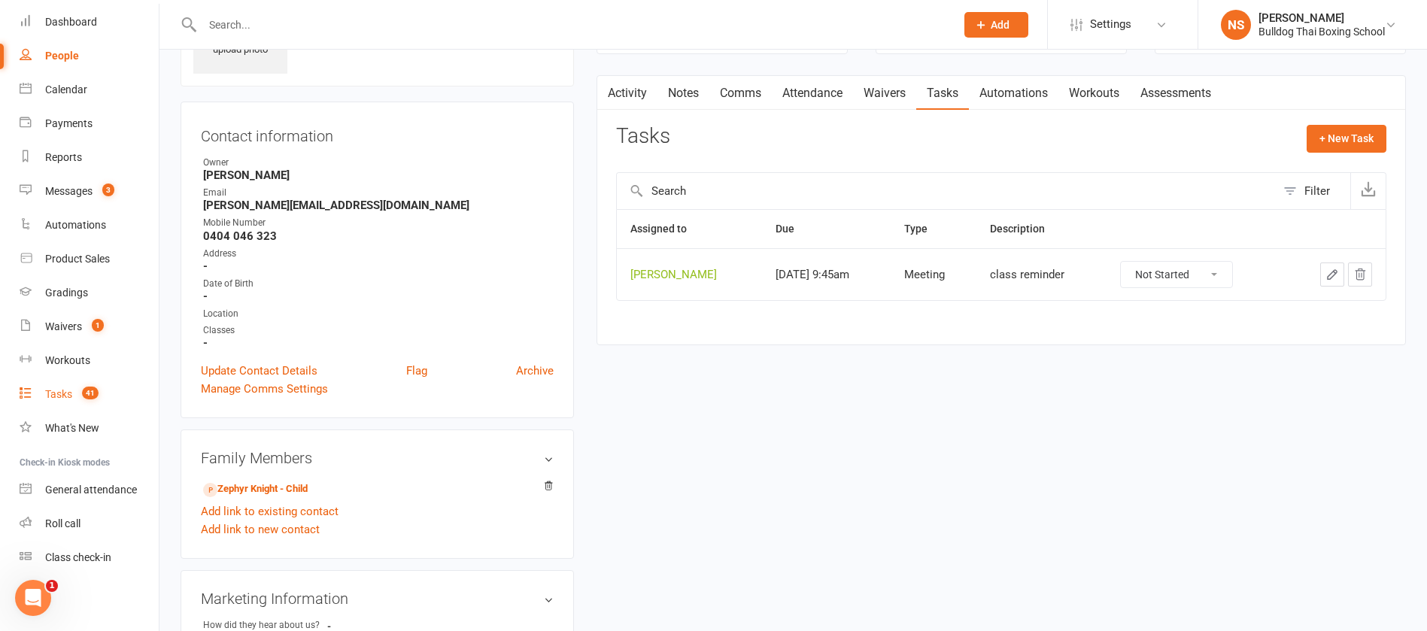
click at [62, 388] on div "Tasks" at bounding box center [58, 394] width 27 height 12
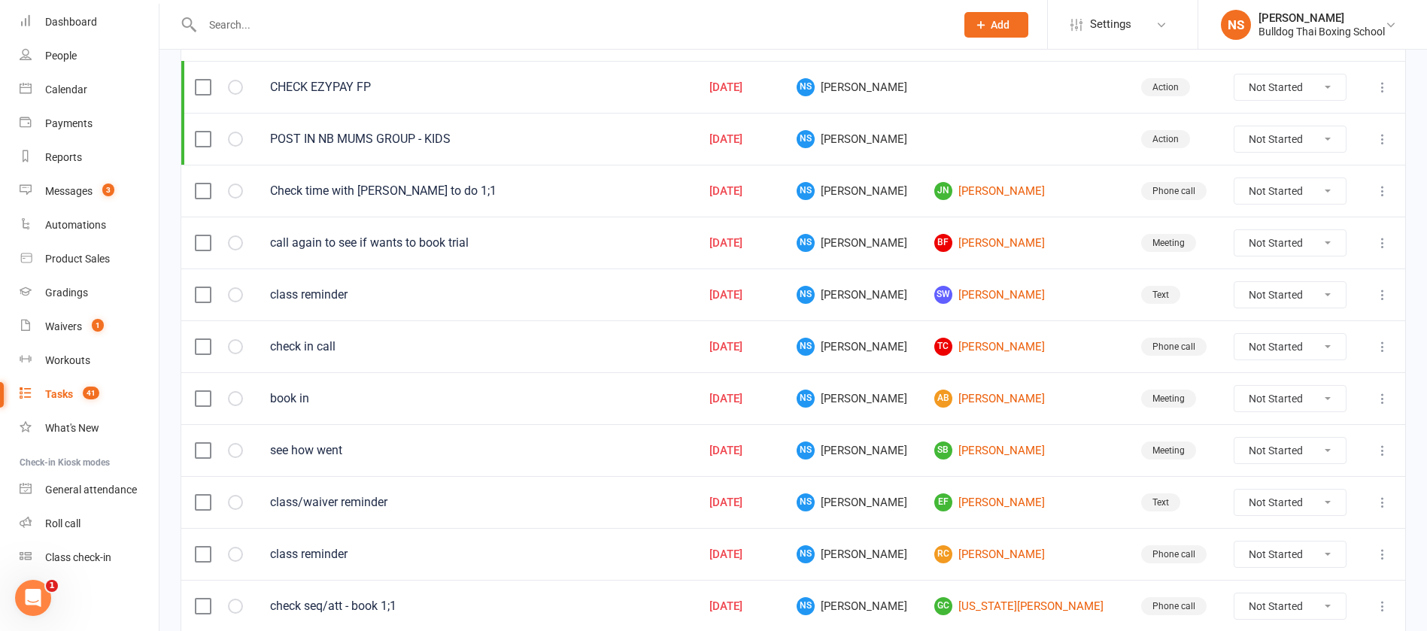
scroll to position [338, 0]
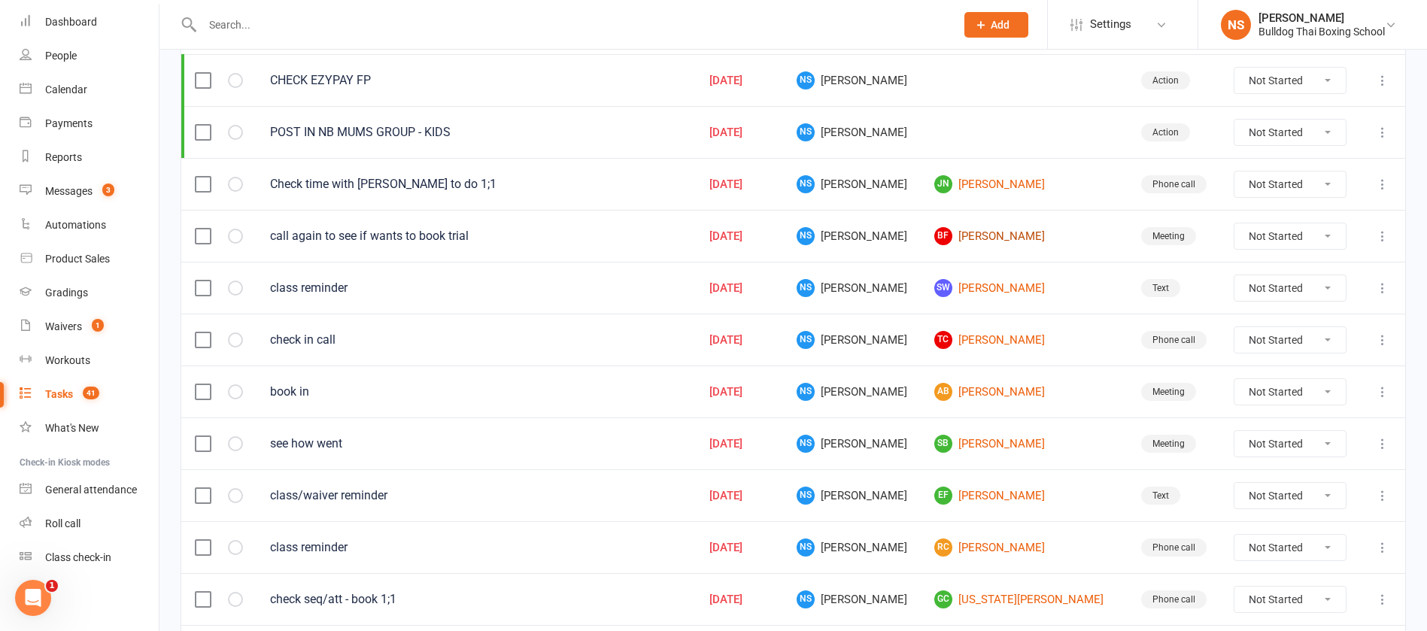
click at [1014, 235] on link "BF [PERSON_NAME]" at bounding box center [1024, 236] width 180 height 18
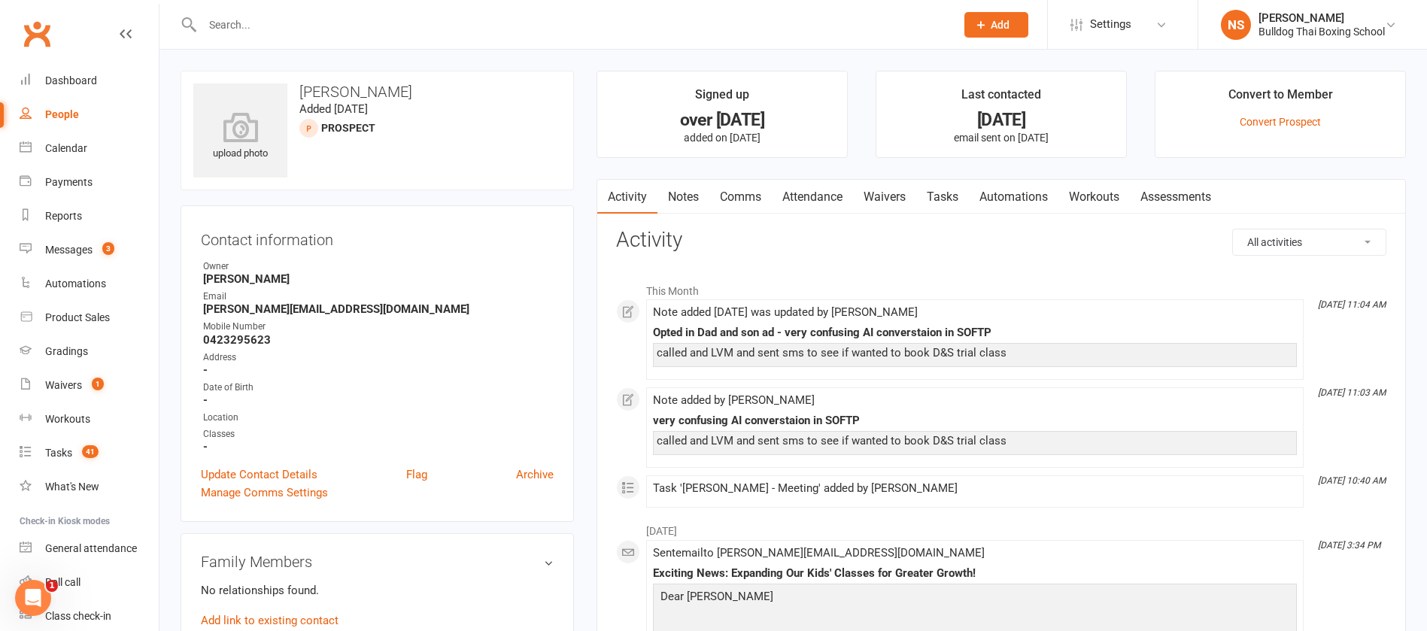
click at [678, 183] on link "Notes" at bounding box center [683, 197] width 52 height 35
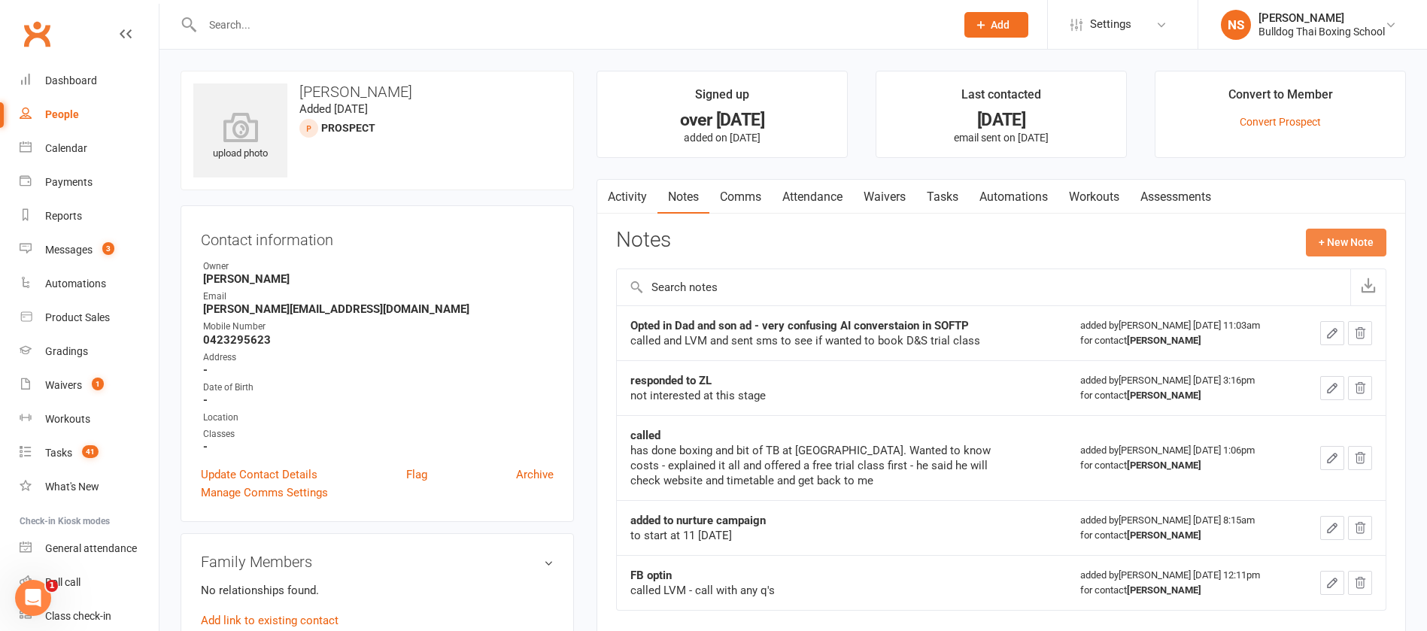
click at [1357, 236] on button "+ New Note" at bounding box center [1345, 242] width 80 height 27
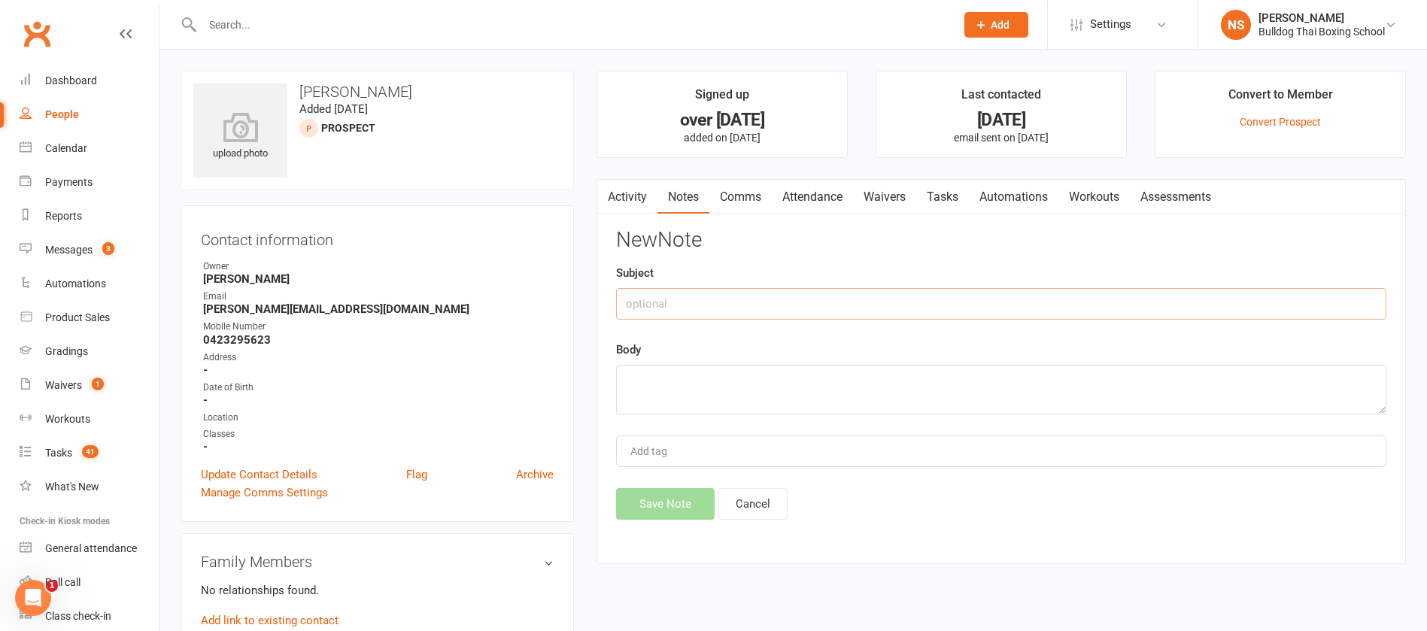
click at [699, 294] on input "text" at bounding box center [1001, 304] width 770 height 32
click at [667, 397] on textarea at bounding box center [1001, 390] width 770 height 50
click at [658, 500] on button "Save Note" at bounding box center [665, 504] width 99 height 32
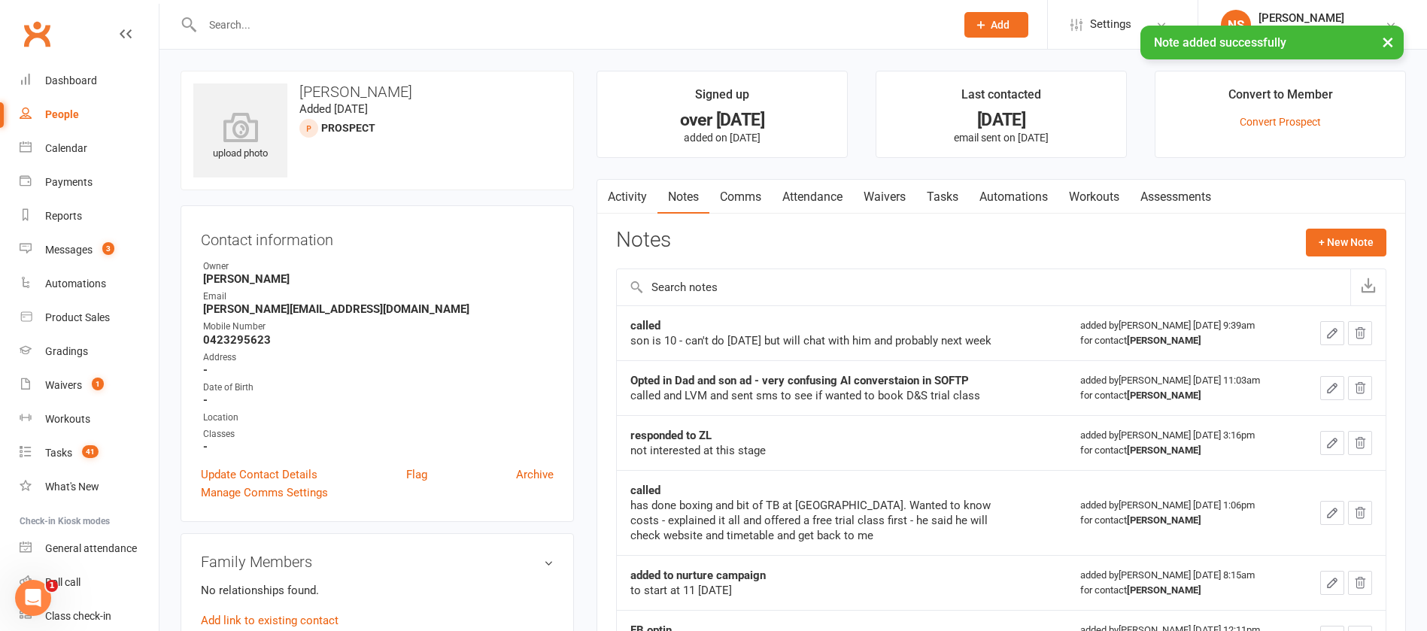
click at [933, 193] on link "Tasks" at bounding box center [942, 197] width 53 height 35
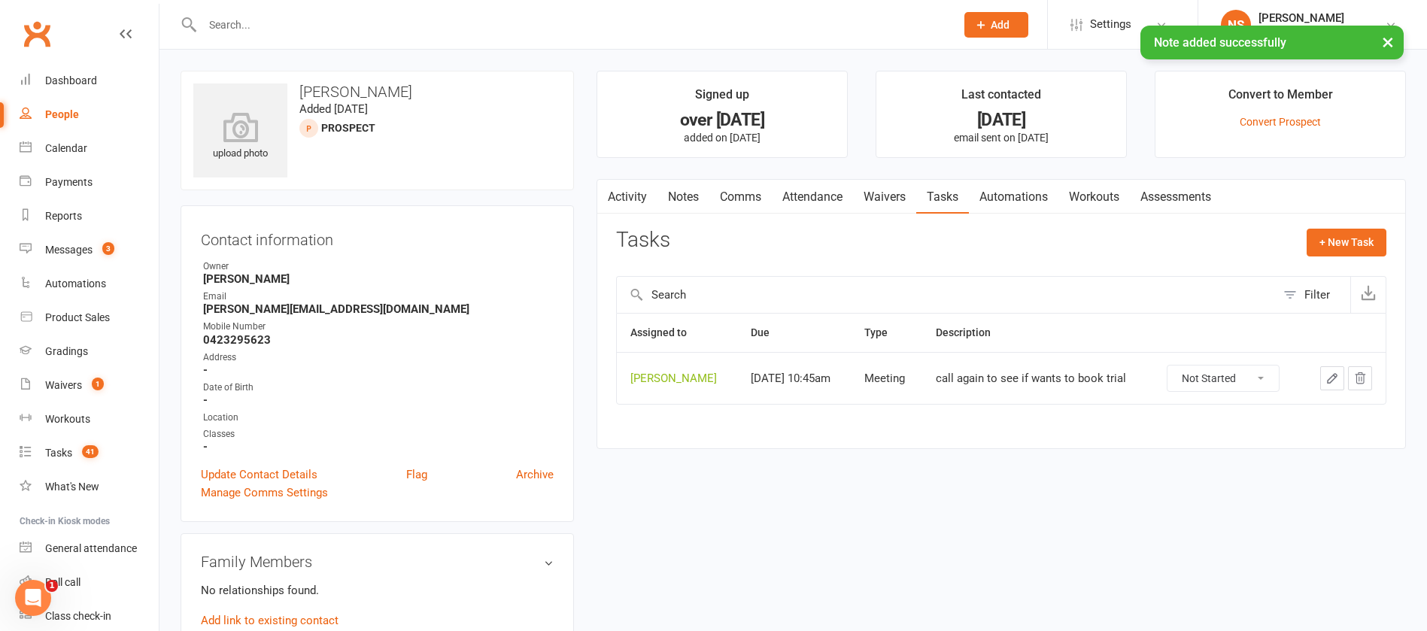
click at [1333, 378] on icon "button" at bounding box center [1332, 378] width 14 height 14
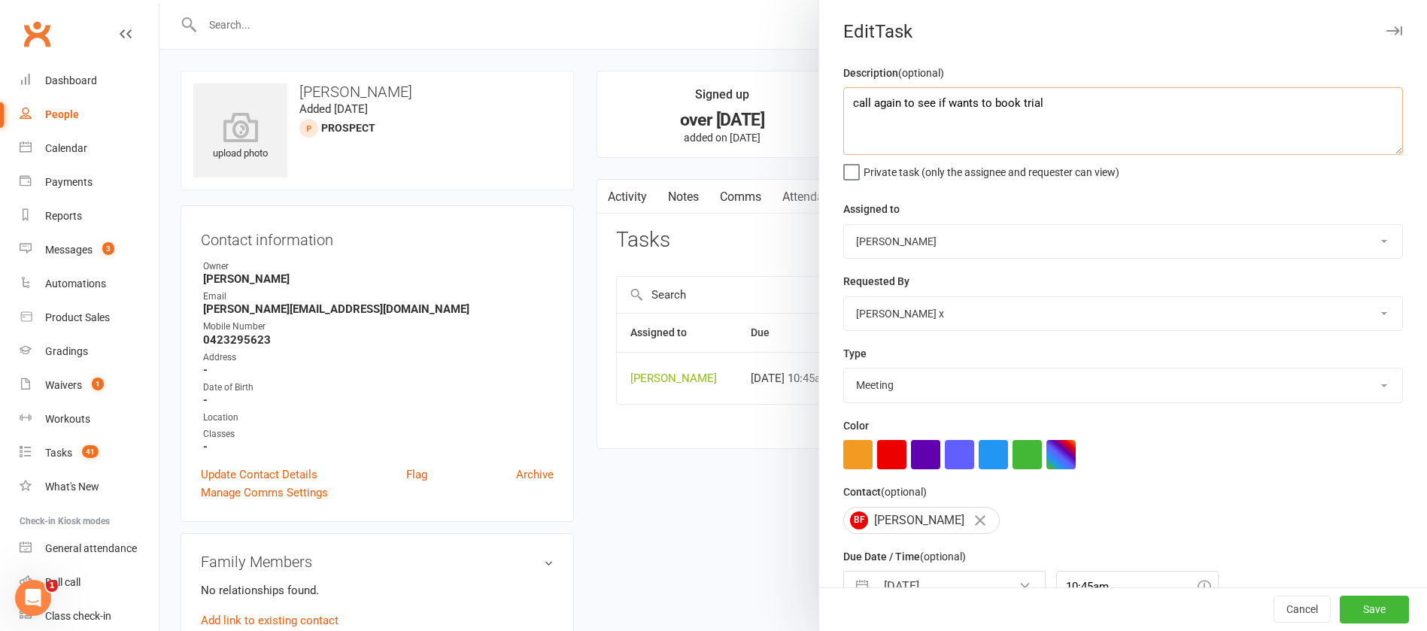
drag, startPoint x: 1057, startPoint y: 103, endPoint x: 1046, endPoint y: 106, distance: 10.9
click at [1046, 106] on textarea "call again to see if wants to book trial" at bounding box center [1122, 121] width 559 height 68
drag, startPoint x: 905, startPoint y: 102, endPoint x: 840, endPoint y: 108, distance: 65.8
click at [843, 108] on textarea "call again to see if wants to book trial" at bounding box center [1122, 121] width 559 height 68
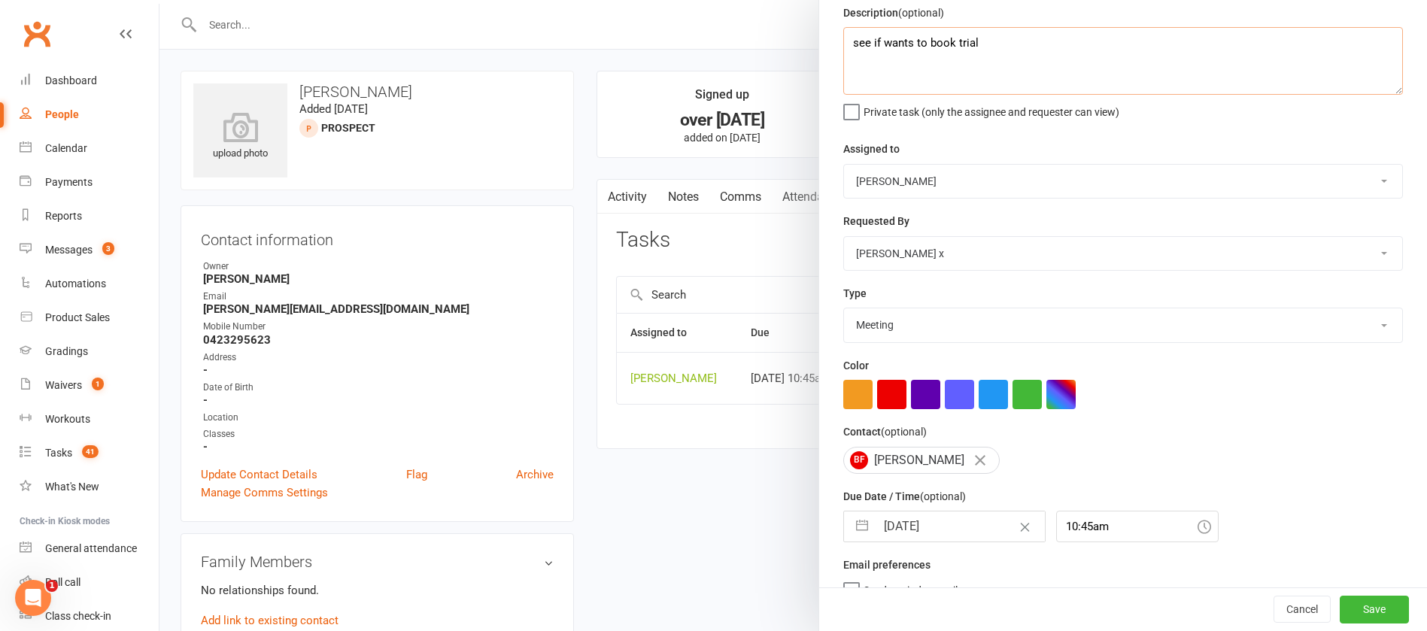
scroll to position [89, 0]
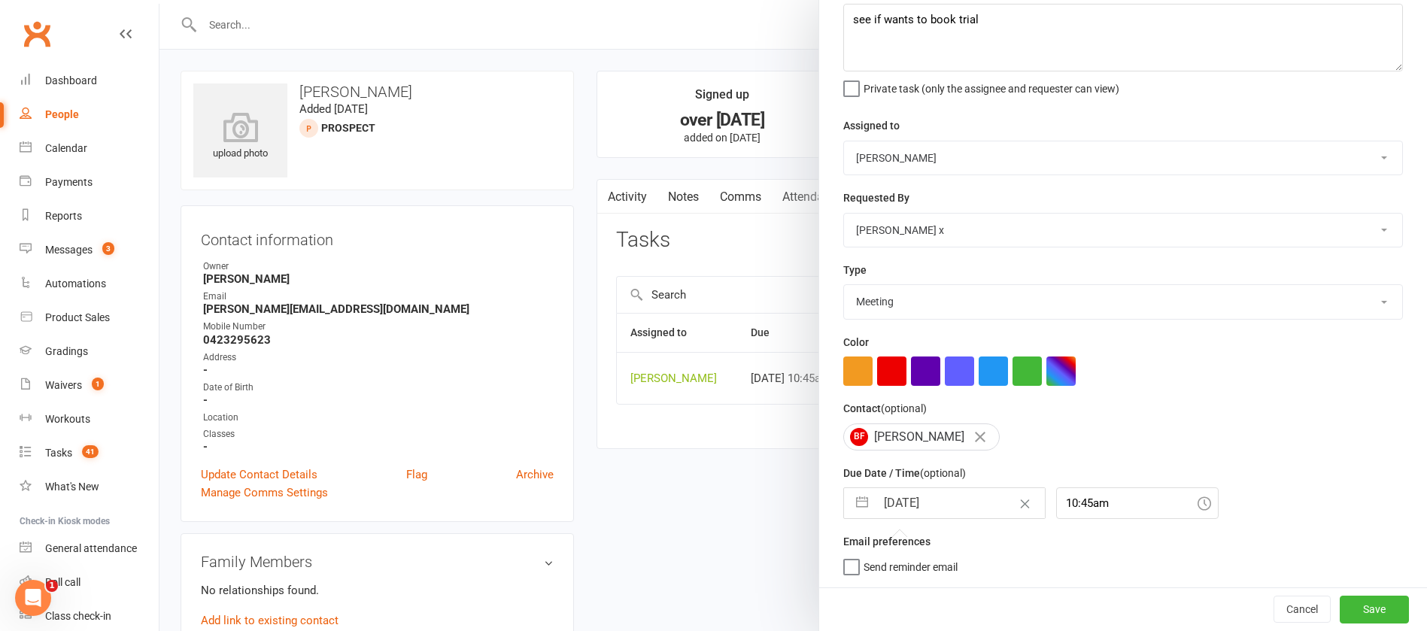
click at [927, 498] on input "[DATE]" at bounding box center [959, 503] width 169 height 30
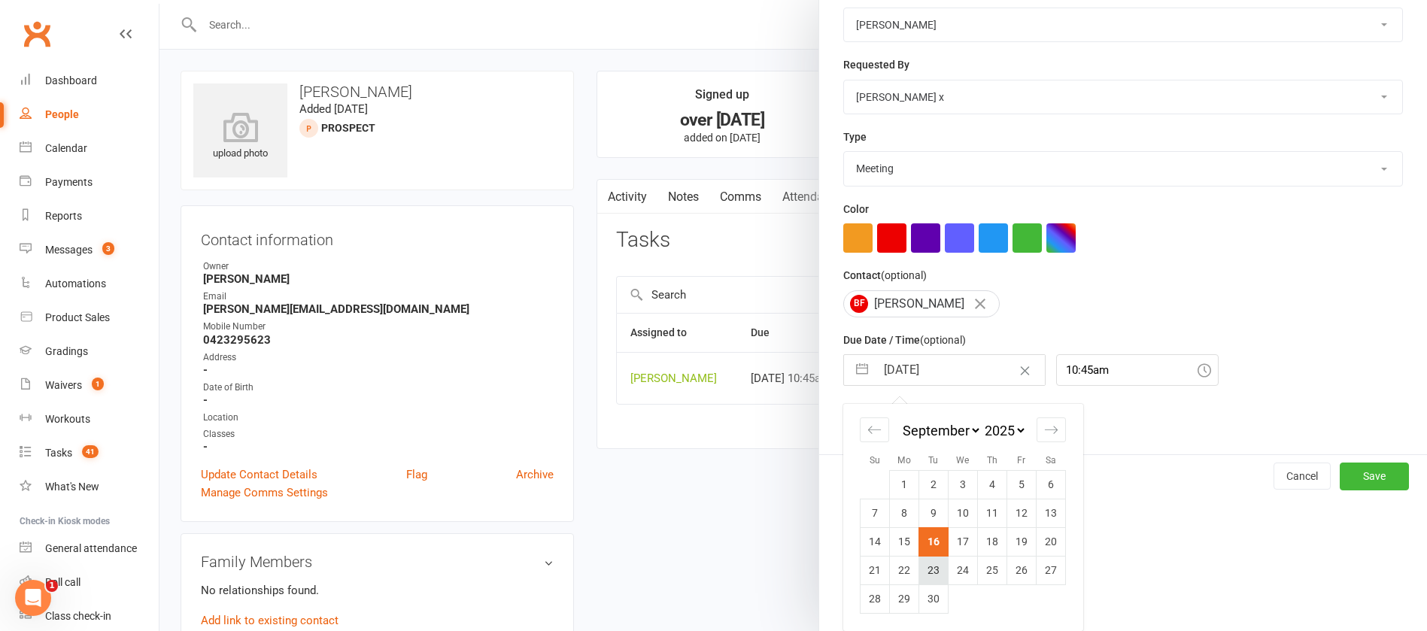
click at [924, 570] on td "23" at bounding box center [933, 570] width 29 height 29
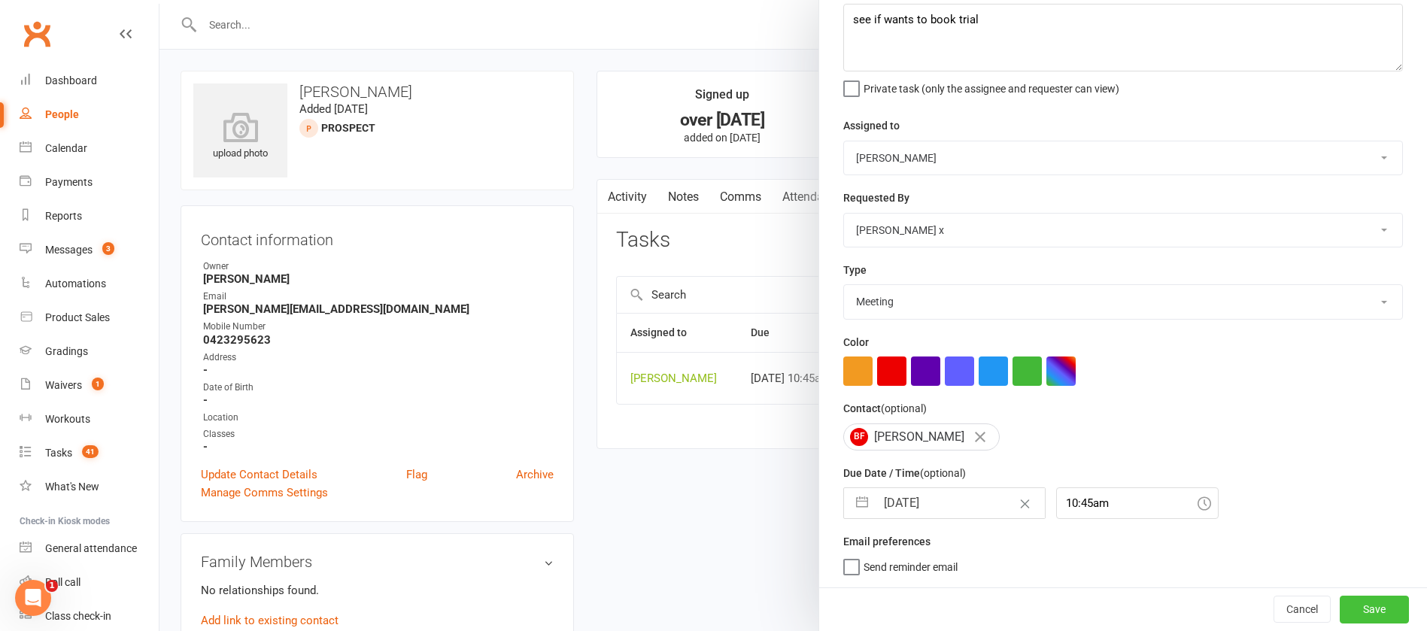
click at [1339, 607] on button "Save" at bounding box center [1373, 609] width 69 height 27
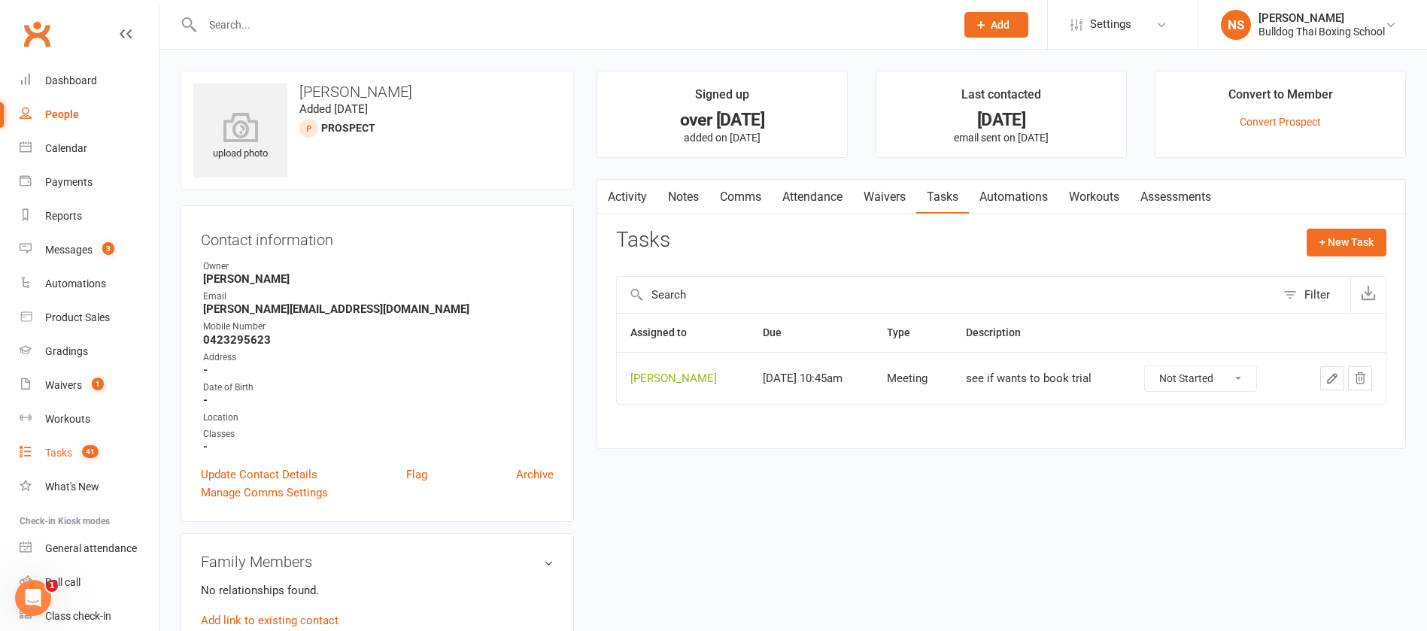
click at [56, 441] on link "Tasks 41" at bounding box center [89, 453] width 139 height 34
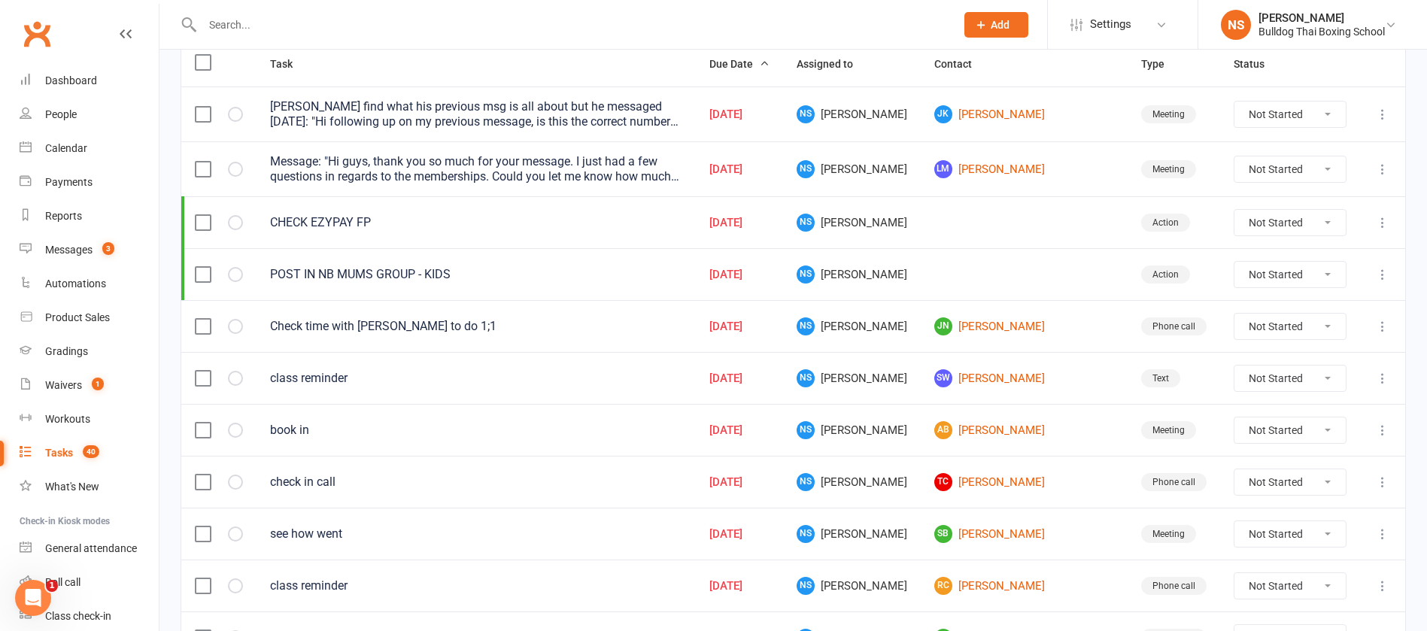
scroll to position [226, 0]
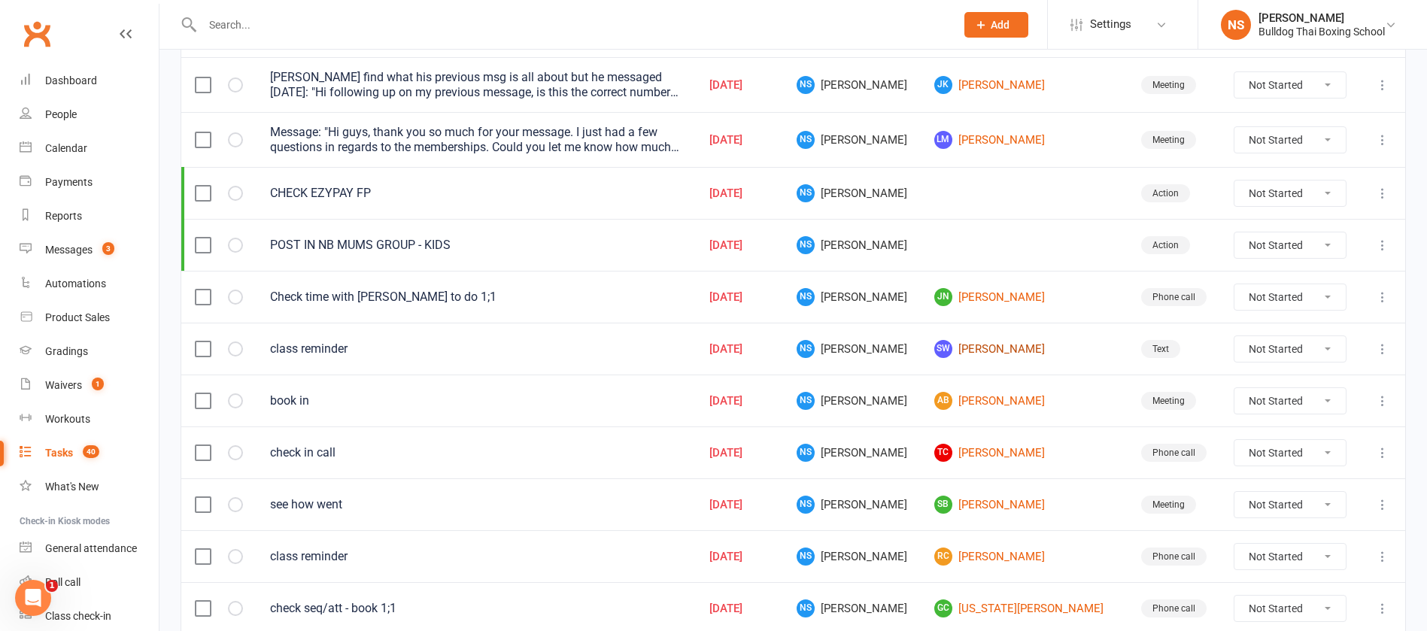
click at [1010, 350] on link "SW [PERSON_NAME]" at bounding box center [1024, 349] width 180 height 18
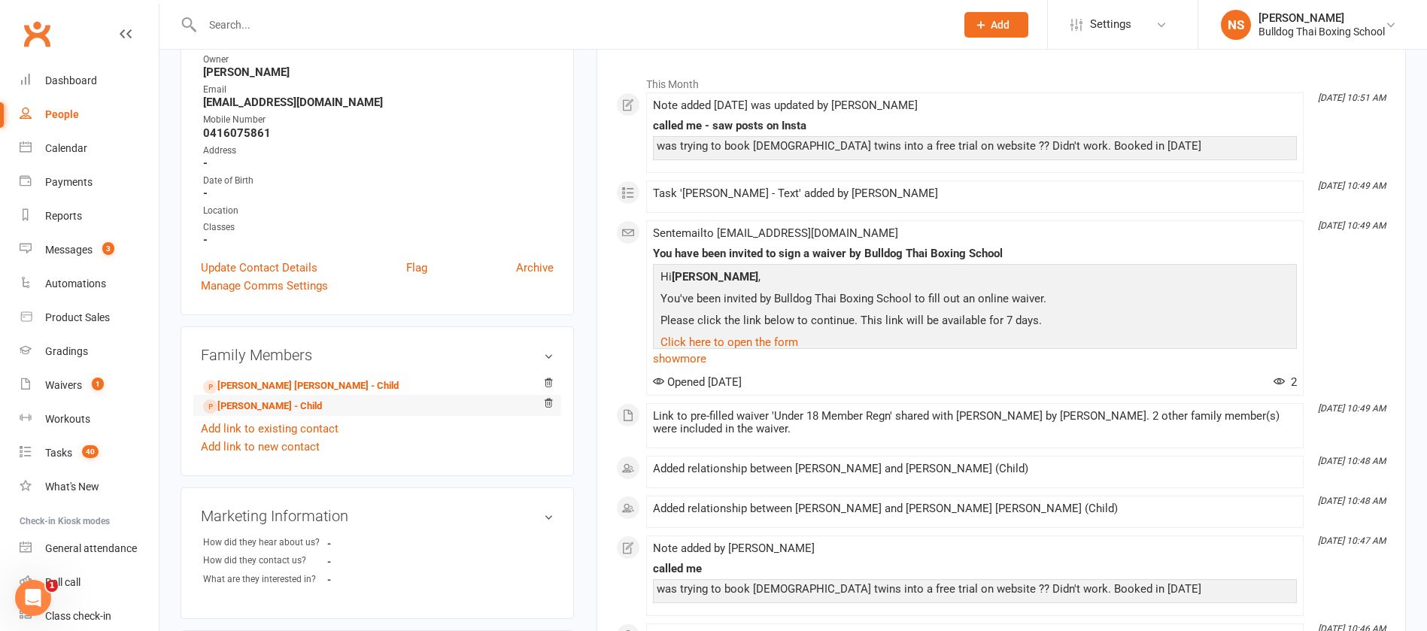
scroll to position [226, 0]
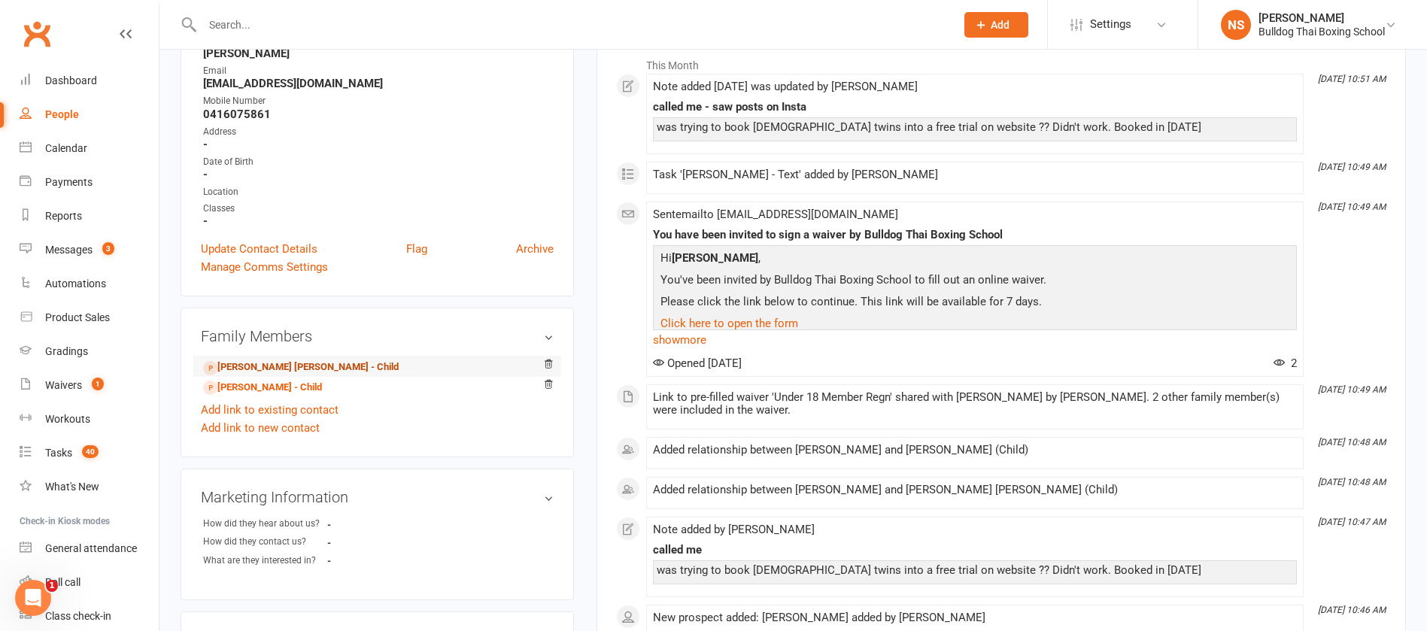
click at [256, 362] on link "[PERSON_NAME] [PERSON_NAME] - Child" at bounding box center [301, 367] width 196 height 16
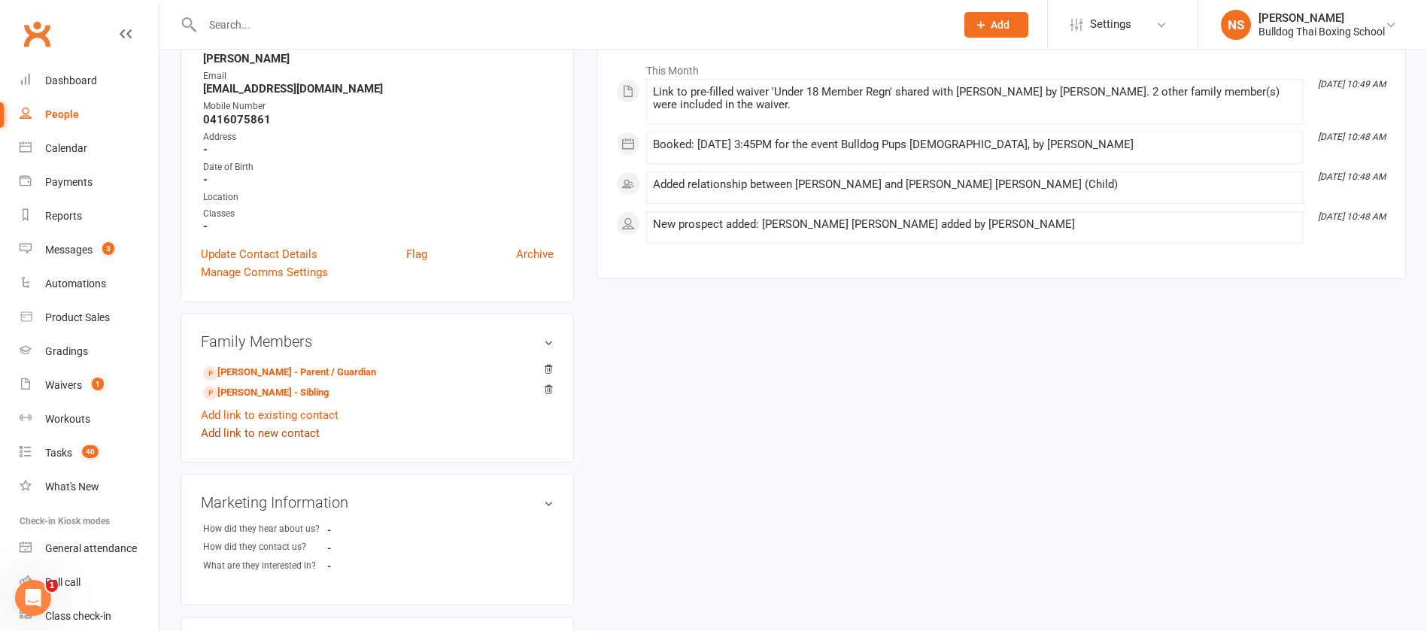
scroll to position [226, 0]
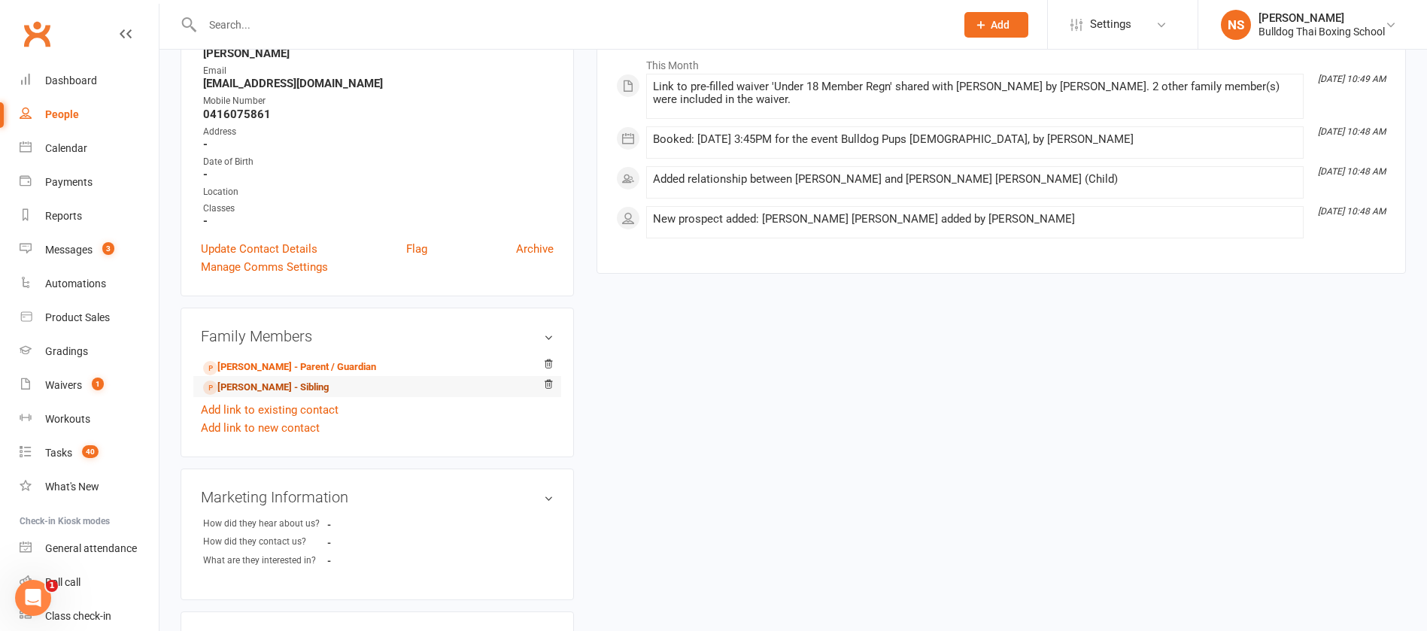
click at [257, 391] on link "[PERSON_NAME] - Sibling" at bounding box center [266, 388] width 126 height 16
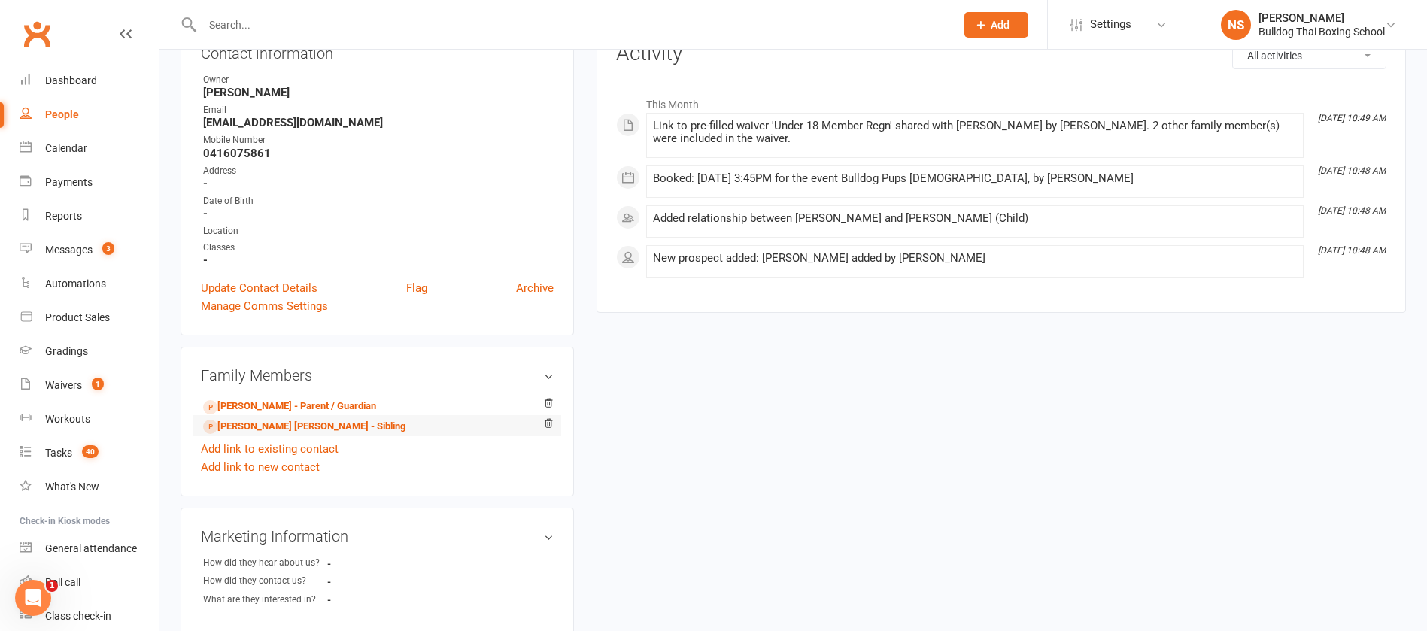
scroll to position [226, 0]
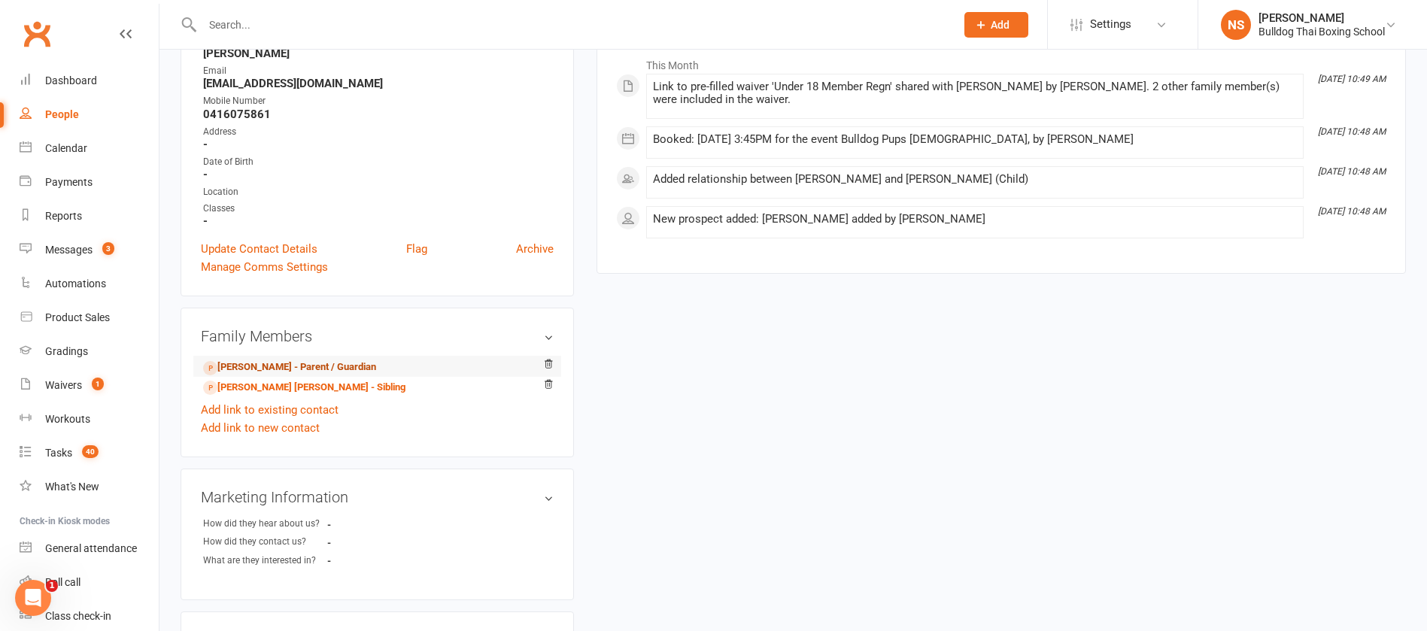
click at [376, 368] on link "[PERSON_NAME] - Parent / Guardian" at bounding box center [289, 367] width 173 height 16
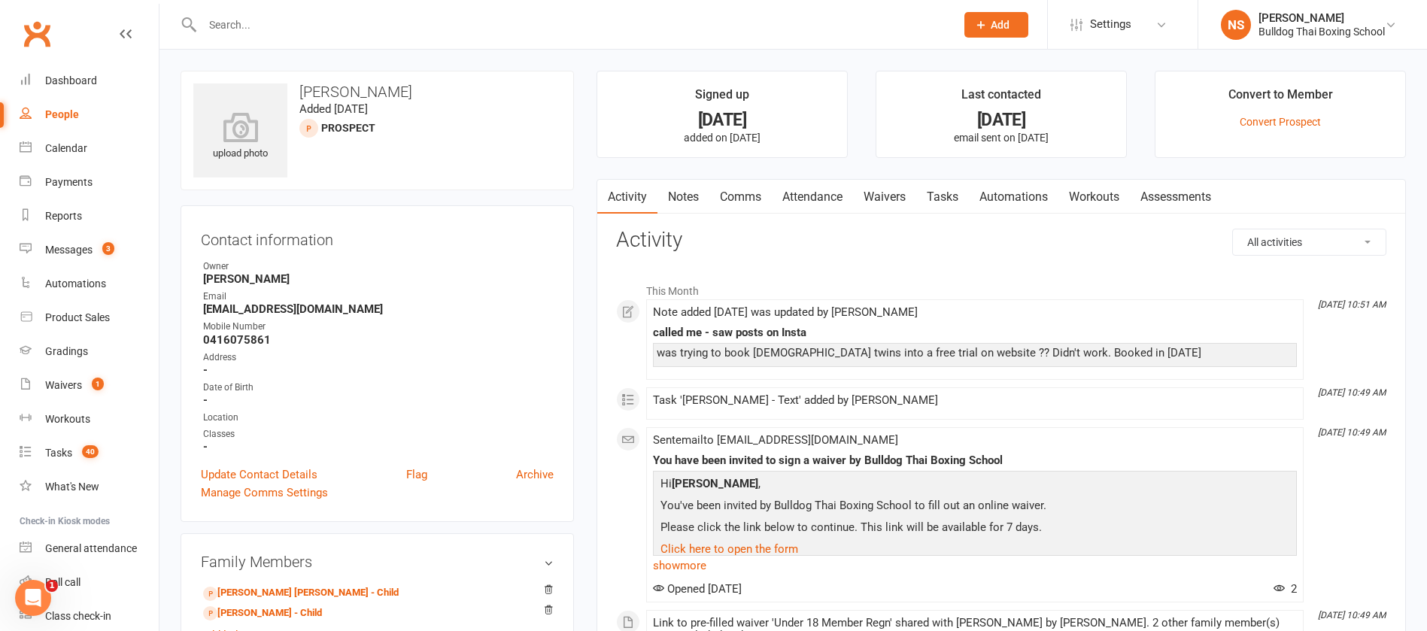
click at [754, 199] on link "Comms" at bounding box center [740, 197] width 62 height 35
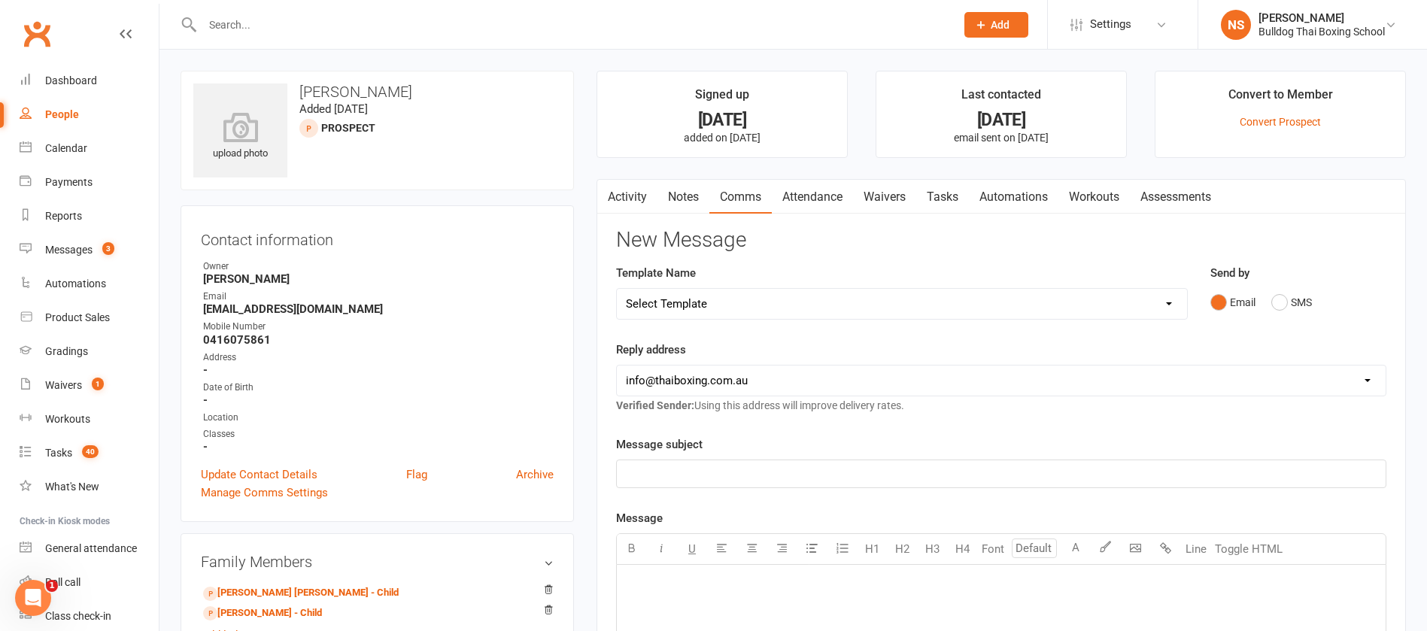
click at [725, 304] on select "Select Template [Email] Price Increase 28 Day Kick starter [SMS] 10 Pass Check …" at bounding box center [902, 304] width 570 height 30
click at [617, 289] on select "Select Template [Email] Price Increase 28 Day Kick starter [SMS] 10 Pass Check …" at bounding box center [902, 304] width 570 height 30
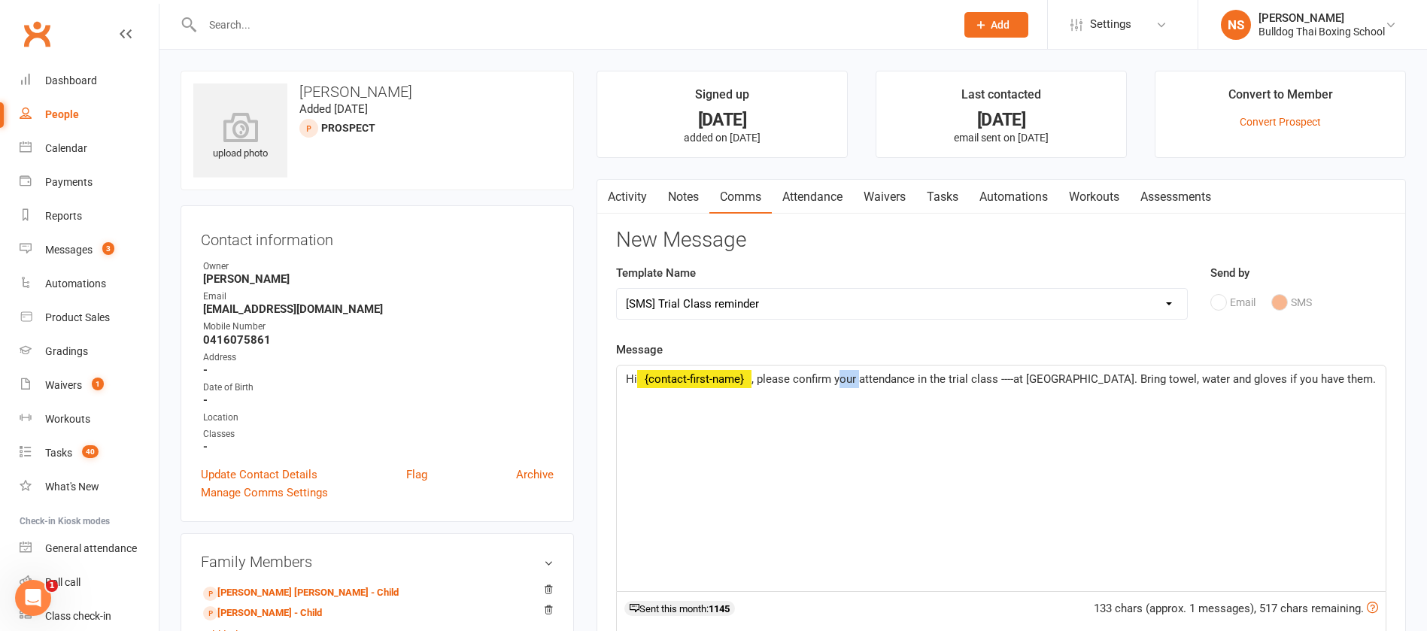
drag, startPoint x: 862, startPoint y: 374, endPoint x: 838, endPoint y: 369, distance: 24.5
click at [838, 370] on p "Hi ﻿ {contact-first-name} , please confirm your attendance in the trial class -…" at bounding box center [1001, 379] width 751 height 18
click at [1090, 377] on span ", please confirm [PERSON_NAME] and [PERSON_NAME] attendance in the trial class …" at bounding box center [1001, 388] width 751 height 32
drag, startPoint x: 1230, startPoint y: 378, endPoint x: 1248, endPoint y: 392, distance: 23.2
click at [1248, 392] on p "Hi ﻿ {contact-first-name} , please confirm [PERSON_NAME] and [PERSON_NAME] atte…" at bounding box center [1001, 388] width 751 height 36
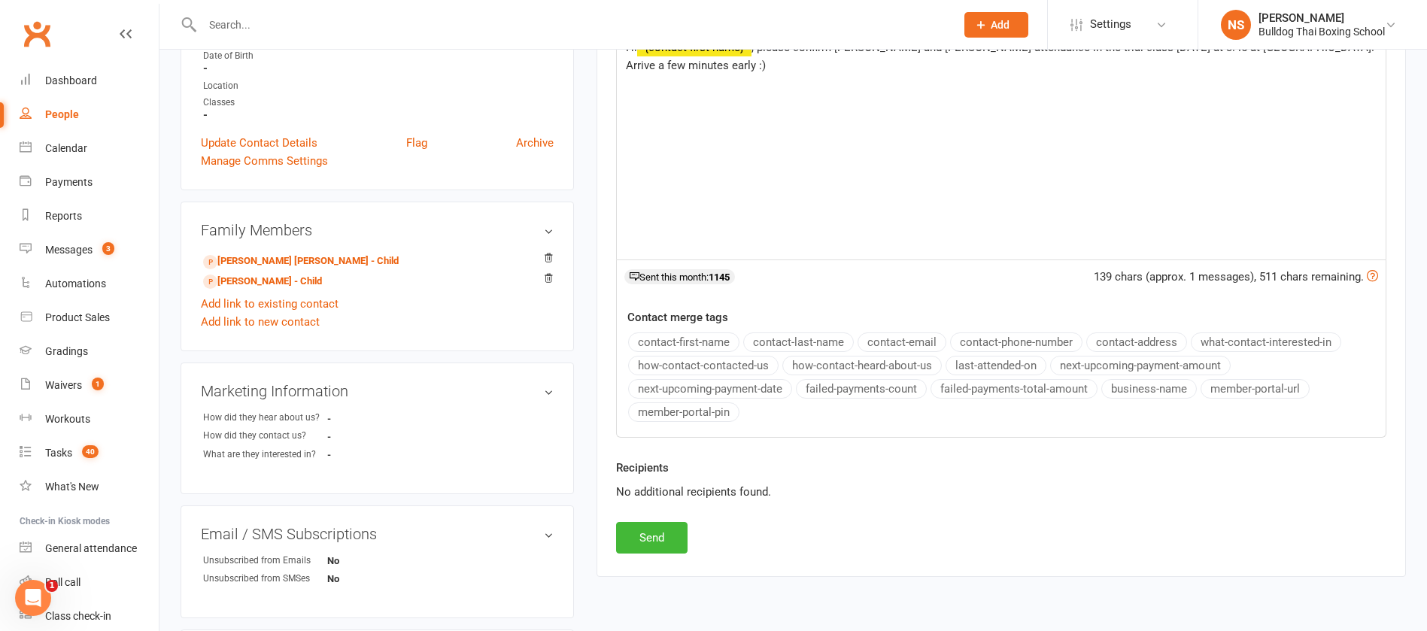
scroll to position [338, 0]
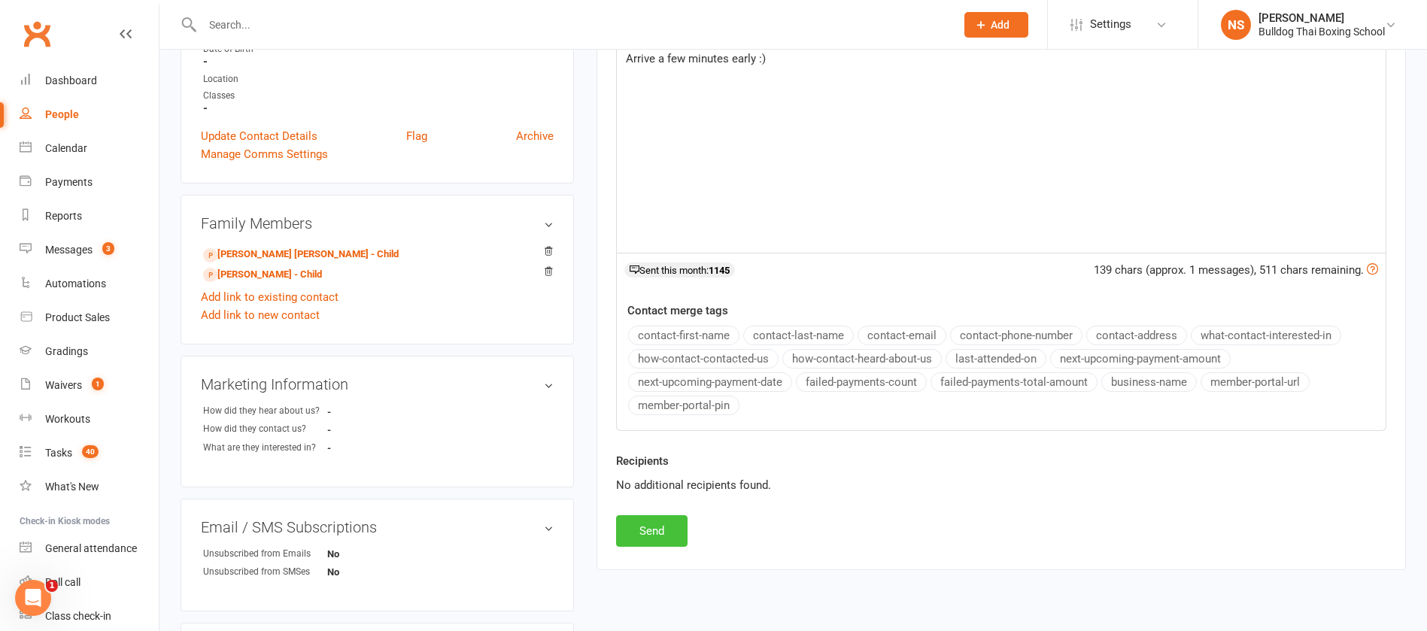
click at [657, 531] on button "Send" at bounding box center [651, 531] width 71 height 32
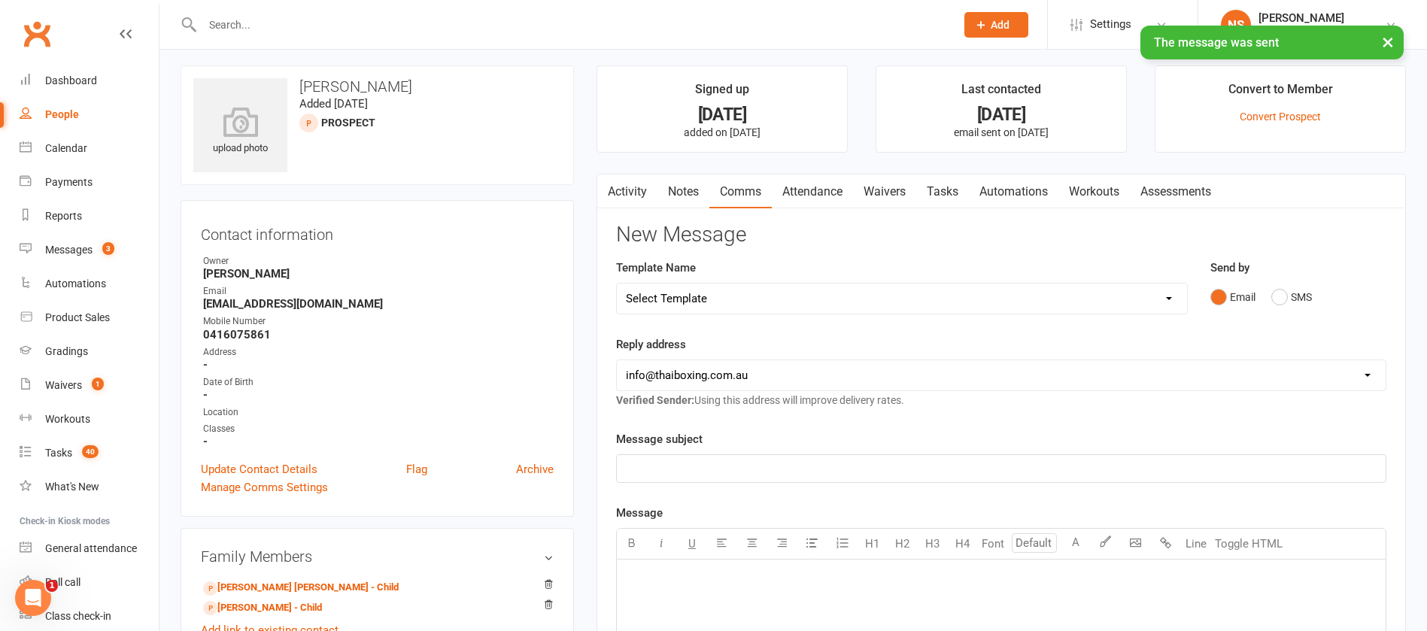
scroll to position [0, 0]
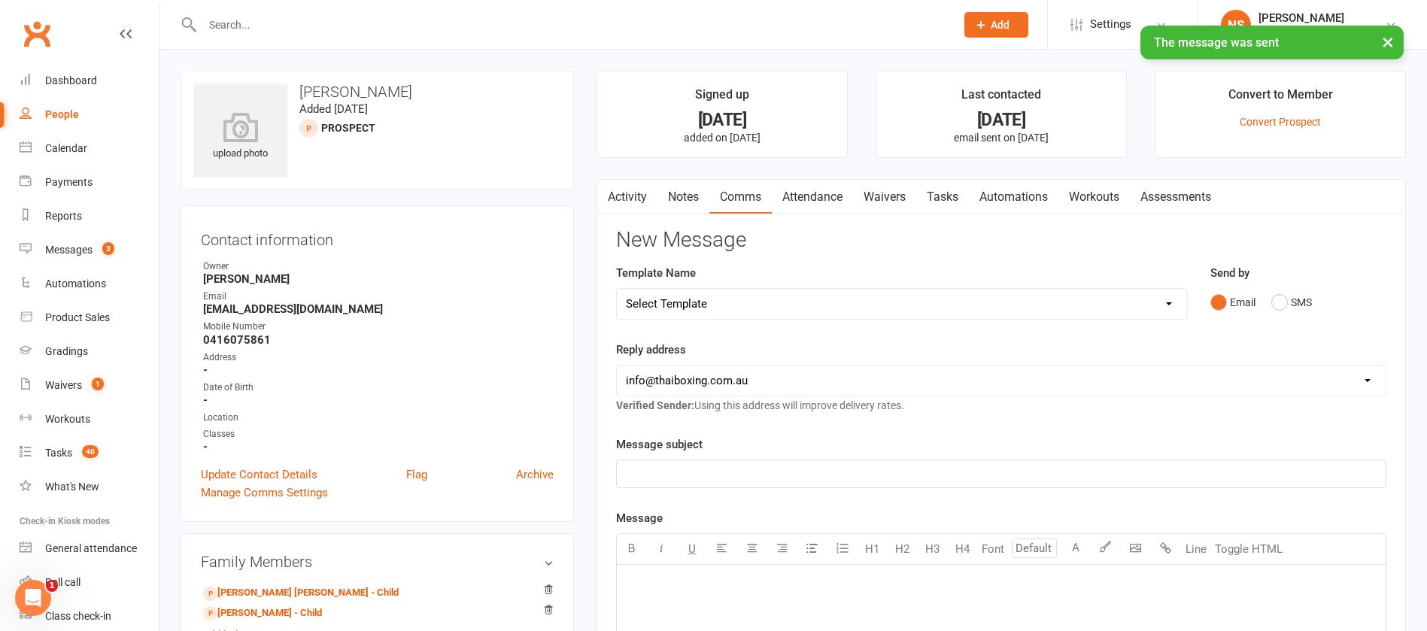
click at [955, 196] on link "Tasks" at bounding box center [942, 197] width 53 height 35
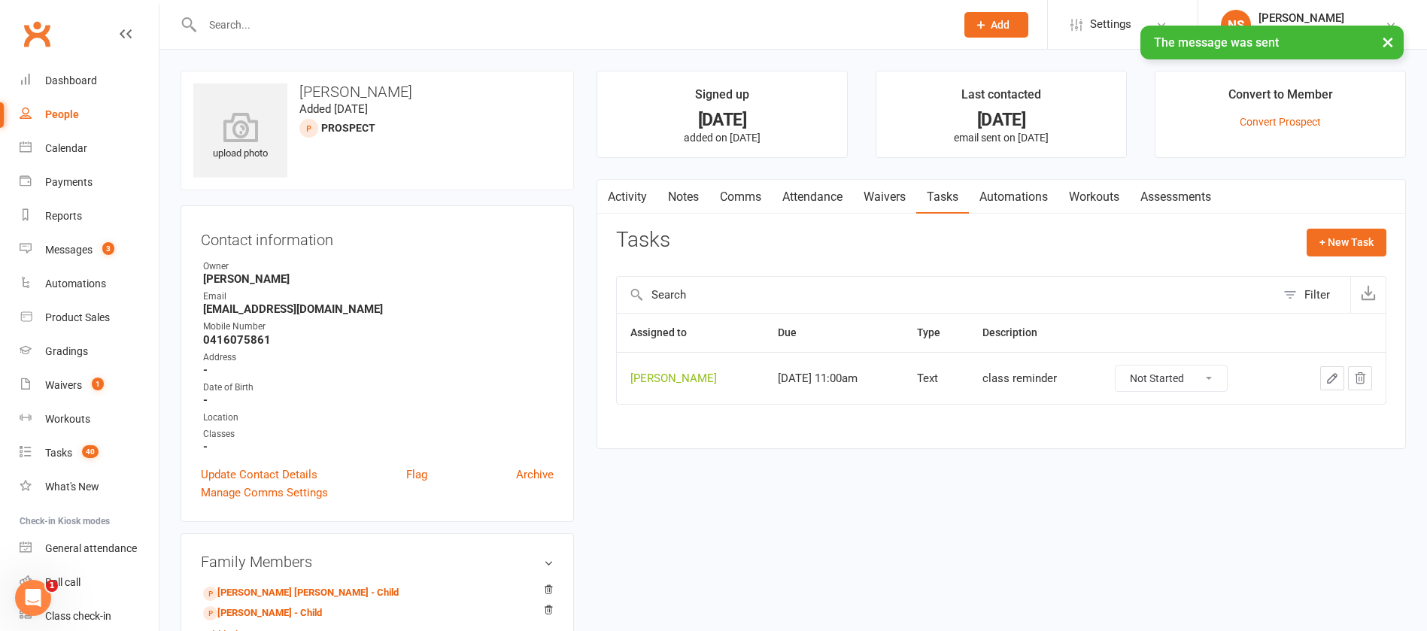
click at [1333, 378] on icon "button" at bounding box center [1332, 378] width 14 height 14
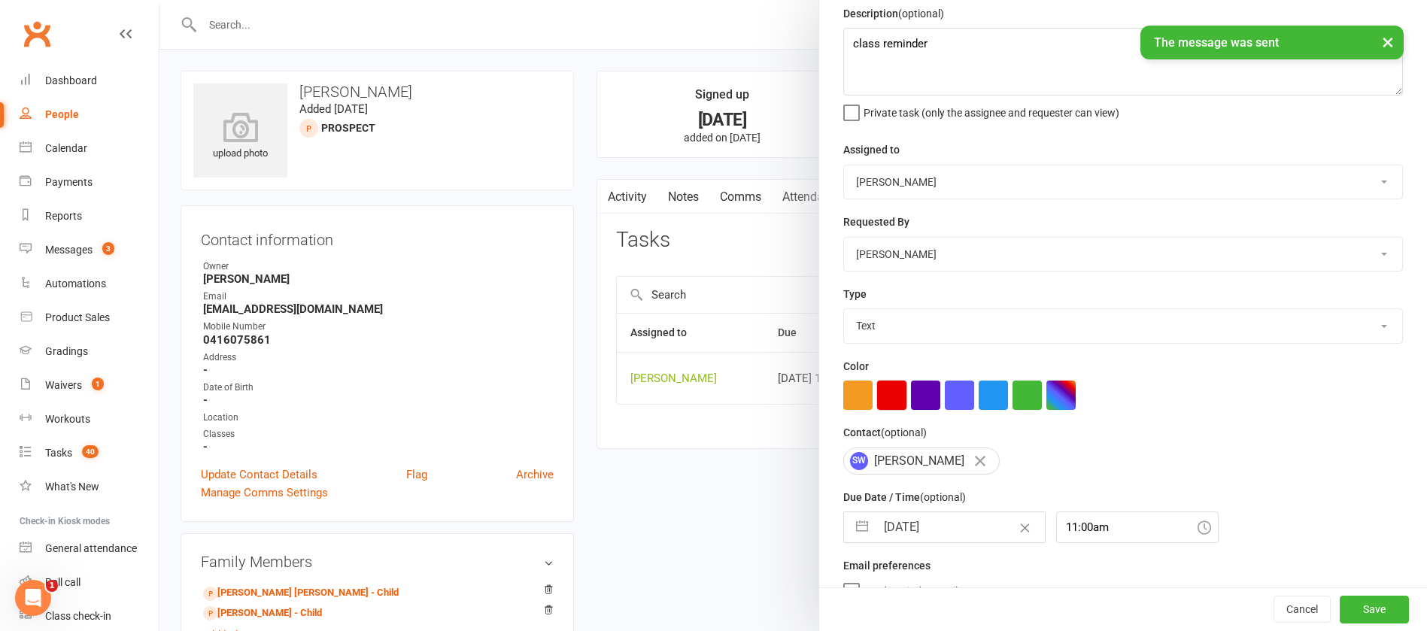
scroll to position [89, 0]
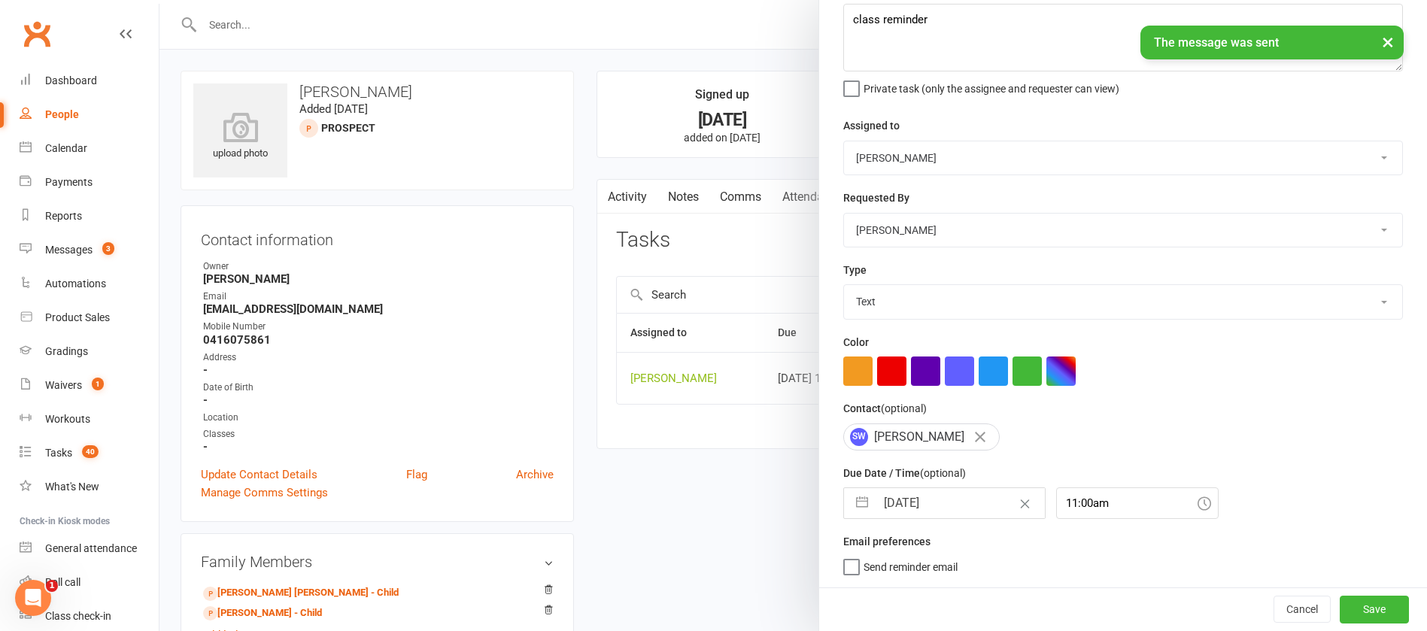
click at [931, 499] on input "[DATE]" at bounding box center [959, 503] width 169 height 30
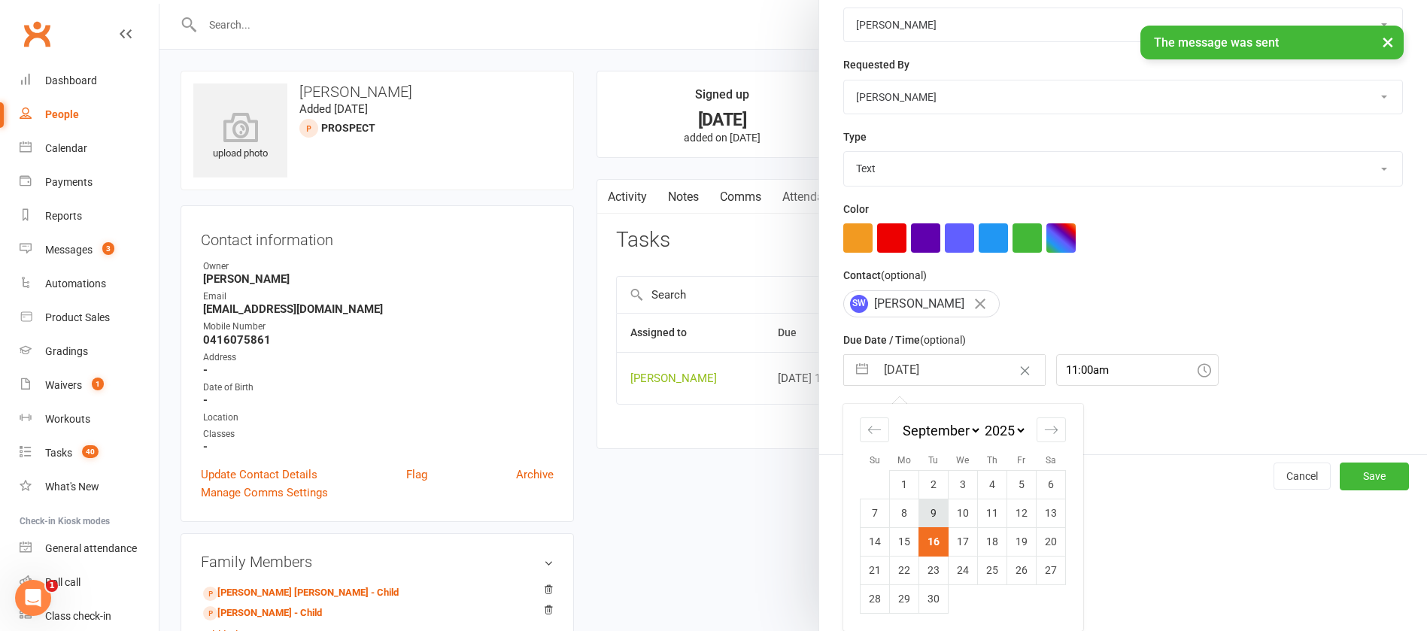
scroll to position [222, 0]
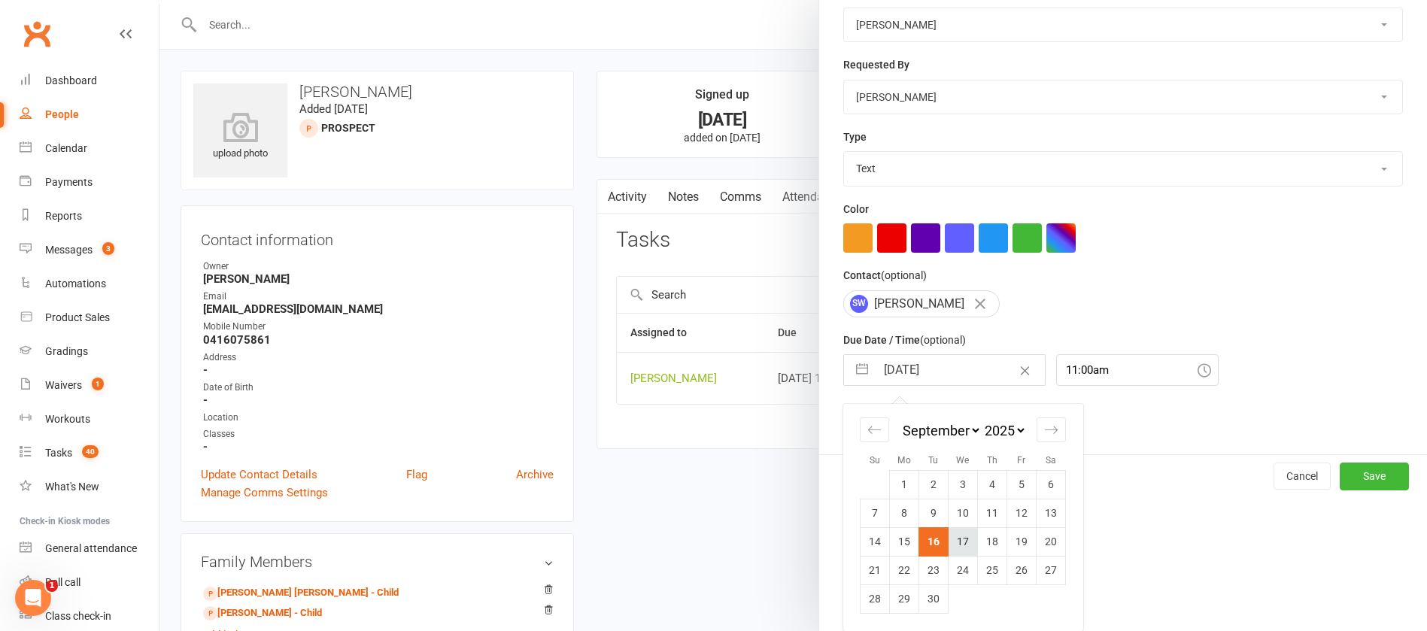
click at [955, 536] on td "17" at bounding box center [962, 541] width 29 height 29
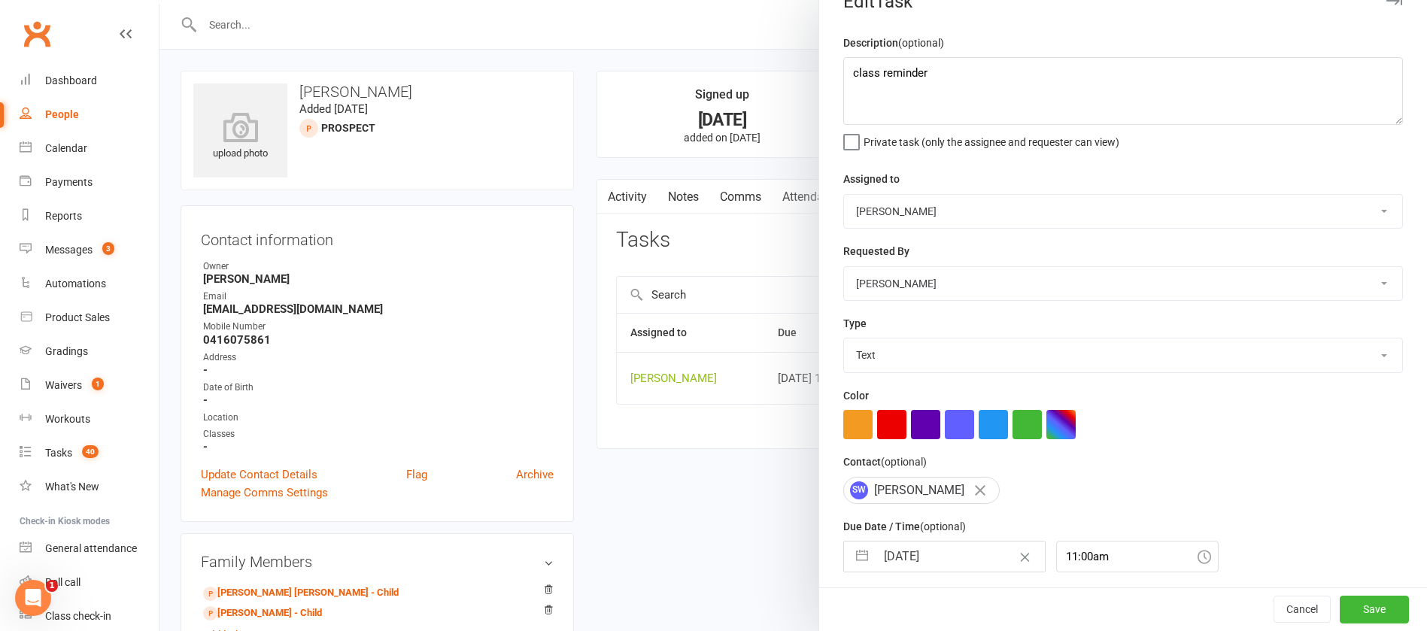
scroll to position [0, 0]
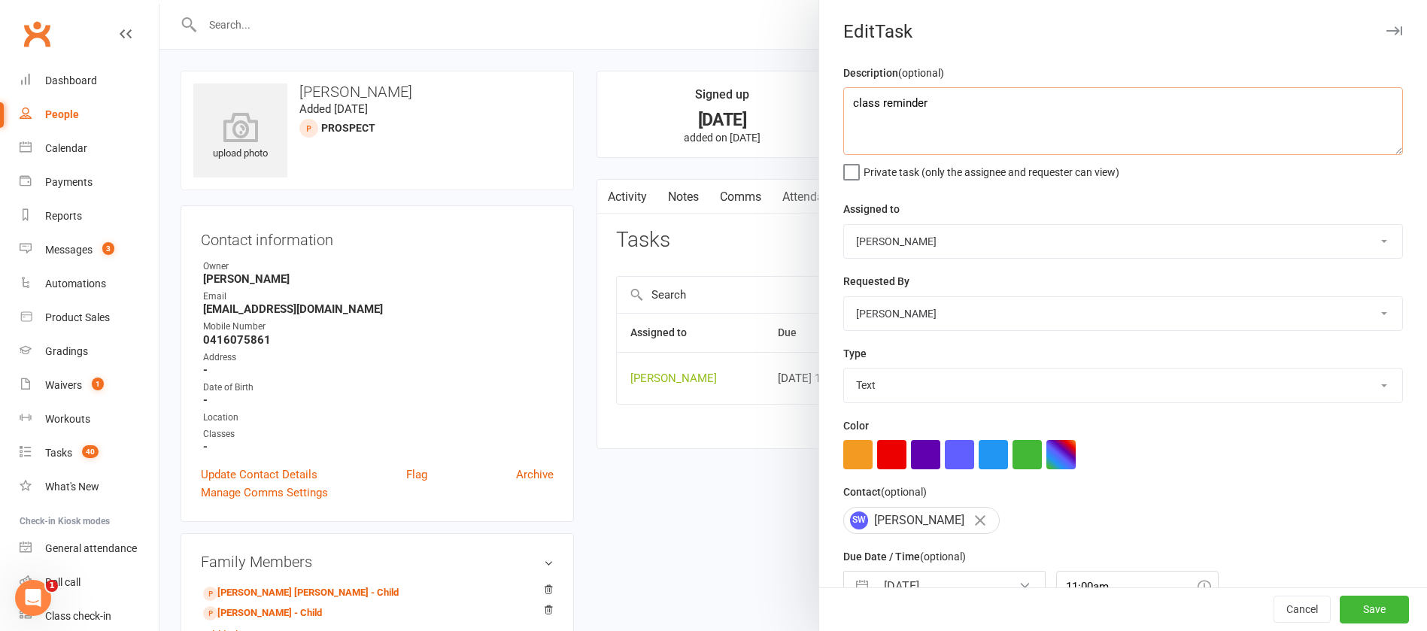
drag, startPoint x: 877, startPoint y: 109, endPoint x: 789, endPoint y: 94, distance: 89.3
click at [159, 0] on react-component "Edit Task Description (optional) class reminder Private task (only the assignee…" at bounding box center [159, 0] width 0 height 0
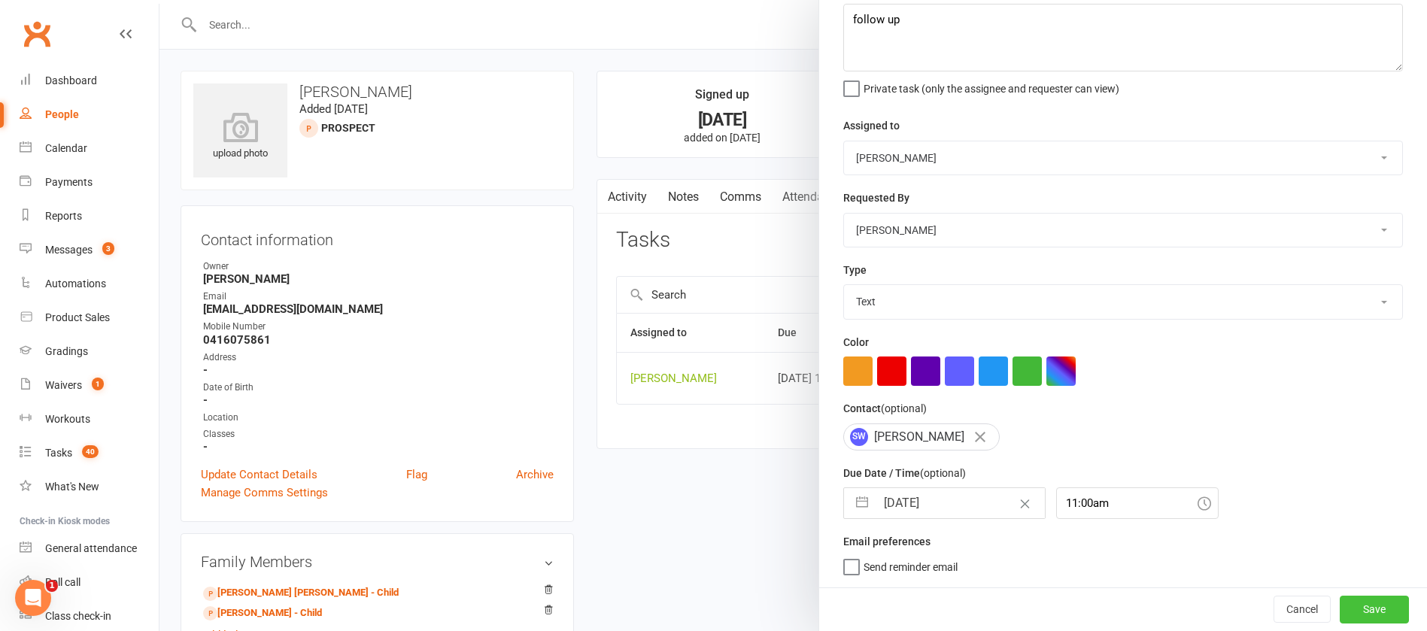
click at [1339, 603] on button "Save" at bounding box center [1373, 609] width 69 height 27
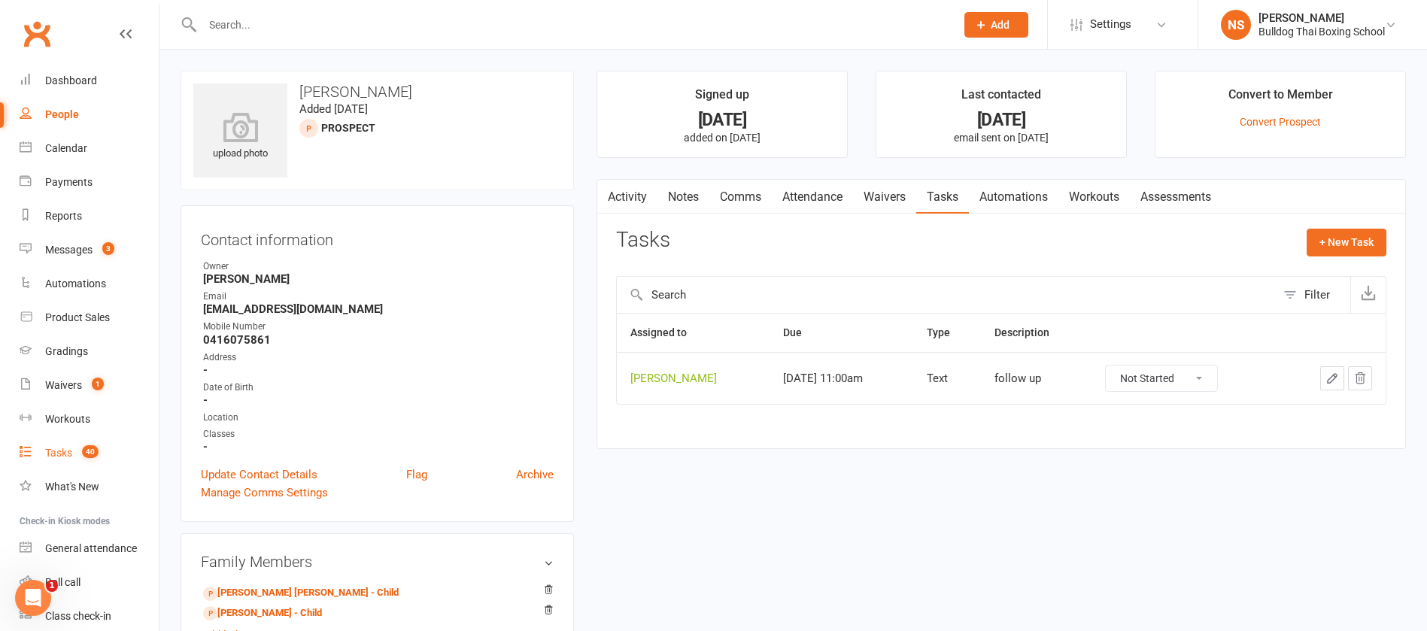
click at [59, 454] on div "Tasks" at bounding box center [58, 453] width 27 height 12
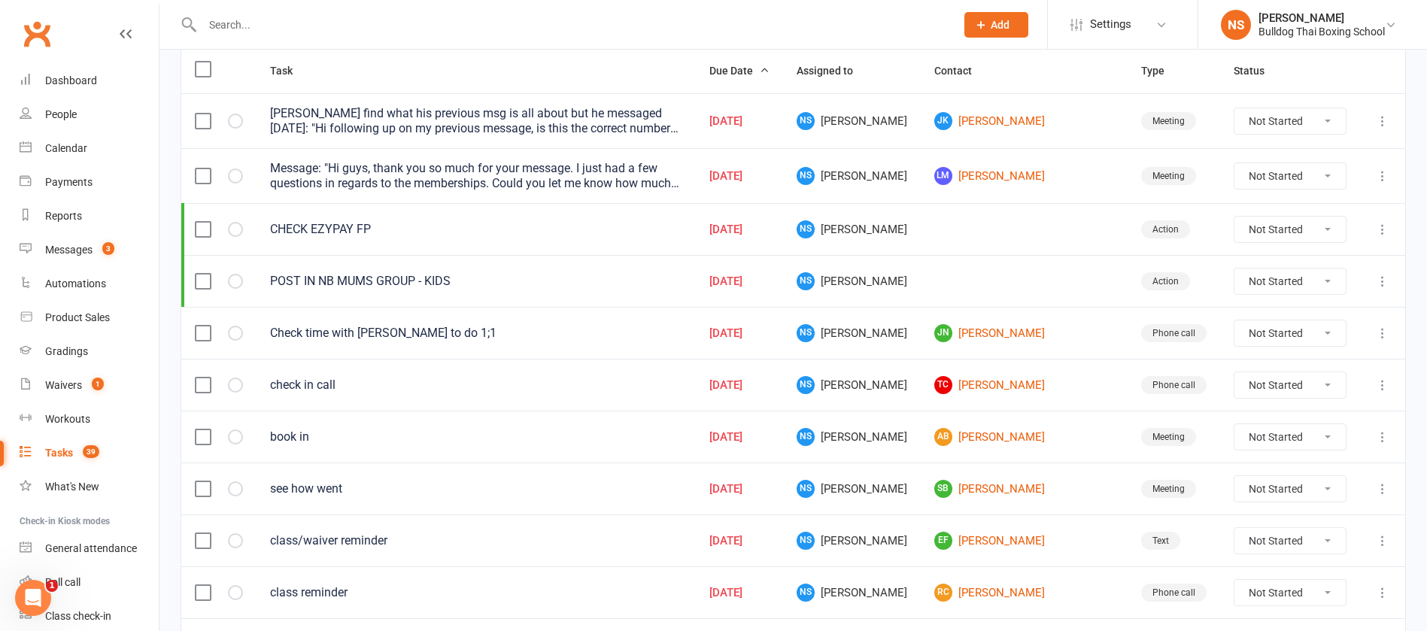
scroll to position [226, 0]
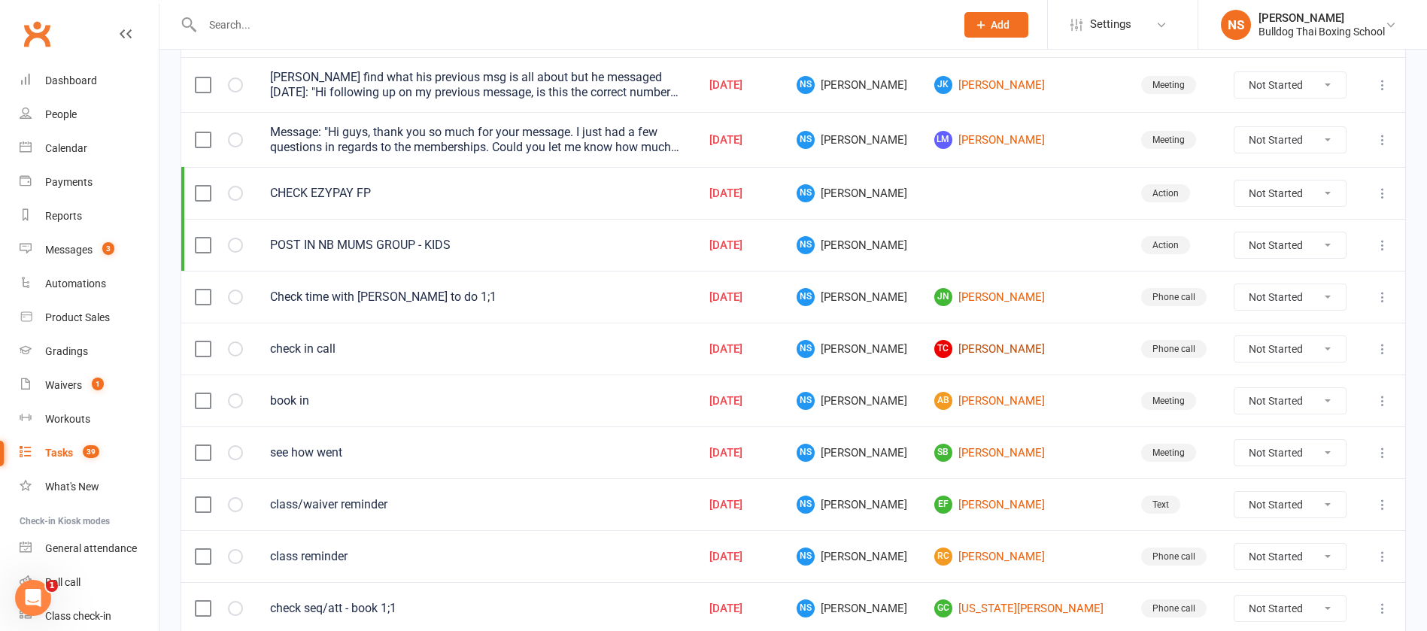
click at [1002, 350] on link "TC [PERSON_NAME]" at bounding box center [1024, 349] width 180 height 18
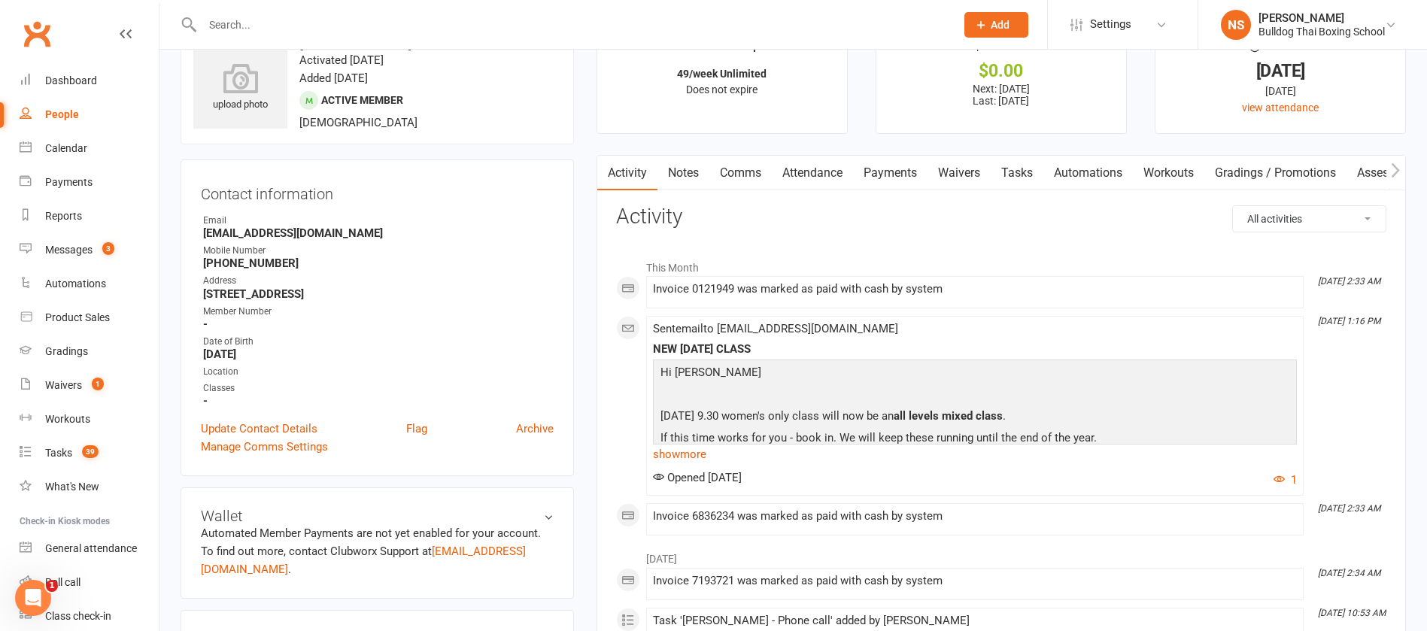
scroll to position [113, 0]
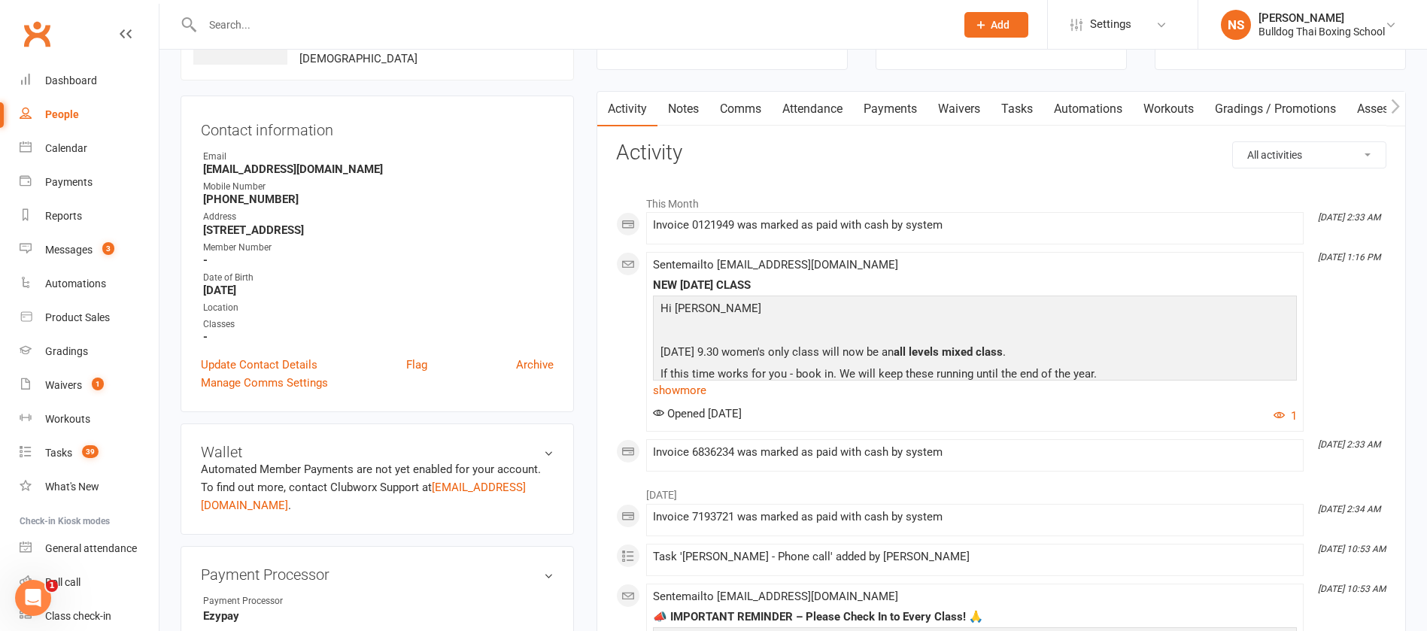
click at [1017, 109] on link "Tasks" at bounding box center [1016, 109] width 53 height 35
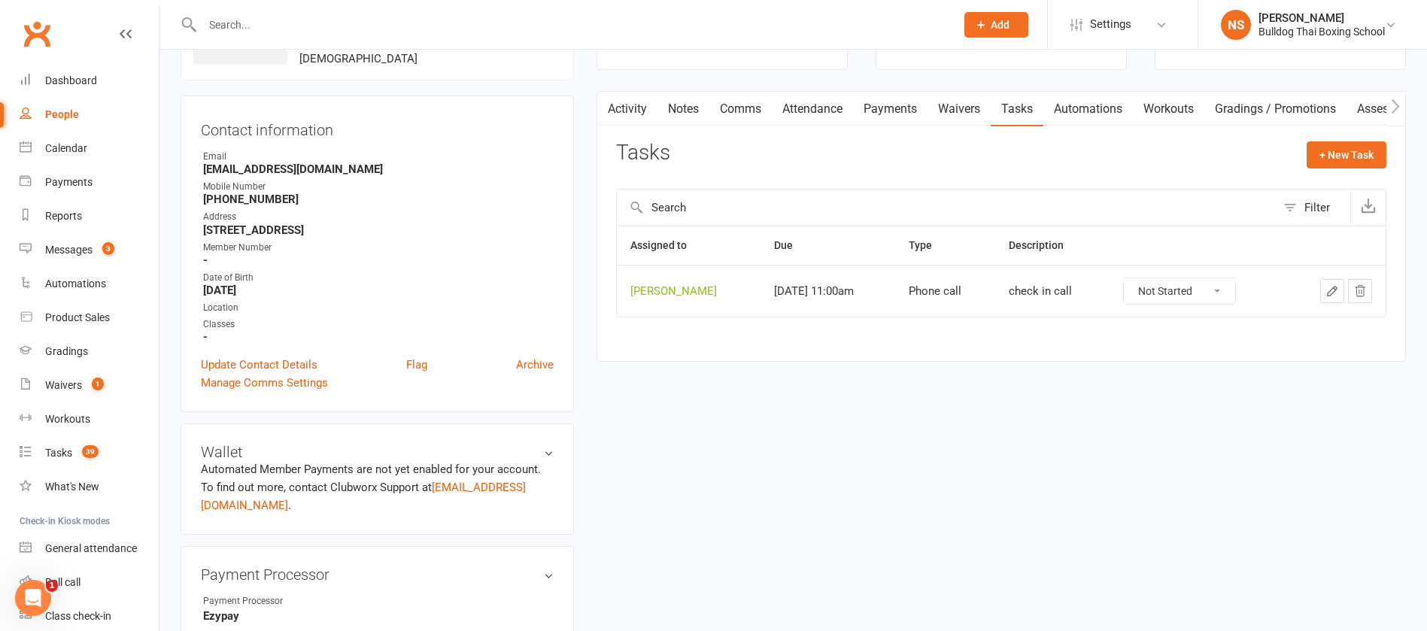
click at [1335, 284] on icon "button" at bounding box center [1332, 291] width 14 height 14
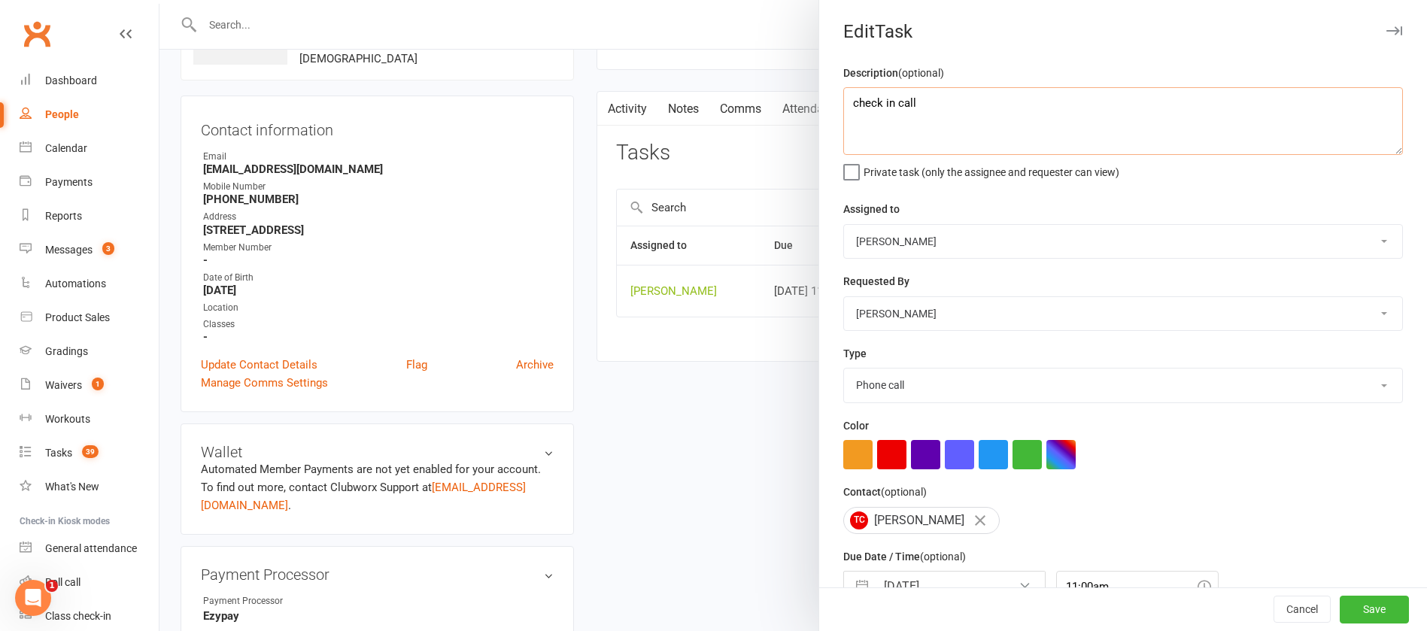
drag, startPoint x: 907, startPoint y: 105, endPoint x: 828, endPoint y: 105, distance: 79.0
click at [828, 105] on div "Description (optional) check in call Private task (only the assignee and reques…" at bounding box center [1123, 367] width 608 height 607
click at [892, 101] on textarea "sent locki in classes sms" at bounding box center [1122, 121] width 559 height 68
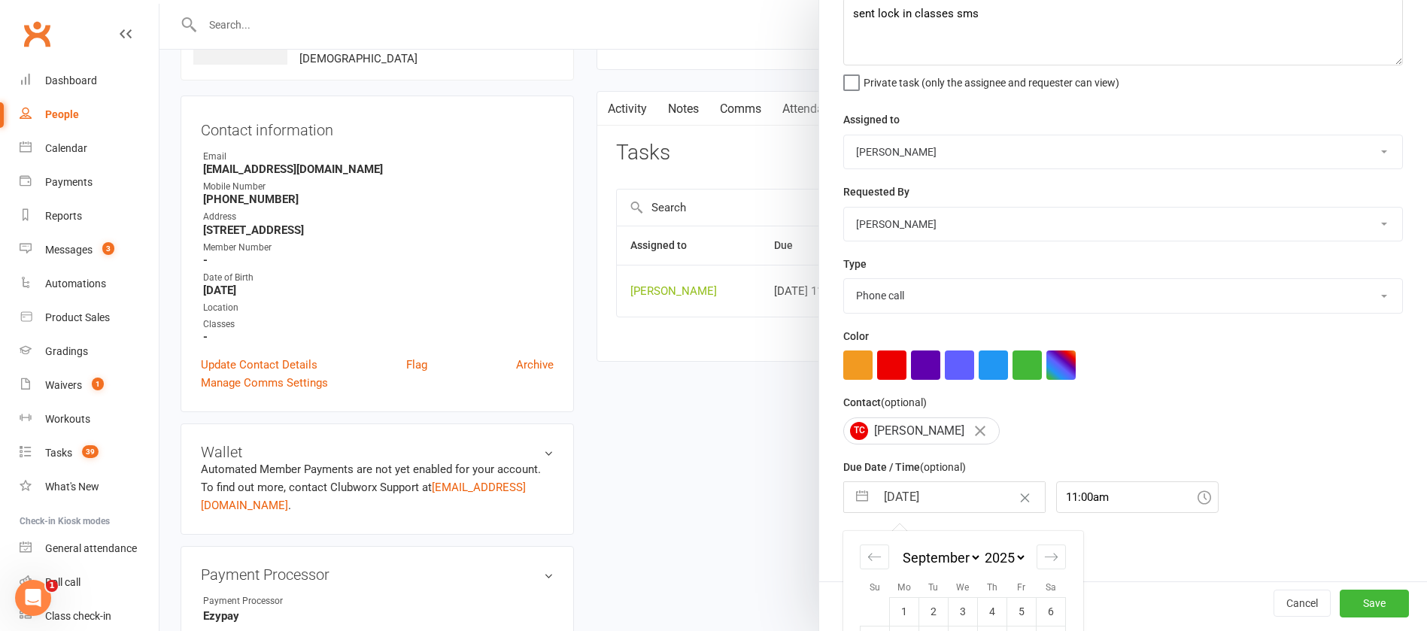
click at [945, 497] on input "[DATE]" at bounding box center [959, 497] width 169 height 30
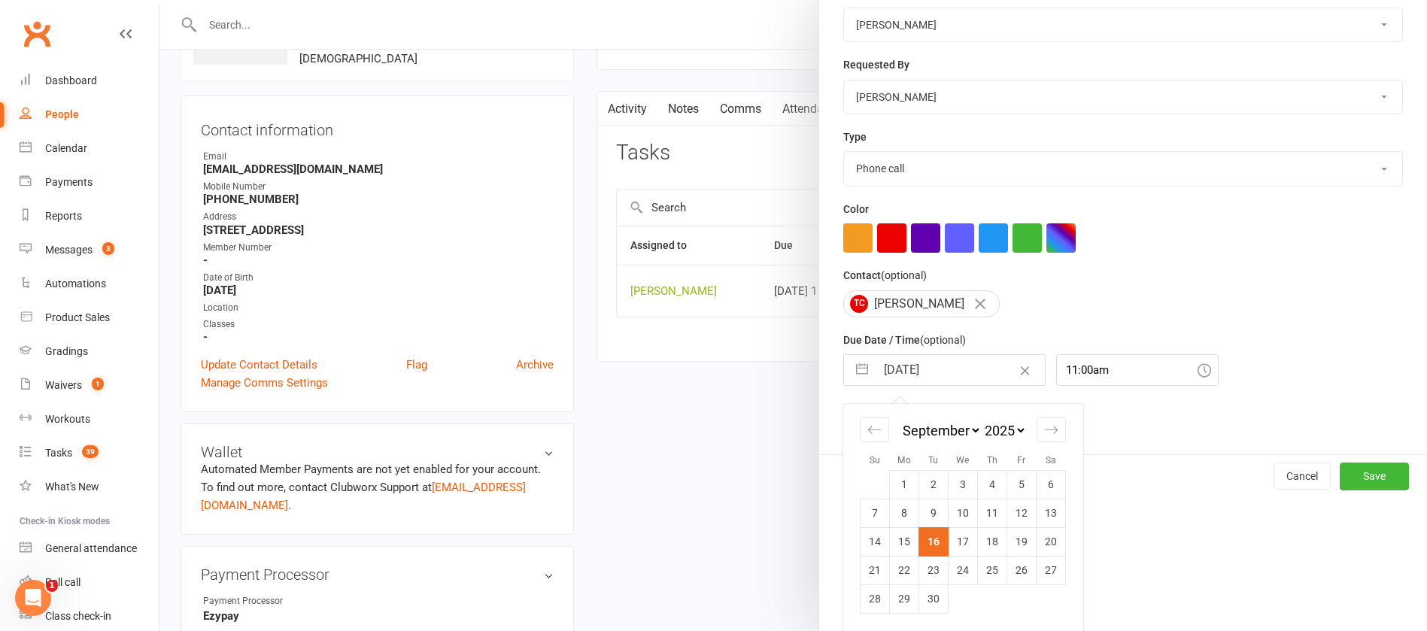
click at [906, 563] on td "22" at bounding box center [904, 570] width 29 height 29
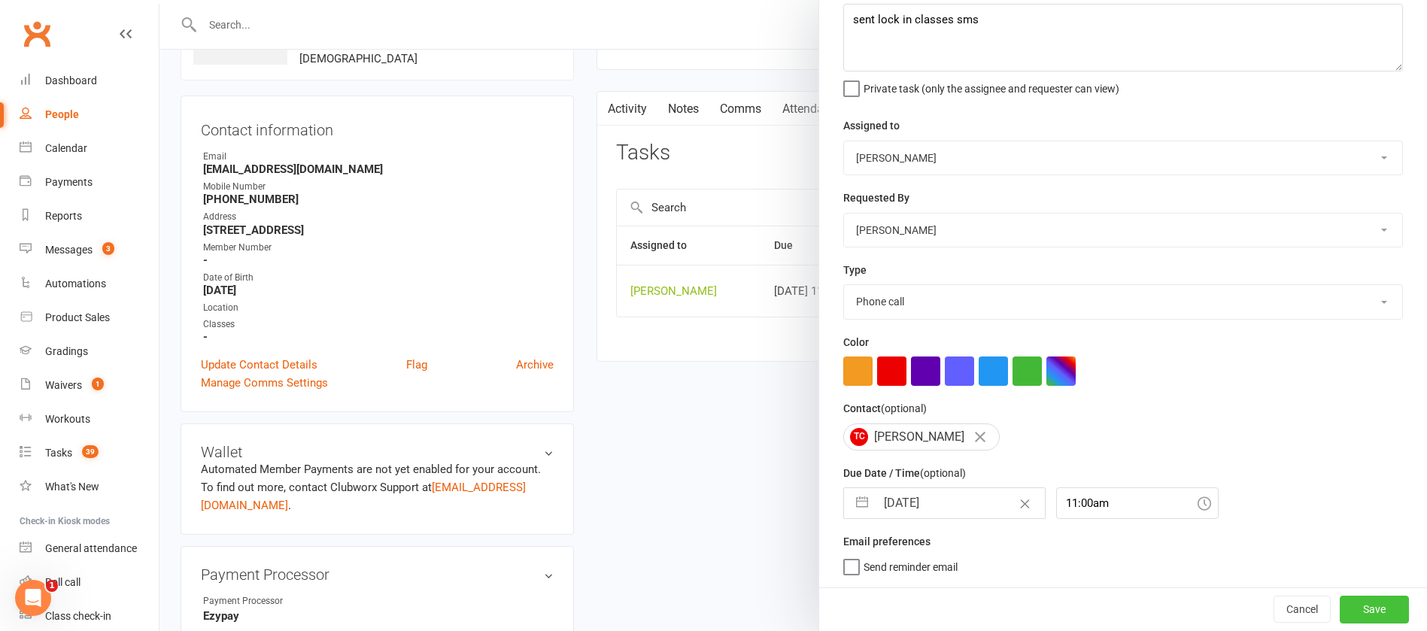
click at [1341, 602] on button "Save" at bounding box center [1373, 609] width 69 height 27
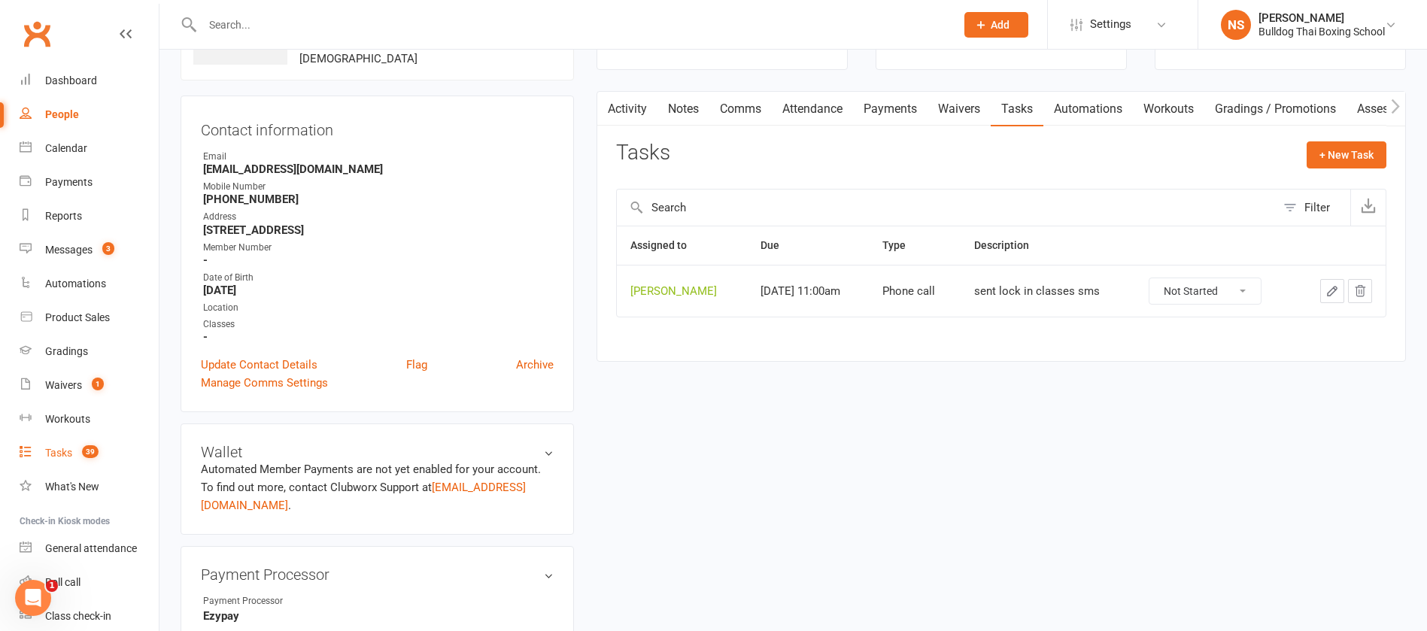
click at [48, 454] on div "Tasks" at bounding box center [58, 453] width 27 height 12
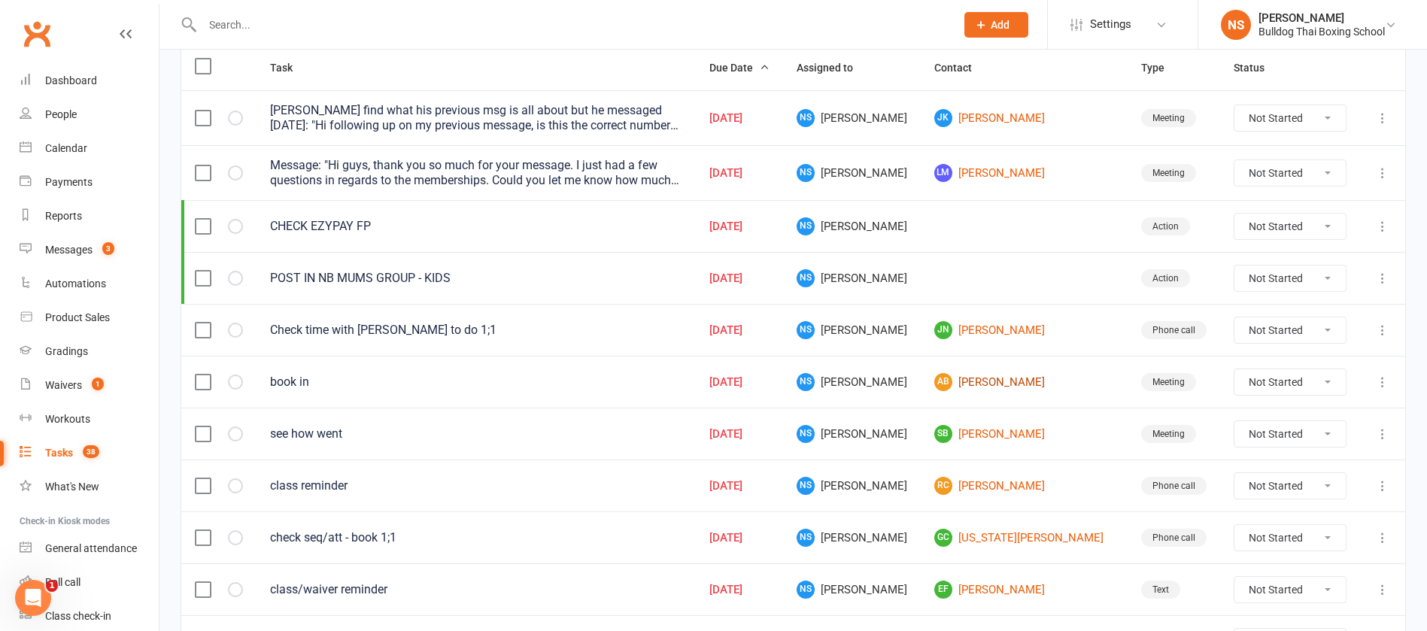
scroll to position [226, 0]
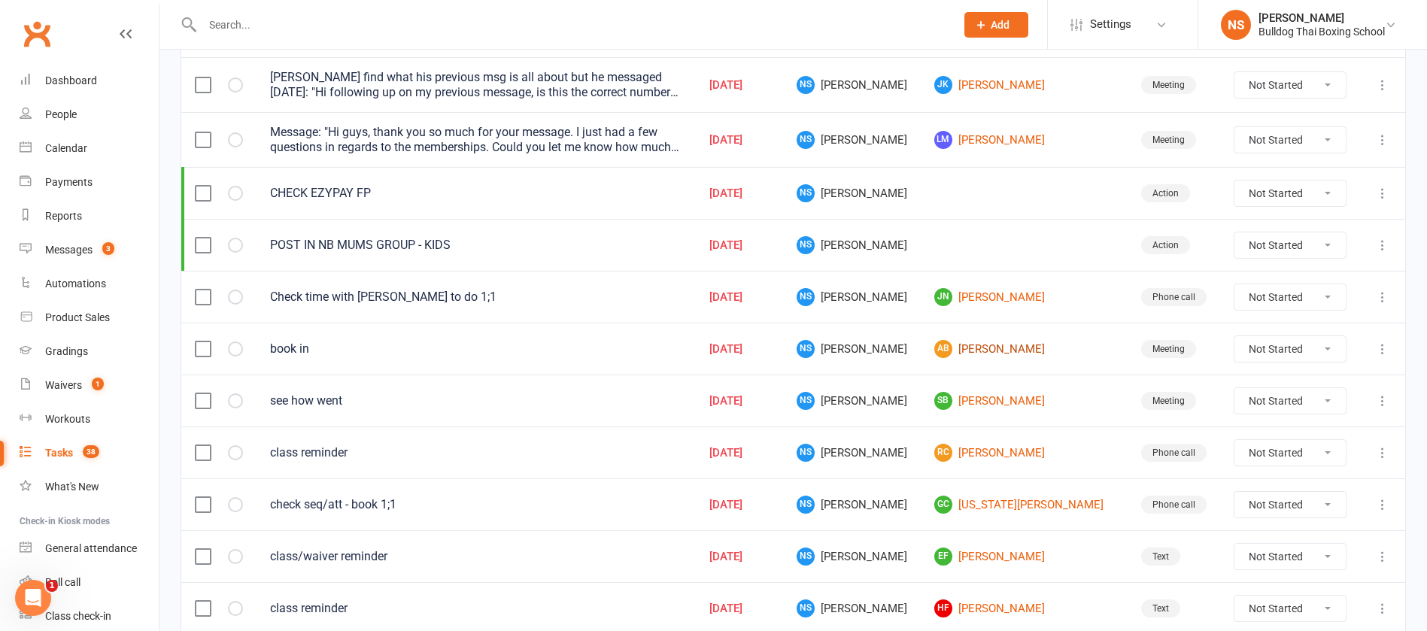
click at [1009, 352] on link "AB [PERSON_NAME]" at bounding box center [1024, 349] width 180 height 18
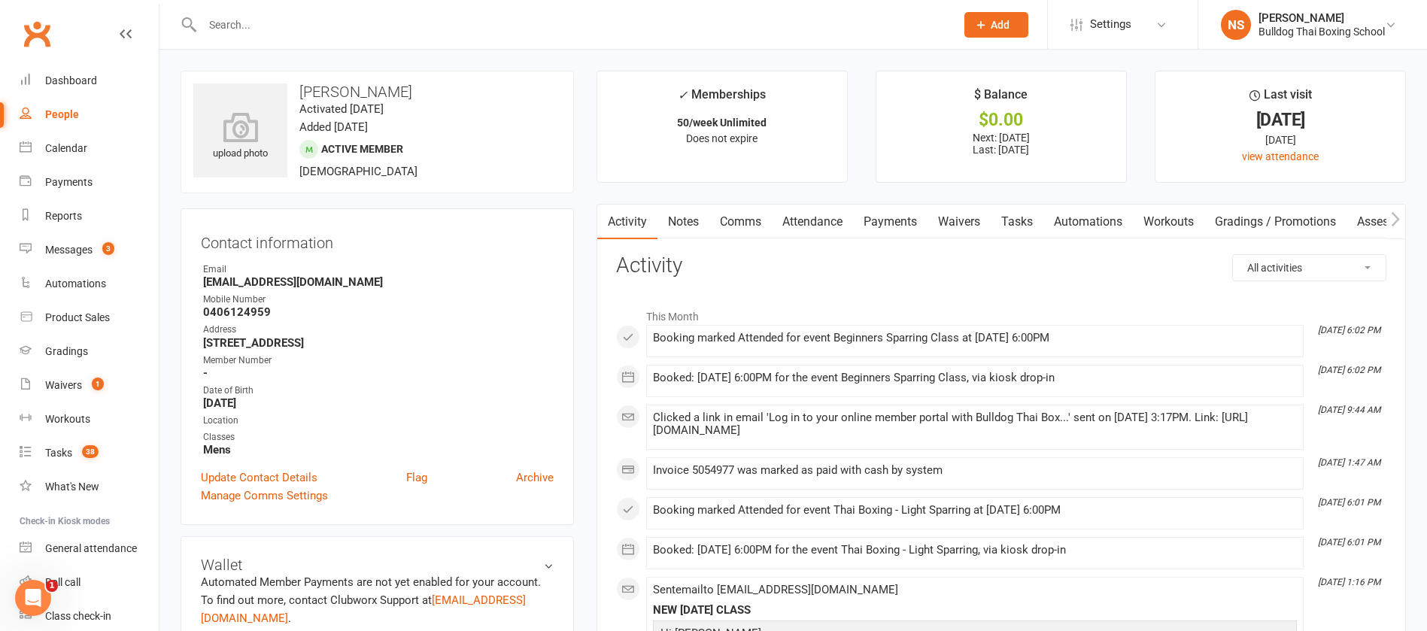
click at [1015, 213] on link "Tasks" at bounding box center [1016, 222] width 53 height 35
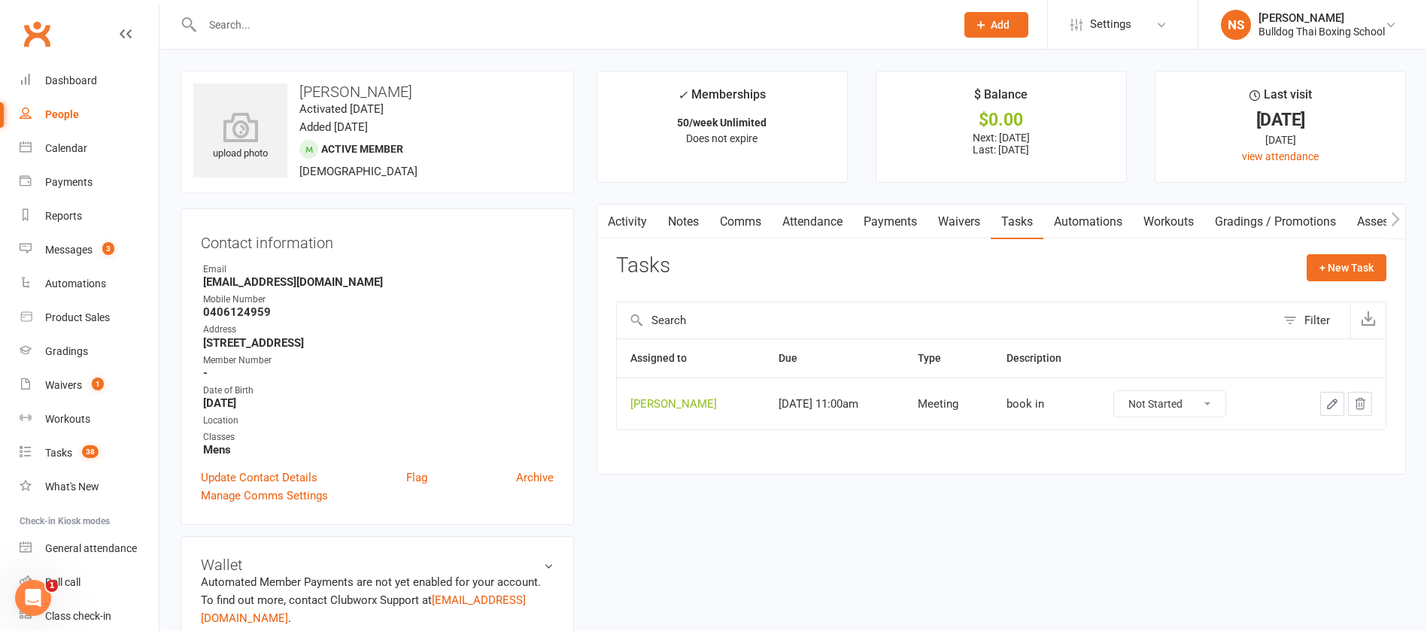
drag, startPoint x: 1185, startPoint y: 399, endPoint x: 1182, endPoint y: 409, distance: 10.9
click at [1185, 399] on select "Not Started In Progress Waiting Complete" at bounding box center [1169, 404] width 111 height 26
click at [1114, 391] on select "Not Started In Progress Waiting Complete" at bounding box center [1169, 404] width 111 height 26
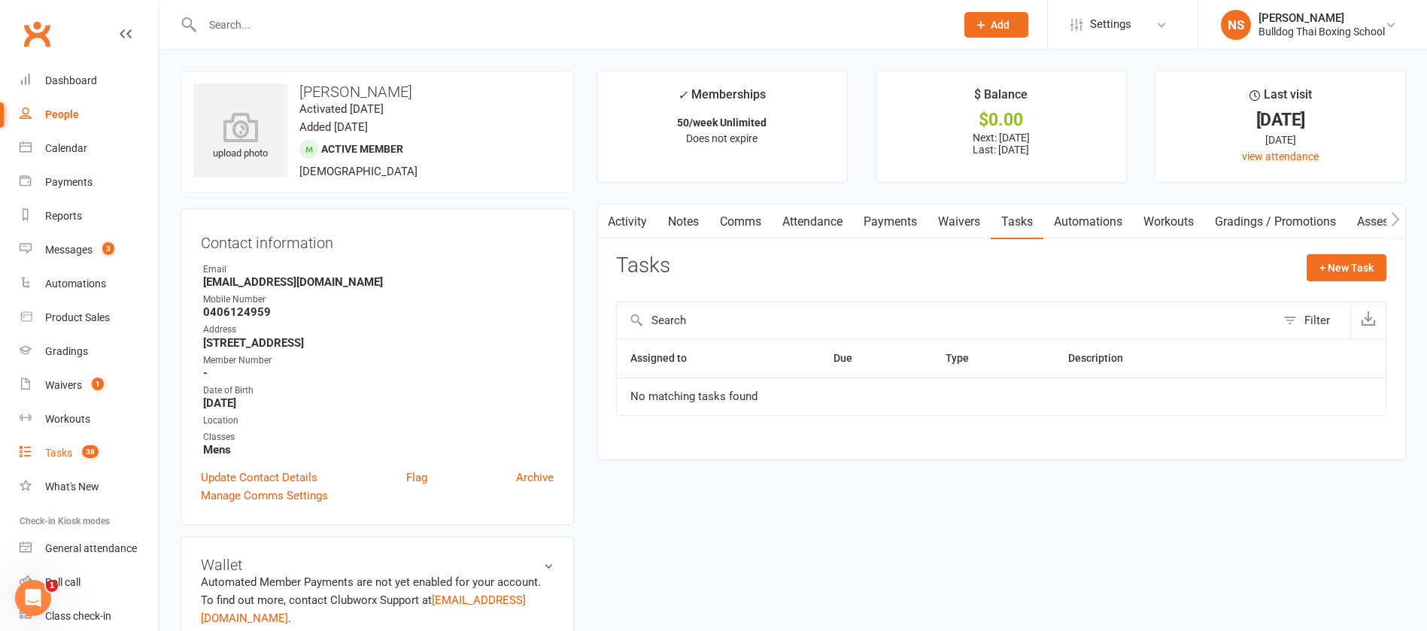
click at [65, 452] on div "Tasks" at bounding box center [58, 453] width 27 height 12
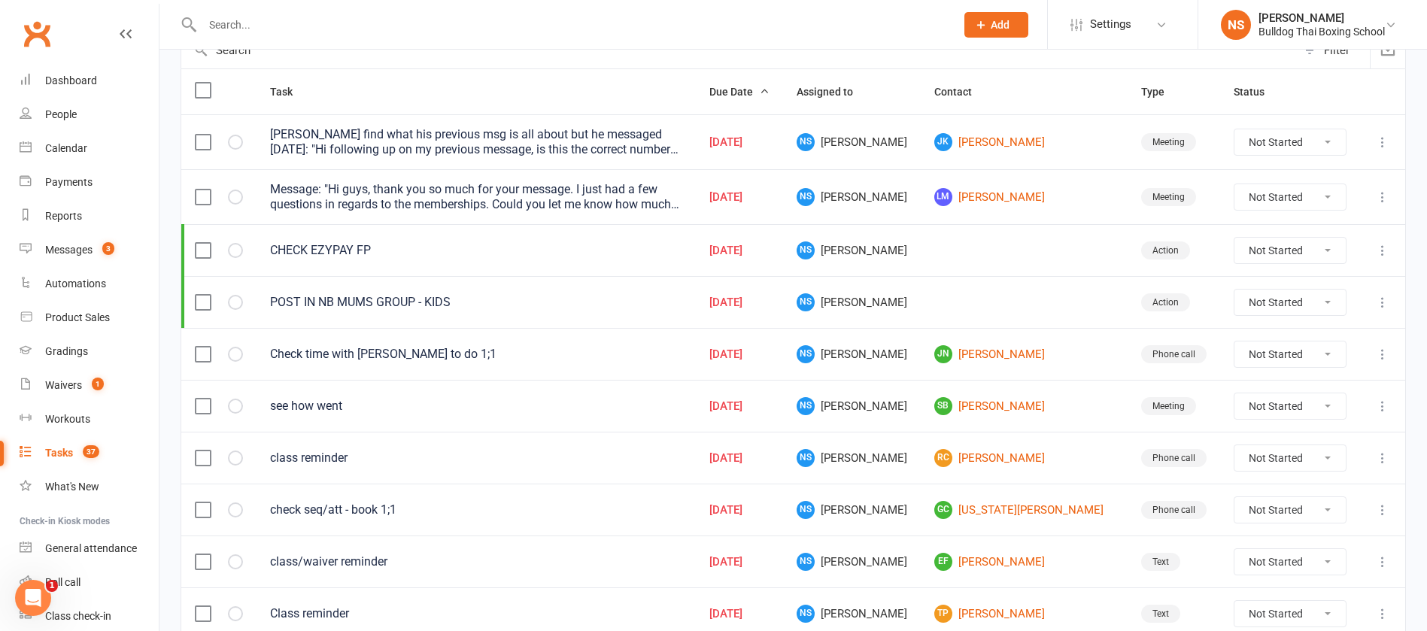
scroll to position [226, 0]
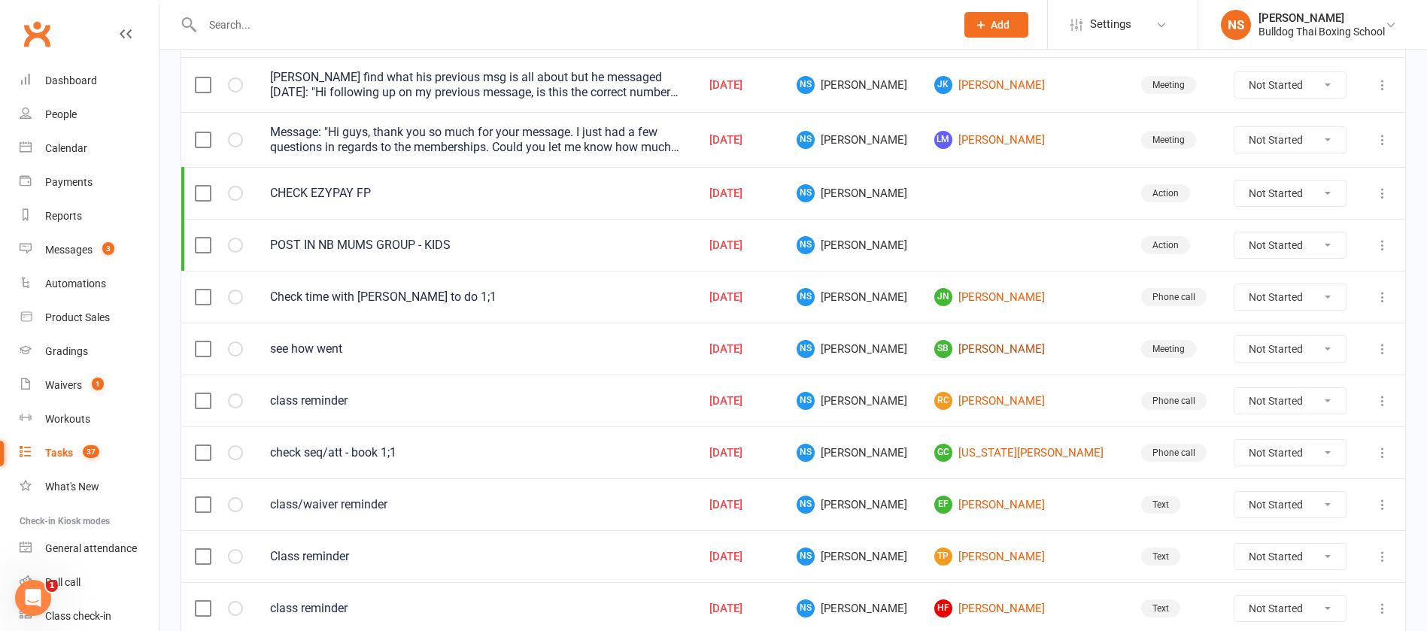
click at [1006, 343] on link "SB [PERSON_NAME]" at bounding box center [1024, 349] width 180 height 18
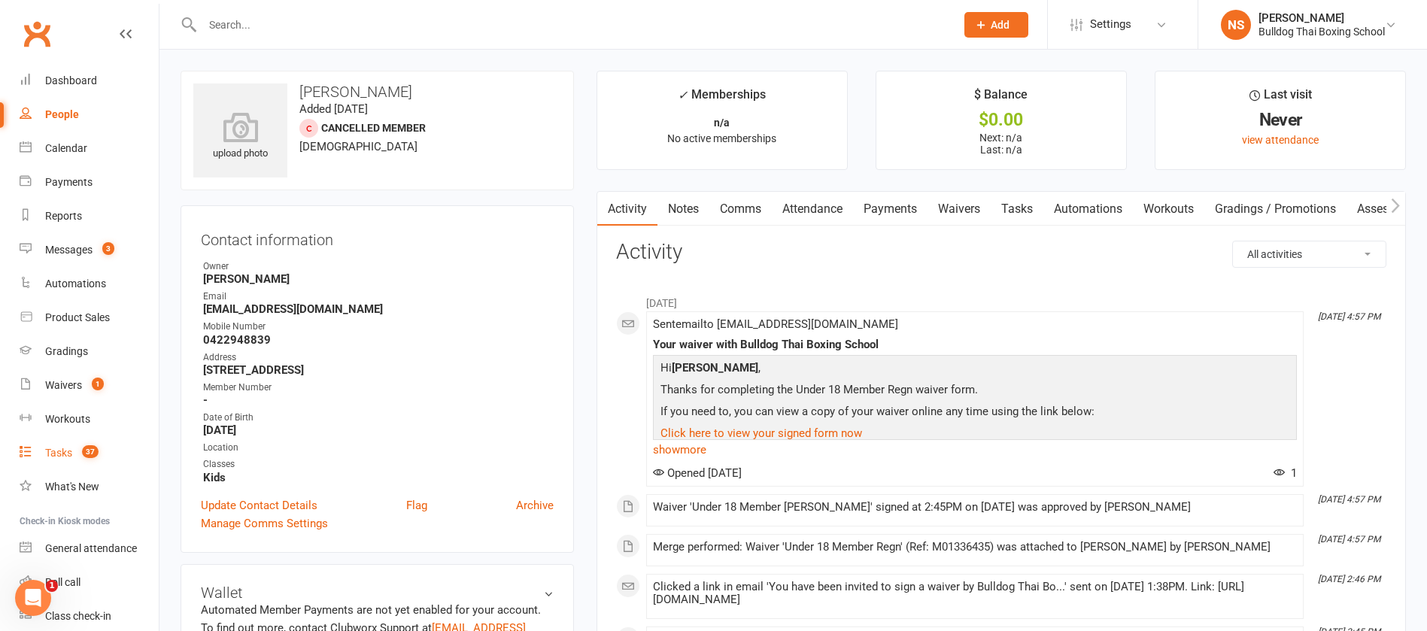
click at [55, 452] on div "Tasks" at bounding box center [58, 453] width 27 height 12
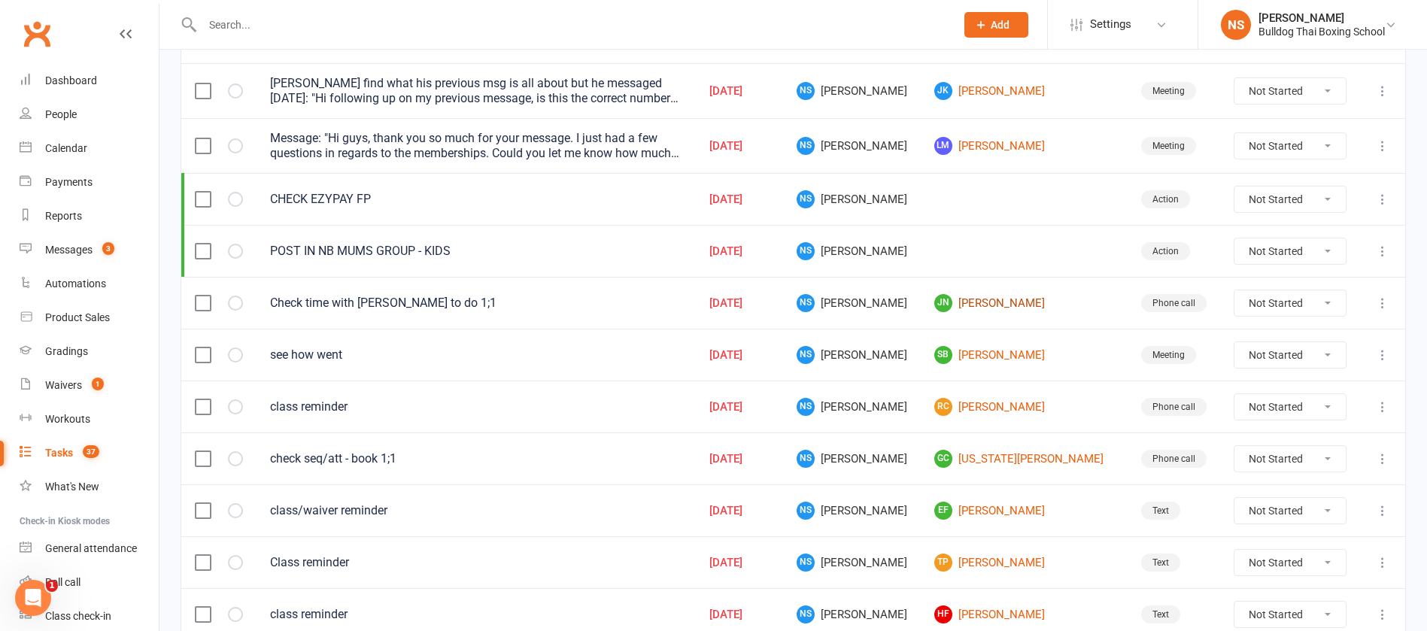
scroll to position [226, 0]
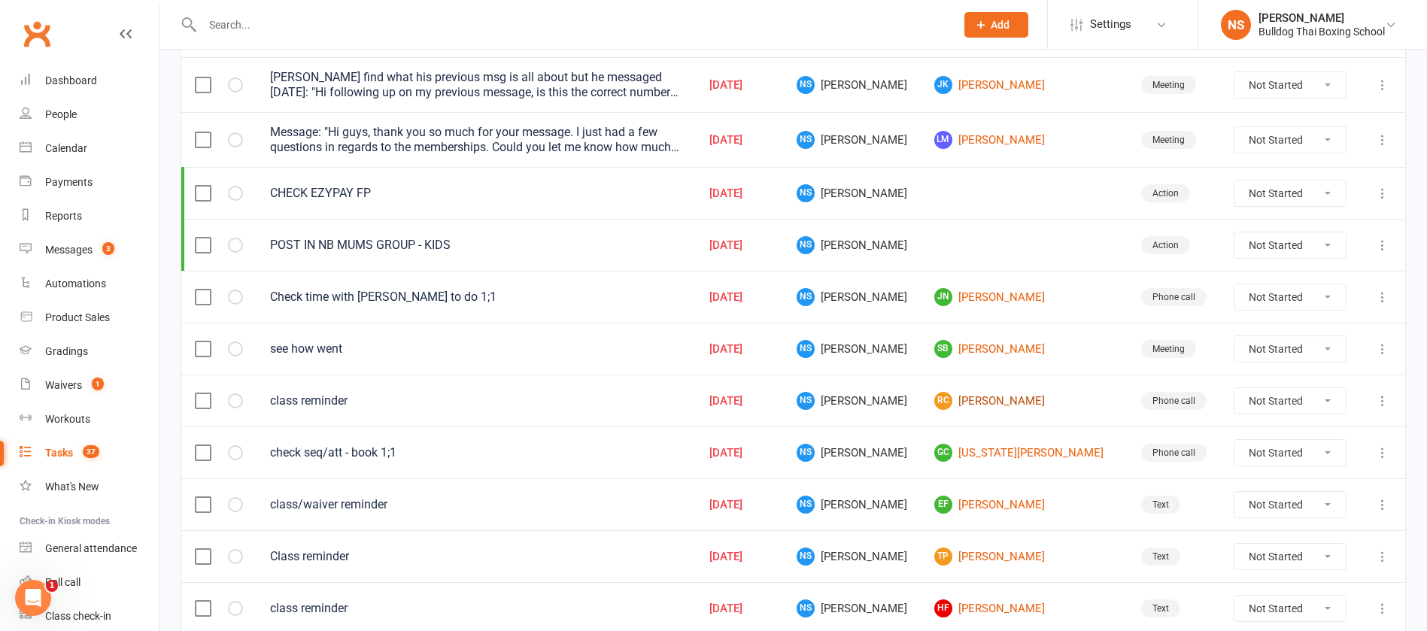
click at [1014, 399] on link "RC [PERSON_NAME]" at bounding box center [1024, 401] width 180 height 18
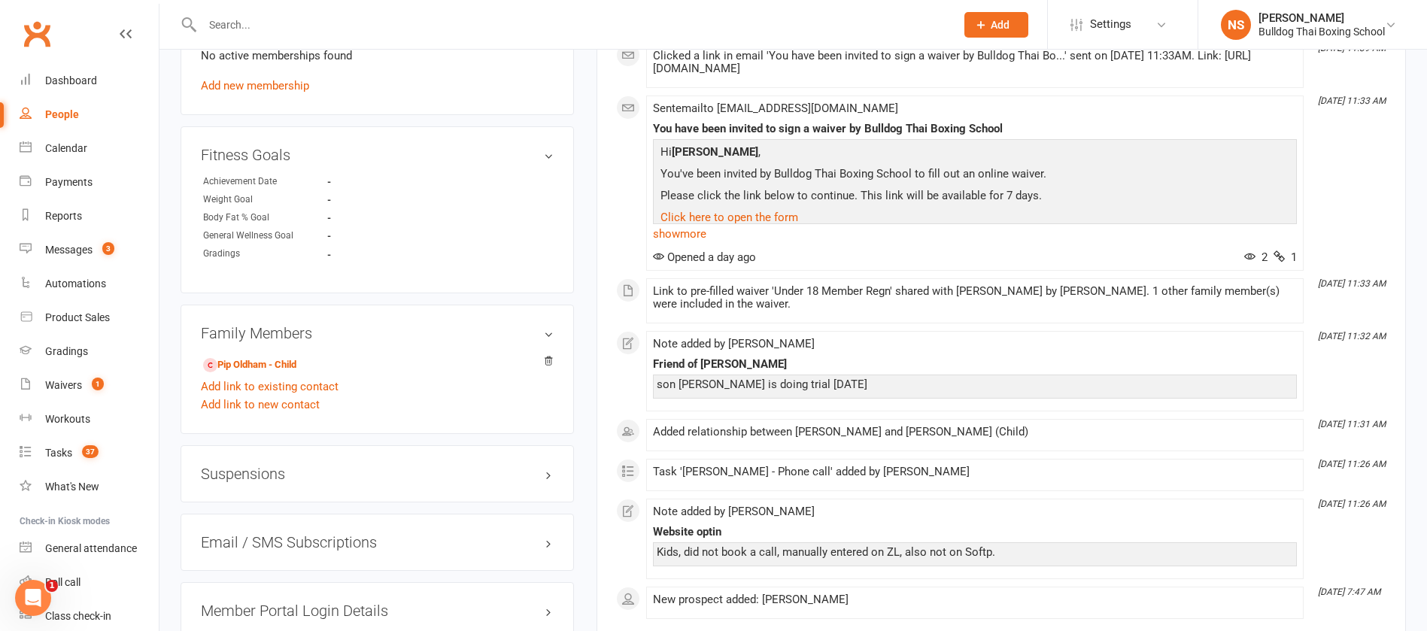
scroll to position [790, 0]
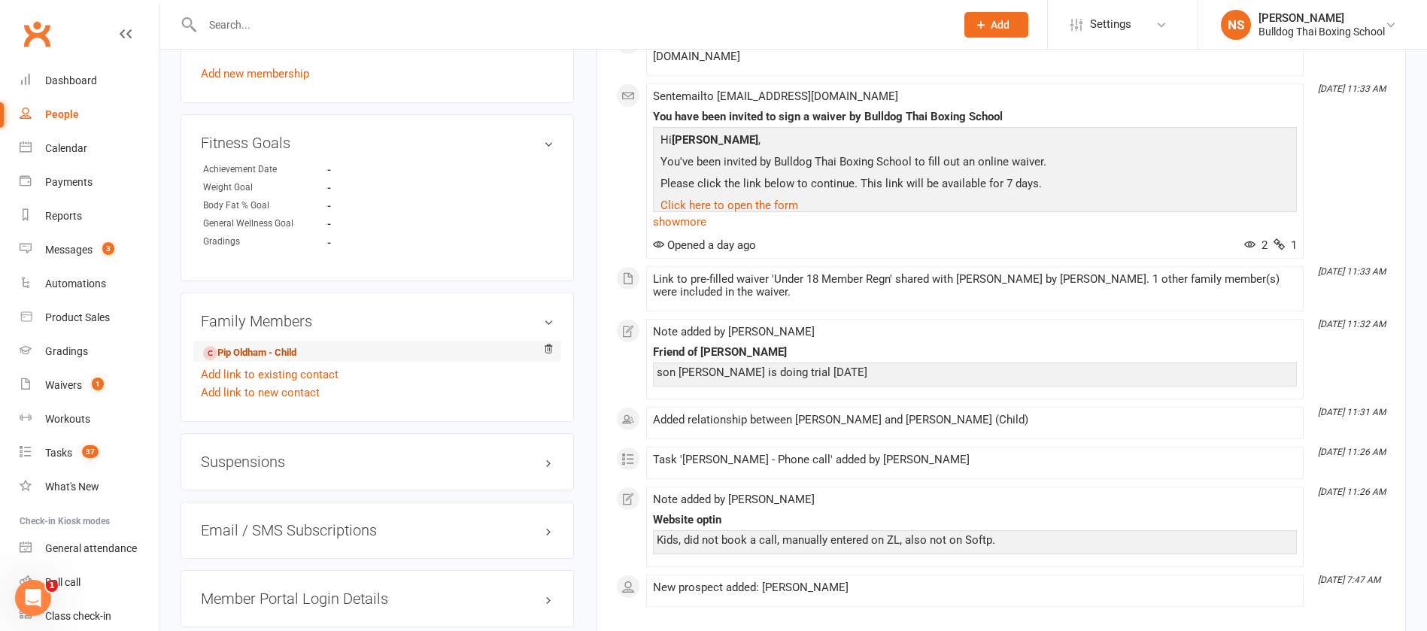
click at [258, 353] on link "Pip Oldham - Child" at bounding box center [249, 353] width 93 height 16
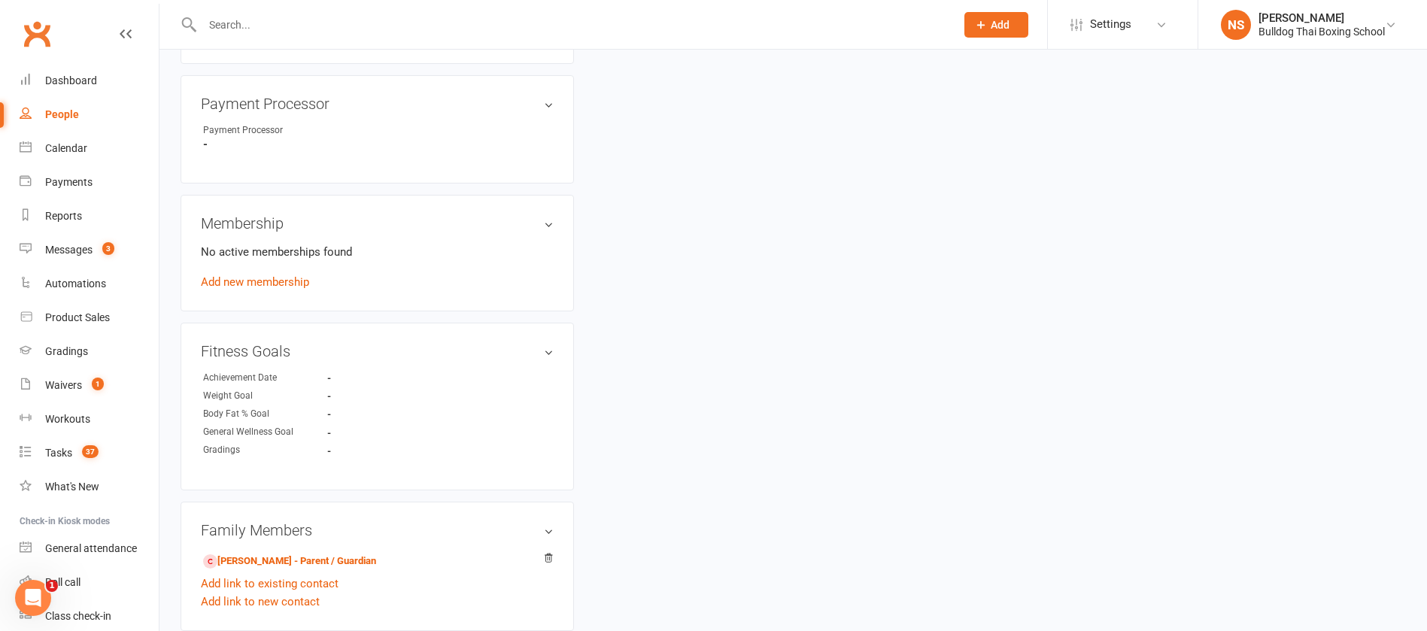
scroll to position [790, 0]
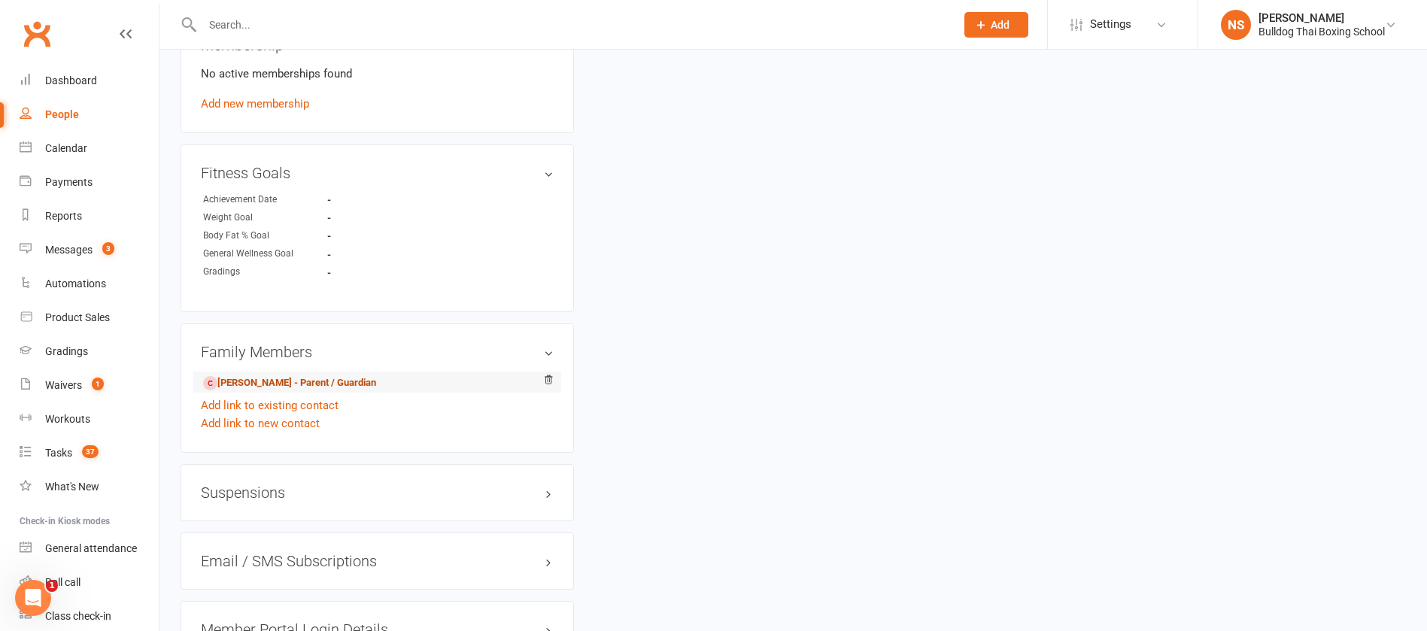
click at [246, 375] on link "[PERSON_NAME] - Parent / Guardian" at bounding box center [289, 383] width 173 height 16
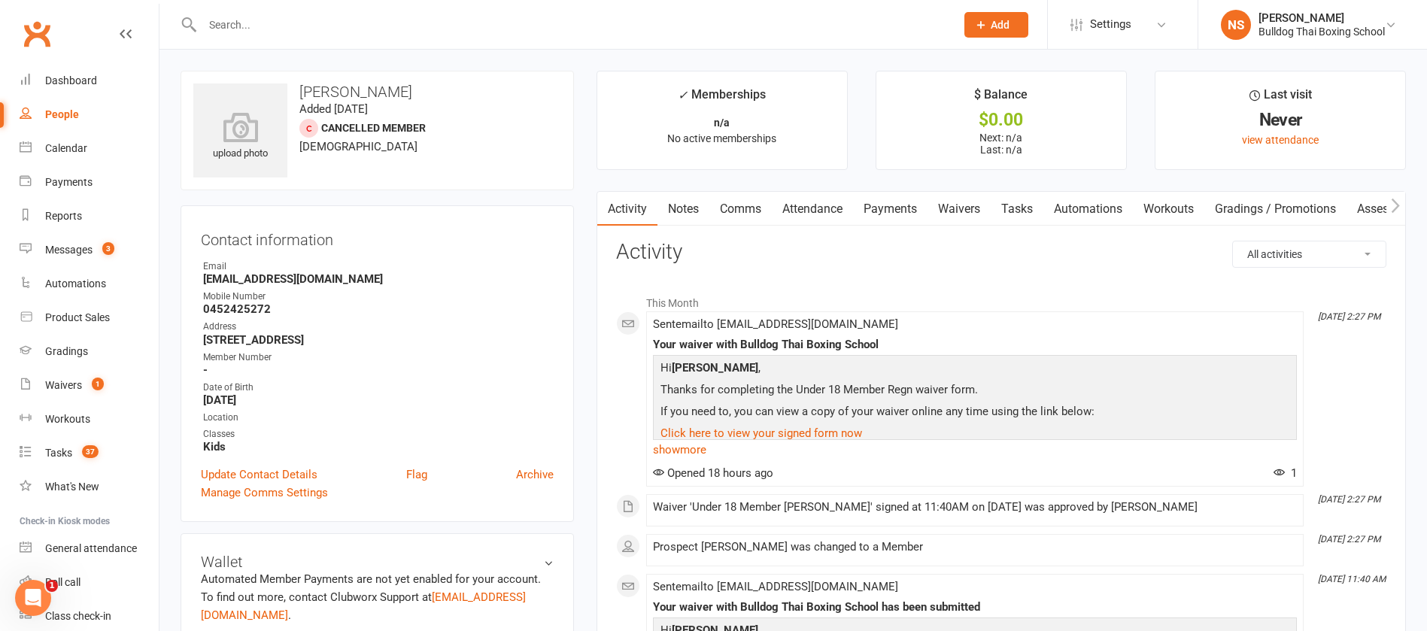
click at [740, 208] on link "Comms" at bounding box center [740, 209] width 62 height 35
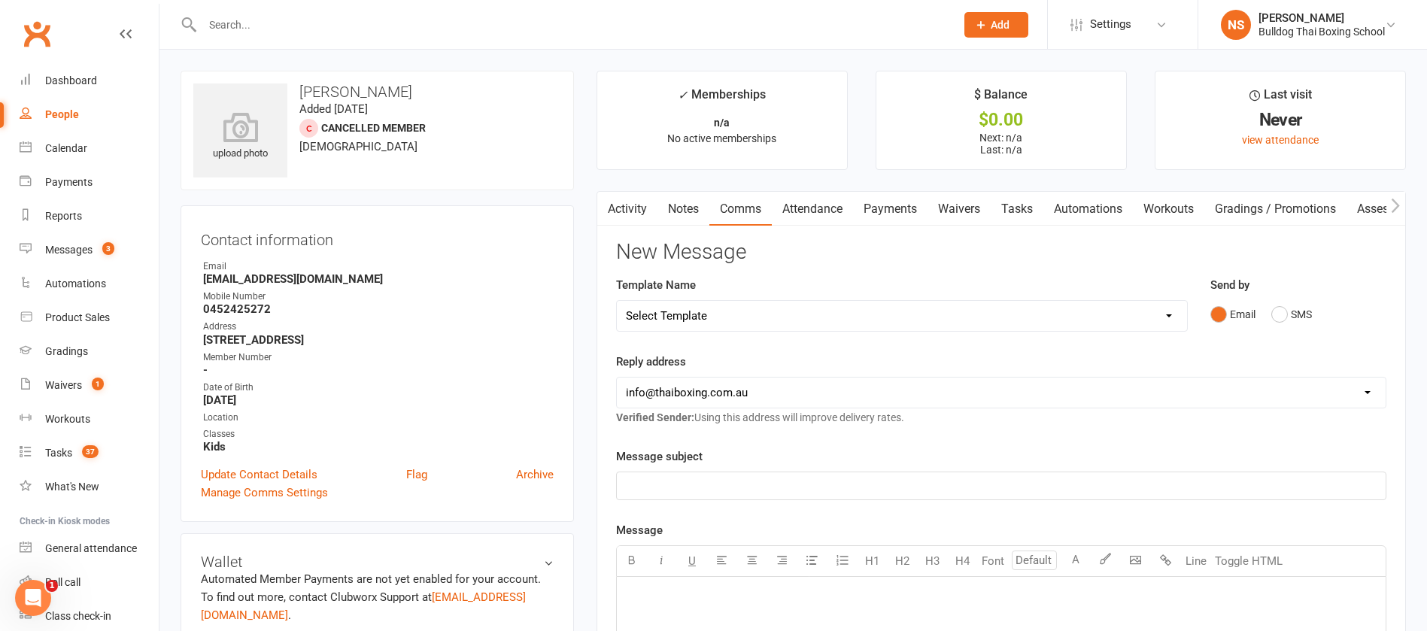
click at [768, 310] on select "Select Template [Email] Price Increase 28 Day Kick starter [SMS] 10 Pass Check …" at bounding box center [902, 316] width 570 height 30
click at [617, 301] on select "Select Template [Email] Price Increase 28 Day Kick starter [SMS] 10 Pass Check …" at bounding box center [902, 316] width 570 height 30
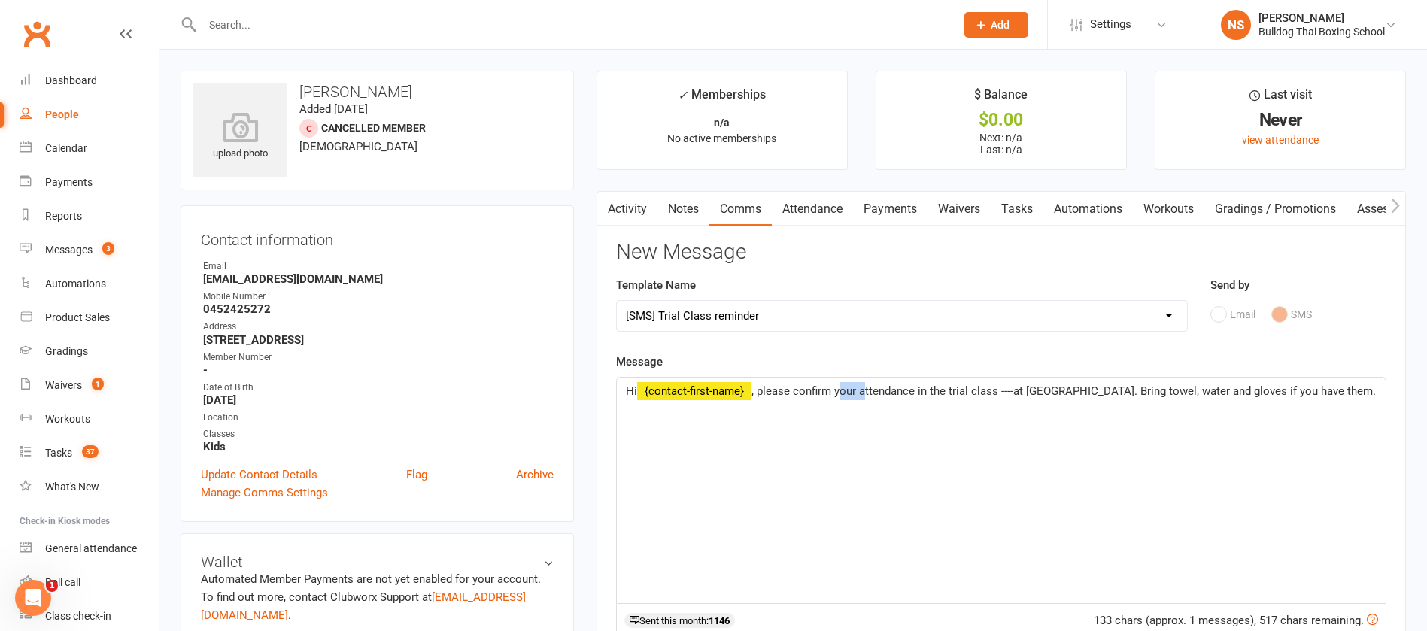
drag, startPoint x: 865, startPoint y: 390, endPoint x: 840, endPoint y: 388, distance: 24.9
click at [840, 388] on span ", please confirm your attendance in the trial class ----at [GEOGRAPHIC_DATA]. B…" at bounding box center [1063, 391] width 624 height 14
click at [1019, 389] on span ", please confirm [PERSON_NAME]'s attendance in the trial class ----at [GEOGRAPH…" at bounding box center [999, 400] width 746 height 32
drag, startPoint x: 1157, startPoint y: 392, endPoint x: 1185, endPoint y: 407, distance: 31.6
click at [1185, 407] on p "Hi ﻿ {contact-first-name} , please confirm Pip's attendance in the trial class …" at bounding box center [1001, 400] width 751 height 36
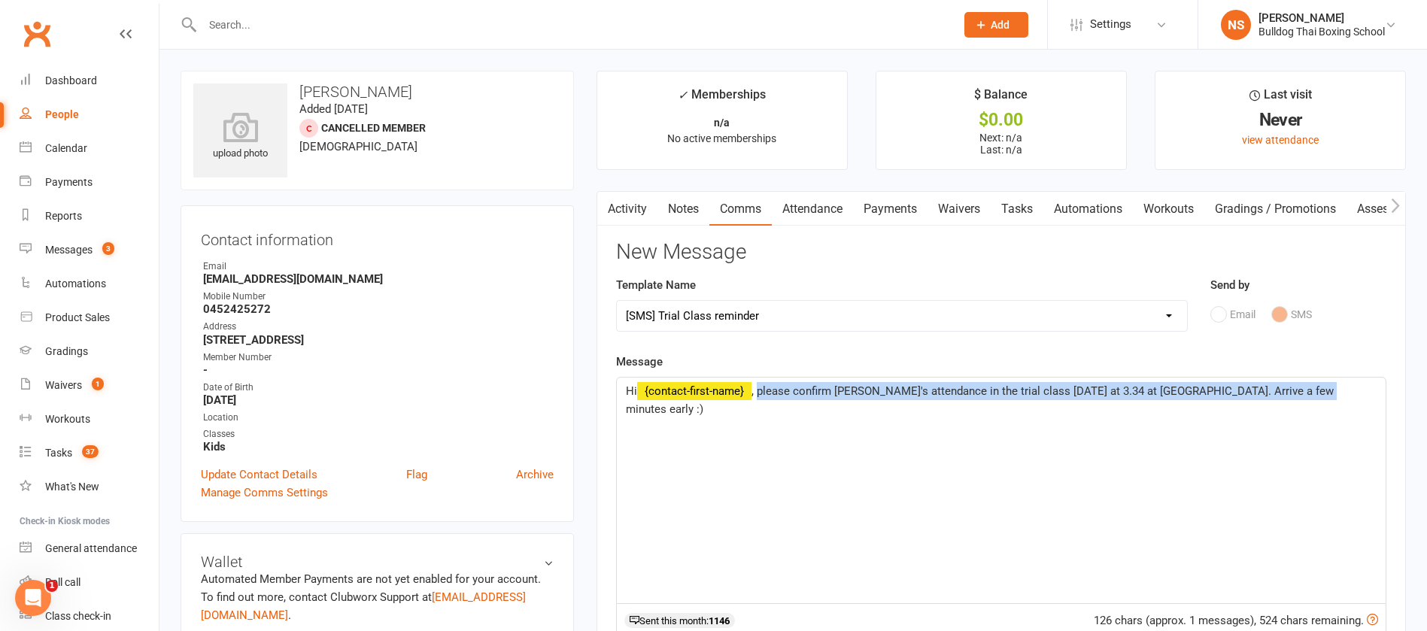
drag, startPoint x: 1308, startPoint y: 397, endPoint x: 760, endPoint y: 391, distance: 547.5
click at [760, 391] on p "Hi ﻿ {contact-first-name} , please confirm Pip's attendance in the trial class …" at bounding box center [1001, 400] width 751 height 36
copy span "please confirm [PERSON_NAME]'s attendance in the trial class [DATE] at 3.34 at …"
click at [784, 452] on div "Hi ﻿ {contact-first-name} , please confirm Pip's attendance in the trial class …" at bounding box center [1001, 491] width 769 height 226
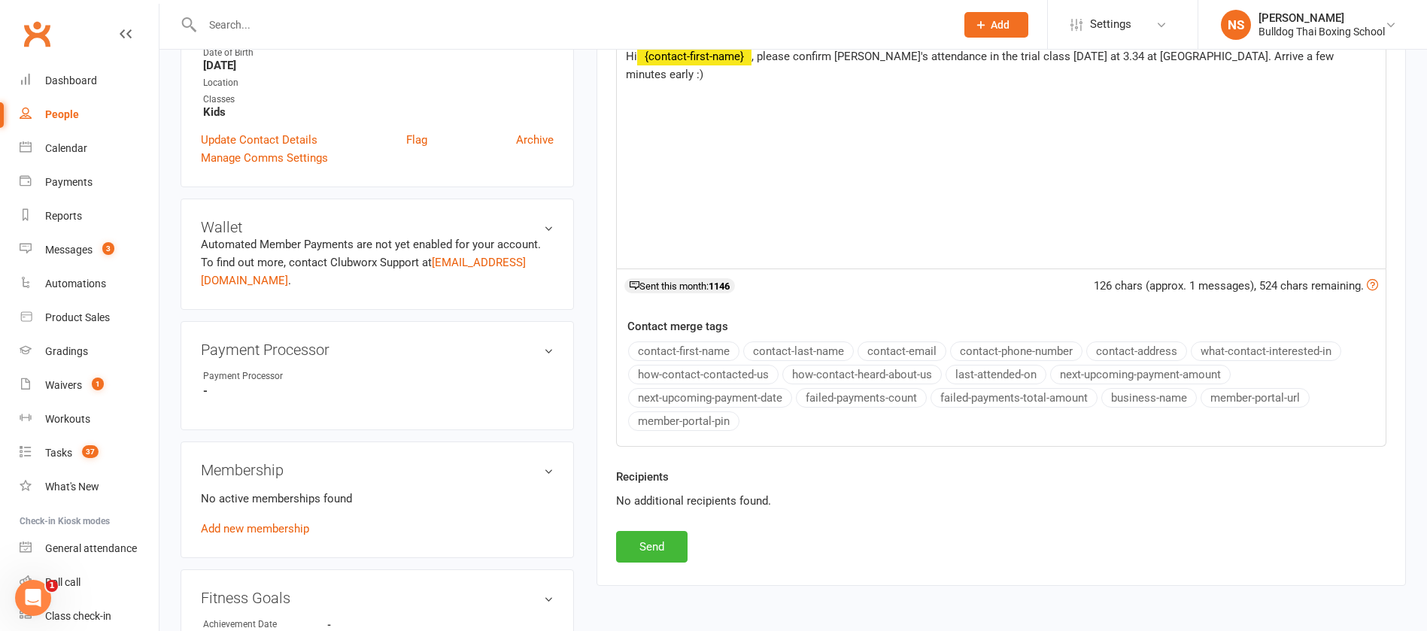
scroll to position [338, 0]
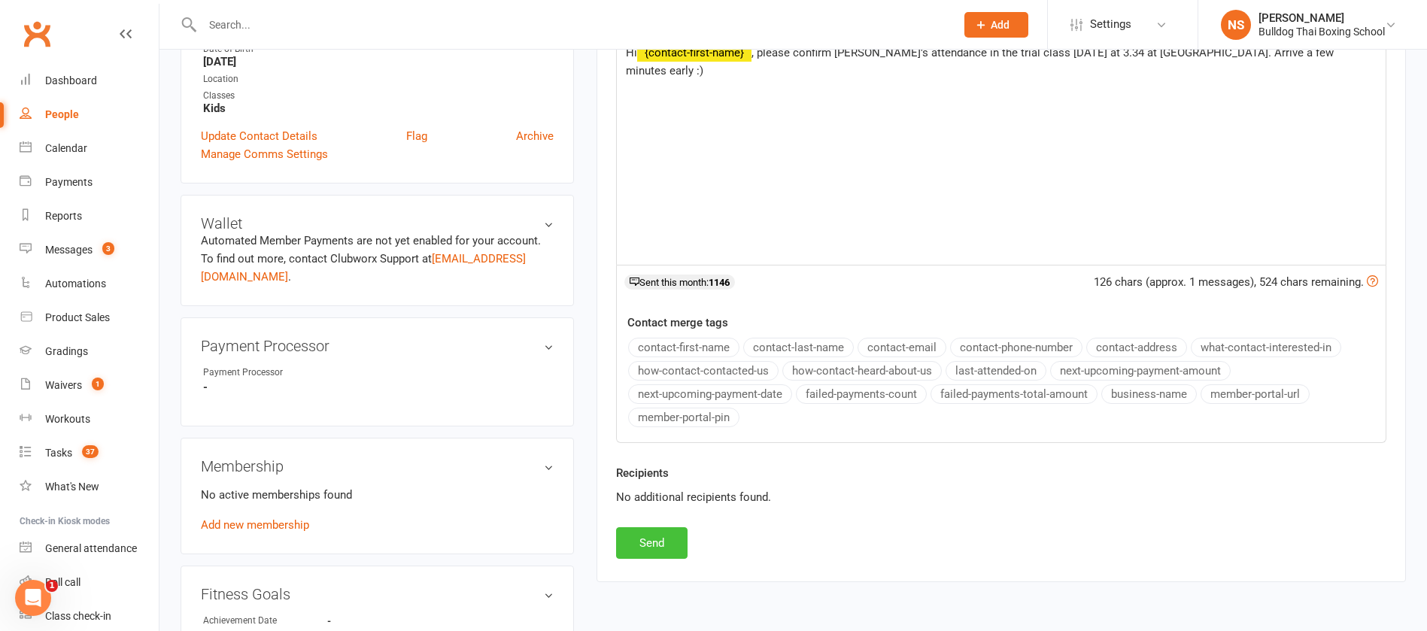
click at [641, 544] on button "Send" at bounding box center [651, 543] width 71 height 32
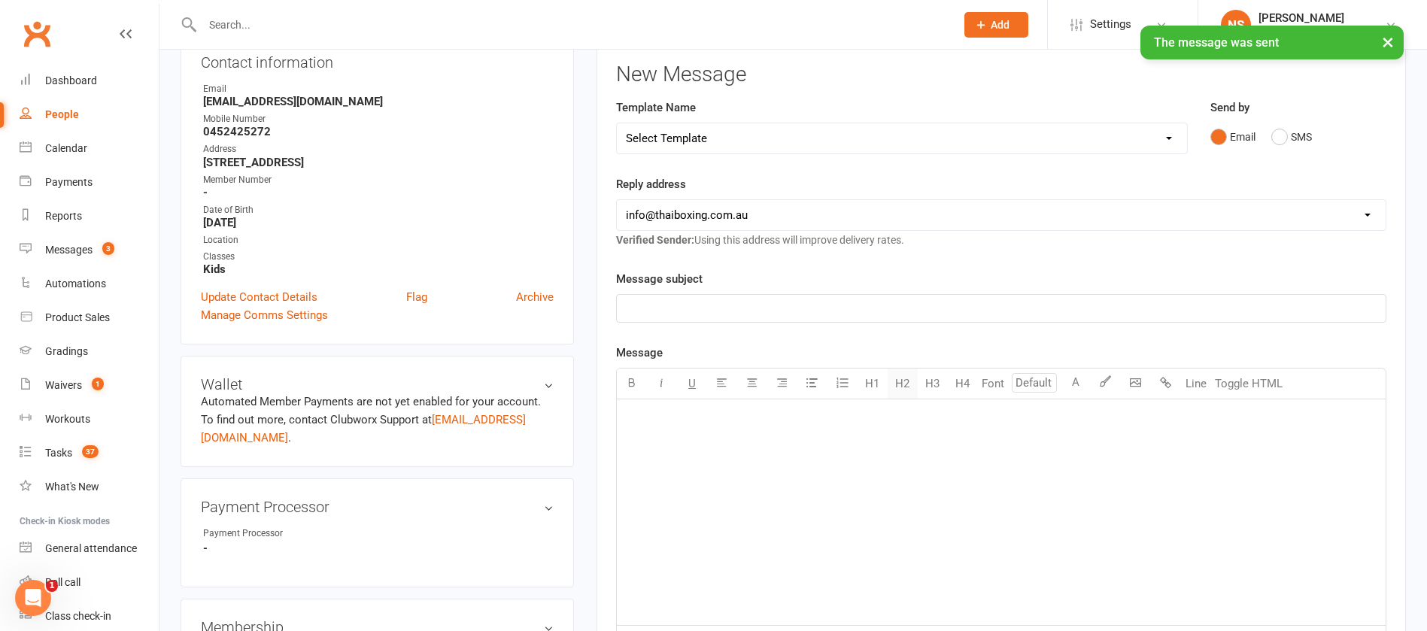
scroll to position [0, 0]
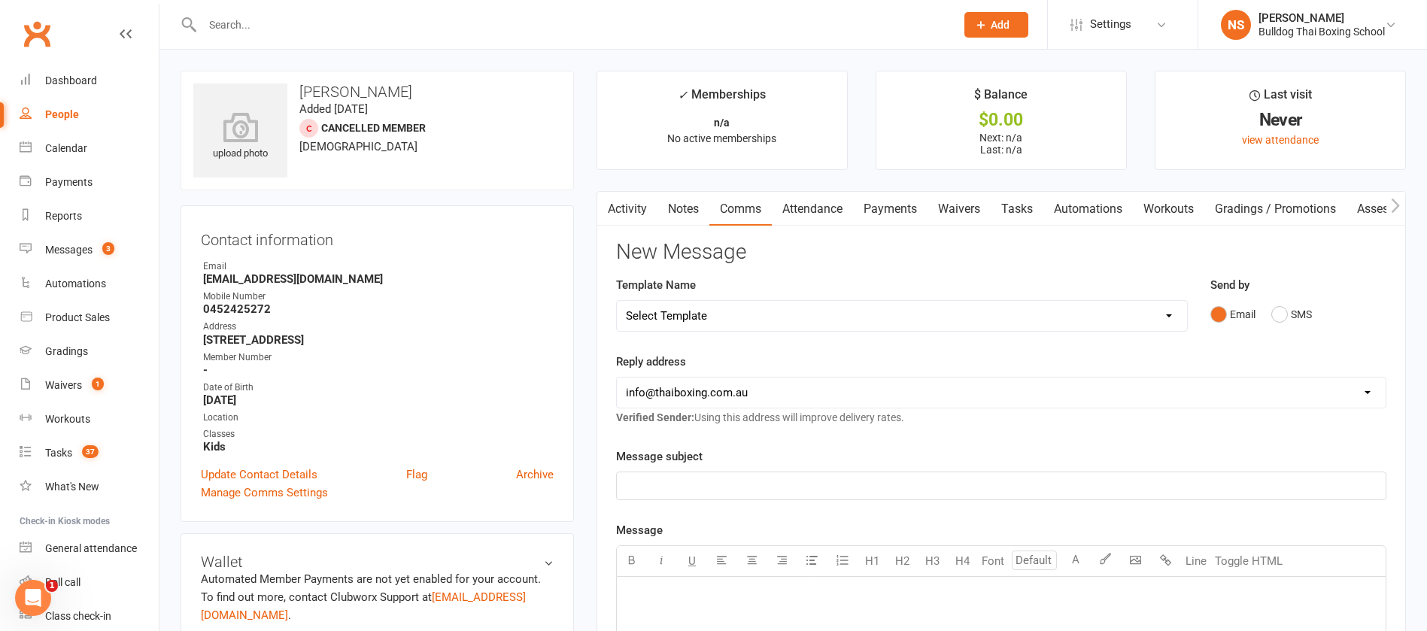
click at [1019, 208] on link "Tasks" at bounding box center [1016, 209] width 53 height 35
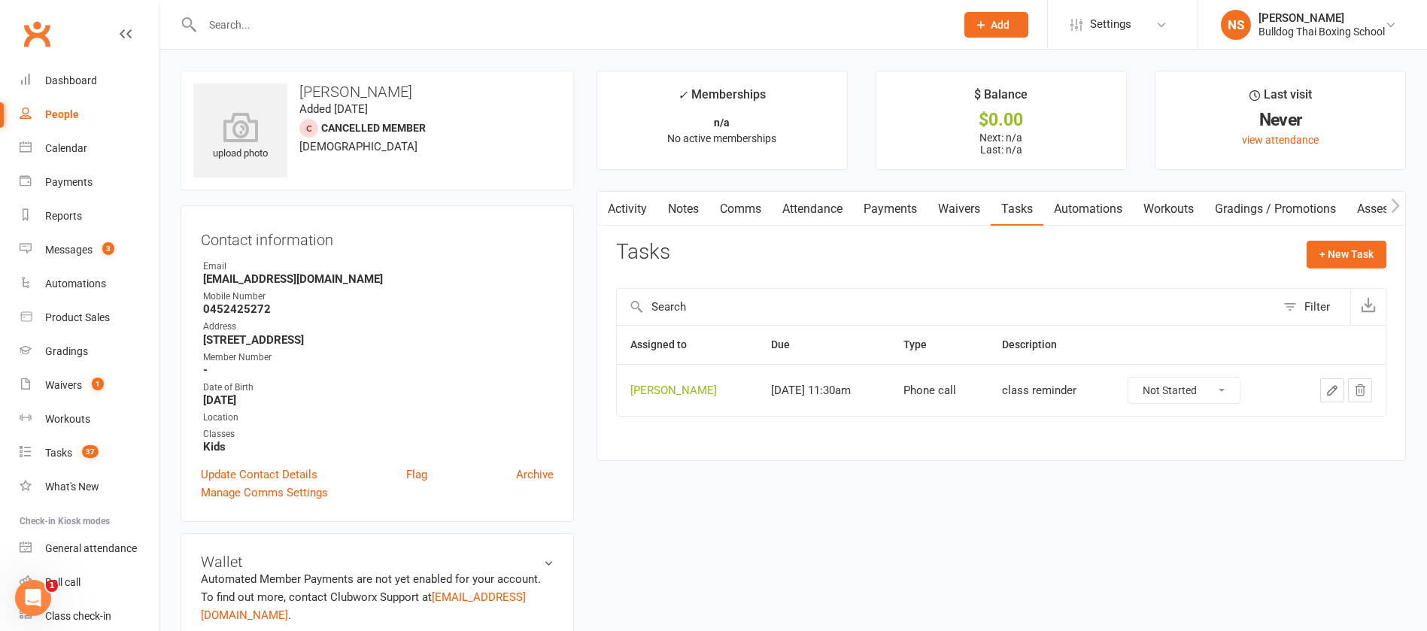
click at [1330, 387] on icon "button" at bounding box center [1332, 391] width 14 height 14
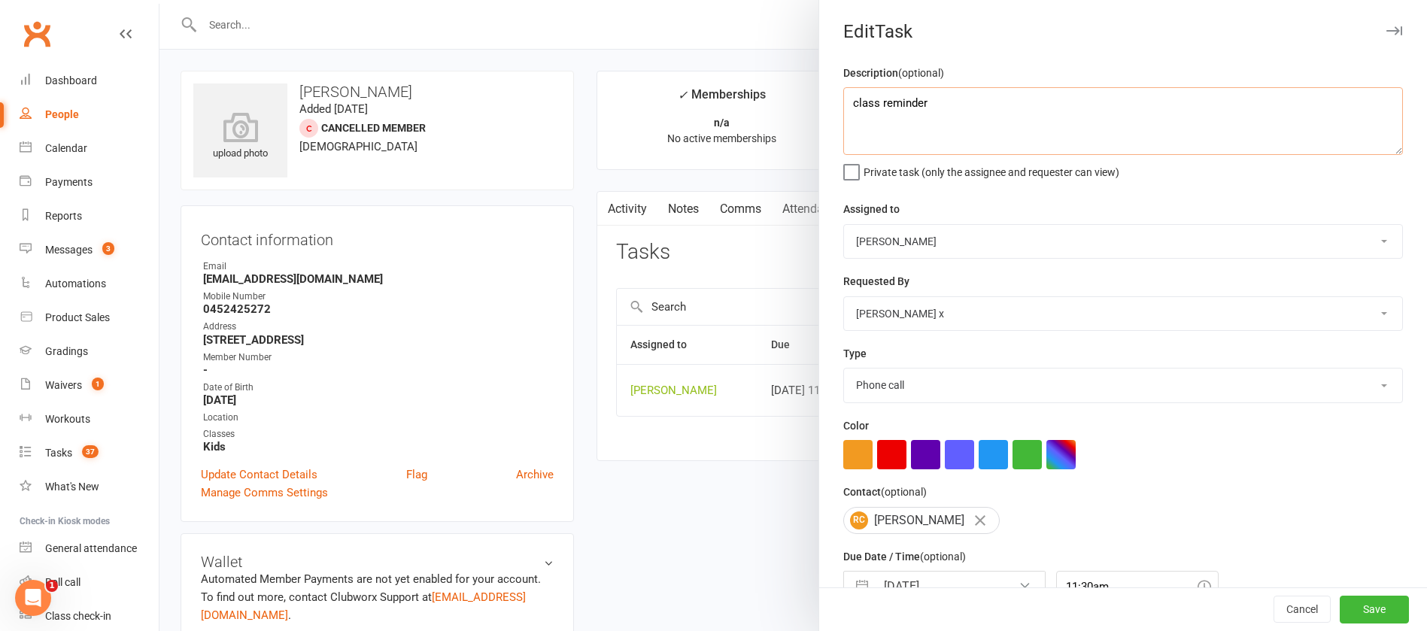
drag, startPoint x: 909, startPoint y: 102, endPoint x: 848, endPoint y: 80, distance: 65.4
click at [819, 106] on div "Description (optional) class reminder Private task (only the assignee and reque…" at bounding box center [1123, 367] width 608 height 607
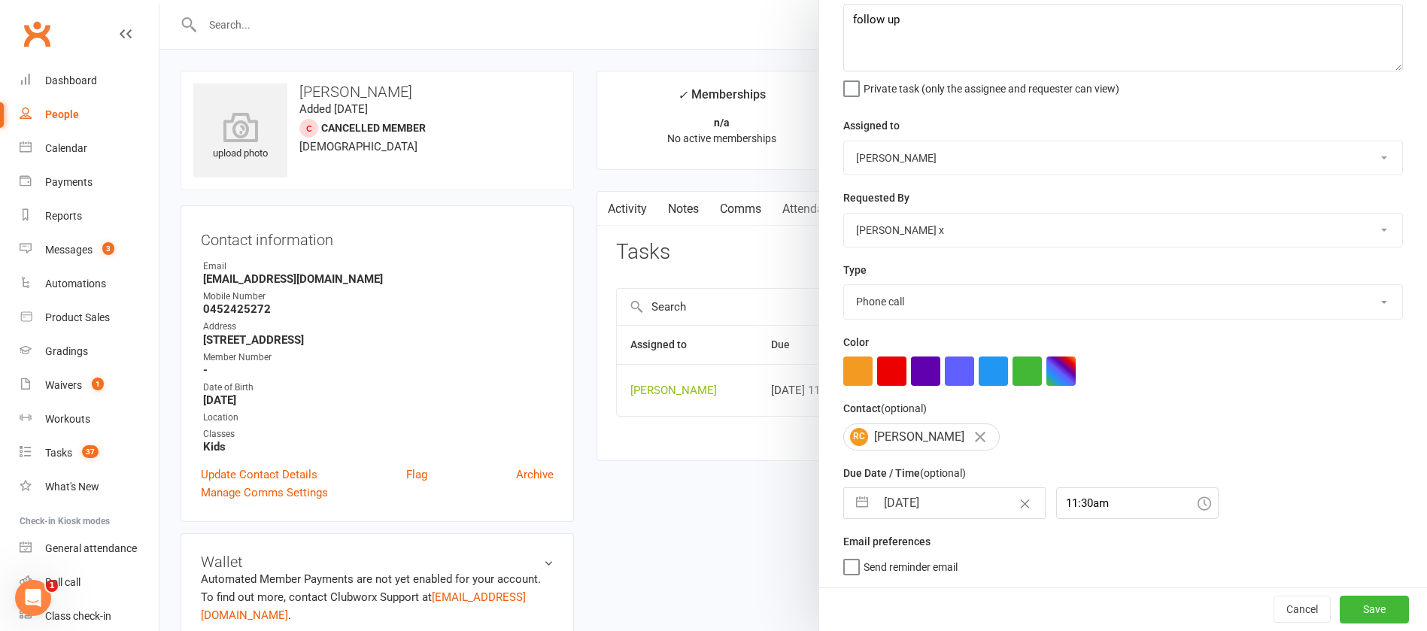
click at [956, 495] on input "[DATE]" at bounding box center [959, 503] width 169 height 30
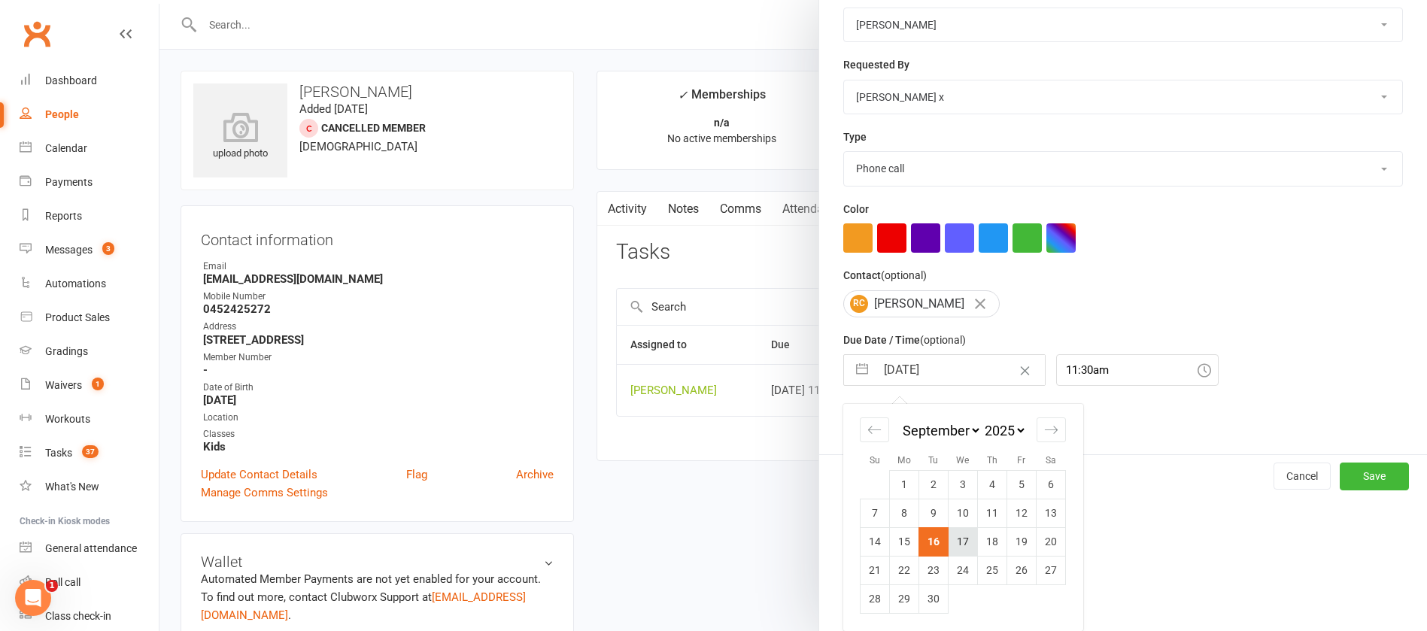
click at [955, 542] on td "17" at bounding box center [962, 541] width 29 height 29
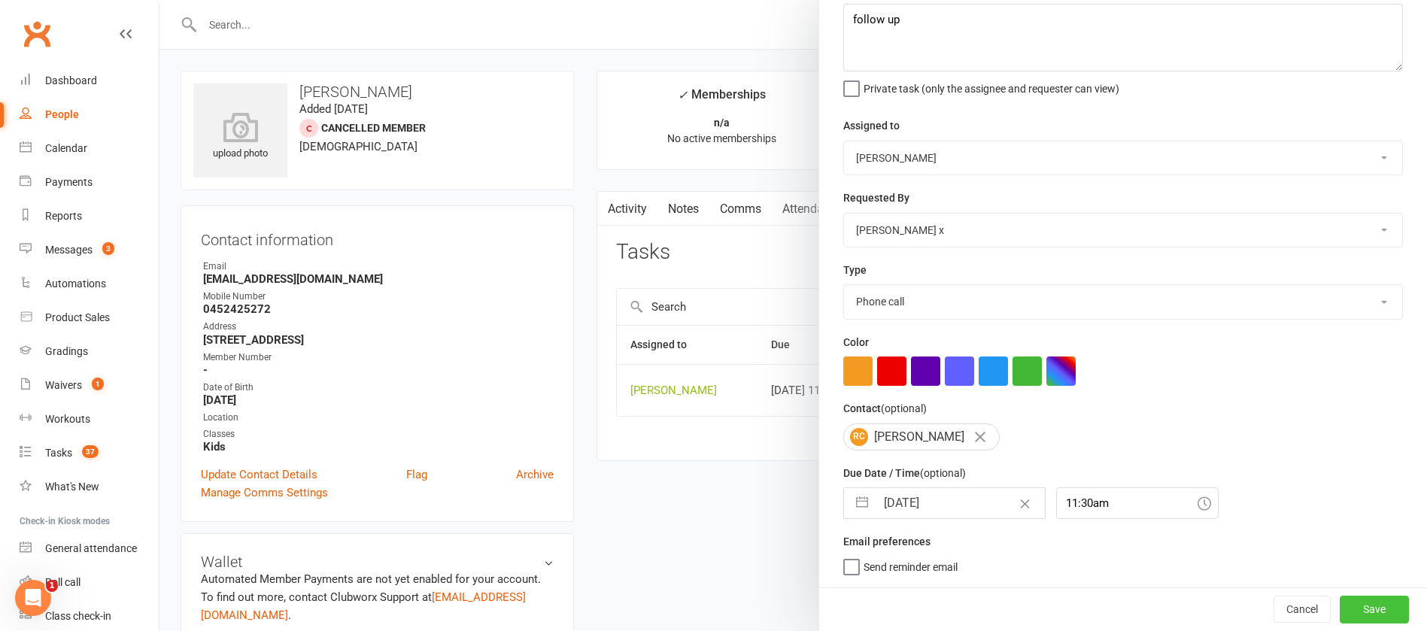
click at [1339, 605] on button "Save" at bounding box center [1373, 609] width 69 height 27
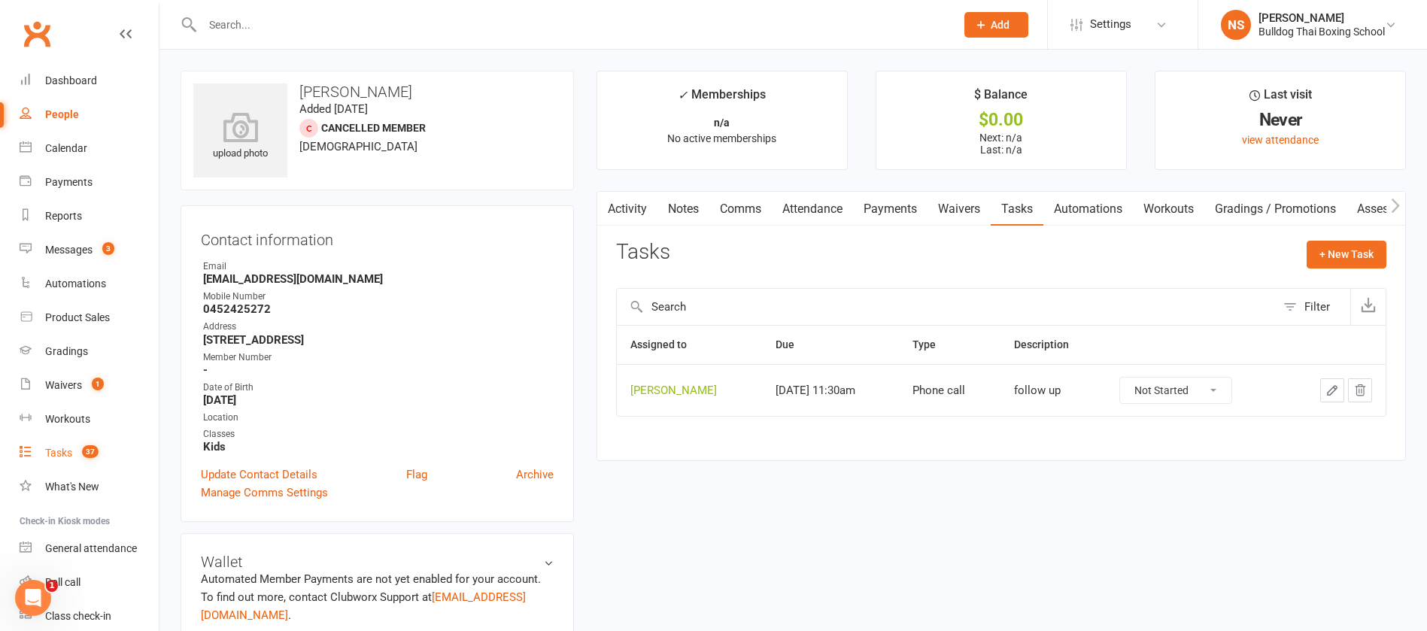
click at [69, 453] on div "Tasks" at bounding box center [58, 453] width 27 height 12
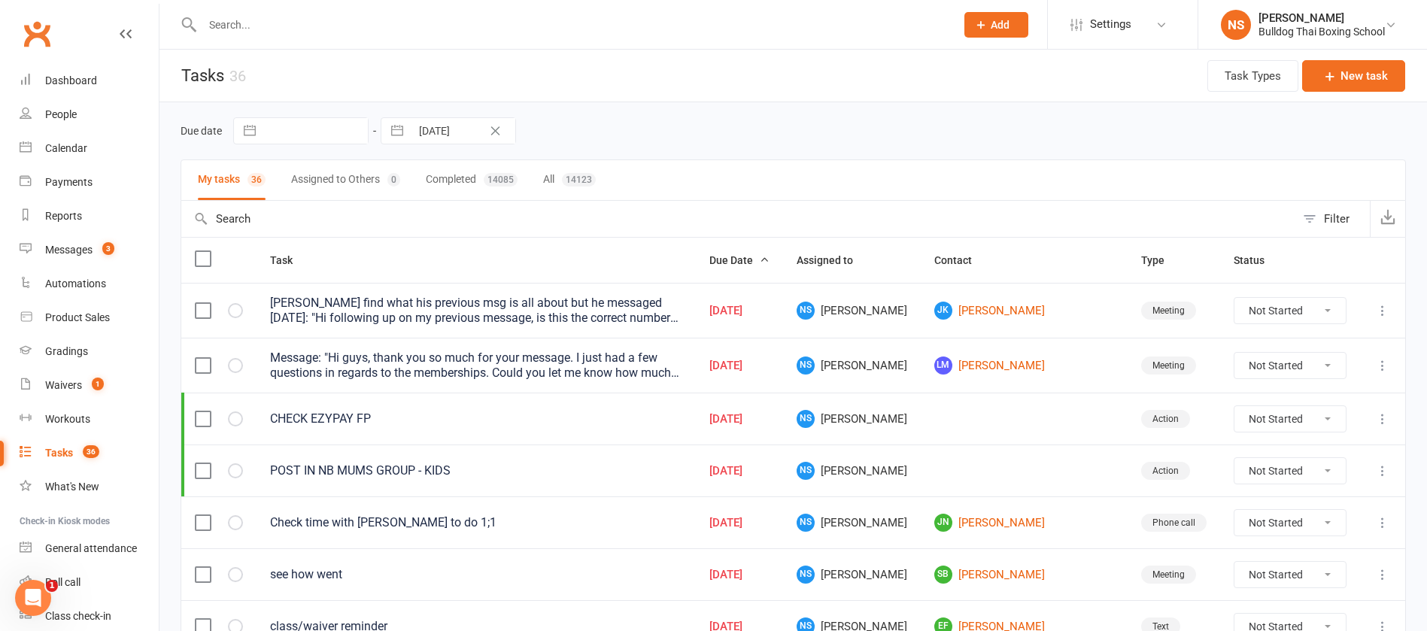
scroll to position [226, 0]
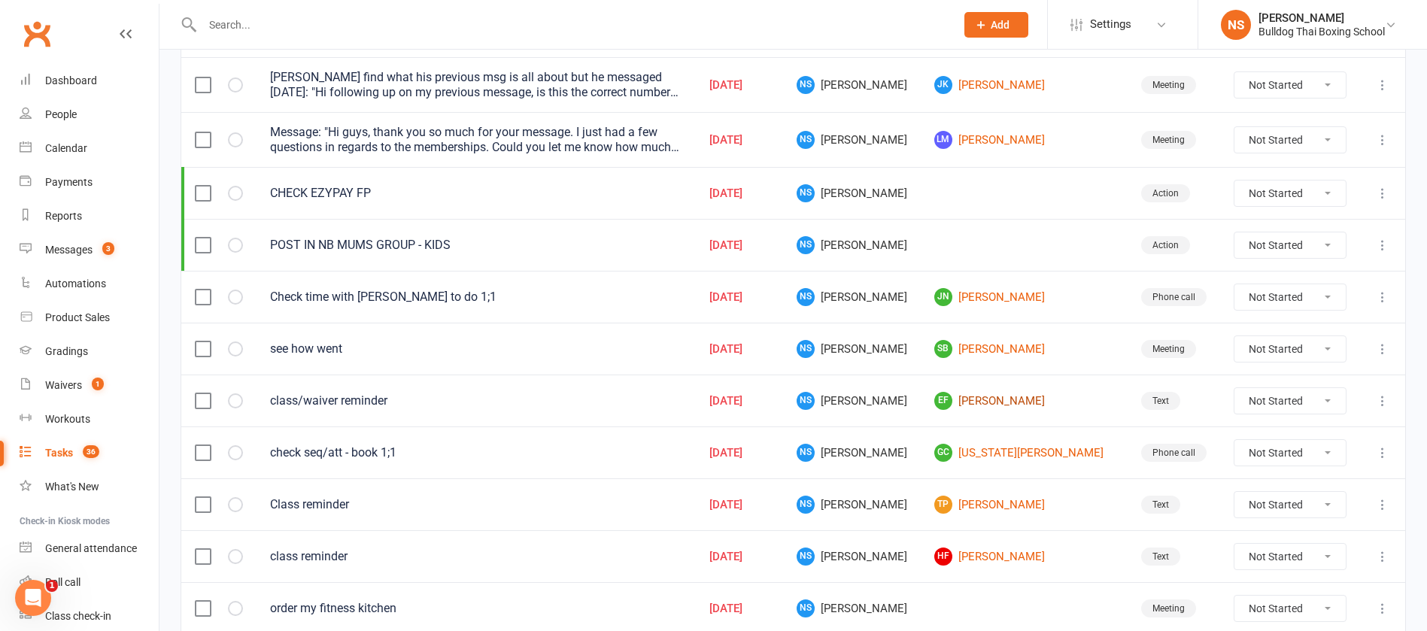
click at [1012, 399] on link "EF [PERSON_NAME]" at bounding box center [1024, 401] width 180 height 18
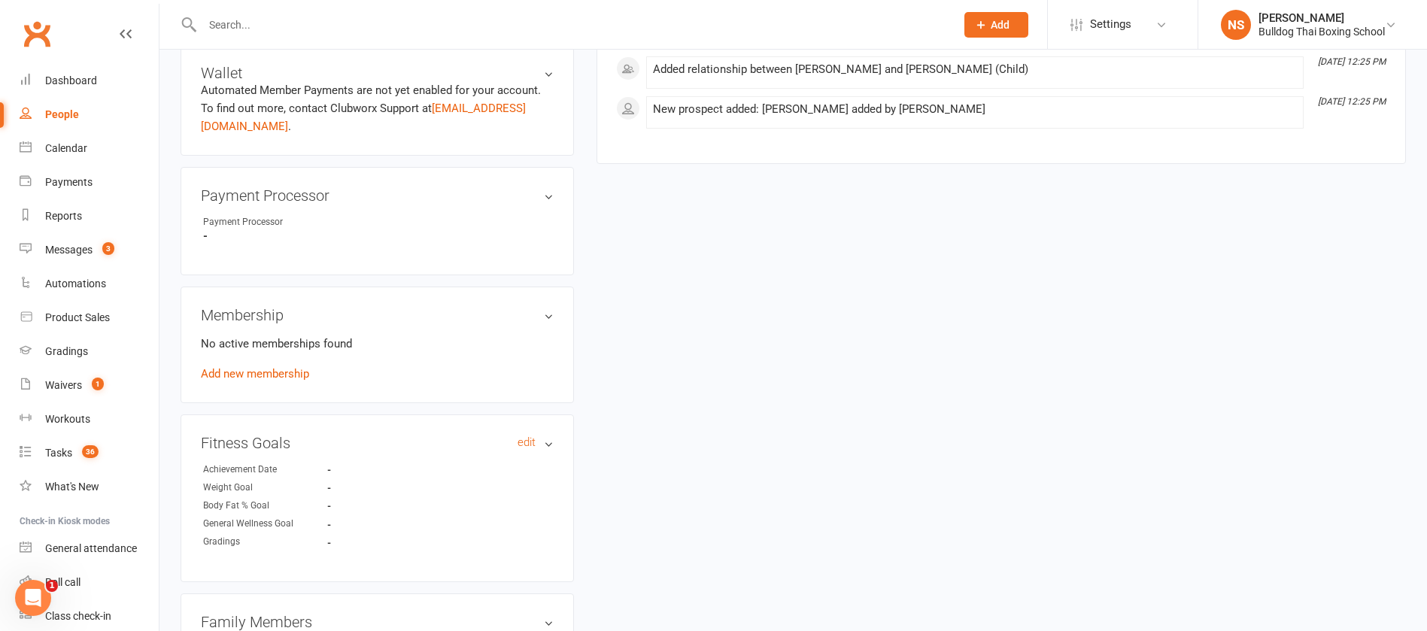
scroll to position [790, 0]
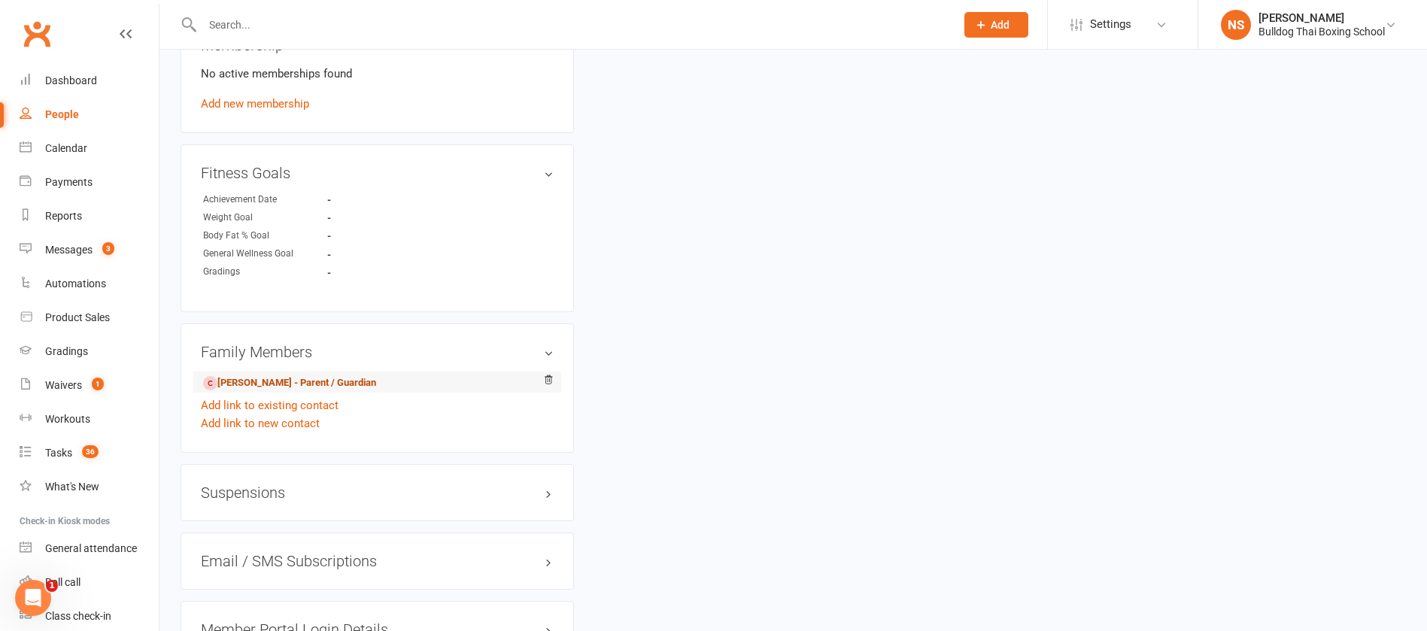
click at [336, 387] on link "[PERSON_NAME] - Parent / Guardian" at bounding box center [289, 383] width 173 height 16
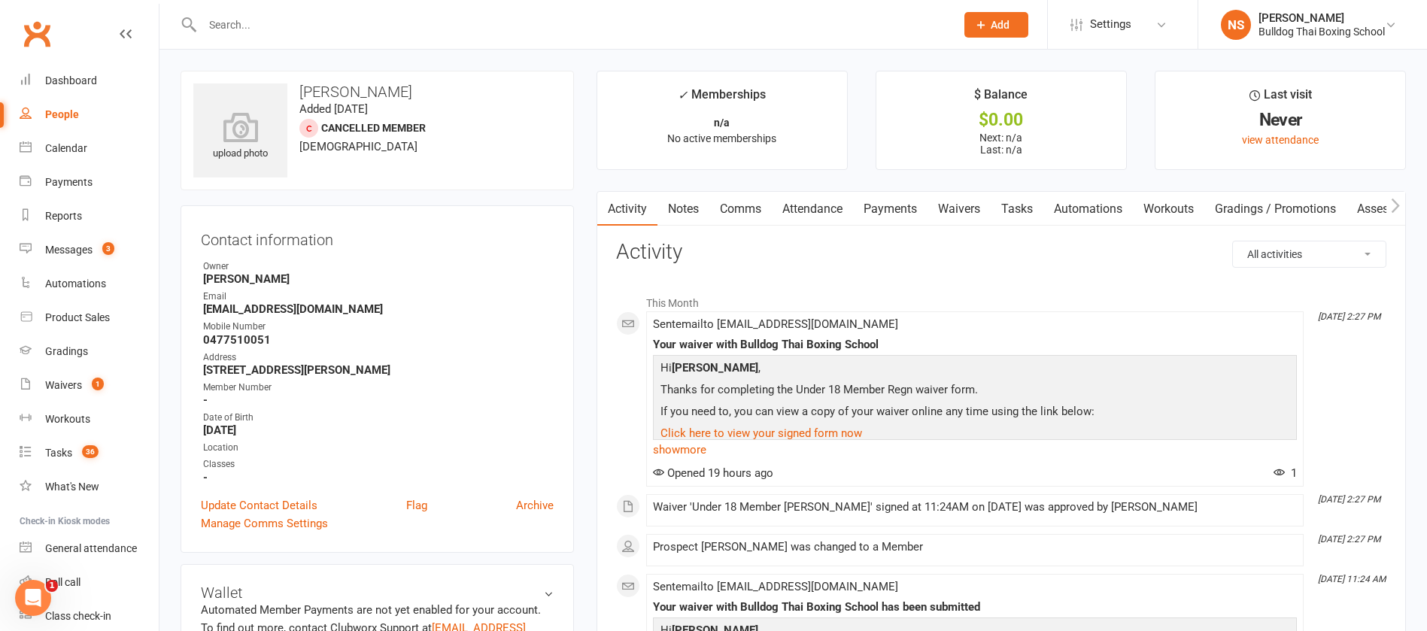
click at [730, 210] on link "Comms" at bounding box center [740, 209] width 62 height 35
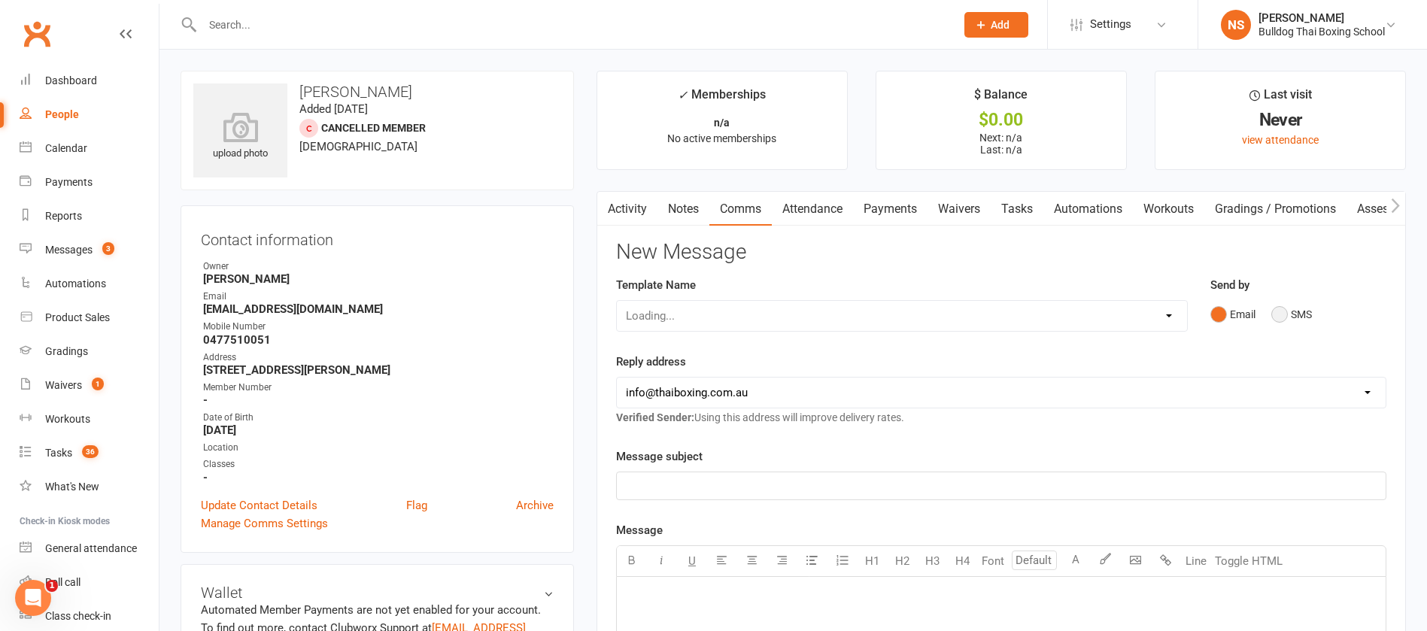
click at [1281, 308] on button "SMS" at bounding box center [1291, 314] width 41 height 29
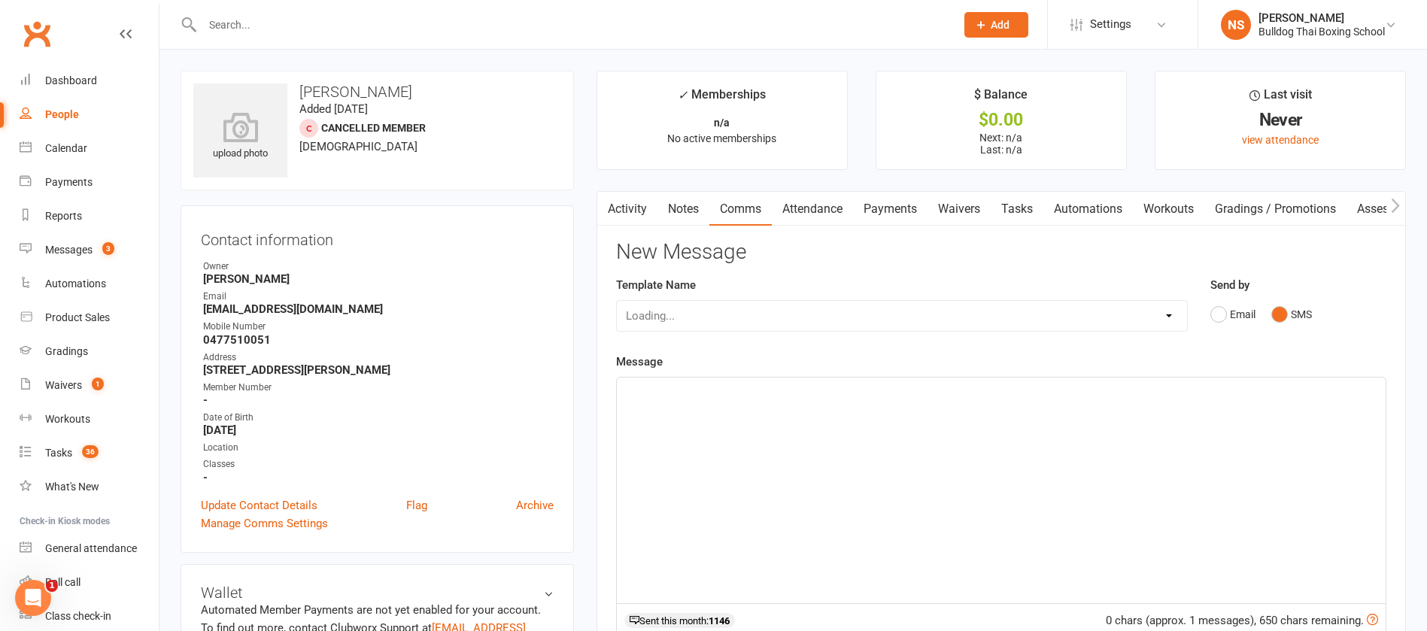
click at [623, 396] on div "﻿" at bounding box center [1001, 491] width 769 height 226
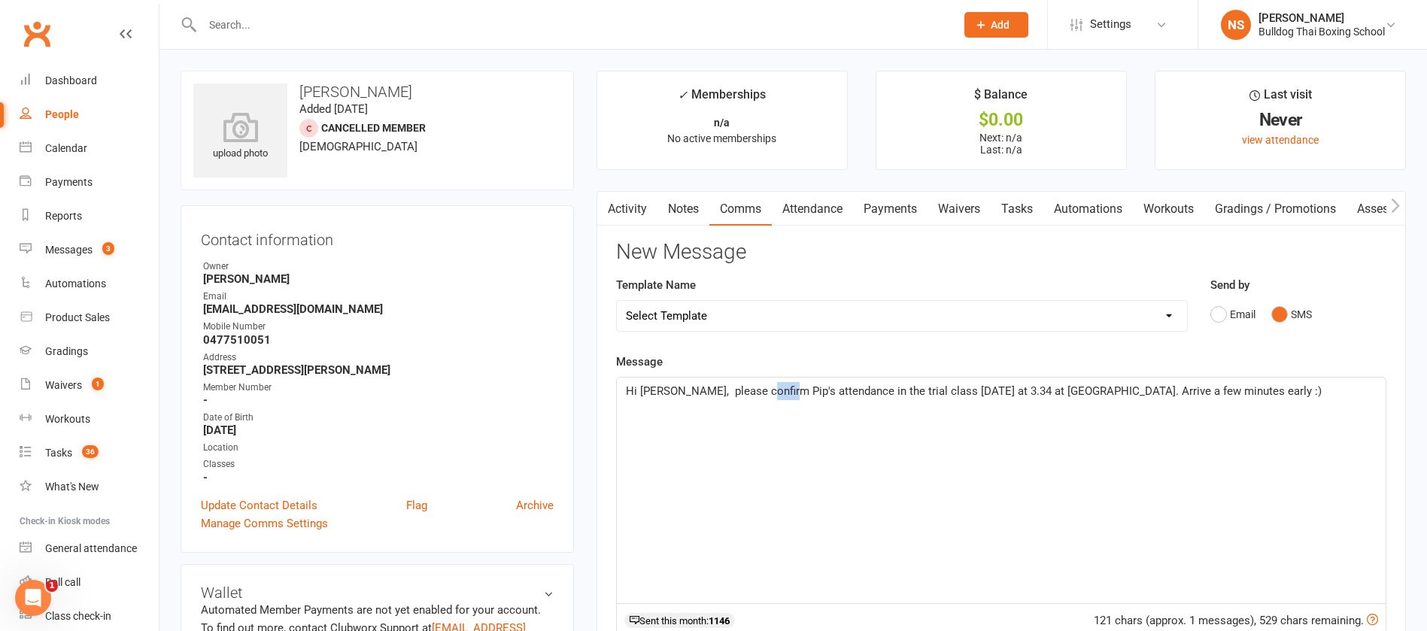
drag, startPoint x: 781, startPoint y: 389, endPoint x: 757, endPoint y: 382, distance: 24.3
click at [757, 382] on p "Hi [PERSON_NAME], please confirm Pip's attendance in the trial class [DATE] at …" at bounding box center [1001, 391] width 751 height 18
drag, startPoint x: 992, startPoint y: 392, endPoint x: 992, endPoint y: 378, distance: 13.5
click at [992, 391] on span "Hi [PERSON_NAME], please confirm [PERSON_NAME]'s attendance in the trial class …" at bounding box center [992, 400] width 732 height 32
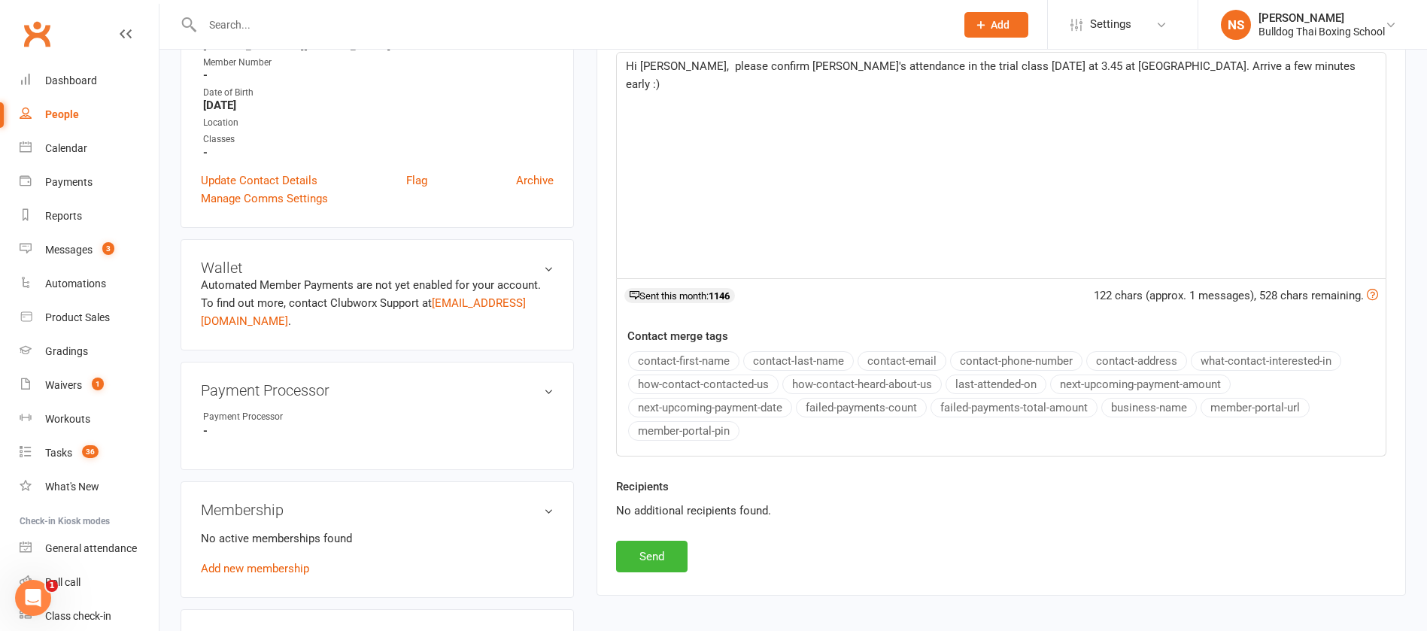
scroll to position [451, 0]
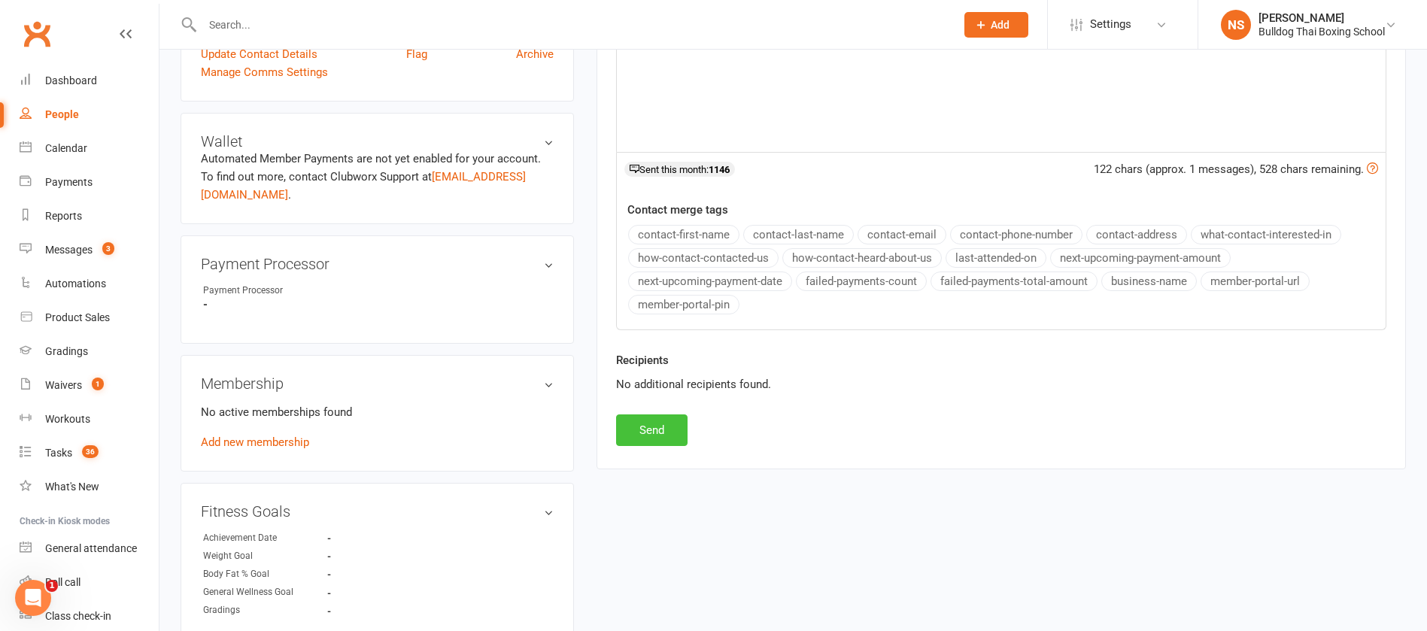
click at [675, 435] on button "Send" at bounding box center [651, 430] width 71 height 32
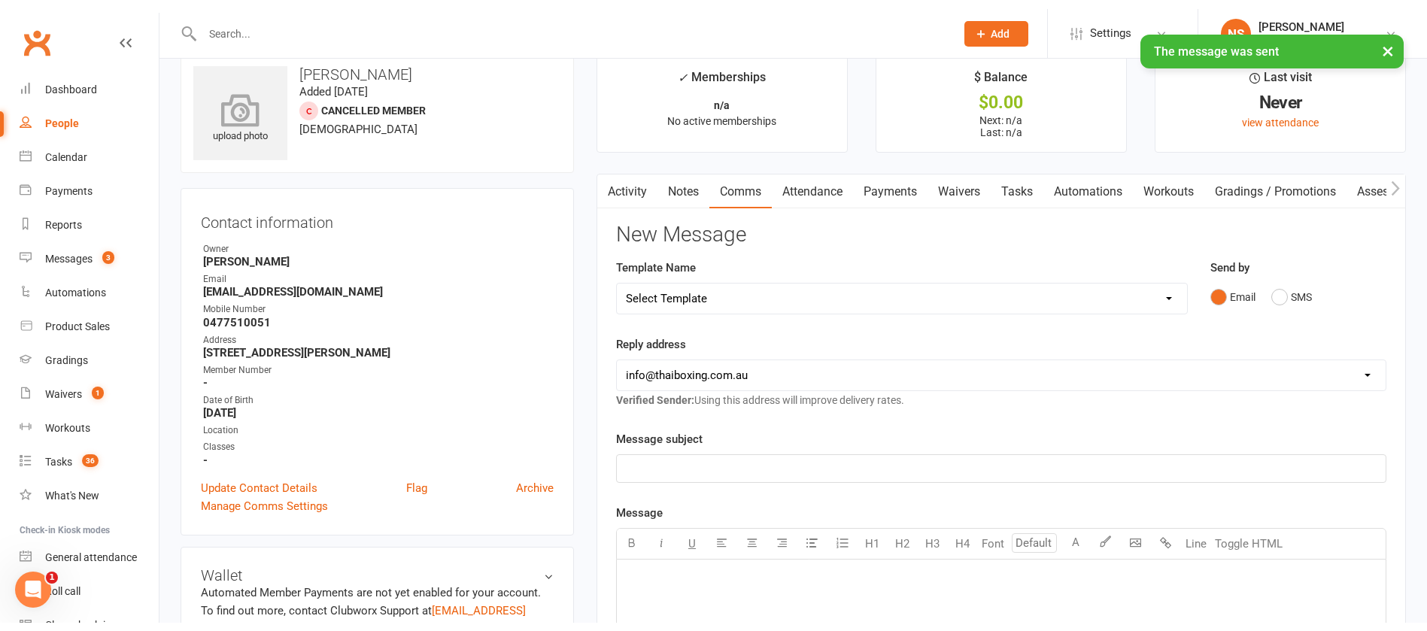
scroll to position [0, 0]
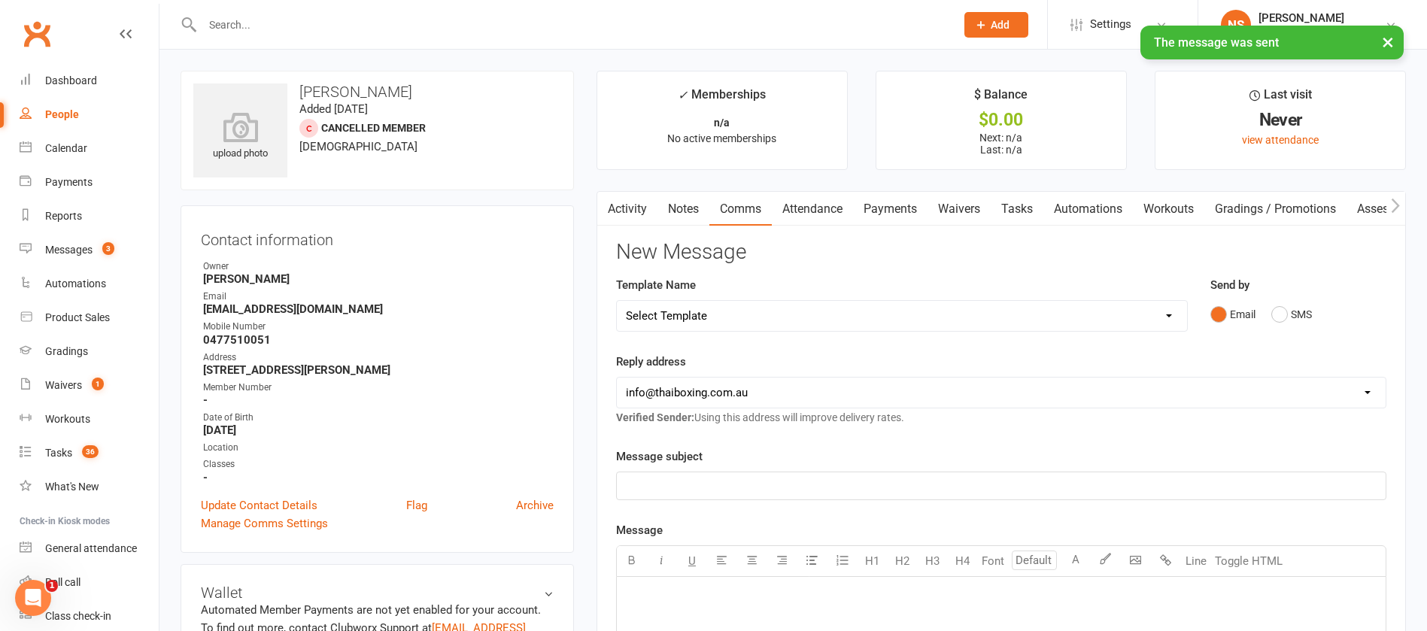
click at [235, 14] on input "text" at bounding box center [571, 24] width 747 height 21
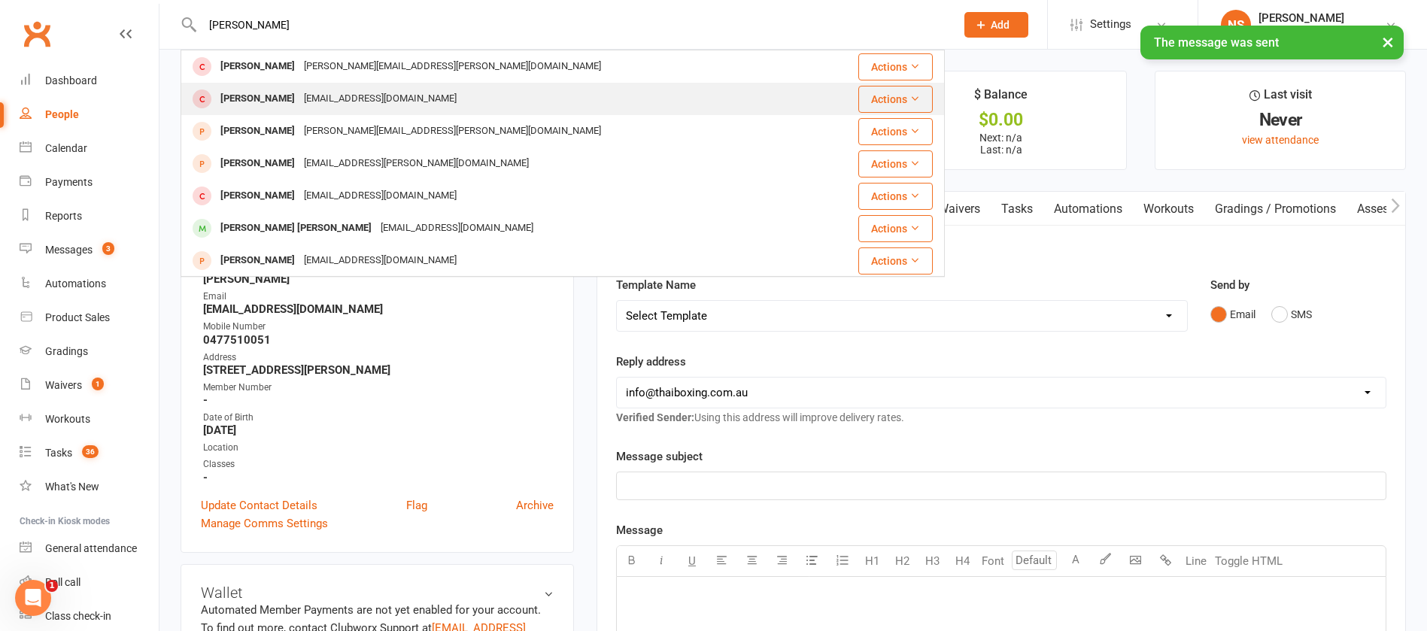
click at [299, 102] on div "[EMAIL_ADDRESS][DOMAIN_NAME]" at bounding box center [380, 99] width 162 height 22
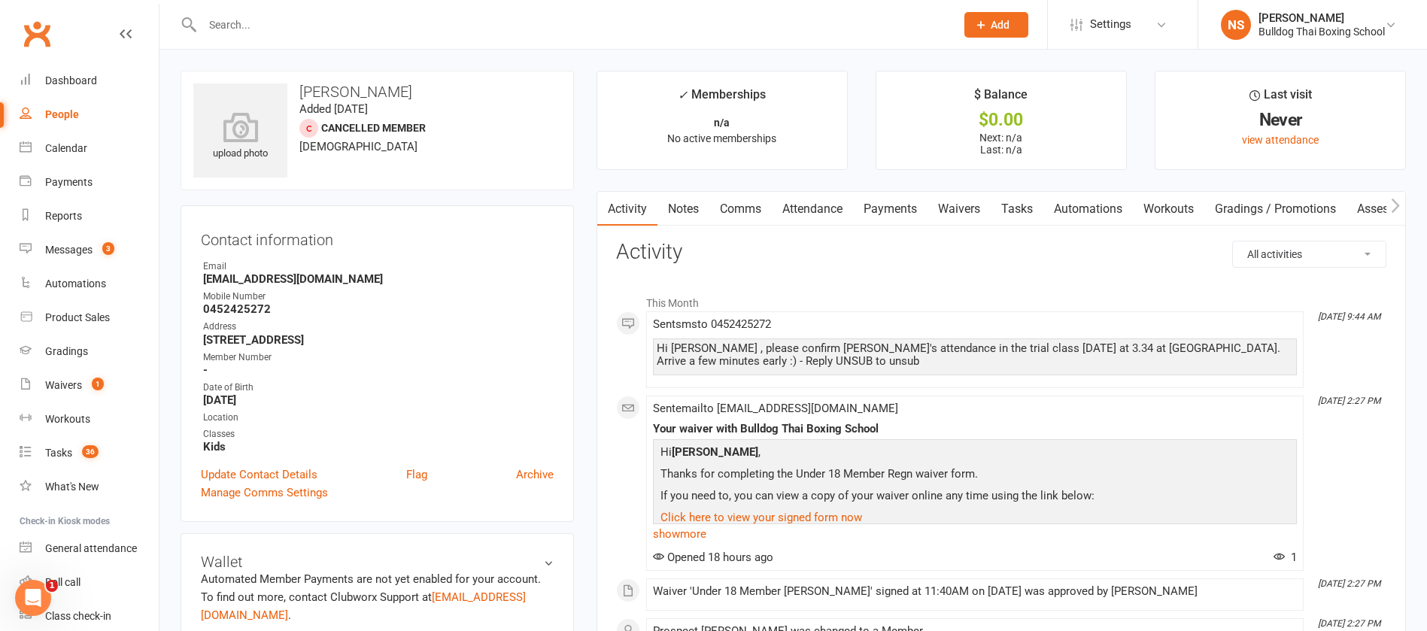
drag, startPoint x: 726, startPoint y: 209, endPoint x: 762, endPoint y: 223, distance: 37.8
click at [728, 208] on link "Comms" at bounding box center [740, 209] width 62 height 35
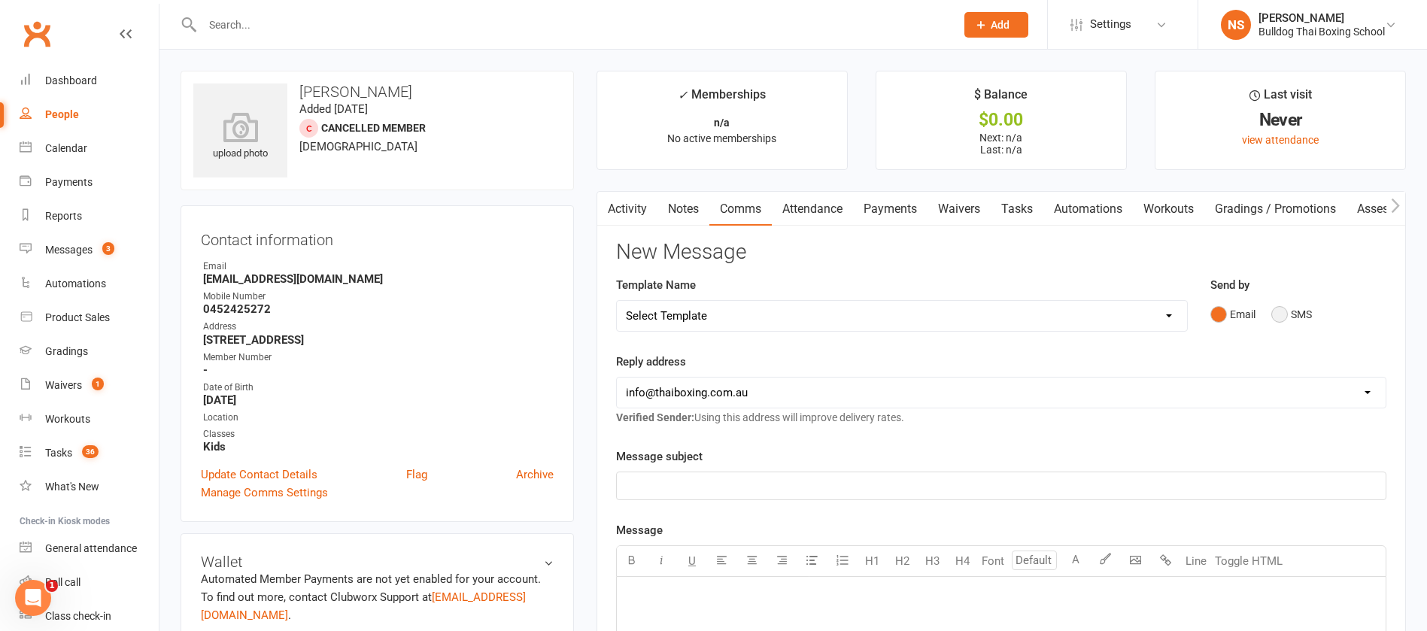
click at [1280, 309] on button "SMS" at bounding box center [1291, 314] width 41 height 29
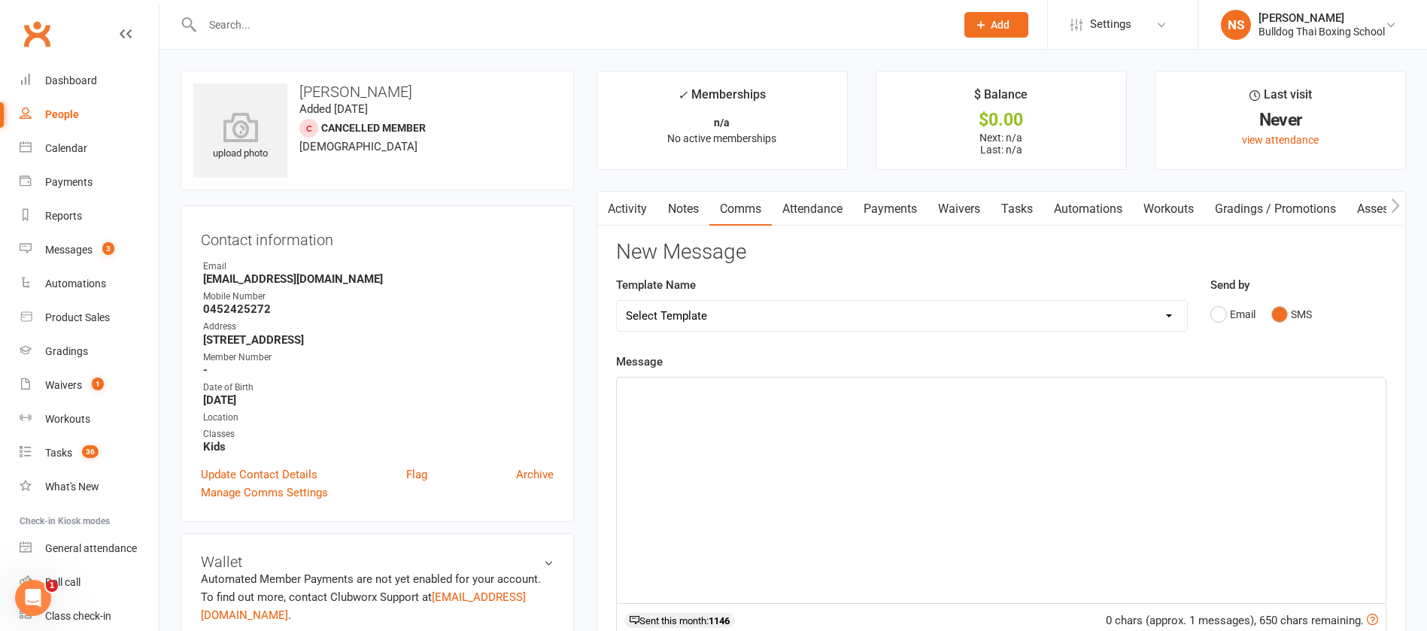
click at [685, 410] on div "﻿" at bounding box center [1001, 491] width 769 height 226
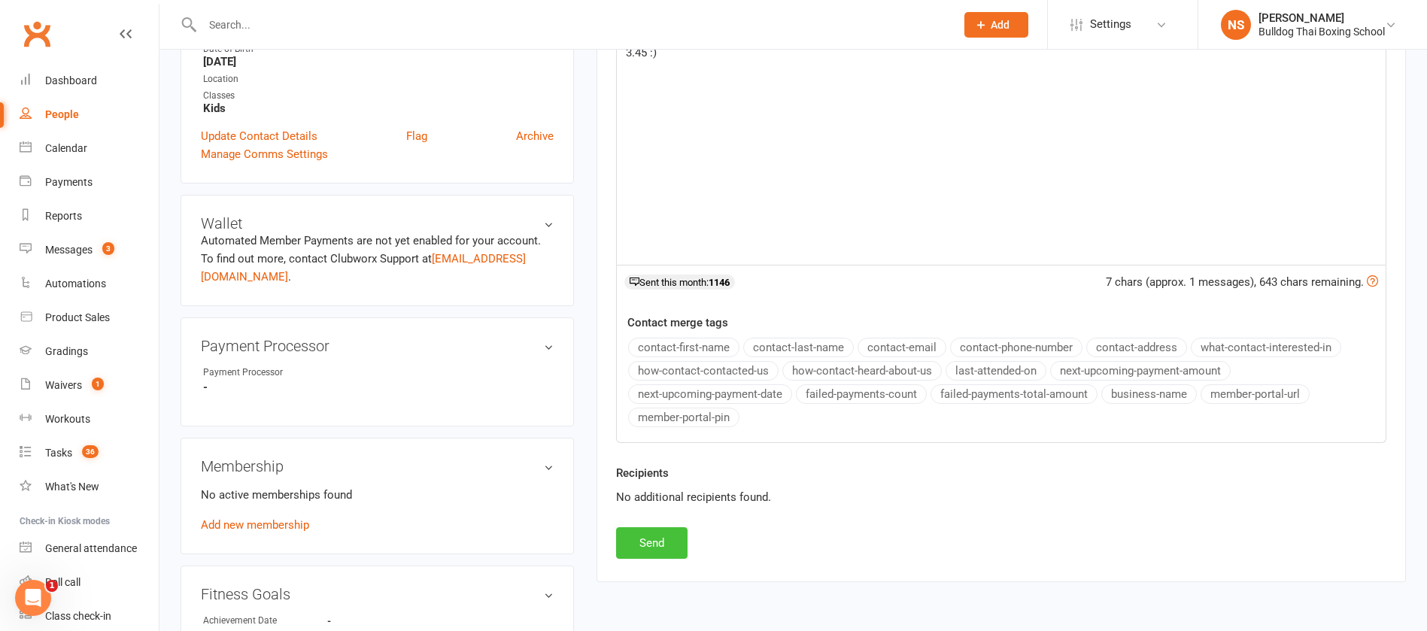
click at [656, 532] on button "Send" at bounding box center [651, 543] width 71 height 32
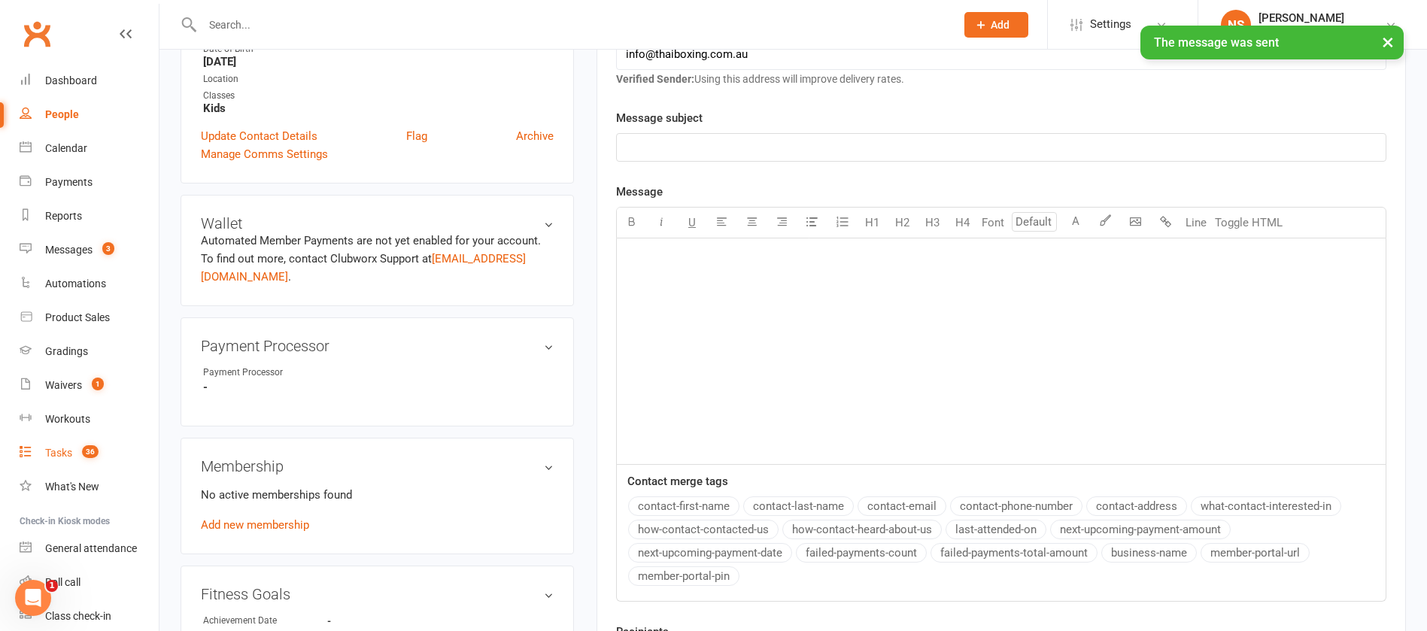
click at [56, 447] on link "Tasks 36" at bounding box center [89, 453] width 139 height 34
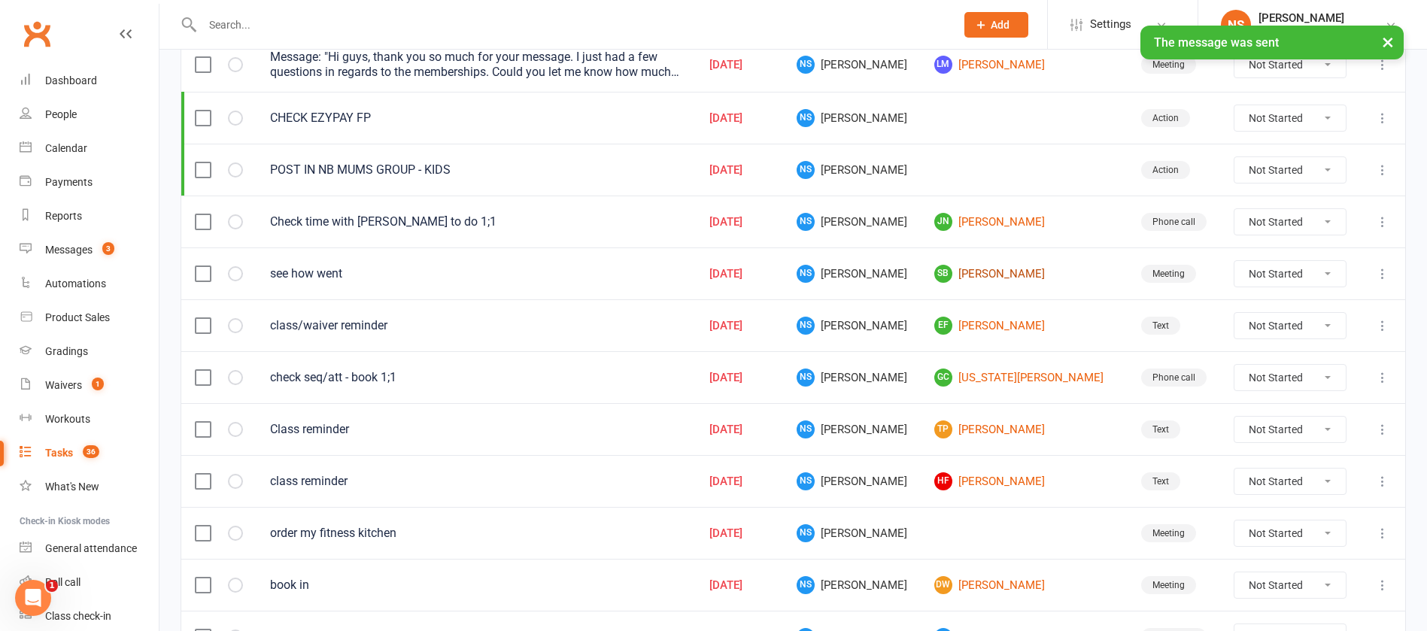
scroll to position [338, 0]
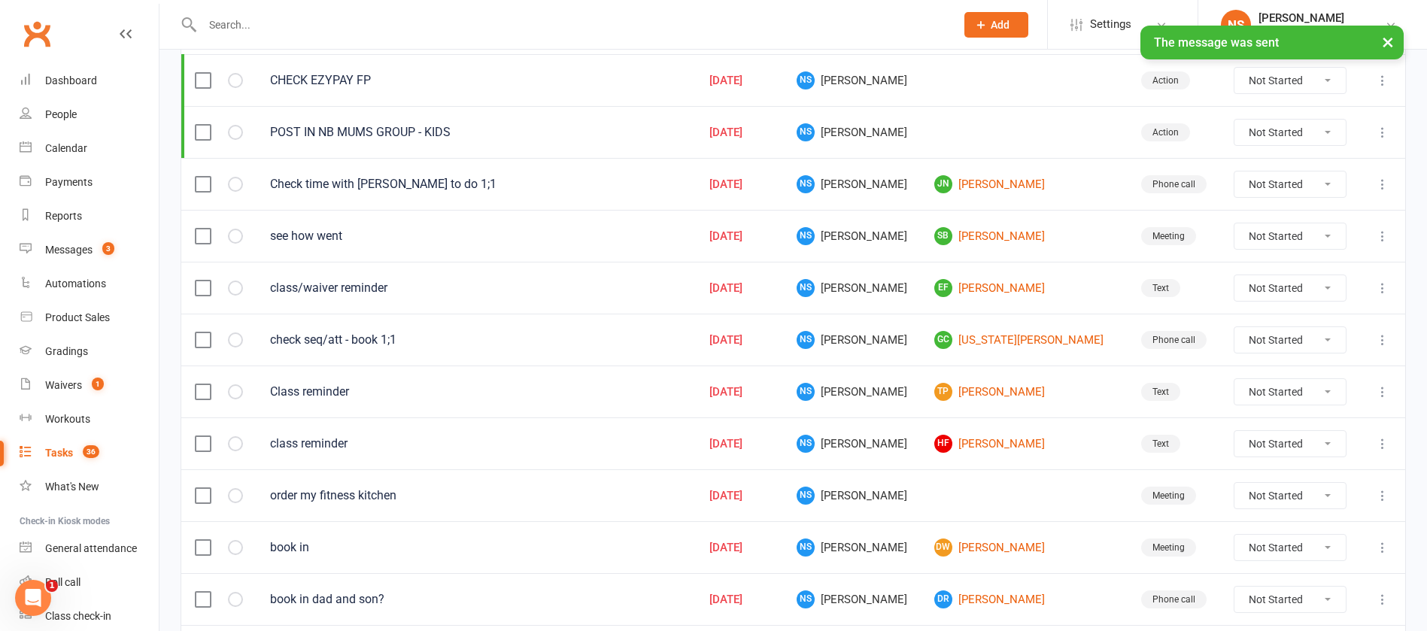
click at [1379, 286] on icon at bounding box center [1382, 288] width 15 height 15
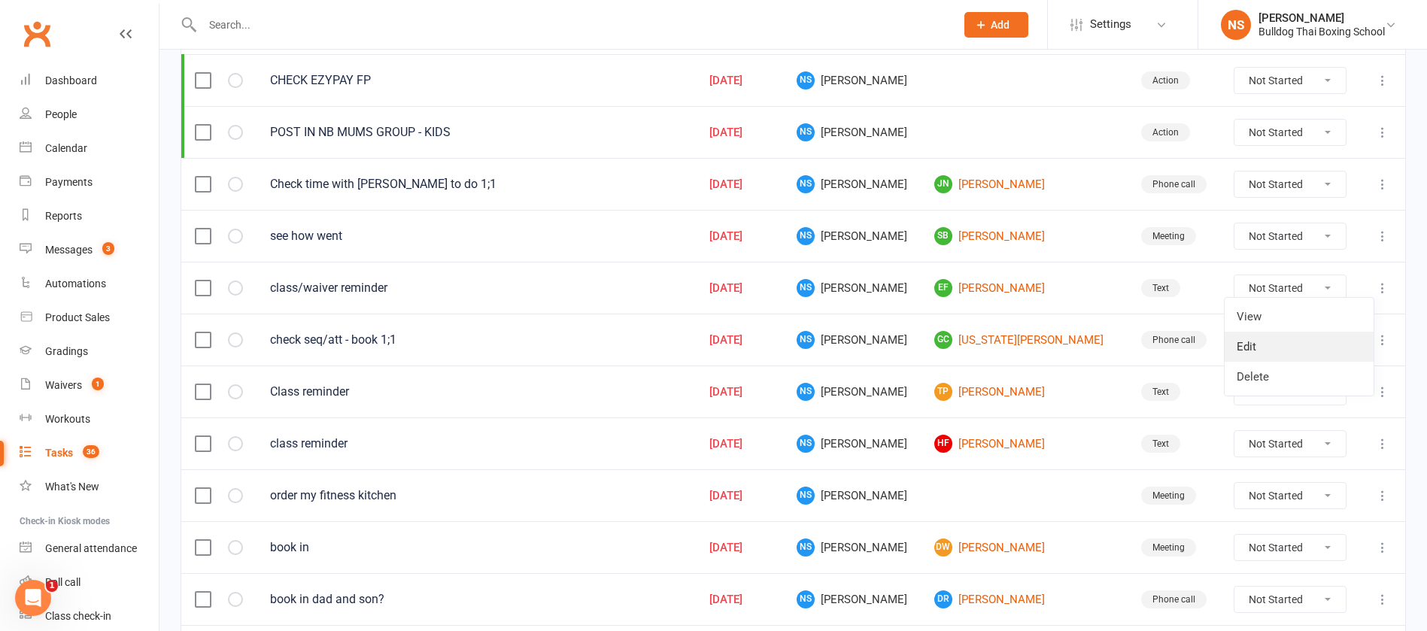
click at [1248, 343] on link "Edit" at bounding box center [1298, 347] width 149 height 30
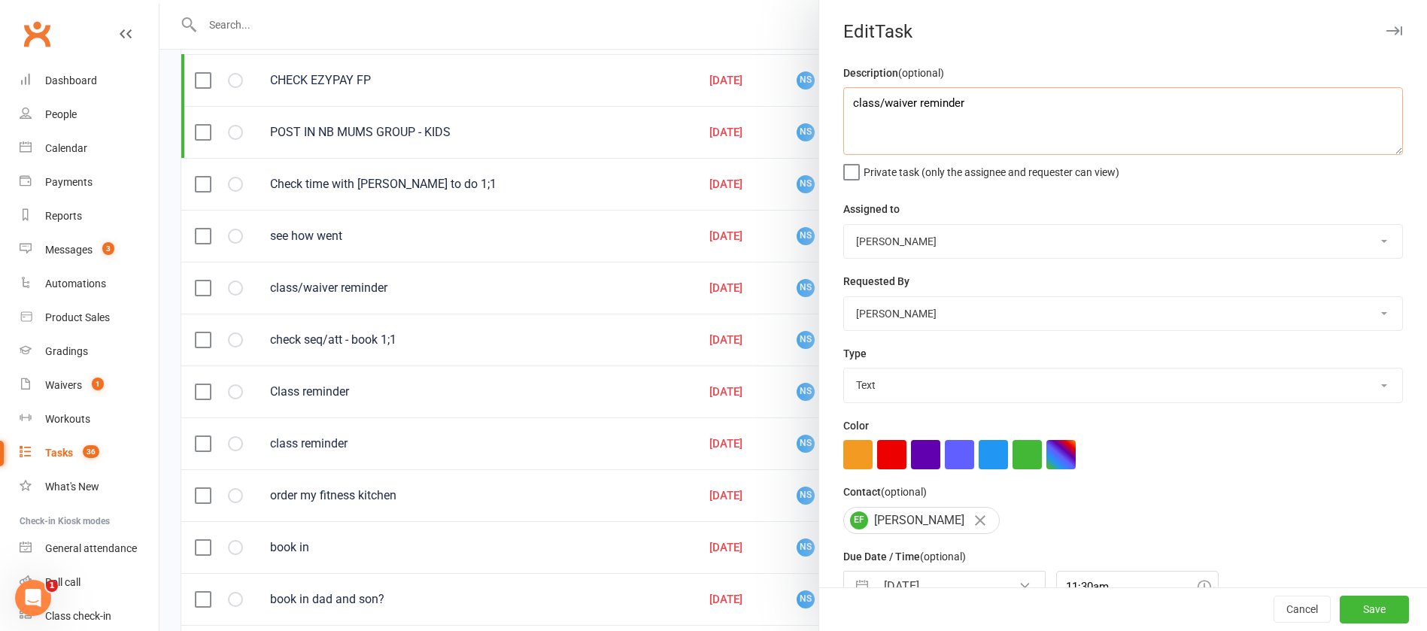
drag, startPoint x: 969, startPoint y: 101, endPoint x: 786, endPoint y: 114, distance: 183.2
click at [159, 0] on react-component "Edit Task Description (optional) class/waiver reminder Private task (only the a…" at bounding box center [159, 0] width 0 height 0
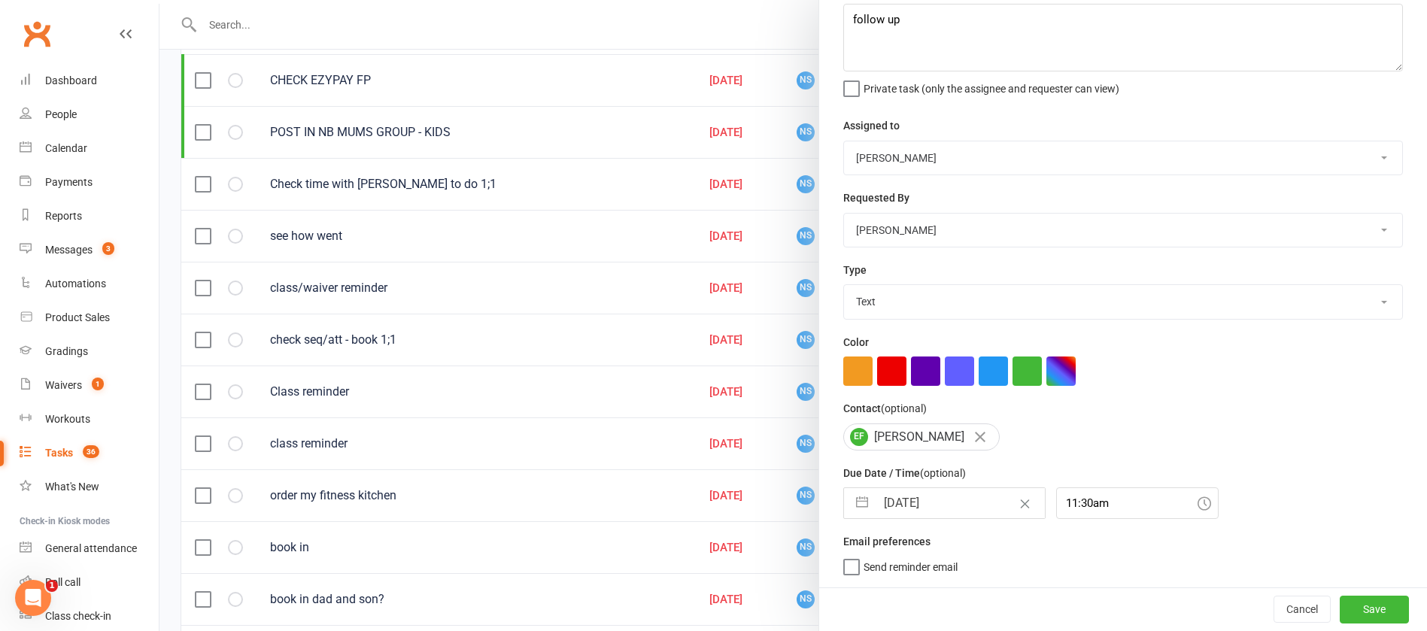
click at [943, 502] on input "[DATE]" at bounding box center [959, 503] width 169 height 30
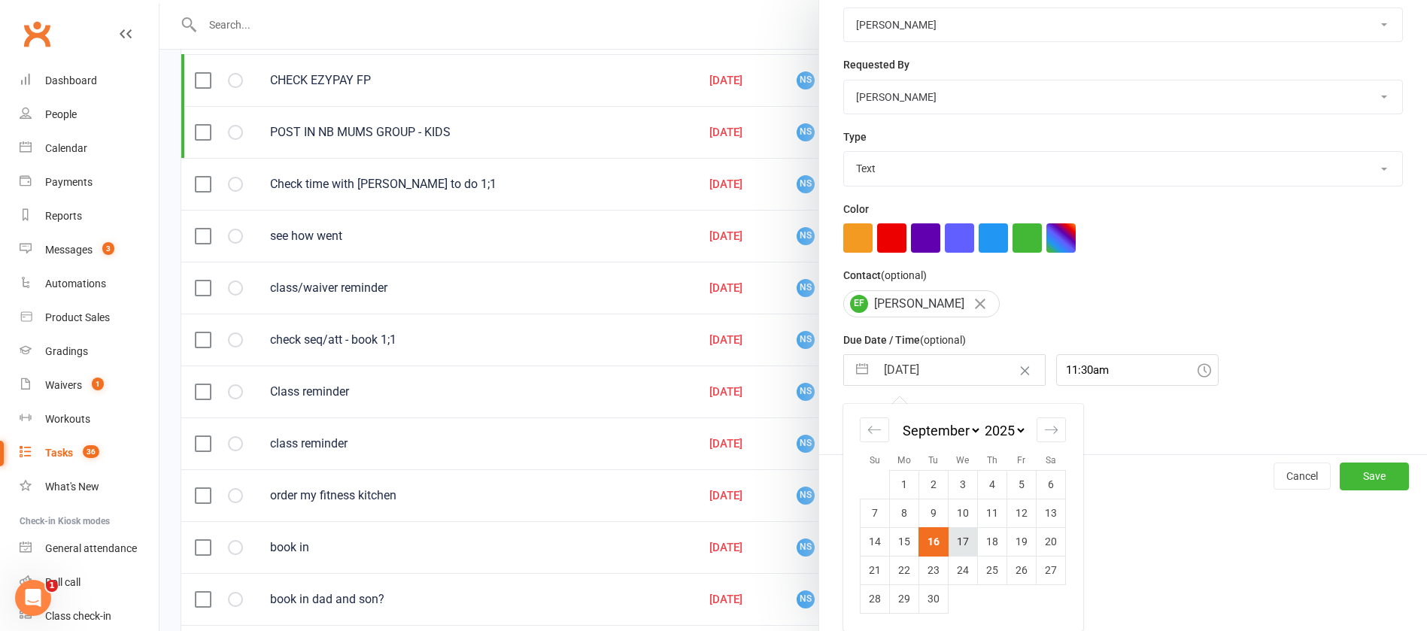
click at [957, 544] on td "17" at bounding box center [962, 541] width 29 height 29
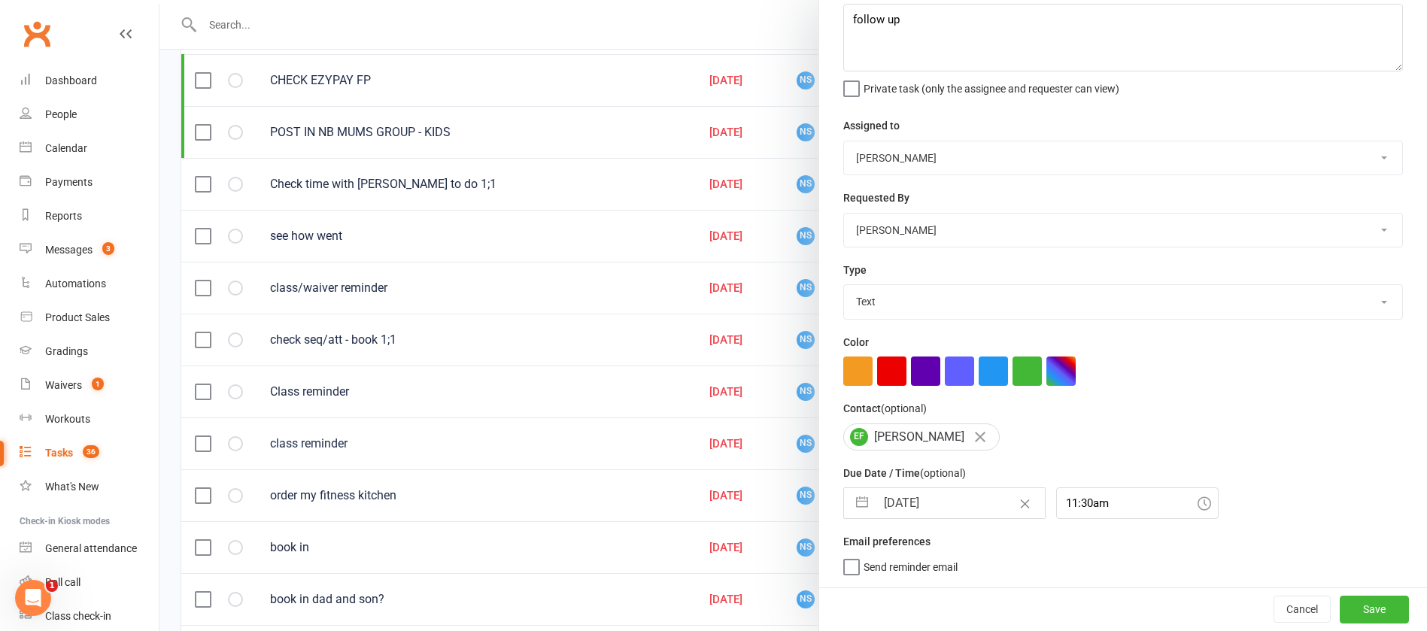
scroll to position [89, 0]
click at [1348, 607] on button "Save" at bounding box center [1373, 609] width 69 height 27
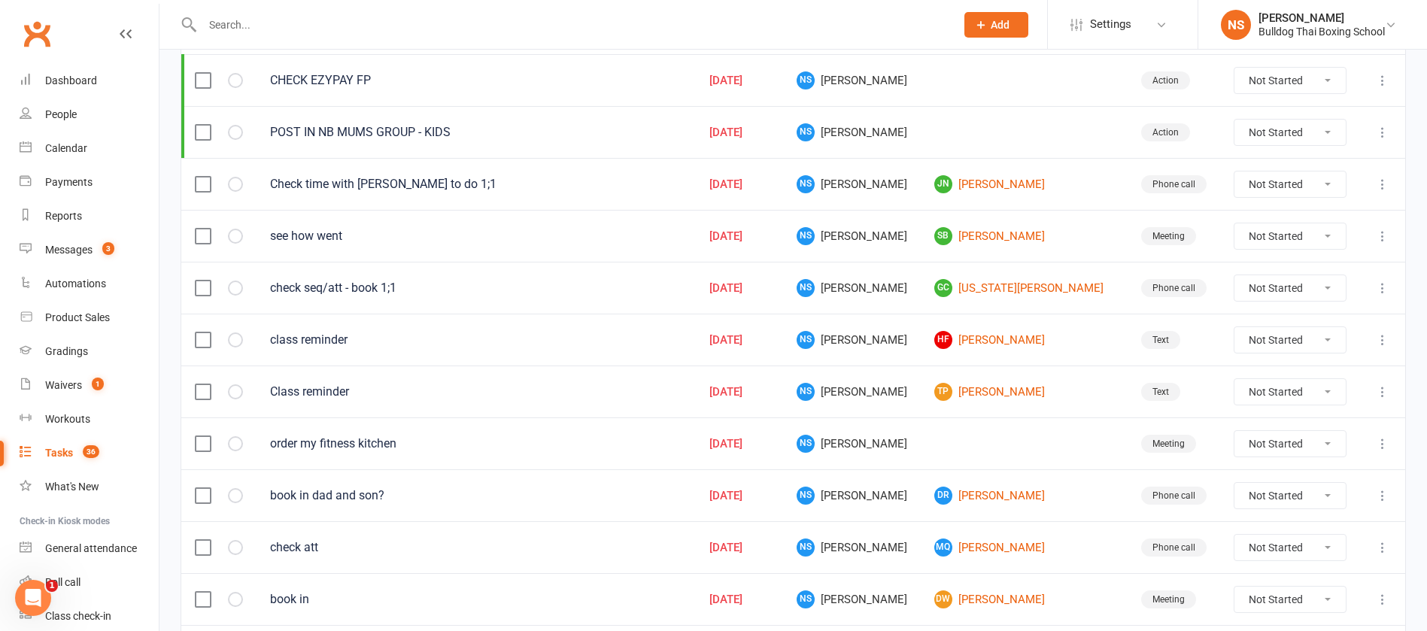
click at [62, 451] on div "Tasks" at bounding box center [59, 453] width 28 height 12
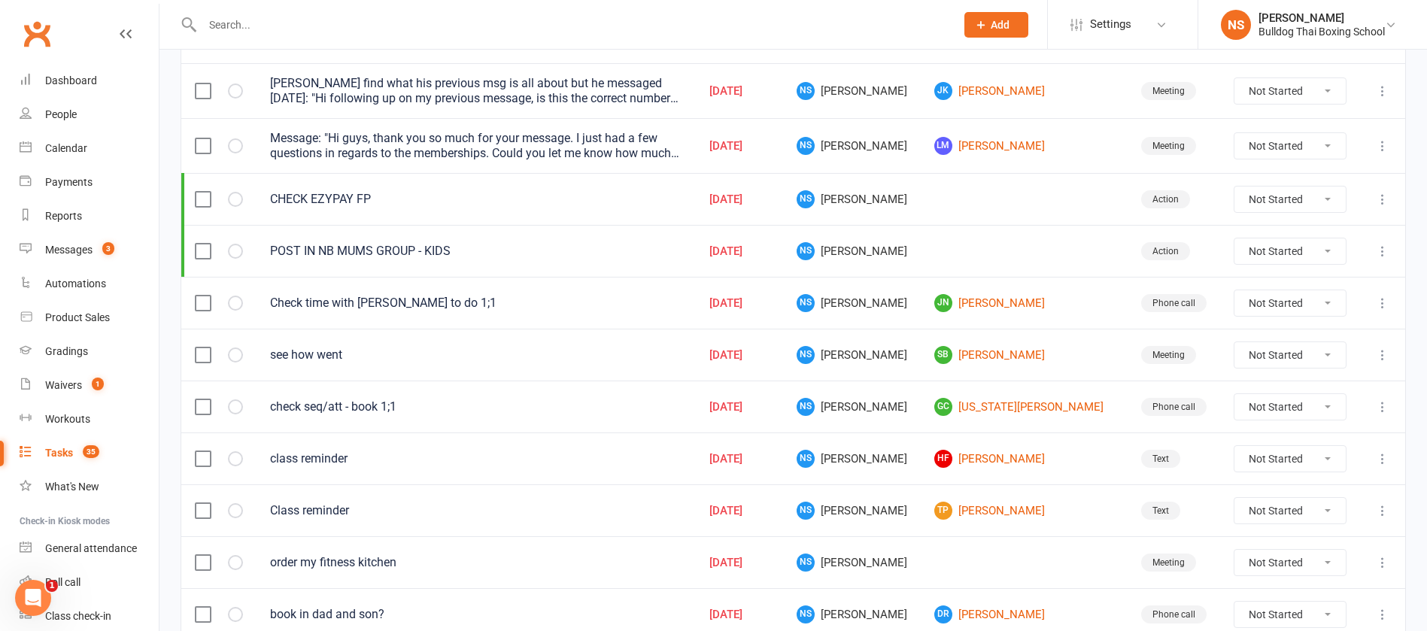
scroll to position [338, 0]
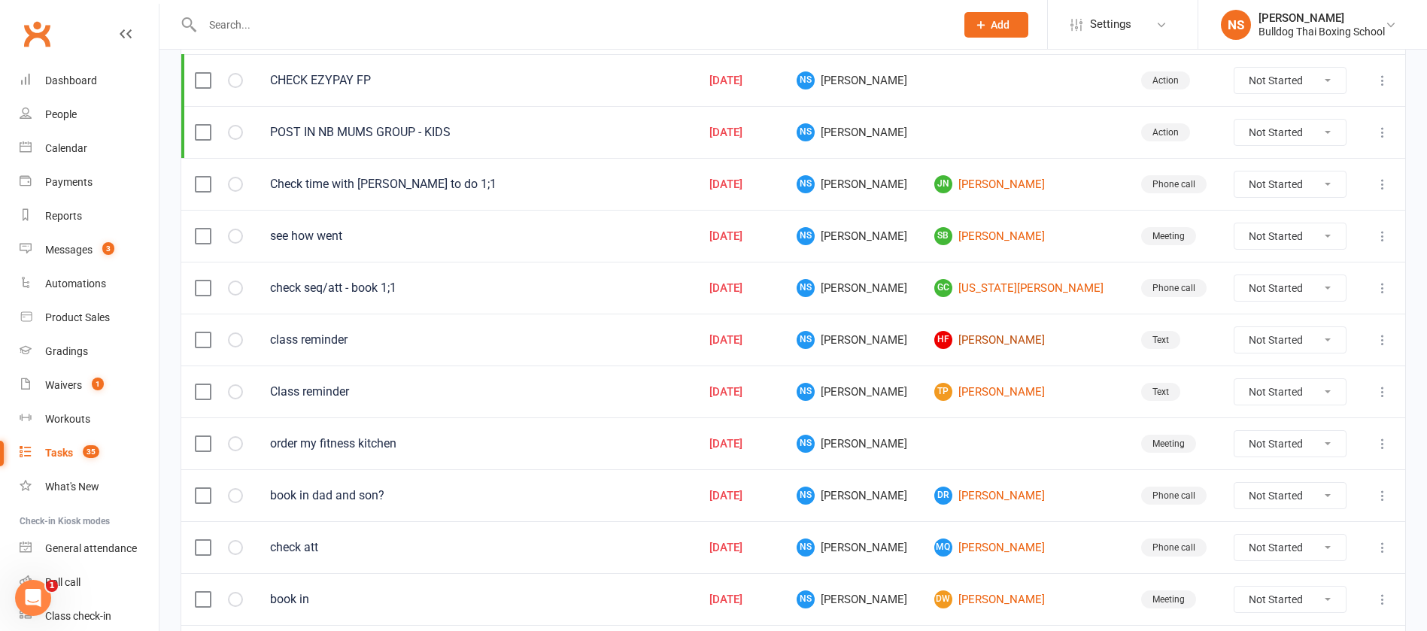
click at [1001, 341] on link "HF [PERSON_NAME]" at bounding box center [1024, 340] width 180 height 18
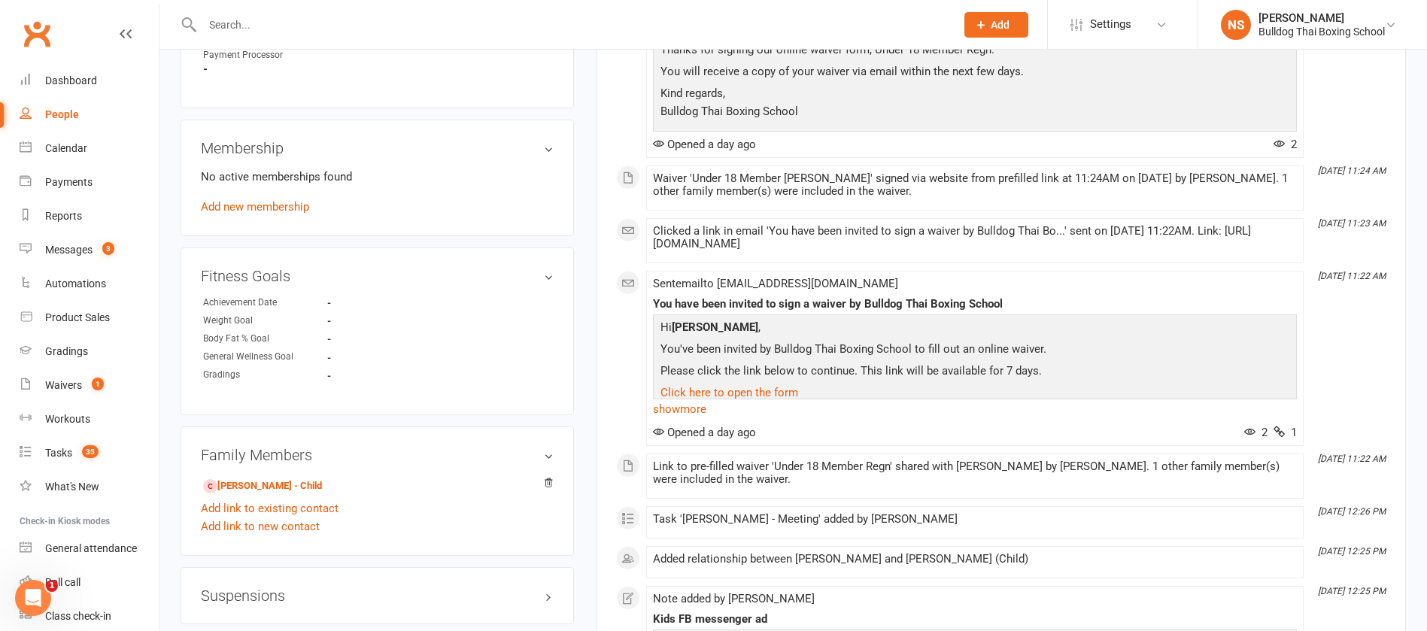
scroll to position [790, 0]
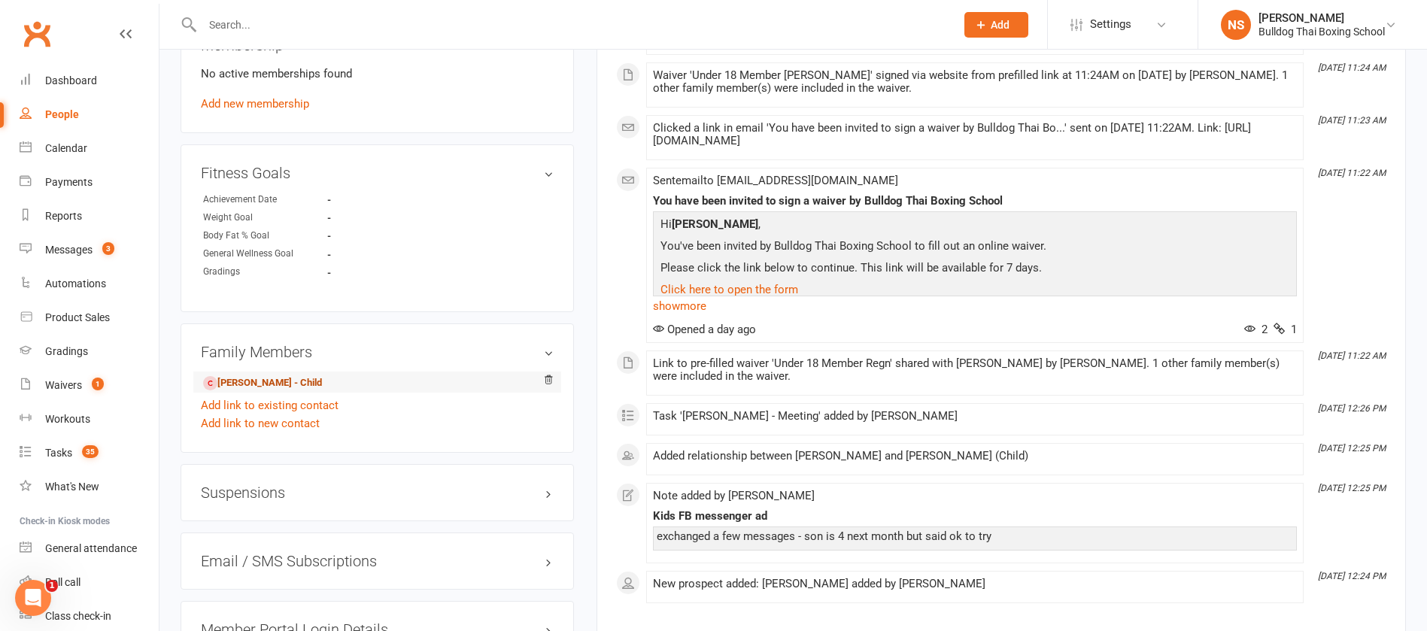
click at [255, 385] on link "[PERSON_NAME] - Child" at bounding box center [262, 383] width 119 height 16
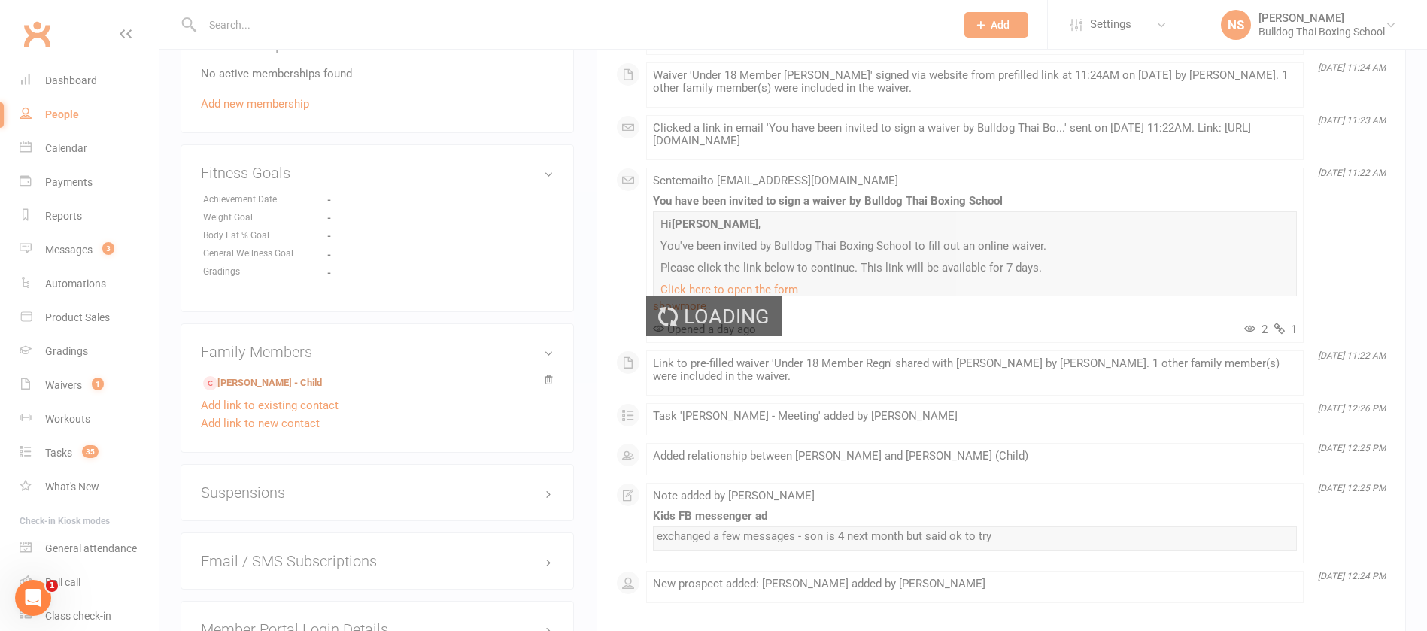
scroll to position [609, 0]
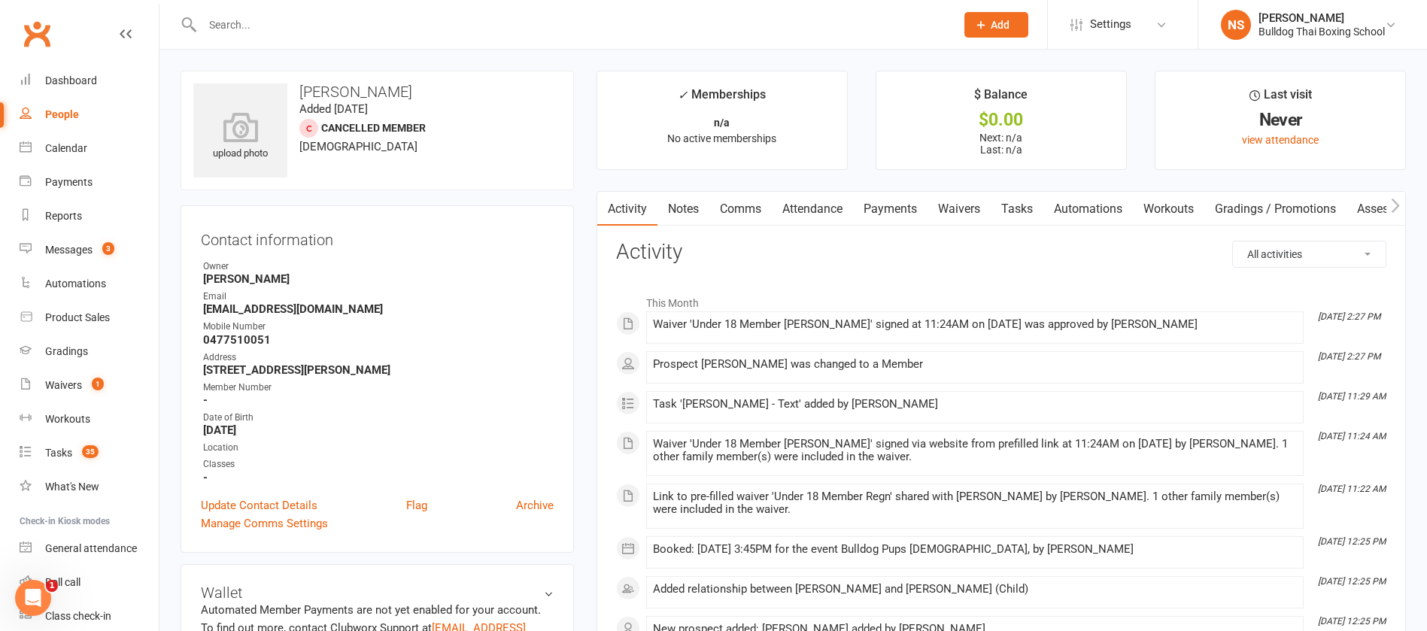
click at [1033, 204] on link "Tasks" at bounding box center [1016, 209] width 53 height 35
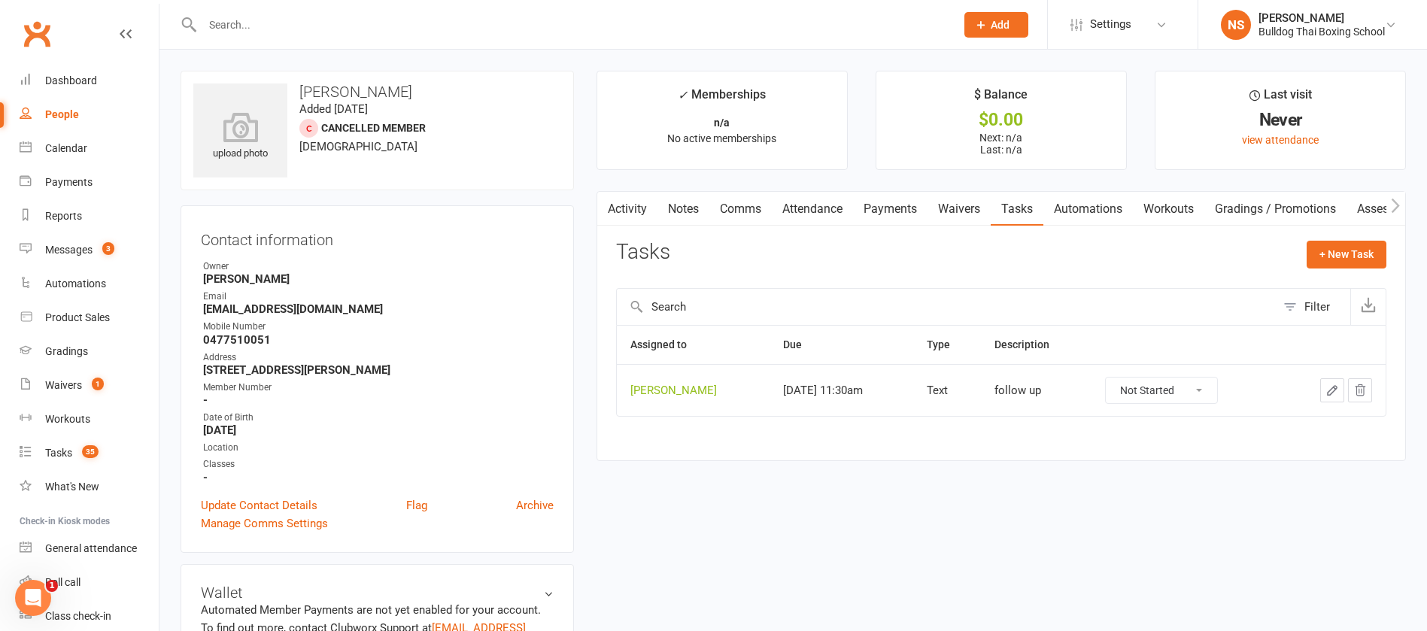
click at [1203, 385] on select "Not Started In Progress Waiting Complete" at bounding box center [1160, 391] width 111 height 26
click at [1105, 378] on select "Not Started In Progress Waiting Complete" at bounding box center [1160, 391] width 111 height 26
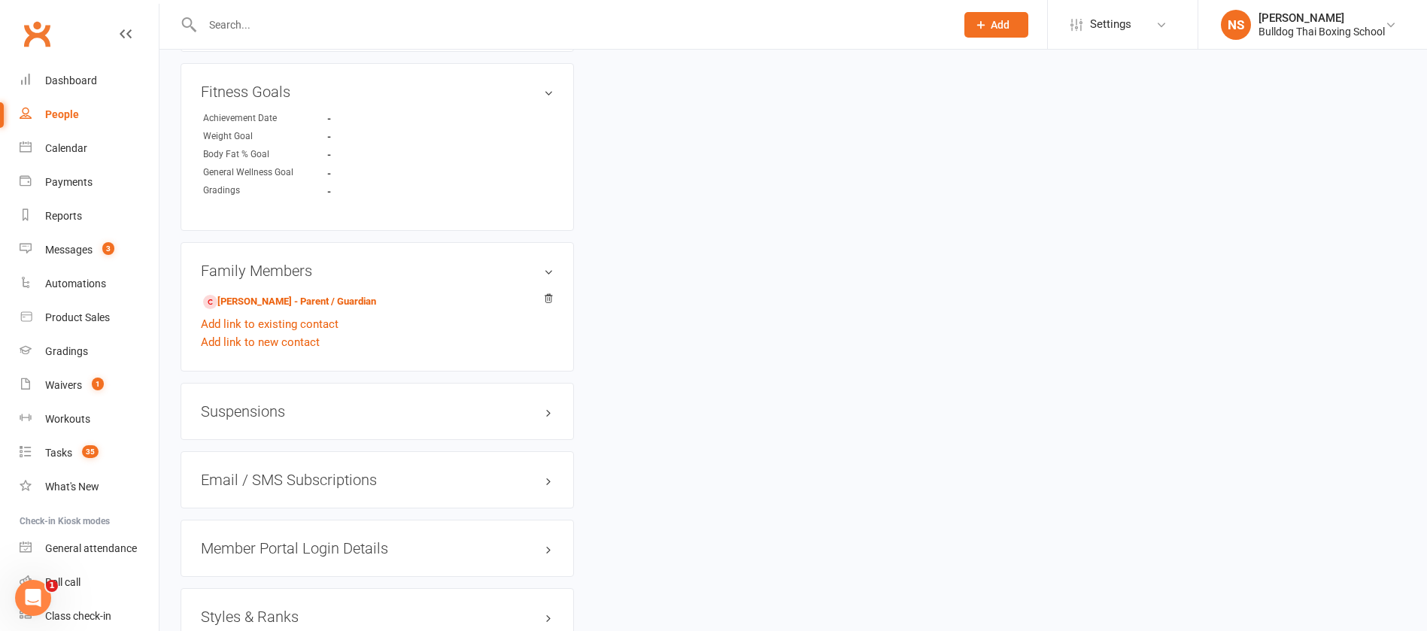
scroll to position [902, 0]
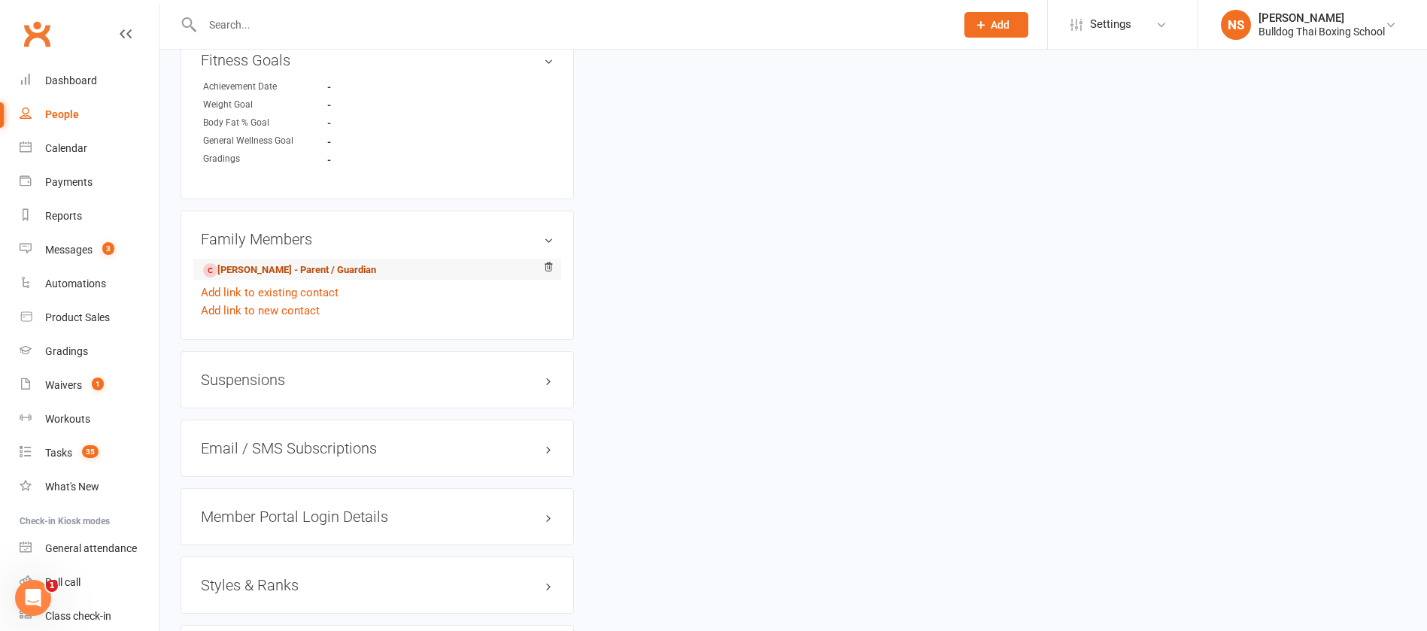
click at [268, 271] on link "[PERSON_NAME] - Parent / Guardian" at bounding box center [289, 270] width 173 height 16
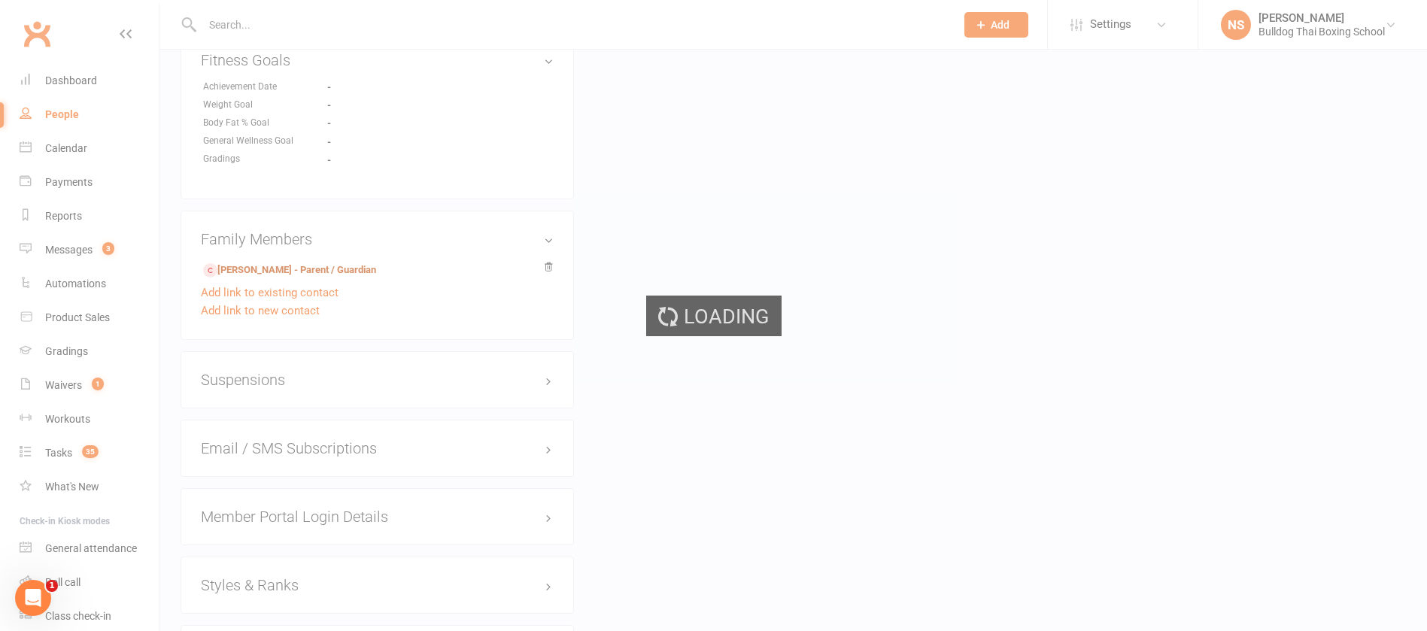
scroll to position [901, 0]
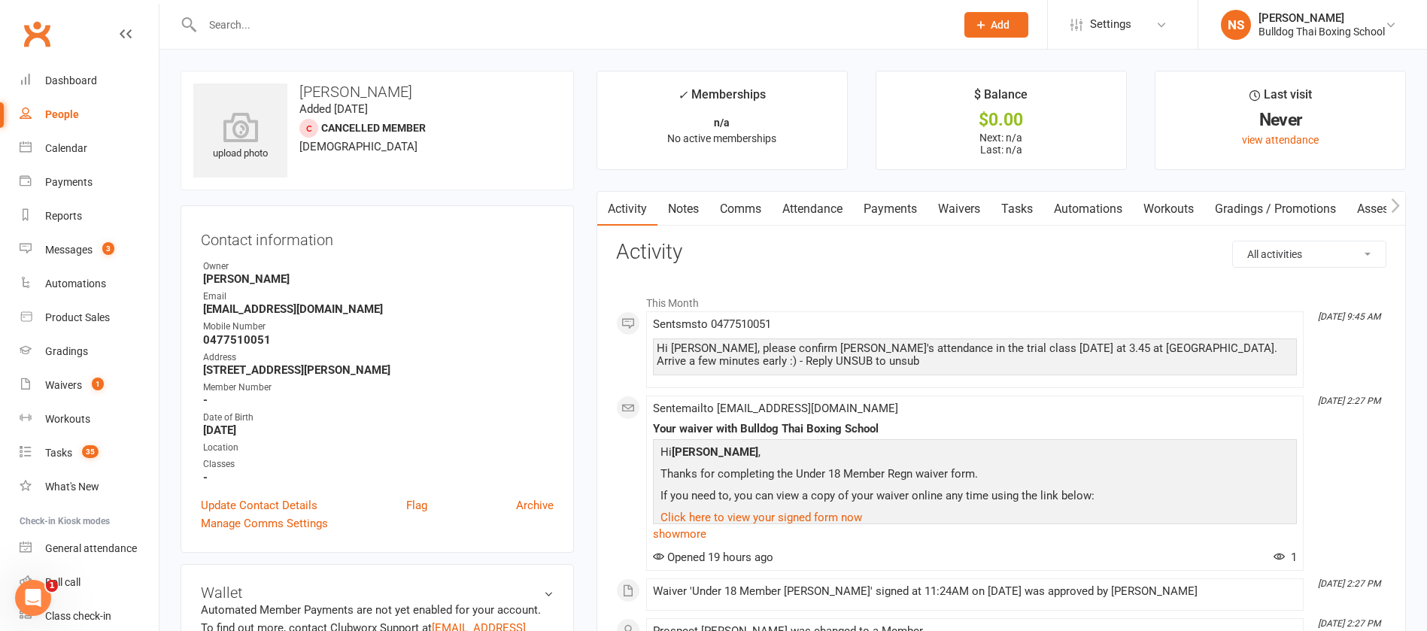
click at [1031, 211] on link "Tasks" at bounding box center [1016, 209] width 53 height 35
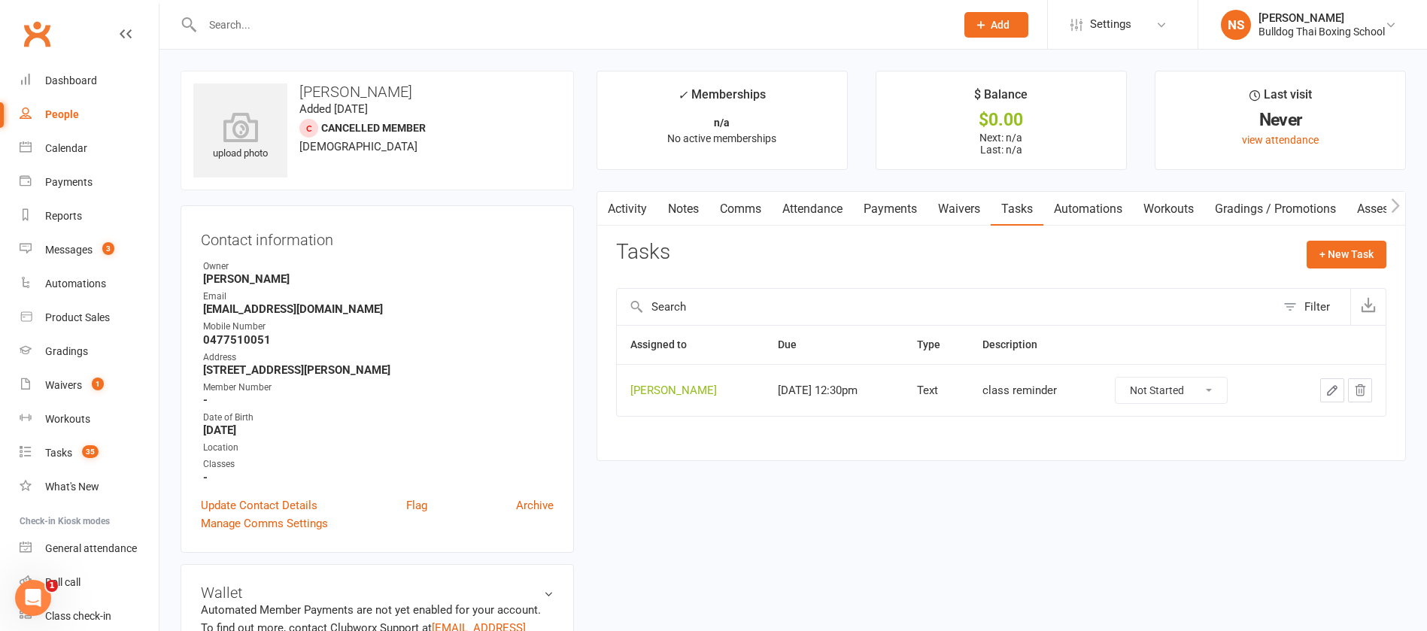
click at [1332, 387] on icon "button" at bounding box center [1331, 390] width 9 height 9
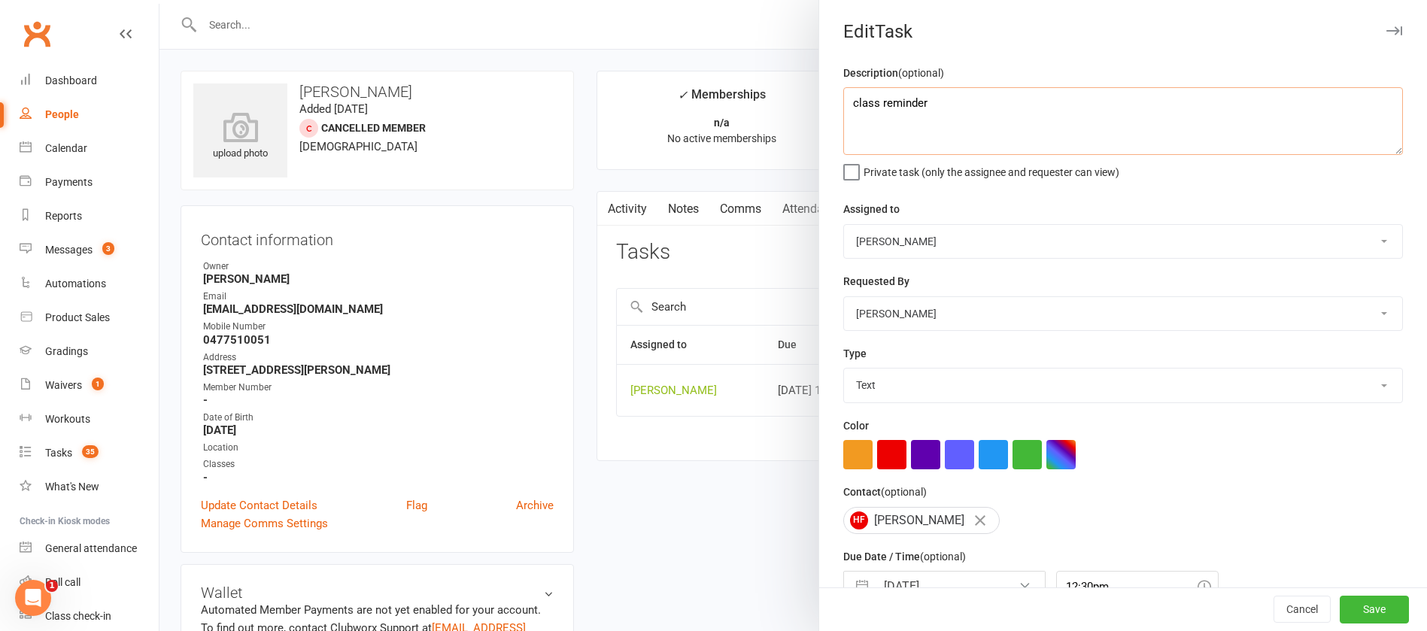
drag, startPoint x: 972, startPoint y: 123, endPoint x: 797, endPoint y: 112, distance: 175.6
click at [159, 0] on react-component "Edit Task Description (optional) class reminder Private task (only the assignee…" at bounding box center [159, 0] width 0 height 0
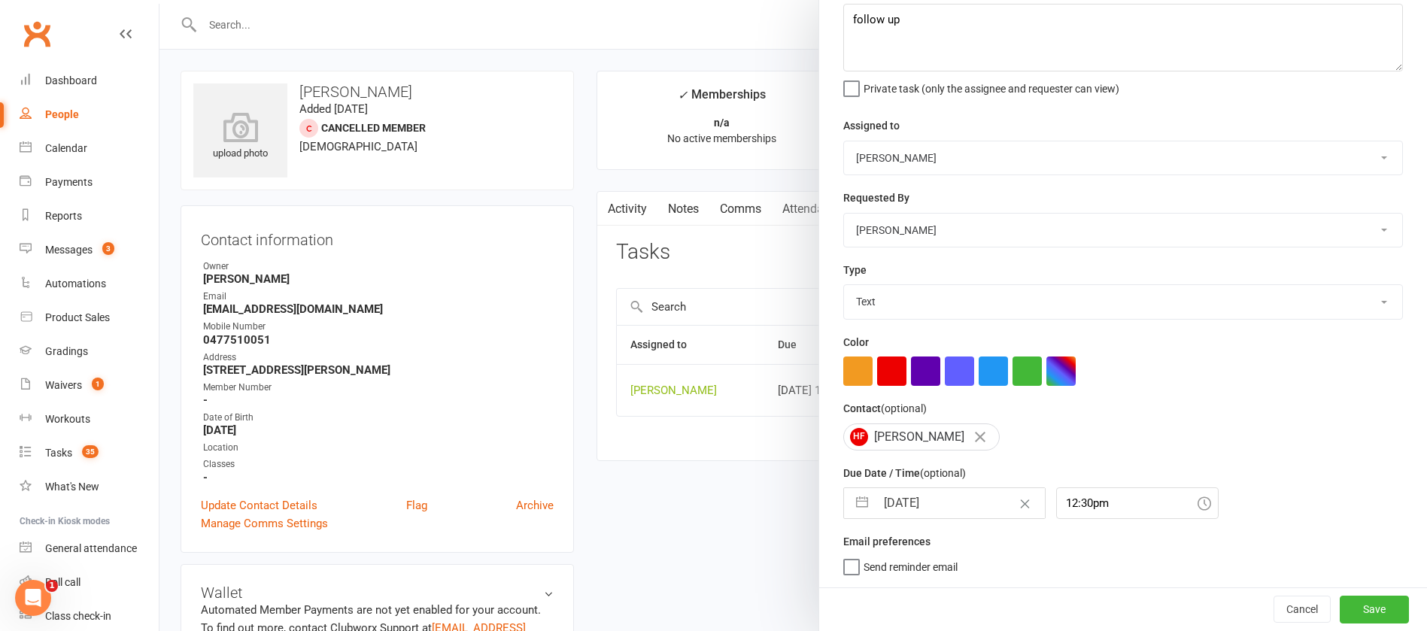
click at [960, 506] on input "[DATE]" at bounding box center [959, 503] width 169 height 30
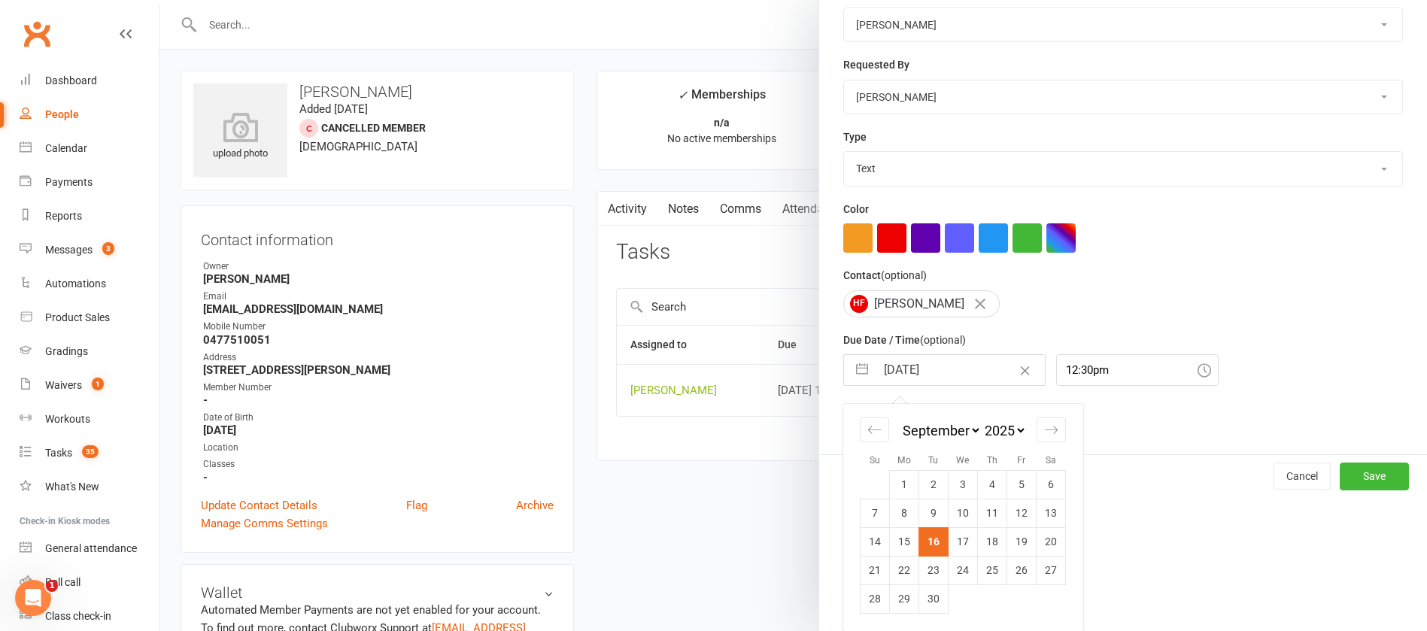
click at [959, 538] on td "17" at bounding box center [962, 541] width 29 height 29
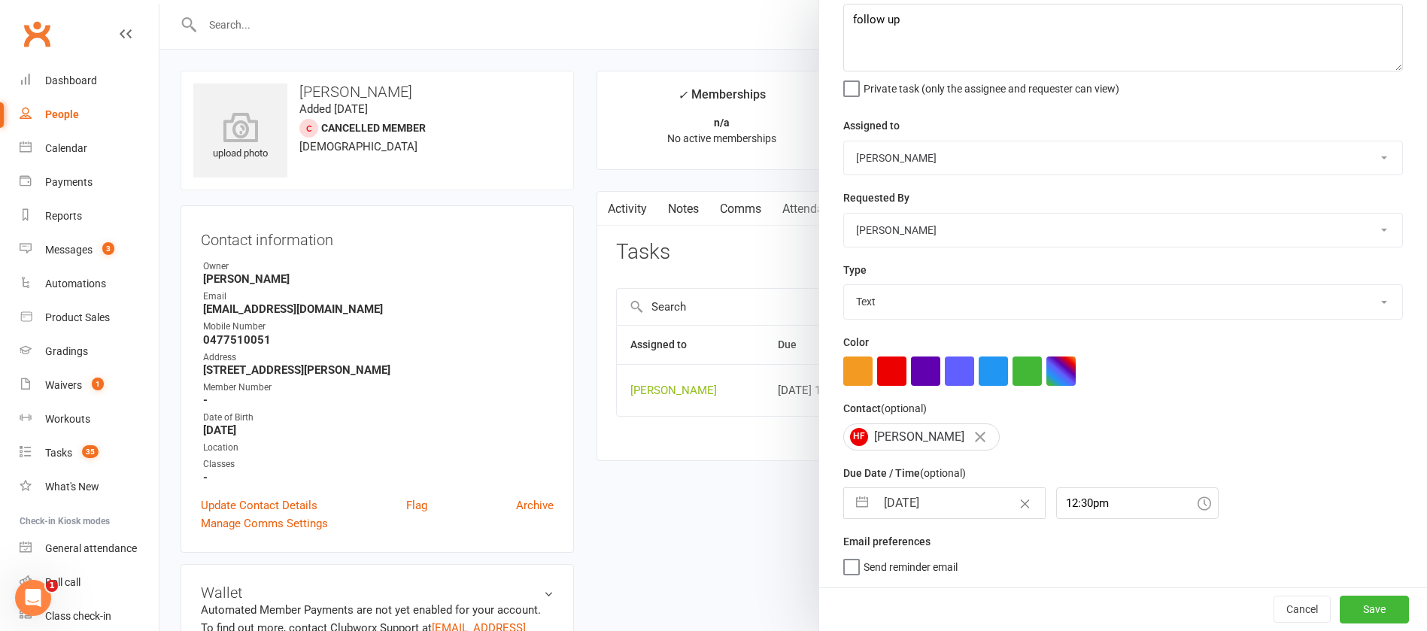
scroll to position [89, 0]
click at [1339, 608] on button "Save" at bounding box center [1373, 609] width 69 height 27
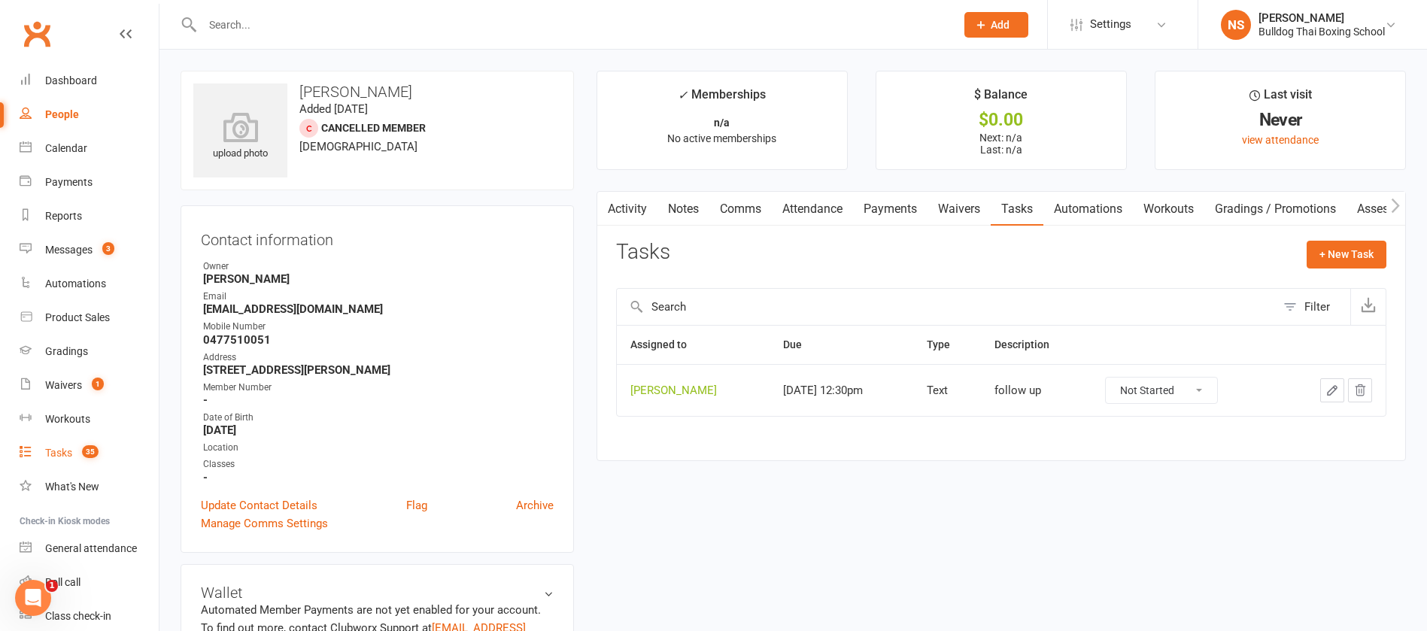
click at [60, 456] on div "Tasks" at bounding box center [58, 453] width 27 height 12
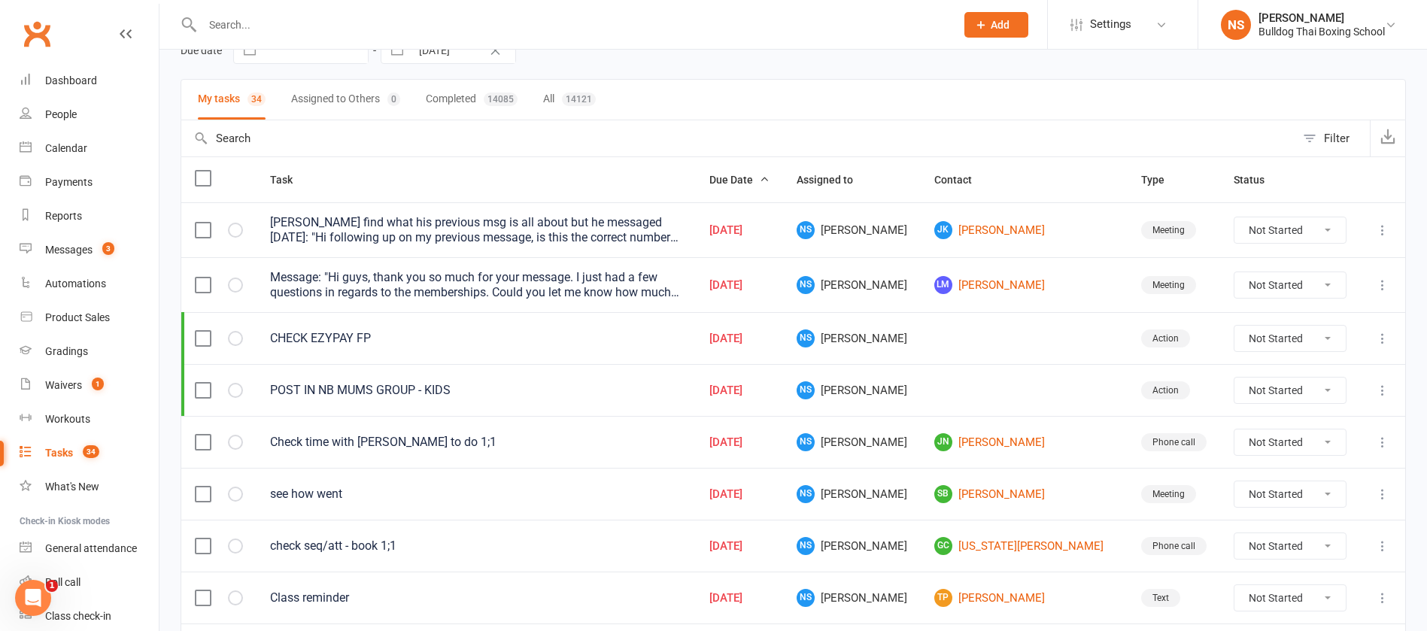
scroll to position [226, 0]
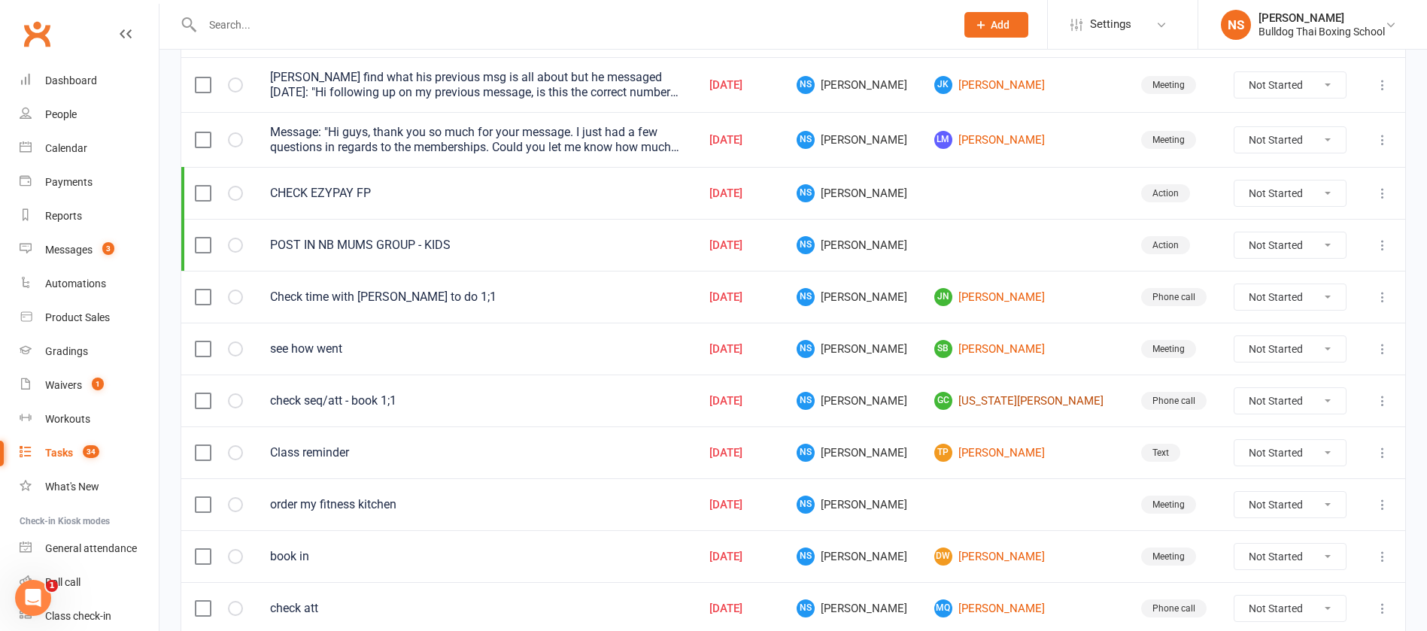
click at [987, 400] on link "GC [US_STATE][PERSON_NAME]" at bounding box center [1024, 401] width 180 height 18
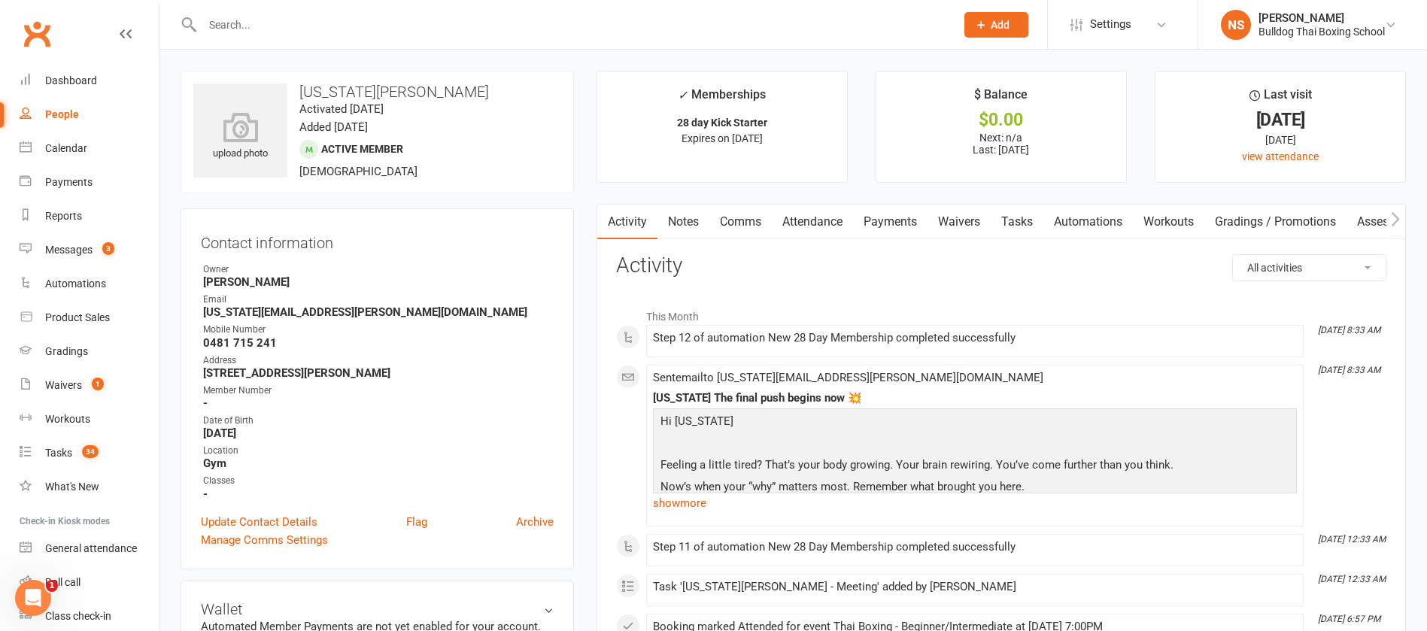
click at [1021, 221] on link "Tasks" at bounding box center [1016, 222] width 53 height 35
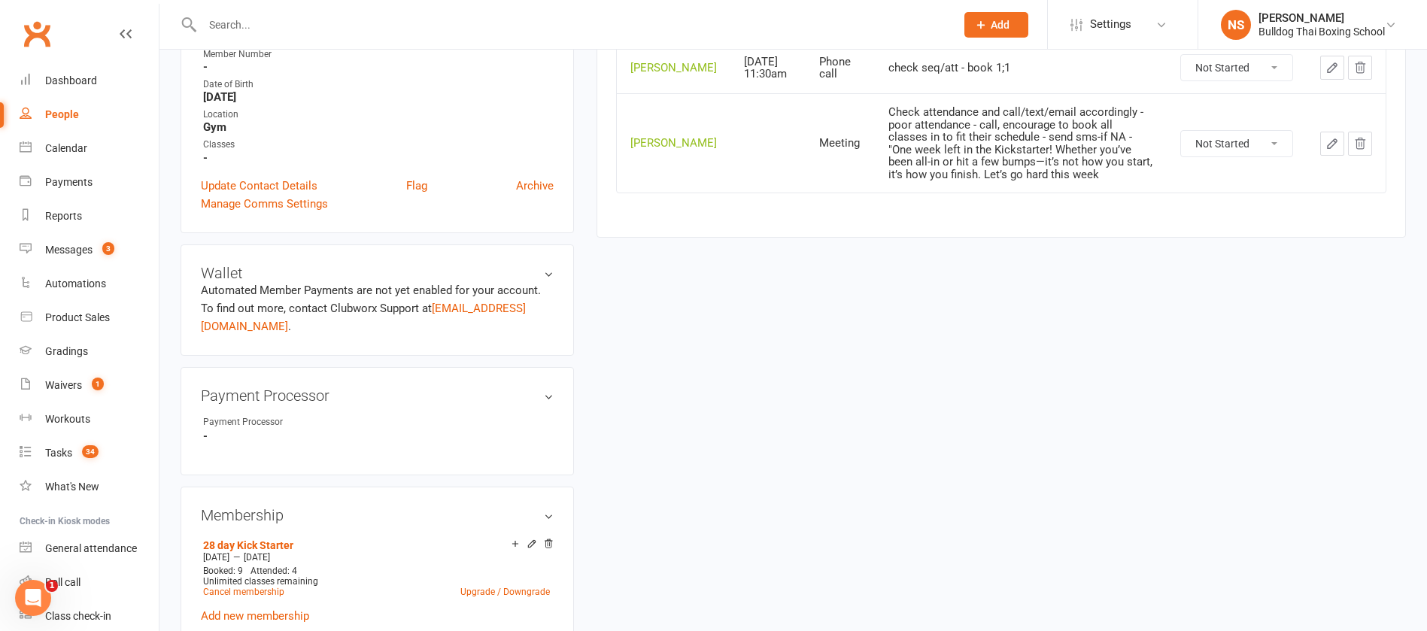
scroll to position [338, 0]
drag, startPoint x: 1278, startPoint y: 158, endPoint x: 1273, endPoint y: 171, distance: 14.3
click at [1278, 154] on select "Not Started In Progress Waiting Complete" at bounding box center [1236, 142] width 111 height 26
click at [1181, 150] on select "Not Started In Progress Waiting Complete" at bounding box center [1236, 142] width 111 height 26
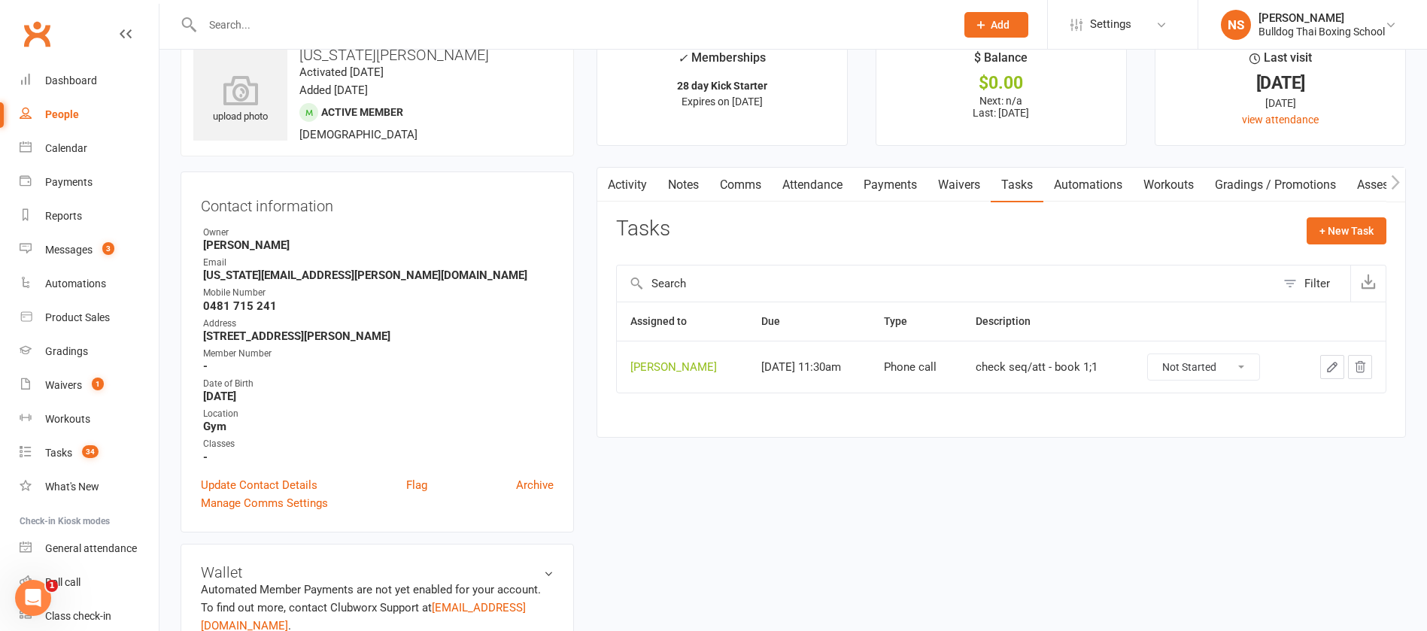
scroll to position [0, 0]
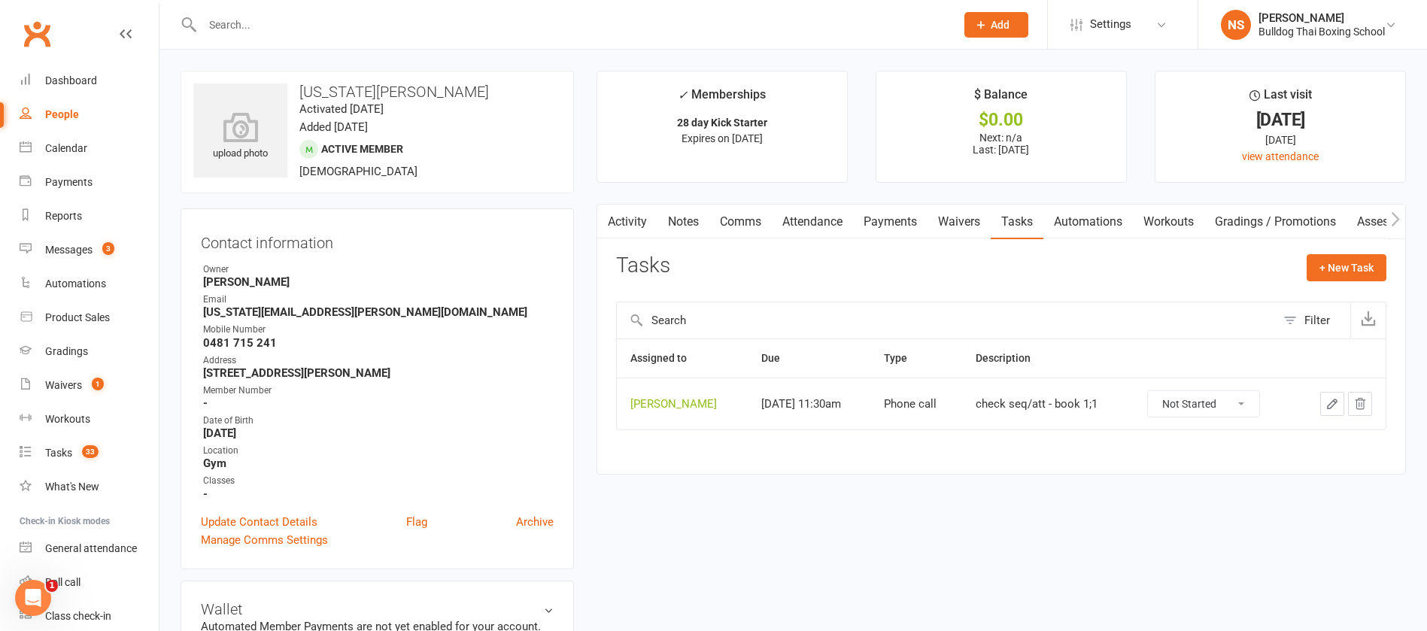
click at [623, 213] on link "Activity" at bounding box center [627, 222] width 60 height 35
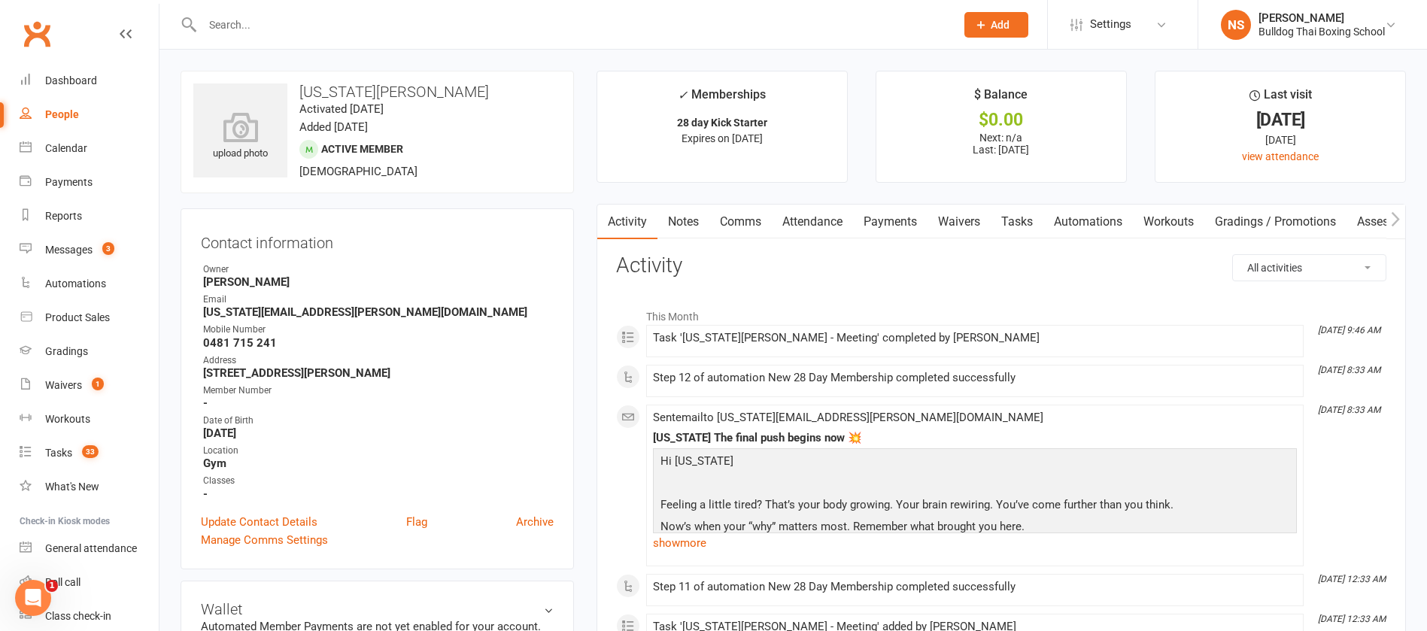
click at [1031, 220] on link "Tasks" at bounding box center [1016, 222] width 53 height 35
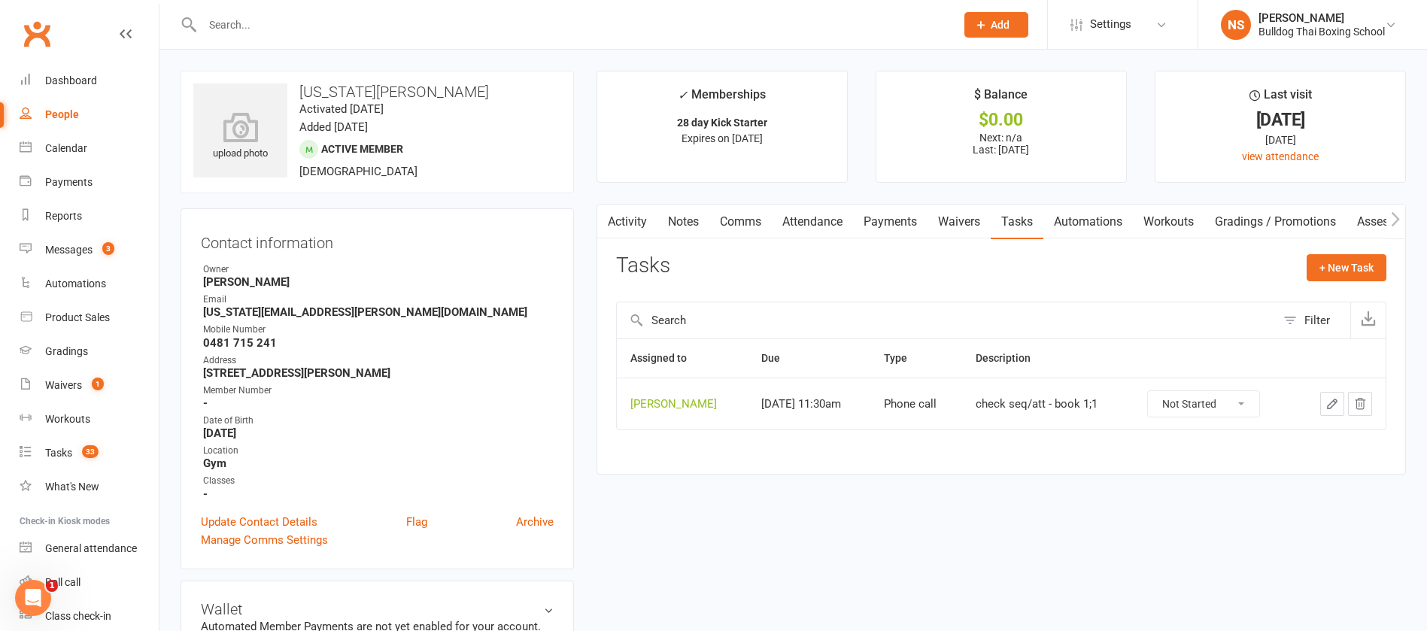
click at [1330, 405] on icon "button" at bounding box center [1332, 404] width 14 height 14
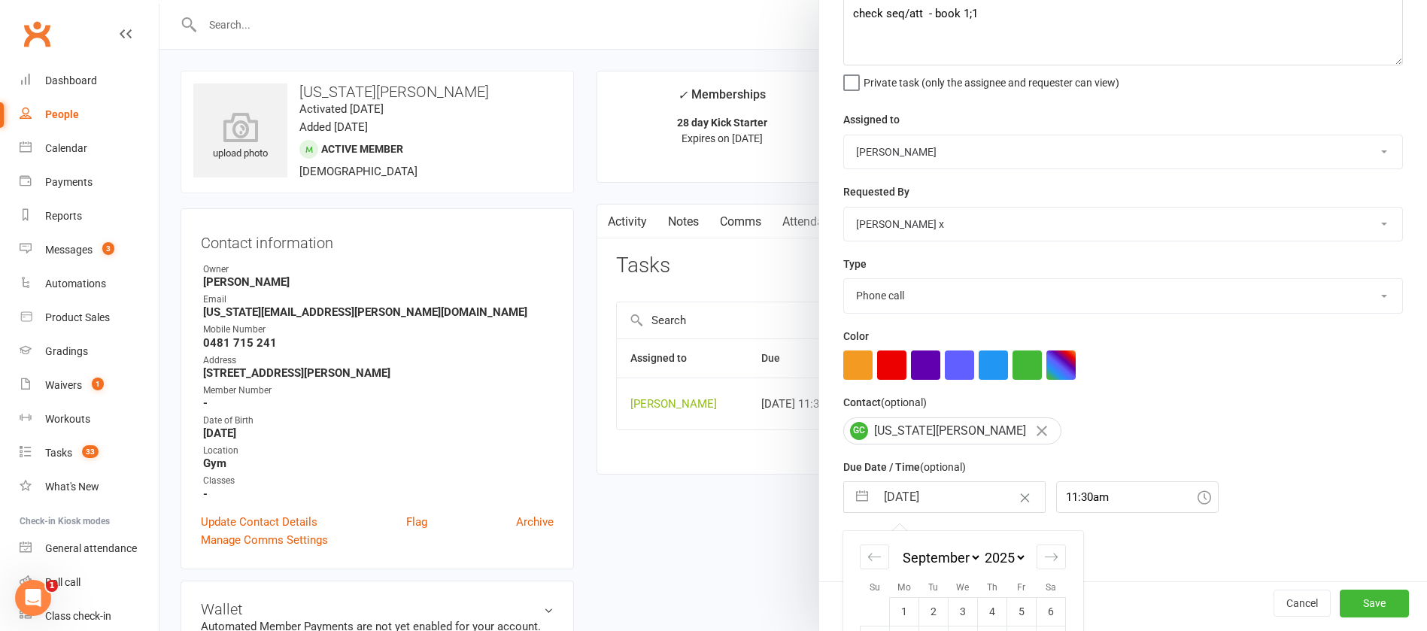
click at [963, 496] on input "[DATE]" at bounding box center [959, 497] width 169 height 30
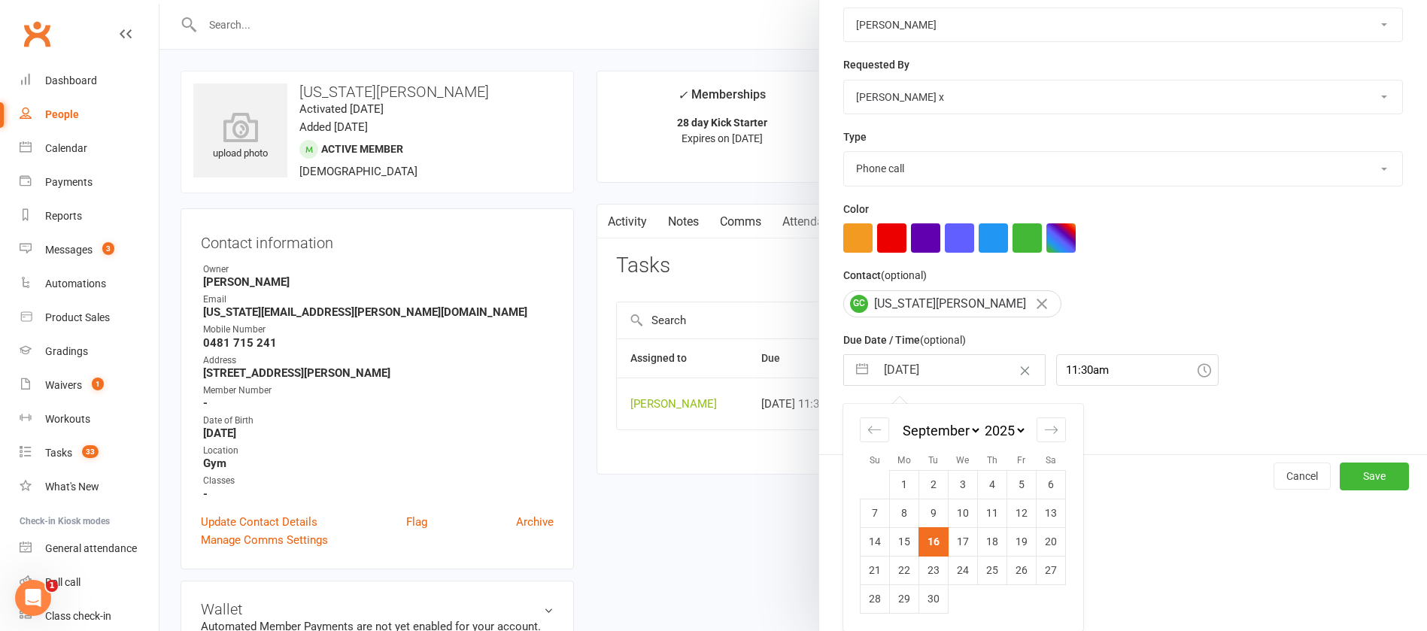
click at [985, 543] on td "18" at bounding box center [992, 541] width 29 height 29
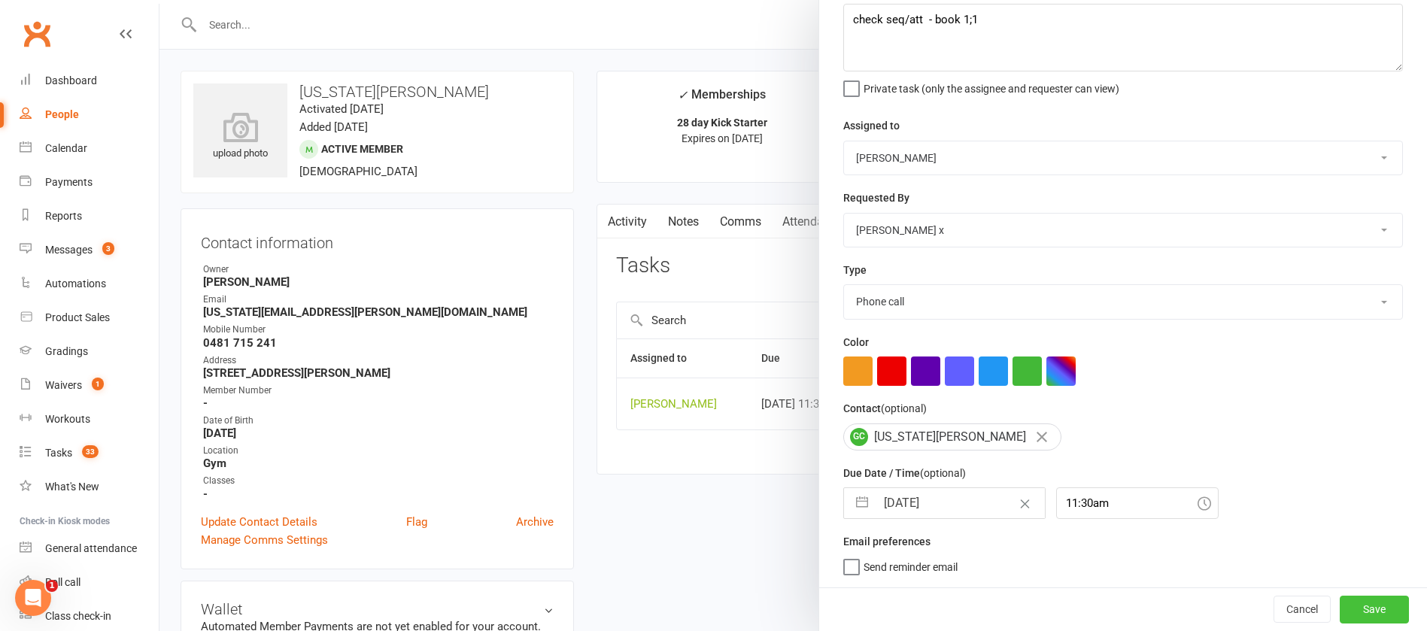
click at [1341, 613] on button "Save" at bounding box center [1373, 609] width 69 height 27
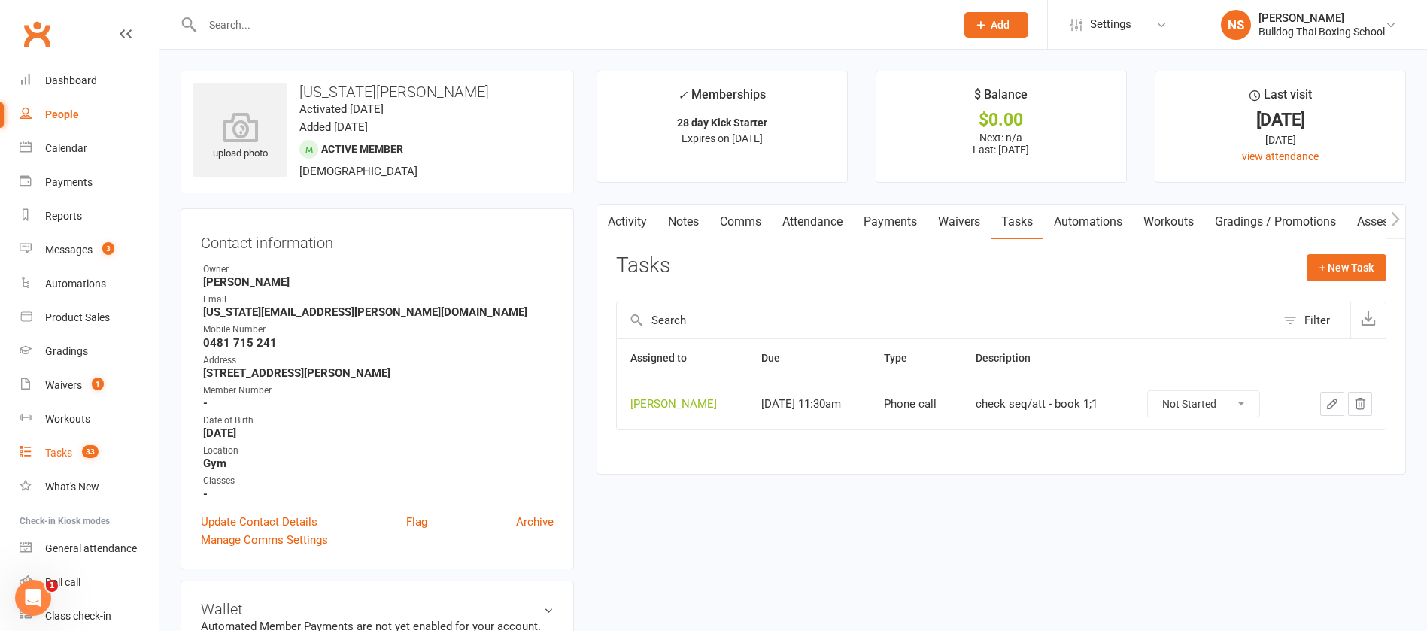
click at [66, 453] on div "Tasks" at bounding box center [58, 453] width 27 height 12
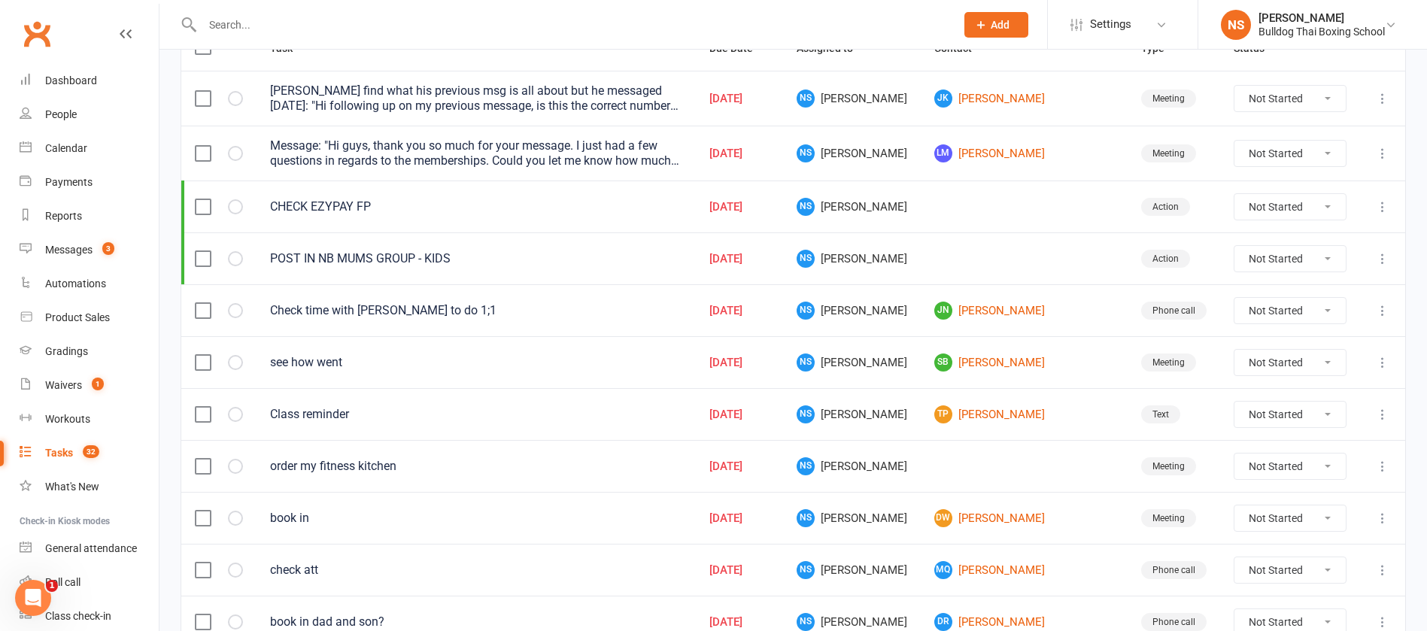
scroll to position [226, 0]
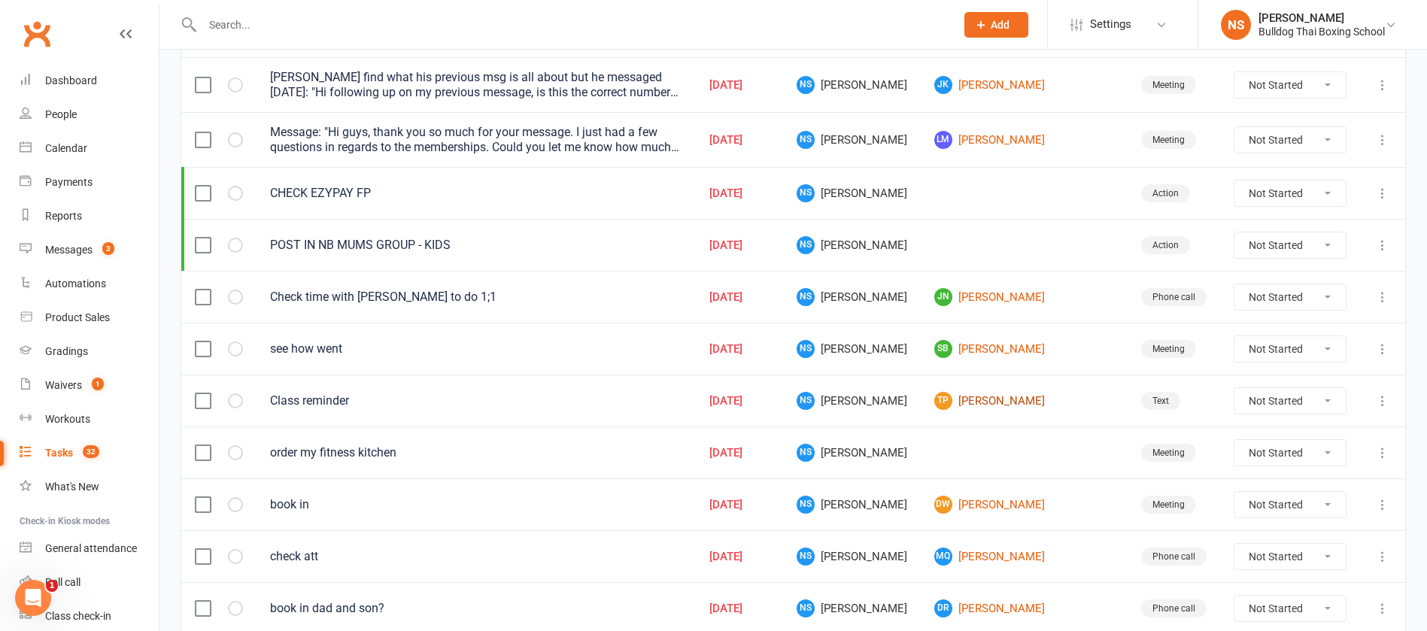
click at [1008, 392] on link "TP [PERSON_NAME]" at bounding box center [1024, 401] width 180 height 18
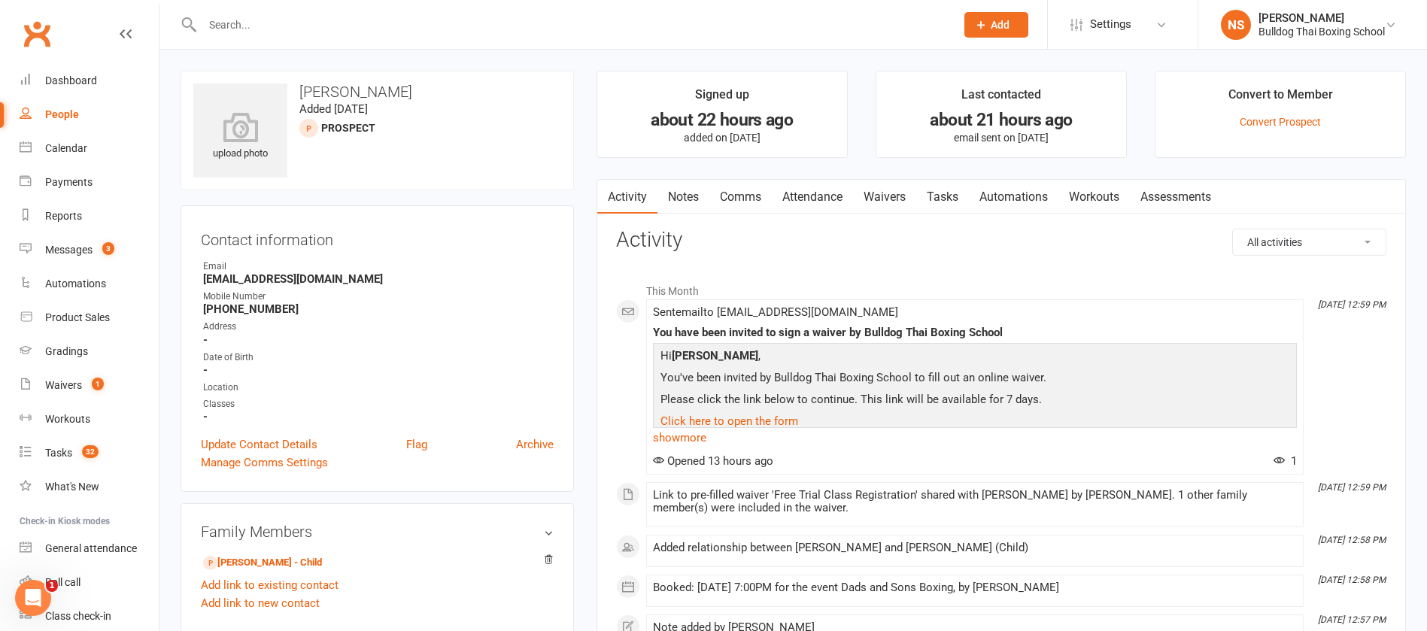
click at [740, 196] on link "Comms" at bounding box center [740, 197] width 62 height 35
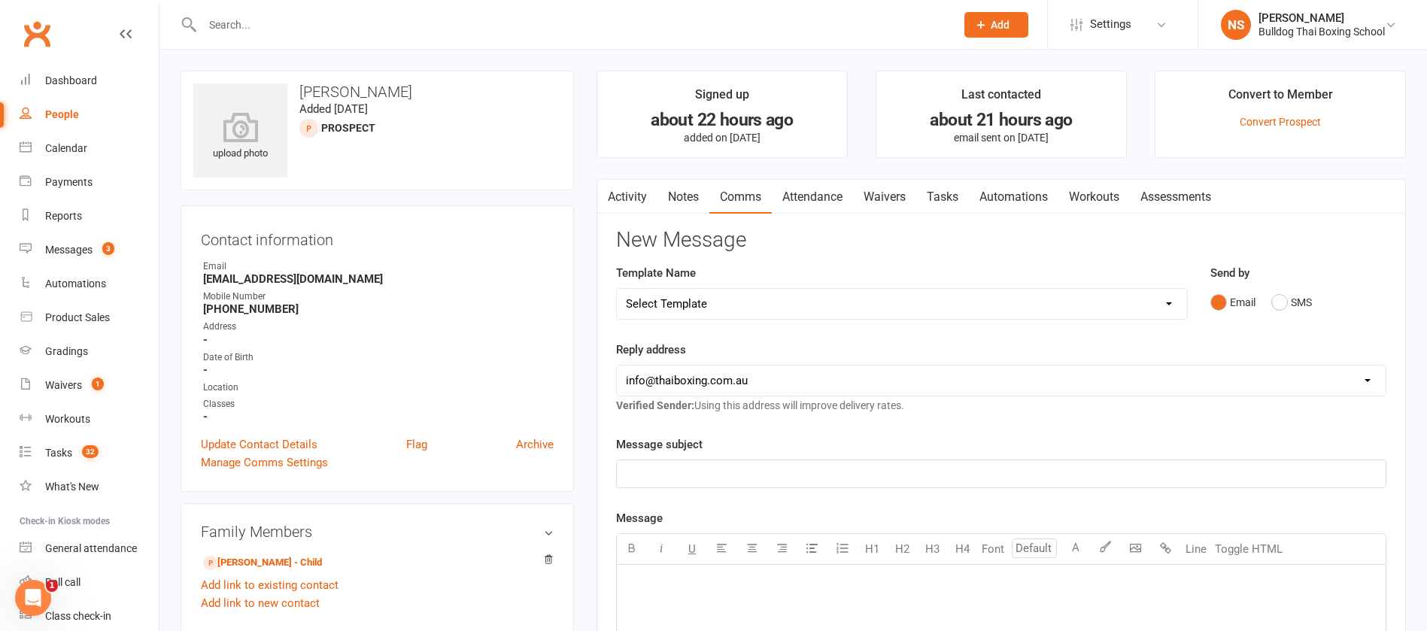
click at [717, 302] on select "Select Template [Email] Price Increase 28 Day Kick starter [SMS] 10 Pass Check …" at bounding box center [902, 304] width 570 height 30
click at [617, 289] on select "Select Template [Email] Price Increase 28 Day Kick starter [SMS] 10 Pass Check …" at bounding box center [902, 304] width 570 height 30
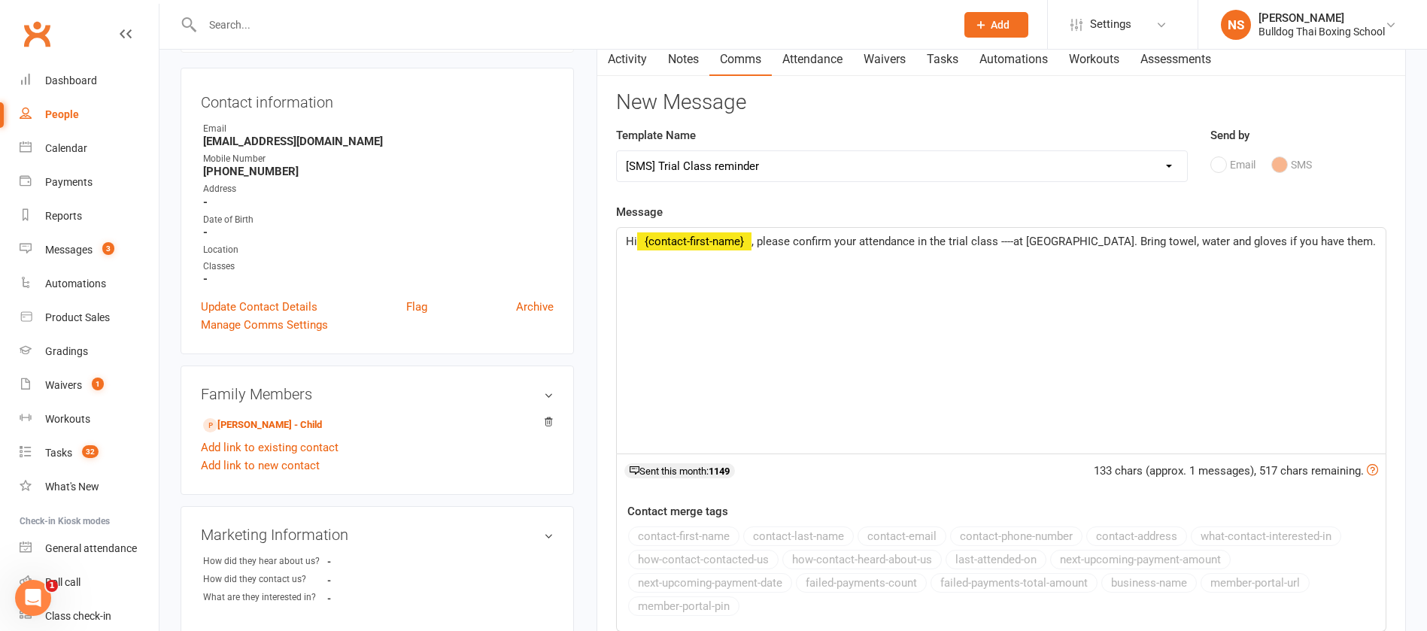
scroll to position [226, 0]
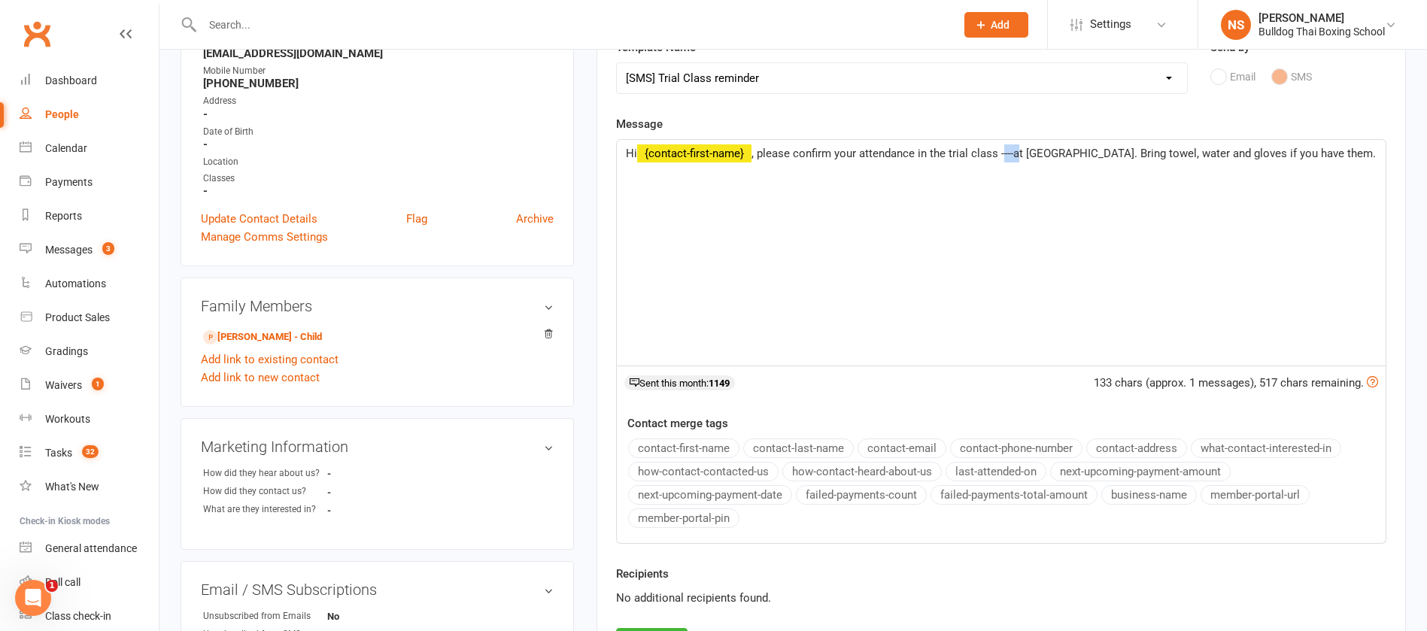
drag, startPoint x: 1018, startPoint y: 150, endPoint x: 1003, endPoint y: 152, distance: 15.1
click at [1003, 152] on span ", please confirm your attendance in the trial class ----at [GEOGRAPHIC_DATA]. B…" at bounding box center [1063, 154] width 624 height 14
click at [952, 149] on span ", please confirm your attendance in the trial class tonight at 7pm at [GEOGRAPH…" at bounding box center [995, 163] width 738 height 32
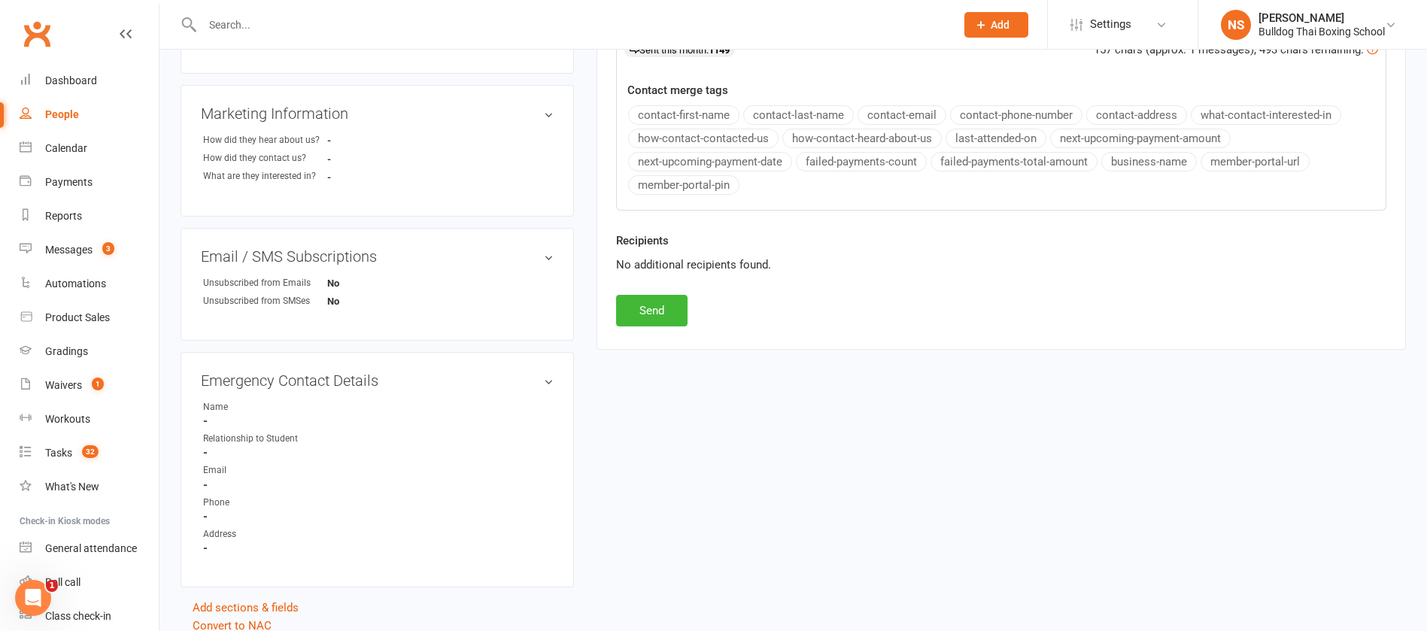
scroll to position [564, 0]
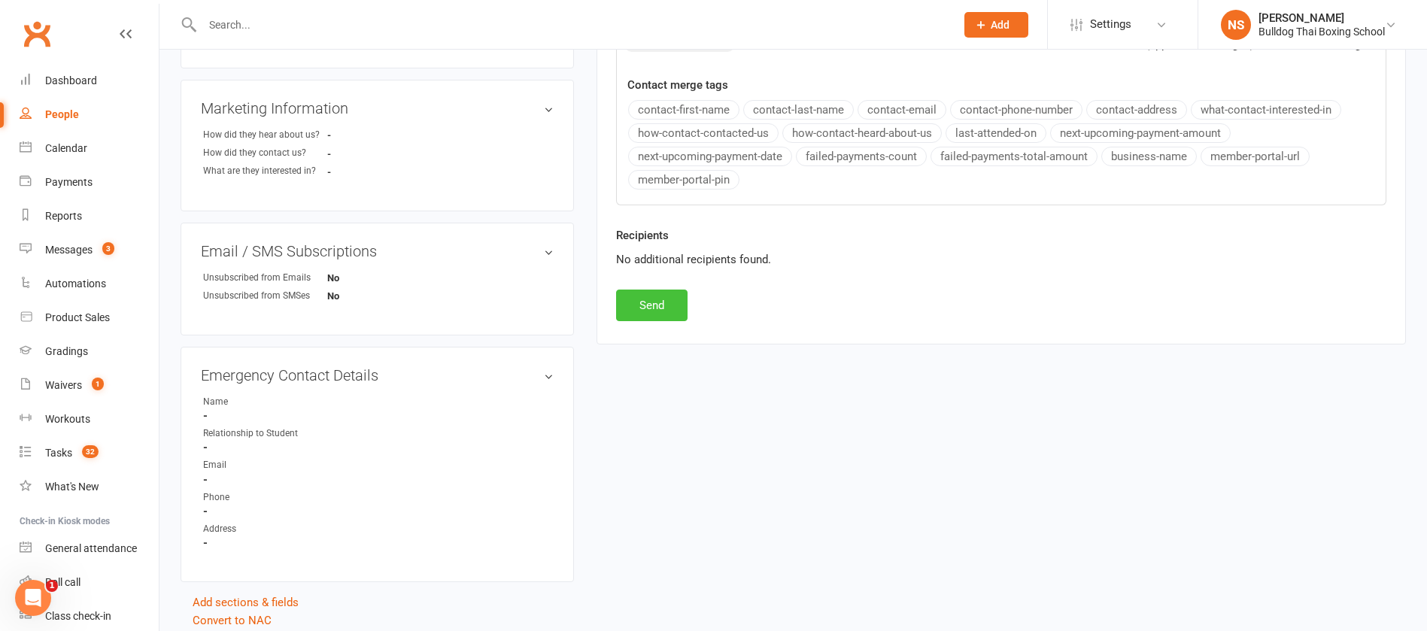
click at [644, 300] on button "Send" at bounding box center [651, 306] width 71 height 32
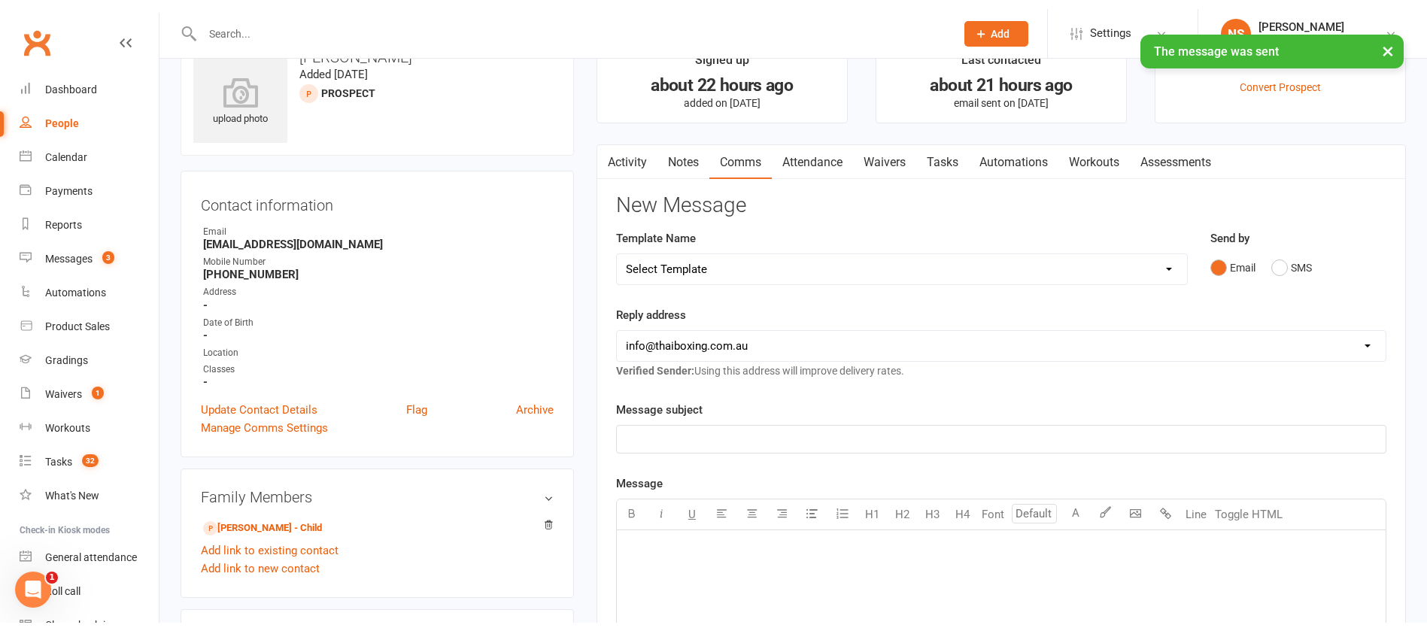
scroll to position [0, 0]
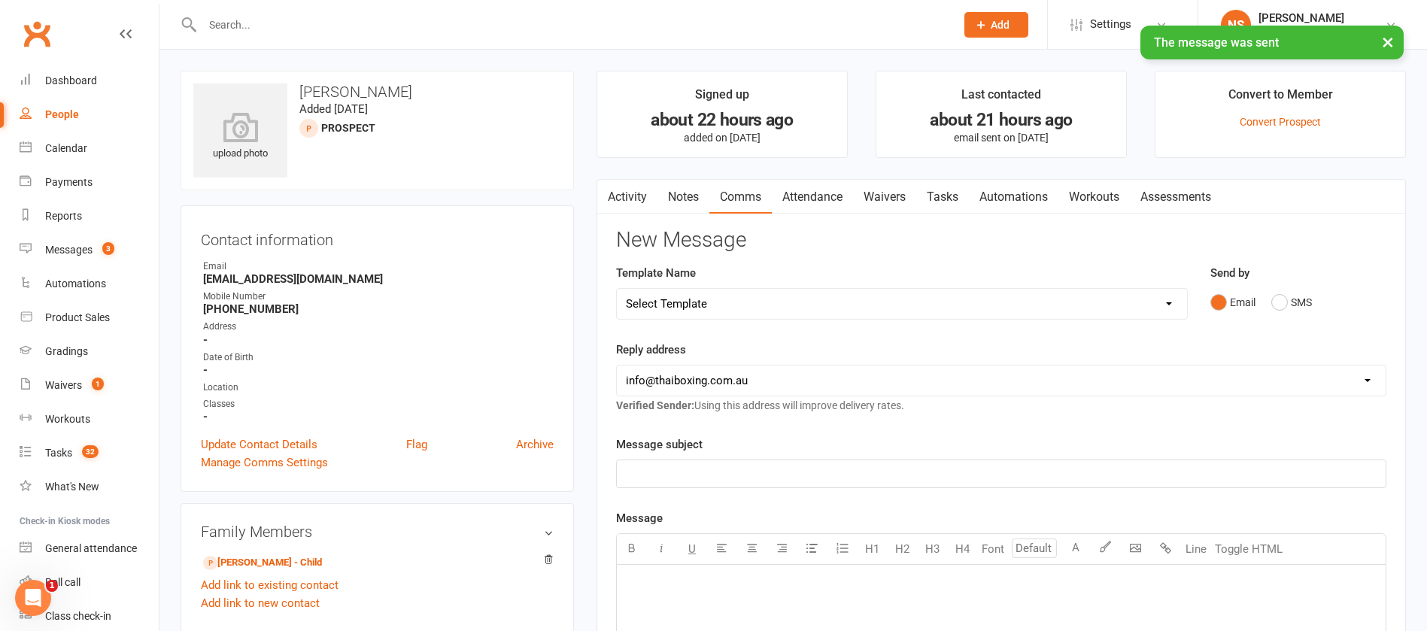
click at [949, 190] on link "Tasks" at bounding box center [942, 197] width 53 height 35
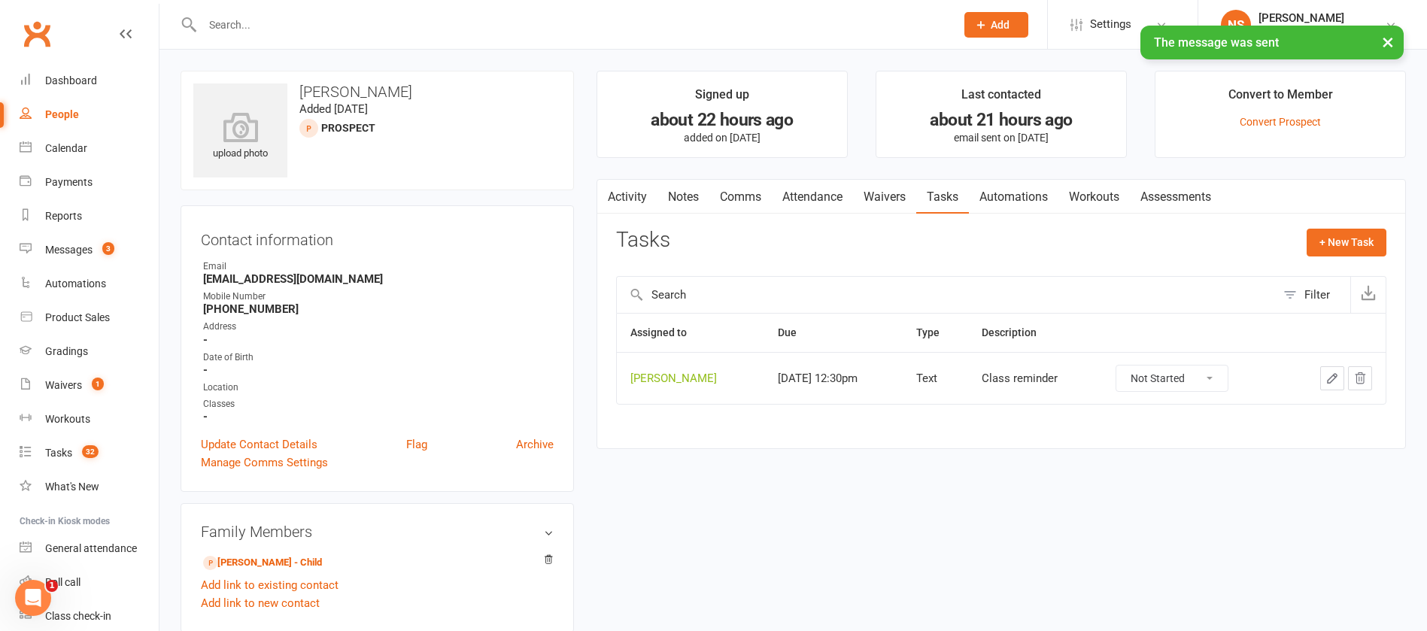
click at [1335, 378] on icon "button" at bounding box center [1331, 378] width 9 height 9
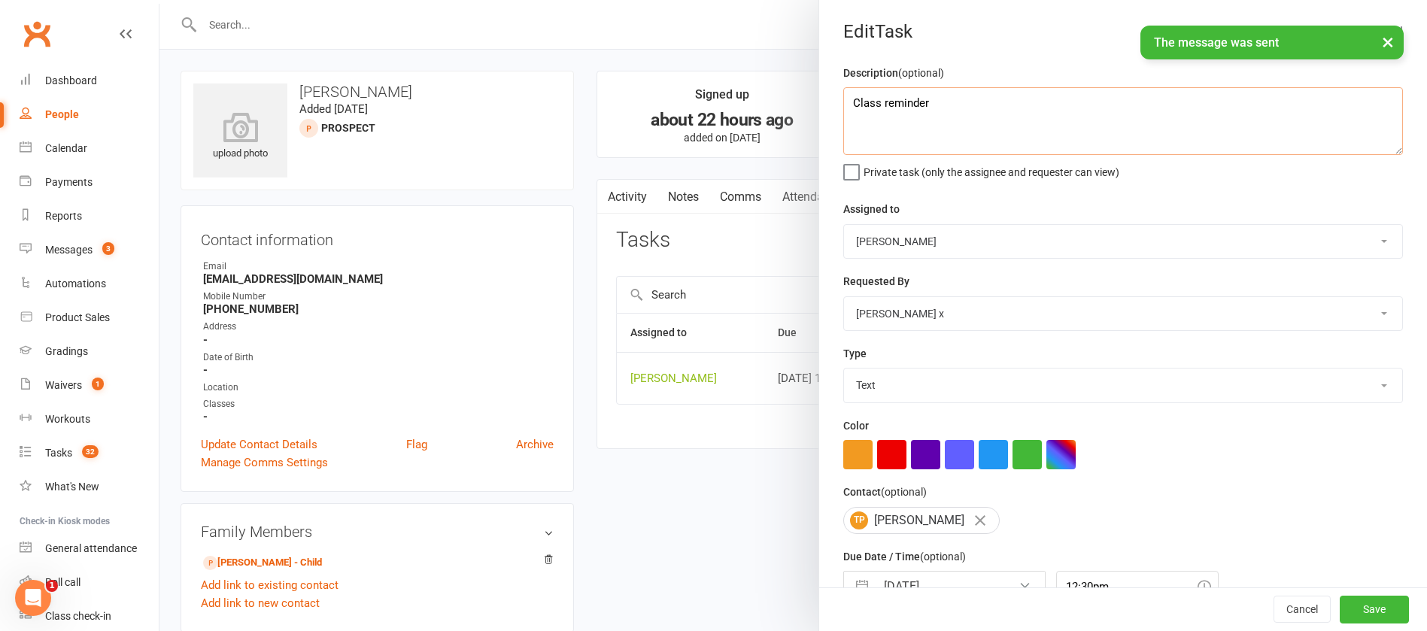
drag, startPoint x: 960, startPoint y: 123, endPoint x: 808, endPoint y: 116, distance: 152.1
click at [819, 116] on div "Description (optional) Class reminder Private task (only the assignee and reque…" at bounding box center [1123, 367] width 608 height 607
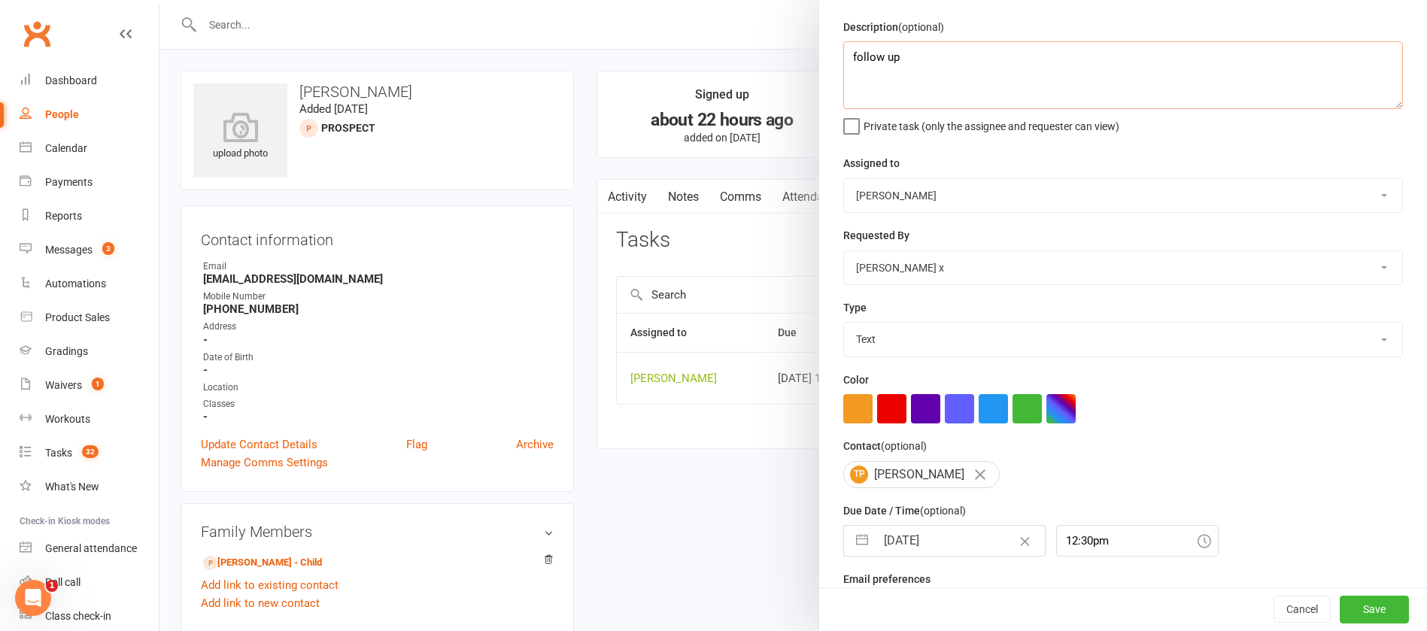
scroll to position [89, 0]
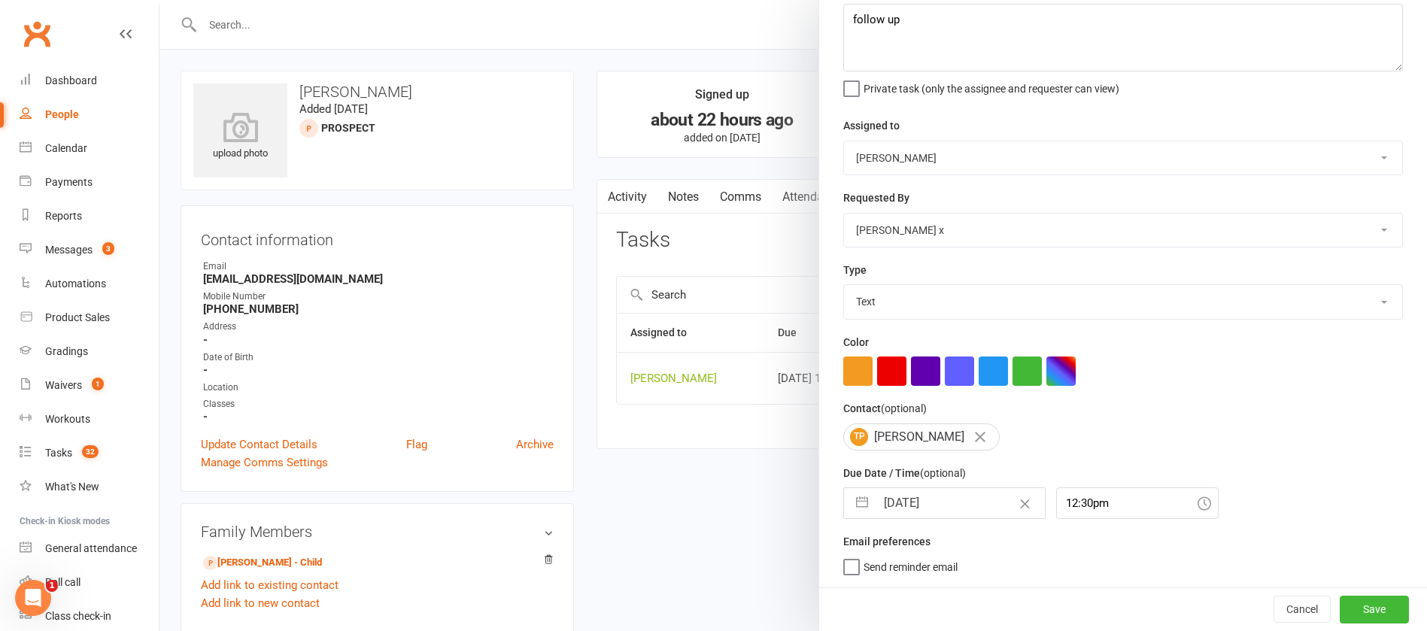
drag, startPoint x: 876, startPoint y: 291, endPoint x: 877, endPoint y: 313, distance: 21.8
click at [875, 291] on select "Action E-mail Meeting Phone call Text Add new task type" at bounding box center [1123, 301] width 558 height 33
click at [844, 285] on select "Action E-mail Meeting Phone call Text Add new task type" at bounding box center [1123, 301] width 558 height 33
click at [948, 501] on input "[DATE]" at bounding box center [959, 503] width 169 height 30
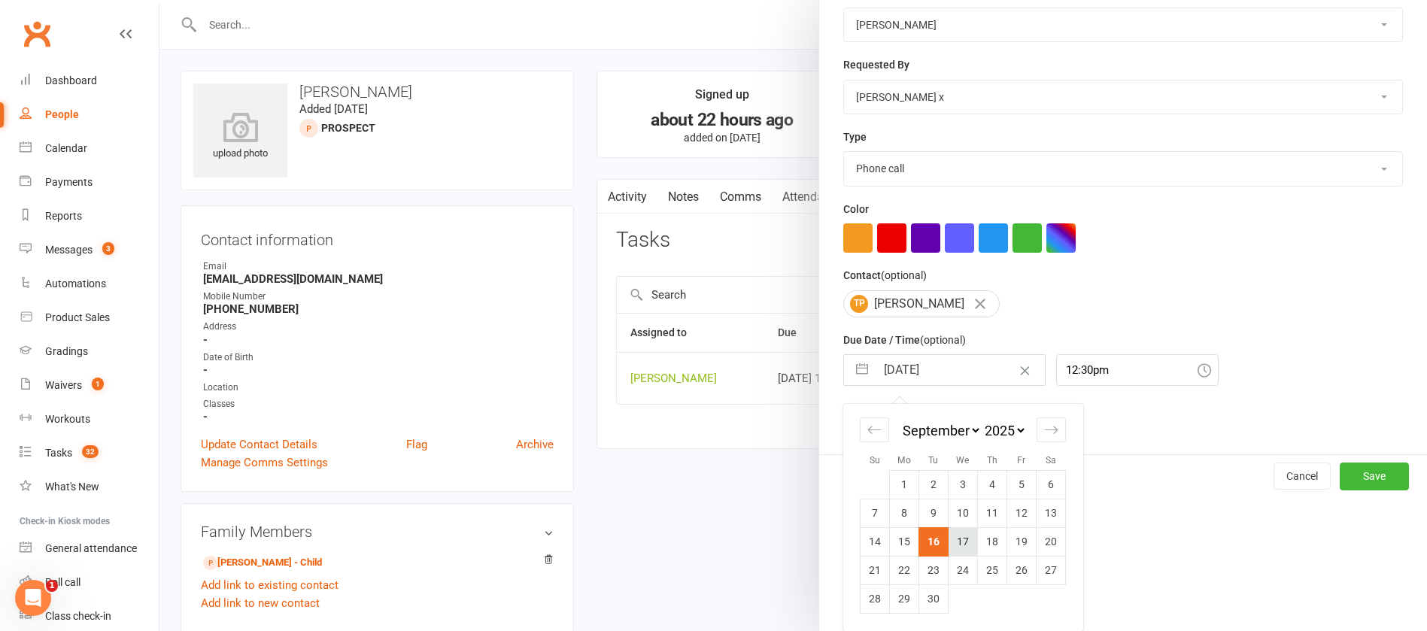
click at [954, 544] on td "17" at bounding box center [962, 541] width 29 height 29
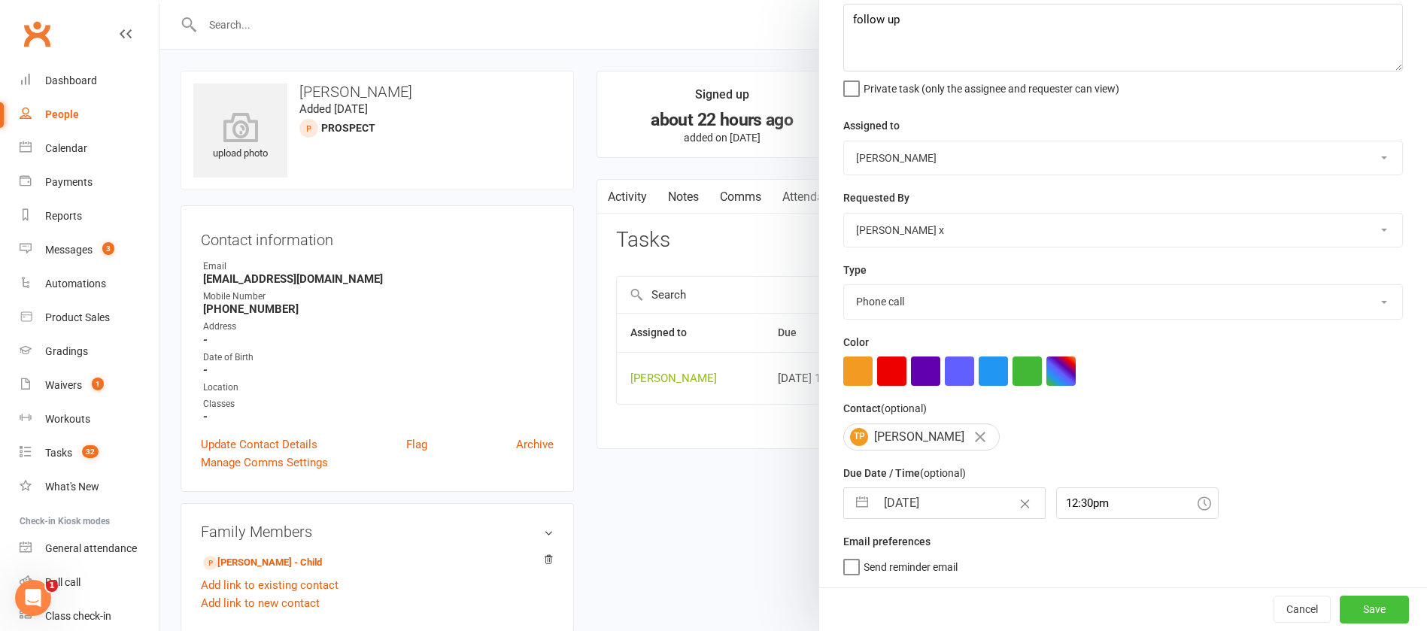
click at [1351, 605] on button "Save" at bounding box center [1373, 609] width 69 height 27
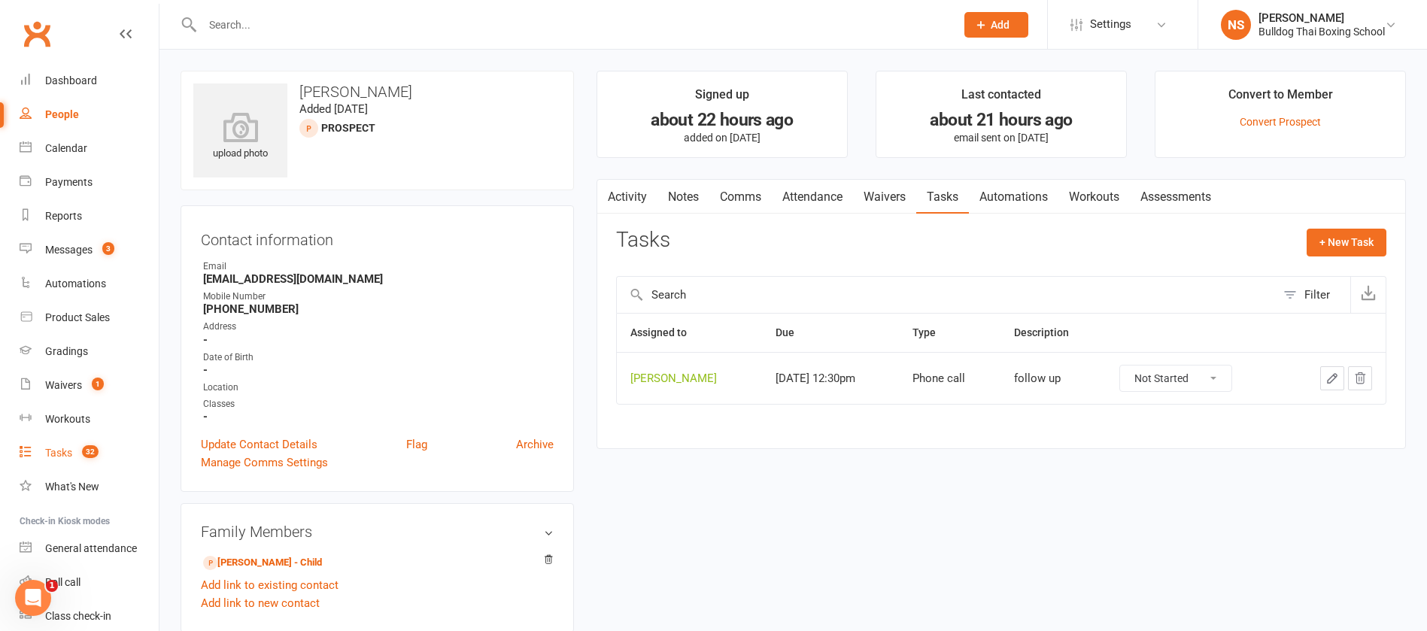
click at [53, 451] on div "Tasks" at bounding box center [58, 453] width 27 height 12
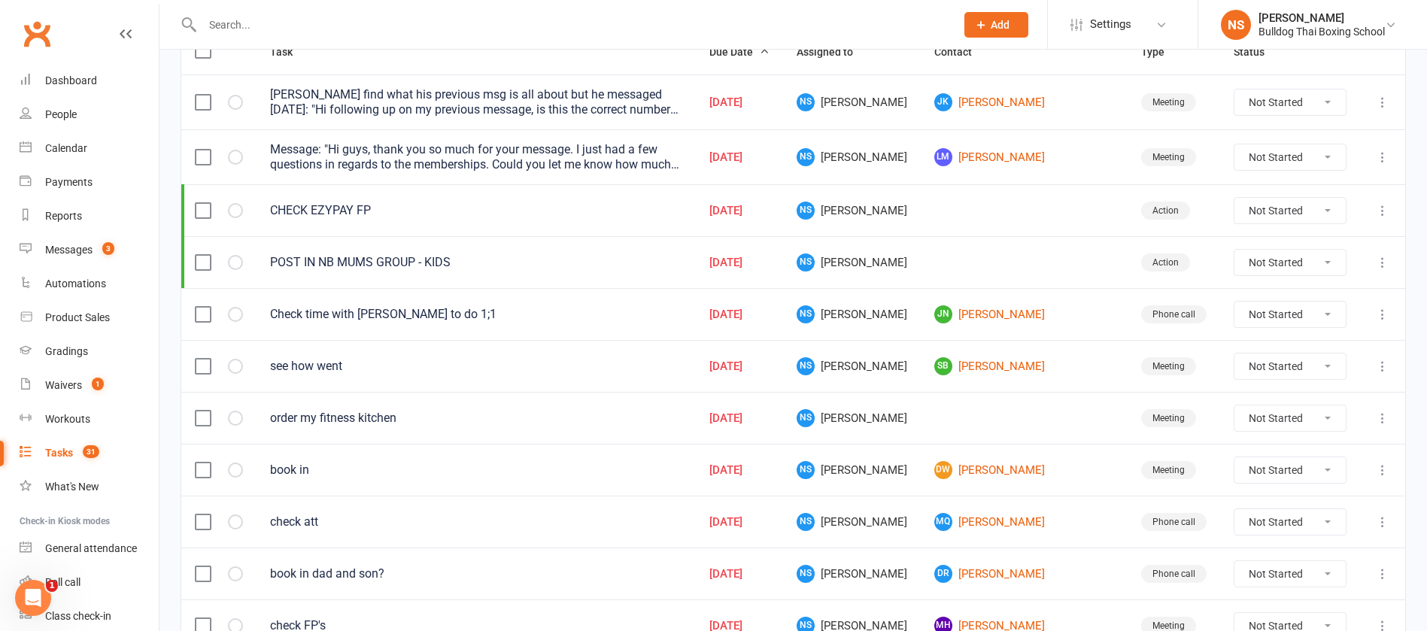
scroll to position [226, 0]
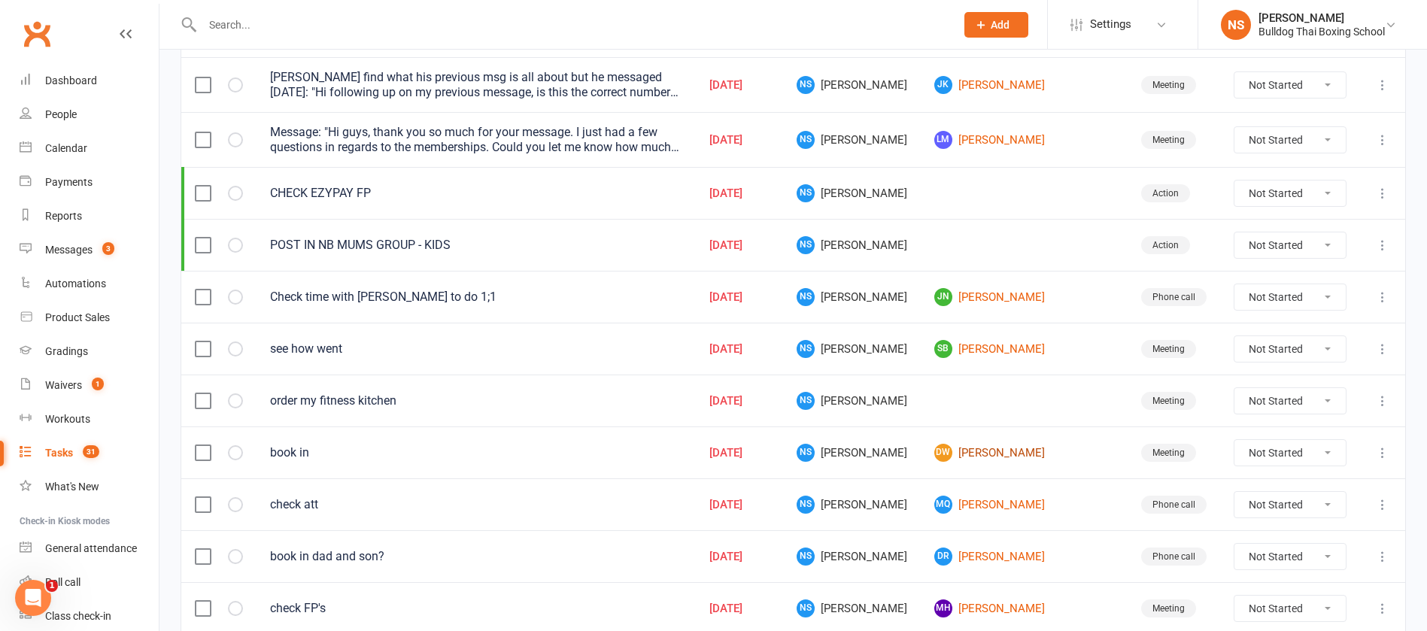
click at [1000, 451] on link "dW [PERSON_NAME]" at bounding box center [1024, 453] width 180 height 18
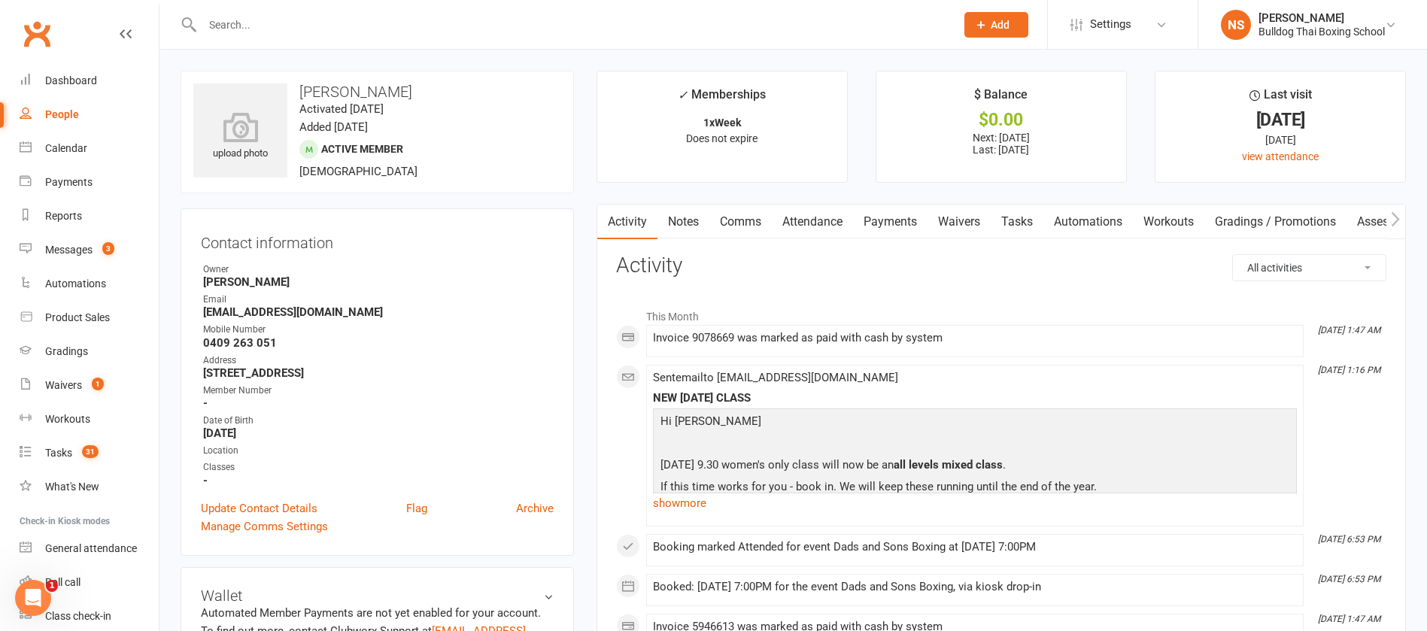
drag, startPoint x: 1012, startPoint y: 219, endPoint x: 1026, endPoint y: 223, distance: 14.8
click at [1013, 219] on link "Tasks" at bounding box center [1016, 222] width 53 height 35
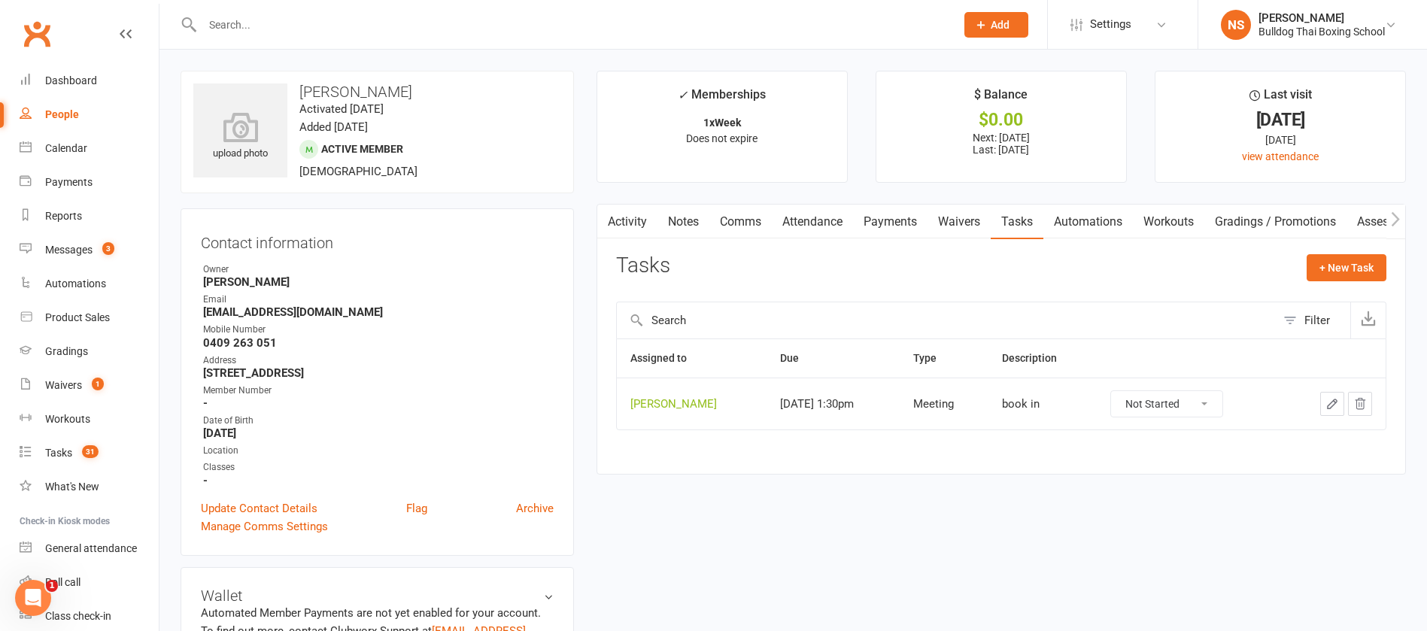
click at [1332, 402] on icon "button" at bounding box center [1331, 403] width 9 height 9
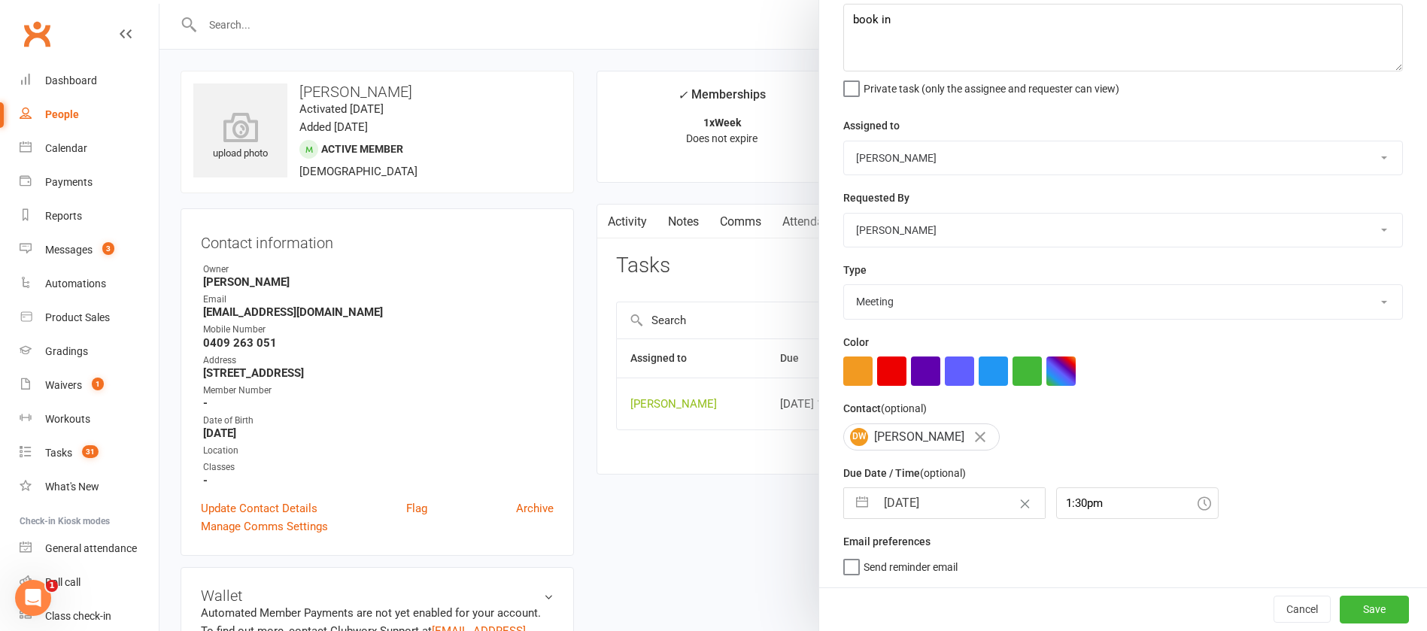
click at [969, 503] on input "[DATE]" at bounding box center [959, 503] width 169 height 30
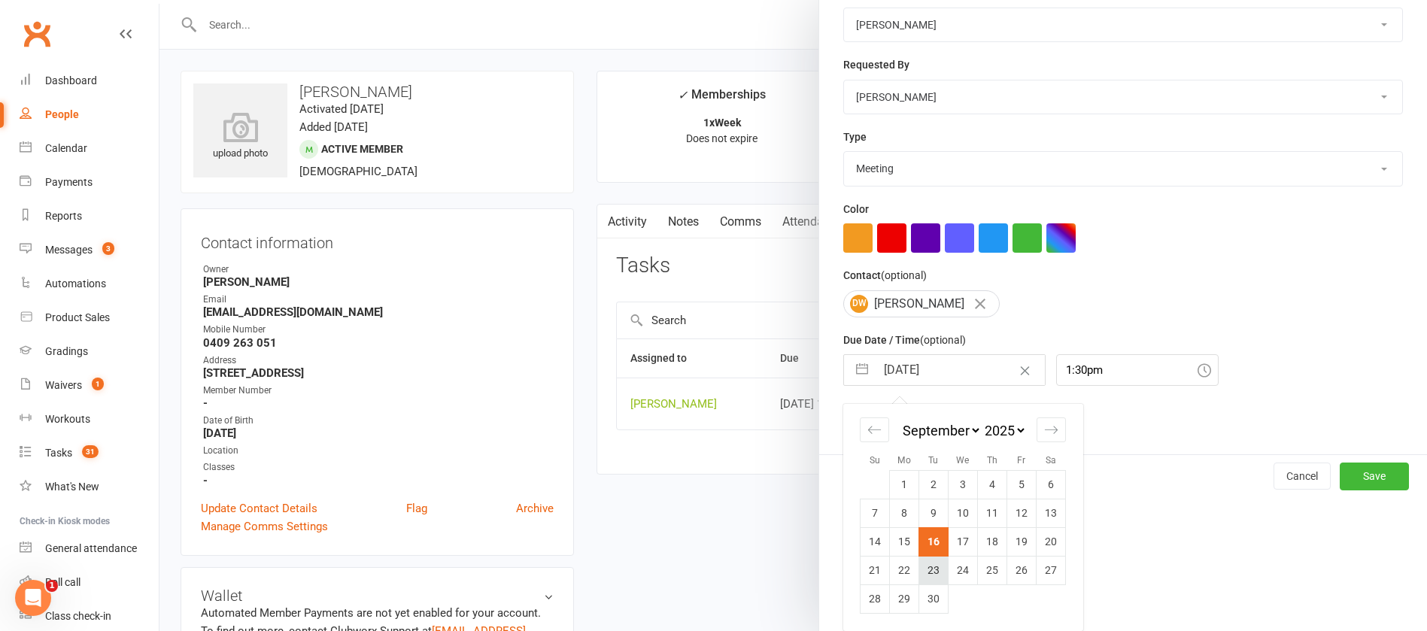
click at [925, 569] on td "23" at bounding box center [933, 570] width 29 height 29
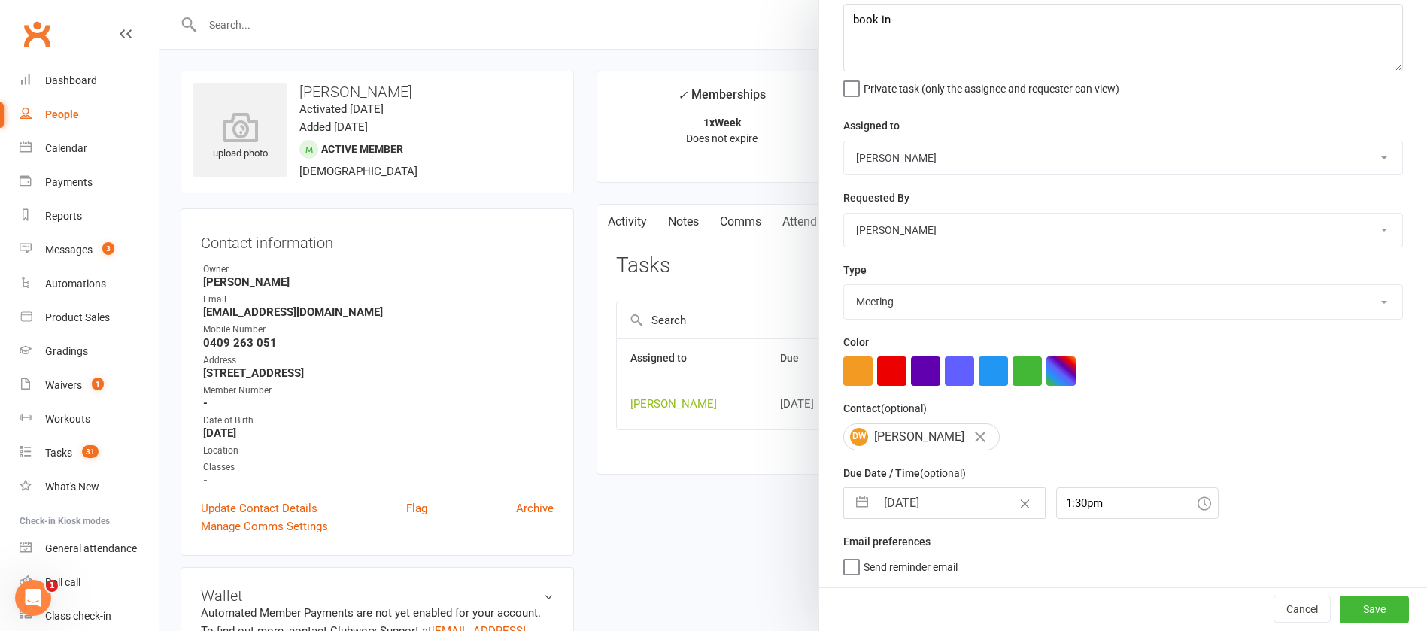
click at [1377, 602] on div "Cancel Save" at bounding box center [1123, 608] width 608 height 43
click at [1360, 602] on button "Save" at bounding box center [1373, 609] width 69 height 27
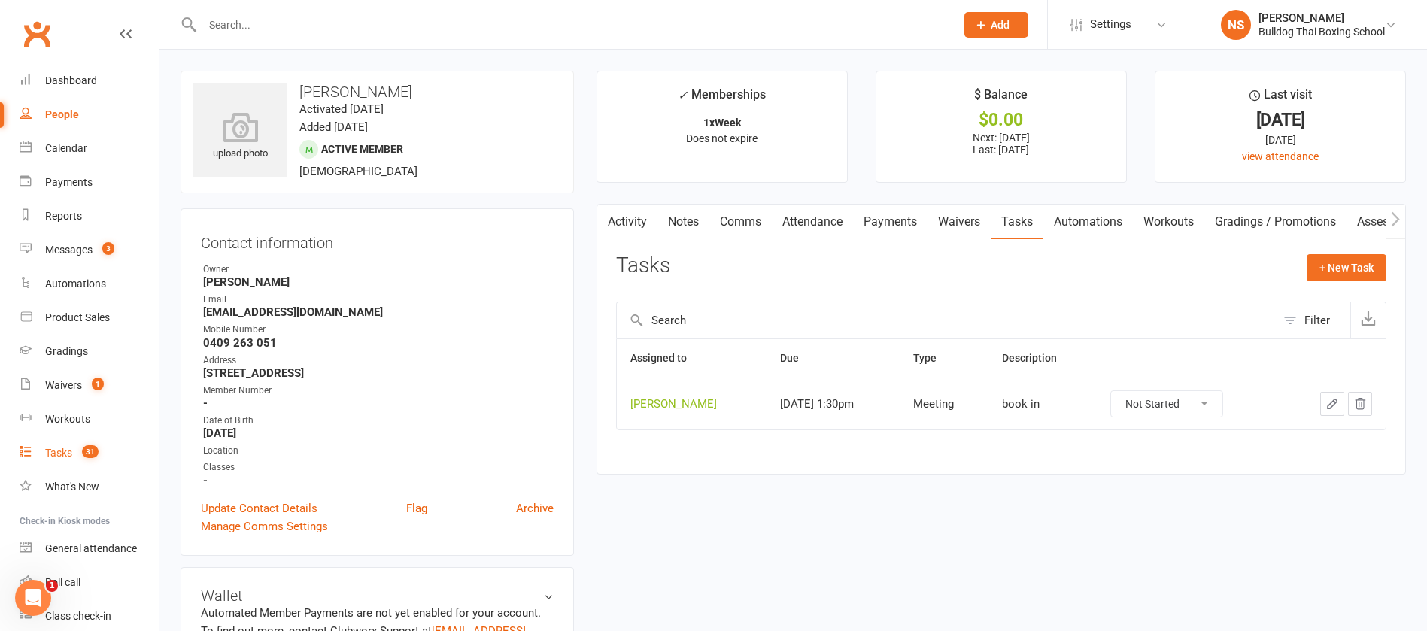
click at [53, 447] on div "Tasks" at bounding box center [58, 453] width 27 height 12
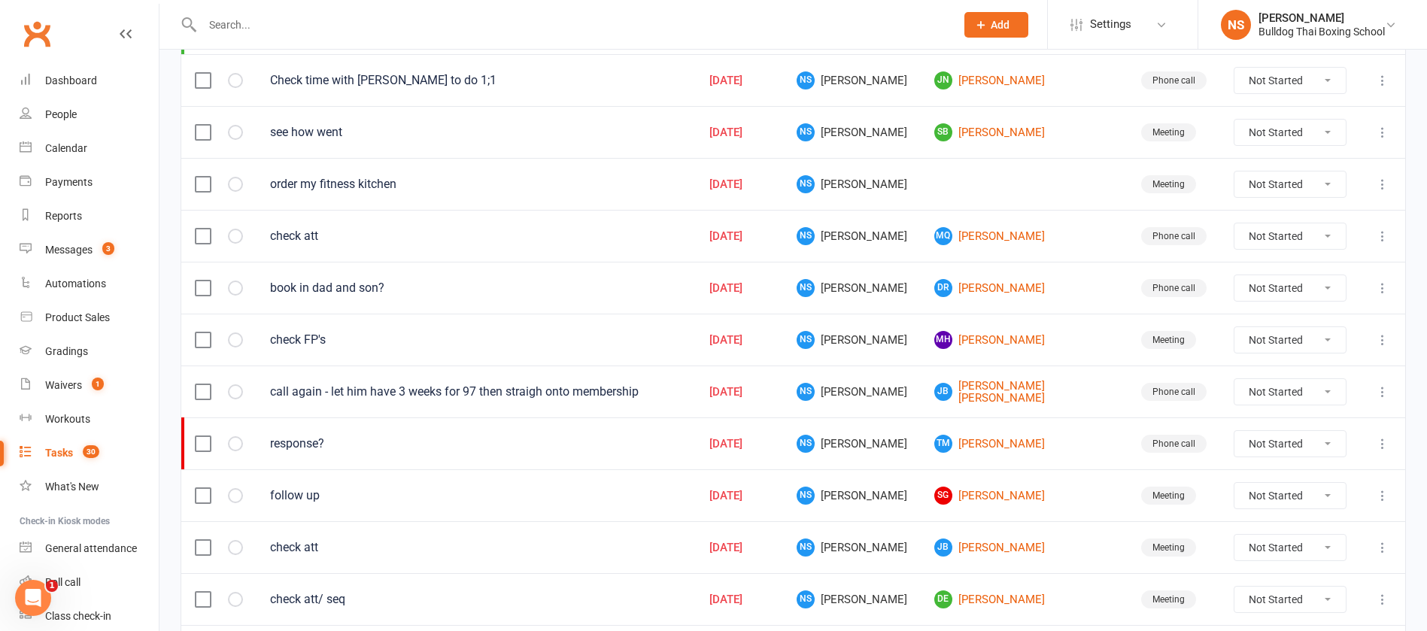
scroll to position [451, 0]
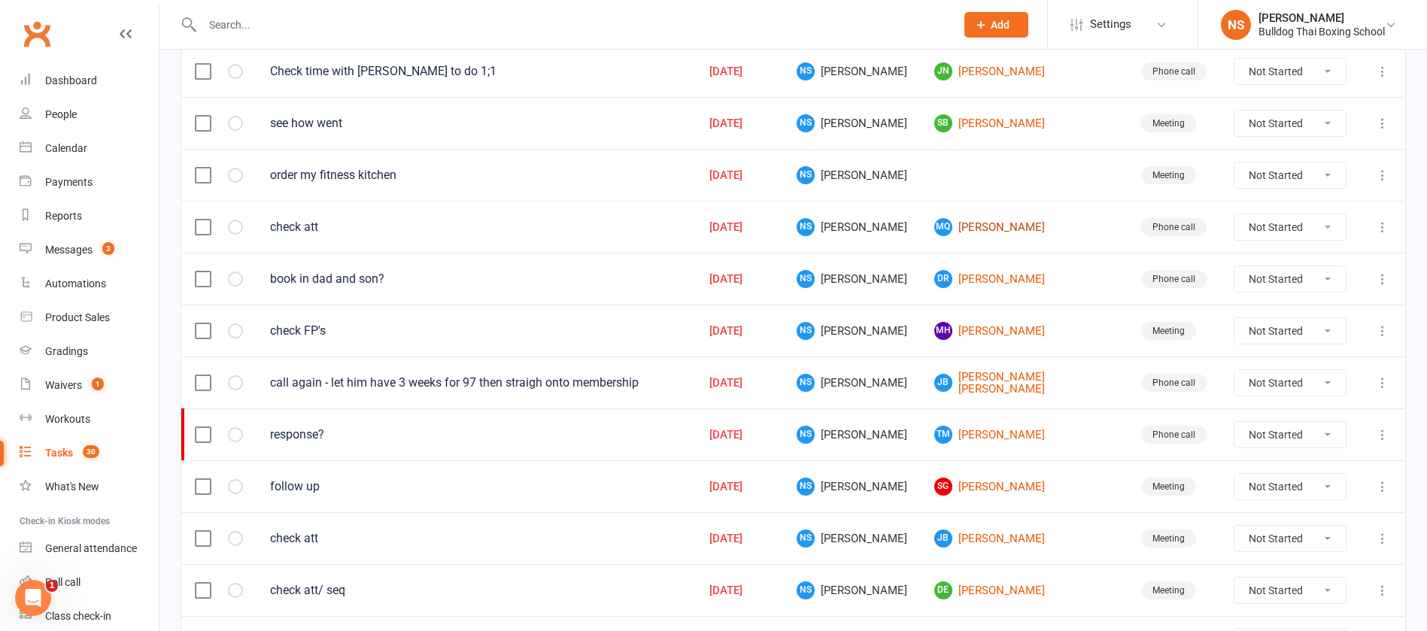
click at [987, 220] on link "MQ [PERSON_NAME]" at bounding box center [1024, 227] width 180 height 18
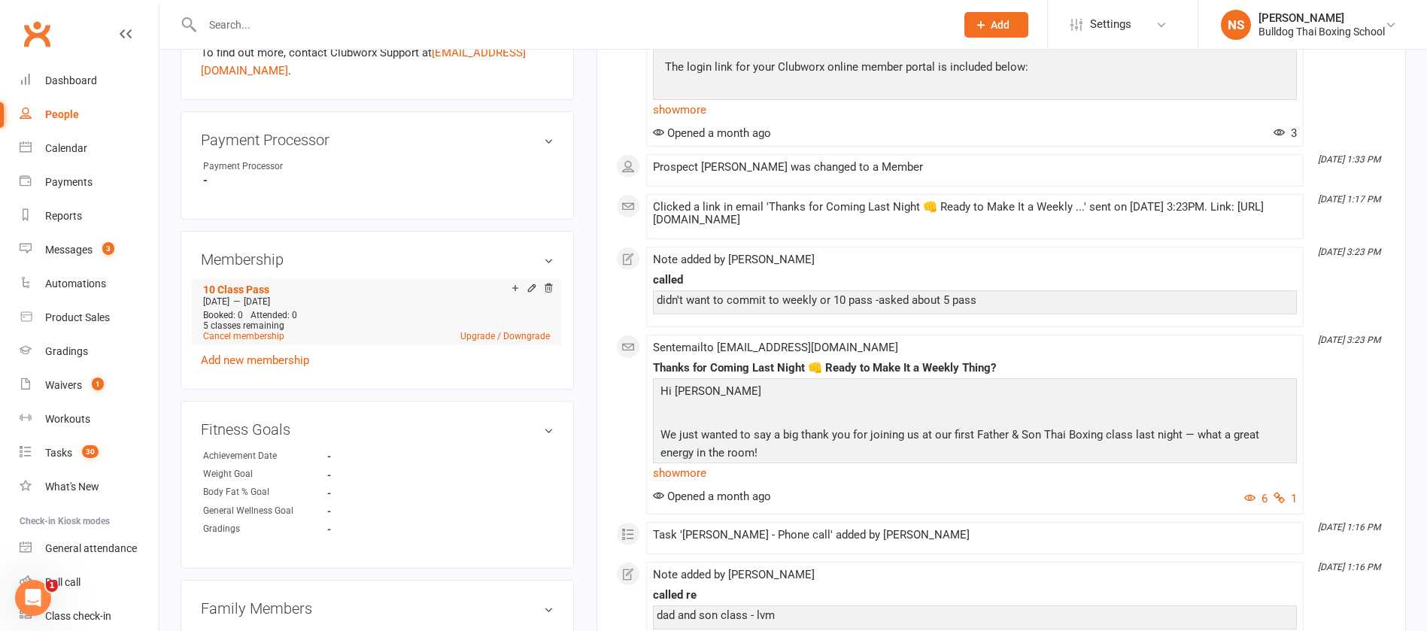
scroll to position [677, 0]
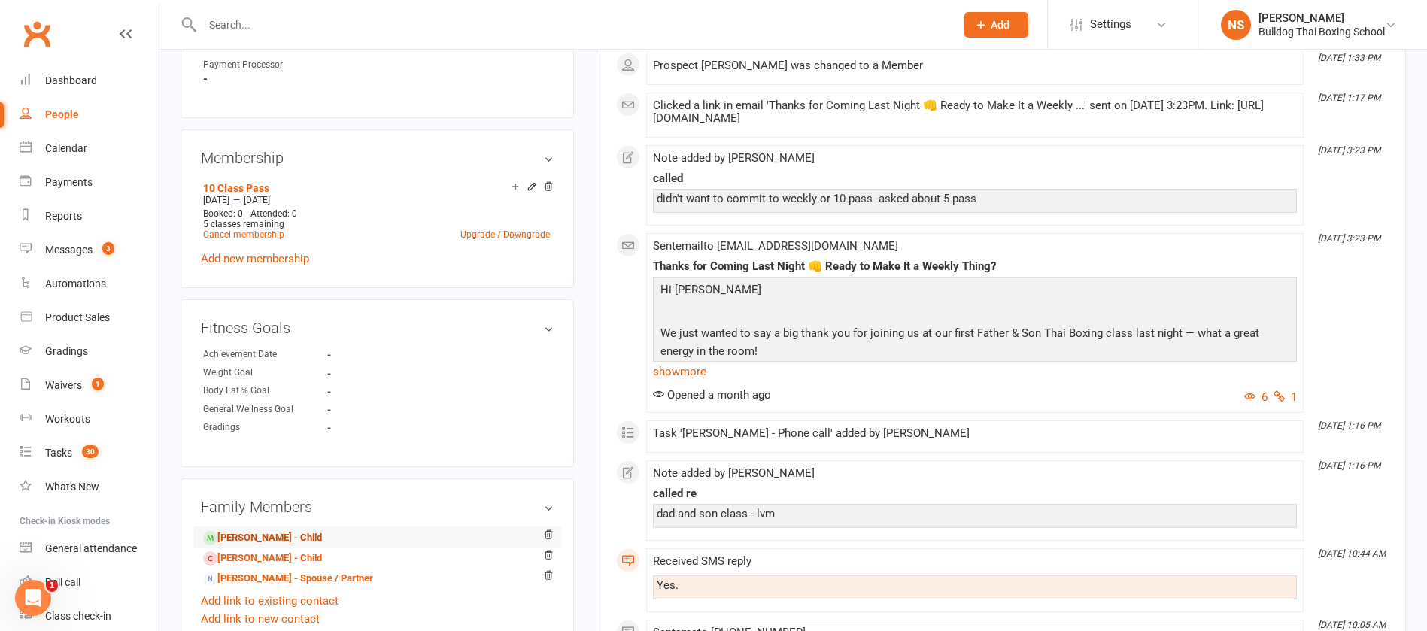
click at [318, 534] on link "[PERSON_NAME] - Child" at bounding box center [262, 538] width 119 height 16
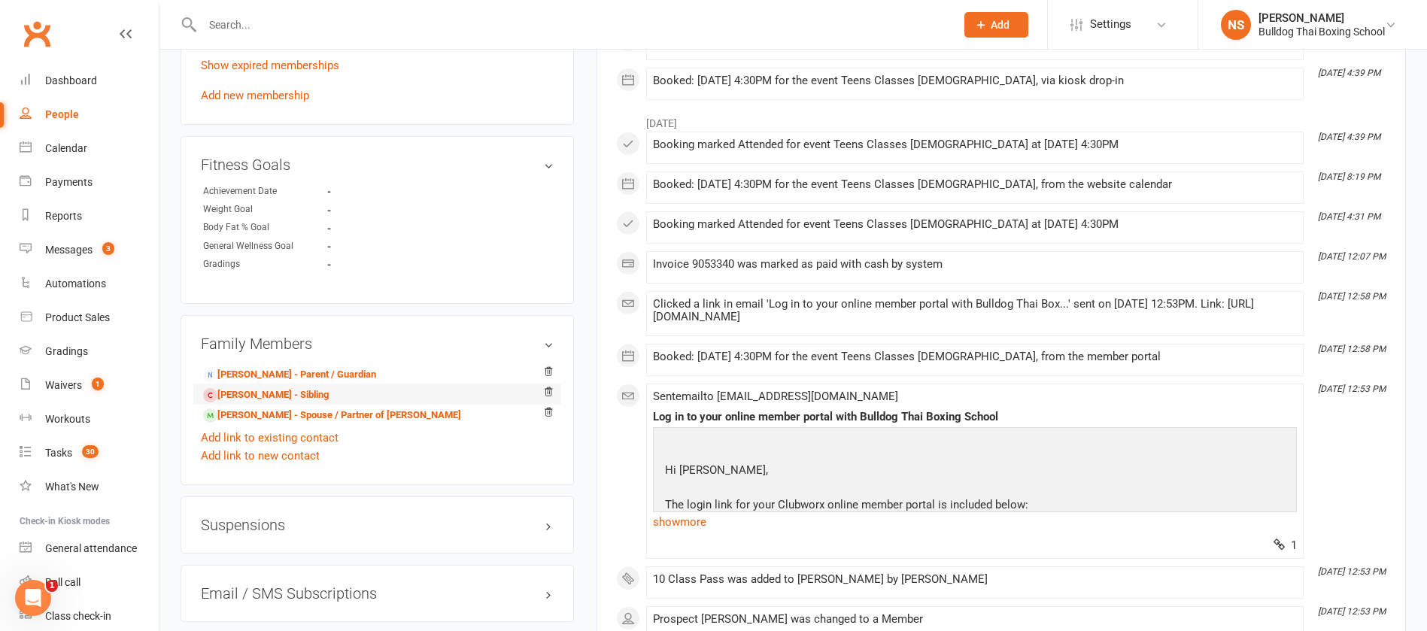
scroll to position [902, 0]
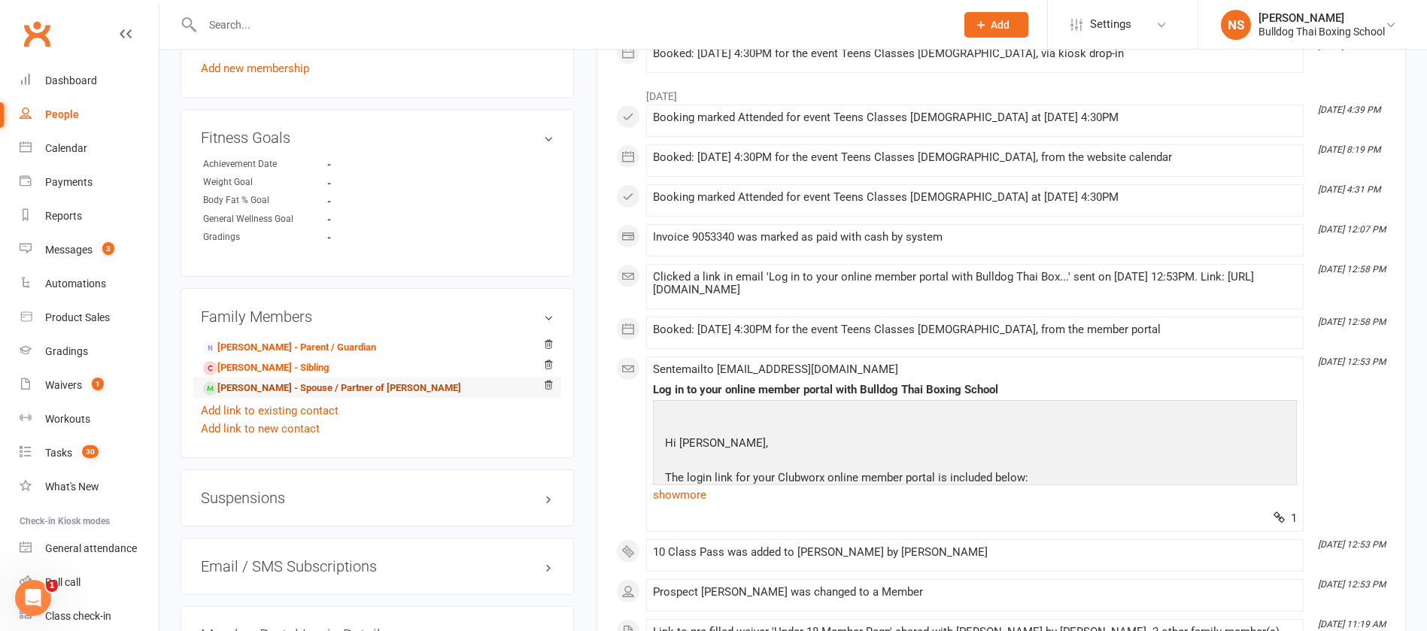
click at [319, 391] on link "[PERSON_NAME] - Spouse / Partner of [PERSON_NAME]" at bounding box center [332, 389] width 258 height 16
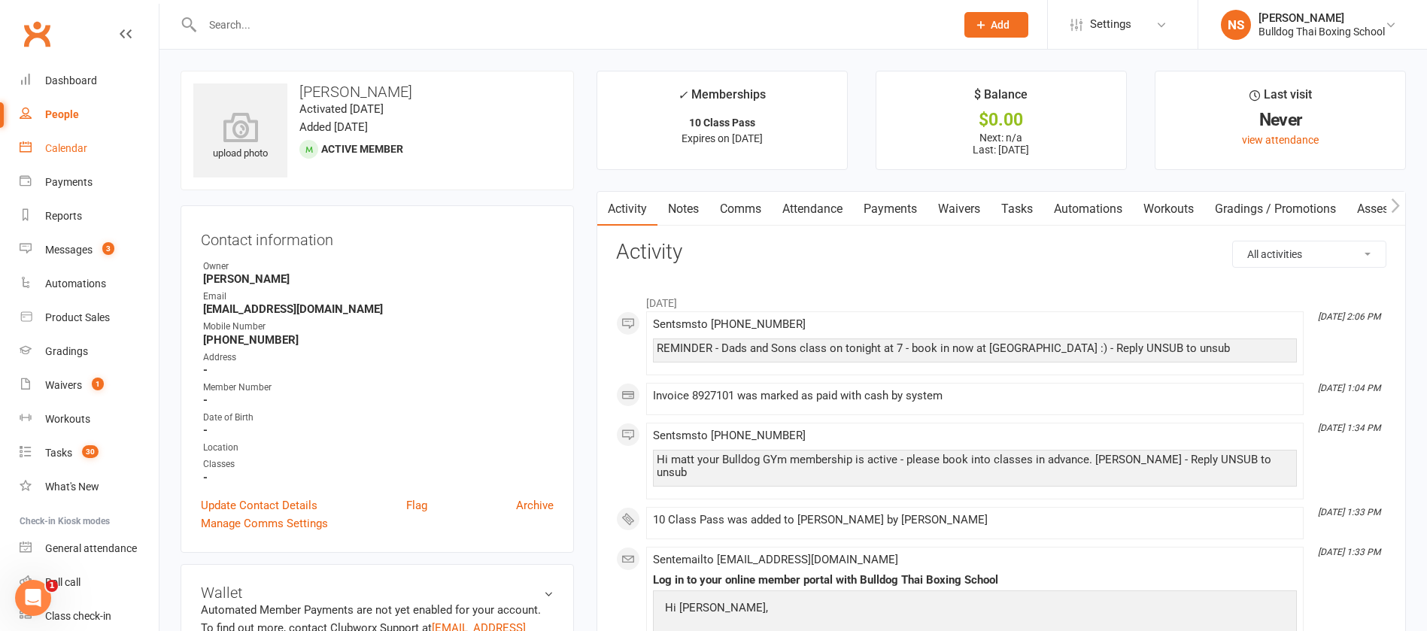
click at [56, 153] on div "Calendar" at bounding box center [66, 148] width 42 height 12
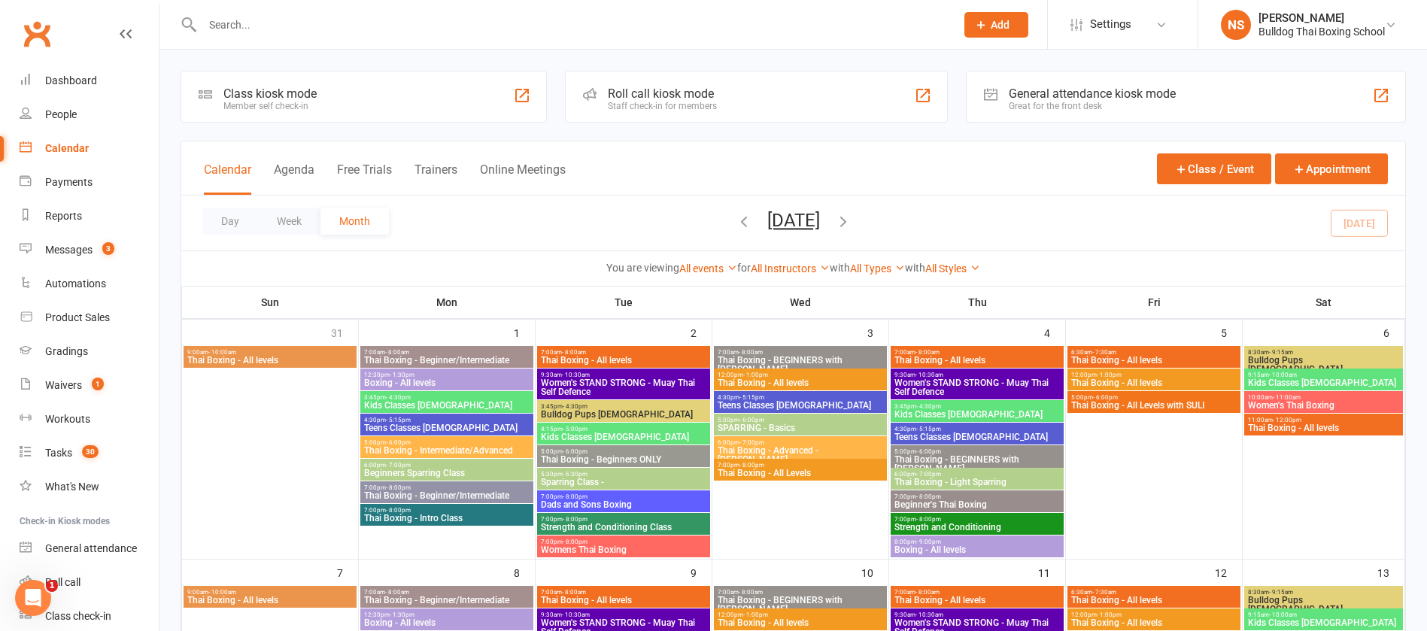
scroll to position [451, 0]
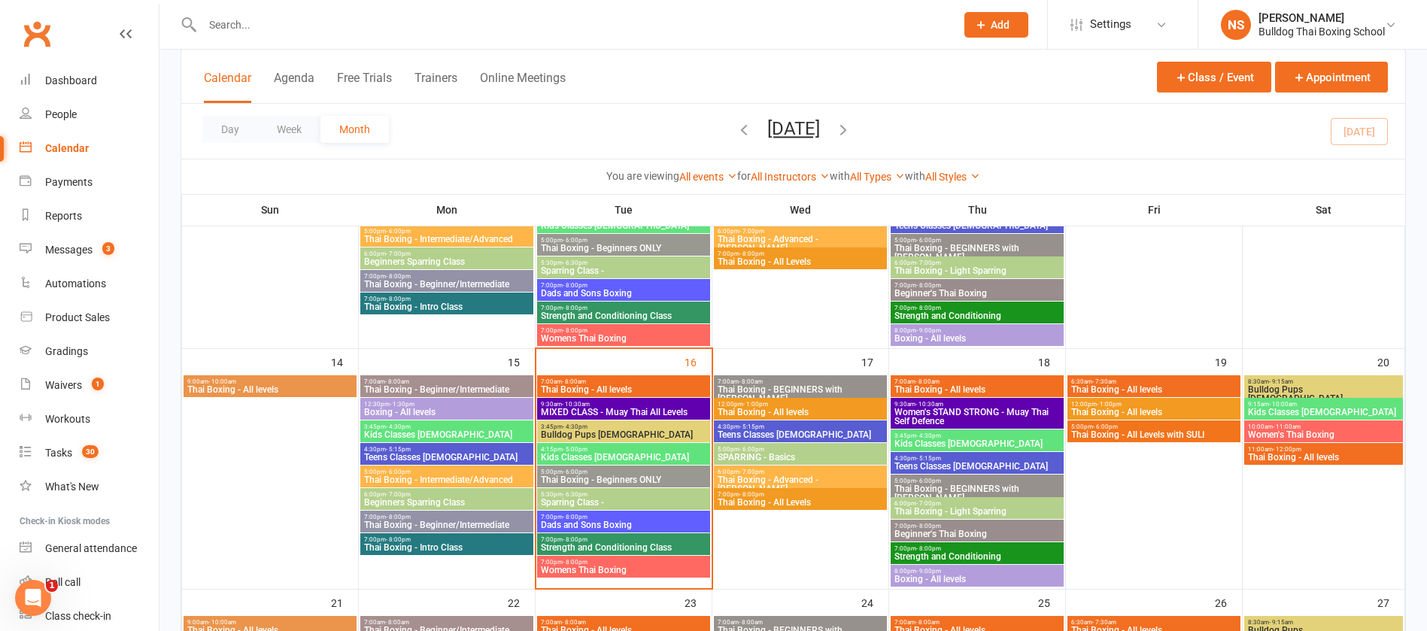
click at [630, 520] on span "Dads and Sons Boxing" at bounding box center [623, 524] width 167 height 9
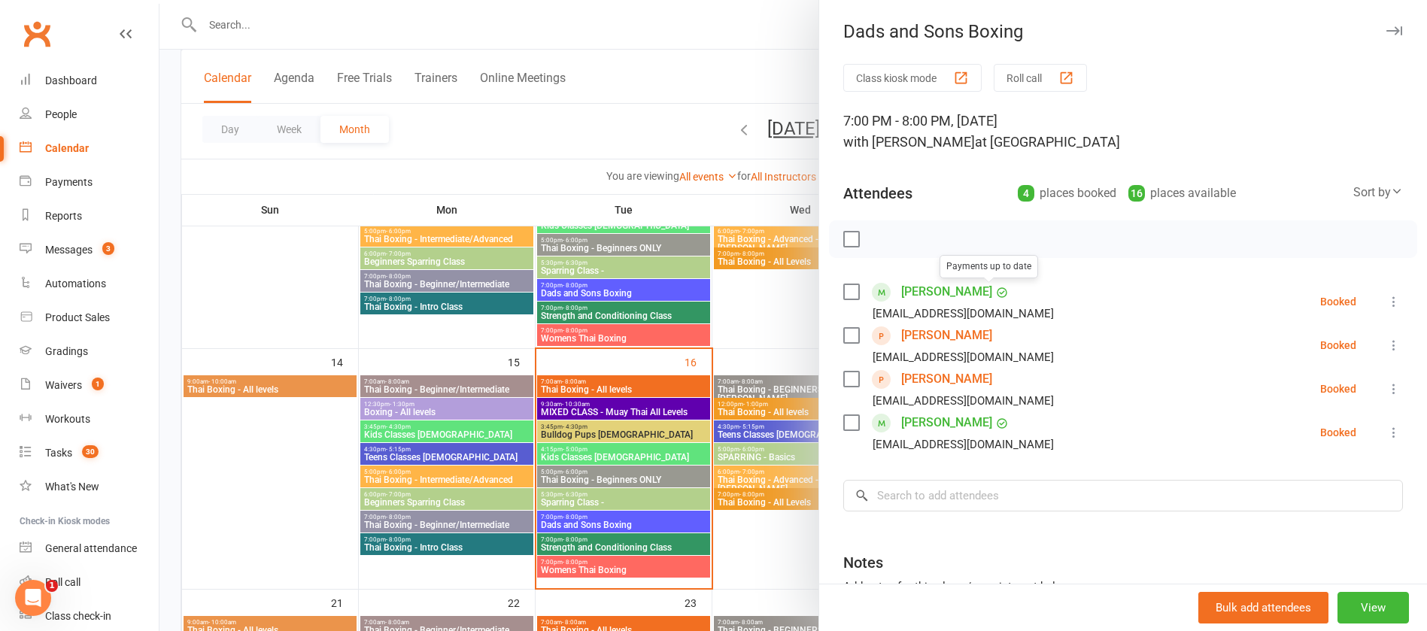
click at [944, 290] on link "[PERSON_NAME]" at bounding box center [946, 292] width 91 height 24
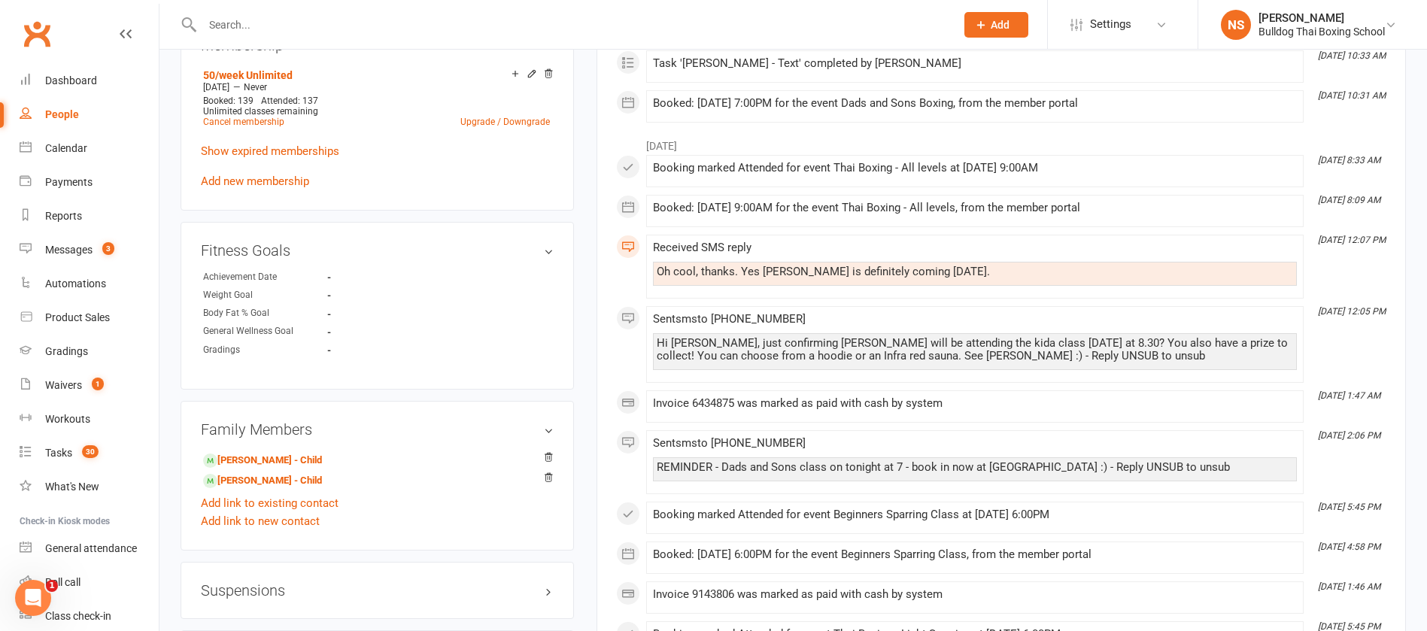
scroll to position [902, 0]
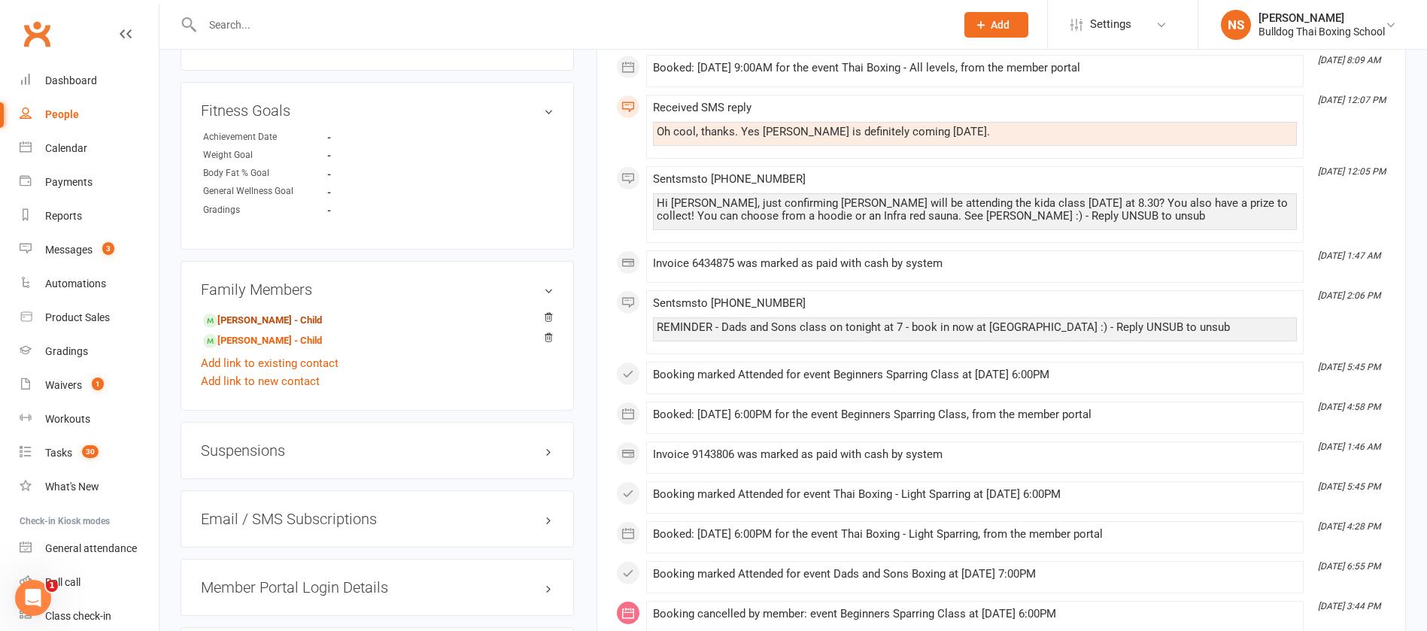
click at [301, 317] on link "[PERSON_NAME] - Child" at bounding box center [262, 321] width 119 height 16
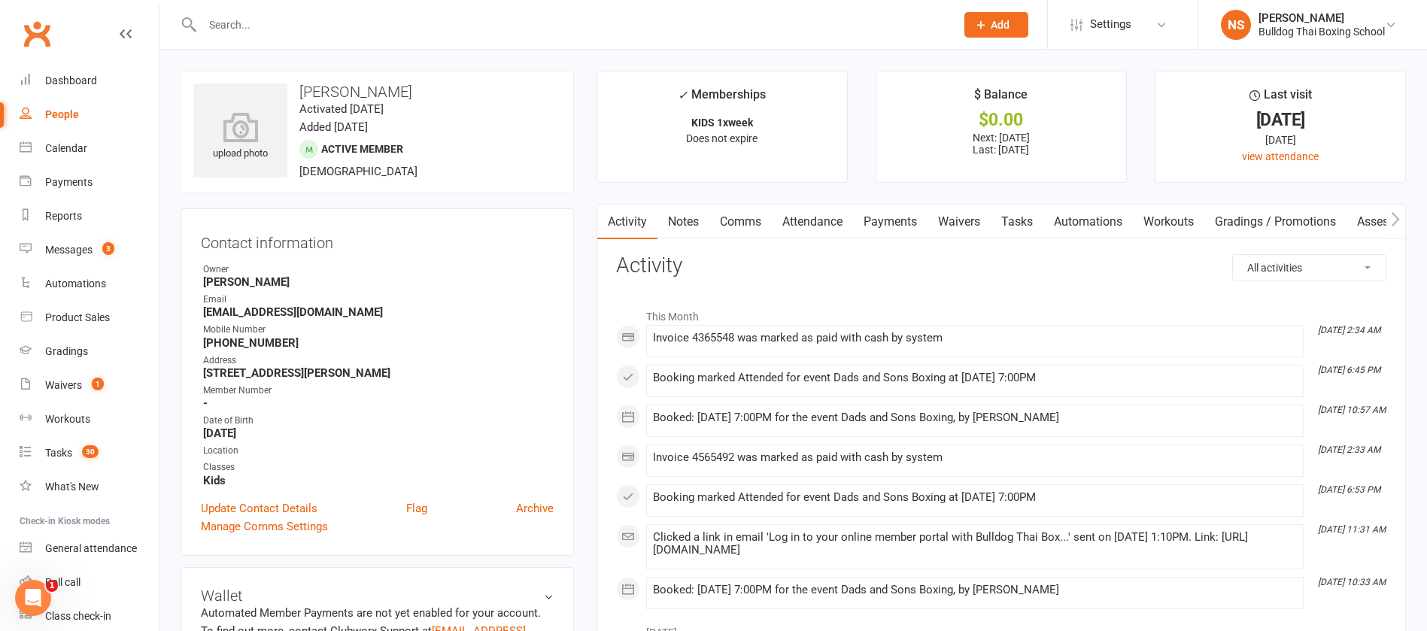
click at [819, 223] on link "Attendance" at bounding box center [812, 222] width 81 height 35
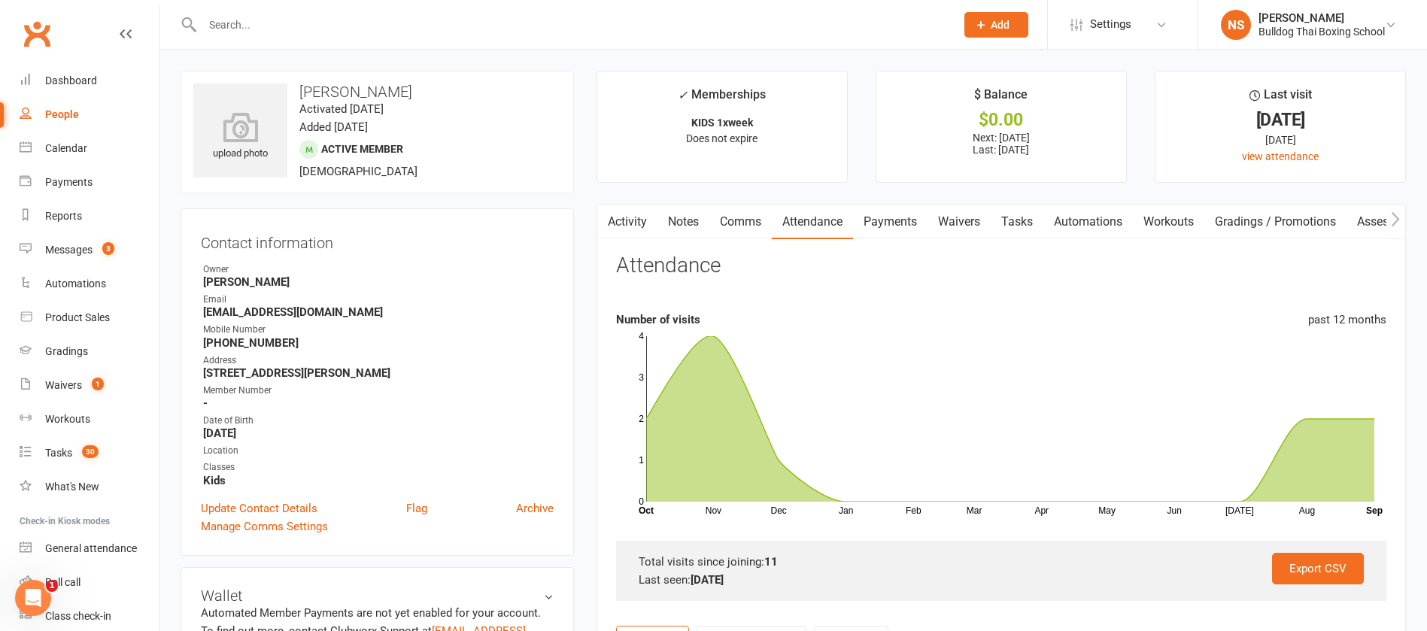
scroll to position [338, 0]
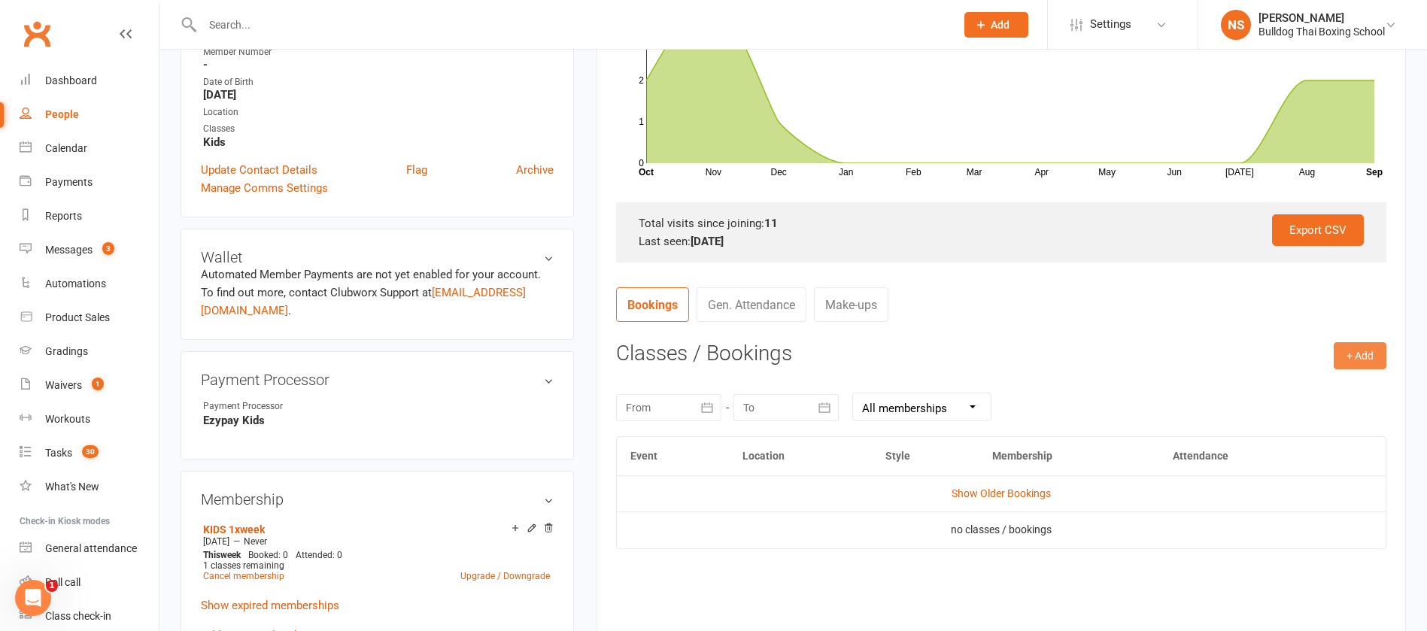
click at [1351, 361] on button "+ Add" at bounding box center [1359, 355] width 53 height 27
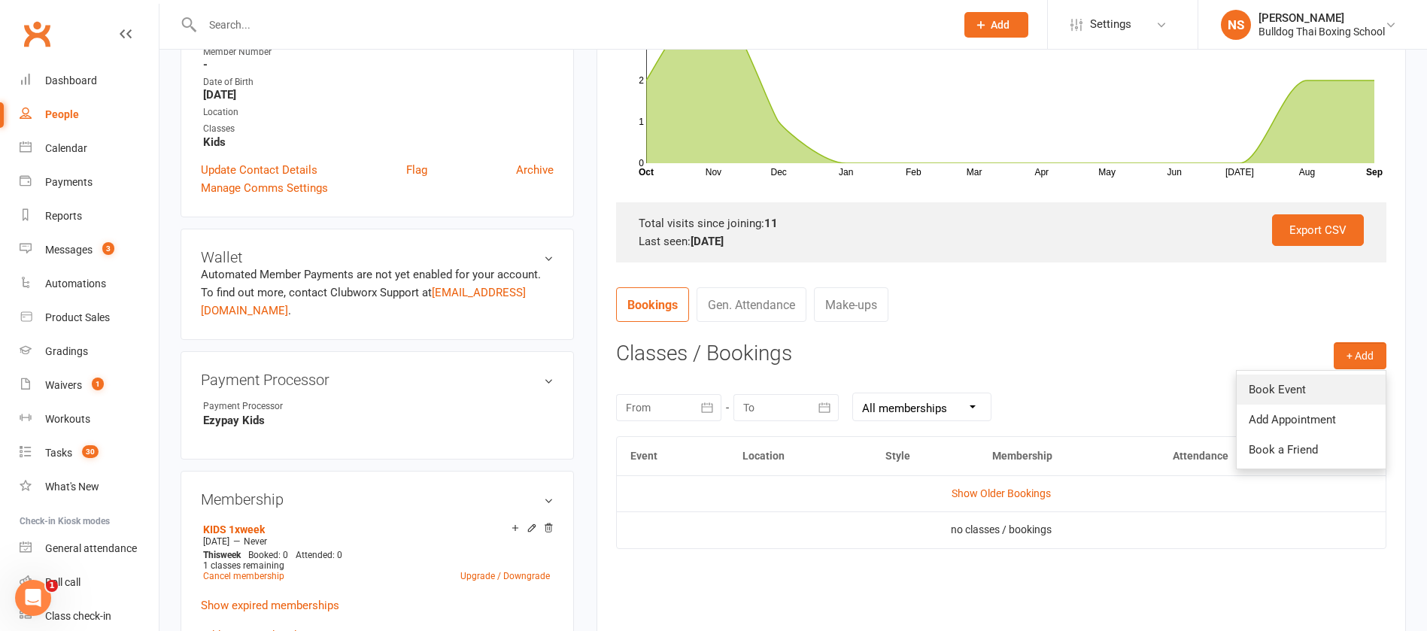
click at [1328, 390] on link "Book Event" at bounding box center [1310, 390] width 149 height 30
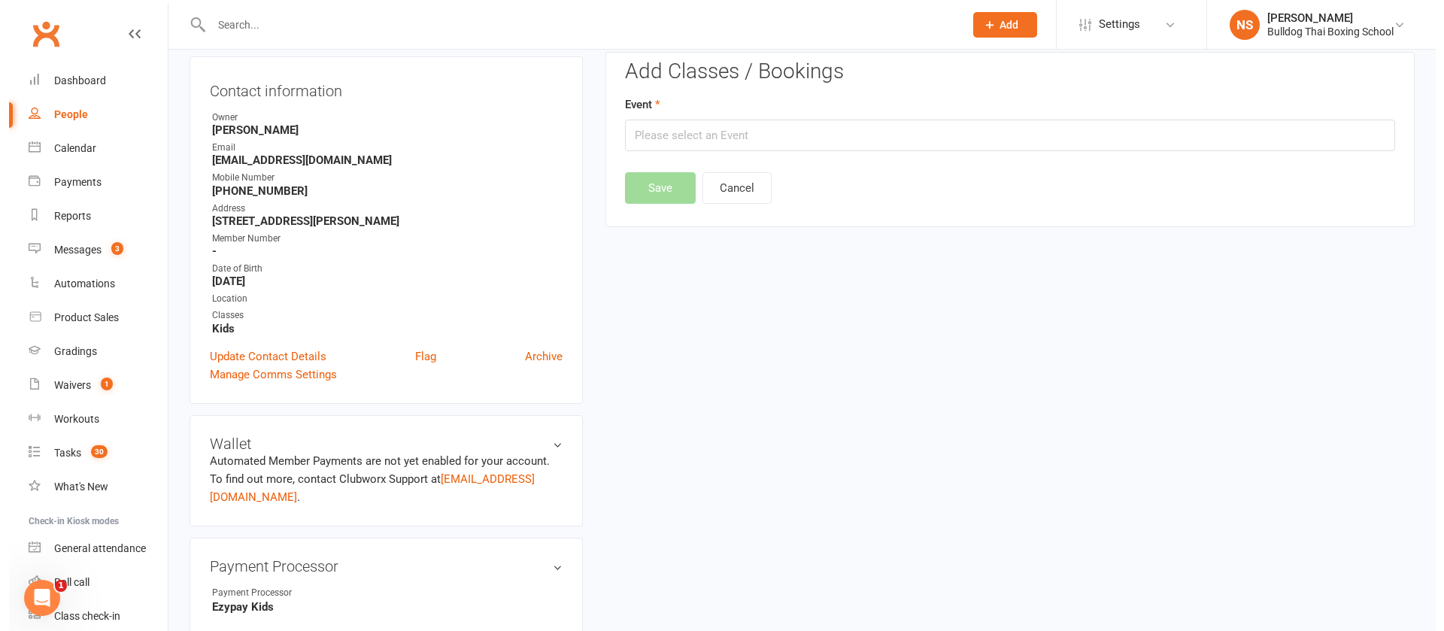
scroll to position [129, 0]
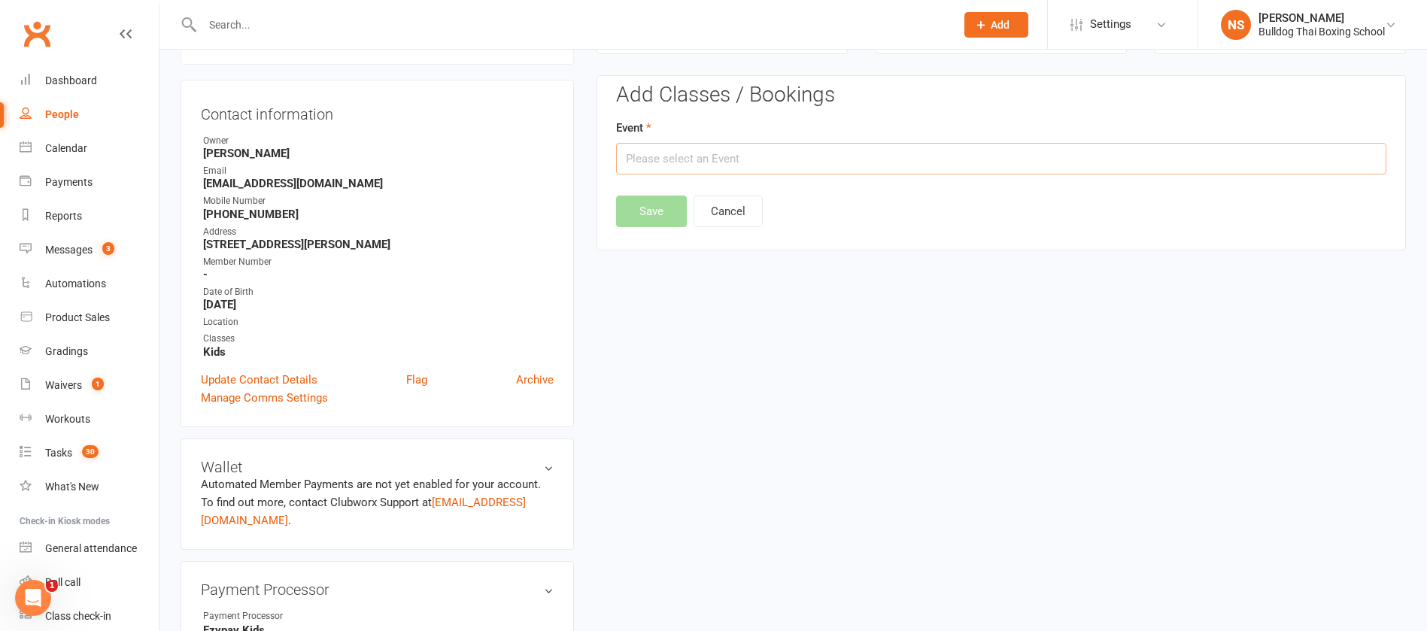
click at [732, 155] on input "text" at bounding box center [1001, 159] width 770 height 32
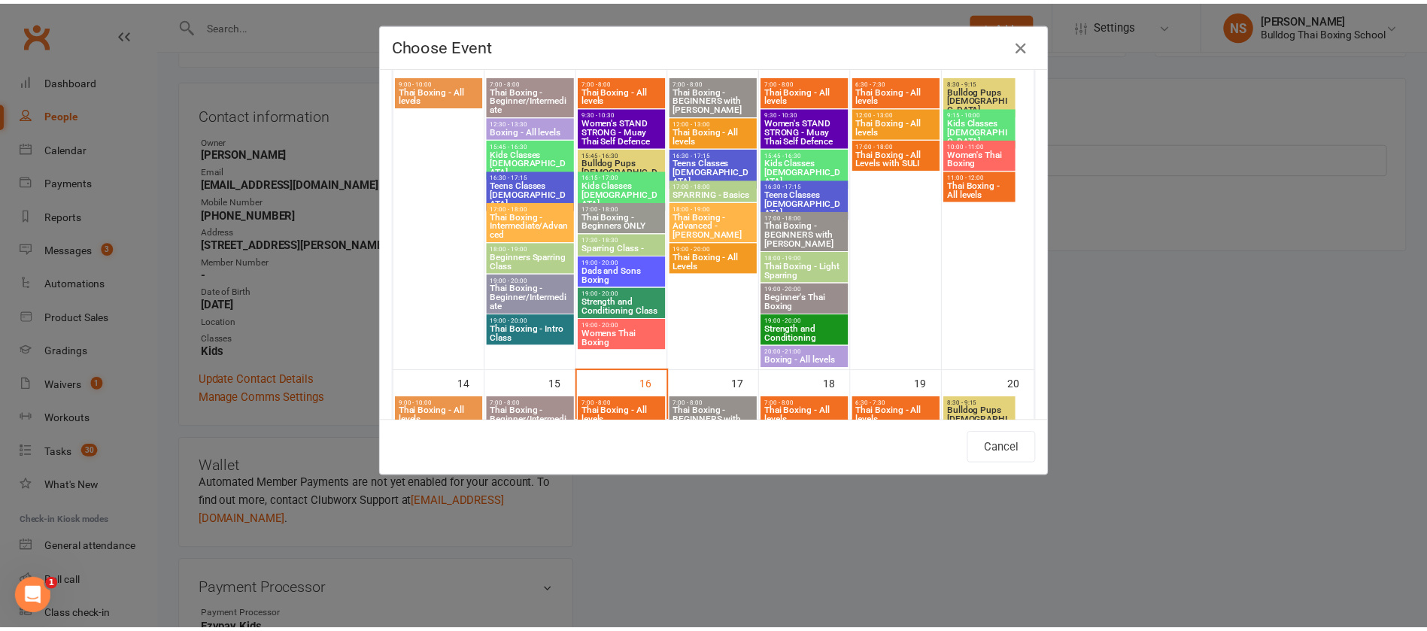
scroll to position [677, 0]
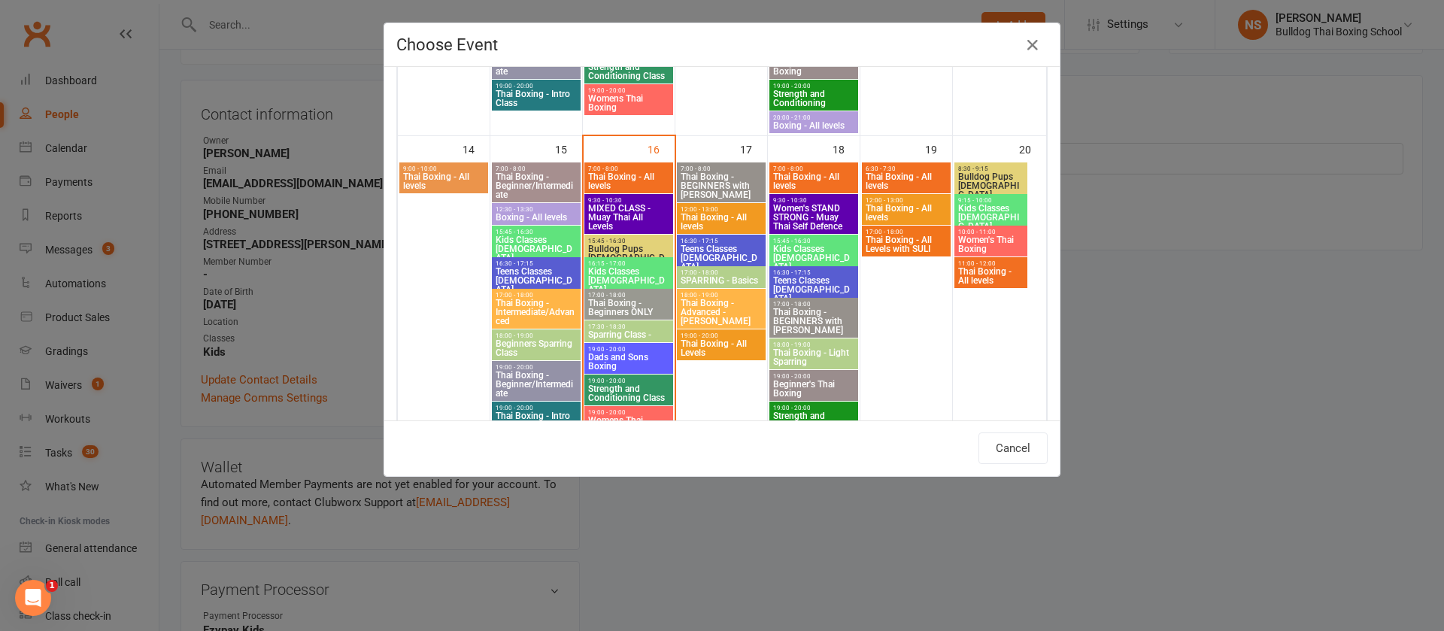
click at [634, 357] on span "Dads and Sons Boxing" at bounding box center [628, 362] width 83 height 18
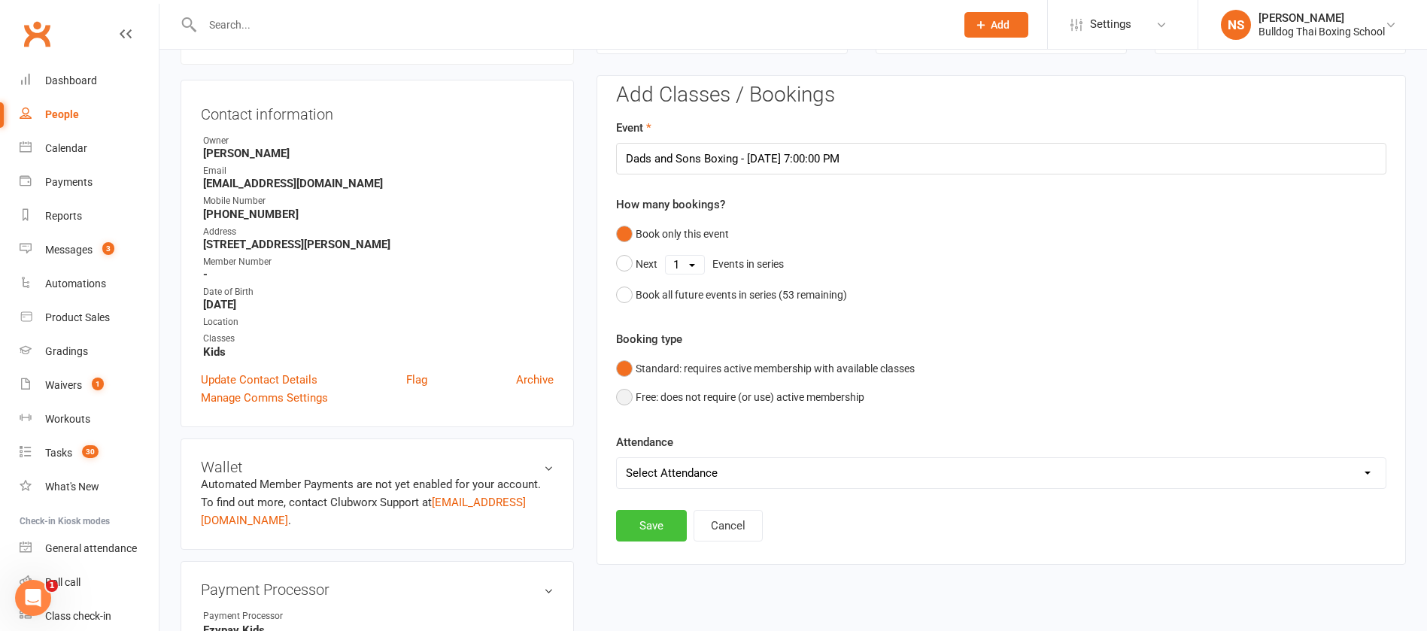
click at [642, 402] on button "Free: does not require (or use) active membership" at bounding box center [740, 397] width 248 height 29
drag, startPoint x: 626, startPoint y: 362, endPoint x: 626, endPoint y: 393, distance: 30.1
click at [626, 363] on button "Standard: requires active membership with available classes" at bounding box center [765, 368] width 299 height 29
click at [649, 524] on button "Save" at bounding box center [651, 526] width 71 height 32
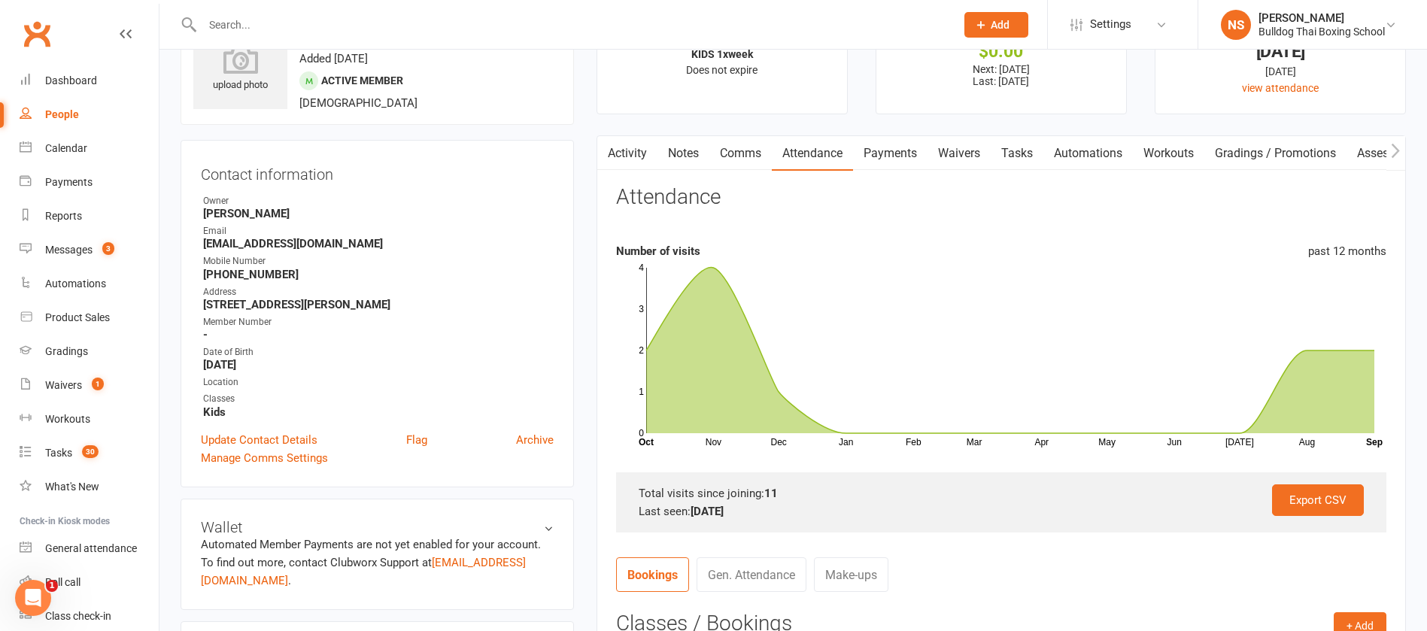
scroll to position [0, 0]
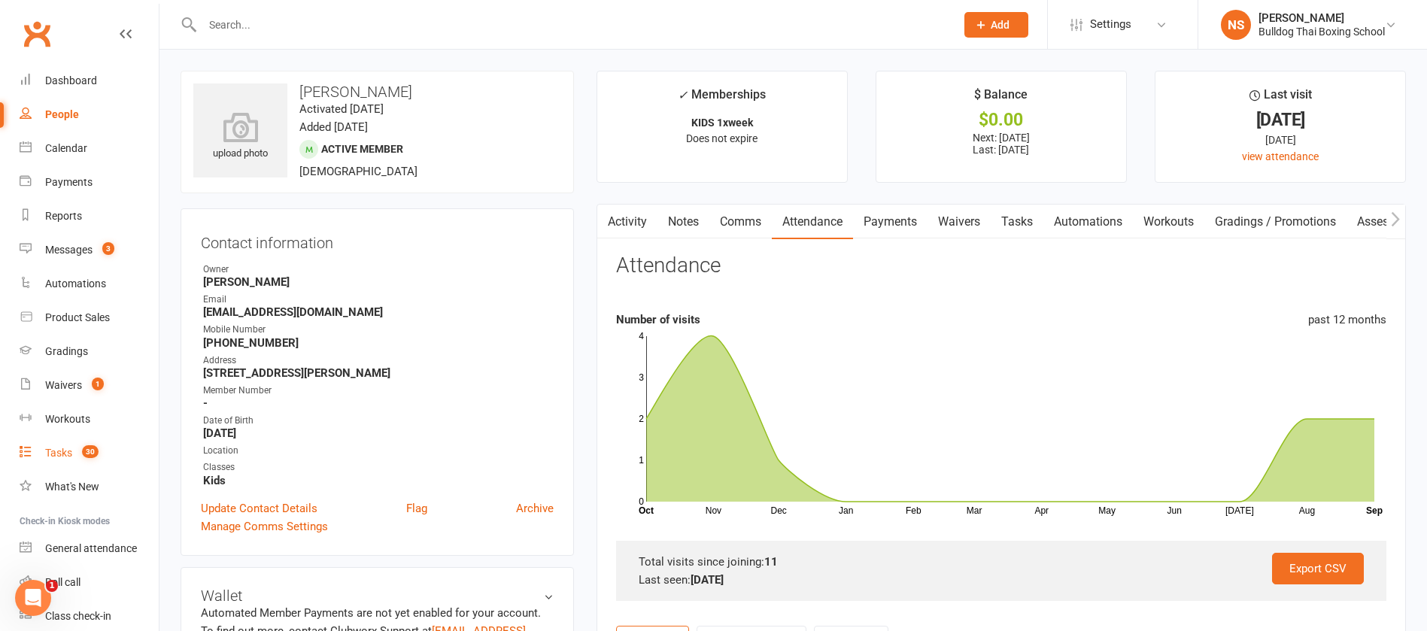
click at [66, 453] on div "Tasks" at bounding box center [58, 453] width 27 height 12
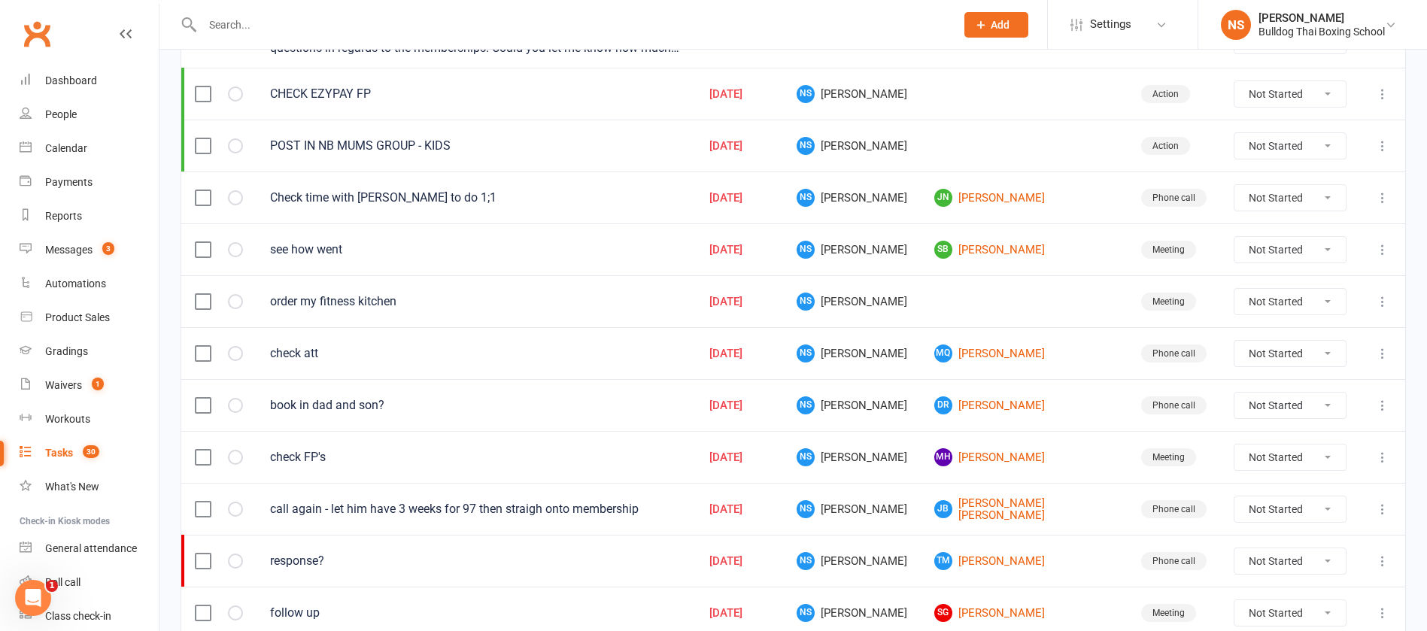
scroll to position [338, 0]
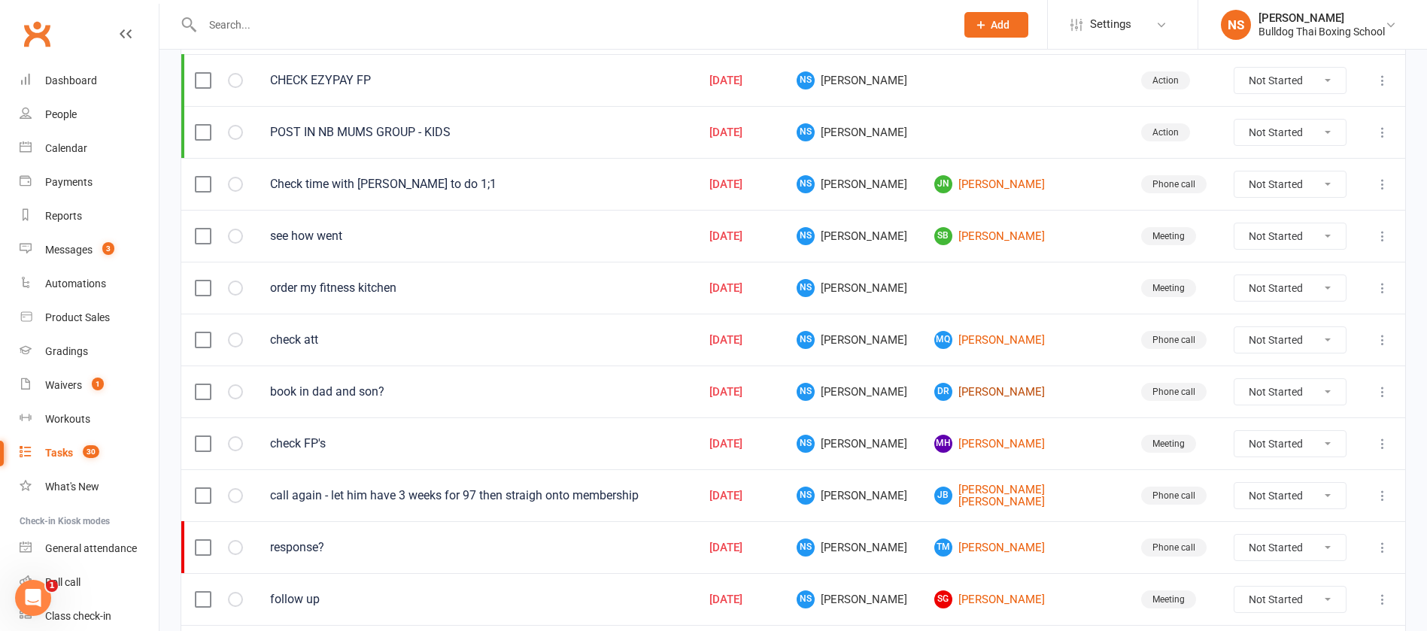
click at [1017, 396] on link "[PERSON_NAME]" at bounding box center [1024, 392] width 180 height 18
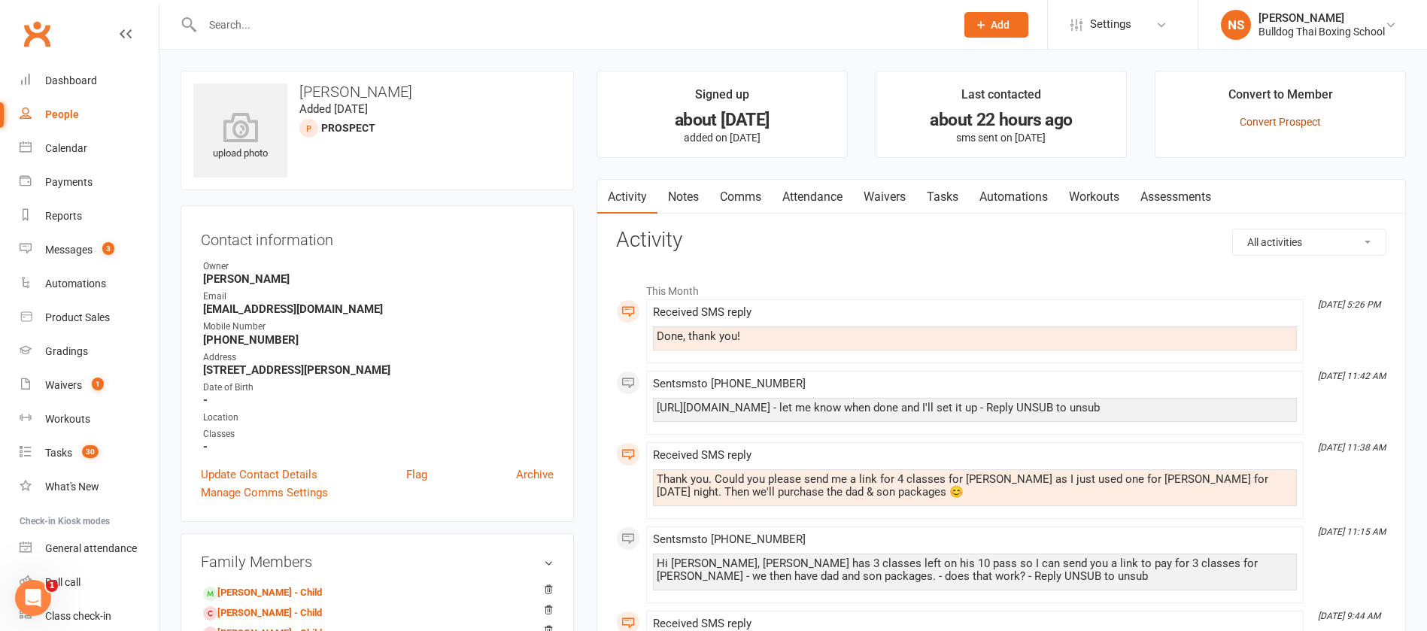
click at [1285, 123] on link "Convert Prospect" at bounding box center [1279, 122] width 81 height 12
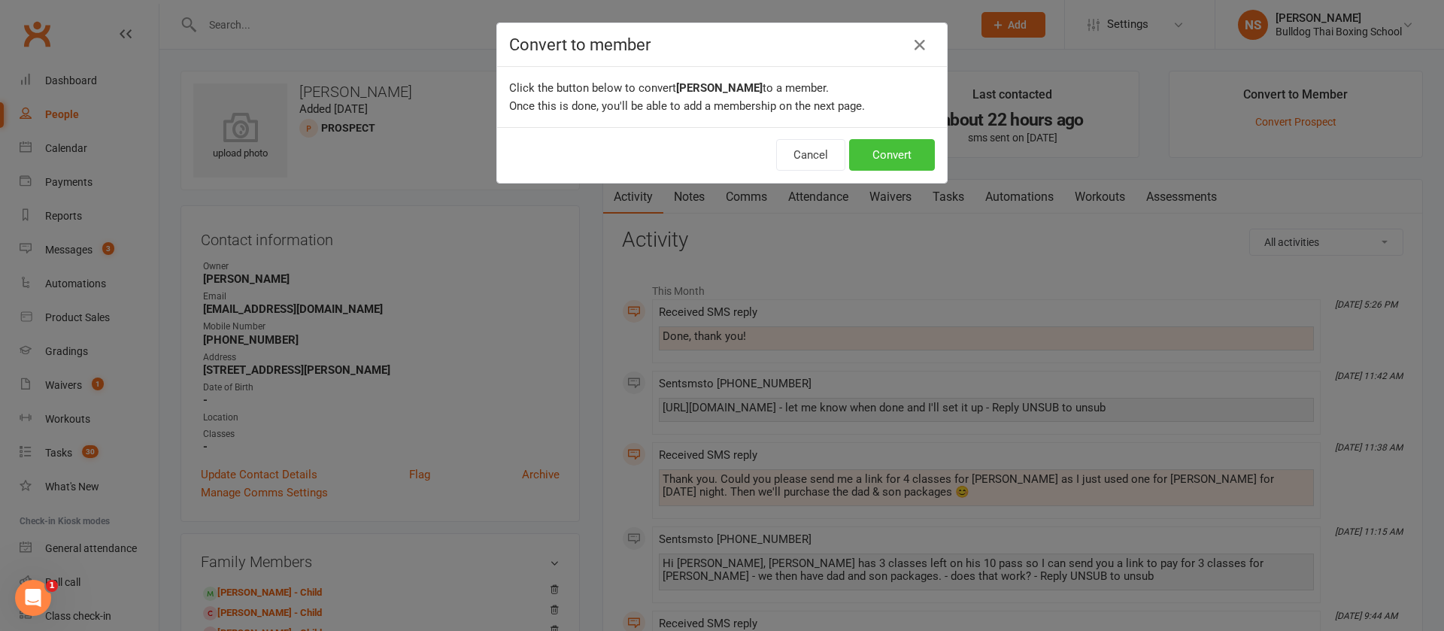
click at [870, 151] on button "Convert" at bounding box center [892, 155] width 86 height 32
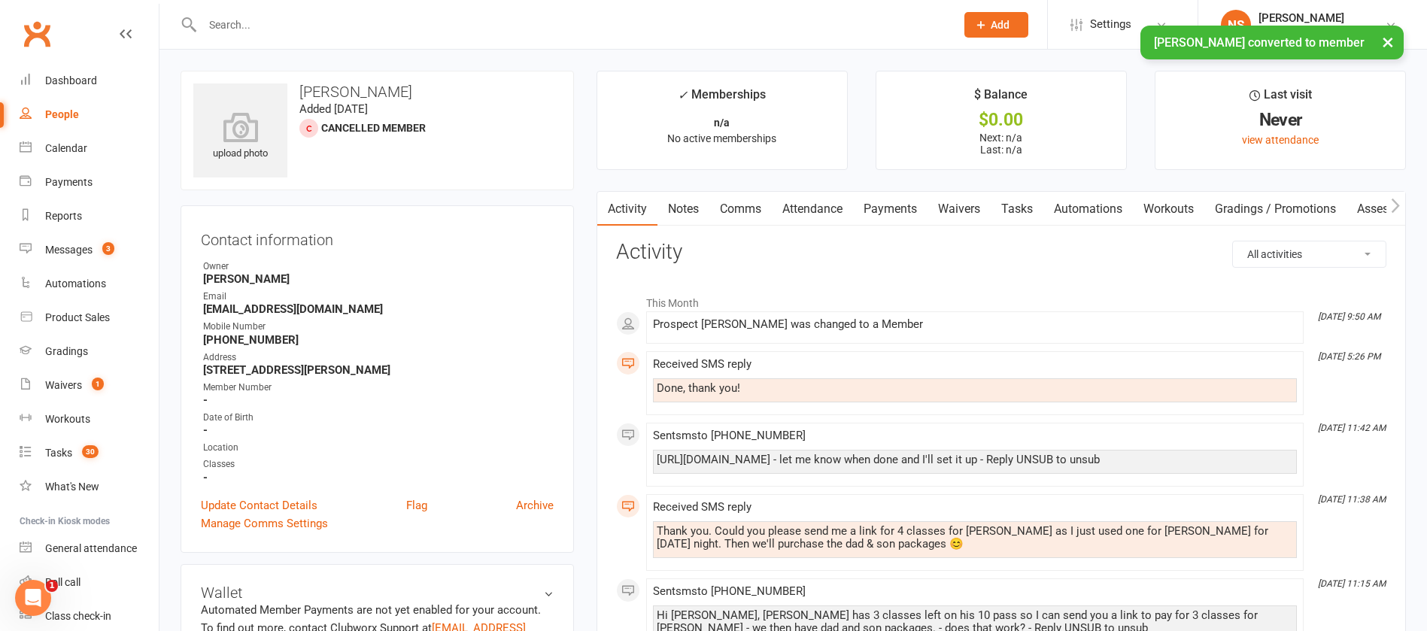
click at [959, 210] on link "Waivers" at bounding box center [958, 209] width 63 height 35
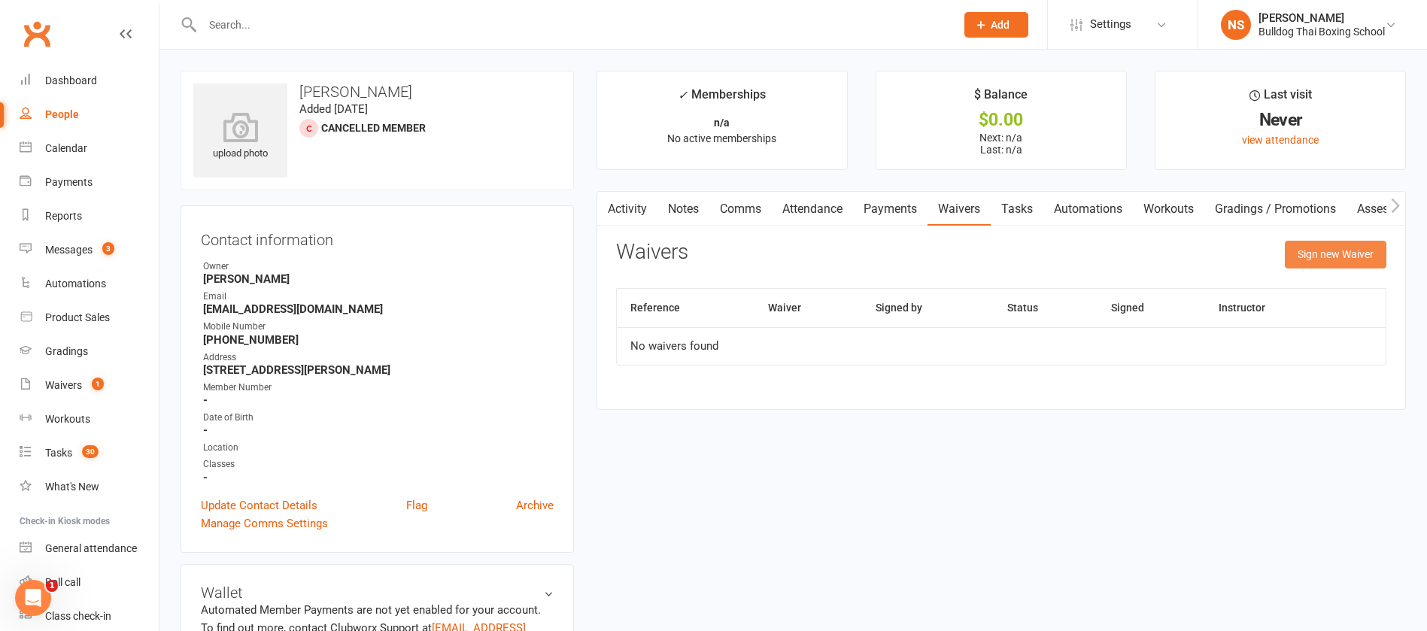
click at [1315, 256] on button "Sign new Waiver" at bounding box center [1335, 254] width 102 height 27
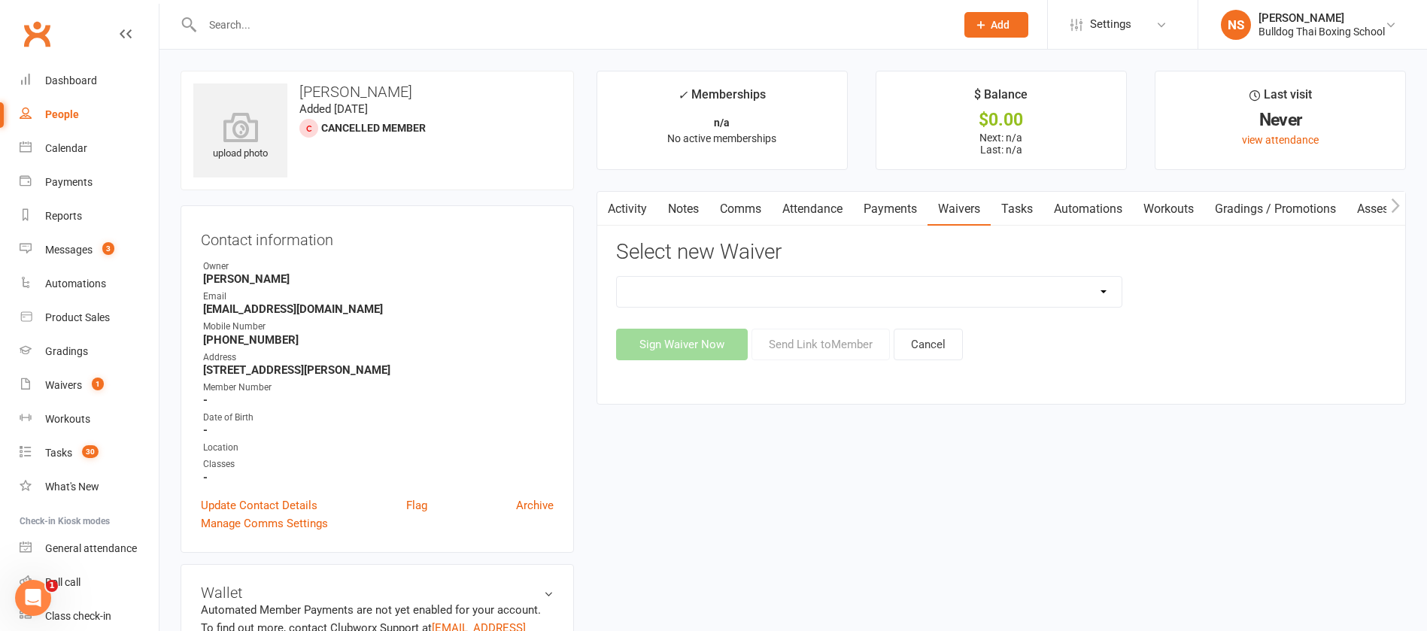
click at [811, 293] on select "12 Month Contract 14 Day Kick Off 21 Day Kick Starter 28 Day 99 and RO 35 28 Da…" at bounding box center [869, 292] width 505 height 30
click at [617, 277] on select "12 Month Contract 14 Day Kick Off 21 Day Kick Starter 28 Day 99 and RO 35 28 Da…" at bounding box center [869, 292] width 505 height 30
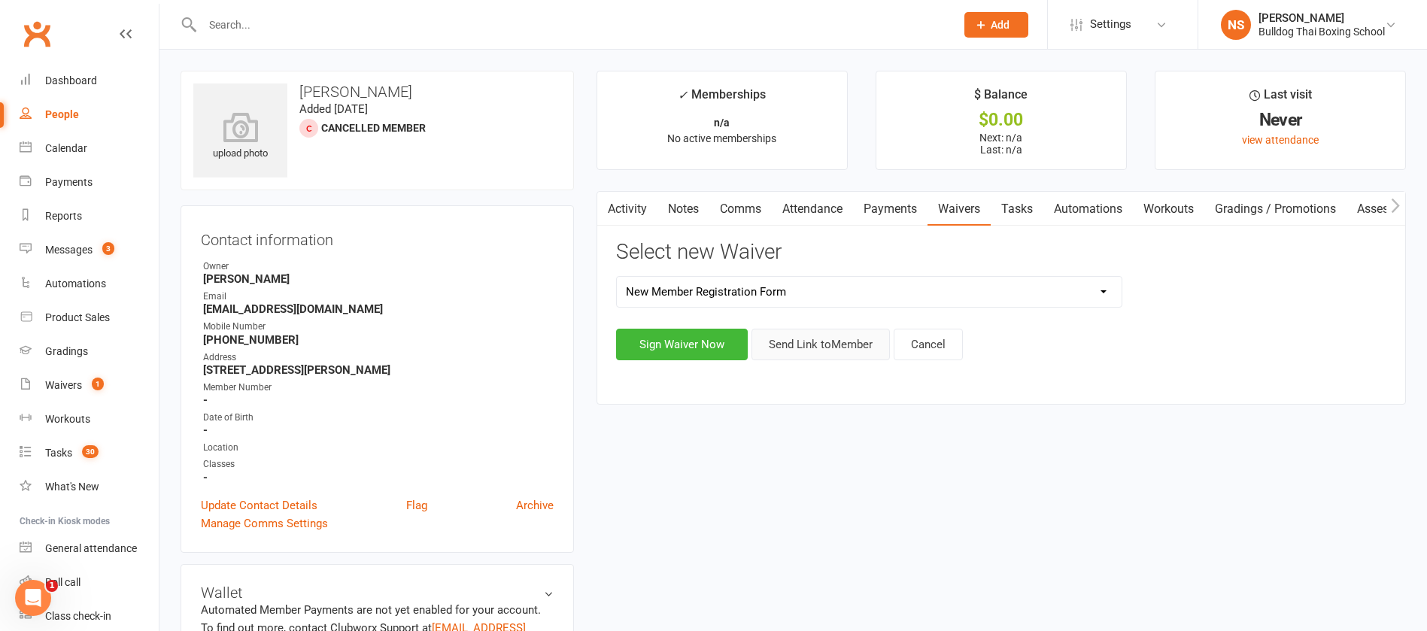
click at [808, 344] on button "Send Link to Member" at bounding box center [820, 345] width 138 height 32
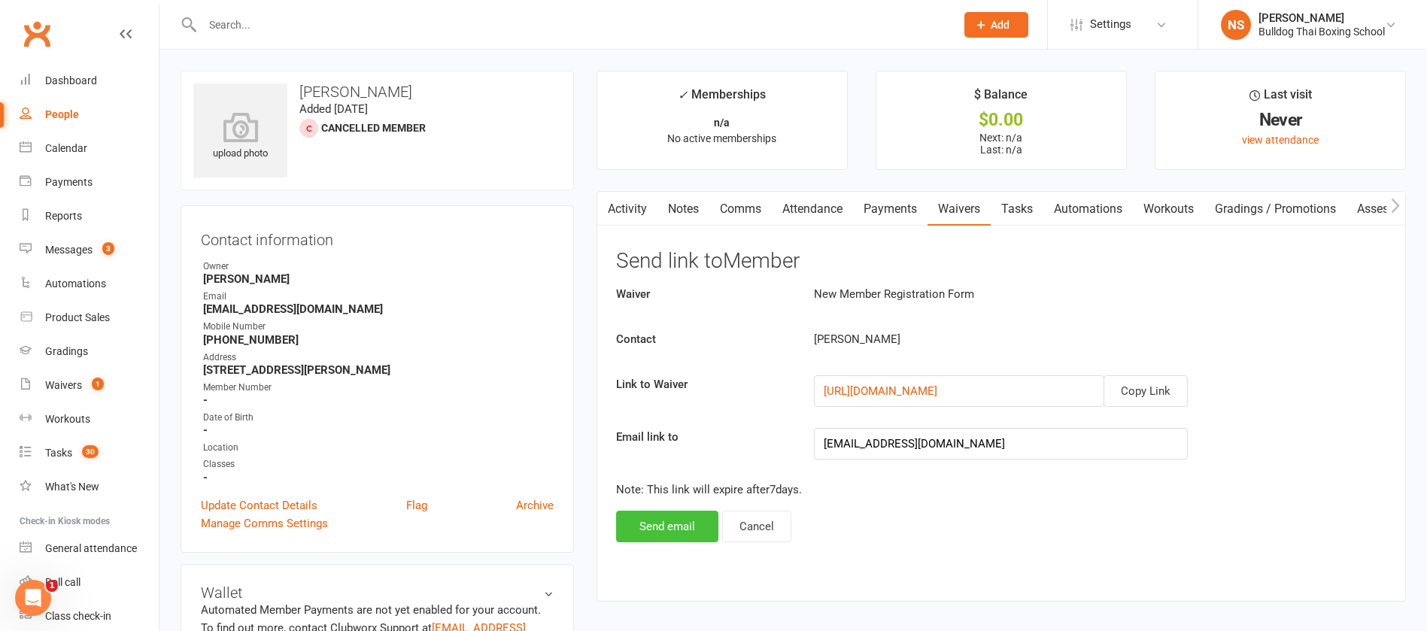
click at [672, 526] on button "Send email" at bounding box center [667, 527] width 102 height 32
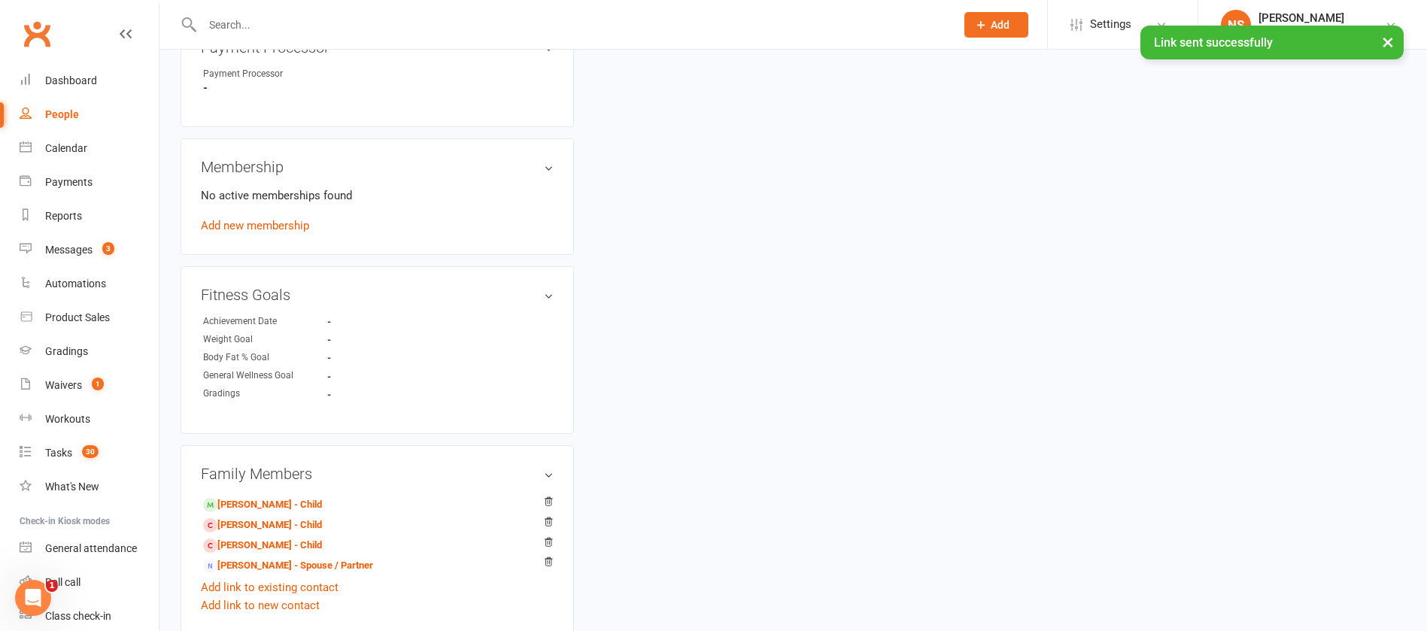
scroll to position [677, 0]
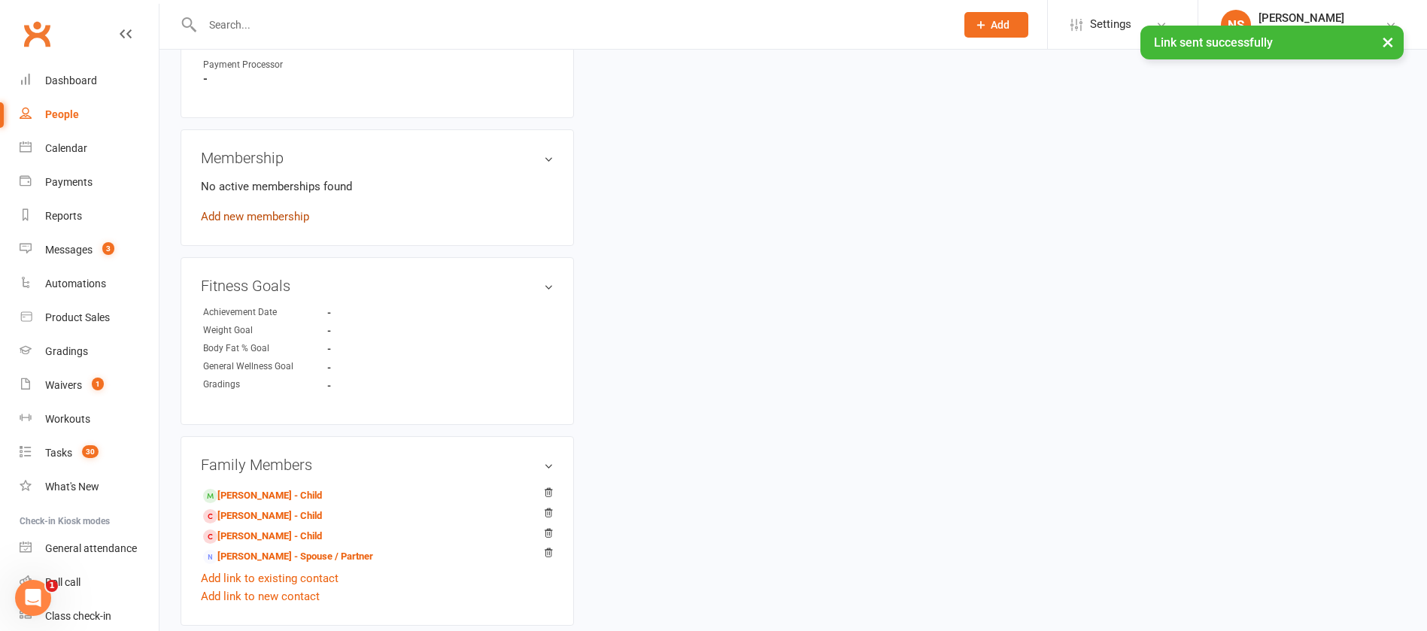
click at [286, 219] on link "Add new membership" at bounding box center [255, 217] width 108 height 14
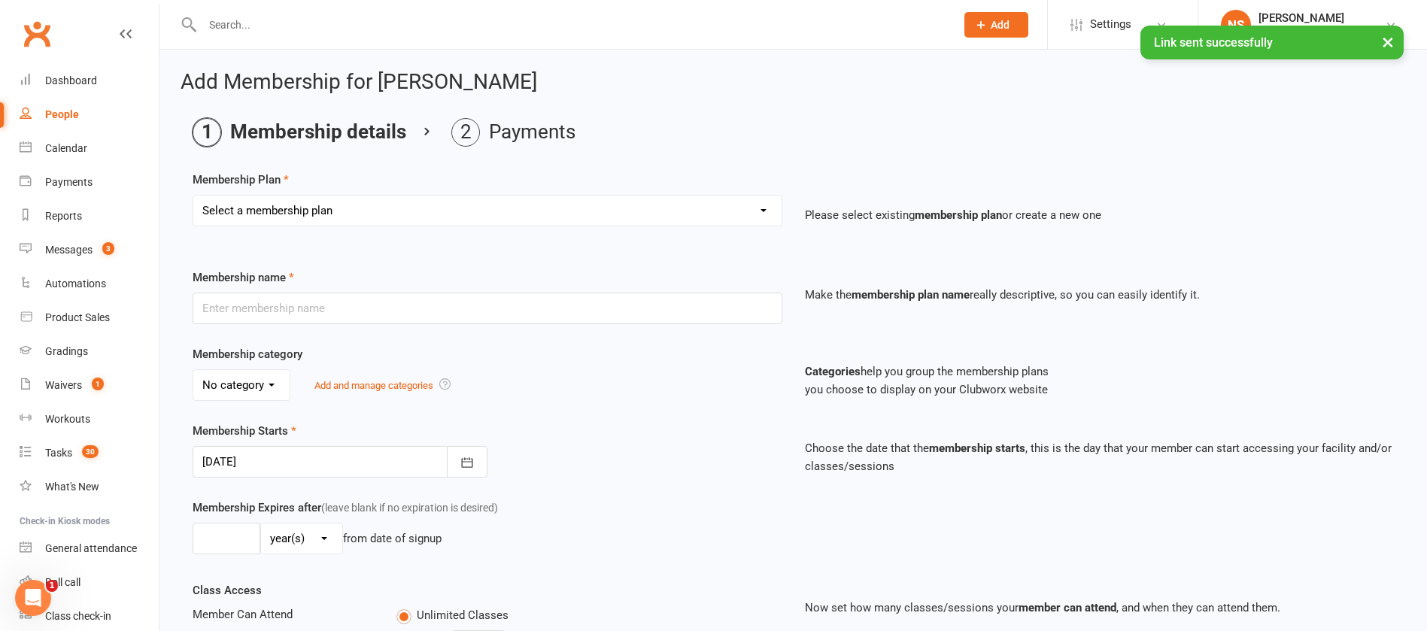
click at [335, 215] on select "Select a membership plan Create new Membership Plan 2 X WEEK MSHIP 1xWeek 25/we…" at bounding box center [487, 211] width 588 height 30
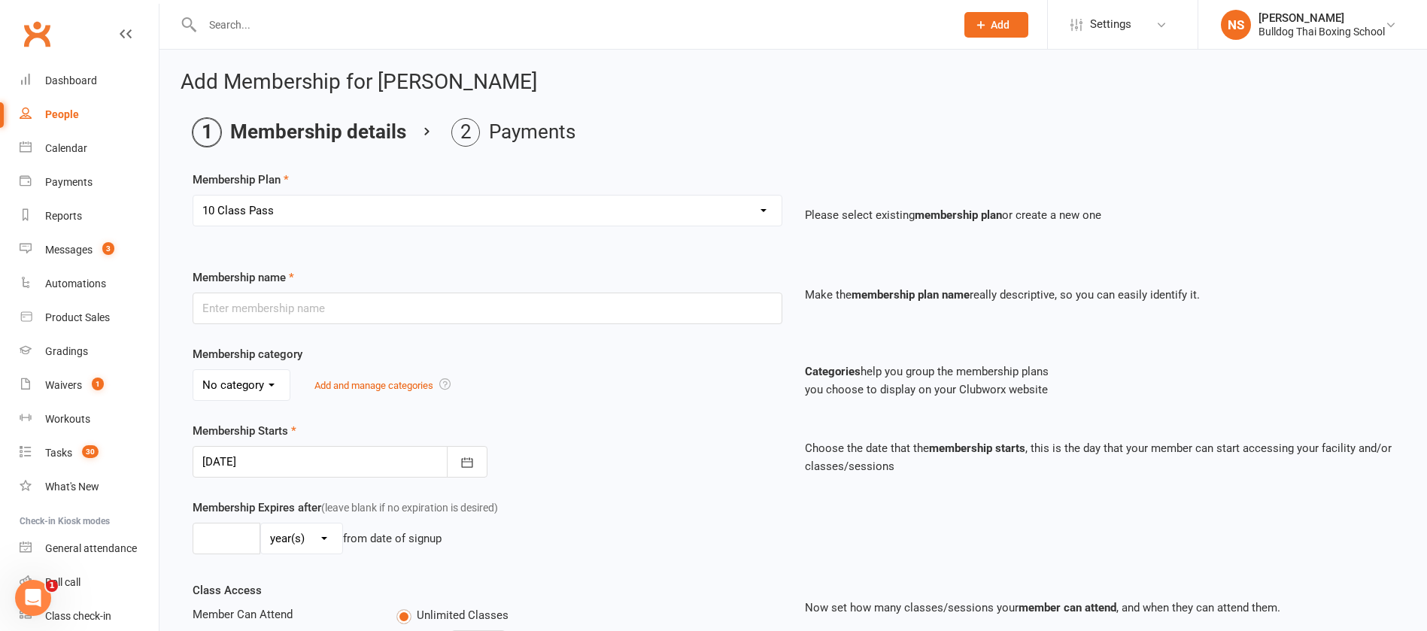
click at [193, 196] on select "Select a membership plan Create new Membership Plan 2 X WEEK MSHIP 1xWeek 25/we…" at bounding box center [487, 211] width 588 height 30
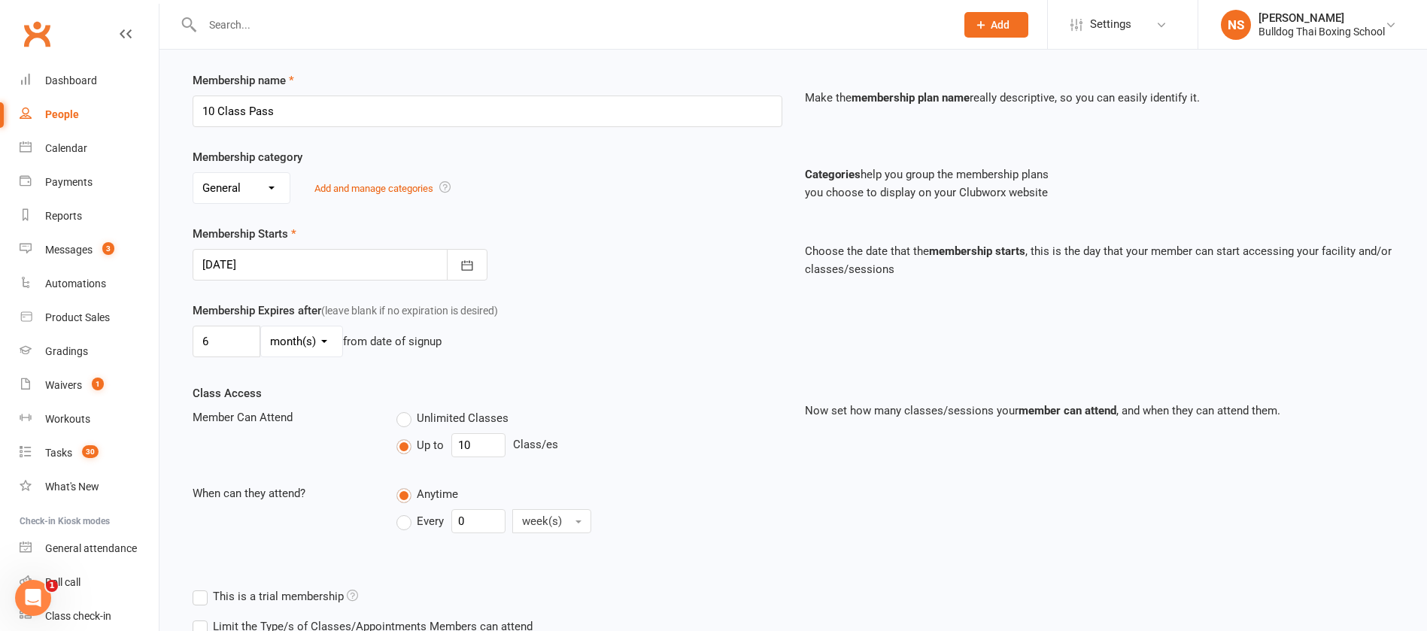
scroll to position [226, 0]
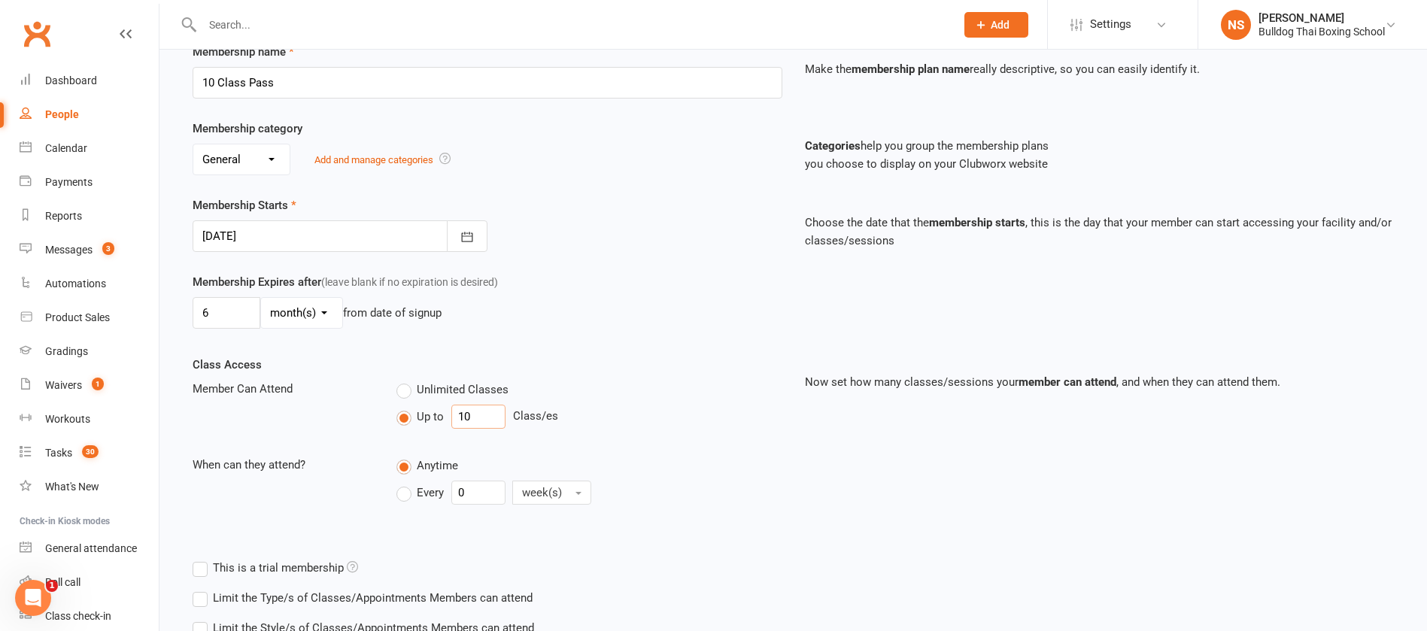
drag, startPoint x: 481, startPoint y: 425, endPoint x: 435, endPoint y: 418, distance: 45.6
click at [436, 418] on div "Up to 10 Class/es" at bounding box center [588, 417] width 385 height 24
click at [600, 430] on div "Unlimited Classes Up to 4 Class/es" at bounding box center [589, 407] width 408 height 55
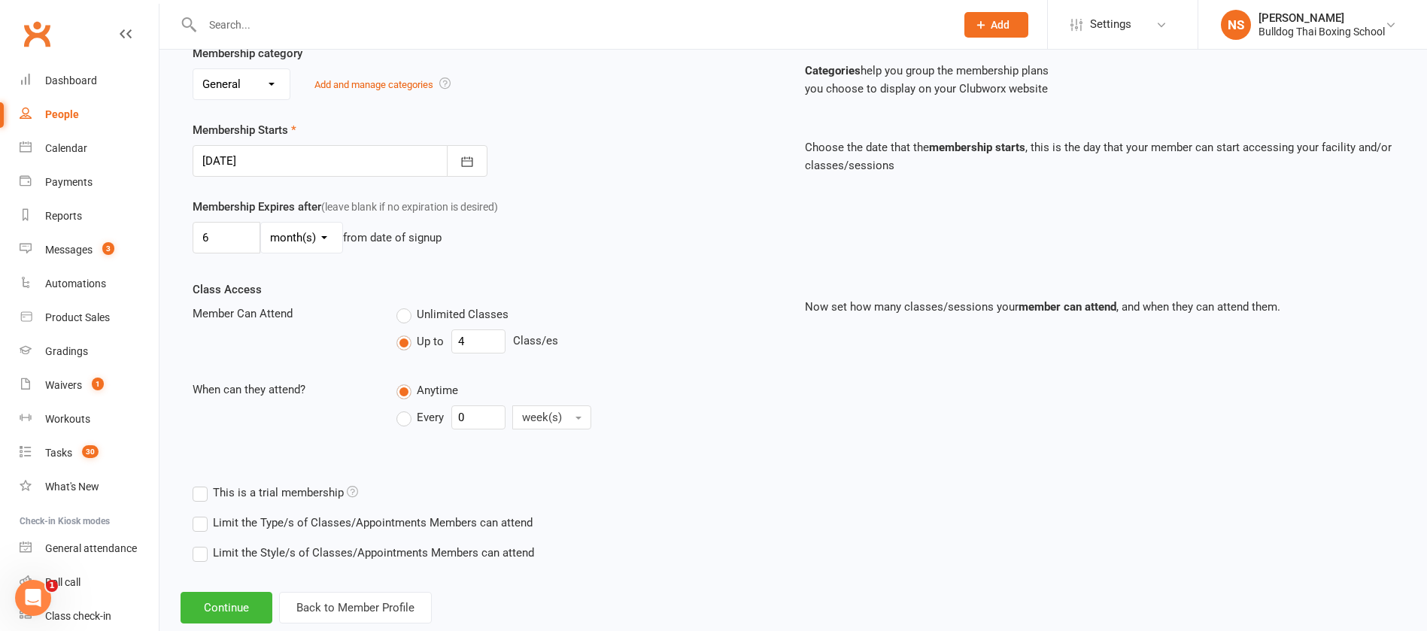
scroll to position [336, 0]
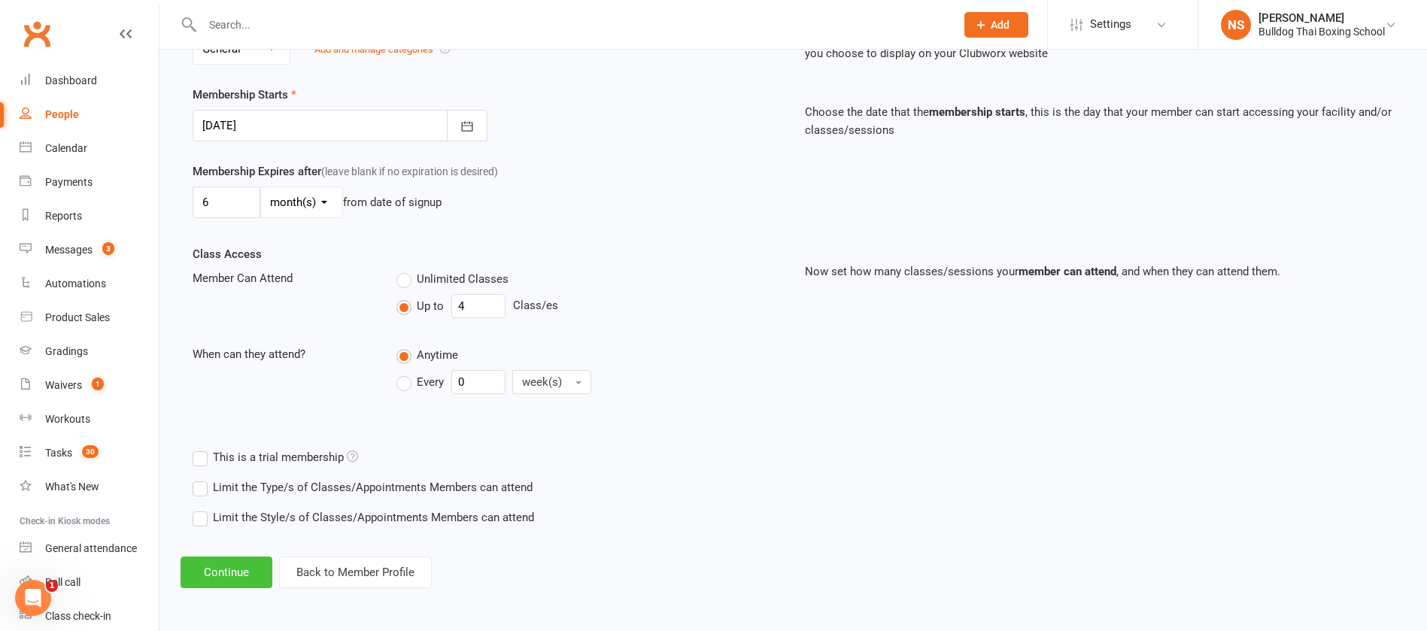
click at [232, 575] on button "Continue" at bounding box center [226, 572] width 92 height 32
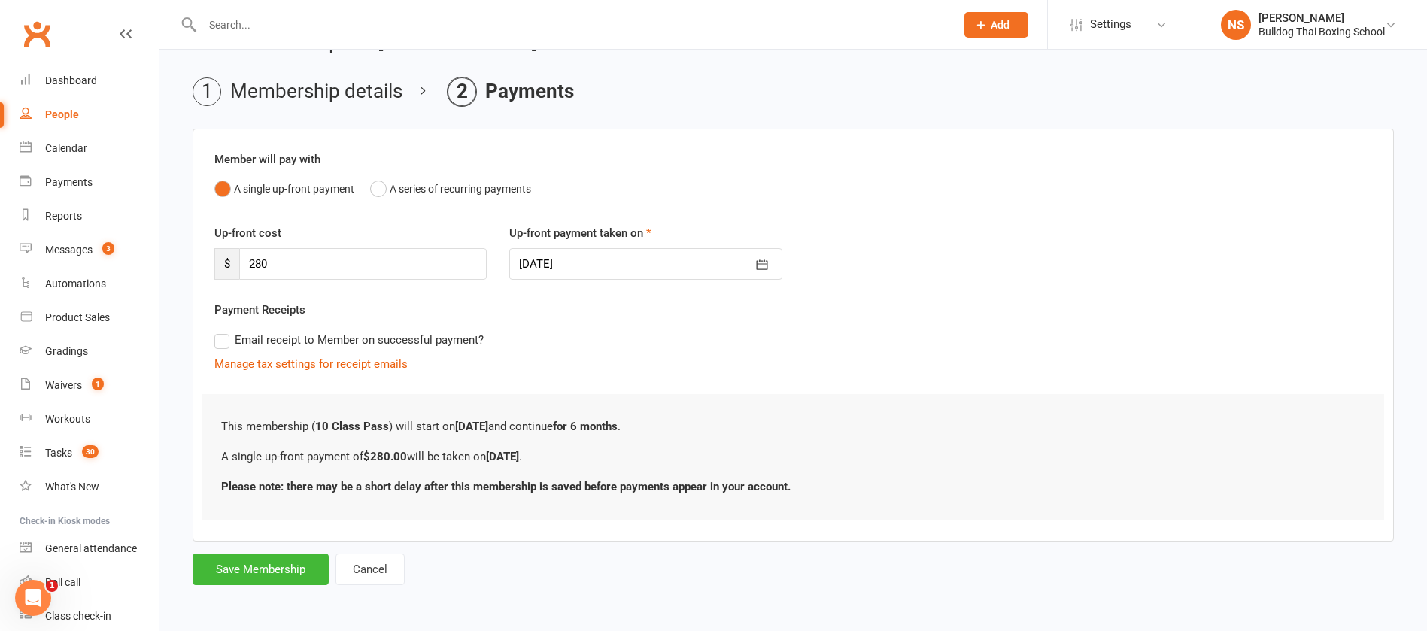
scroll to position [0, 0]
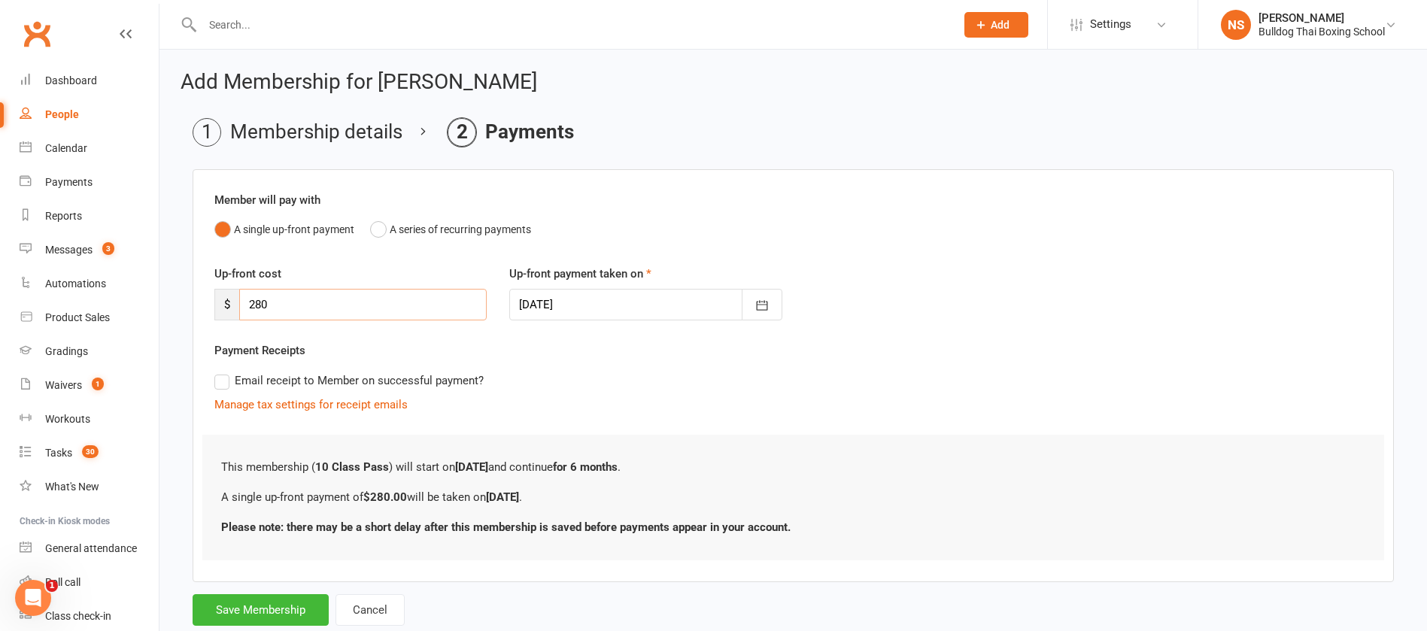
drag, startPoint x: 259, startPoint y: 304, endPoint x: 224, endPoint y: 304, distance: 35.3
click at [224, 304] on div "$ 280" at bounding box center [350, 305] width 272 height 32
click at [257, 613] on button "Save Membership" at bounding box center [261, 610] width 136 height 32
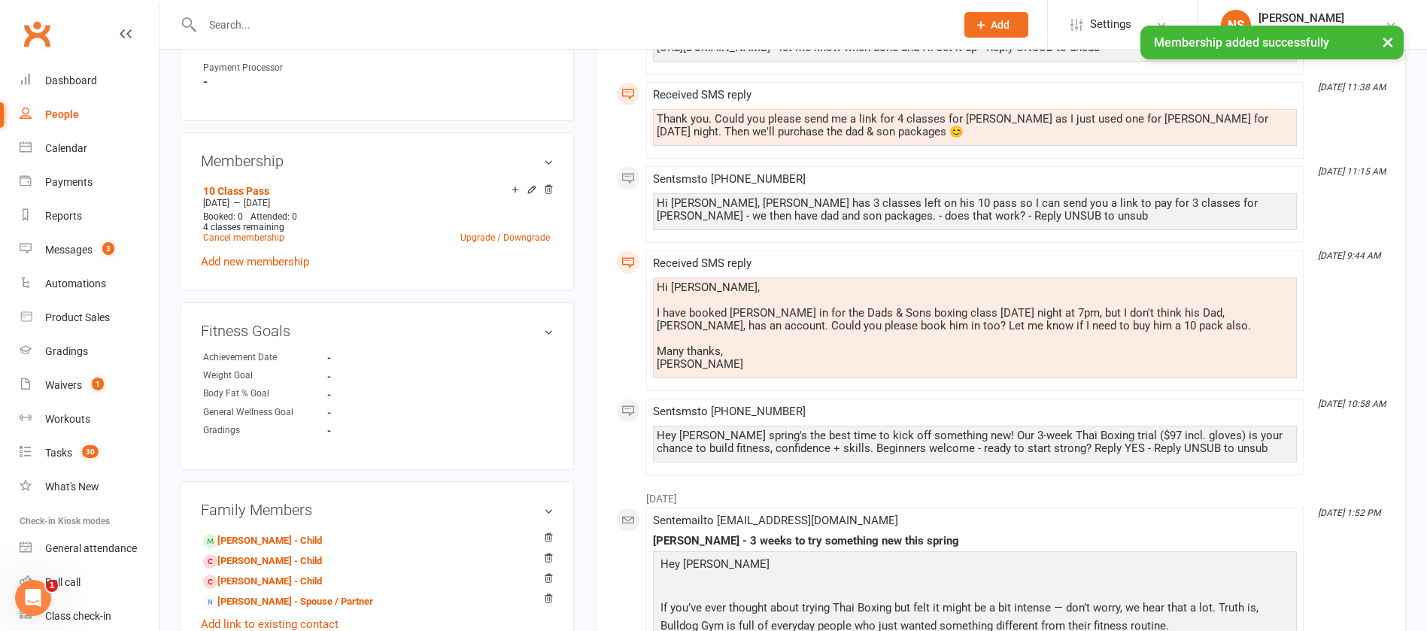
scroll to position [717, 0]
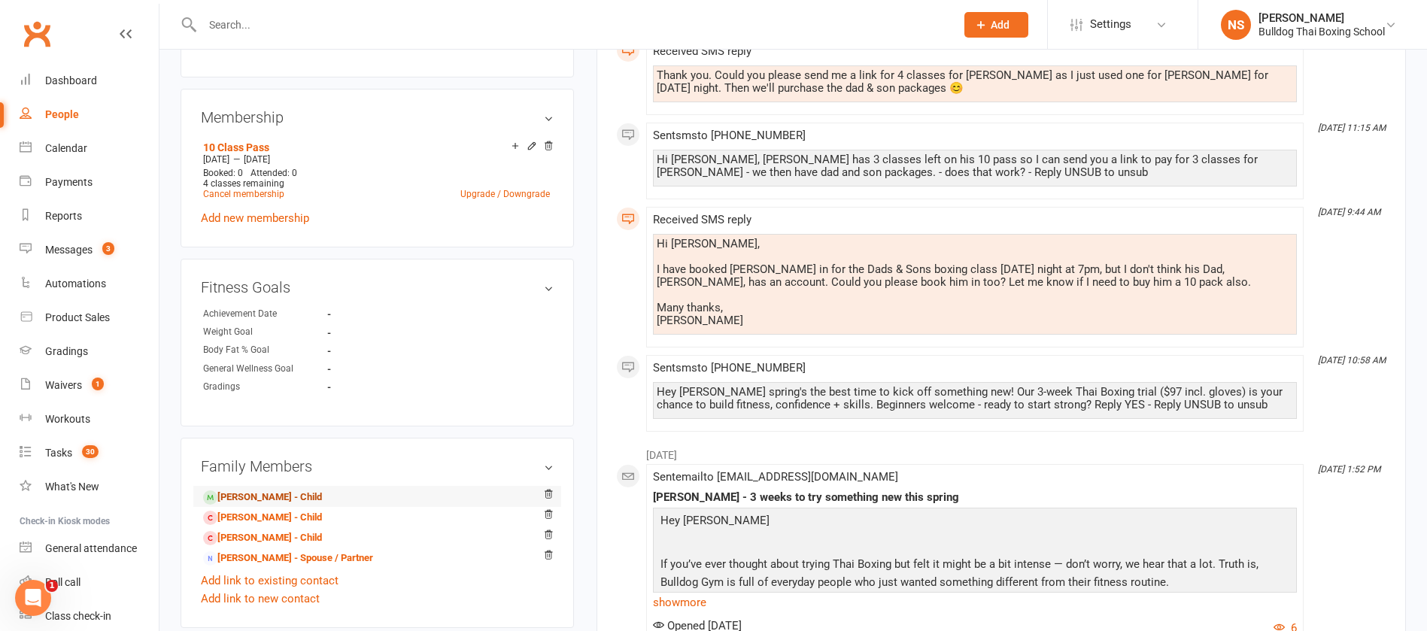
click at [241, 499] on link "[PERSON_NAME] - Child" at bounding box center [262, 498] width 119 height 16
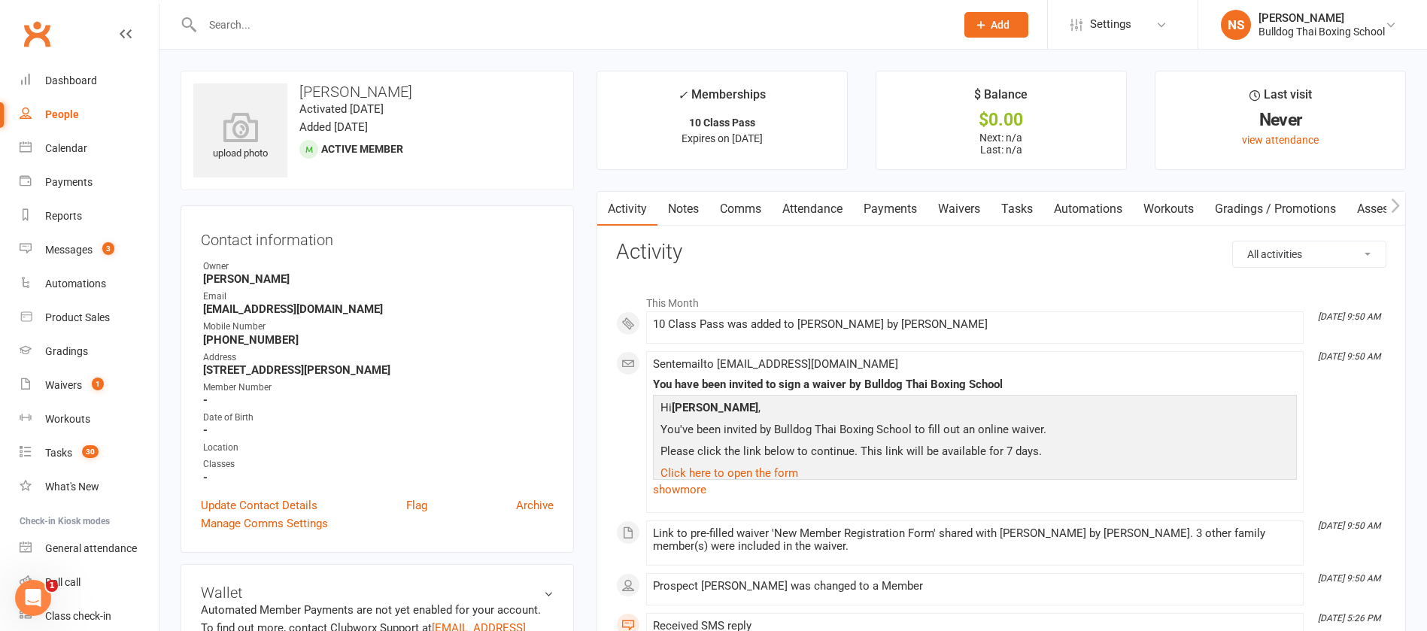
click at [821, 211] on link "Attendance" at bounding box center [812, 209] width 81 height 35
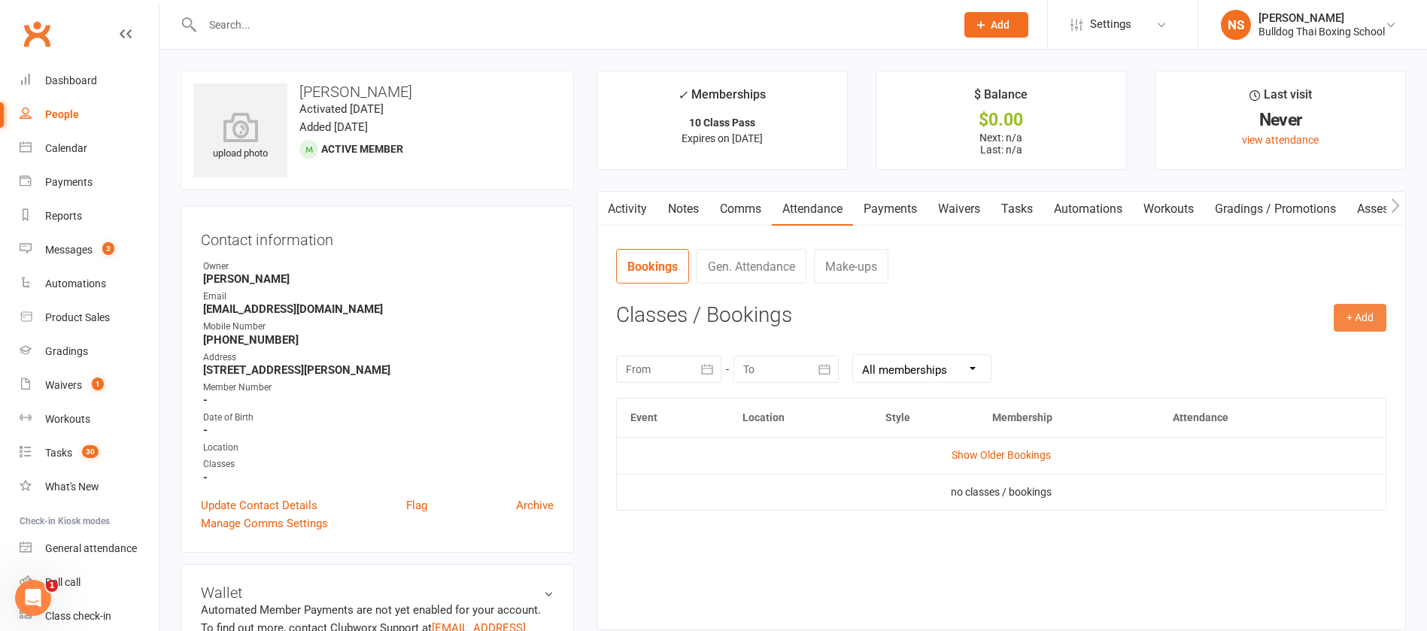
click at [1367, 314] on button "+ Add" at bounding box center [1359, 317] width 53 height 27
click at [1320, 346] on link "Book Event" at bounding box center [1310, 352] width 149 height 30
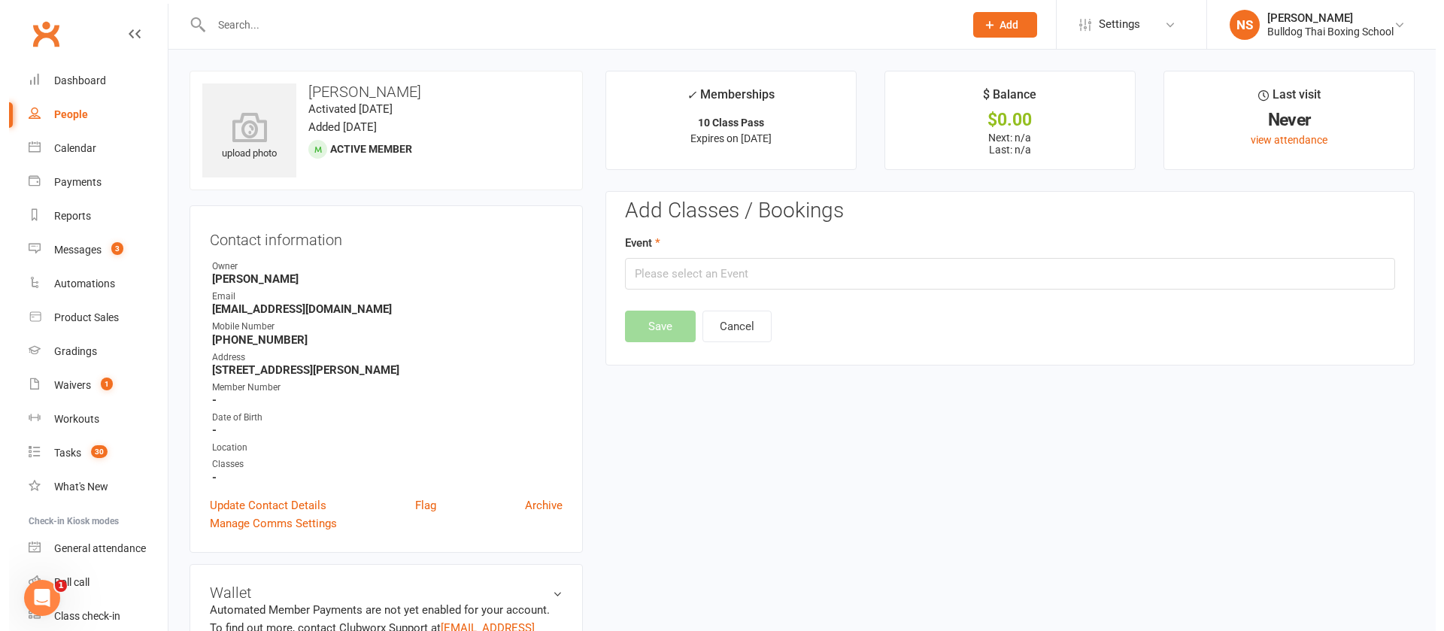
scroll to position [116, 0]
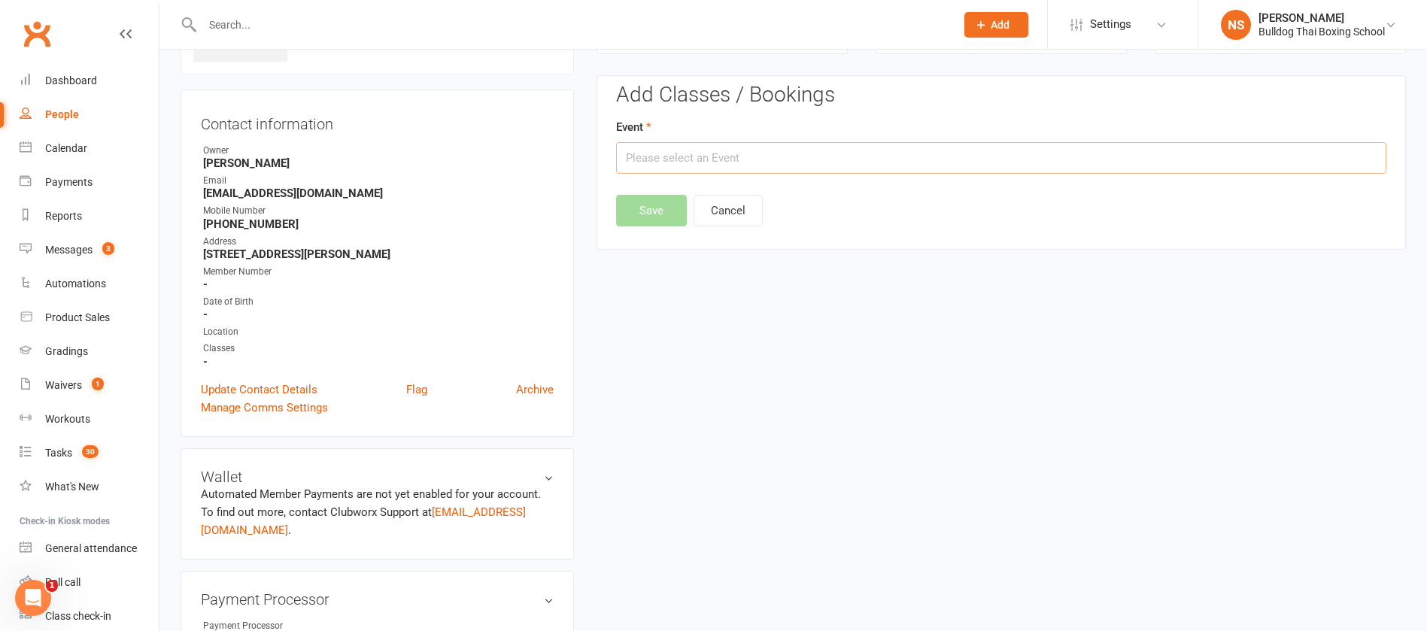
click at [787, 162] on input "text" at bounding box center [1001, 158] width 770 height 32
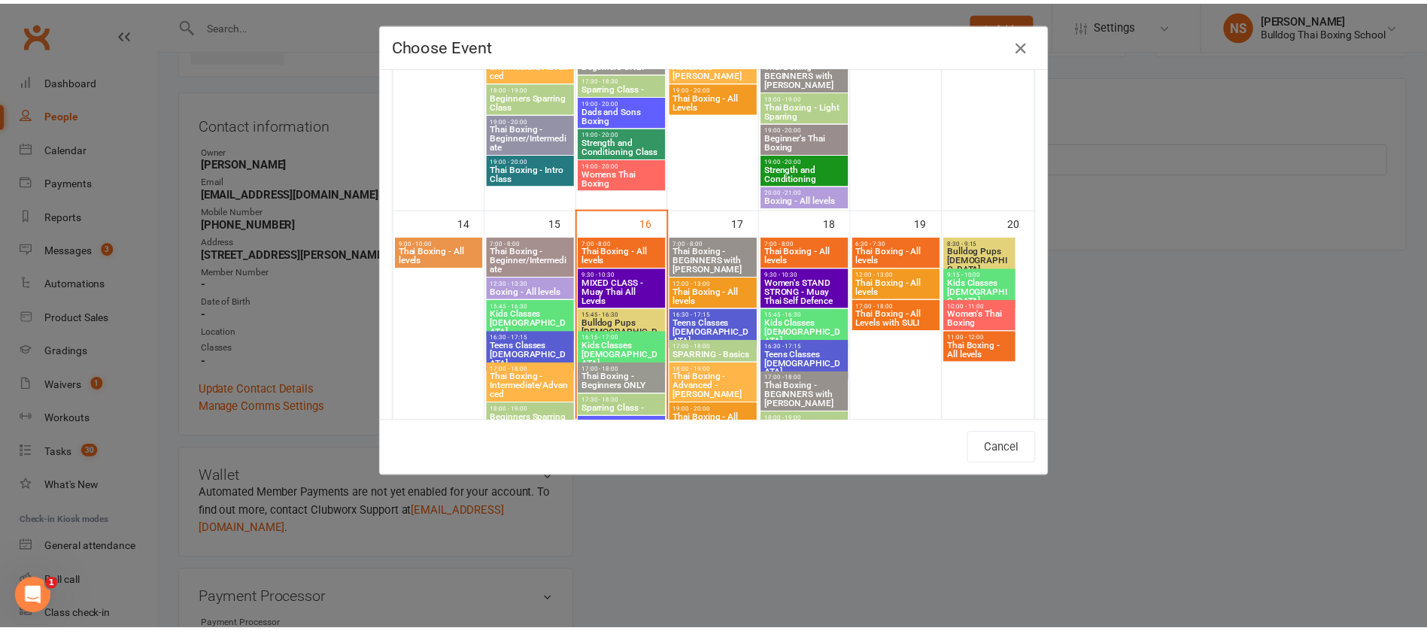
scroll to position [677, 0]
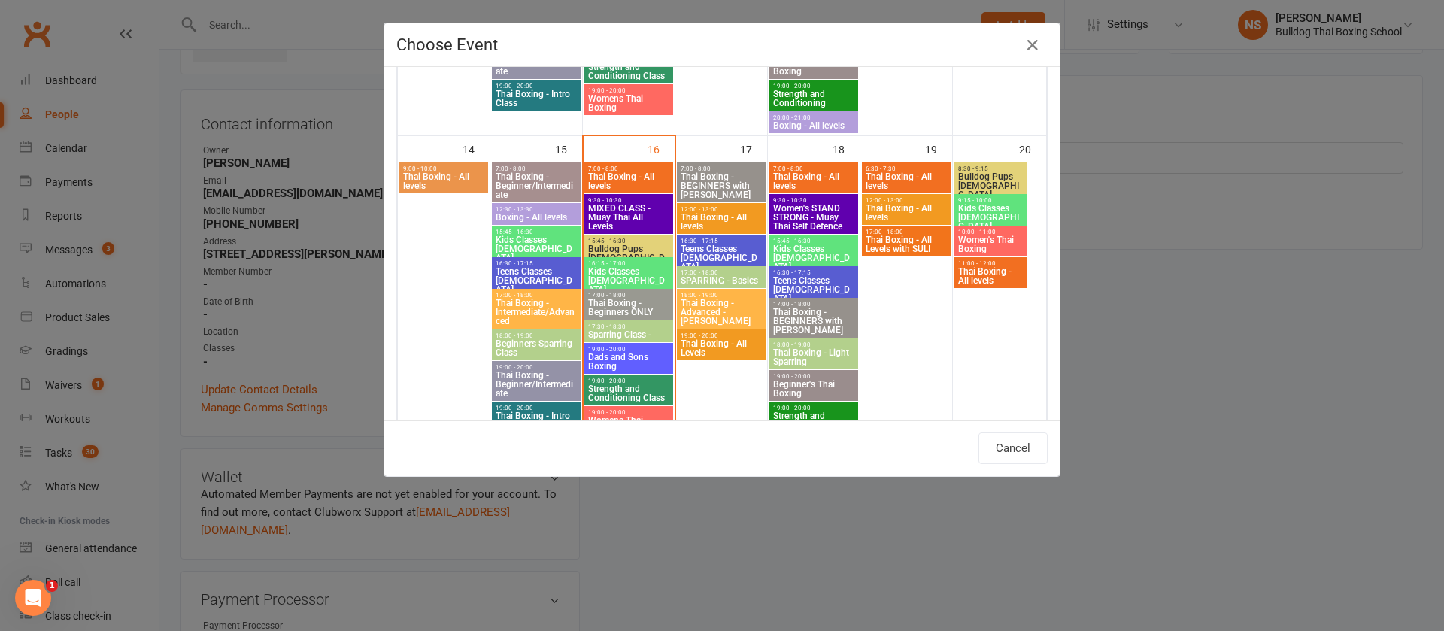
click at [617, 360] on span "Dads and Sons Boxing" at bounding box center [628, 362] width 83 height 18
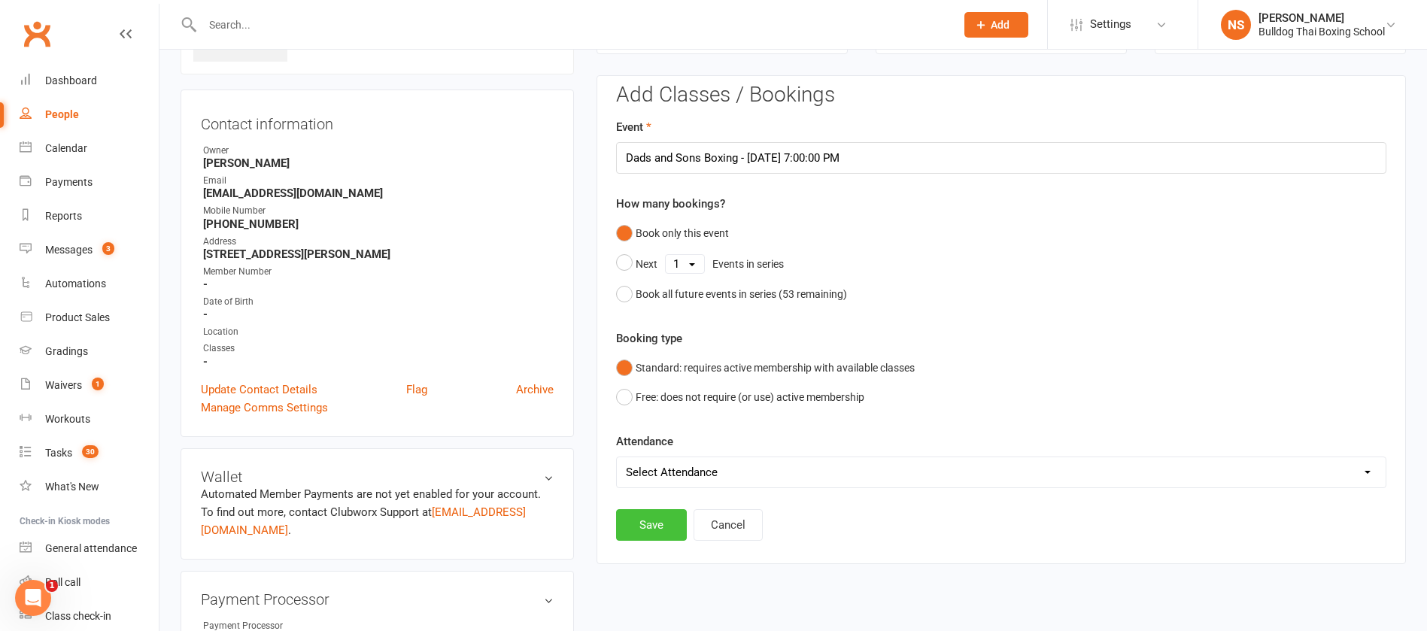
click at [652, 527] on button "Save" at bounding box center [651, 525] width 71 height 32
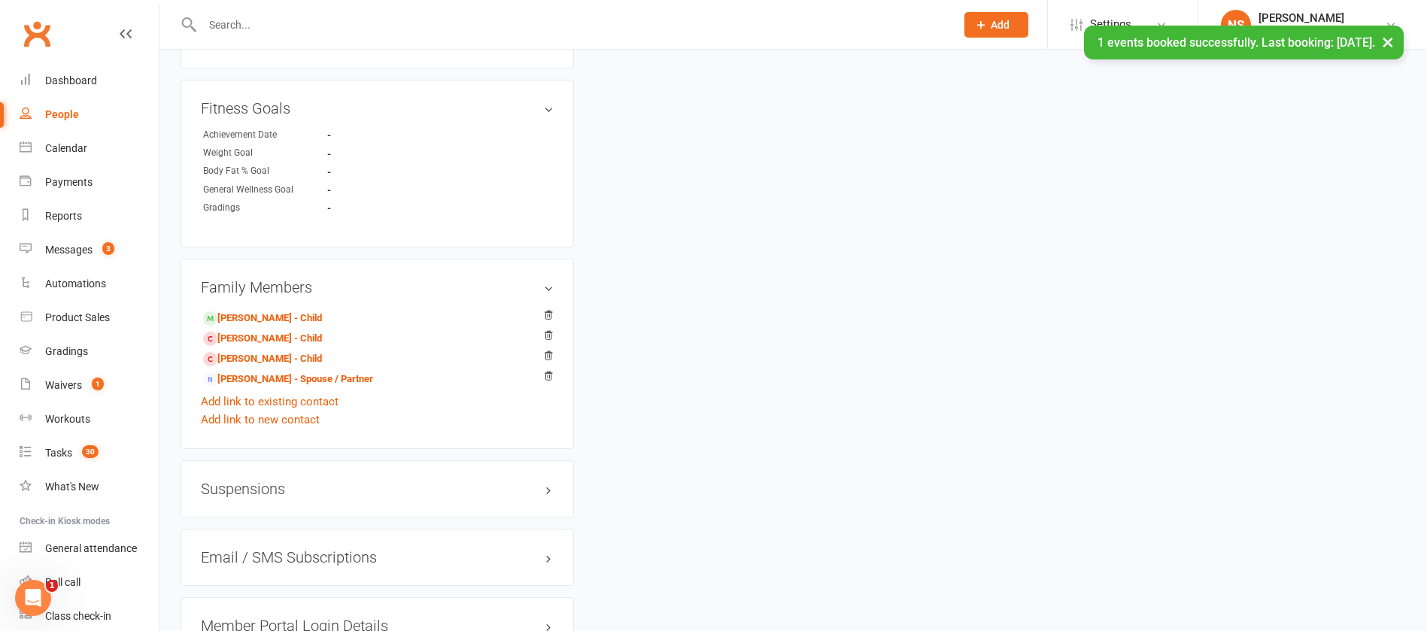
scroll to position [905, 0]
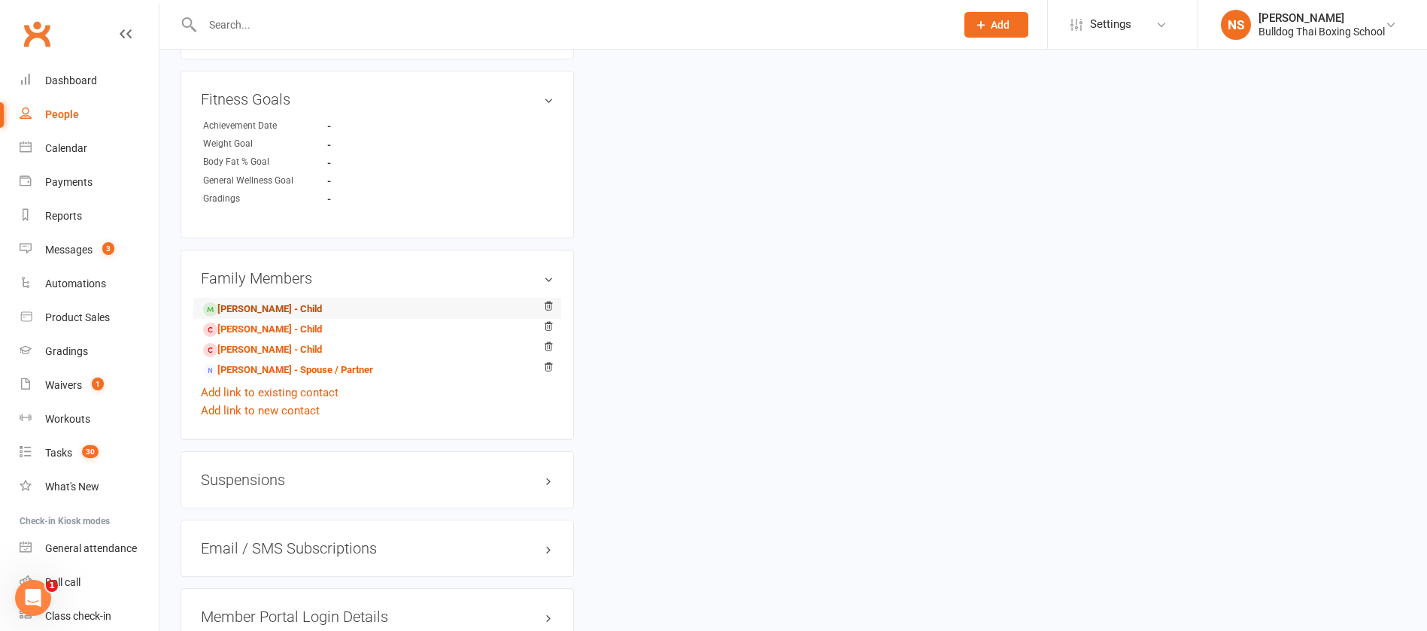
click at [252, 311] on link "[PERSON_NAME] - Child" at bounding box center [262, 310] width 119 height 16
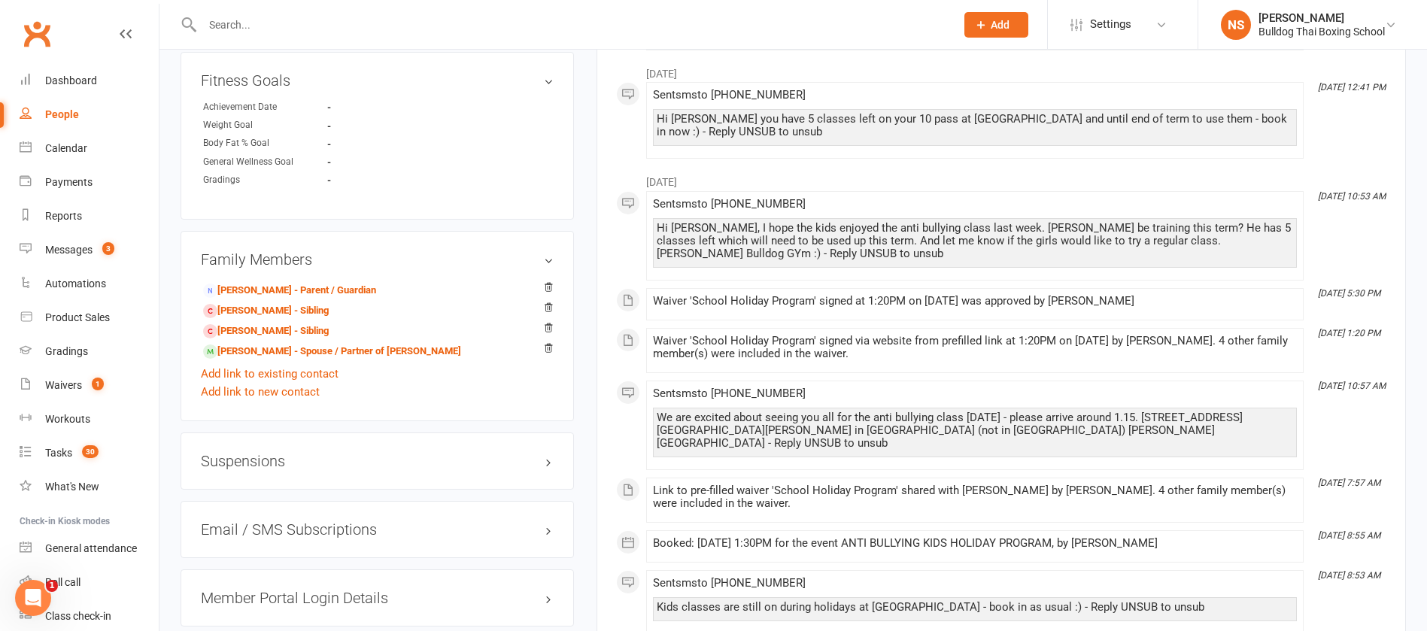
scroll to position [1015, 0]
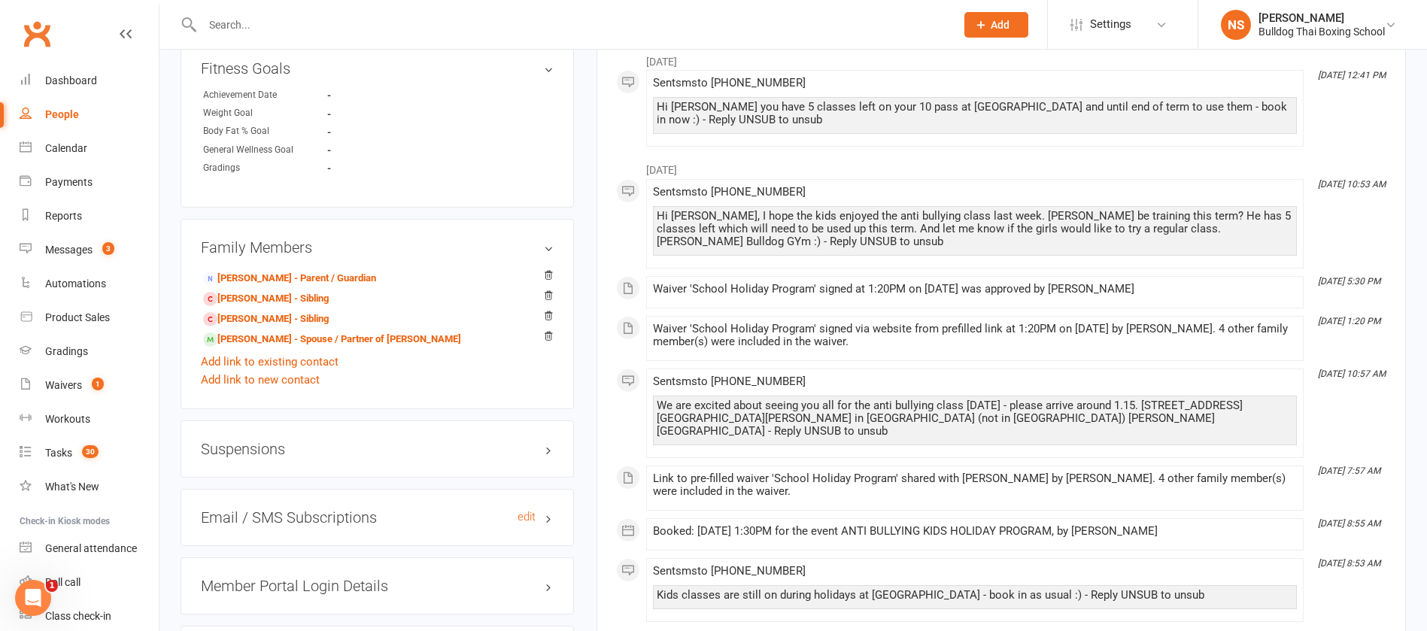
click at [271, 514] on h3 "Email / SMS Subscriptions edit" at bounding box center [377, 517] width 353 height 17
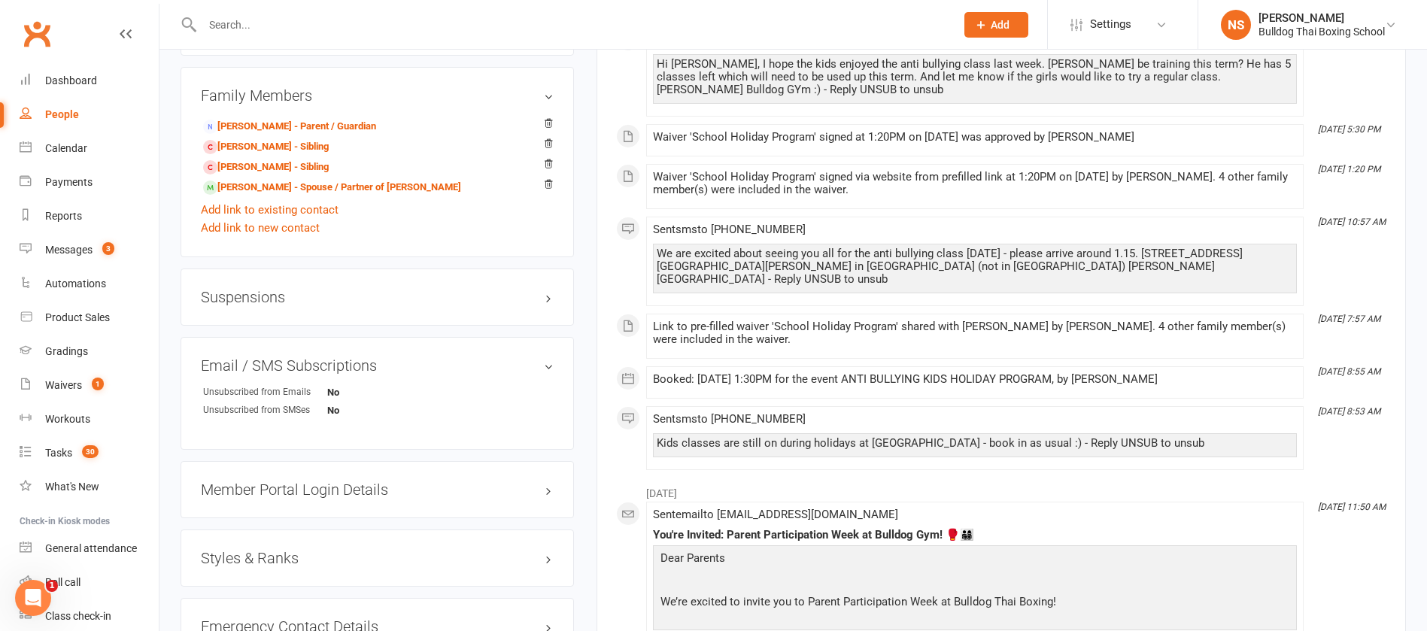
scroll to position [1354, 0]
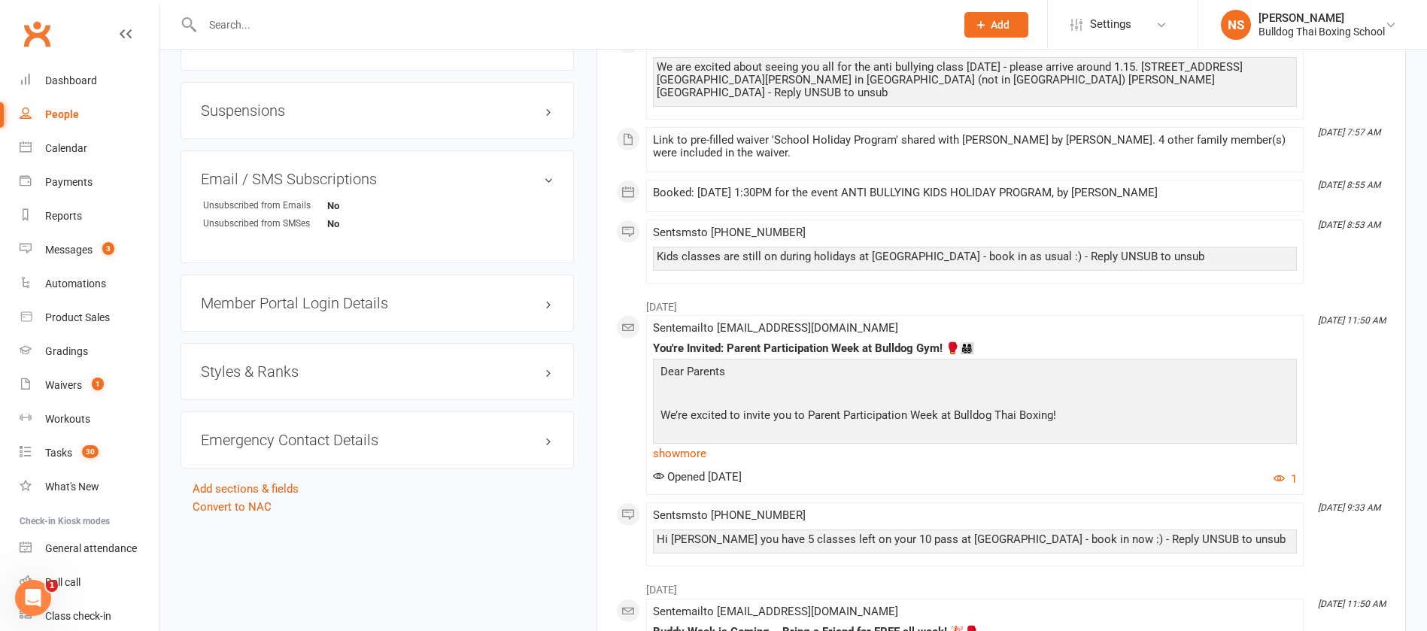
drag, startPoint x: 300, startPoint y: 293, endPoint x: 299, endPoint y: 305, distance: 12.1
click at [300, 295] on h3 "Member Portal Login Details" at bounding box center [377, 303] width 353 height 17
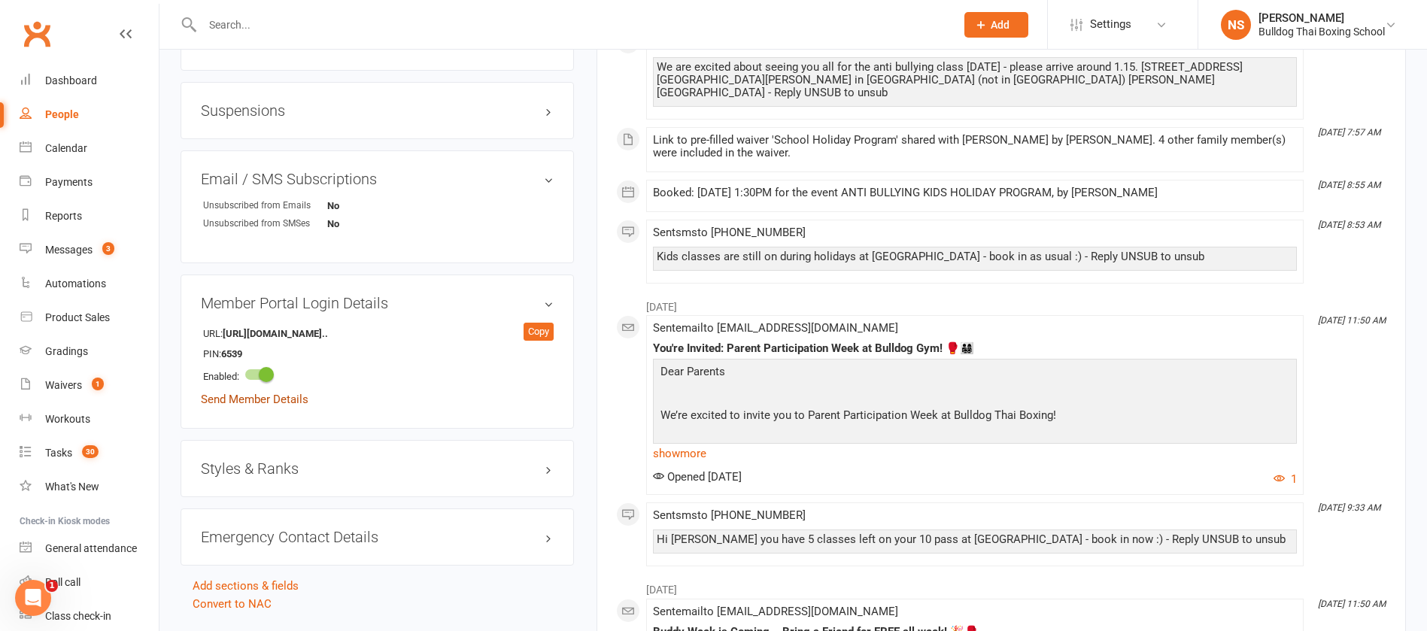
click at [268, 399] on link "Send Member Details" at bounding box center [255, 400] width 108 height 14
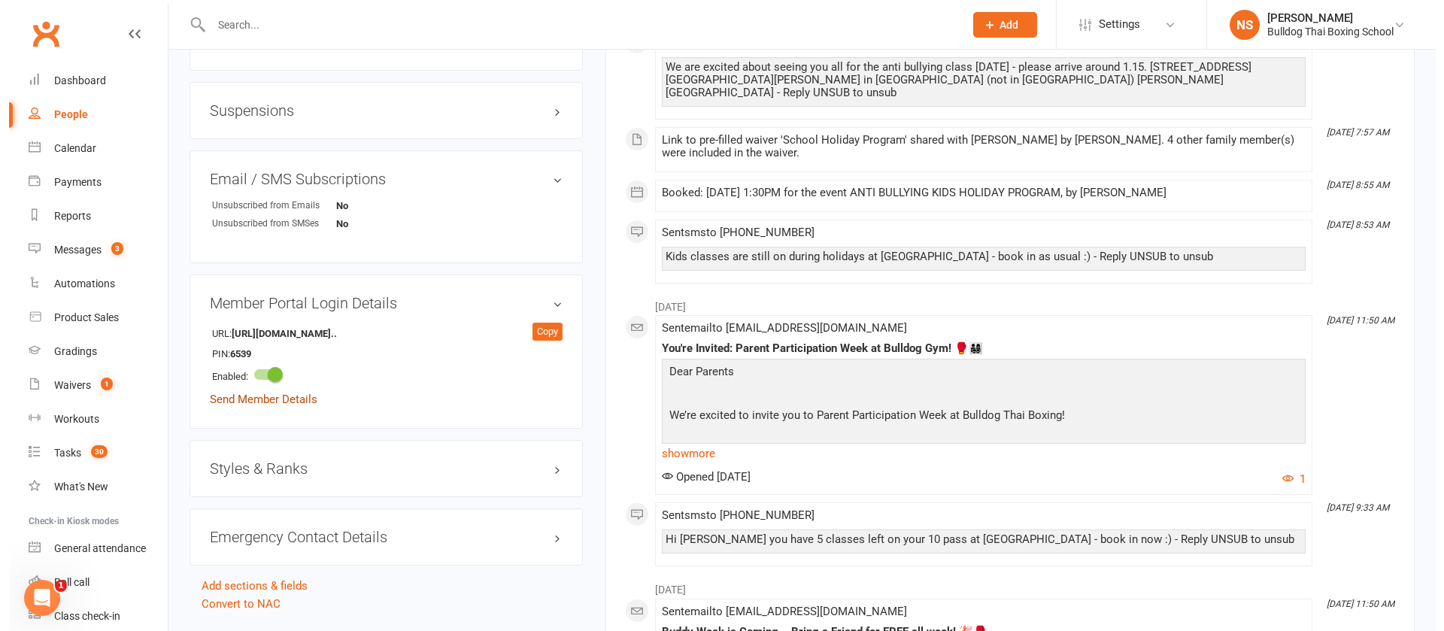
scroll to position [1336, 0]
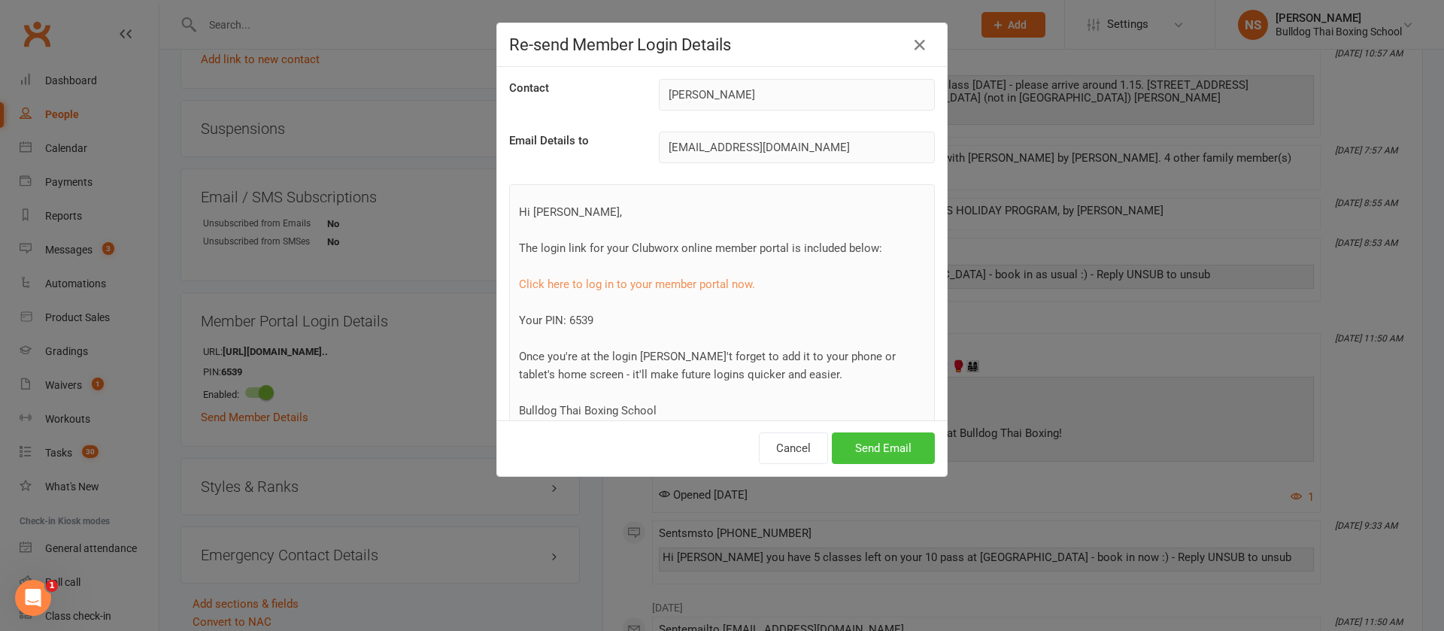
click at [864, 447] on button "Send Email" at bounding box center [883, 448] width 103 height 32
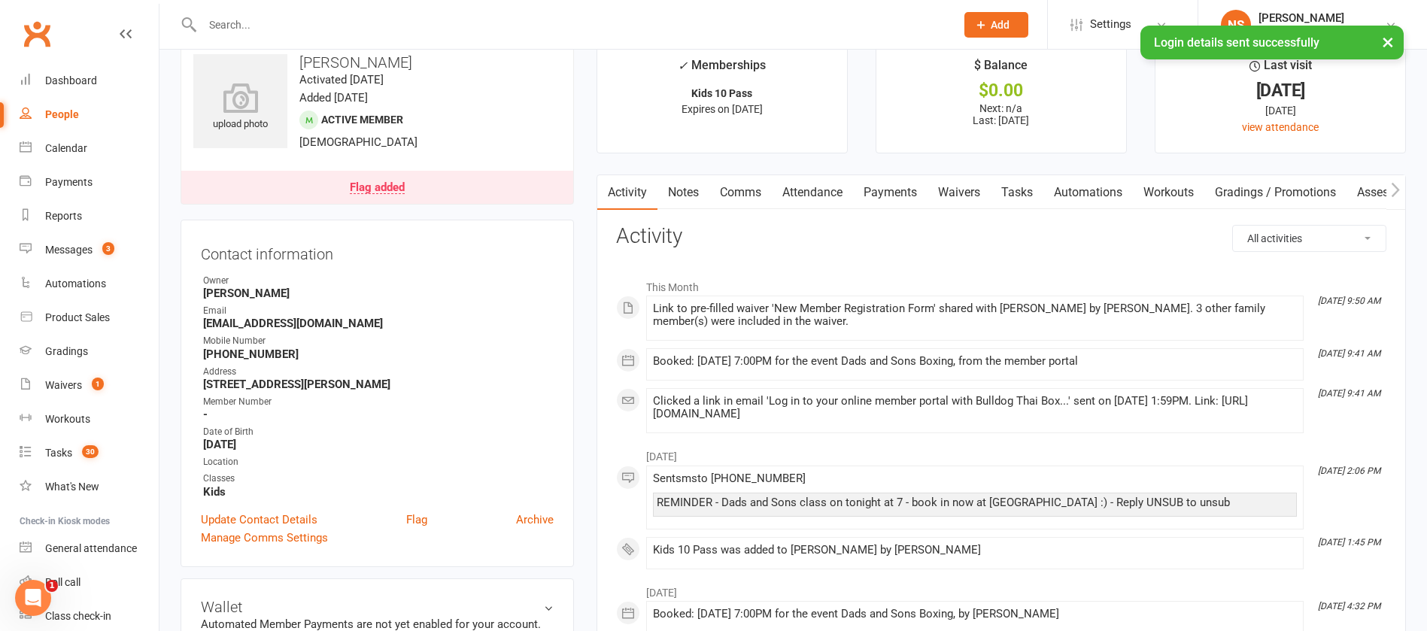
scroll to position [0, 0]
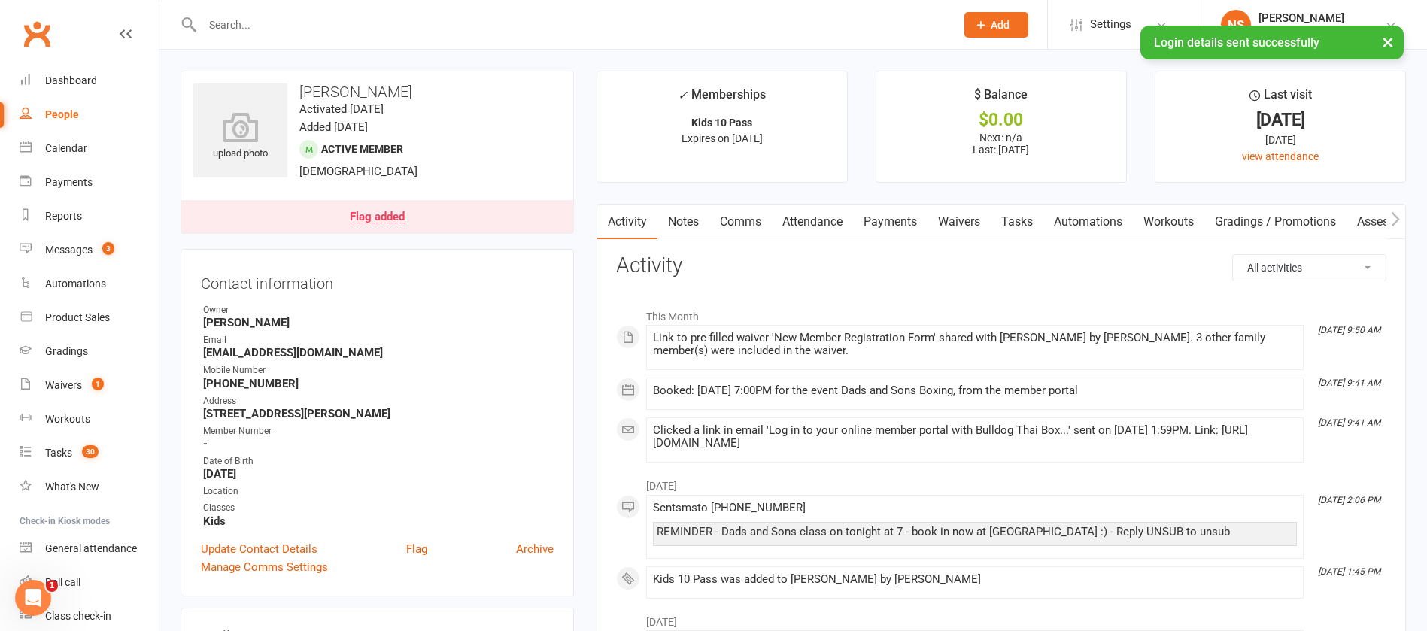
click at [738, 219] on link "Comms" at bounding box center [740, 222] width 62 height 35
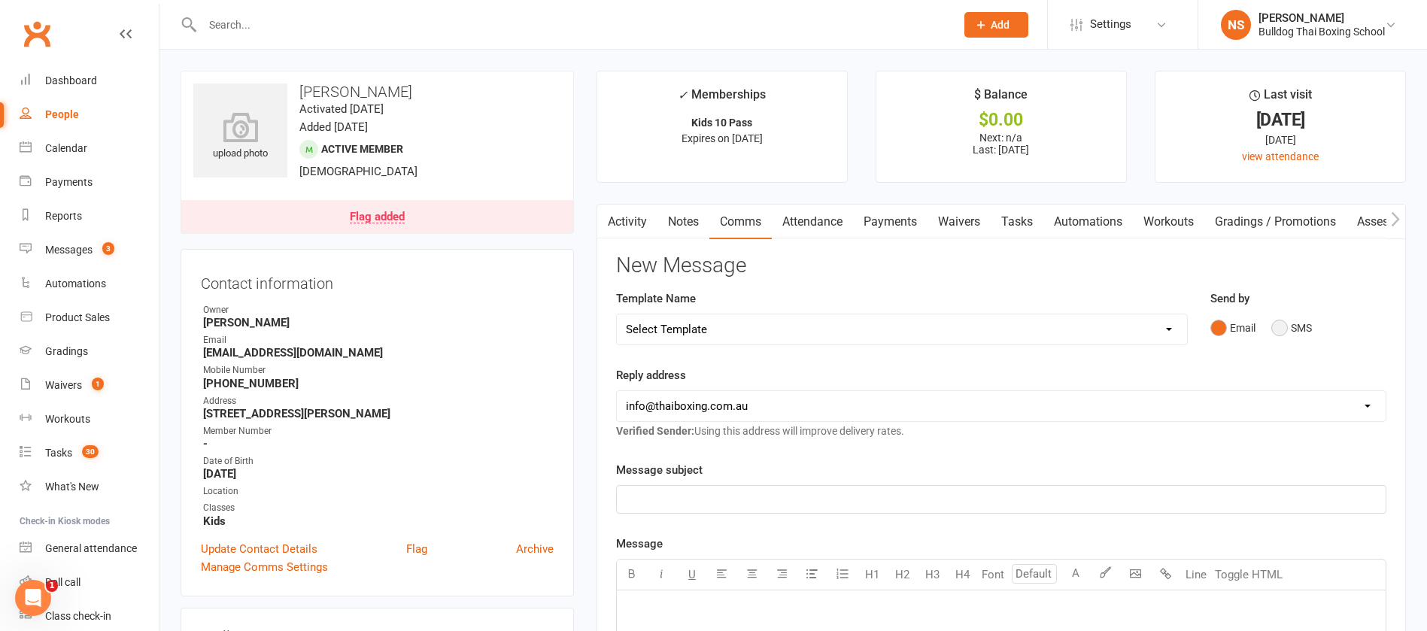
click at [1284, 326] on button "SMS" at bounding box center [1291, 328] width 41 height 29
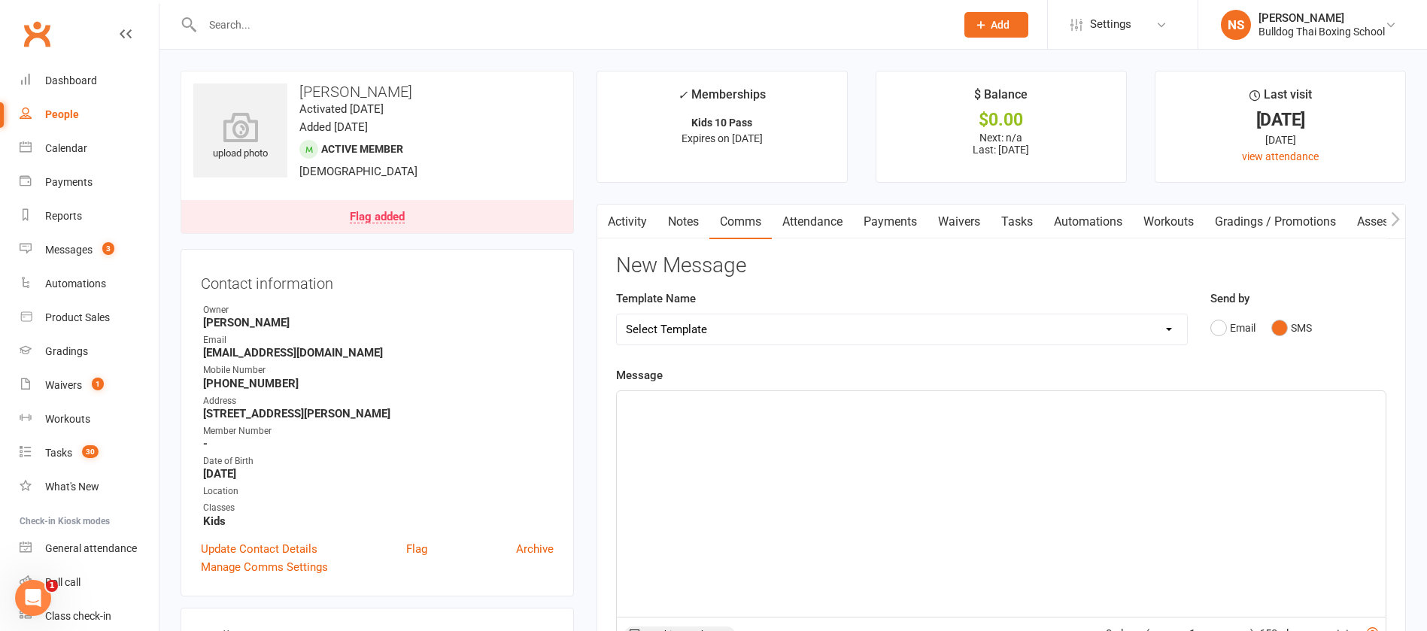
click at [716, 410] on p "﻿" at bounding box center [1001, 405] width 751 height 18
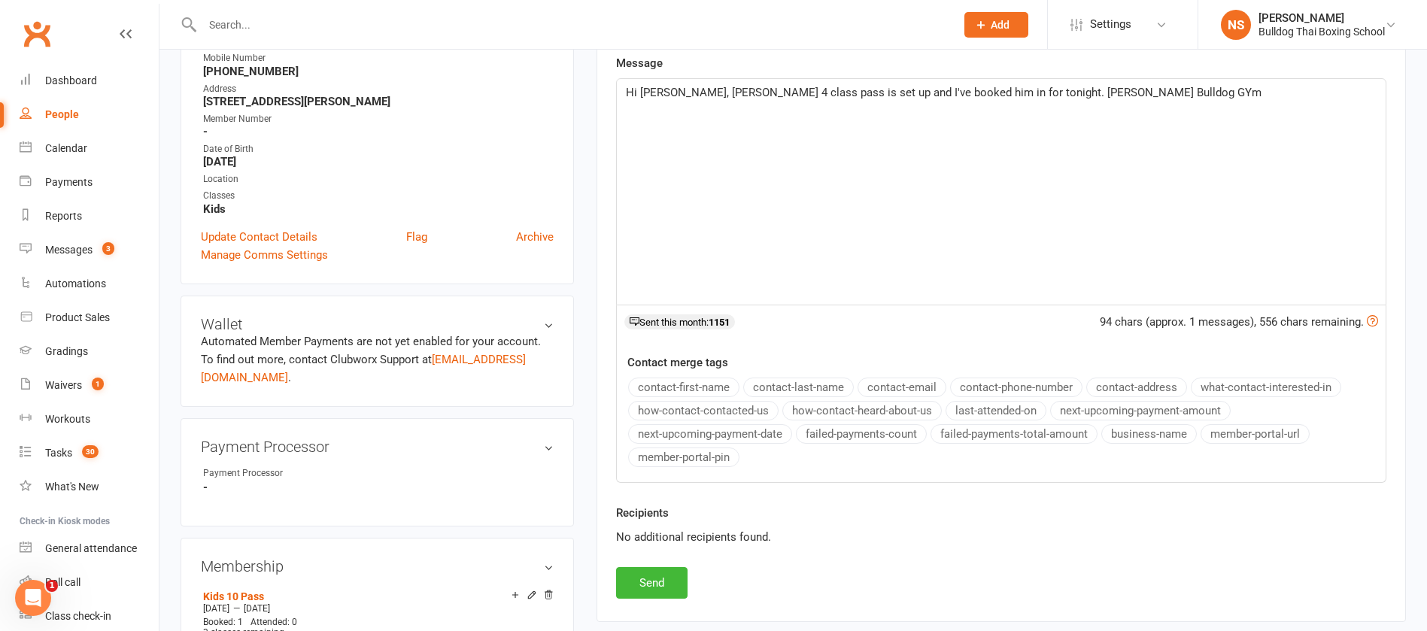
scroll to position [564, 0]
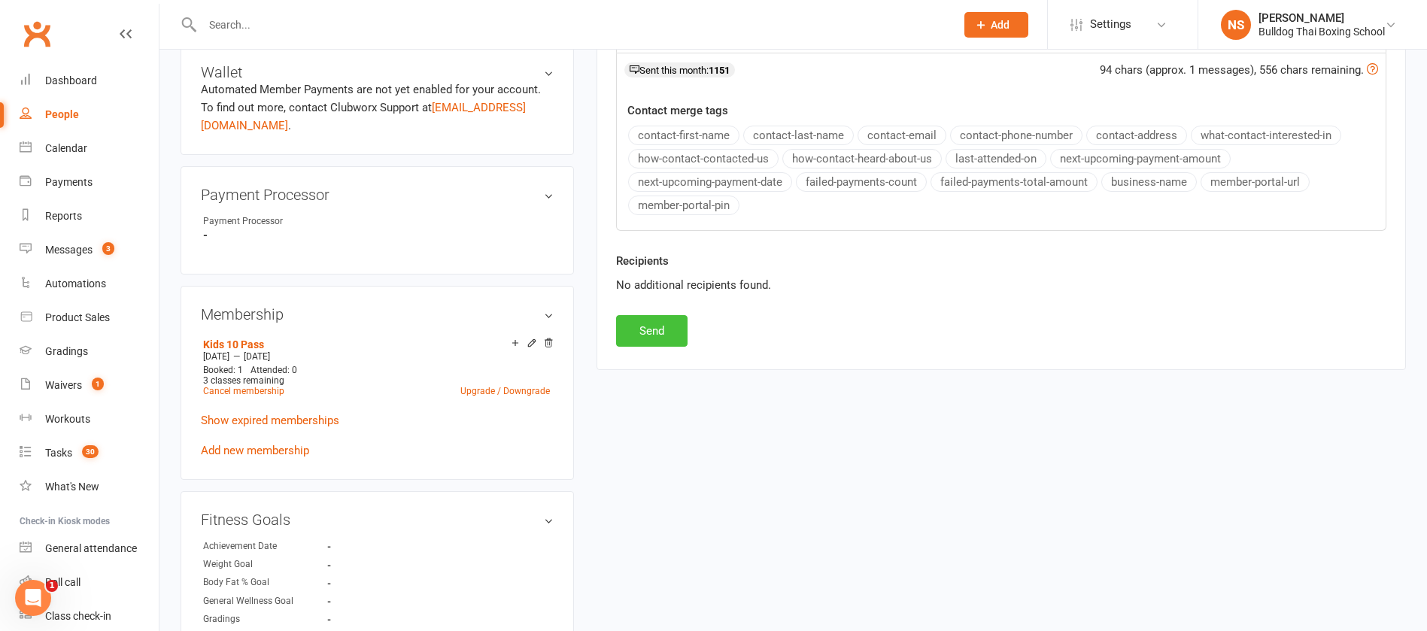
click at [646, 314] on div "Recipients No additional recipients found." at bounding box center [1001, 283] width 793 height 63
click at [630, 335] on button "Send" at bounding box center [651, 331] width 71 height 32
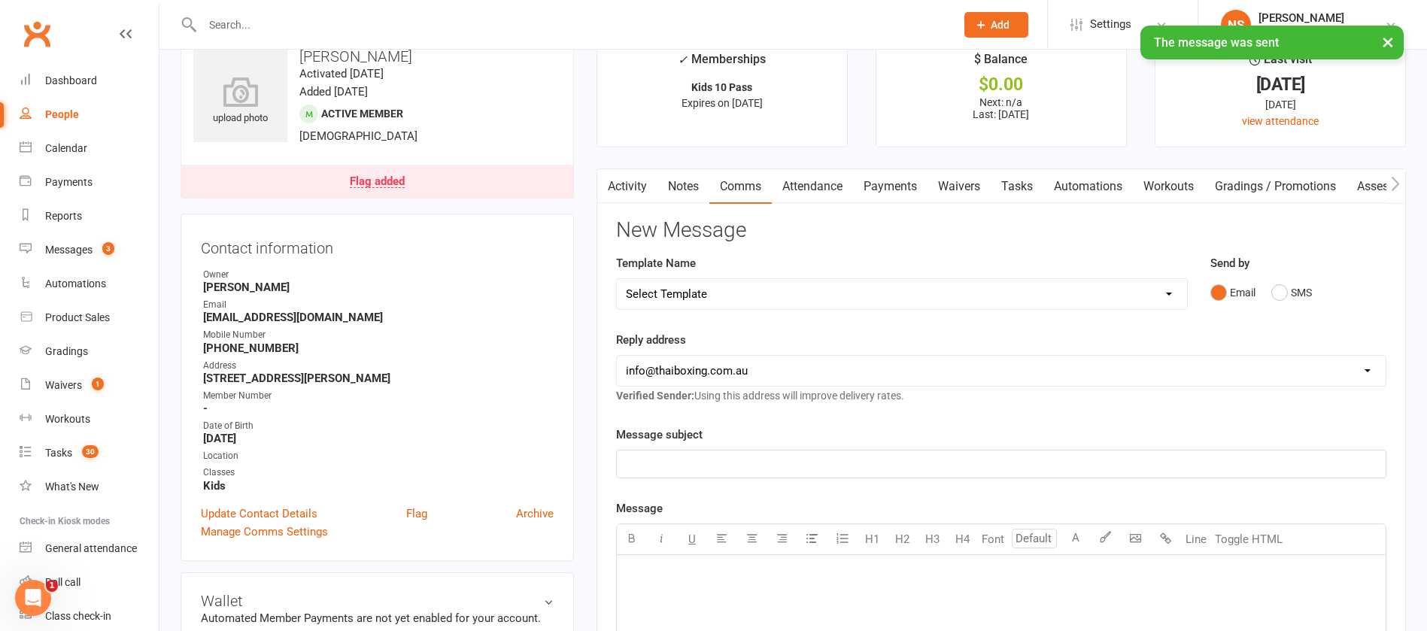
scroll to position [0, 0]
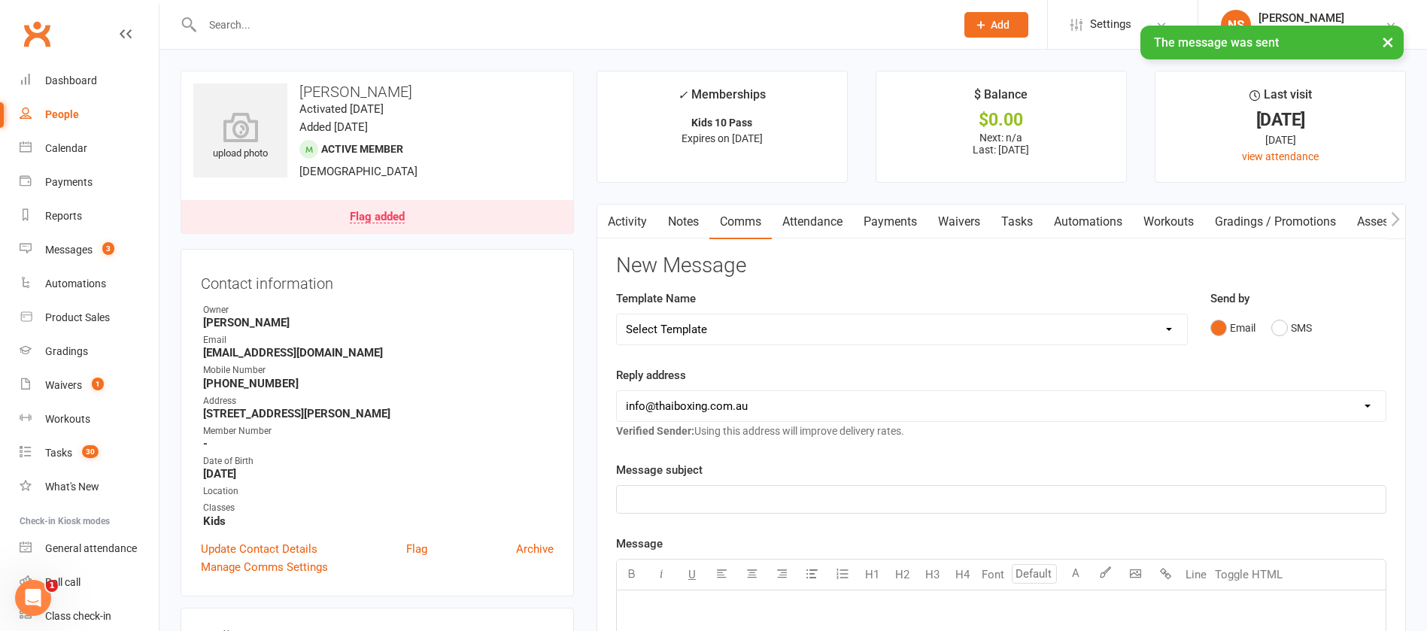
click at [1022, 224] on link "Tasks" at bounding box center [1016, 222] width 53 height 35
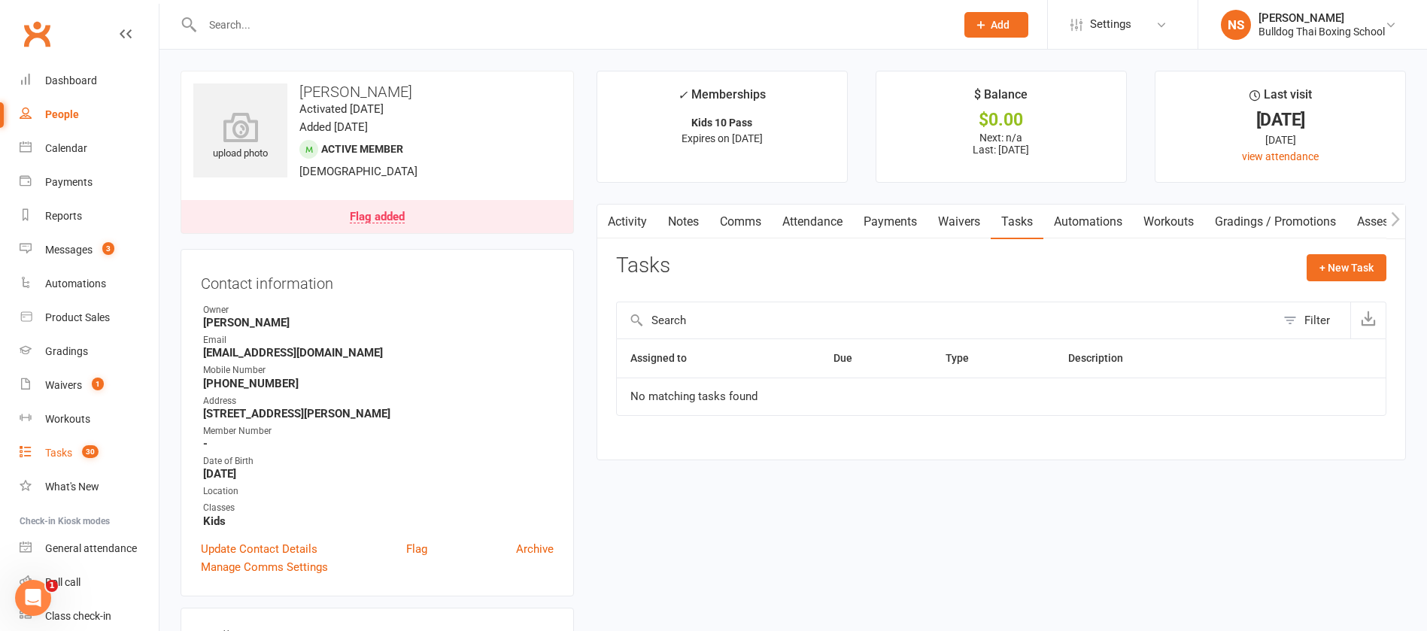
click at [65, 453] on div "Tasks" at bounding box center [58, 453] width 27 height 12
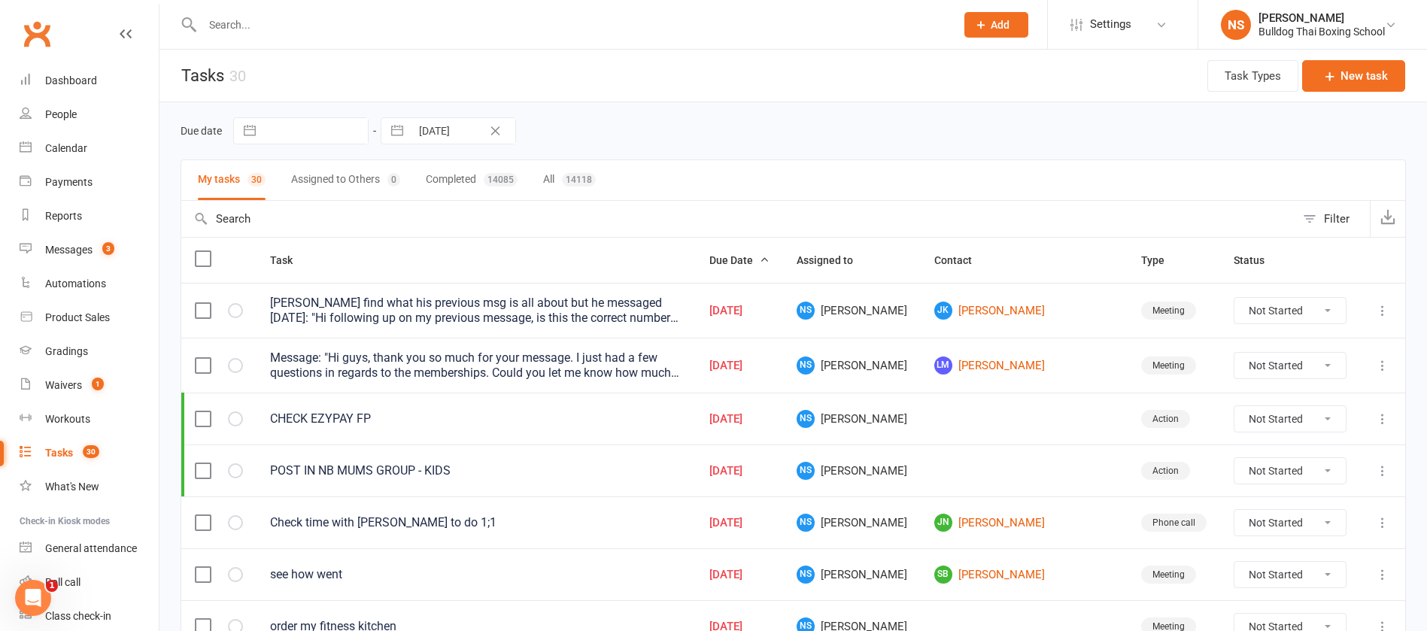
click at [56, 455] on div "Tasks" at bounding box center [59, 453] width 28 height 12
click at [62, 450] on div "Tasks" at bounding box center [59, 453] width 28 height 12
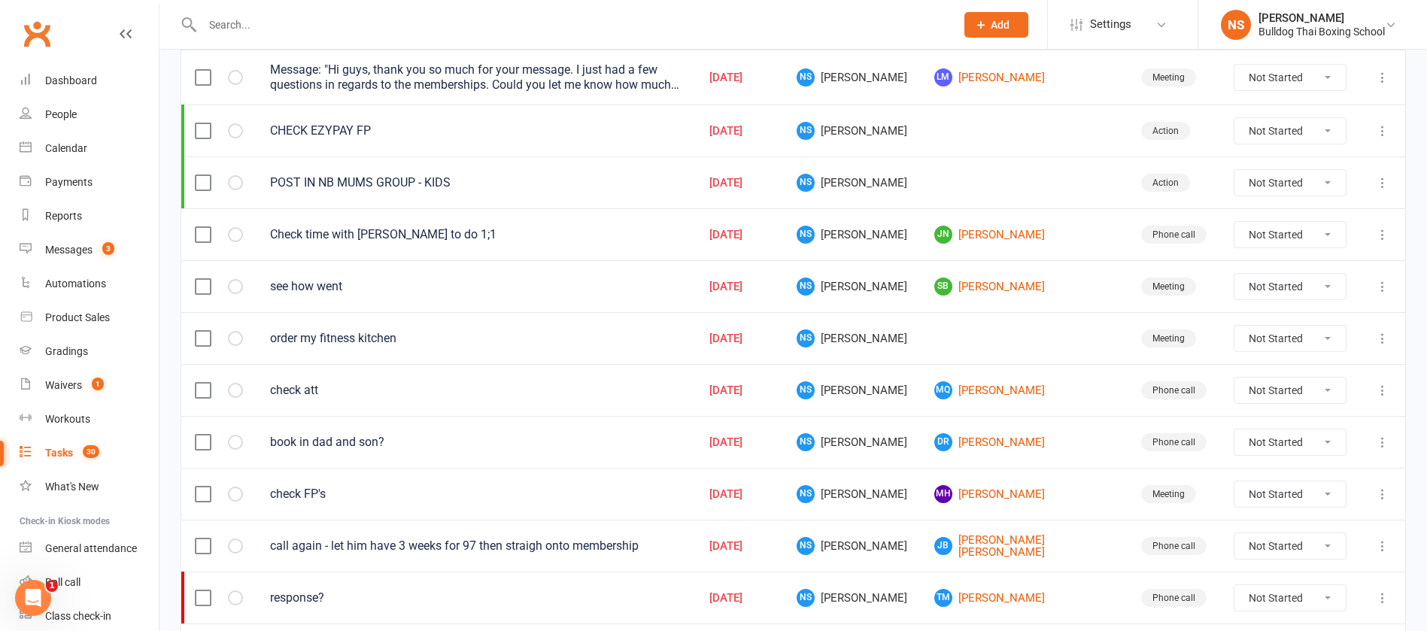
scroll to position [338, 0]
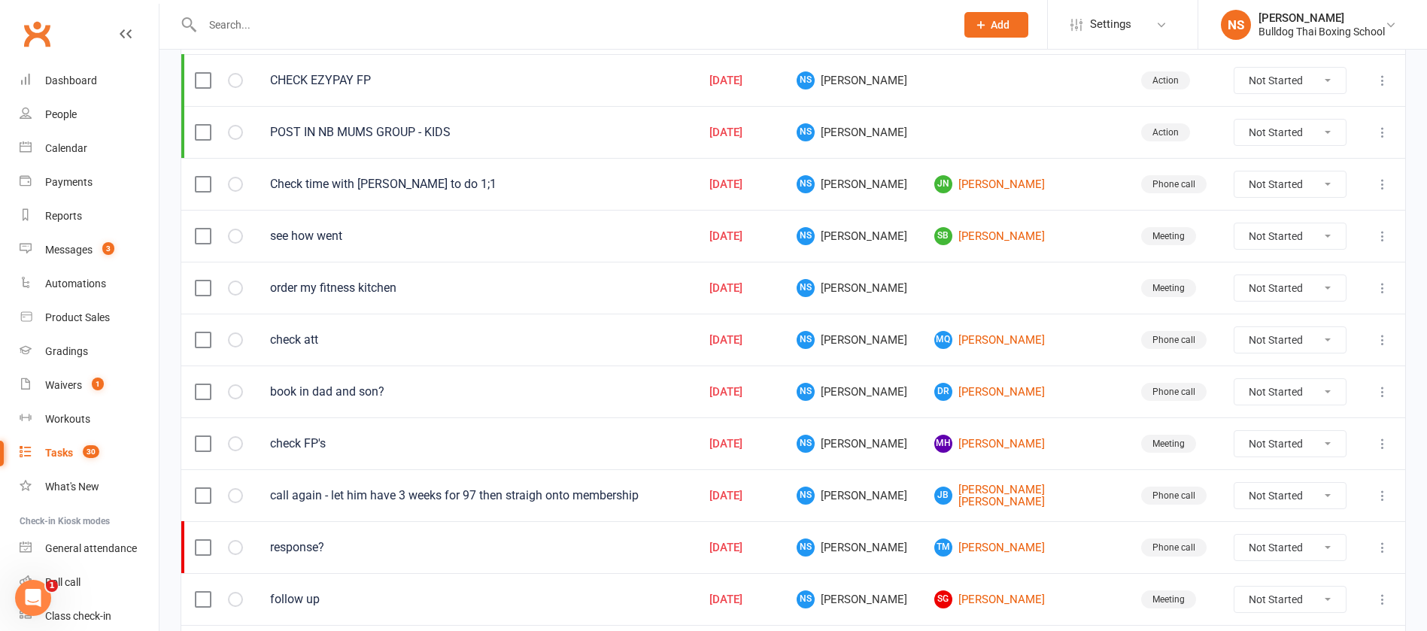
click at [1384, 389] on icon at bounding box center [1382, 391] width 15 height 15
click at [1269, 447] on link "Edit" at bounding box center [1298, 450] width 149 height 30
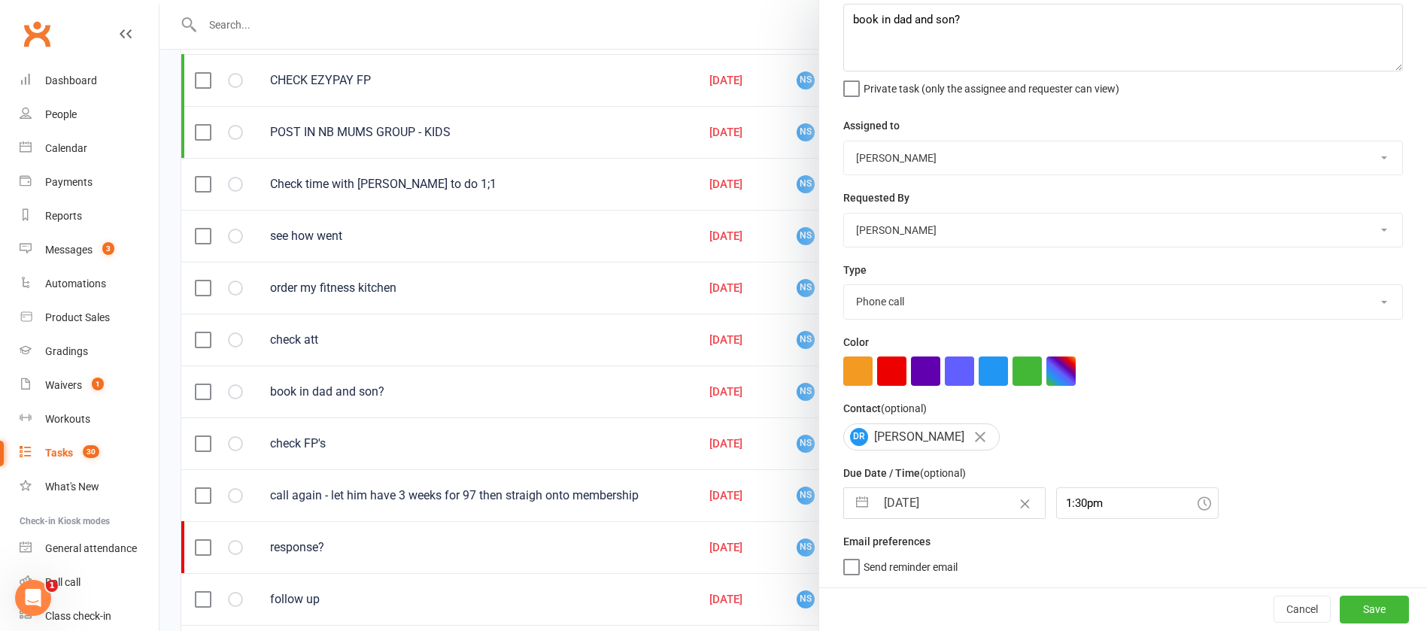
click at [951, 494] on input "[DATE]" at bounding box center [959, 503] width 169 height 30
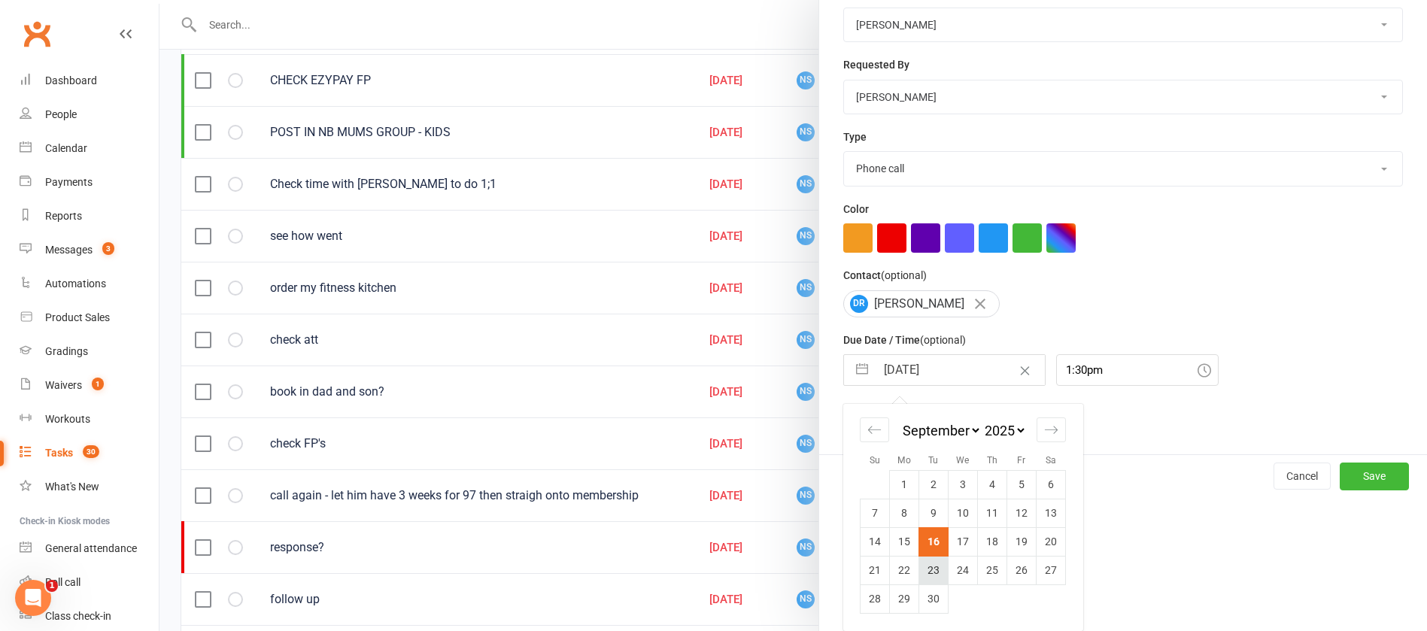
click at [928, 563] on td "23" at bounding box center [933, 570] width 29 height 29
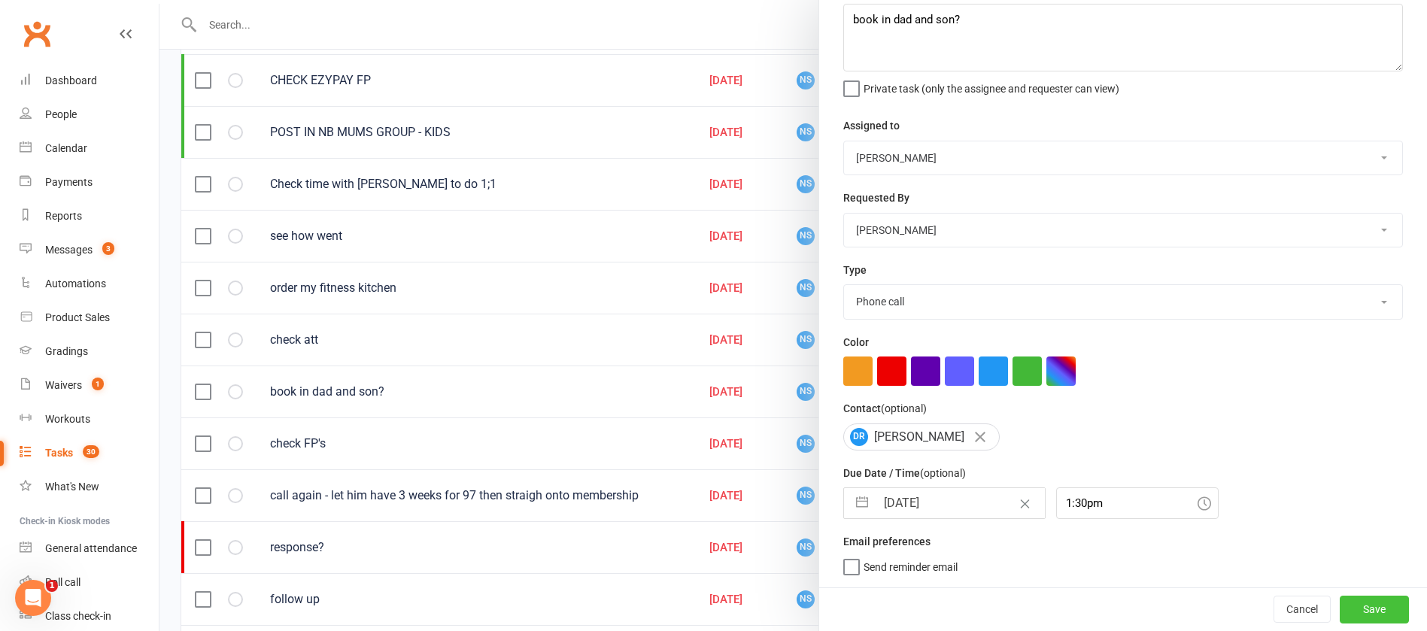
click at [1357, 610] on button "Save" at bounding box center [1373, 609] width 69 height 27
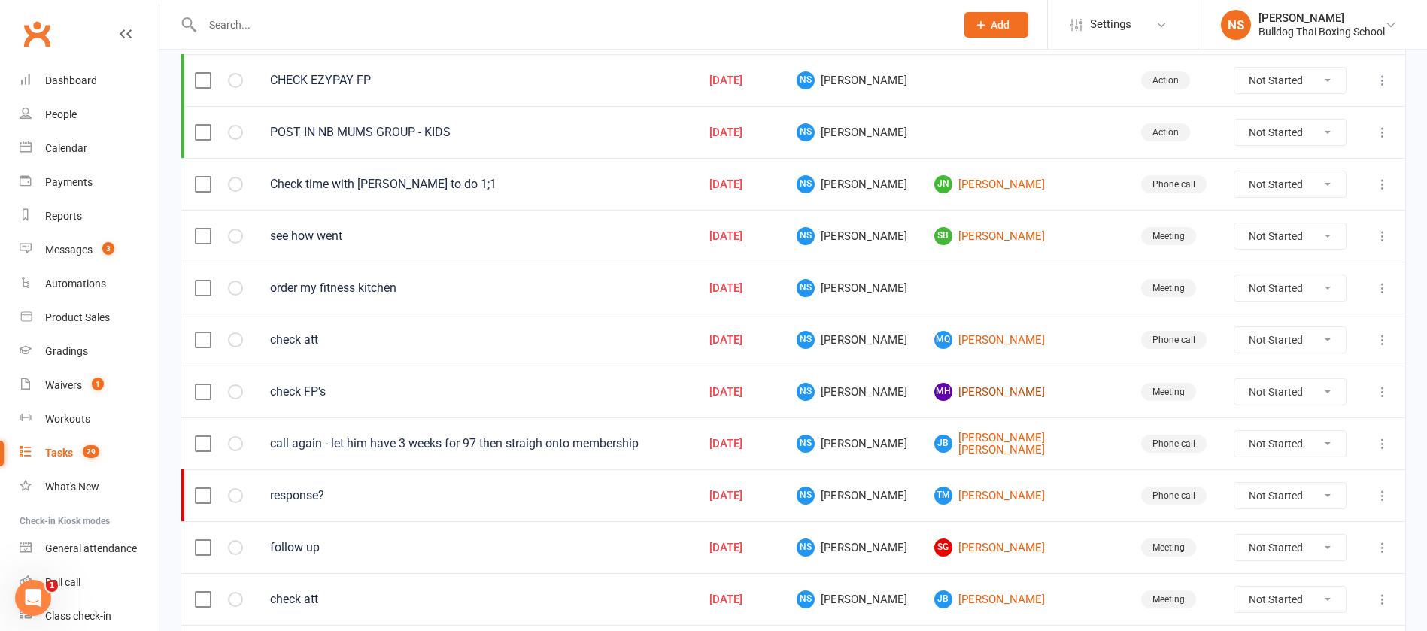
click at [1013, 388] on link "MH [PERSON_NAME]" at bounding box center [1024, 392] width 180 height 18
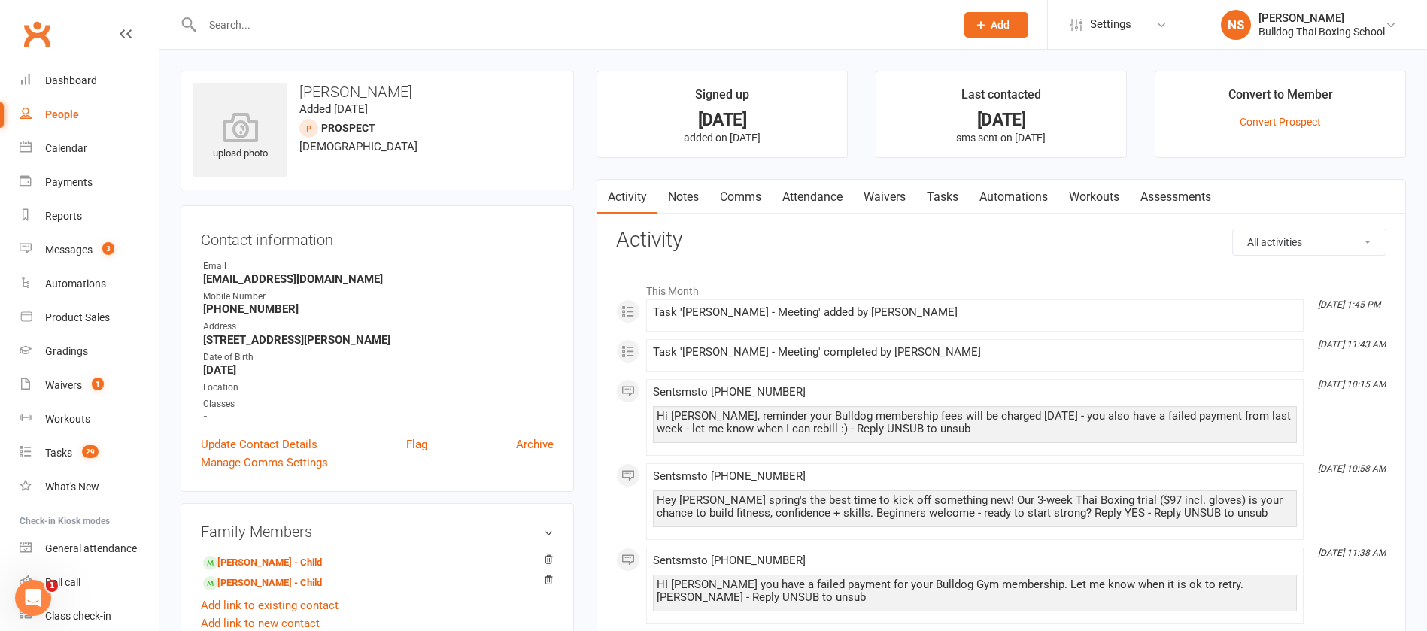
click at [749, 187] on link "Comms" at bounding box center [740, 197] width 62 height 35
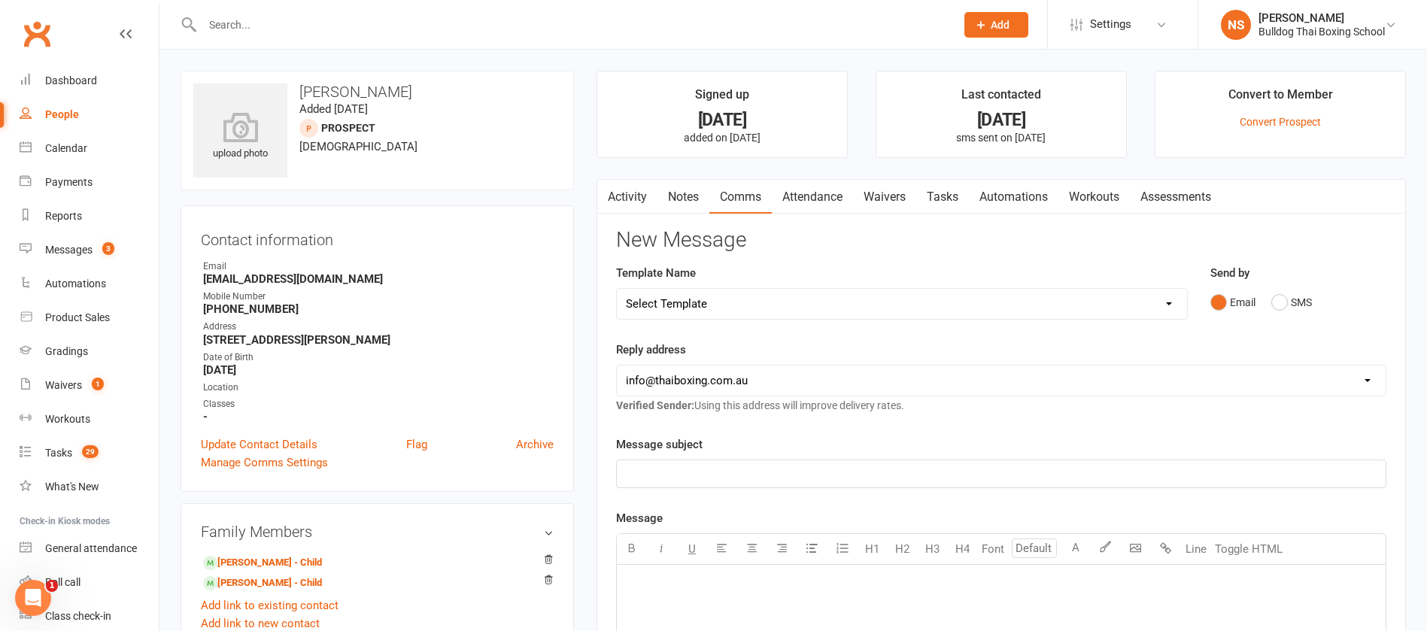
click at [714, 300] on select "Select Template [Email] Price Increase 28 Day Kick starter [SMS] 10 Pass Check …" at bounding box center [902, 304] width 570 height 30
click at [617, 289] on select "Select Template [Email] Price Increase 28 Day Kick starter [SMS] 10 Pass Check …" at bounding box center [902, 304] width 570 height 30
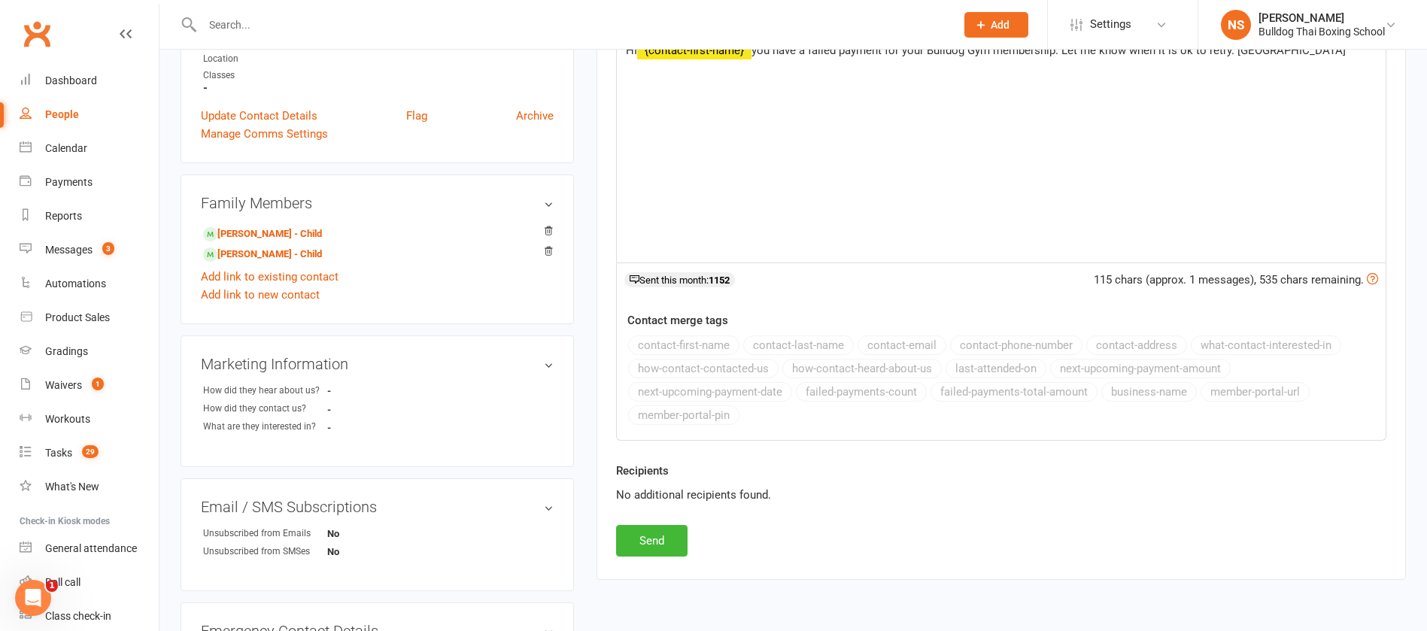
scroll to position [338, 0]
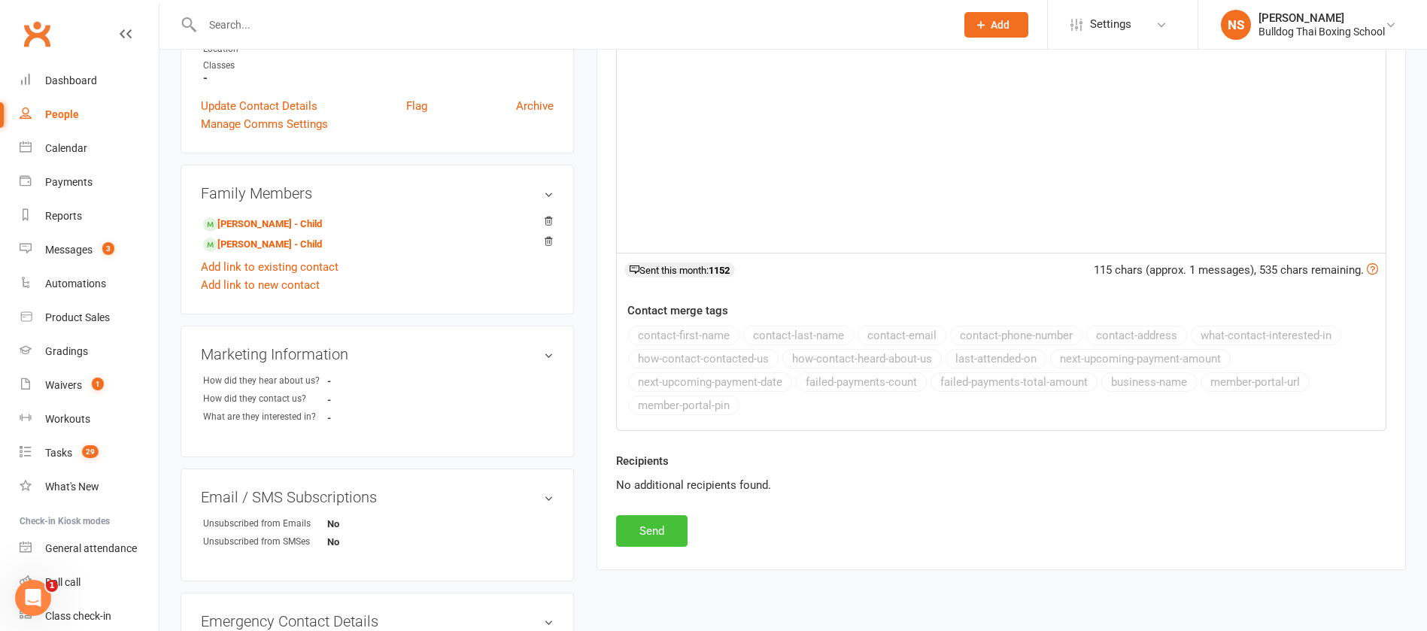
click at [659, 536] on button "Send" at bounding box center [651, 531] width 71 height 32
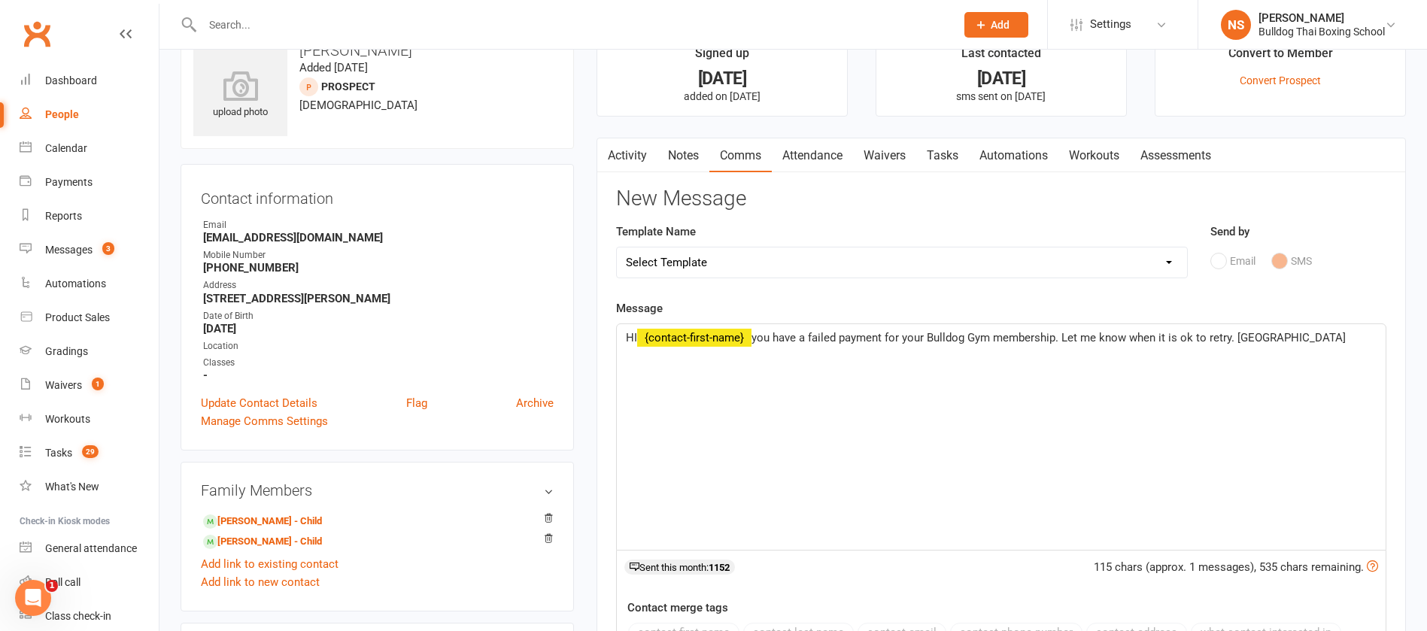
scroll to position [0, 0]
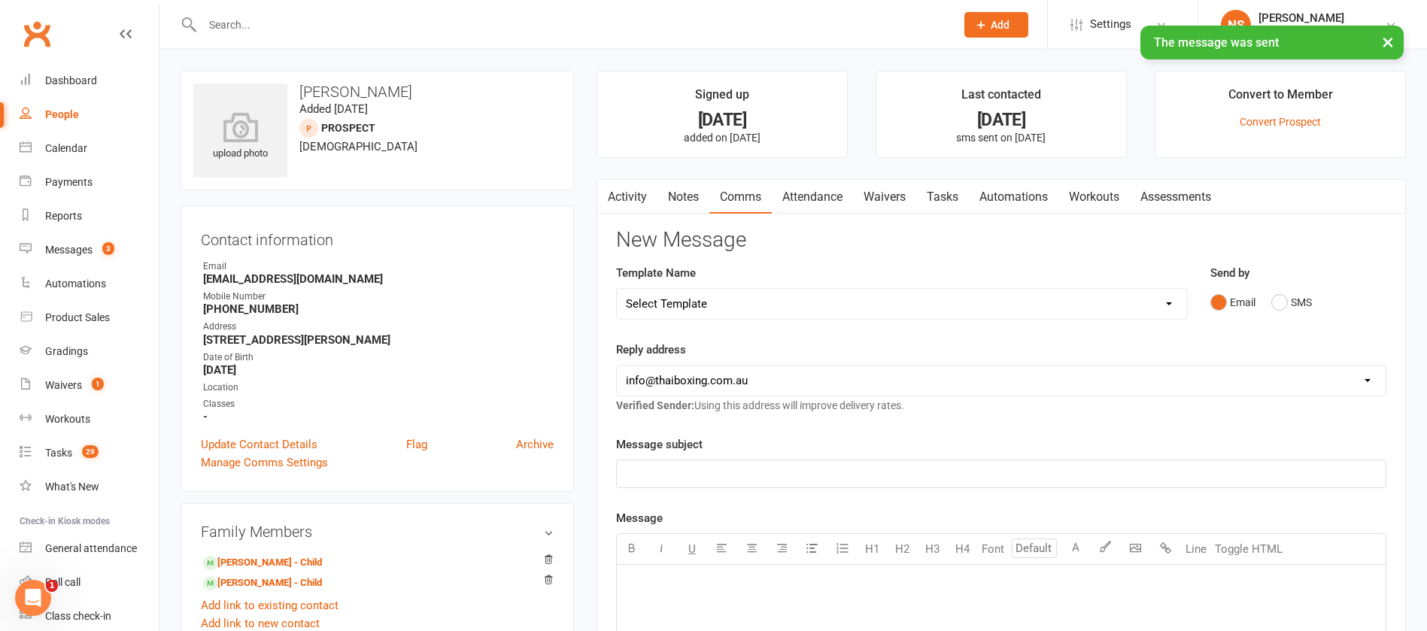
click at [958, 197] on link "Tasks" at bounding box center [942, 197] width 53 height 35
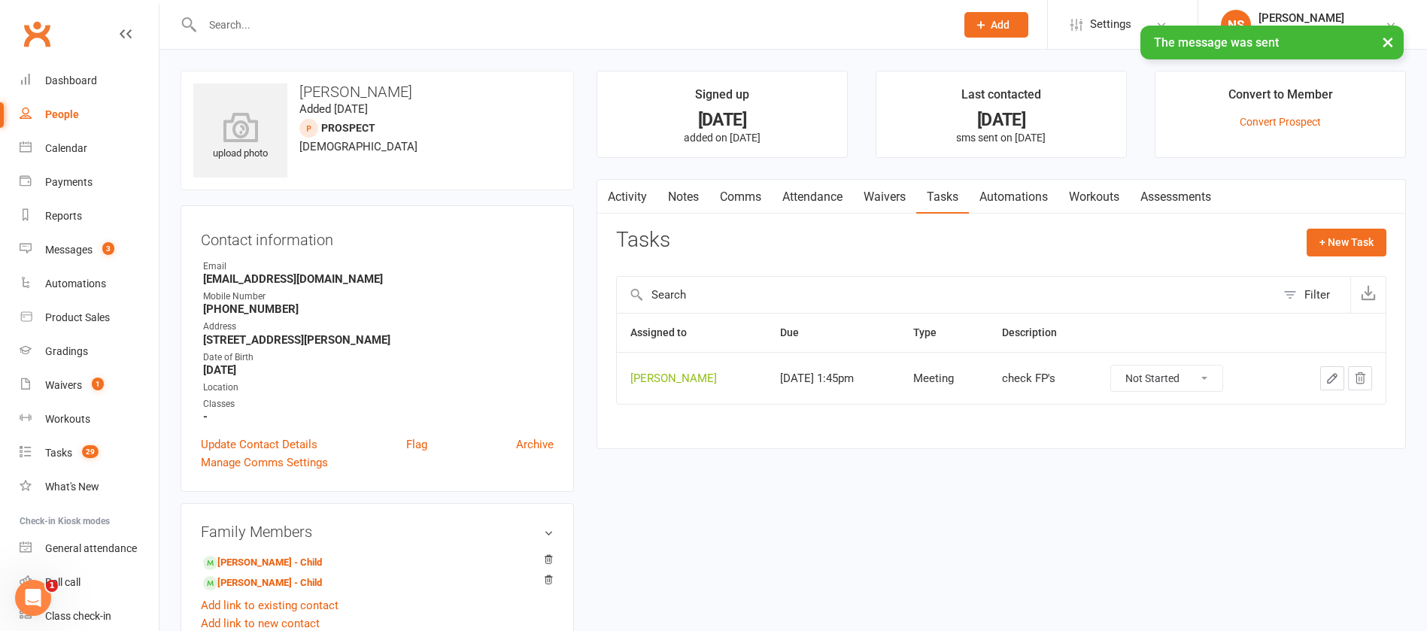
click at [1332, 372] on icon "button" at bounding box center [1332, 378] width 14 height 14
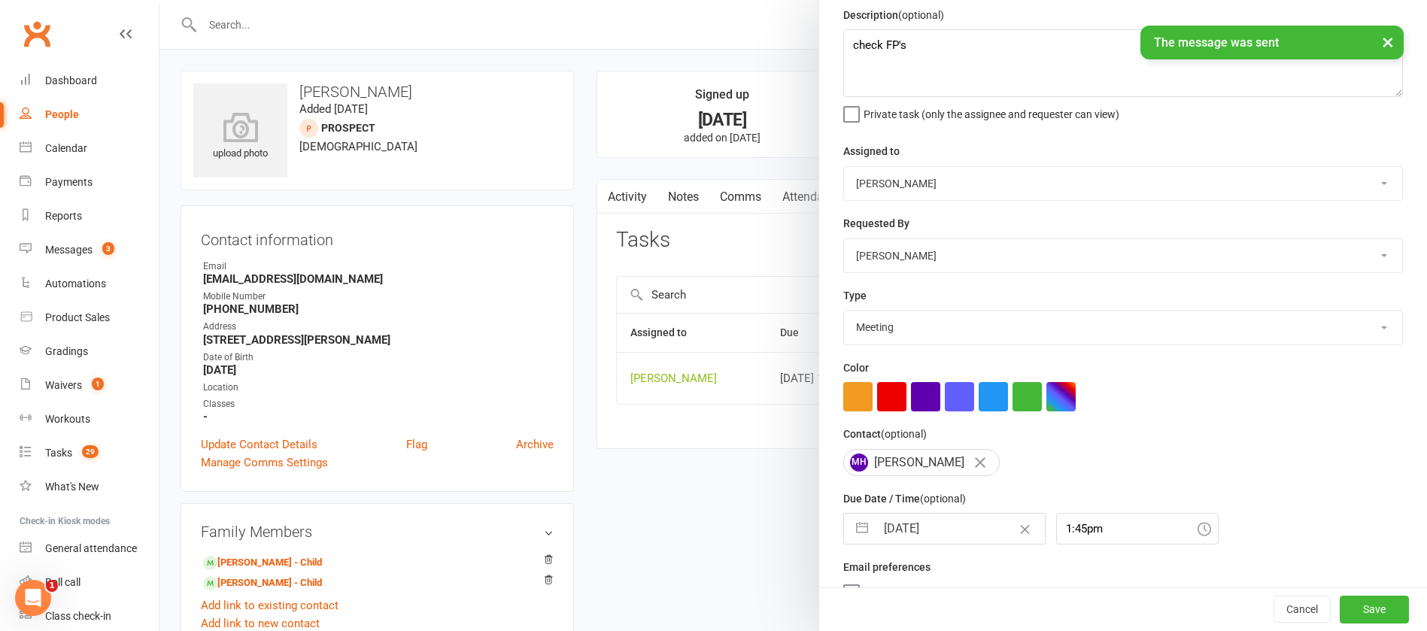
scroll to position [89, 0]
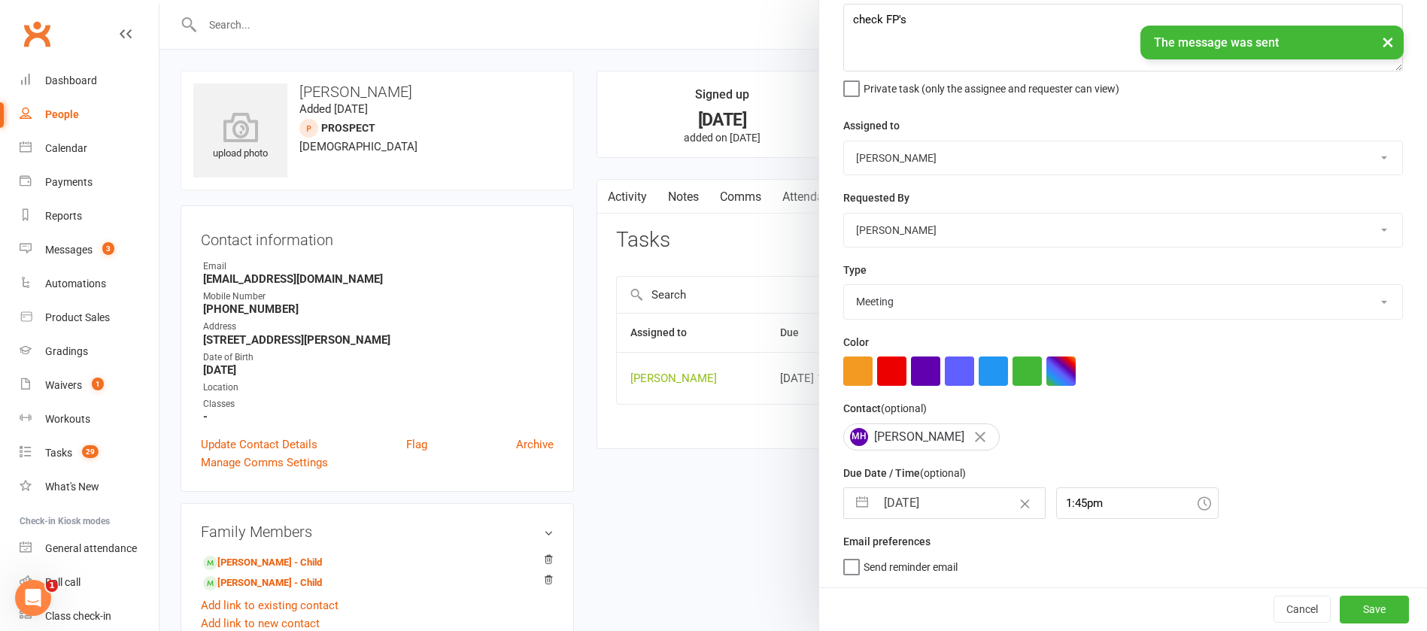
click at [957, 499] on input "[DATE]" at bounding box center [959, 503] width 169 height 30
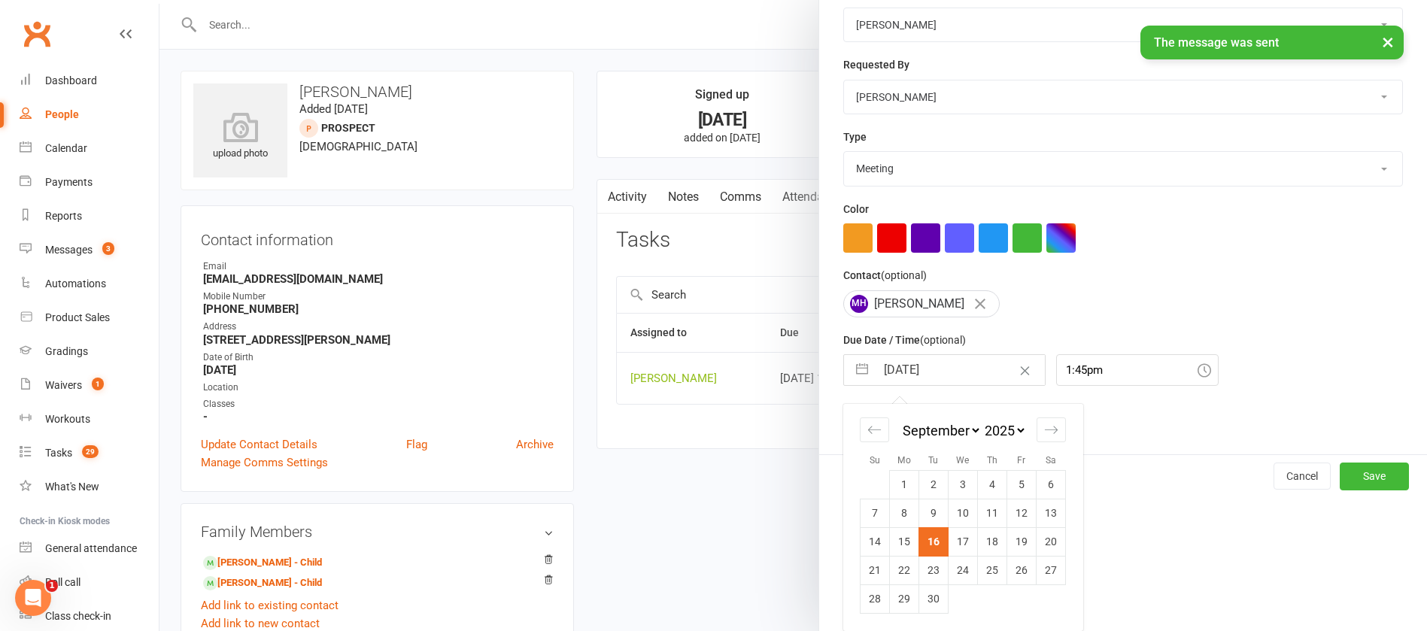
drag, startPoint x: 1017, startPoint y: 542, endPoint x: 1032, endPoint y: 550, distance: 17.2
click at [1016, 543] on td "19" at bounding box center [1021, 541] width 29 height 29
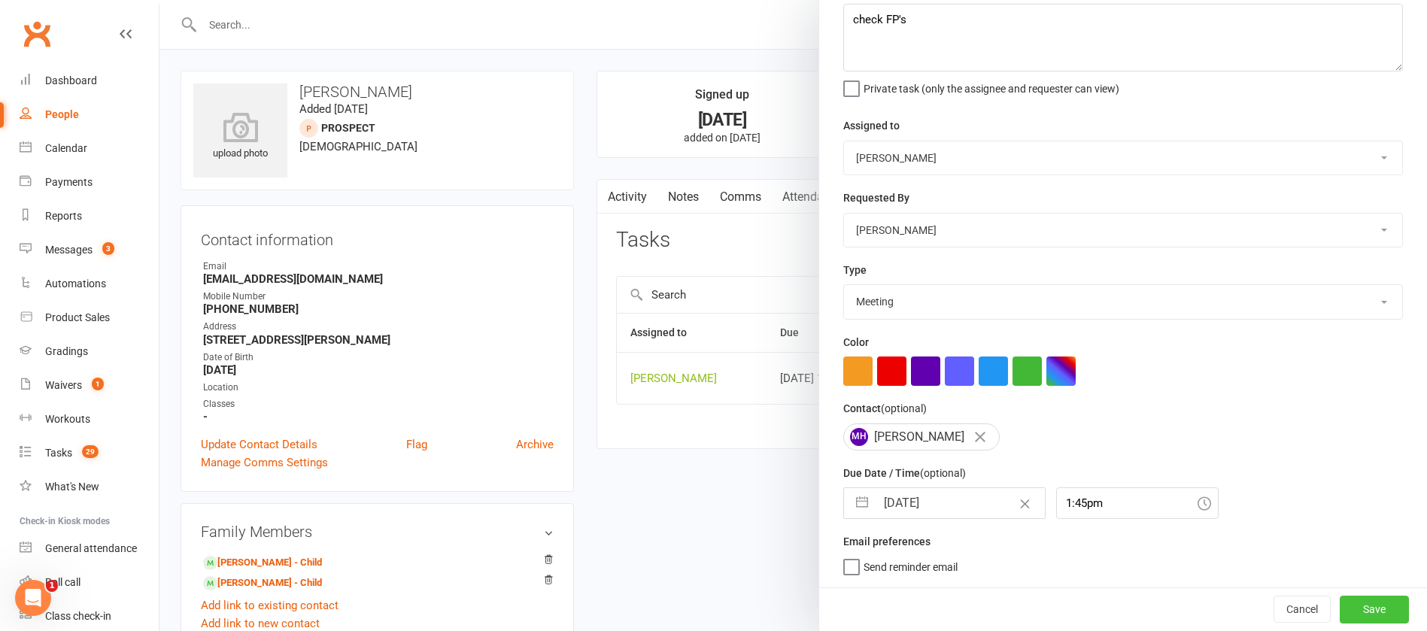
click at [1339, 608] on button "Save" at bounding box center [1373, 609] width 69 height 27
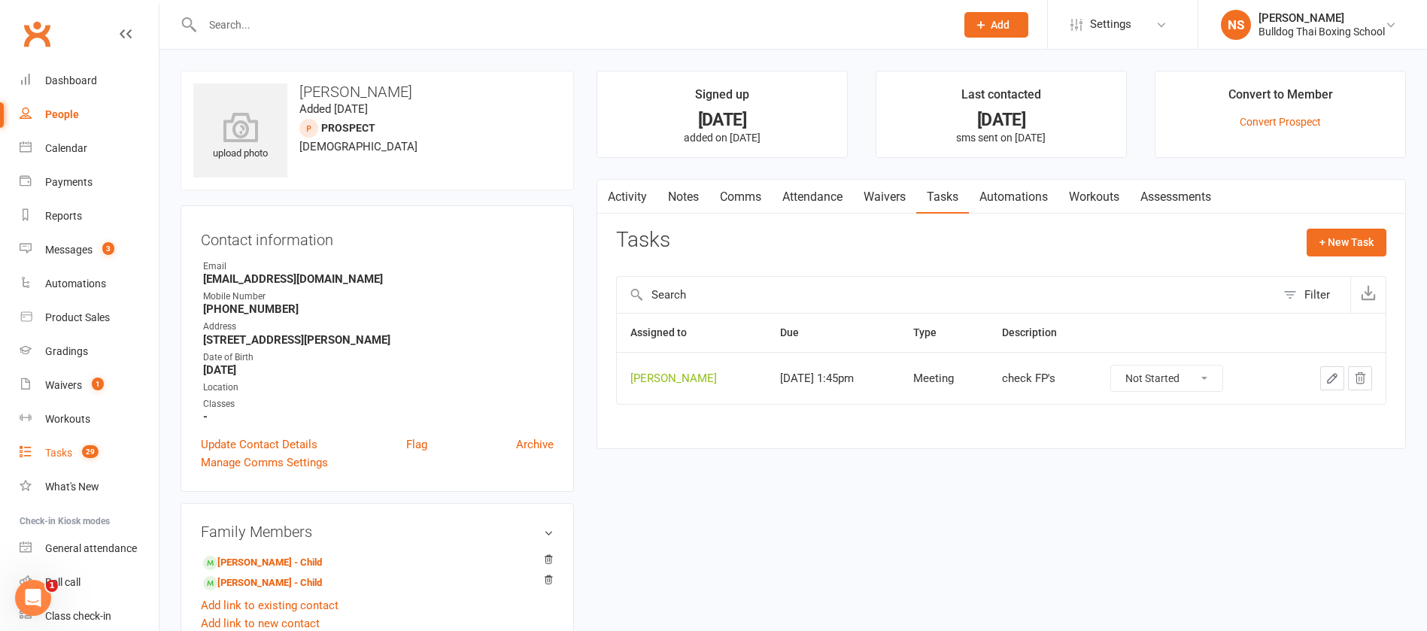
click at [65, 450] on div "Tasks" at bounding box center [58, 453] width 27 height 12
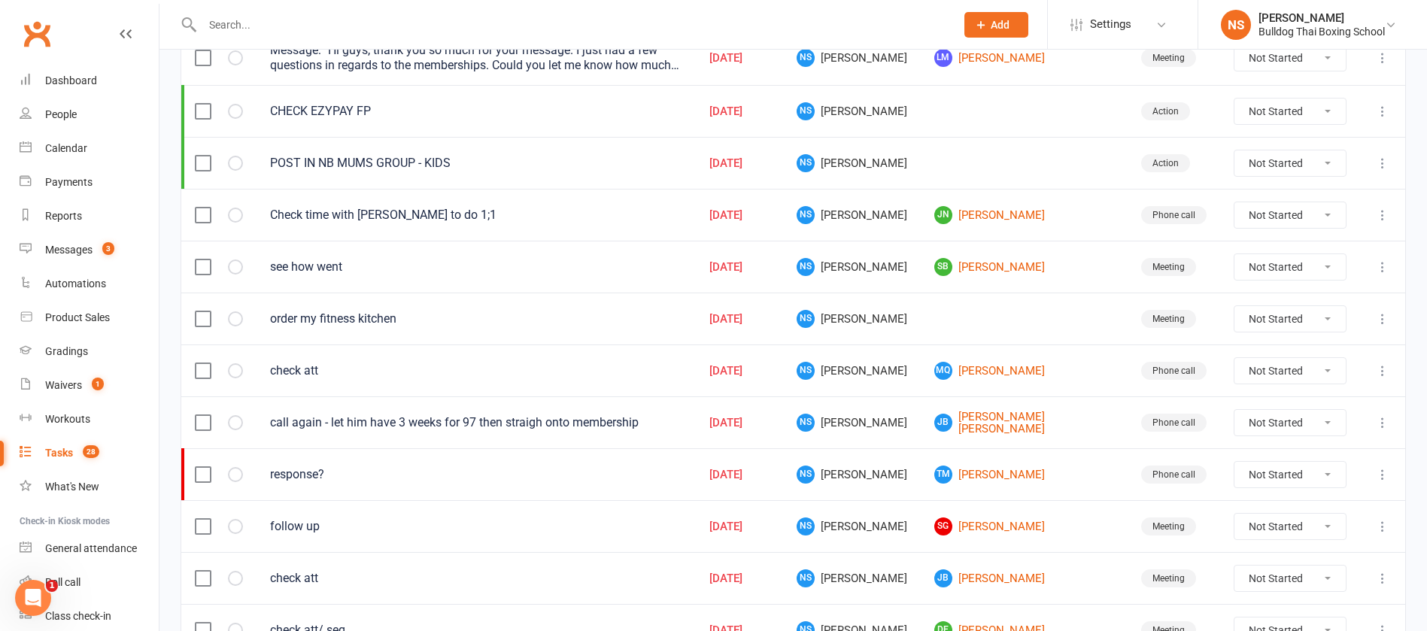
scroll to position [338, 0]
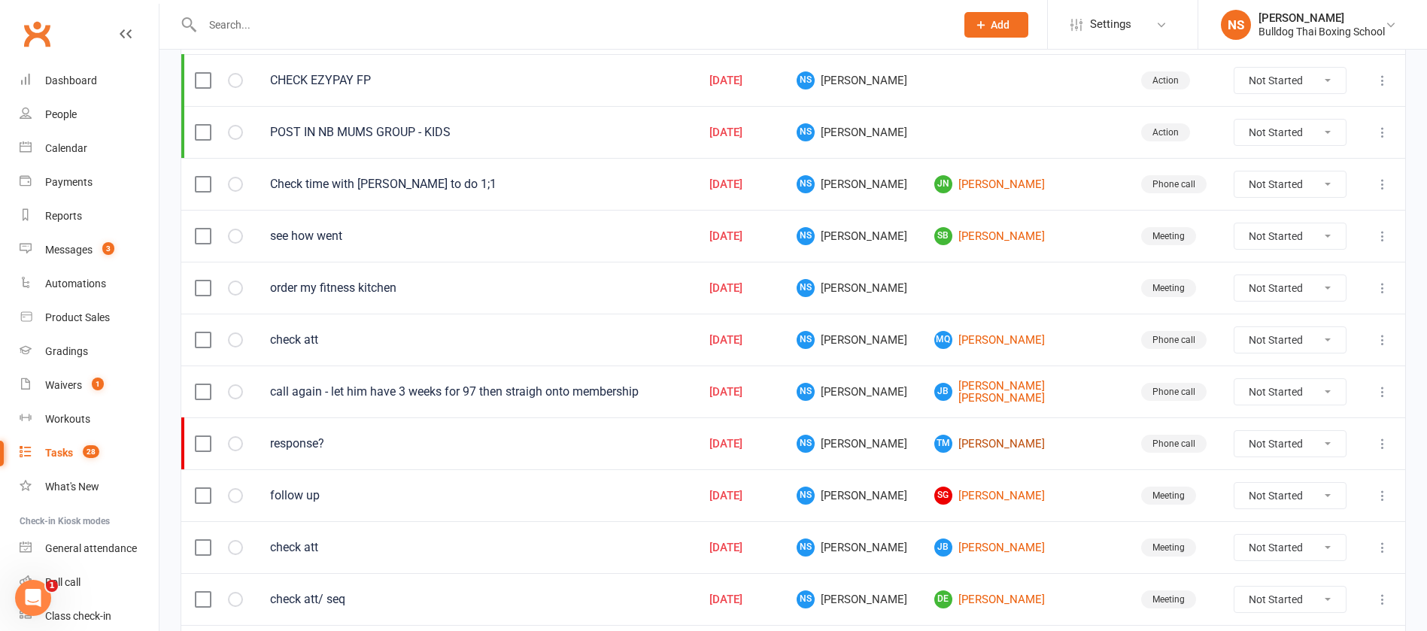
click at [1013, 444] on link "TM [PERSON_NAME]" at bounding box center [1024, 444] width 180 height 18
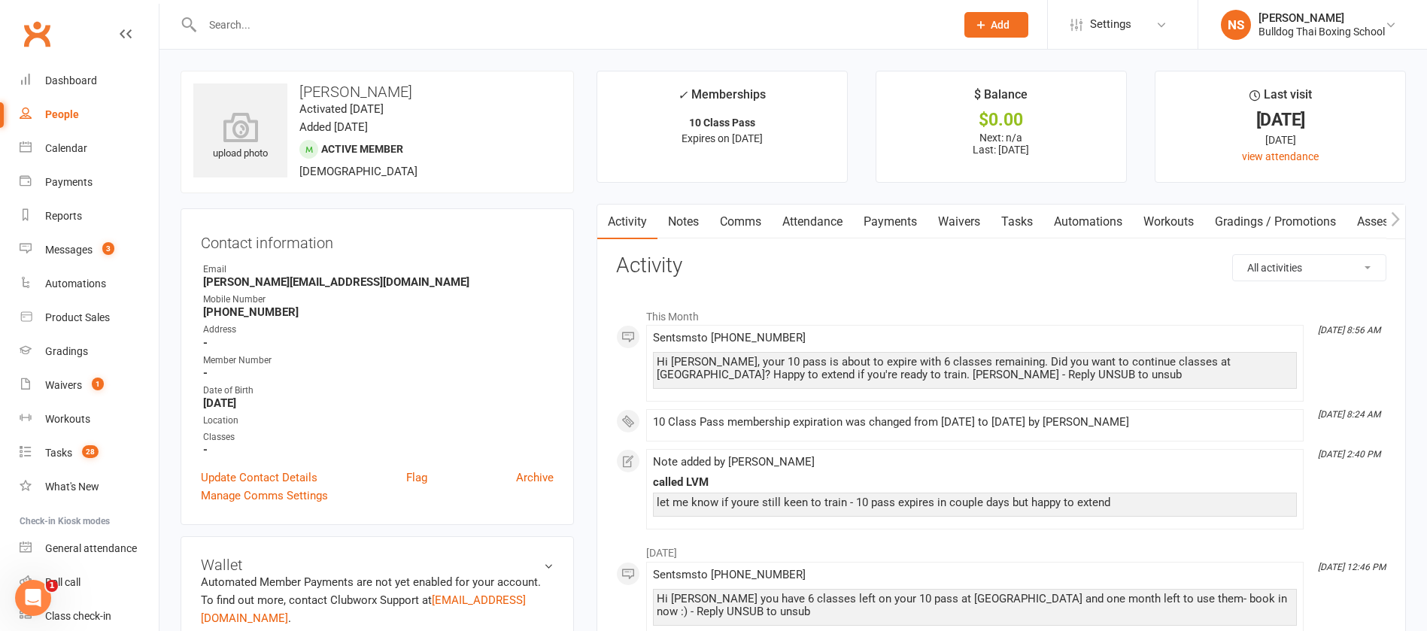
click at [1024, 220] on link "Tasks" at bounding box center [1016, 222] width 53 height 35
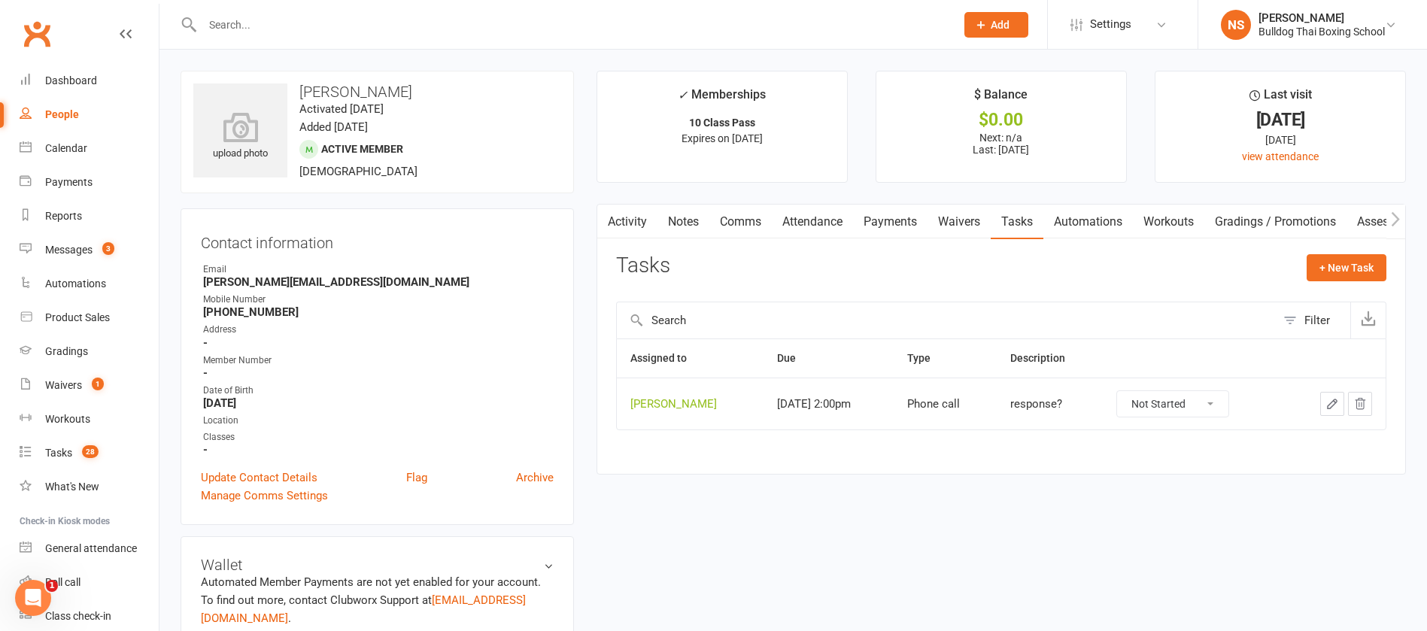
click at [1329, 399] on icon "button" at bounding box center [1332, 404] width 14 height 14
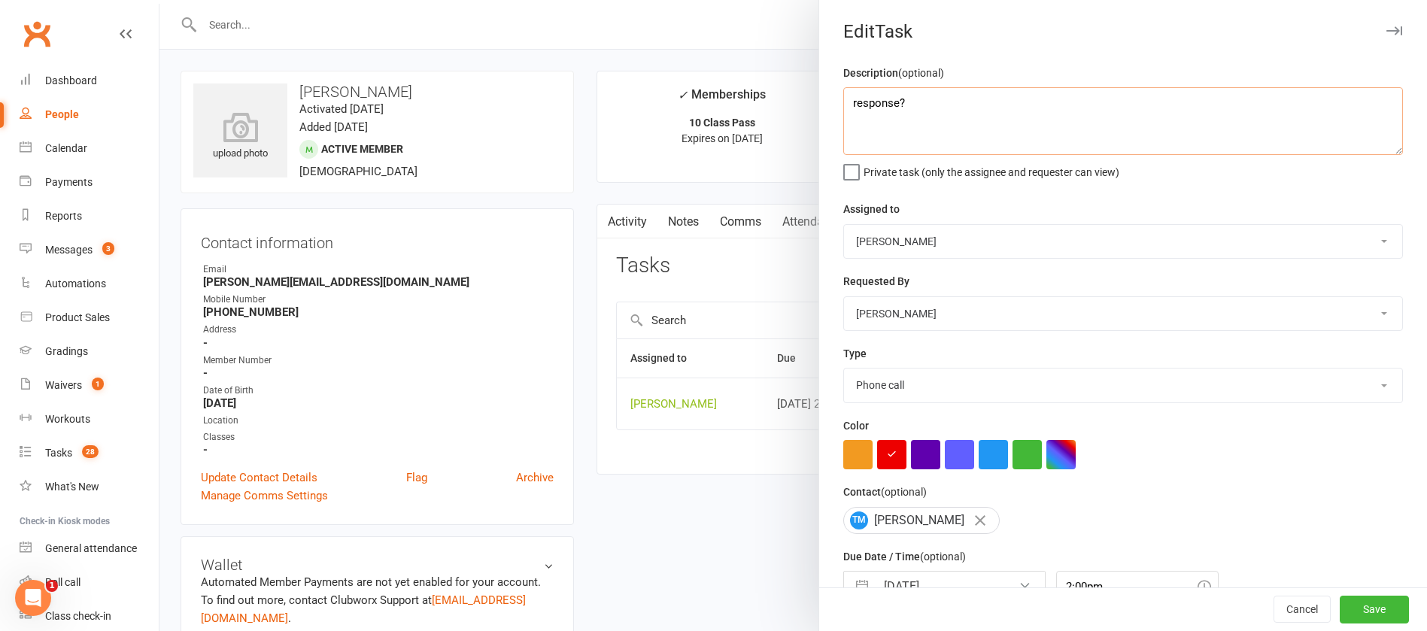
drag, startPoint x: 915, startPoint y: 101, endPoint x: 824, endPoint y: 102, distance: 91.0
click at [826, 102] on div "Description (optional) response? Private task (only the assignee and requester …" at bounding box center [1123, 367] width 608 height 607
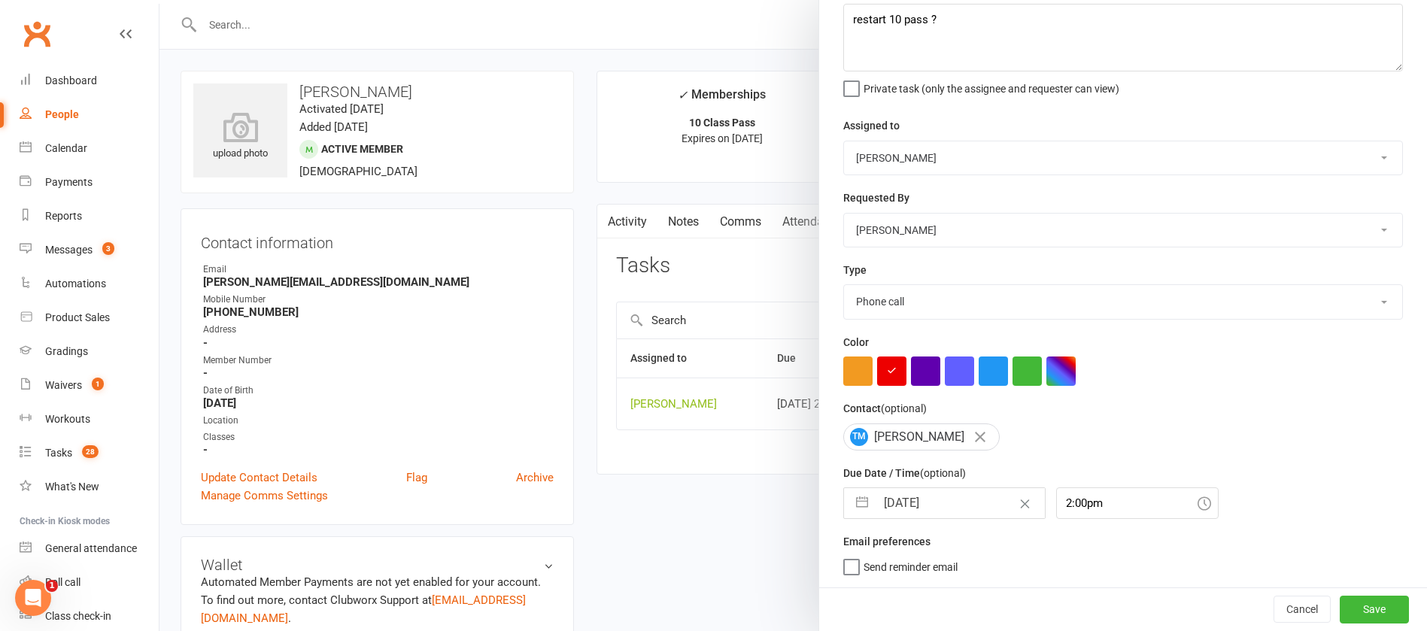
click at [960, 508] on input "[DATE]" at bounding box center [959, 503] width 169 height 30
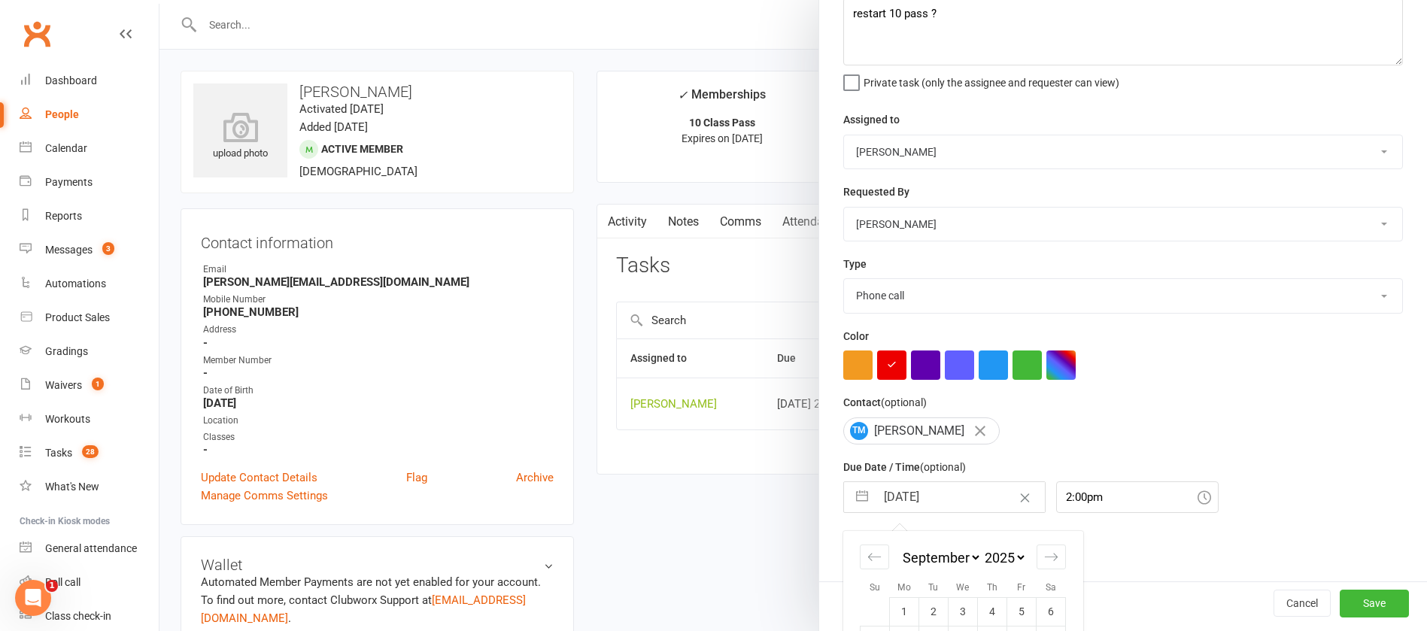
scroll to position [222, 0]
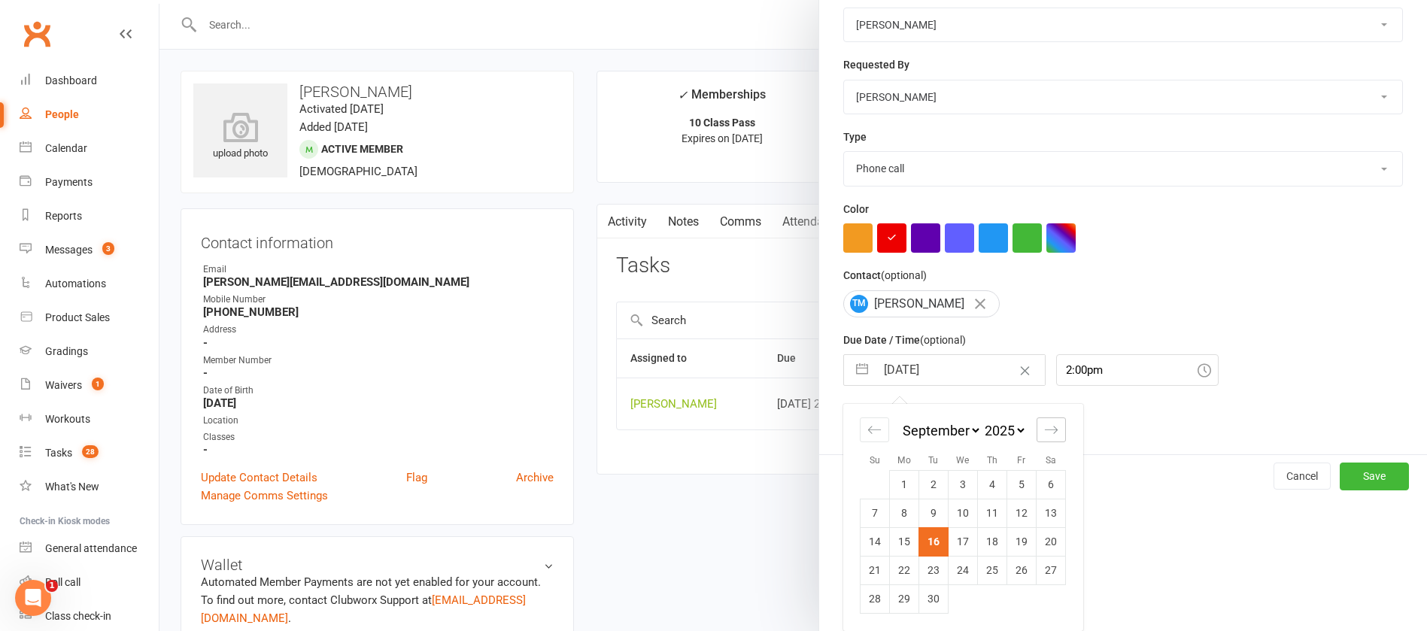
click at [1045, 426] on icon "Move forward to switch to the next month." at bounding box center [1051, 430] width 14 height 14
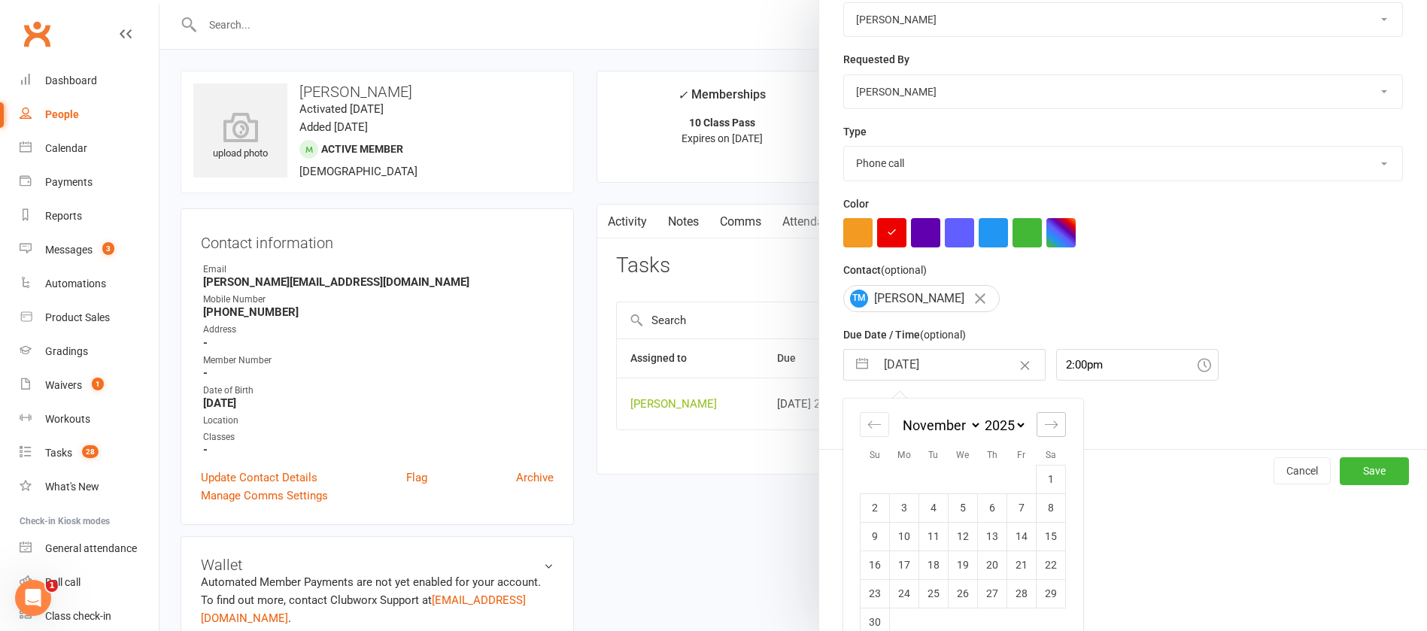
click at [1044, 427] on icon "Move forward to switch to the next month." at bounding box center [1051, 424] width 14 height 14
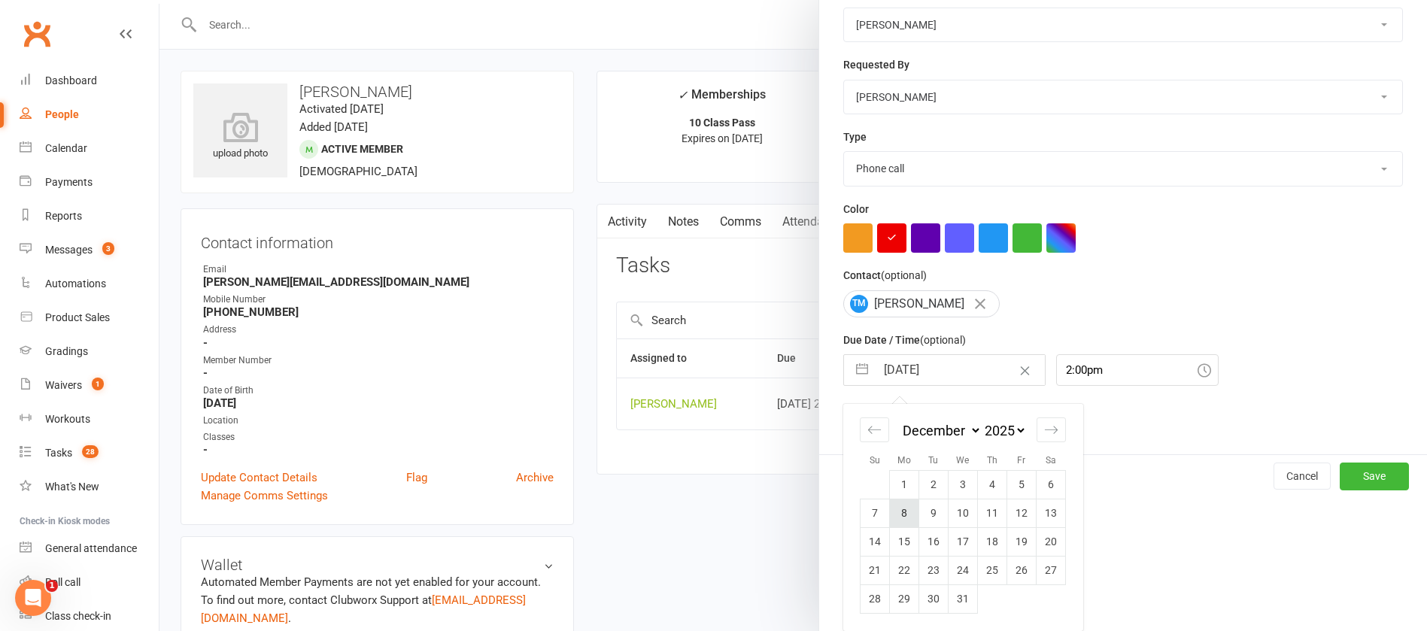
click at [898, 507] on td "8" at bounding box center [904, 513] width 29 height 29
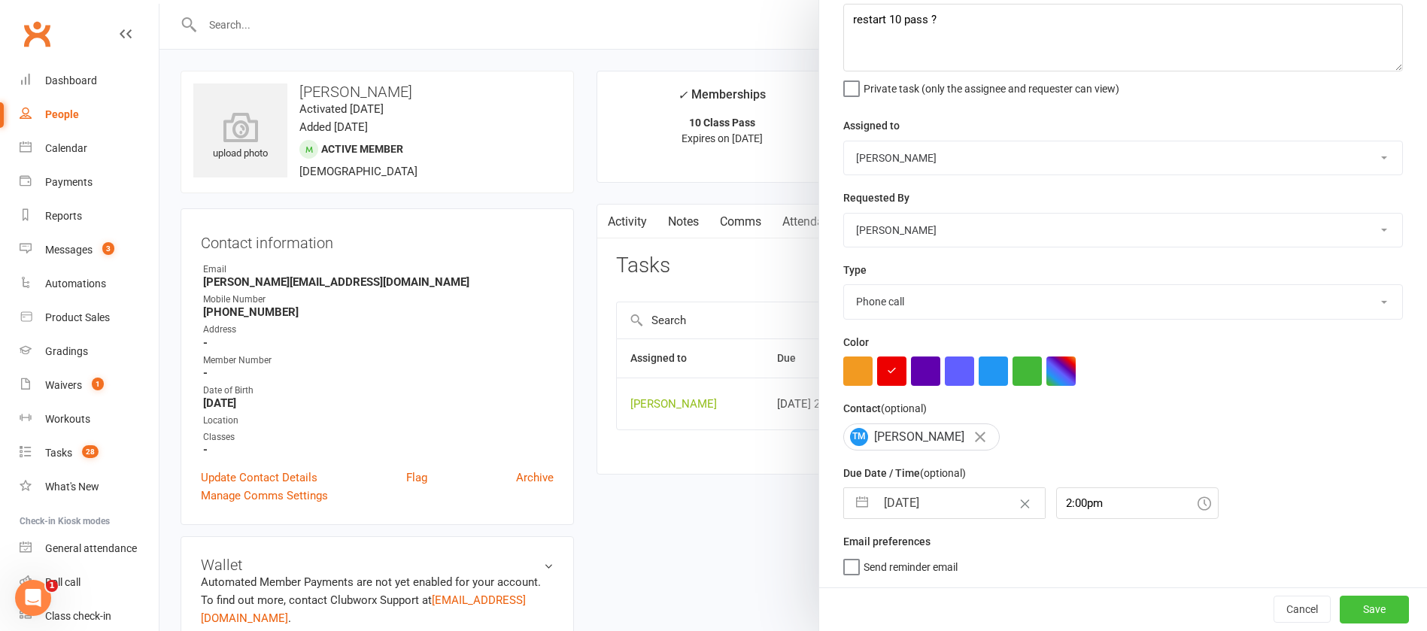
click at [1339, 609] on button "Save" at bounding box center [1373, 609] width 69 height 27
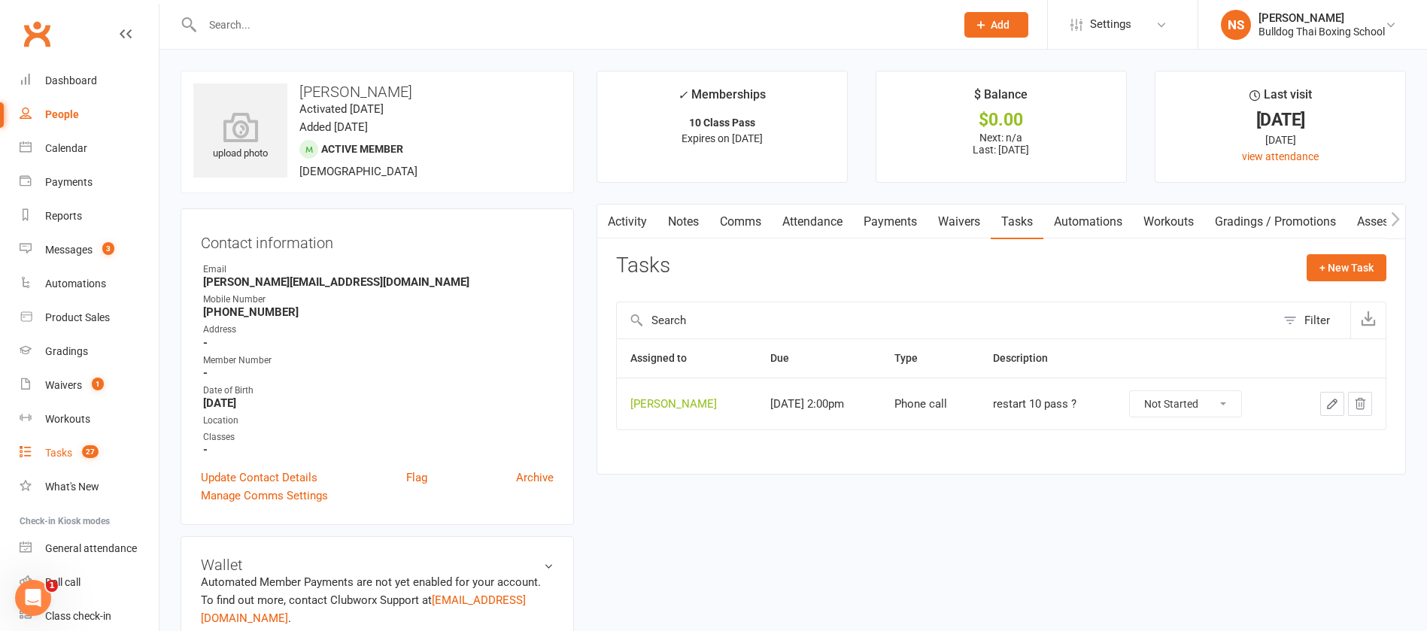
click at [56, 452] on div "Tasks" at bounding box center [58, 453] width 27 height 12
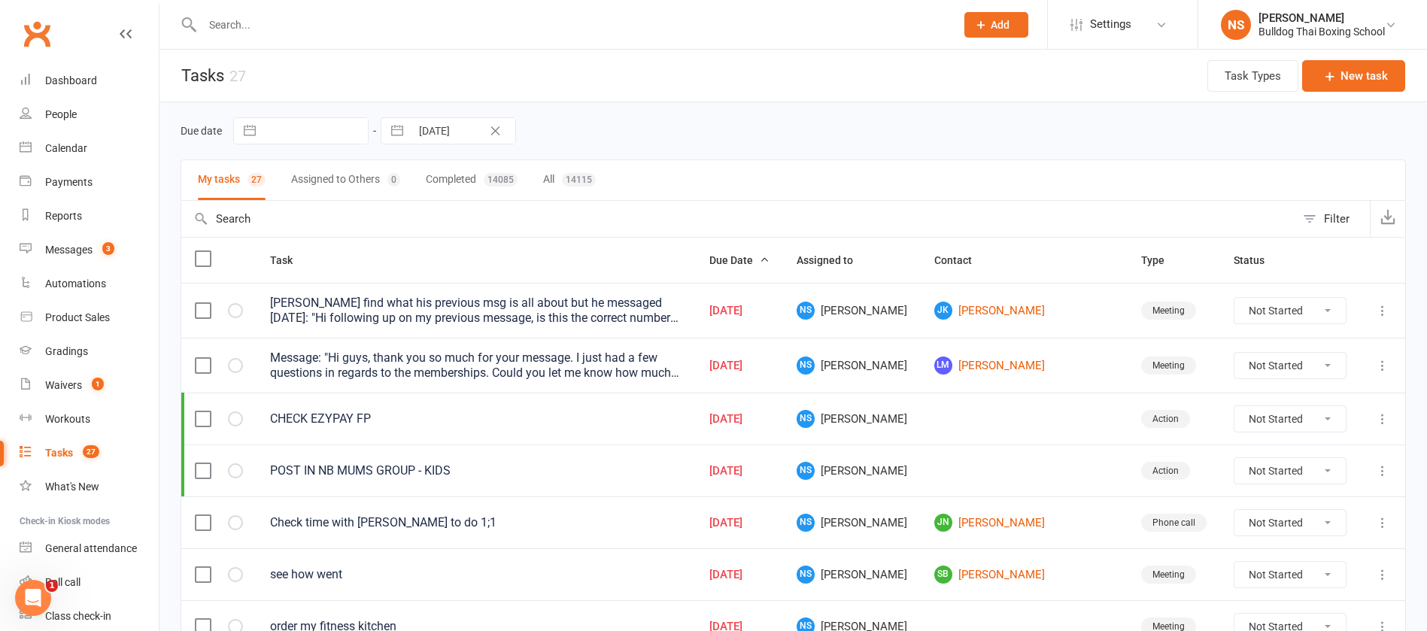
drag, startPoint x: 50, startPoint y: 453, endPoint x: 54, endPoint y: 446, distance: 8.8
click at [50, 453] on div "Tasks" at bounding box center [59, 453] width 28 height 12
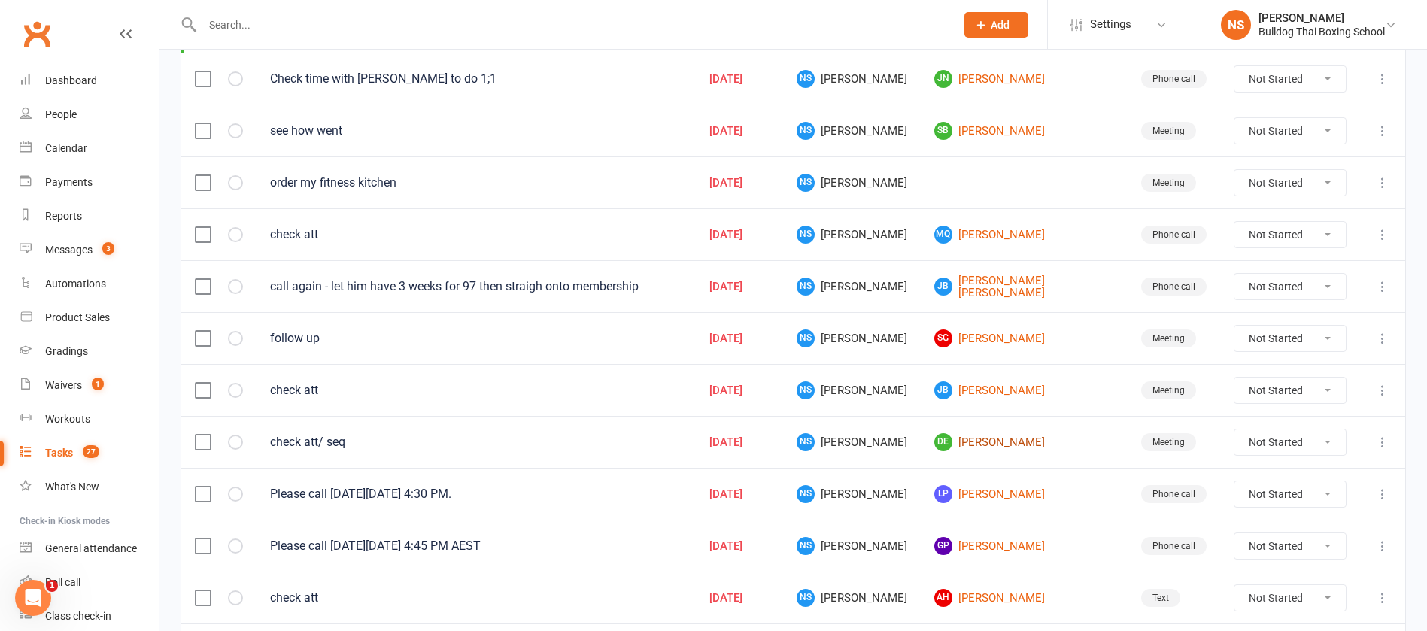
scroll to position [451, 0]
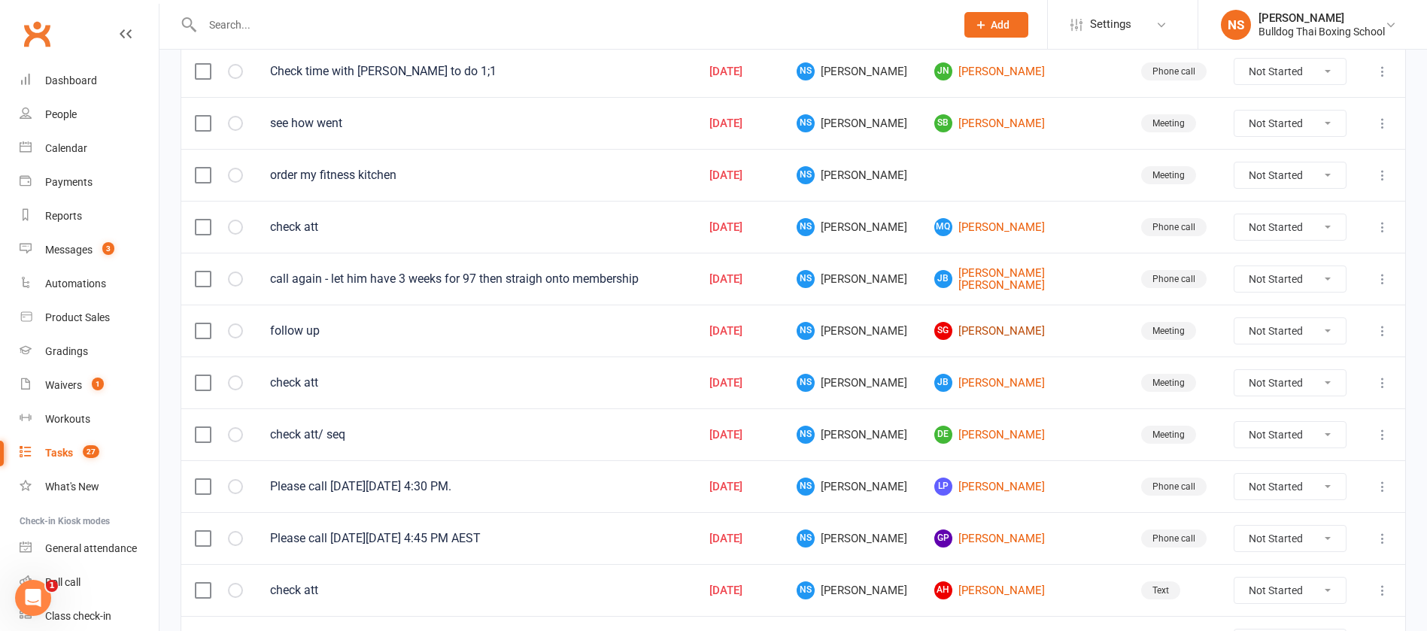
click at [1013, 331] on link "[PERSON_NAME] Gully" at bounding box center [1024, 331] width 180 height 18
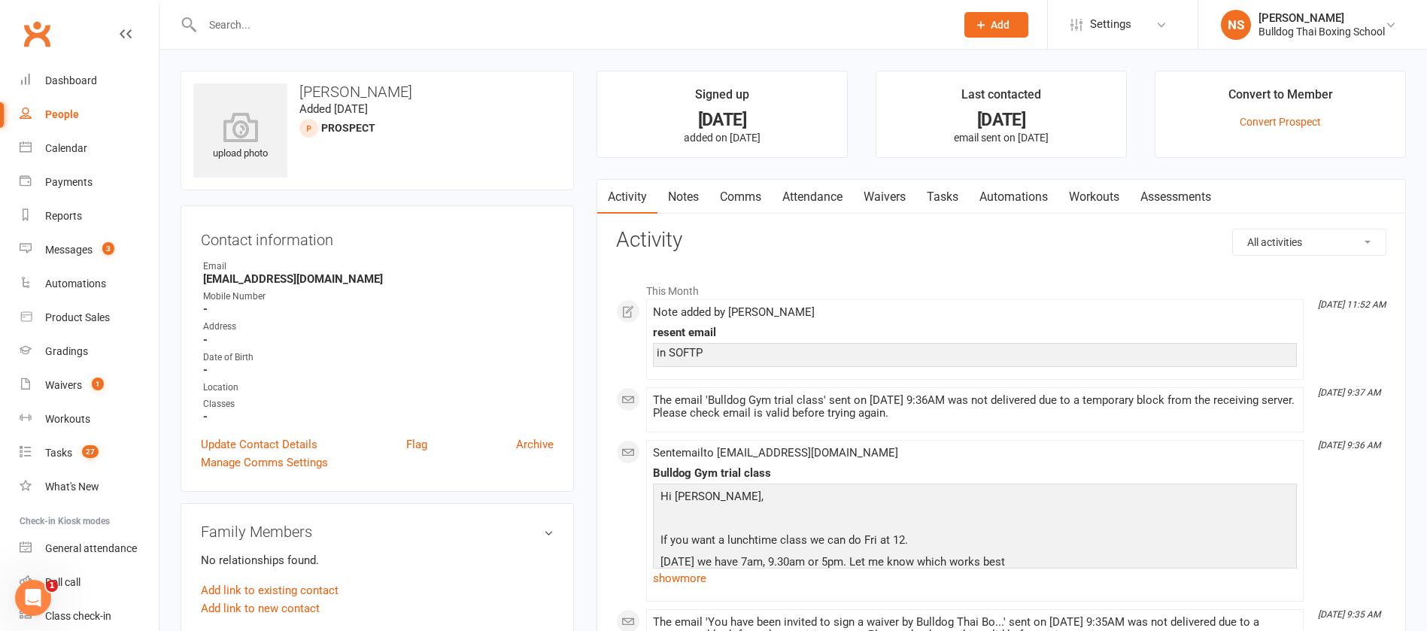
click at [939, 190] on link "Tasks" at bounding box center [942, 197] width 53 height 35
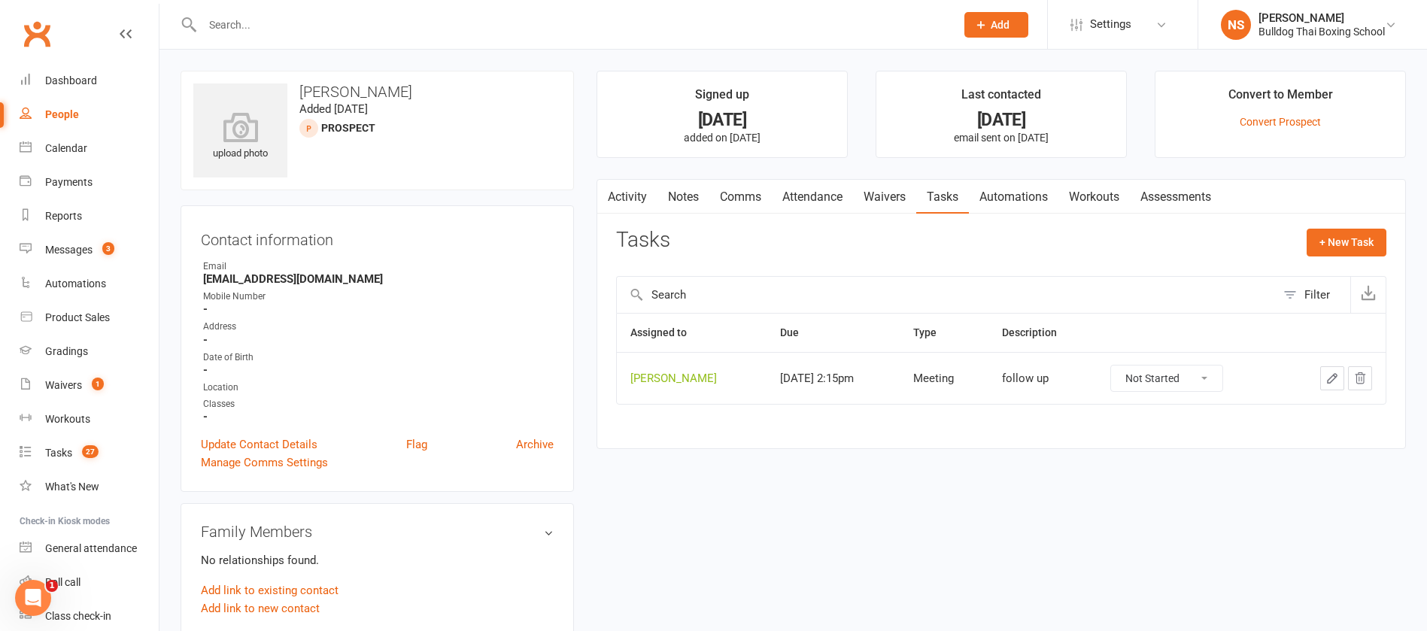
click at [1332, 376] on icon "button" at bounding box center [1331, 378] width 9 height 9
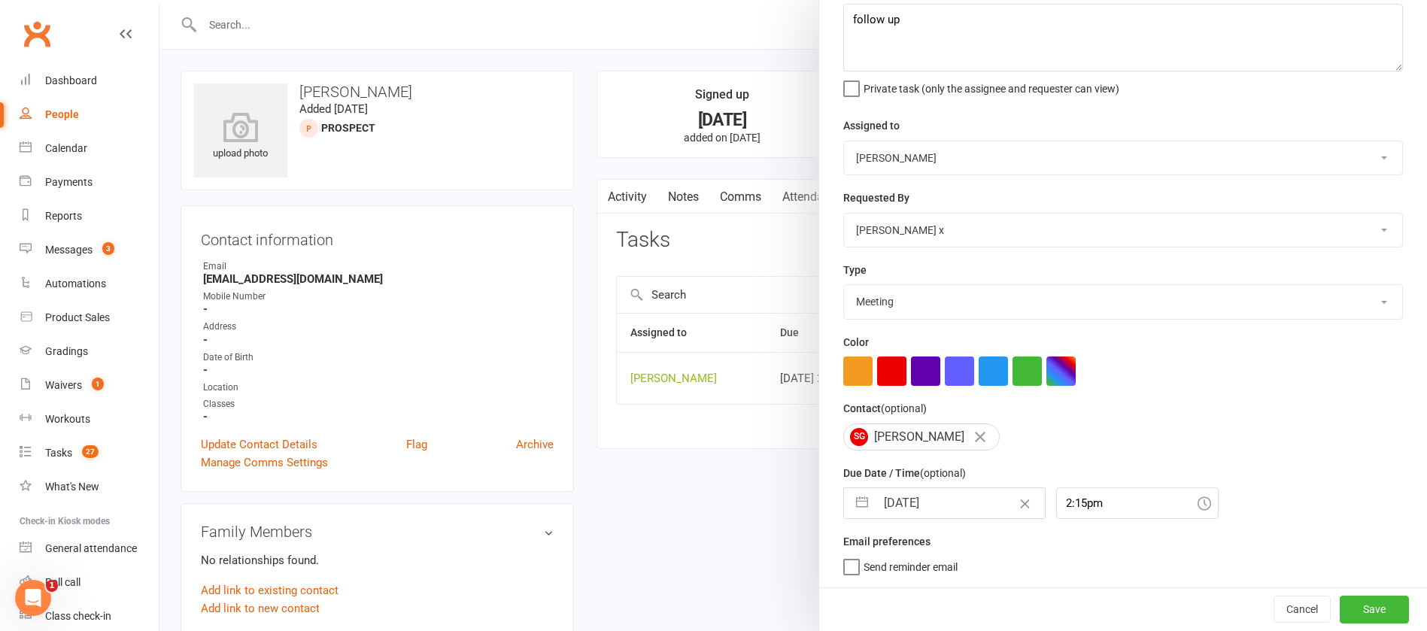
click at [972, 501] on input "[DATE]" at bounding box center [959, 503] width 169 height 30
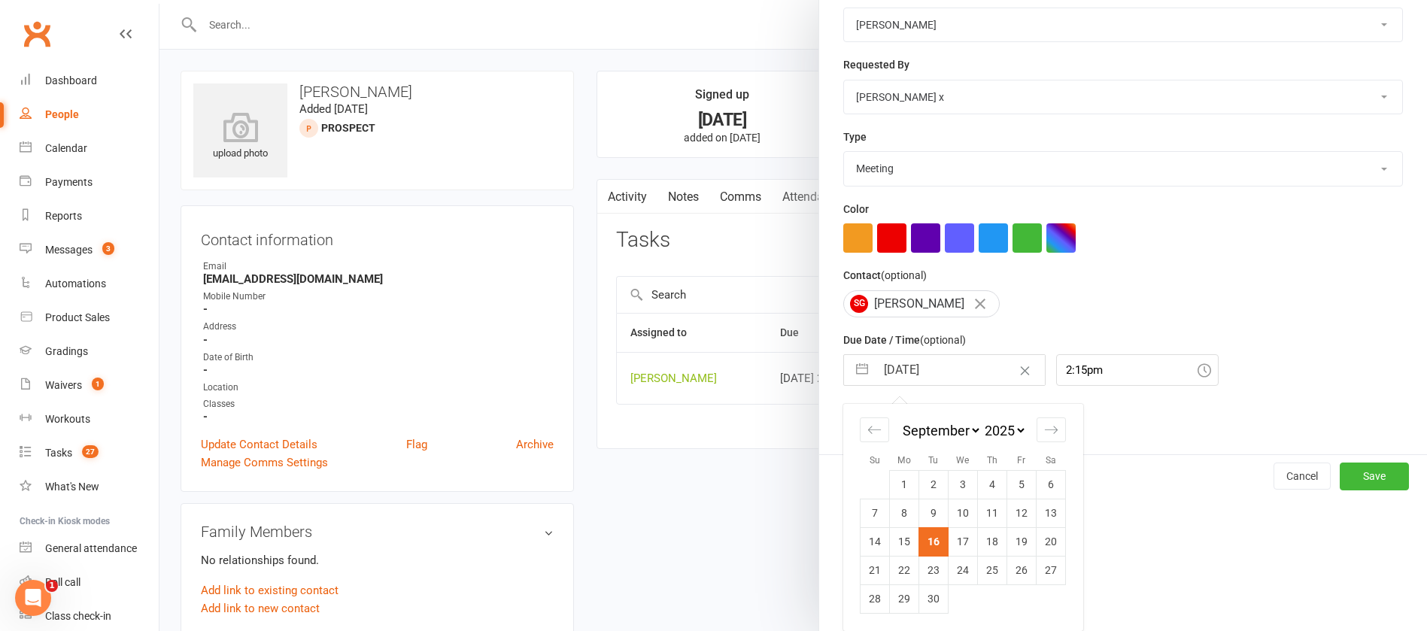
click at [984, 541] on td "18" at bounding box center [992, 541] width 29 height 29
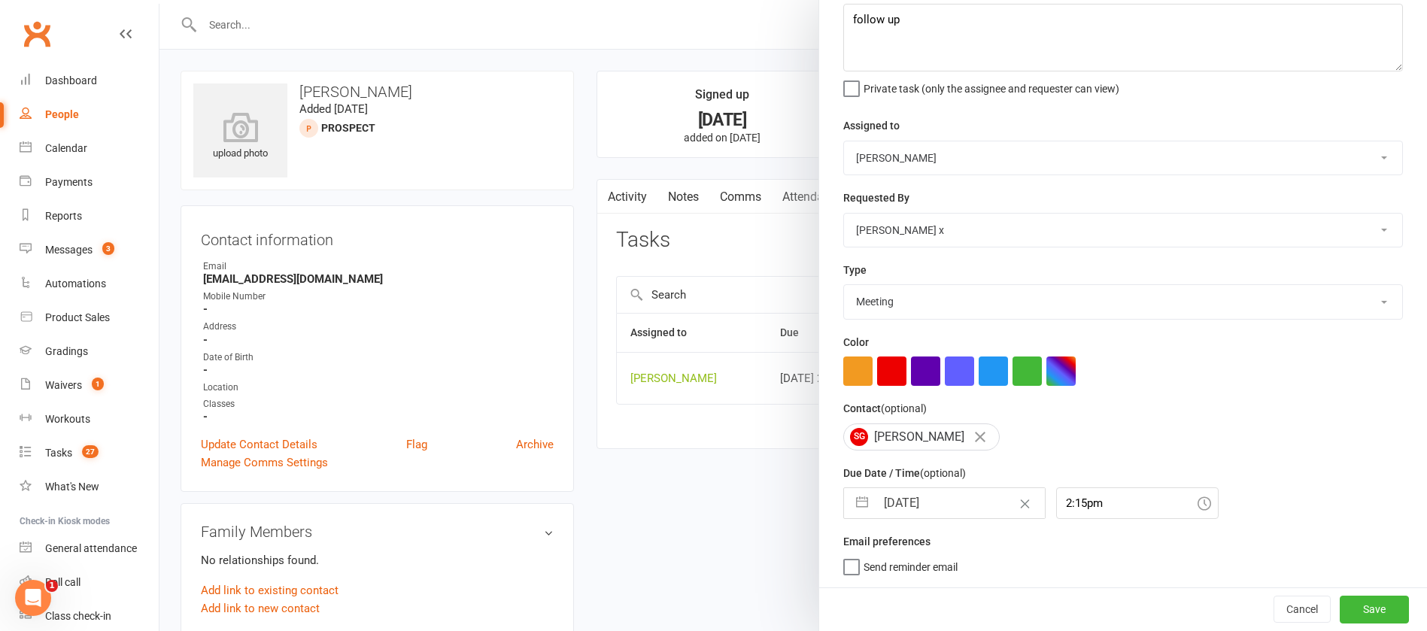
scroll to position [89, 0]
click at [1367, 606] on button "Save" at bounding box center [1373, 609] width 69 height 27
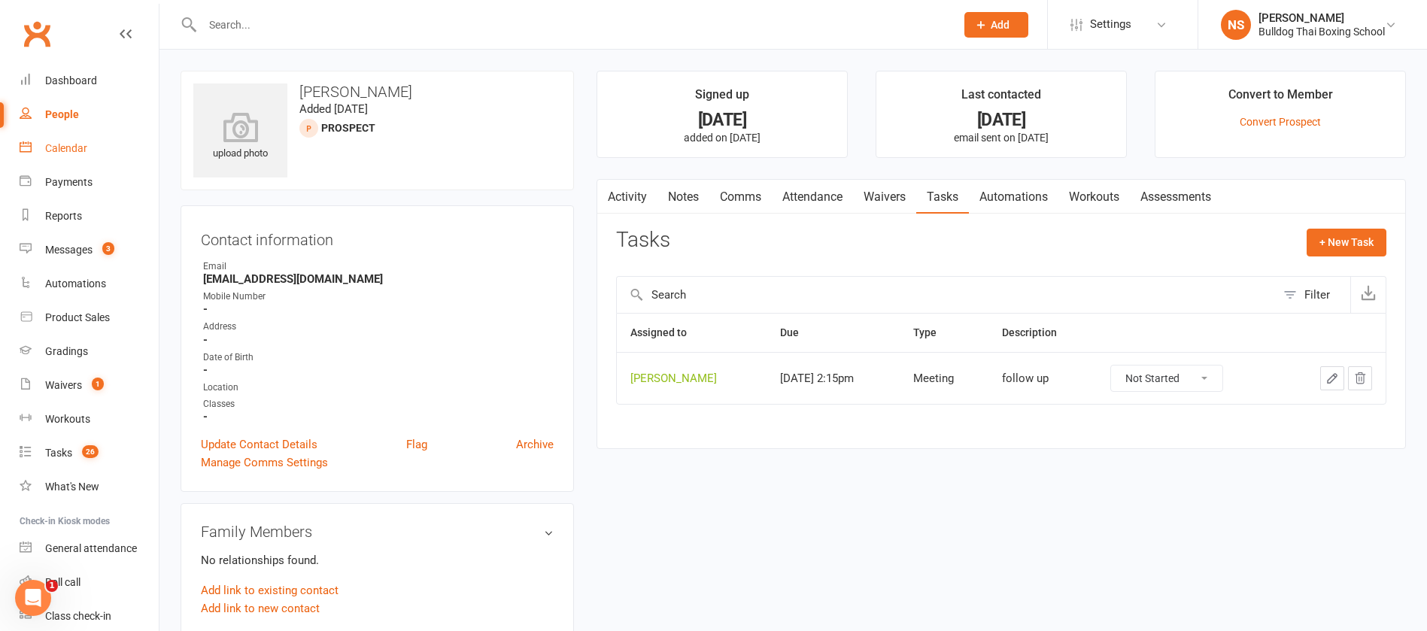
click at [77, 147] on div "Calendar" at bounding box center [66, 148] width 42 height 12
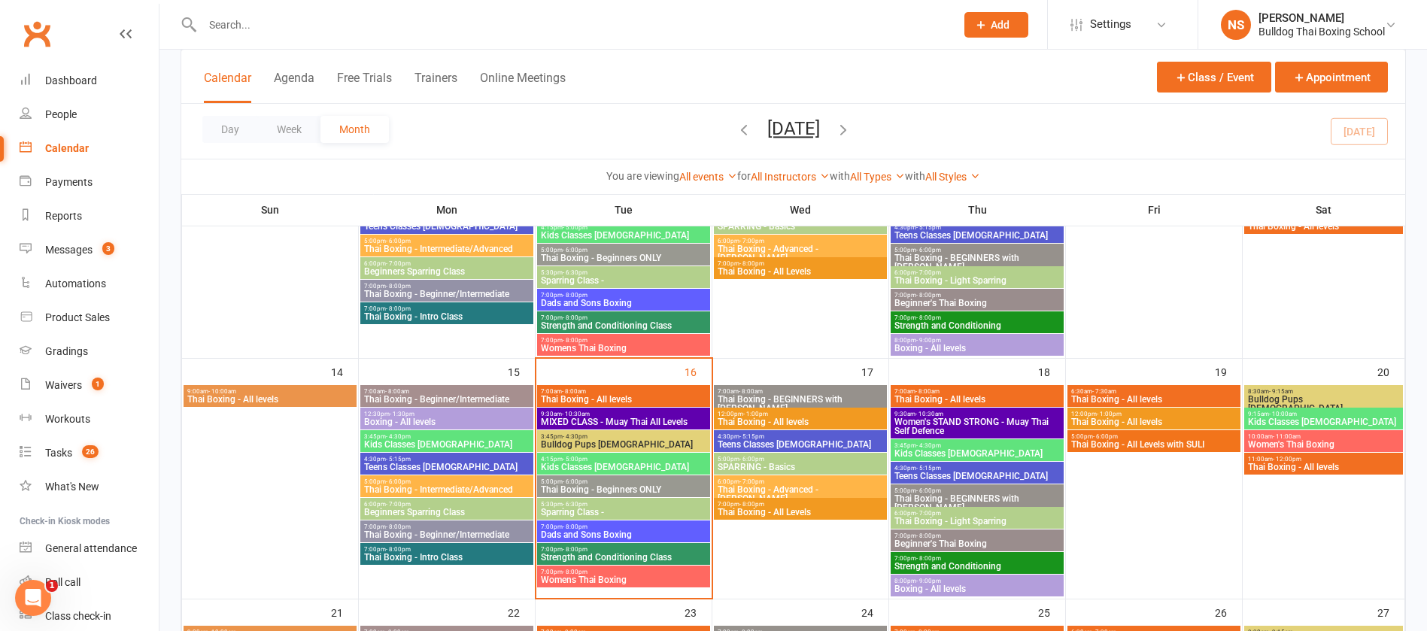
scroll to position [564, 0]
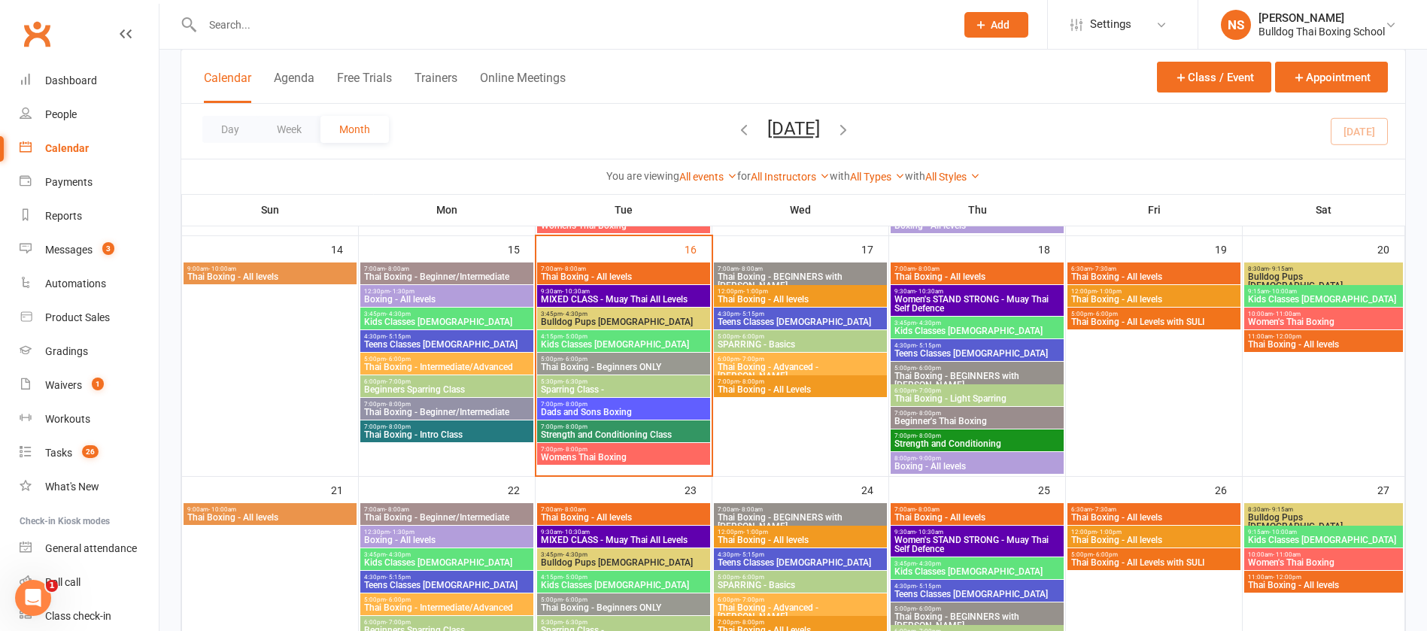
click at [657, 296] on span "MIXED CLASS - Muay Thai All Levels" at bounding box center [623, 299] width 167 height 9
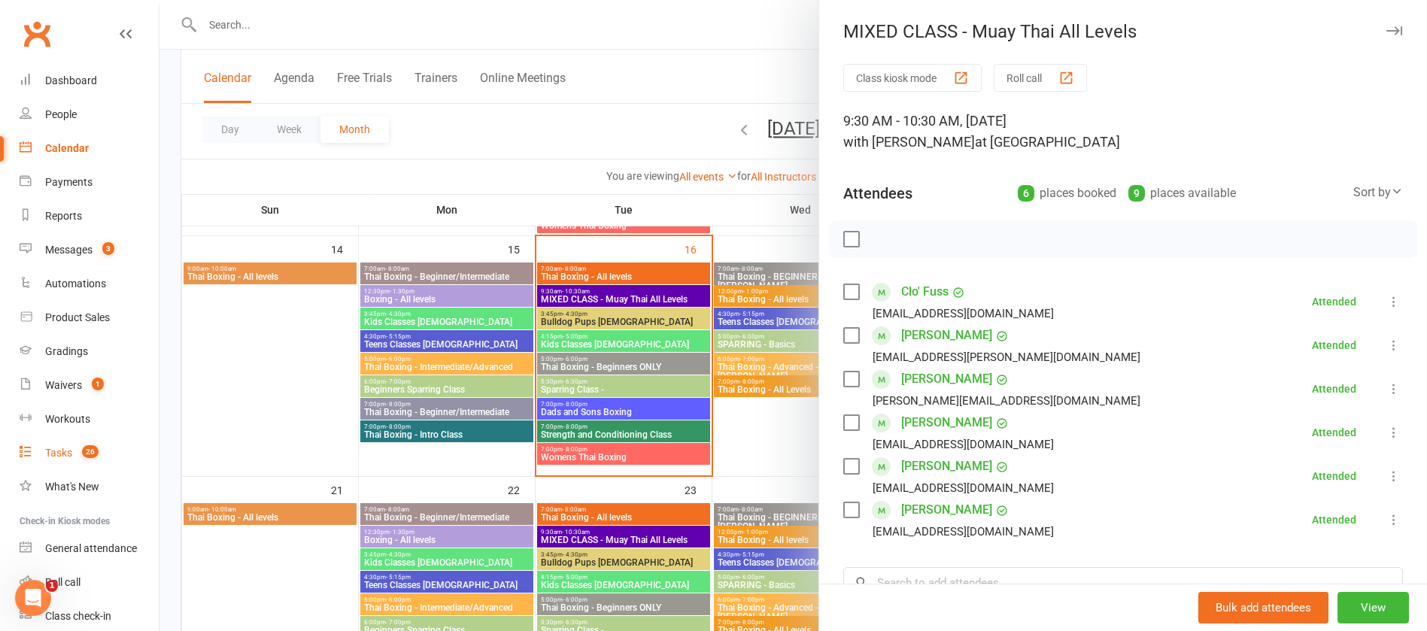
click at [59, 459] on link "Tasks 26" at bounding box center [89, 453] width 139 height 34
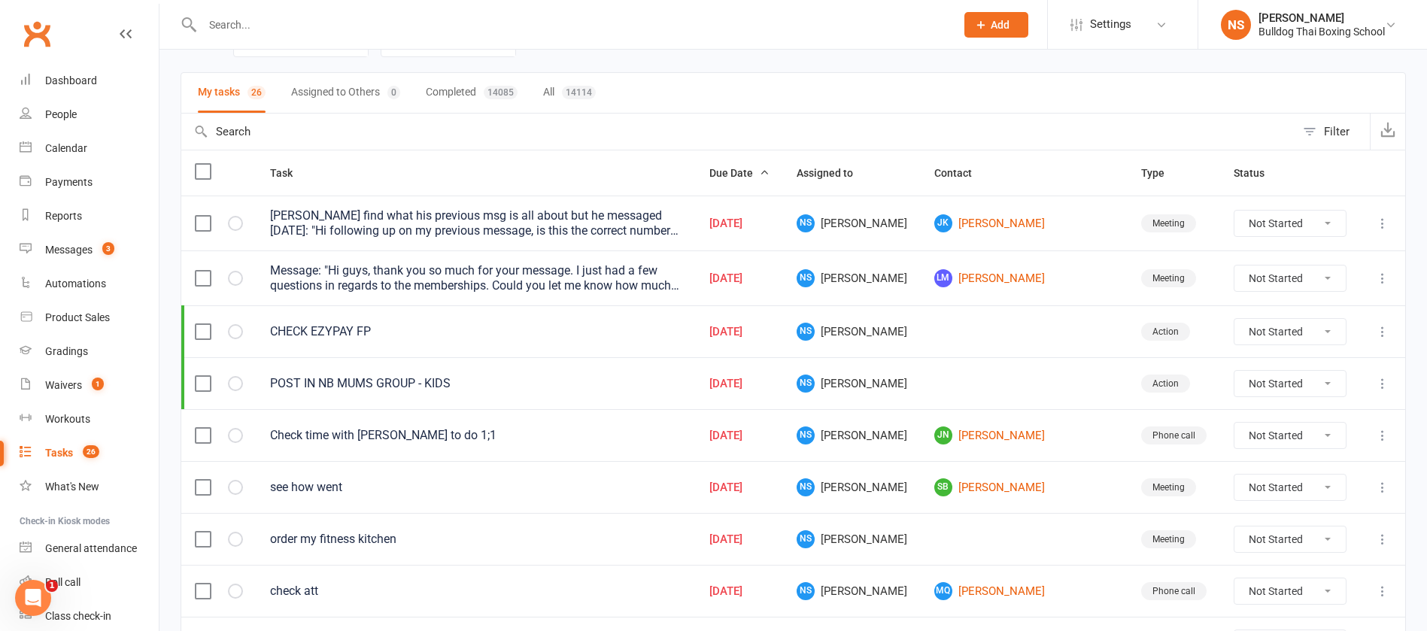
scroll to position [226, 0]
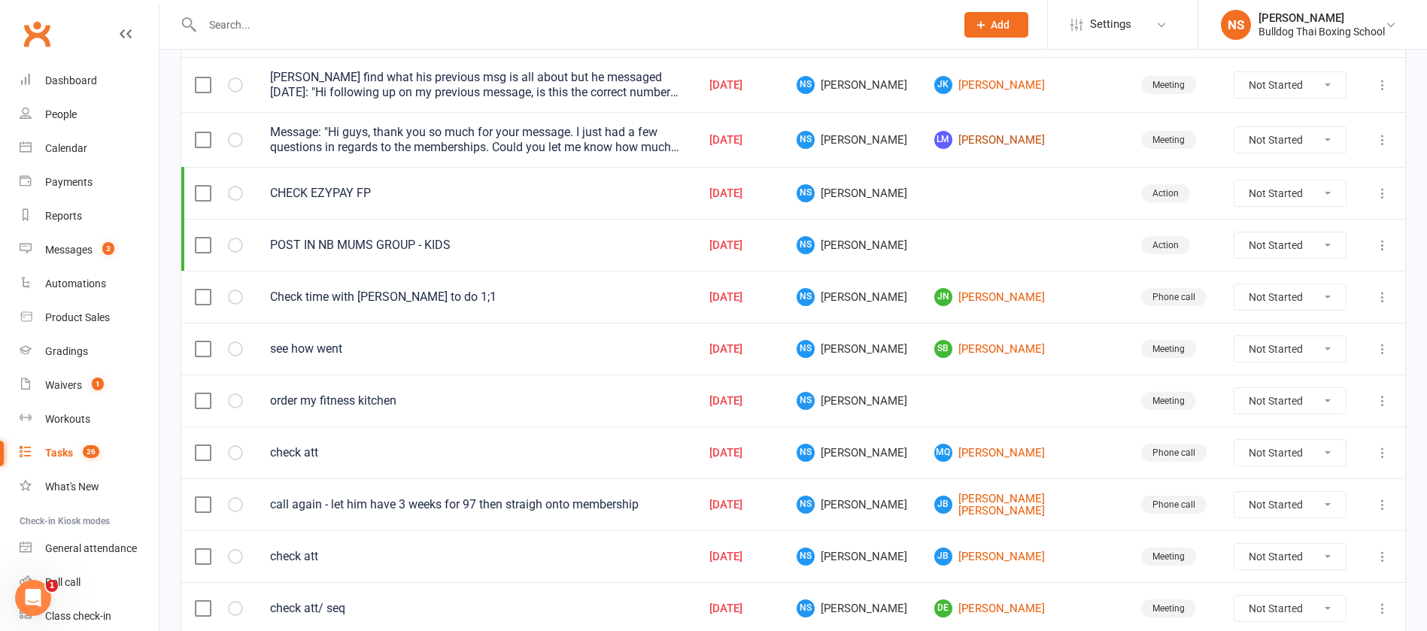
click at [992, 138] on link "LM [PERSON_NAME]" at bounding box center [1024, 140] width 180 height 18
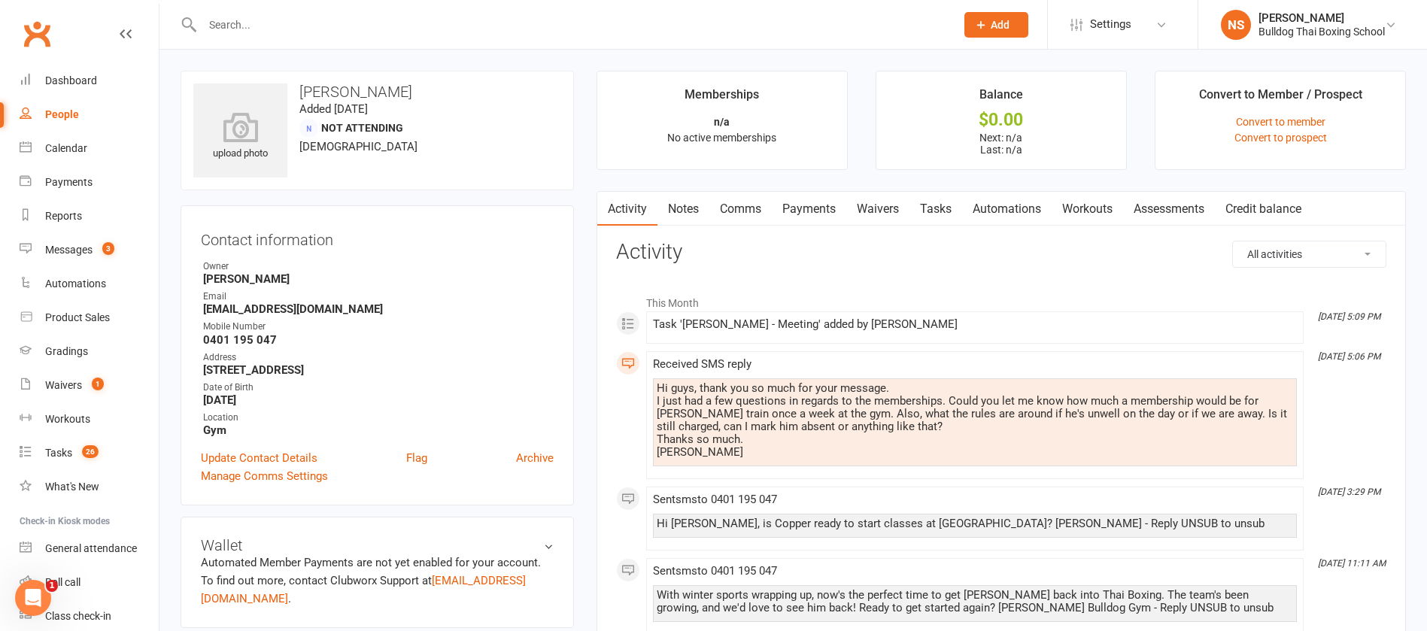
click at [729, 208] on link "Comms" at bounding box center [740, 209] width 62 height 35
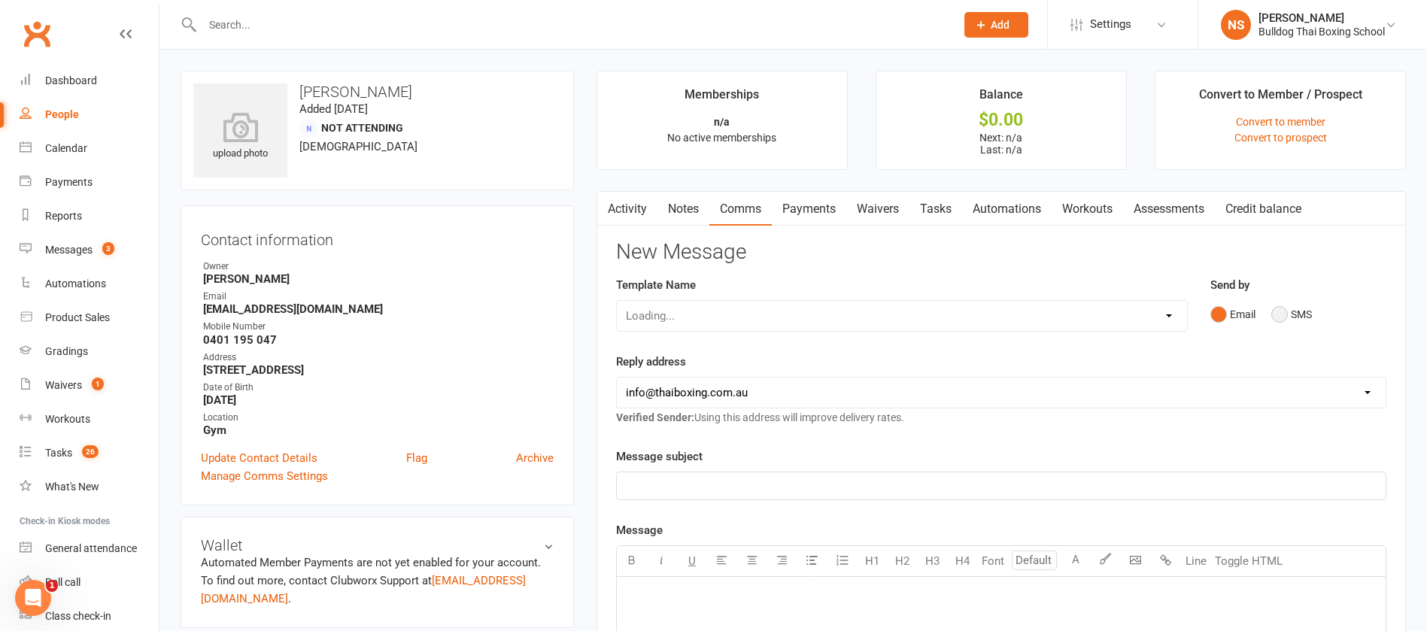
click at [1283, 311] on button "SMS" at bounding box center [1291, 314] width 41 height 29
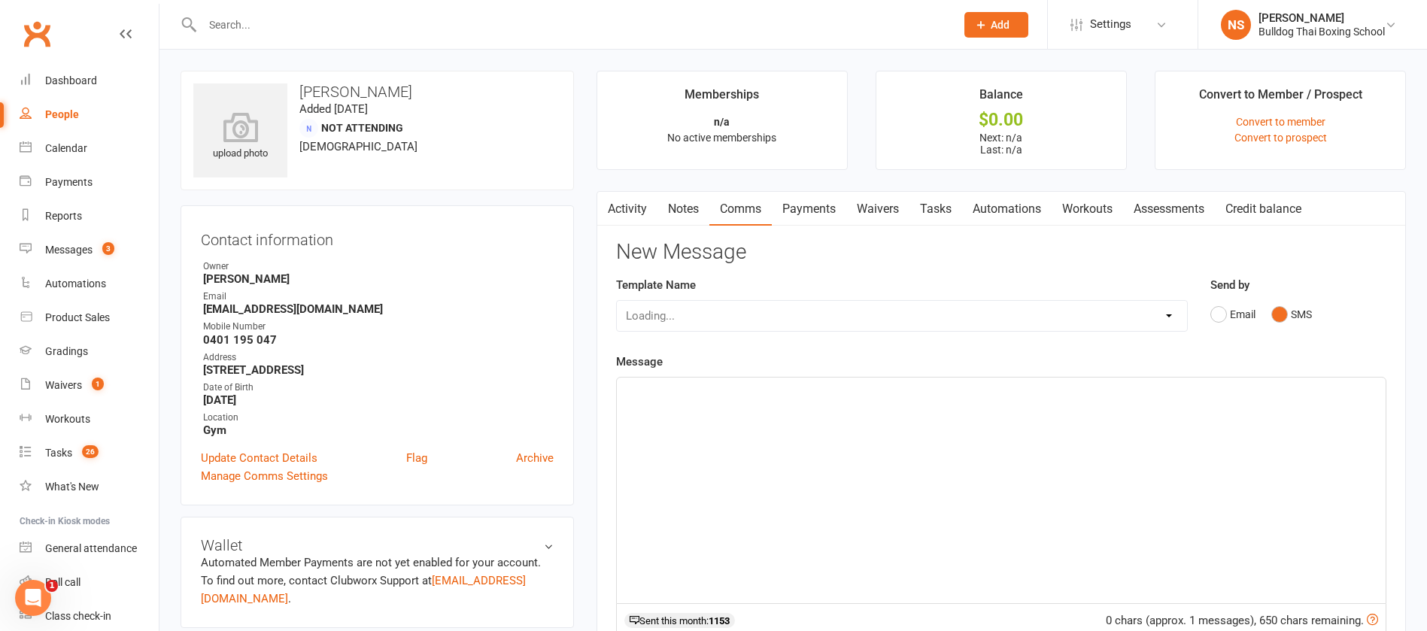
click at [654, 406] on div "﻿" at bounding box center [1001, 491] width 769 height 226
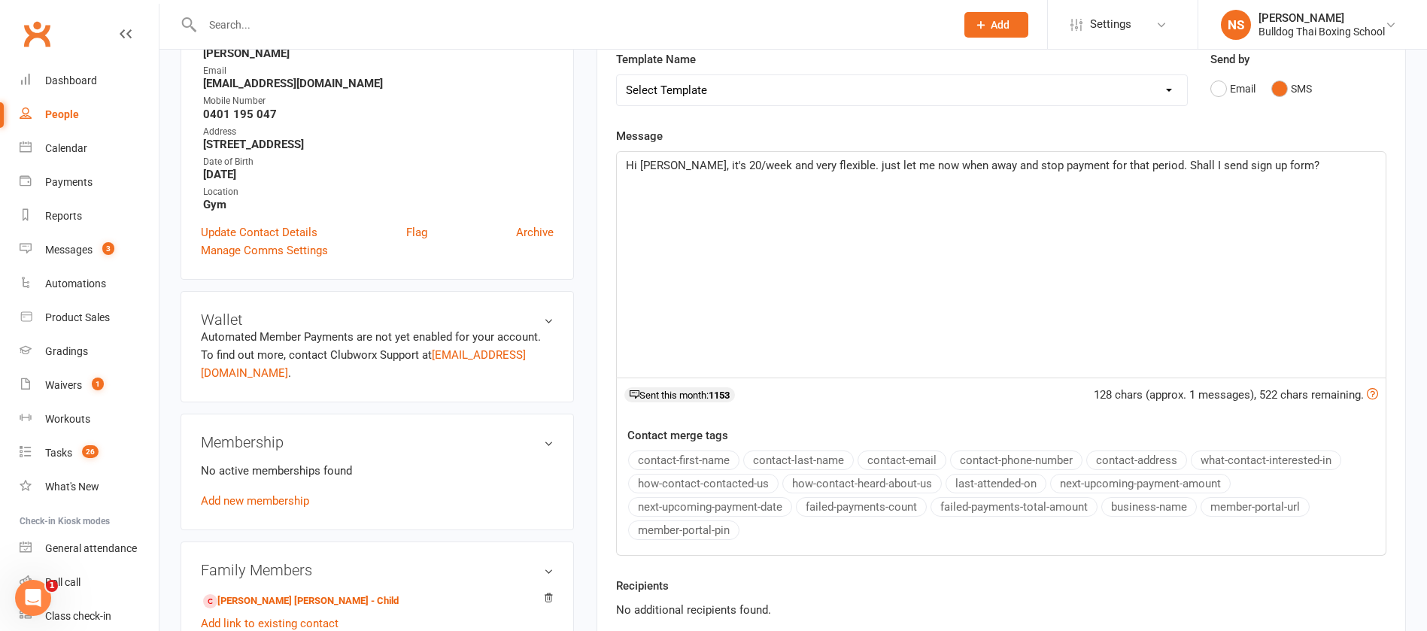
scroll to position [451, 0]
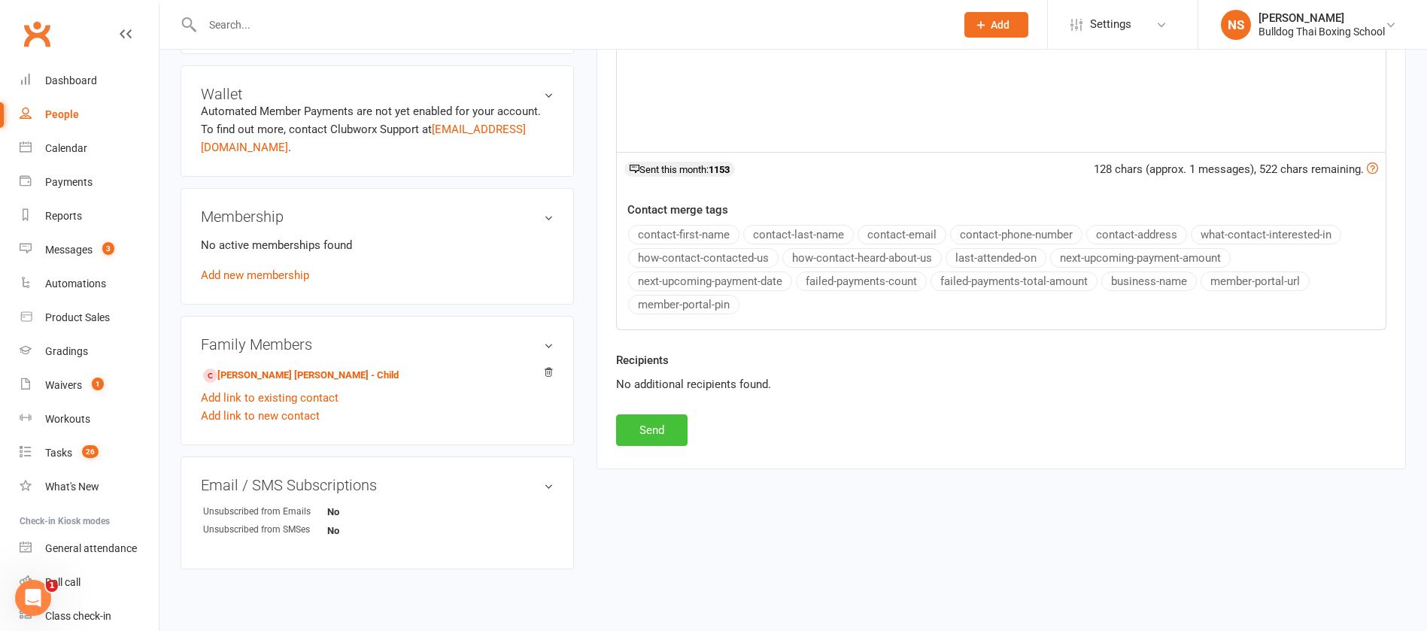
click at [641, 425] on button "Send" at bounding box center [651, 430] width 71 height 32
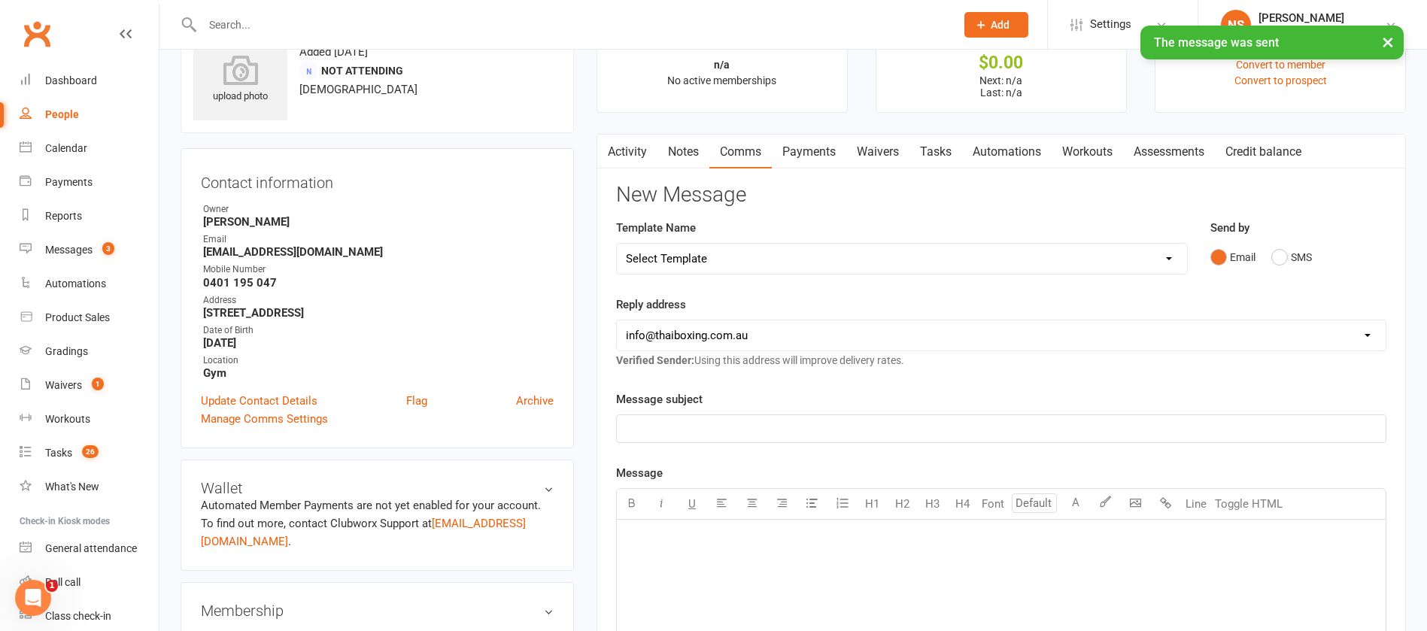
scroll to position [0, 0]
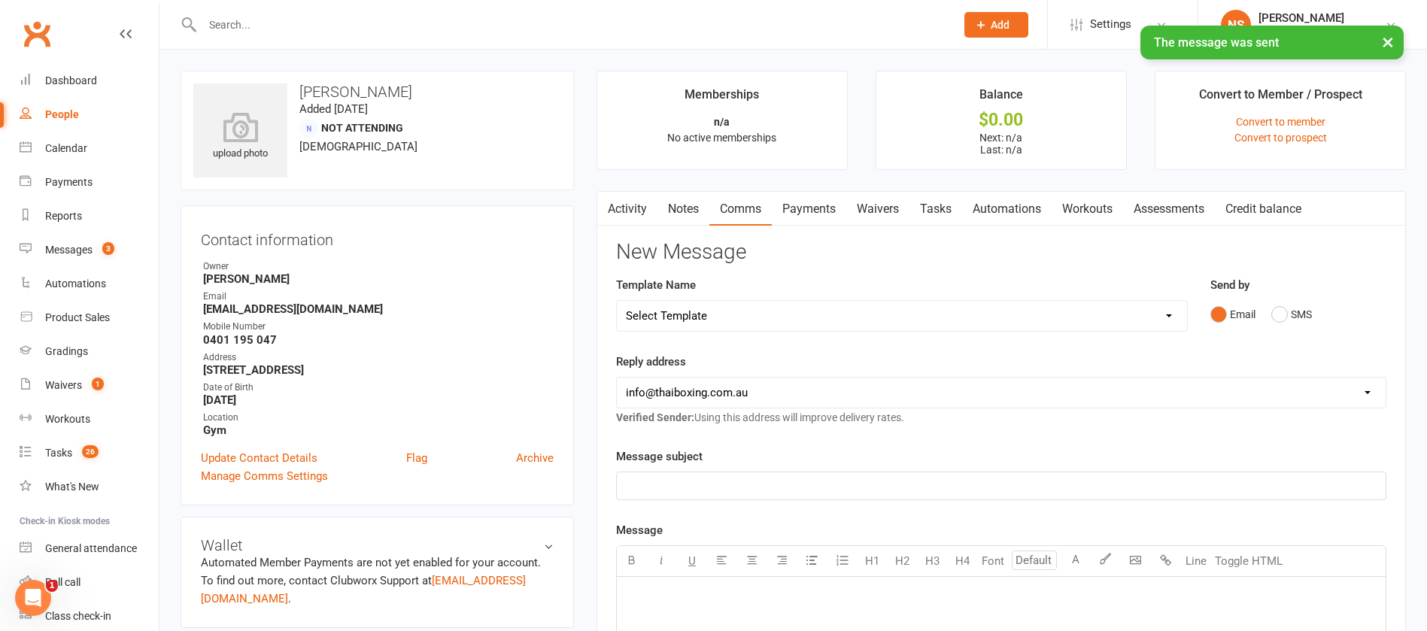
click at [948, 206] on link "Tasks" at bounding box center [935, 209] width 53 height 35
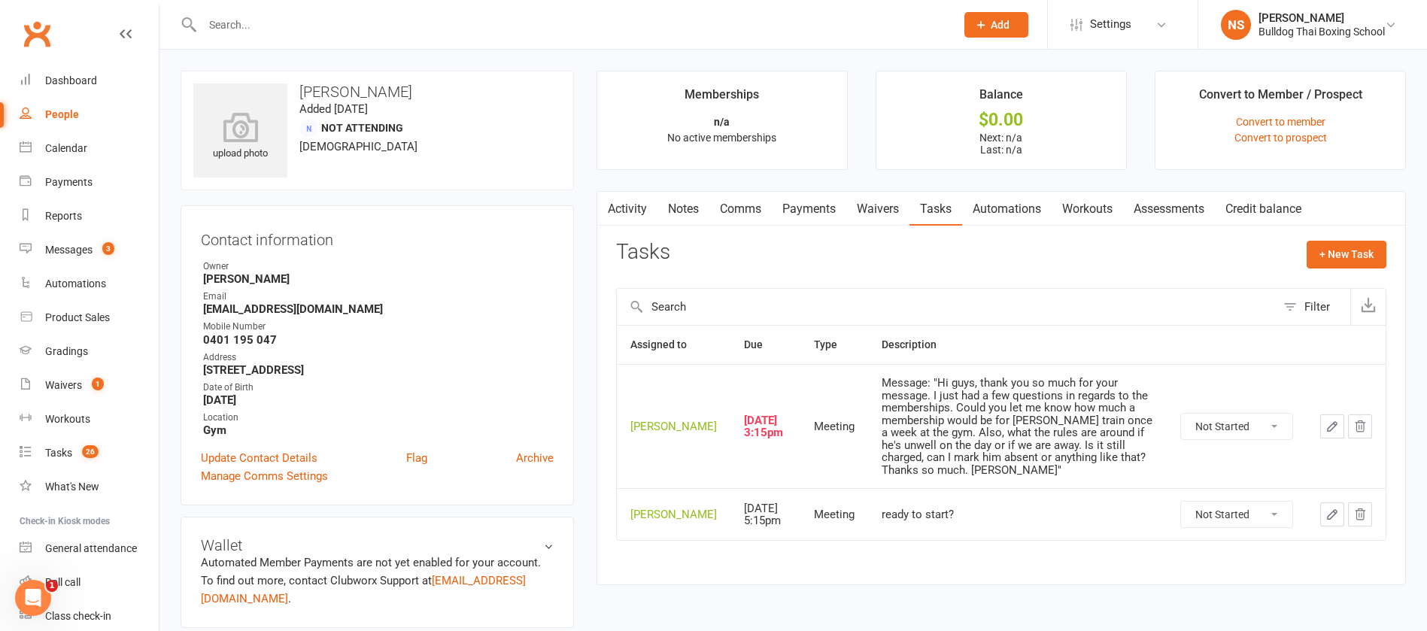
click at [1273, 426] on select "Not Started In Progress Waiting Complete" at bounding box center [1236, 427] width 111 height 26
click at [1181, 419] on select "Not Started In Progress Waiting Complete" at bounding box center [1236, 427] width 111 height 26
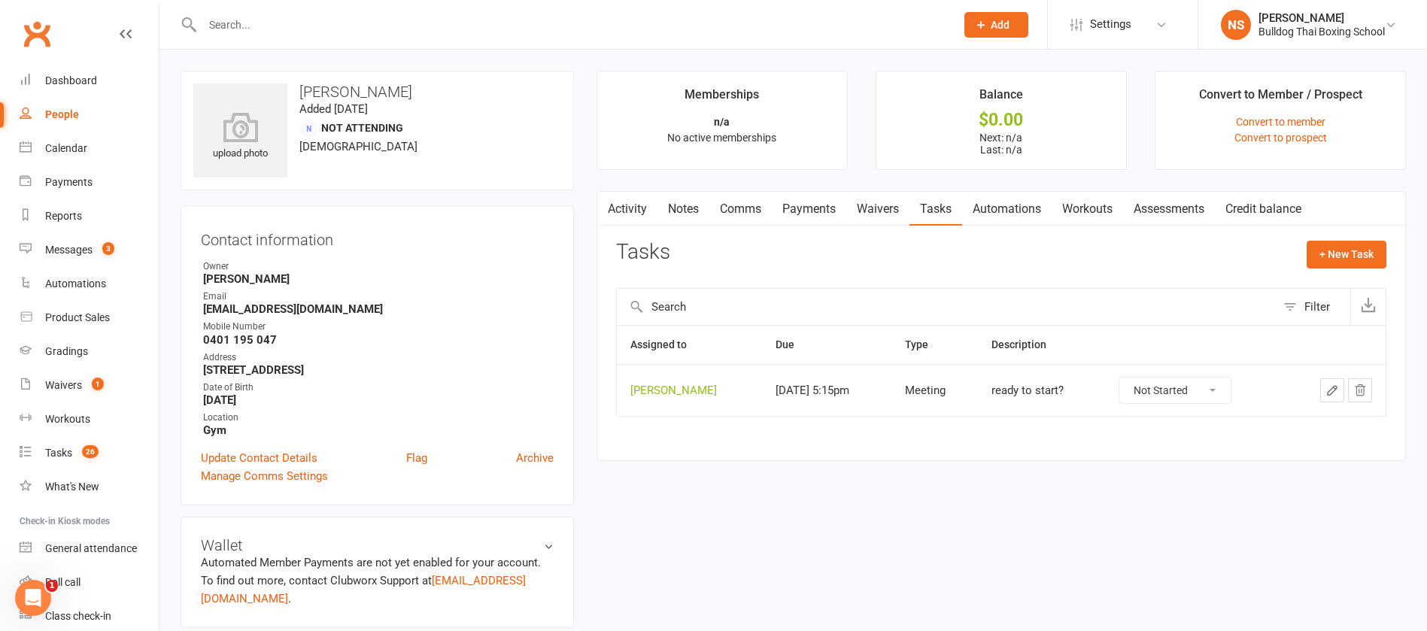
click at [1327, 386] on icon "button" at bounding box center [1332, 391] width 14 height 14
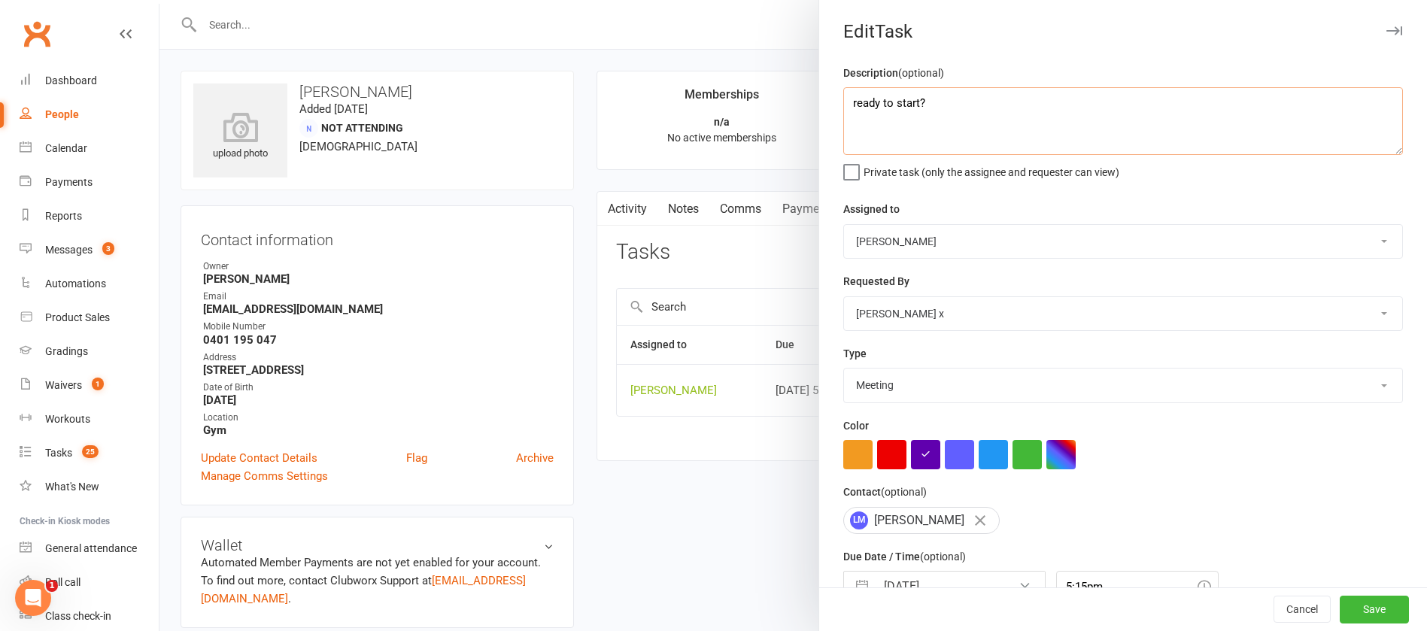
drag, startPoint x: 905, startPoint y: 108, endPoint x: 802, endPoint y: 114, distance: 102.5
click at [159, 0] on react-component "Edit Task Description (optional) ready to start? Private task (only the assigne…" at bounding box center [159, 0] width 0 height 0
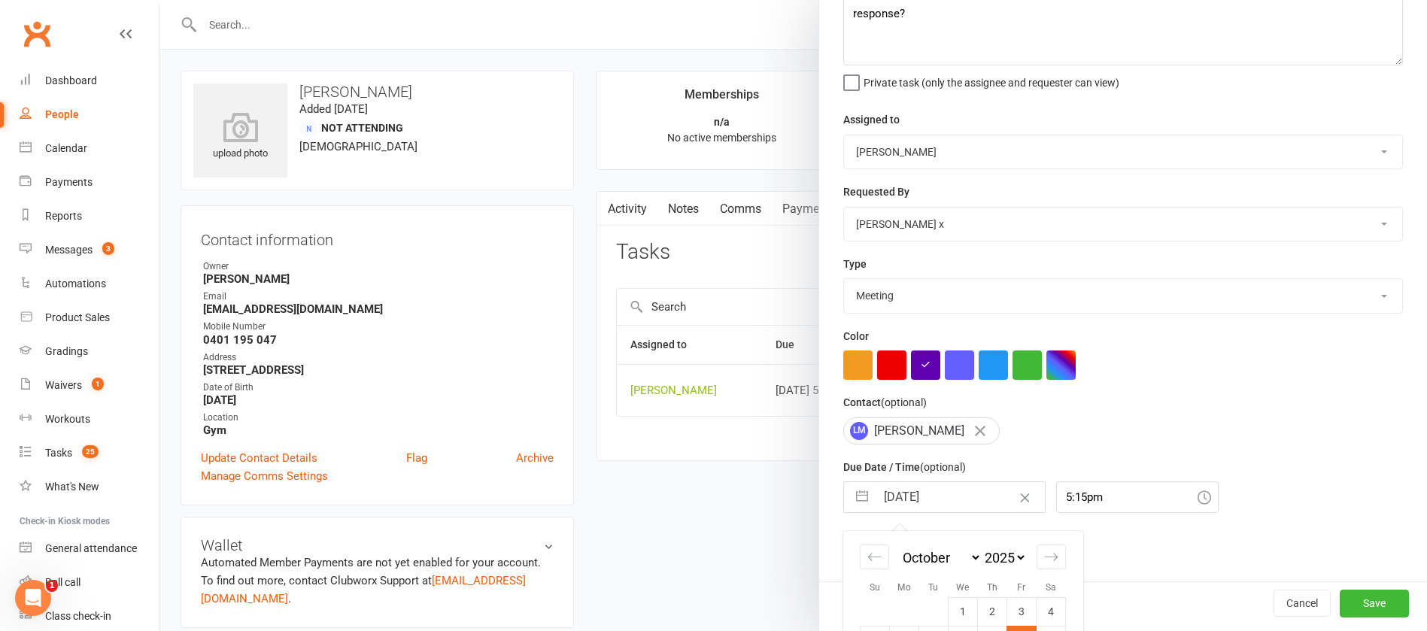
click at [944, 502] on input "[DATE]" at bounding box center [959, 497] width 169 height 30
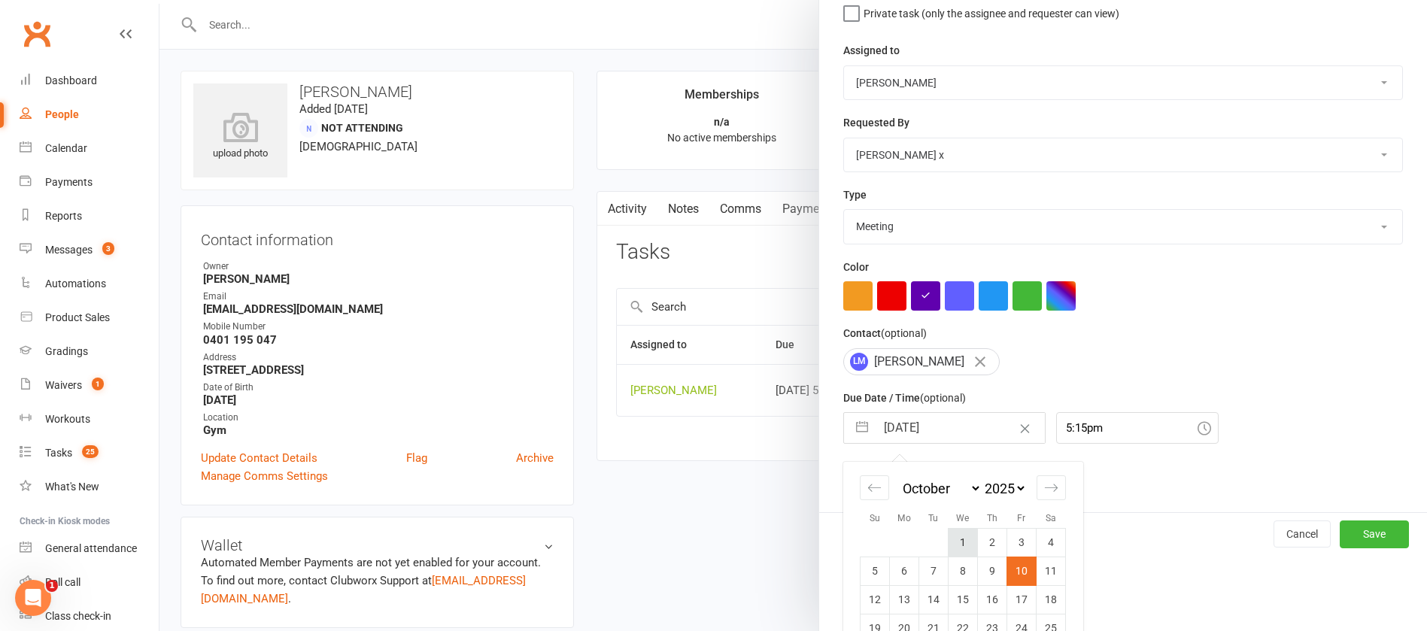
scroll to position [222, 0]
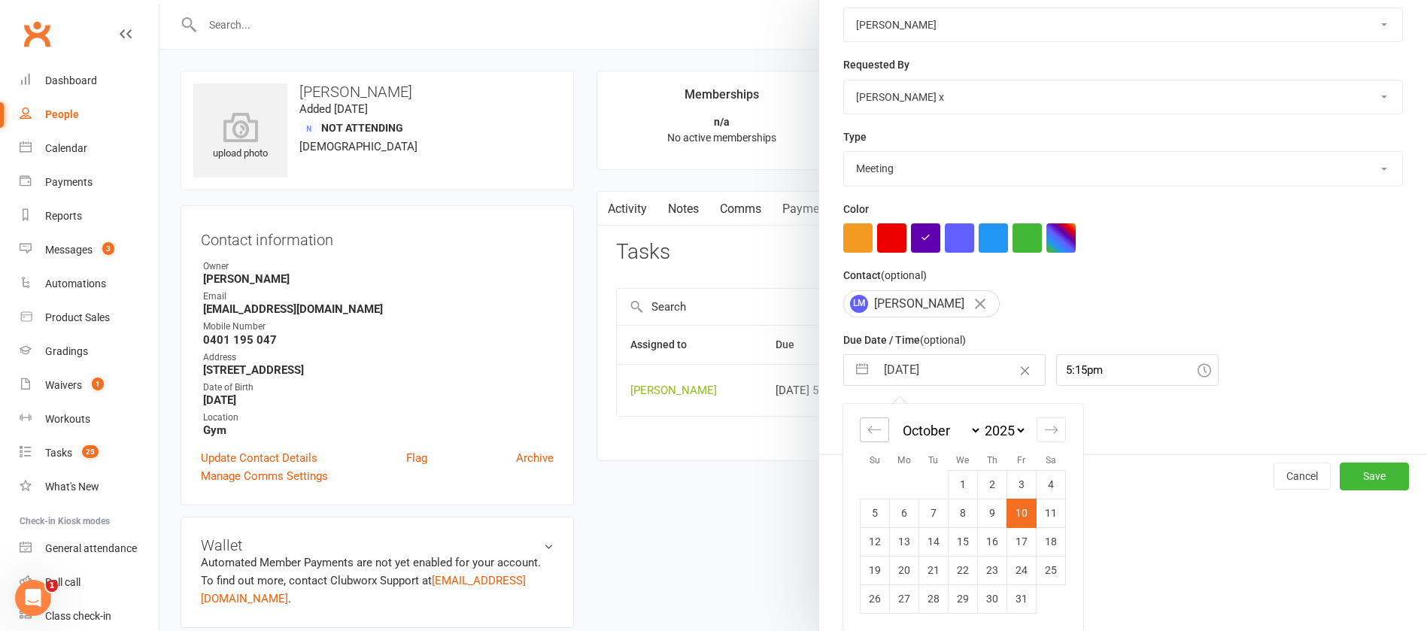
click at [867, 423] on icon "Move backward to switch to the previous month." at bounding box center [874, 430] width 14 height 14
click at [960, 540] on td "17" at bounding box center [962, 541] width 29 height 29
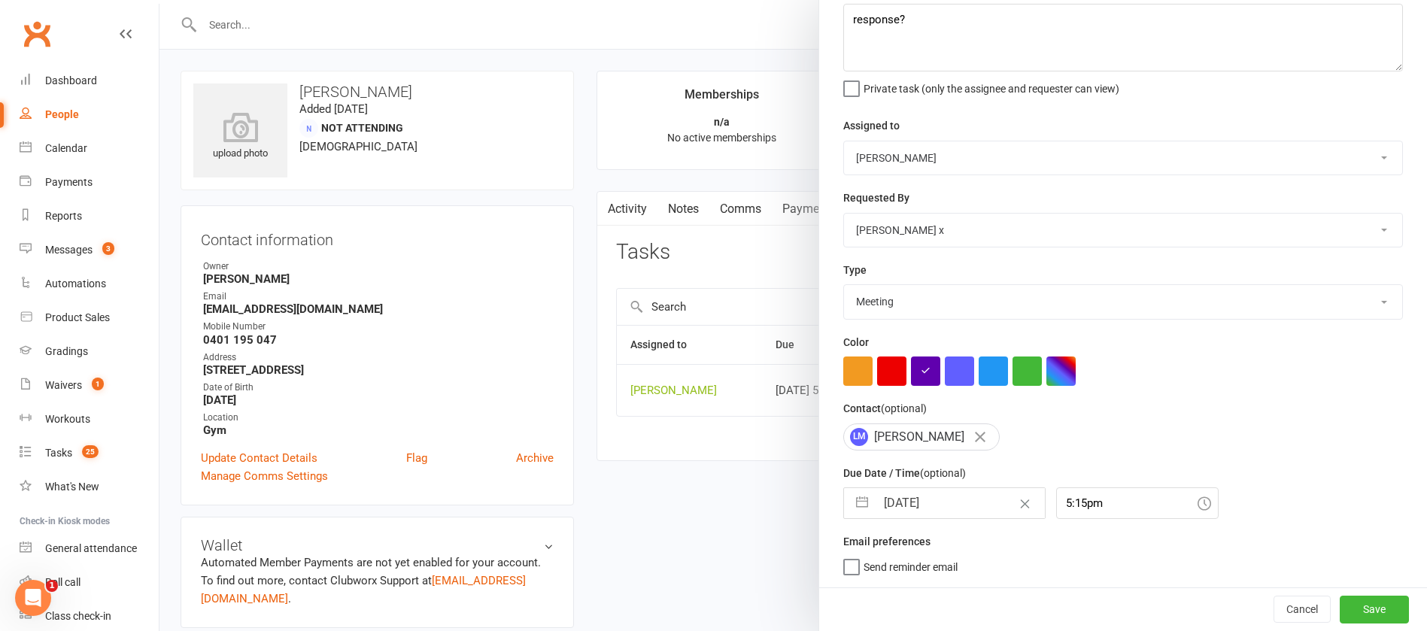
scroll to position [89, 0]
click at [1339, 605] on button "Save" at bounding box center [1373, 609] width 69 height 27
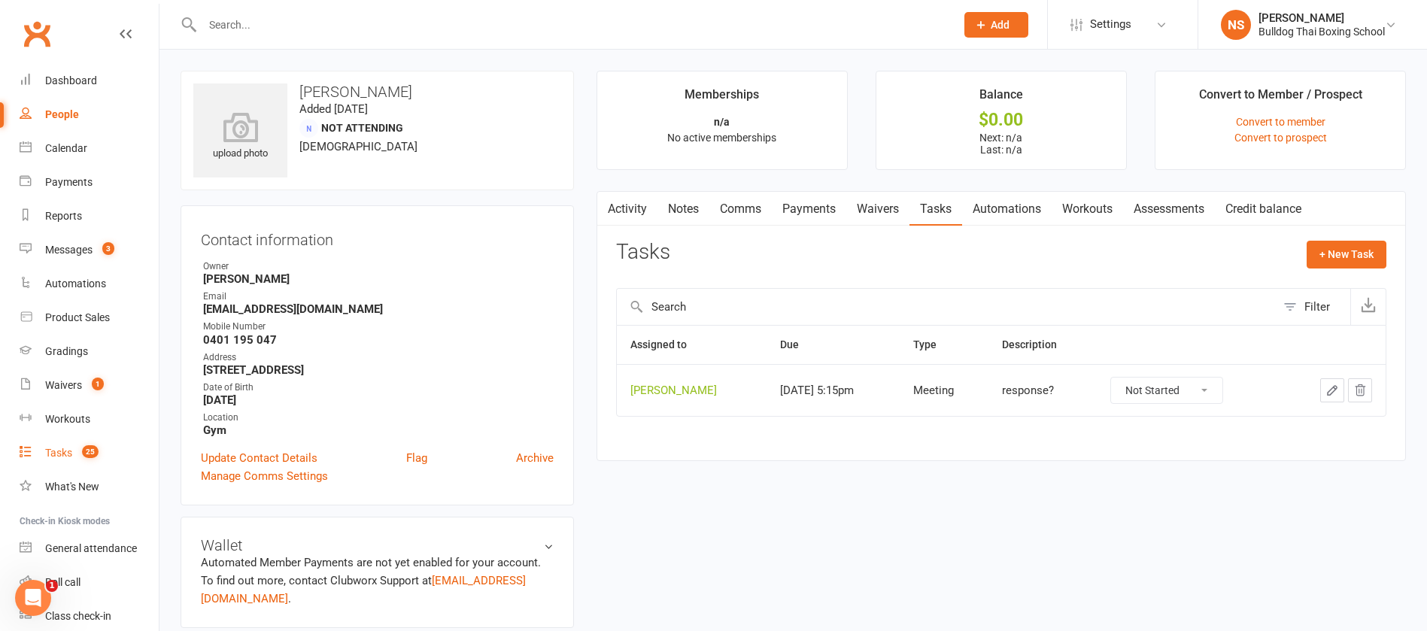
click at [68, 444] on link "Tasks 25" at bounding box center [89, 453] width 139 height 34
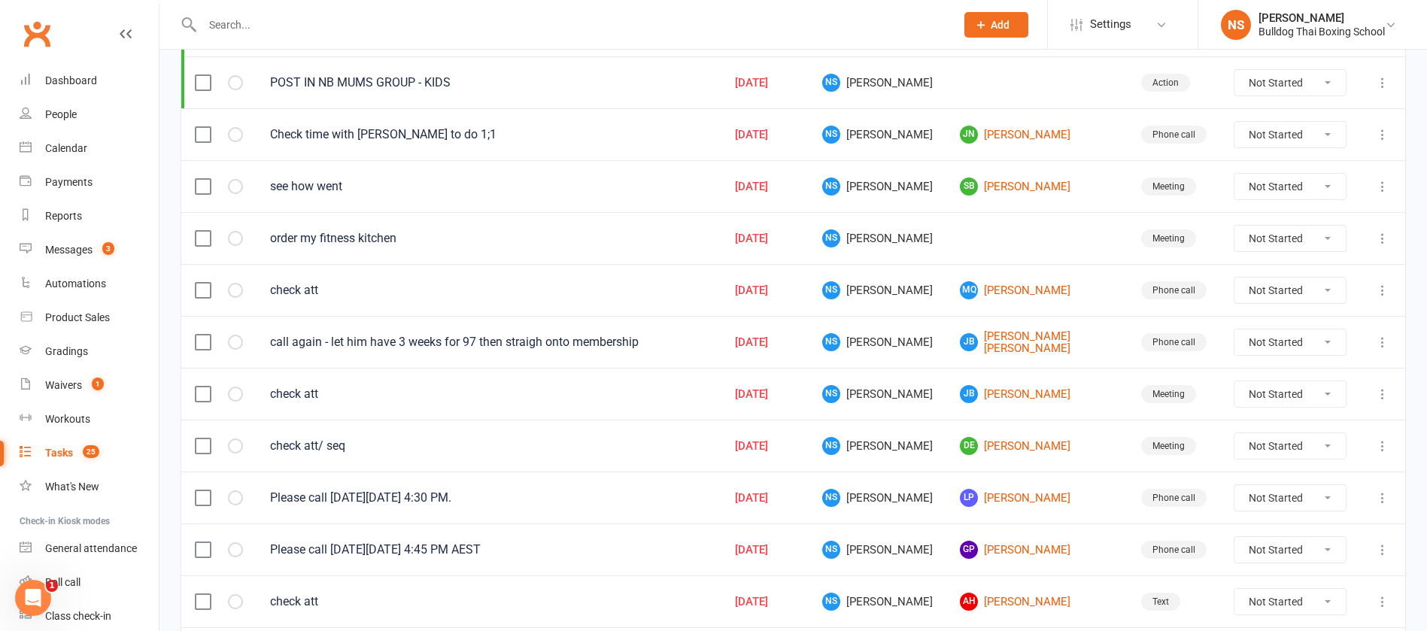
scroll to position [338, 0]
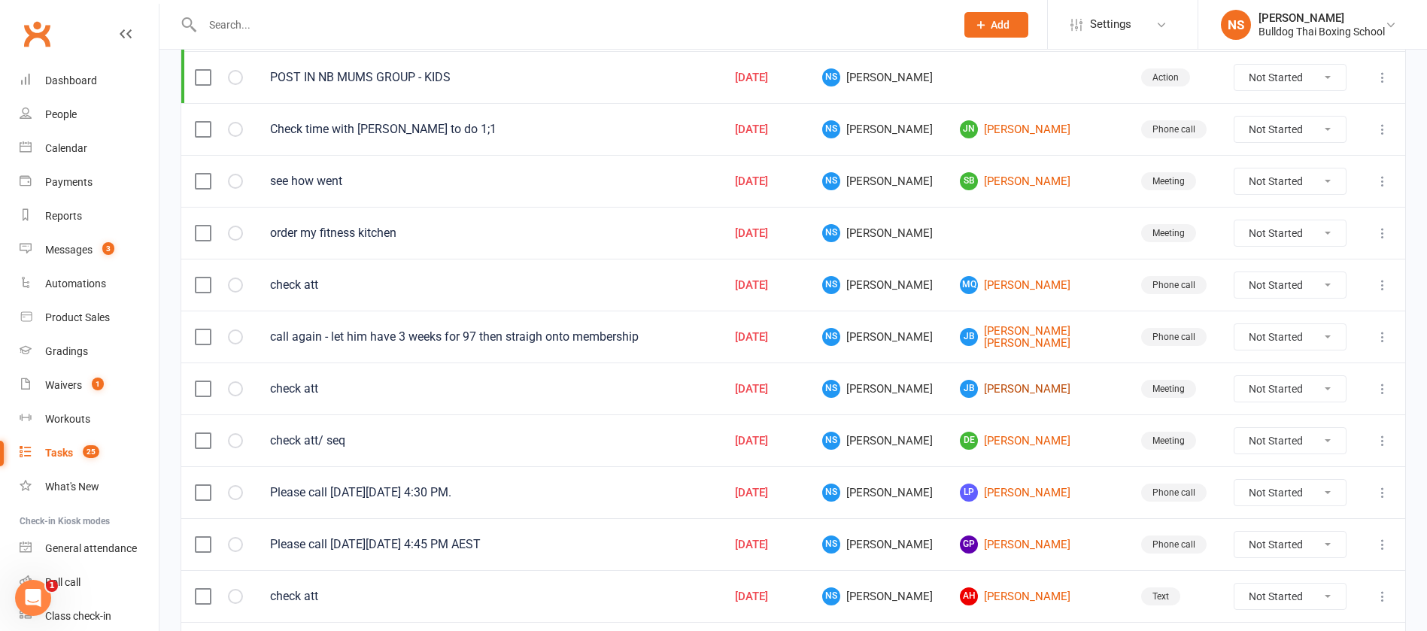
click at [985, 388] on link "[PERSON_NAME]" at bounding box center [1037, 389] width 154 height 18
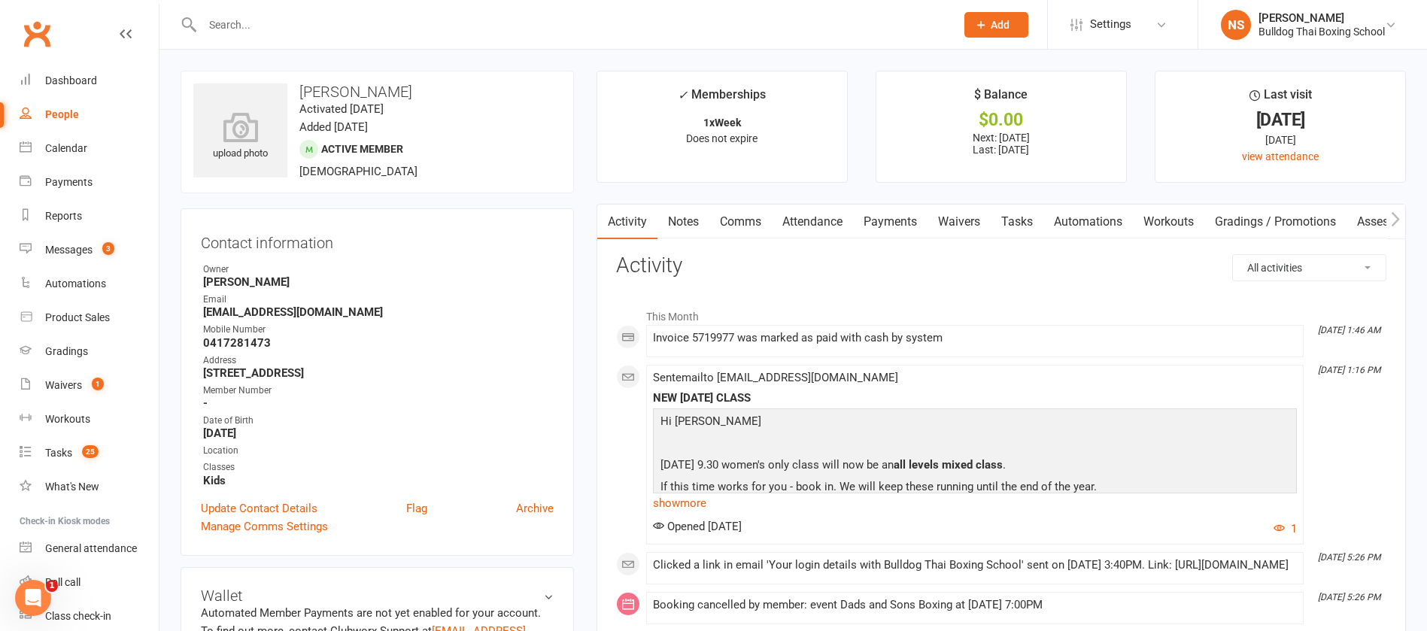
drag, startPoint x: 741, startPoint y: 221, endPoint x: 744, endPoint y: 230, distance: 9.5
click at [741, 221] on link "Comms" at bounding box center [740, 222] width 62 height 35
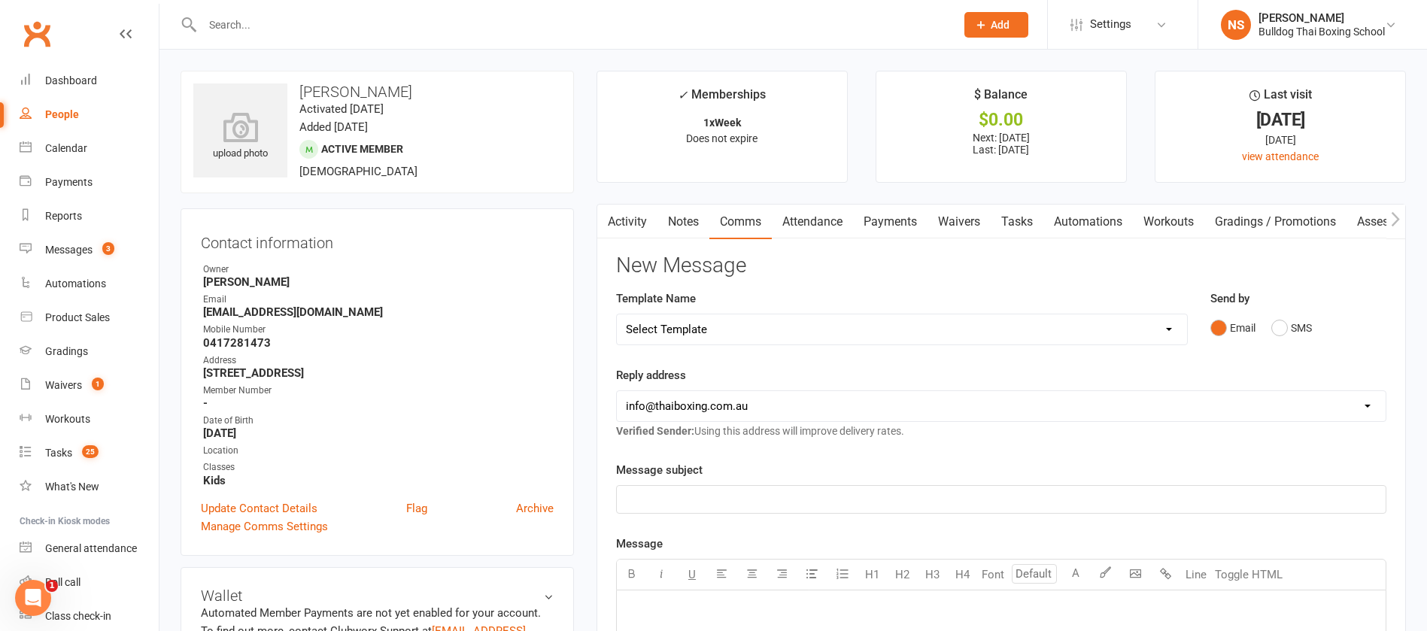
click at [838, 338] on select "Select Template [Email] Price Increase 28 Day Kick starter [SMS] 10 Pass Check …" at bounding box center [902, 329] width 570 height 30
click at [617, 314] on select "Select Template [Email] Price Increase 28 Day Kick starter [SMS] 10 Pass Check …" at bounding box center [902, 329] width 570 height 30
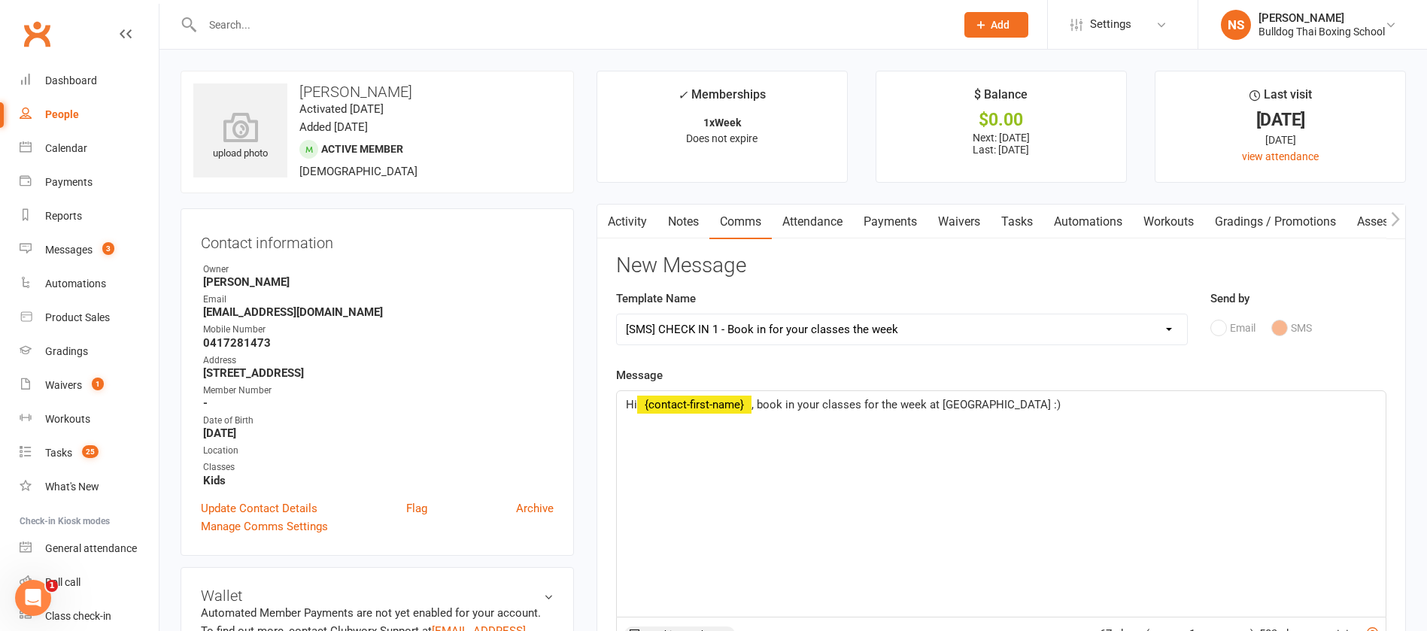
click at [864, 400] on span ", book in your classes for the week at [GEOGRAPHIC_DATA] :)" at bounding box center [905, 405] width 309 height 14
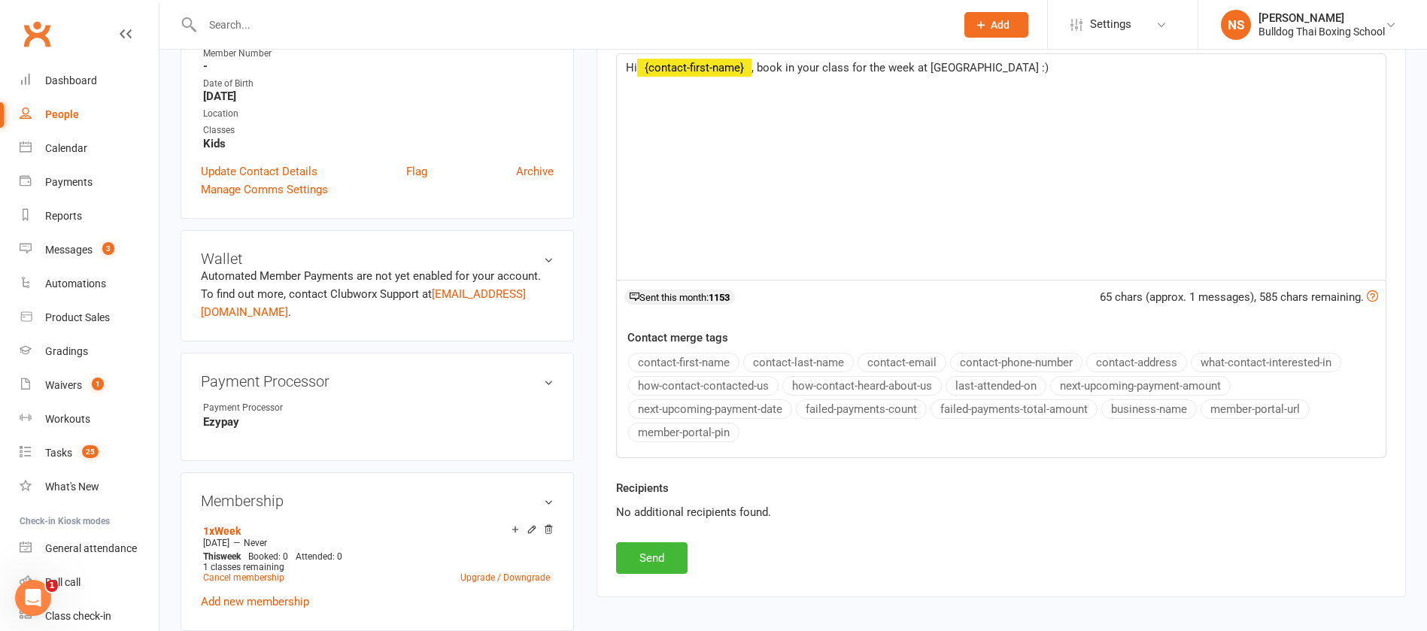
scroll to position [338, 0]
click at [662, 556] on button "Send" at bounding box center [651, 557] width 71 height 32
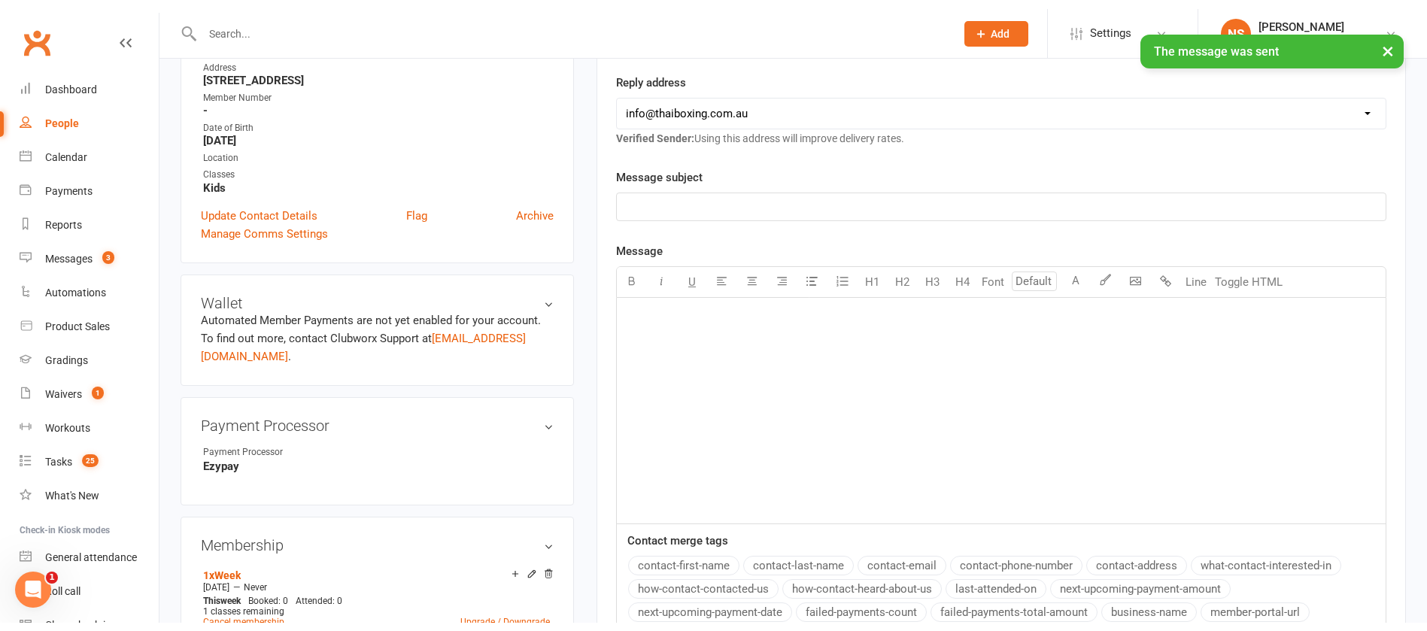
scroll to position [0, 0]
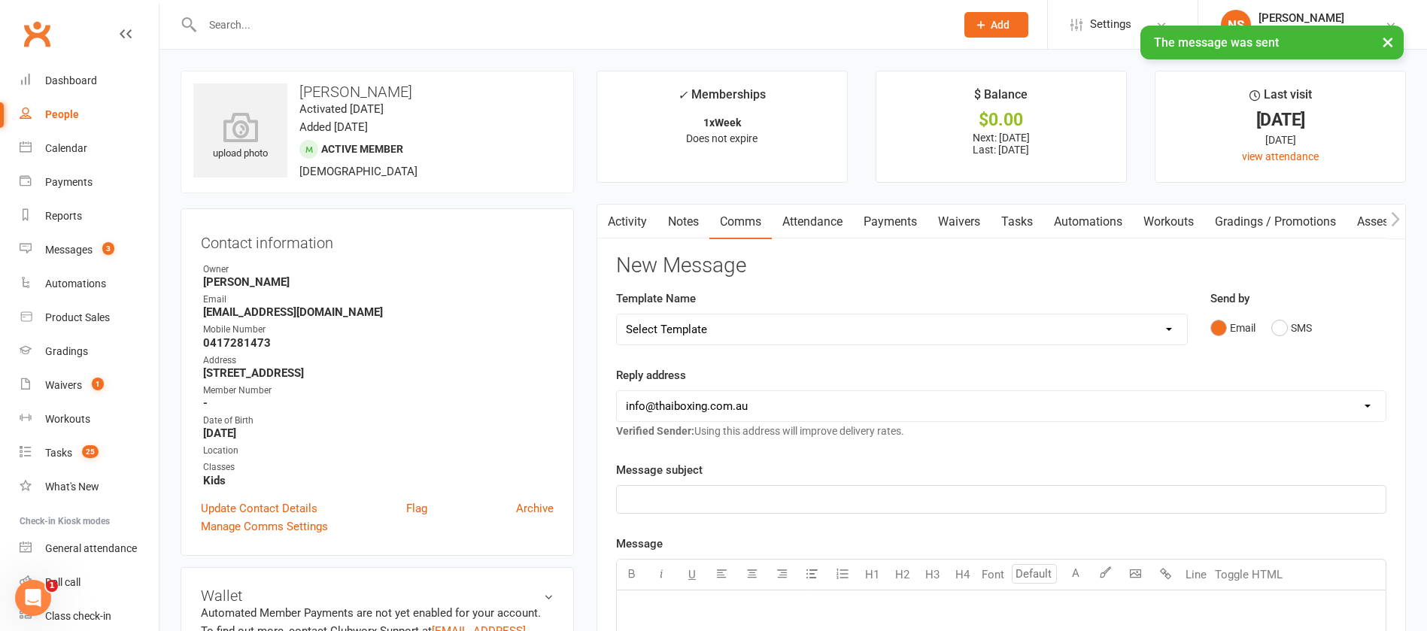
click at [1027, 214] on link "Tasks" at bounding box center [1016, 222] width 53 height 35
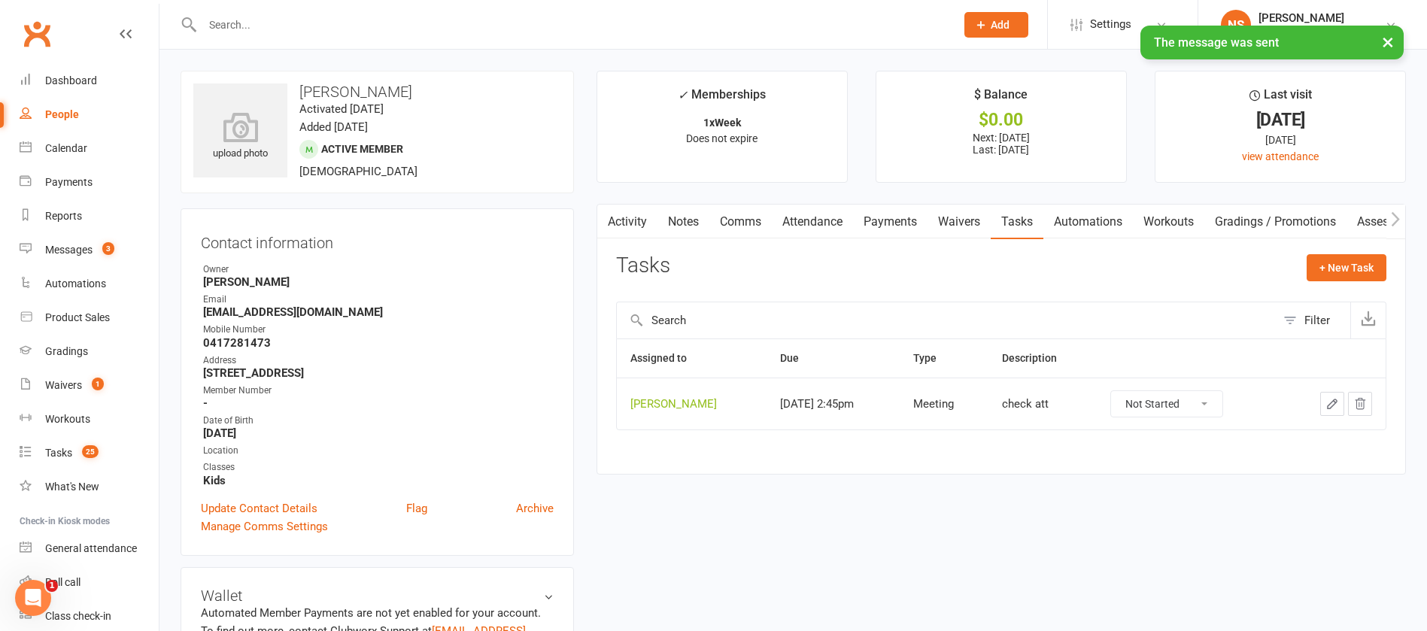
click at [1330, 400] on icon "button" at bounding box center [1332, 404] width 14 height 14
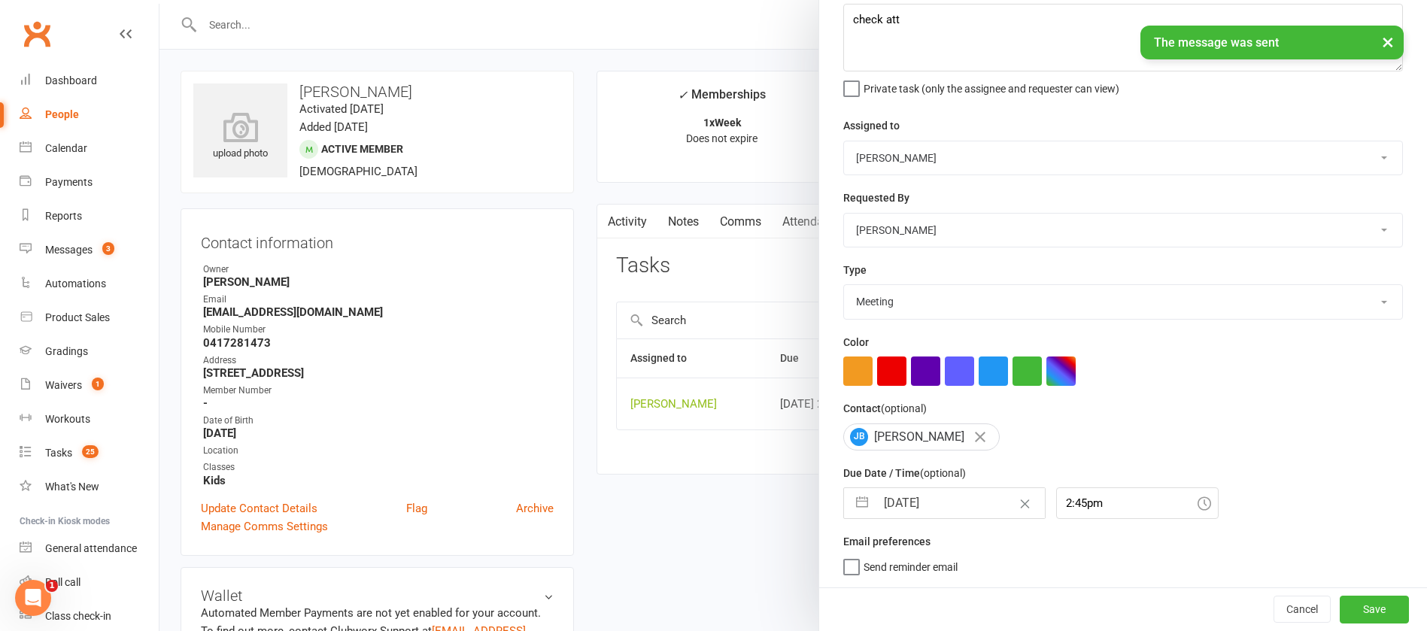
click at [975, 496] on input "[DATE]" at bounding box center [959, 503] width 169 height 30
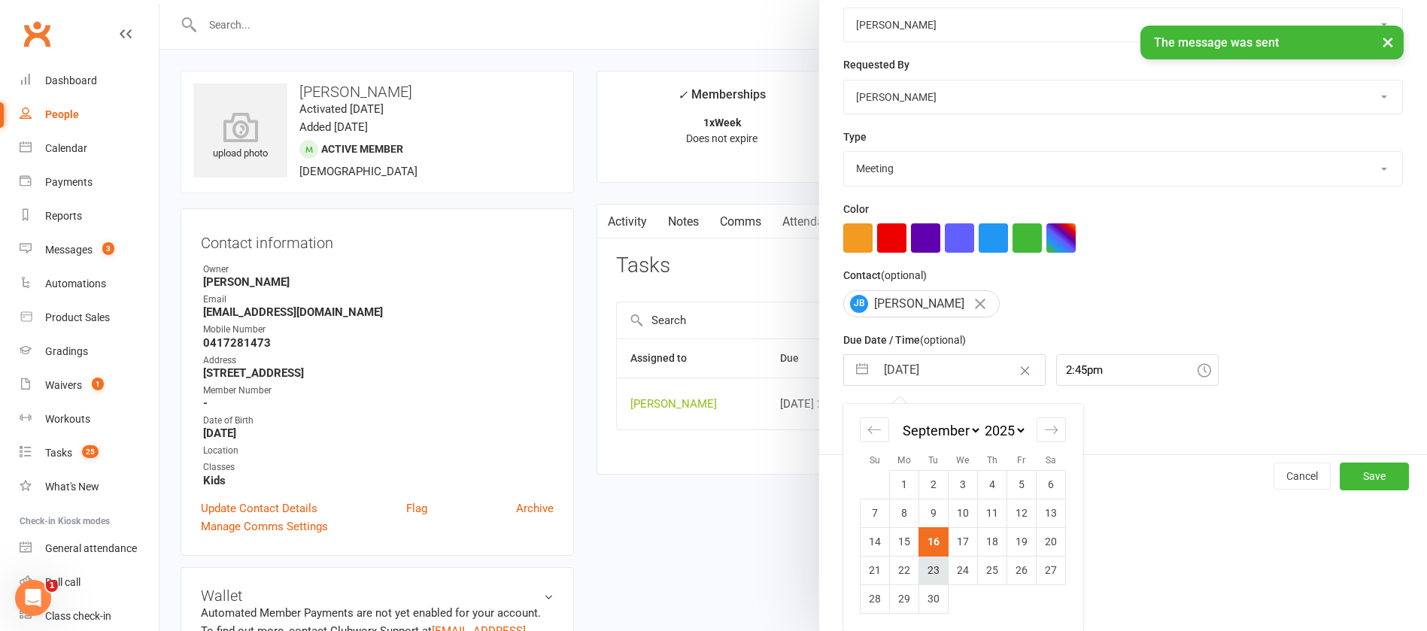
click at [925, 572] on td "23" at bounding box center [933, 570] width 29 height 29
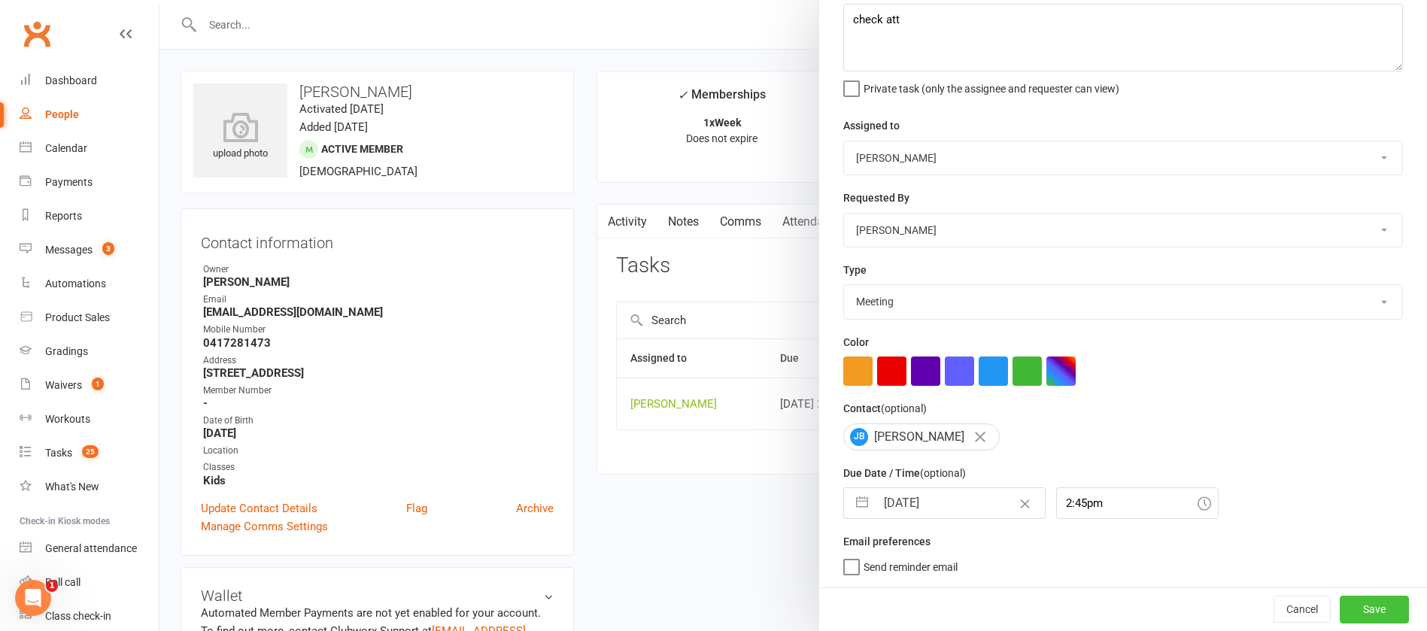
click at [1339, 608] on button "Save" at bounding box center [1373, 609] width 69 height 27
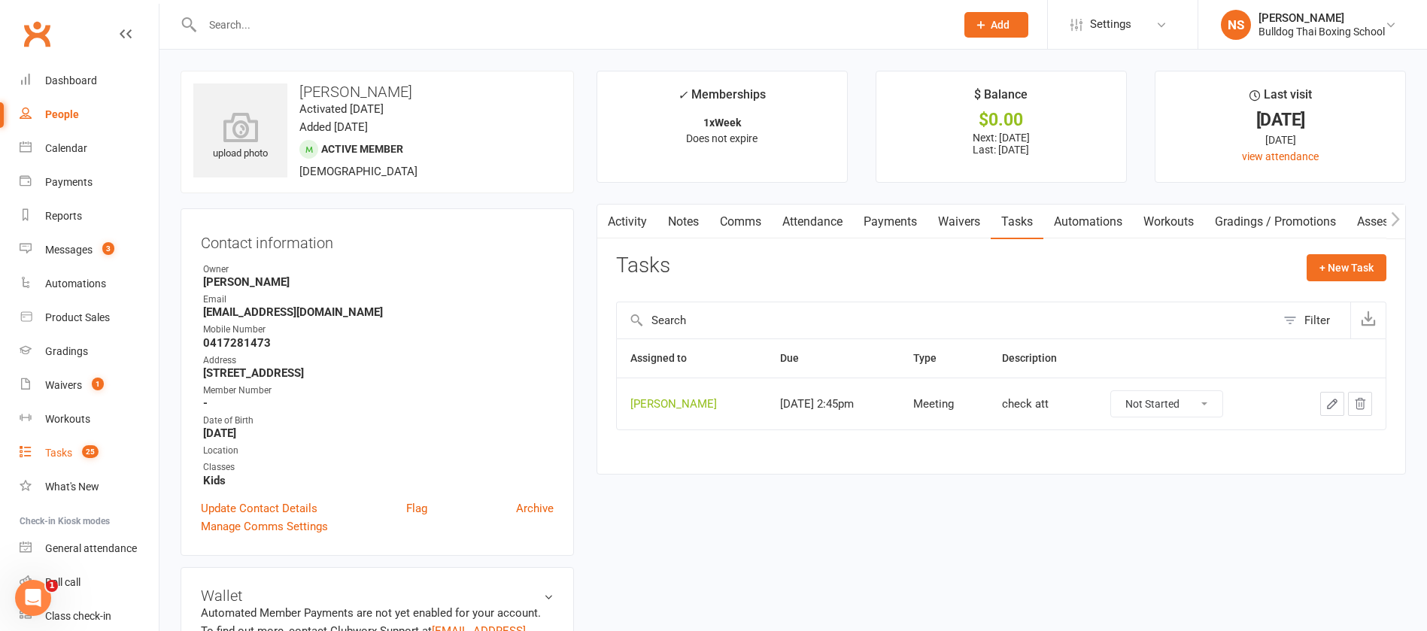
click at [59, 444] on link "Tasks 25" at bounding box center [89, 453] width 139 height 34
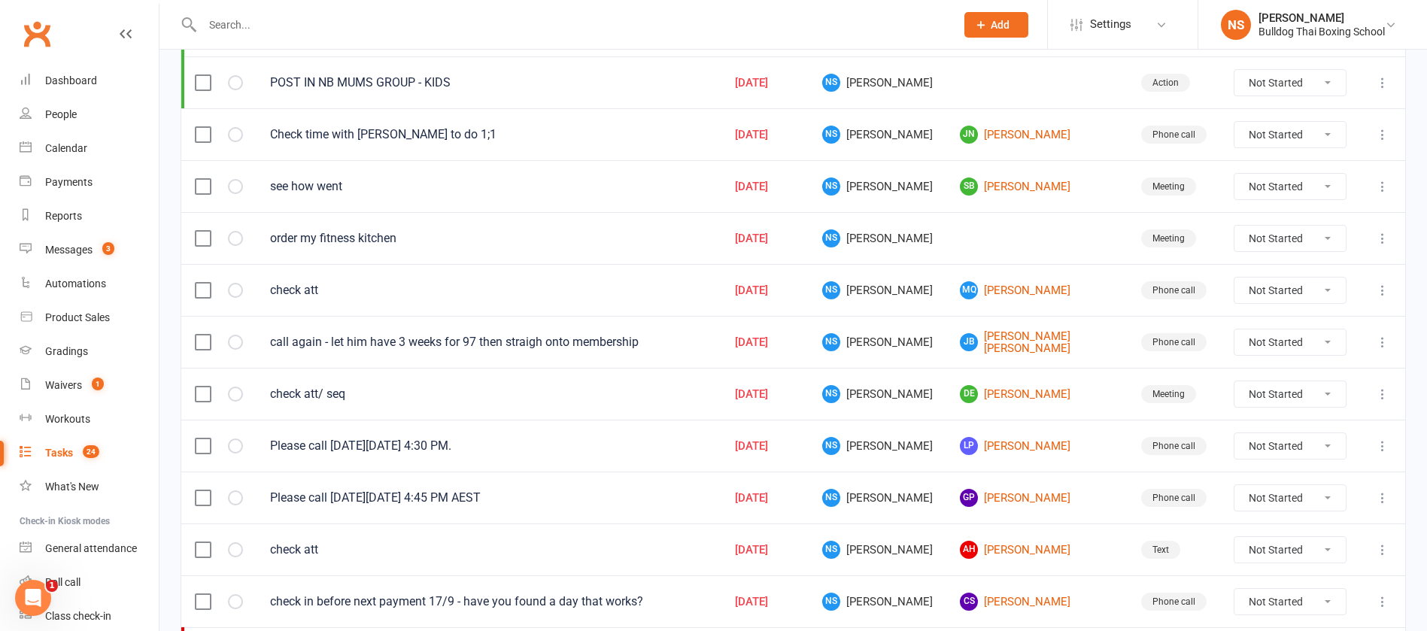
scroll to position [338, 0]
